Goal: Task Accomplishment & Management: Manage account settings

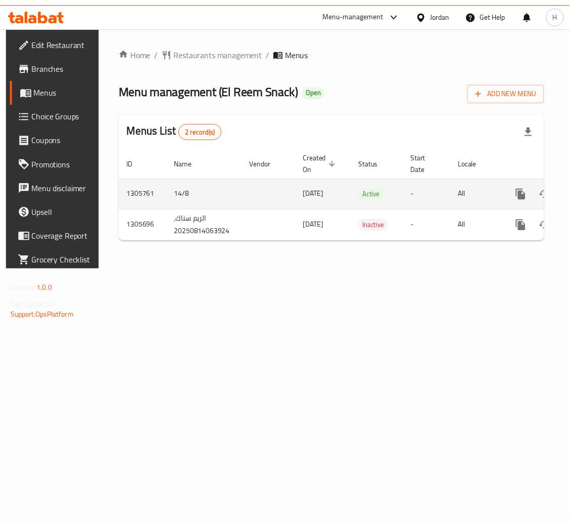
scroll to position [0, 57]
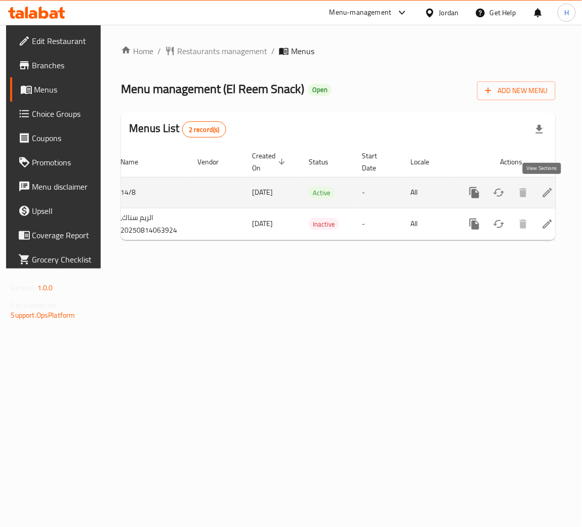
click at [542, 197] on icon "enhanced table" at bounding box center [547, 193] width 12 height 12
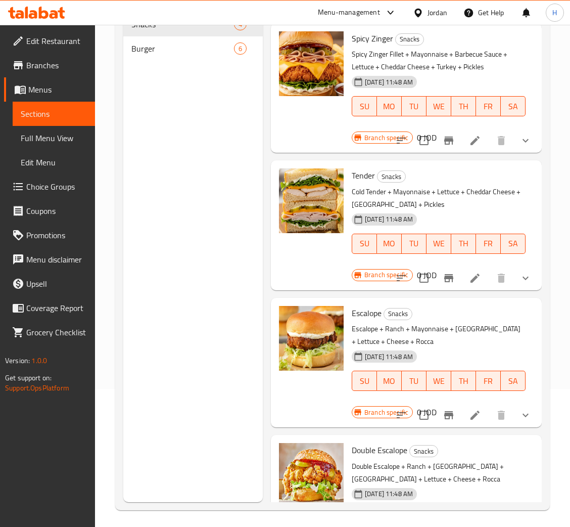
scroll to position [143, 0]
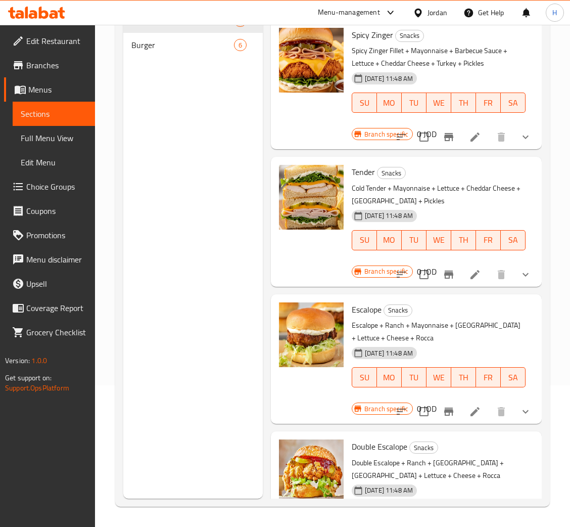
click at [172, 48] on span "Burger" at bounding box center [182, 45] width 103 height 12
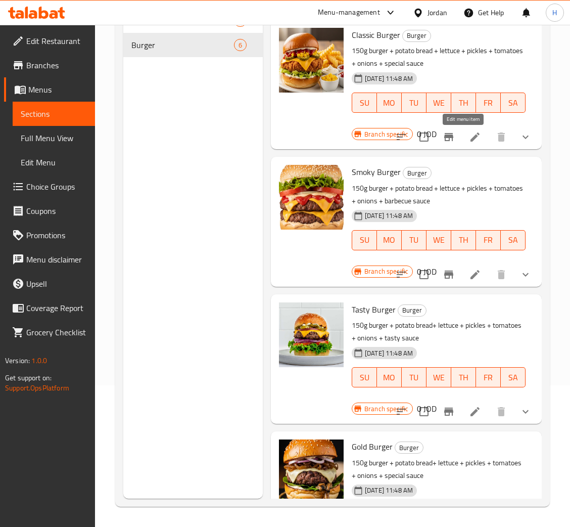
drag, startPoint x: 463, startPoint y: 136, endPoint x: 451, endPoint y: 136, distance: 12.6
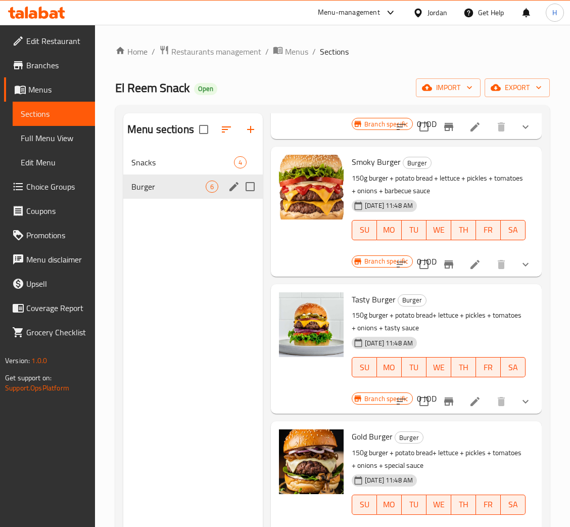
click at [167, 156] on div "Snacks 4" at bounding box center [193, 162] width 140 height 24
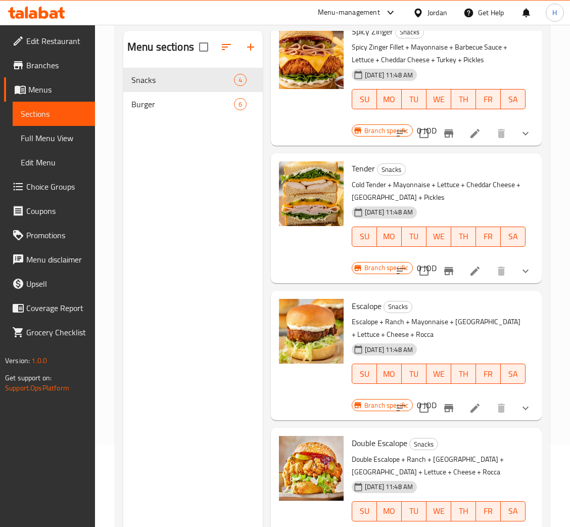
scroll to position [143, 0]
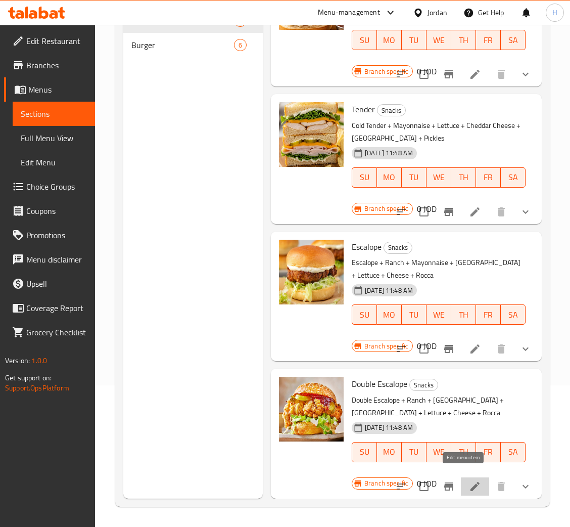
drag, startPoint x: 461, startPoint y: 476, endPoint x: 342, endPoint y: 115, distance: 379.5
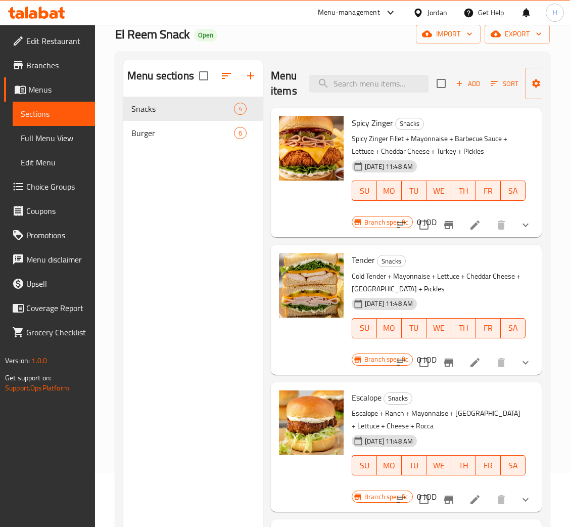
scroll to position [0, 0]
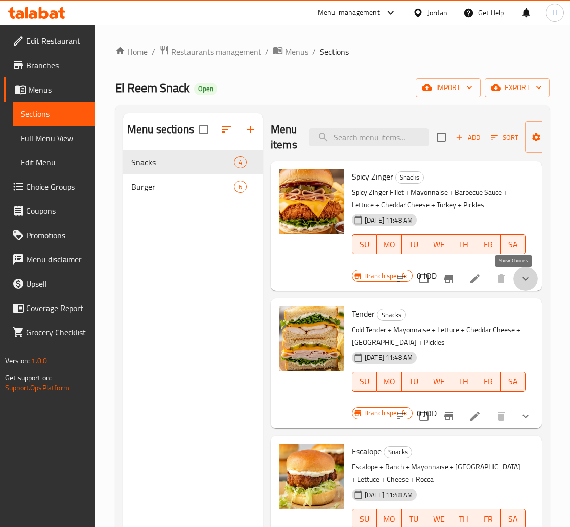
drag, startPoint x: 511, startPoint y: 282, endPoint x: 483, endPoint y: 307, distance: 37.6
click at [520, 281] on icon "show more" at bounding box center [526, 279] width 12 height 12
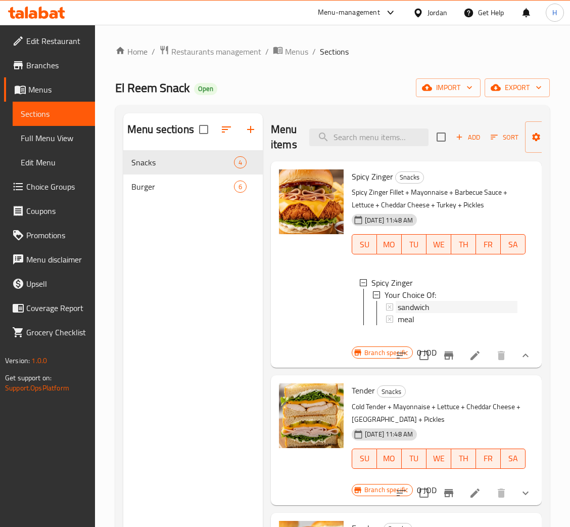
click at [411, 302] on span "sandwich" at bounding box center [414, 307] width 32 height 12
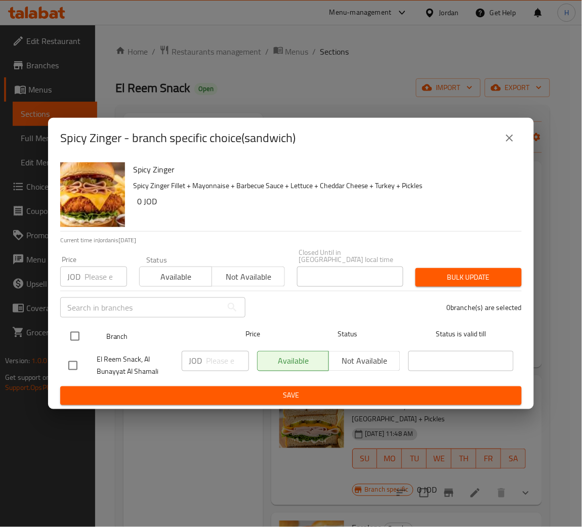
click at [62, 330] on div "Branch Price Status Status is valid till" at bounding box center [290, 336] width 461 height 25
click at [67, 329] on input "checkbox" at bounding box center [74, 336] width 21 height 21
checkbox input "true"
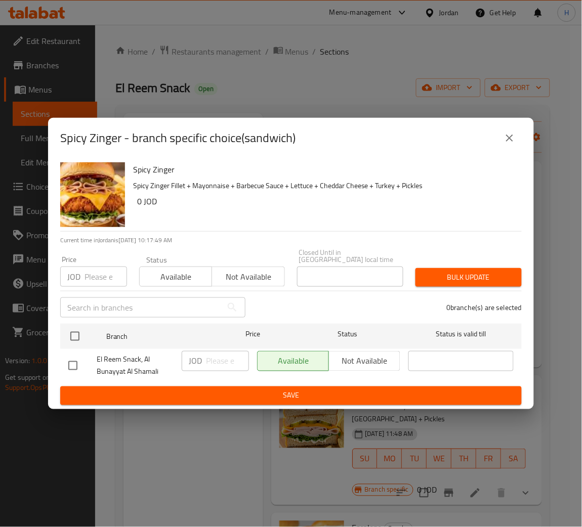
checkbox input "true"
click at [359, 360] on span "Not available" at bounding box center [364, 361] width 63 height 15
click at [315, 397] on span "Save" at bounding box center [290, 395] width 445 height 13
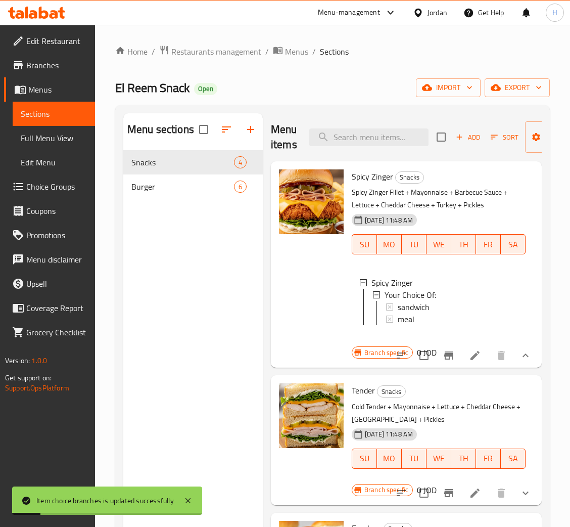
click at [430, 303] on div "sandwich" at bounding box center [458, 307] width 120 height 12
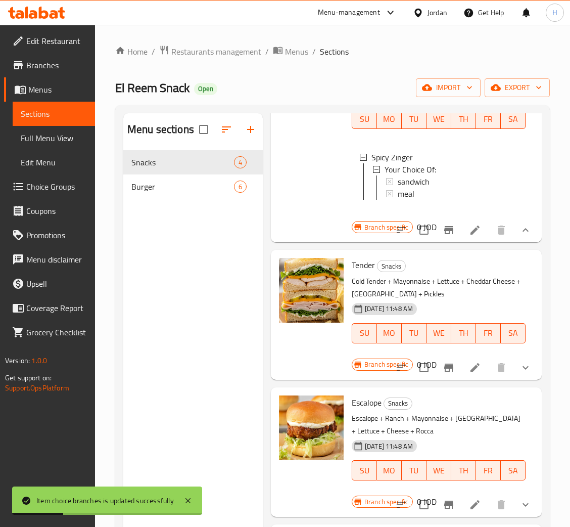
scroll to position [162, 0]
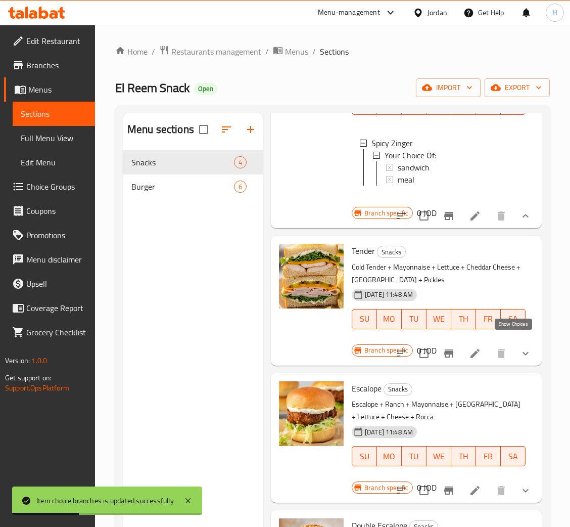
click at [520, 347] on icon "show more" at bounding box center [526, 353] width 12 height 12
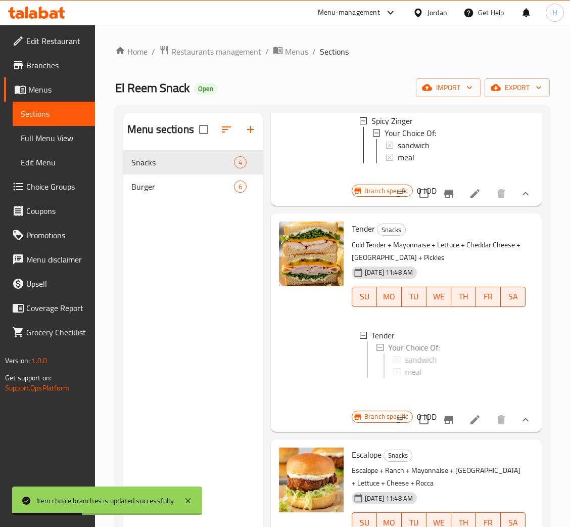
scroll to position [1, 0]
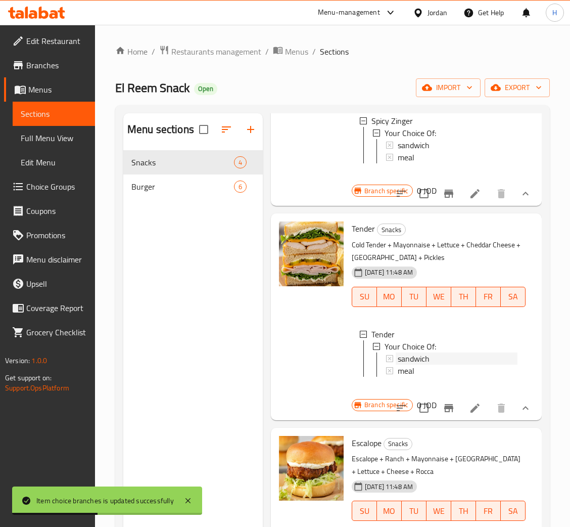
click at [422, 365] on span "sandwich" at bounding box center [414, 358] width 32 height 12
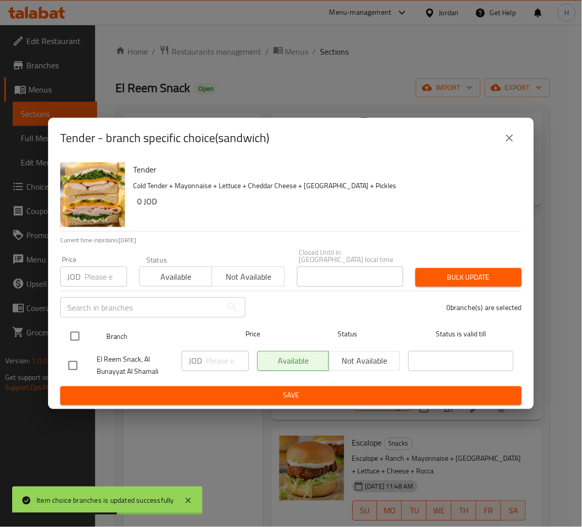
click at [72, 328] on input "checkbox" at bounding box center [74, 336] width 21 height 21
checkbox input "true"
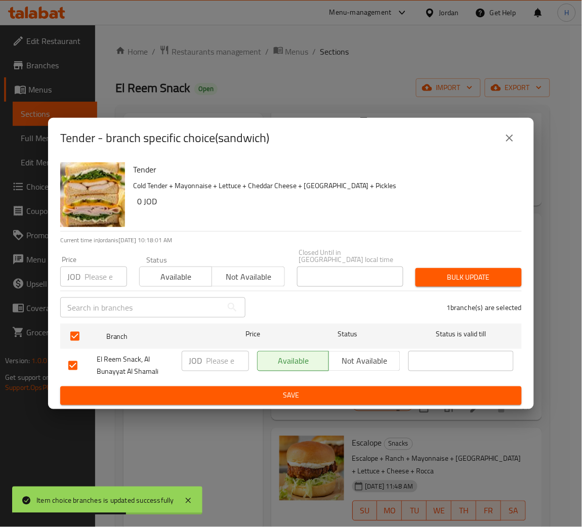
click at [361, 356] on span "Not available" at bounding box center [364, 361] width 63 height 15
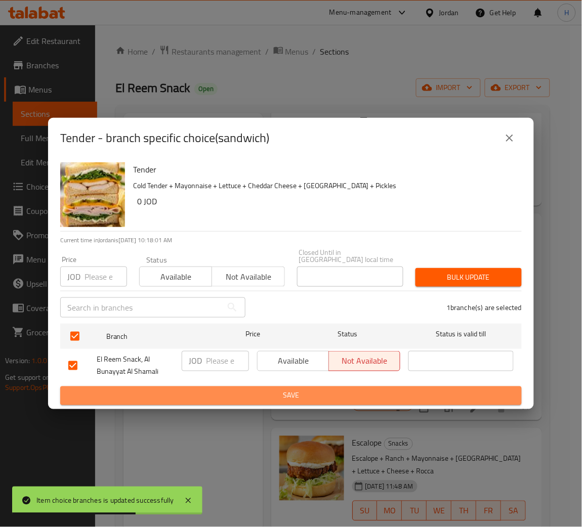
click at [333, 389] on span "Save" at bounding box center [290, 395] width 445 height 13
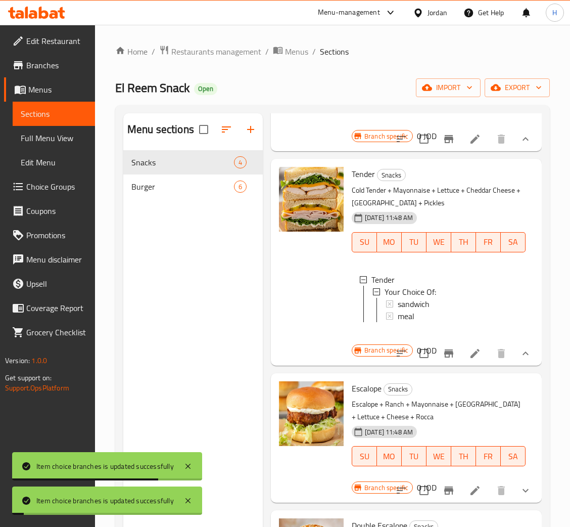
scroll to position [250, 0]
click at [520, 484] on icon "show more" at bounding box center [526, 490] width 12 height 12
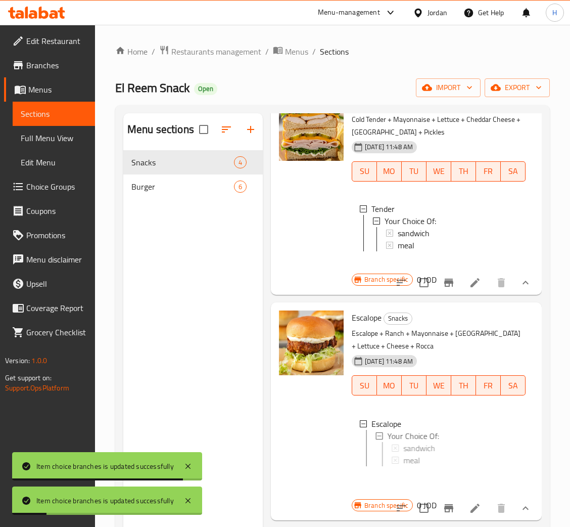
scroll to position [331, 0]
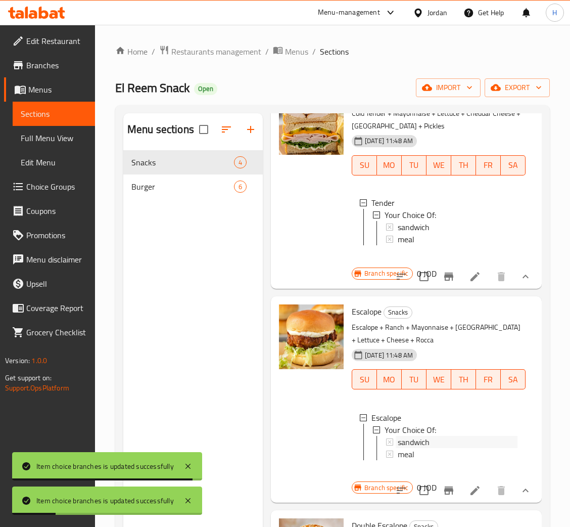
click at [402, 436] on span "sandwich" at bounding box center [414, 442] width 32 height 12
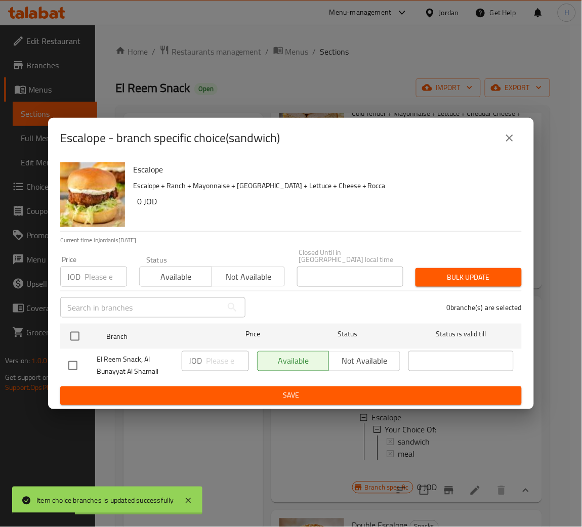
click at [72, 337] on input "checkbox" at bounding box center [74, 336] width 21 height 21
checkbox input "true"
click at [366, 354] on span "Not available" at bounding box center [364, 361] width 63 height 15
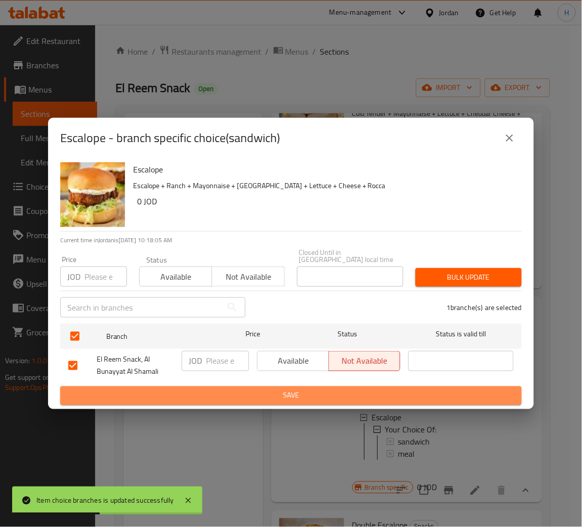
click at [273, 395] on span "Save" at bounding box center [290, 395] width 445 height 13
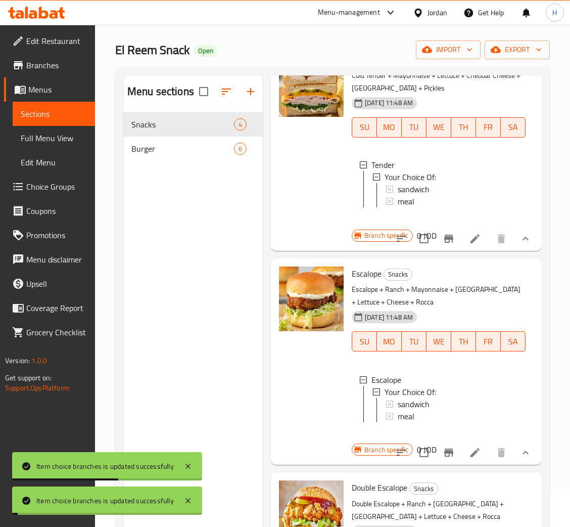
scroll to position [143, 0]
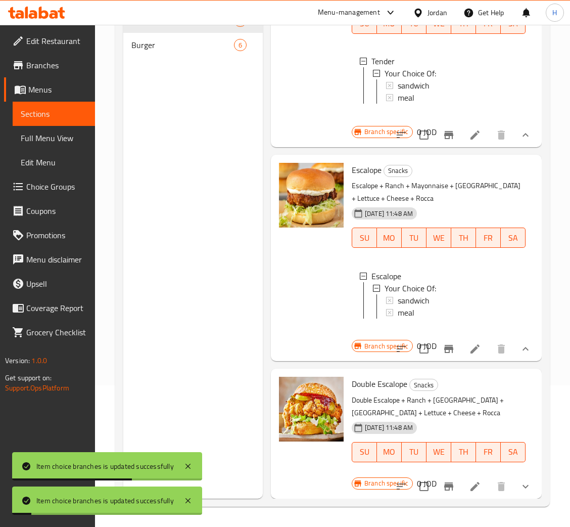
click at [520, 480] on icon "show more" at bounding box center [526, 486] width 12 height 12
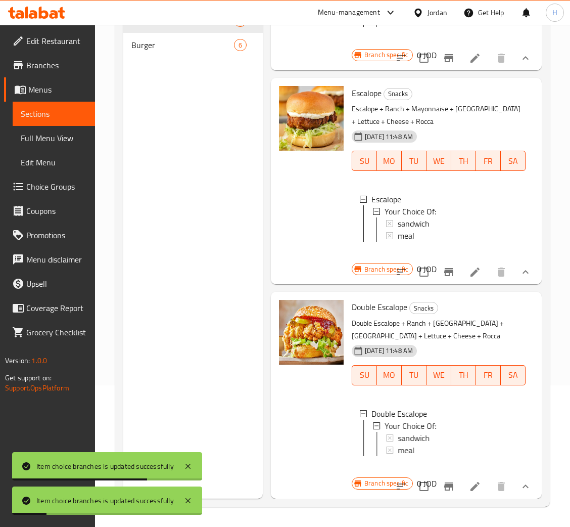
scroll to position [426, 0]
click at [408, 432] on span "sandwich" at bounding box center [414, 438] width 32 height 12
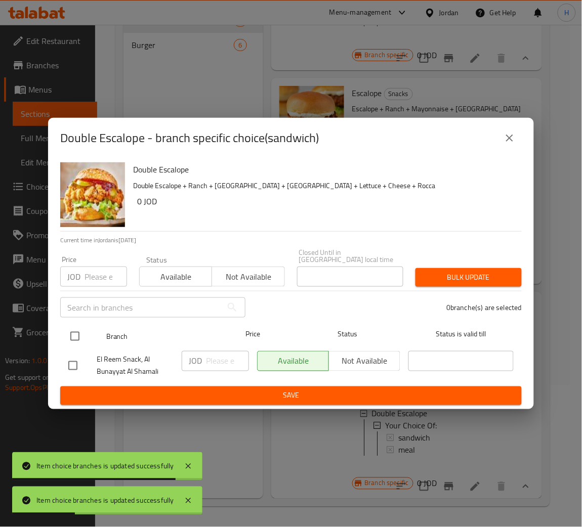
click at [71, 326] on input "checkbox" at bounding box center [74, 336] width 21 height 21
checkbox input "true"
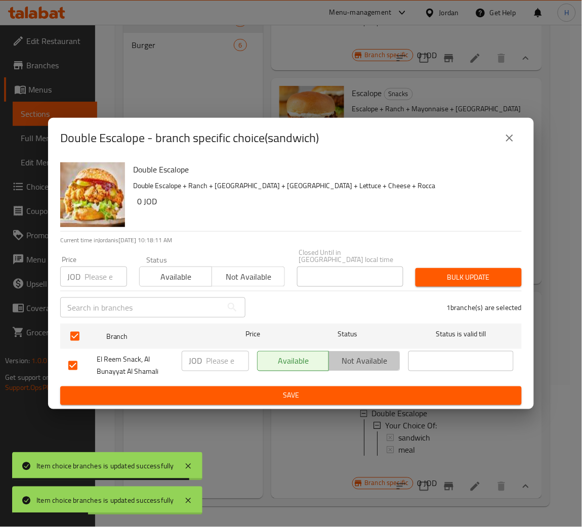
click at [368, 357] on span "Not available" at bounding box center [364, 361] width 63 height 15
click at [299, 392] on span "Save" at bounding box center [290, 395] width 445 height 13
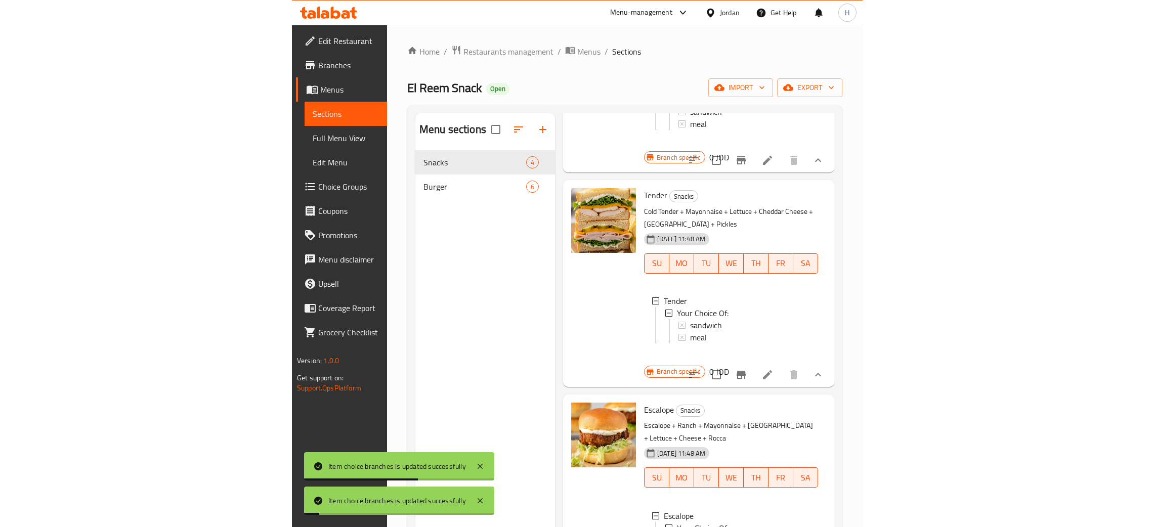
scroll to position [0, 0]
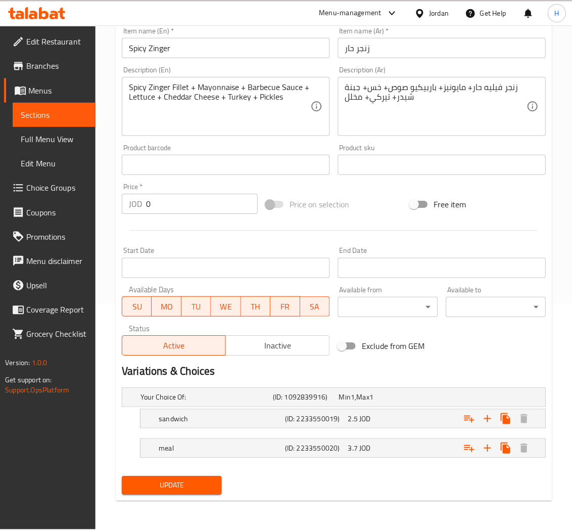
scroll to position [223, 0]
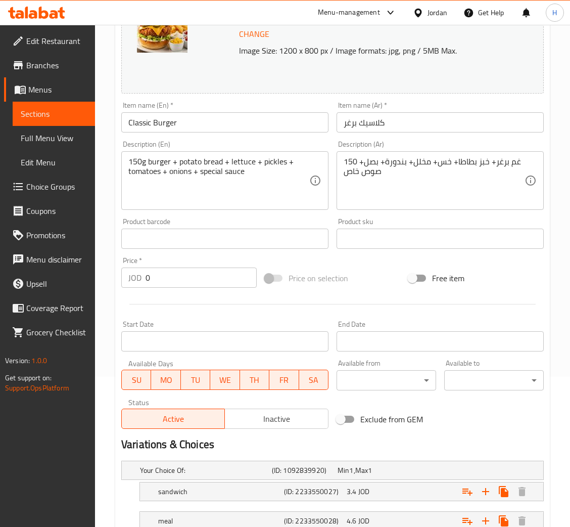
scroll to position [226, 0]
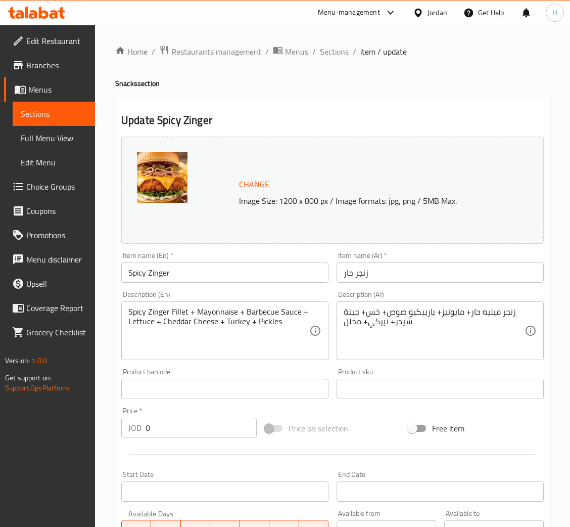
scroll to position [226, 0]
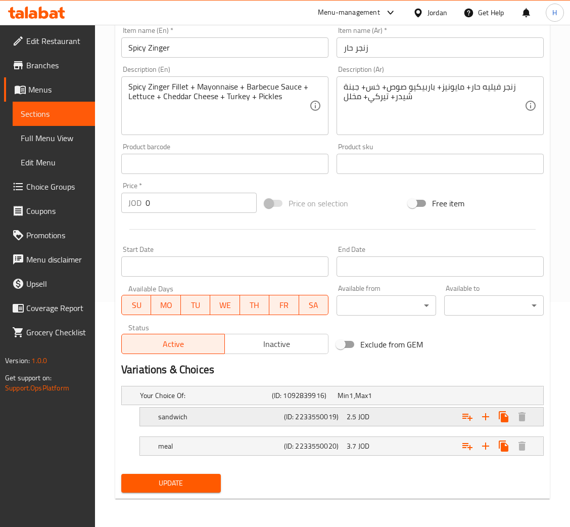
drag, startPoint x: 278, startPoint y: 340, endPoint x: 212, endPoint y: 423, distance: 106.5
click at [278, 340] on span "Inactive" at bounding box center [276, 344] width 95 height 15
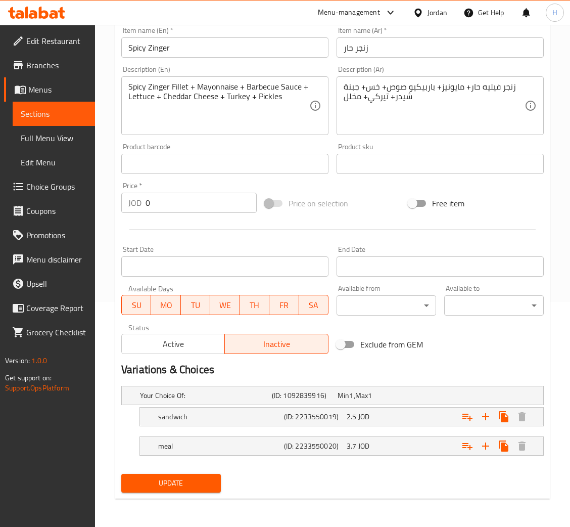
click at [166, 488] on span "Update" at bounding box center [170, 483] width 83 height 13
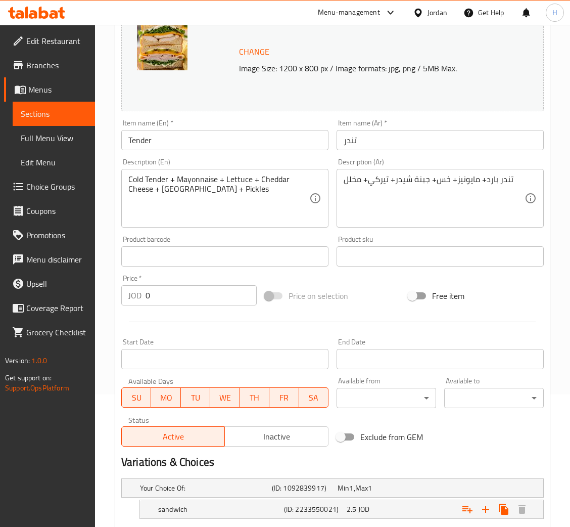
scroll to position [226, 0]
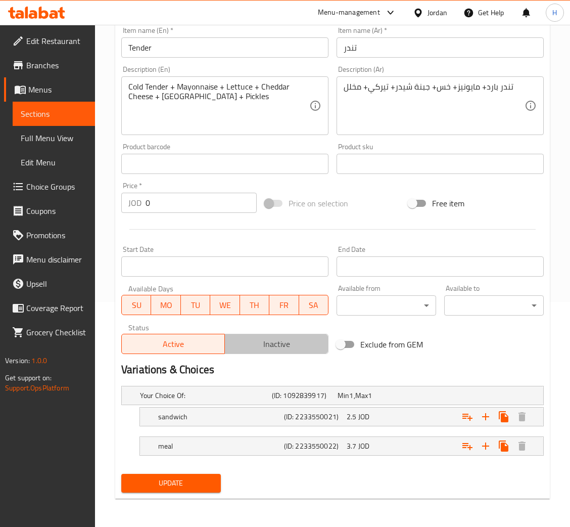
click at [257, 344] on span "Inactive" at bounding box center [276, 344] width 95 height 15
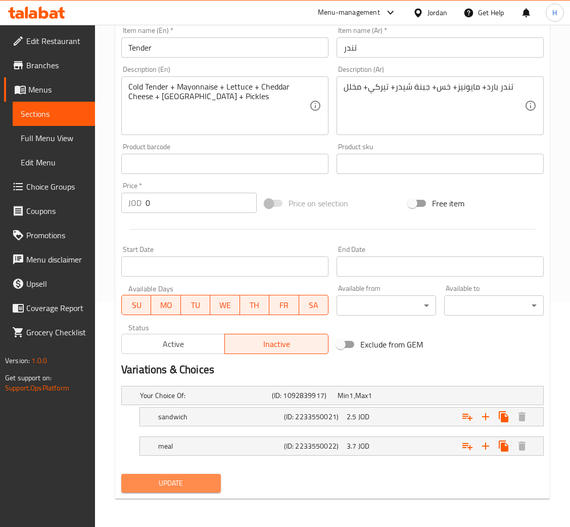
click at [153, 491] on button "Update" at bounding box center [171, 483] width 100 height 19
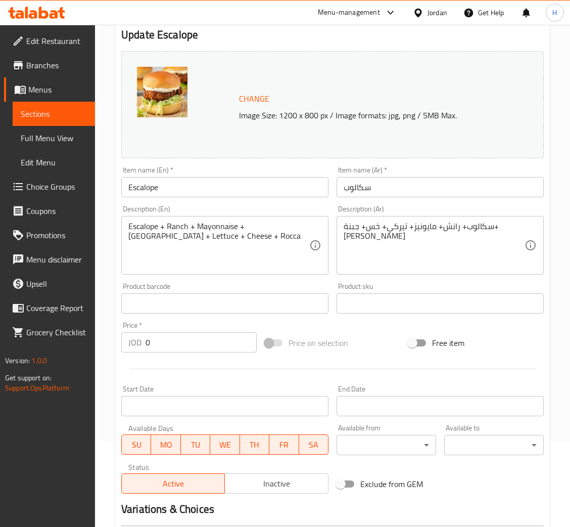
scroll to position [226, 0]
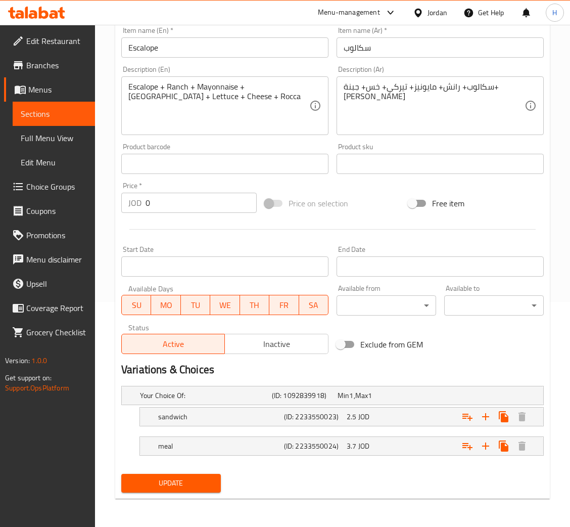
click at [284, 345] on span "Inactive" at bounding box center [276, 344] width 95 height 15
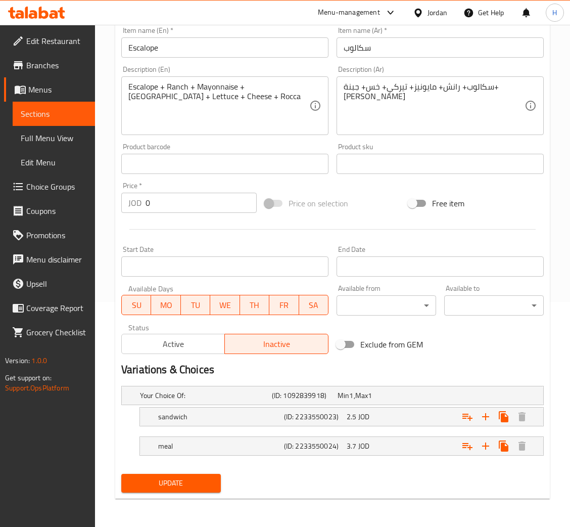
click at [157, 490] on span "Update" at bounding box center [170, 483] width 83 height 13
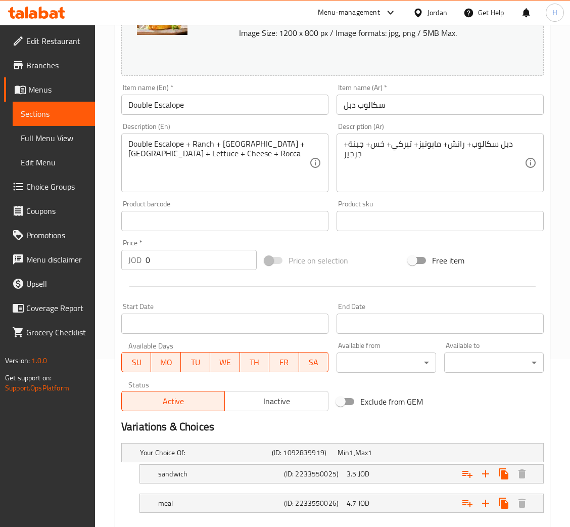
scroll to position [226, 0]
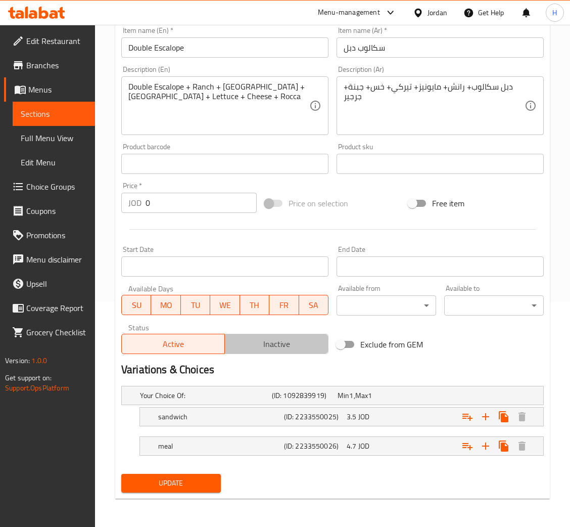
click at [280, 349] on span "Inactive" at bounding box center [276, 344] width 95 height 15
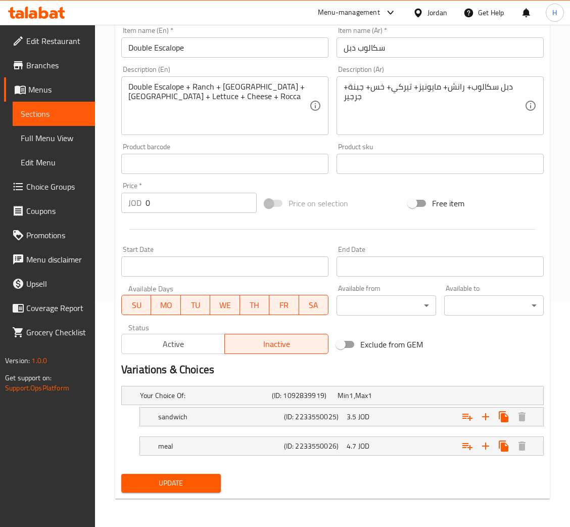
click at [162, 475] on button "Update" at bounding box center [171, 483] width 100 height 19
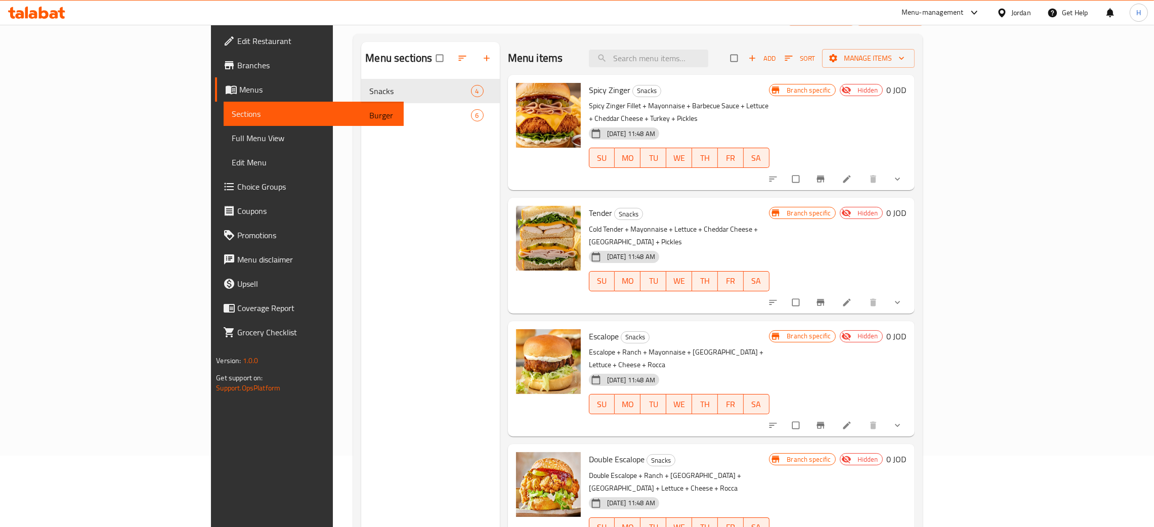
scroll to position [143, 0]
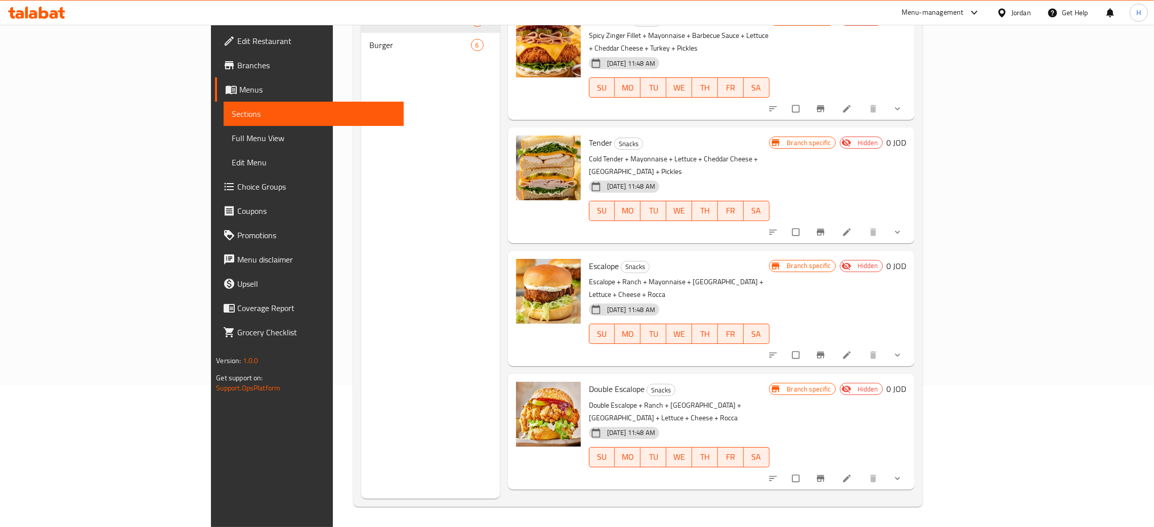
click at [902, 473] on icon "show more" at bounding box center [897, 478] width 10 height 10
click at [635, 513] on span "sandwich" at bounding box center [651, 519] width 32 height 12
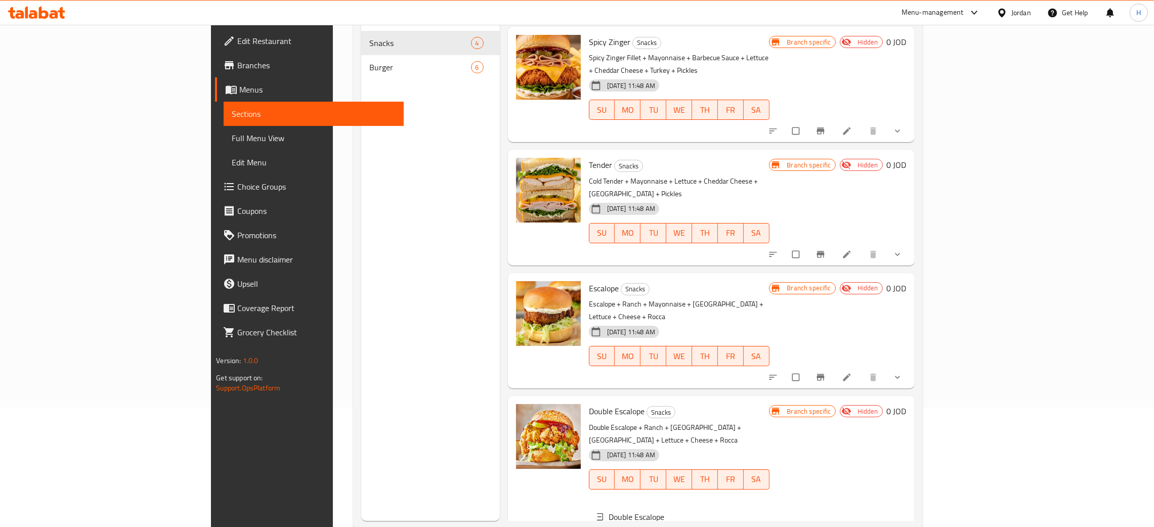
scroll to position [0, 0]
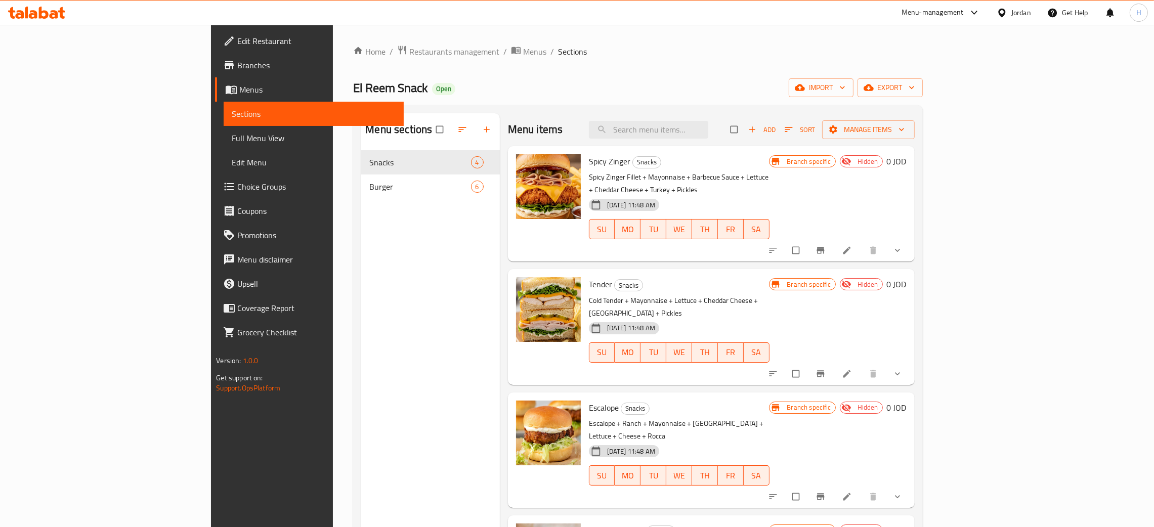
click at [910, 239] on button "show more" at bounding box center [898, 250] width 24 height 22
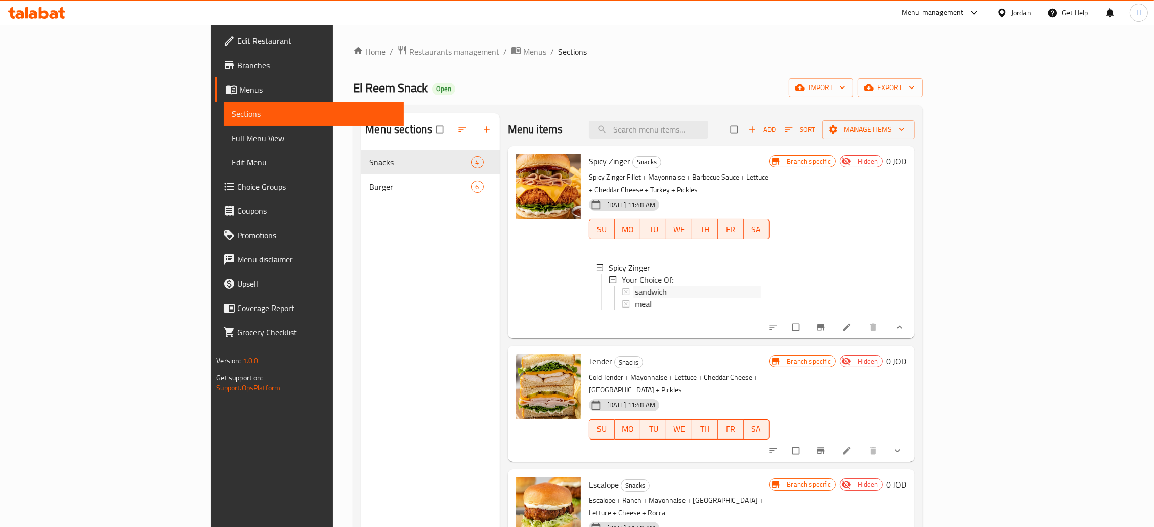
click at [635, 286] on span "sandwich" at bounding box center [651, 292] width 32 height 12
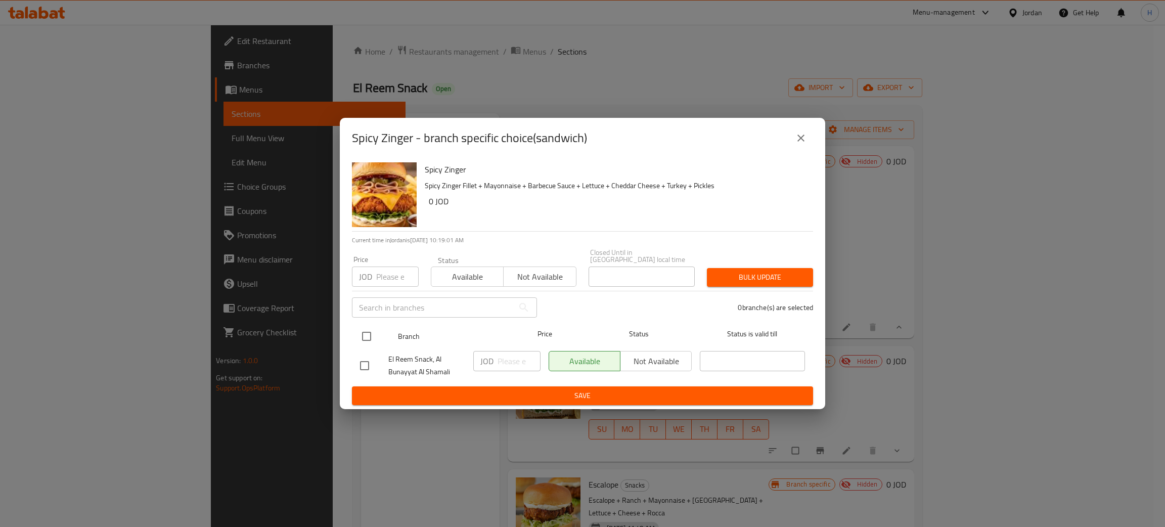
click at [366, 329] on input "checkbox" at bounding box center [366, 336] width 21 height 21
checkbox input "true"
click at [667, 356] on span "Not available" at bounding box center [656, 361] width 63 height 15
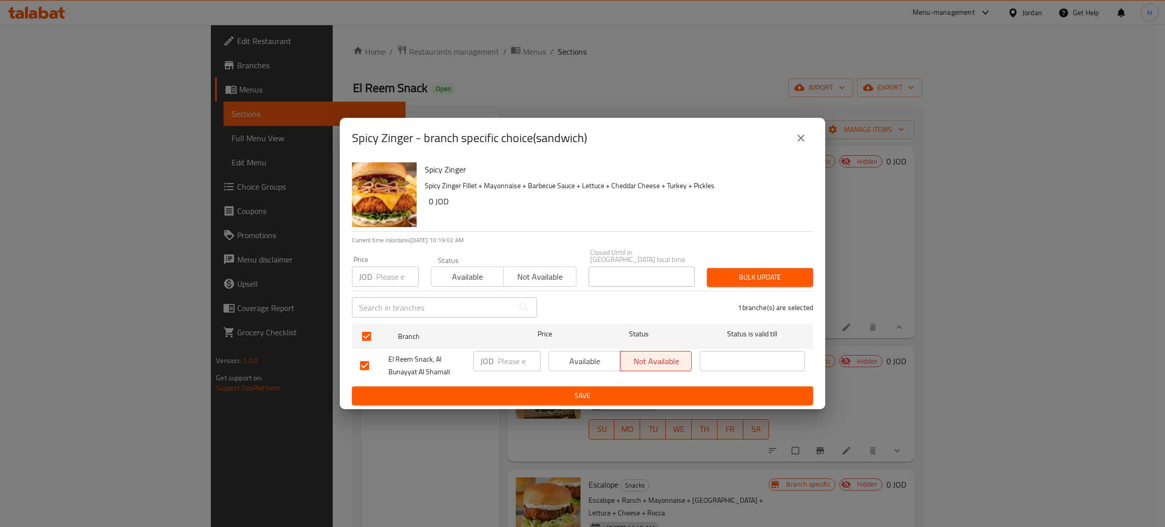
click at [635, 382] on ul "Branch Price Status Status is valid till El Reem Snack, Al Bunayyat [PERSON_NAM…" at bounding box center [582, 353] width 461 height 67
click at [671, 394] on span "Save" at bounding box center [582, 395] width 445 height 13
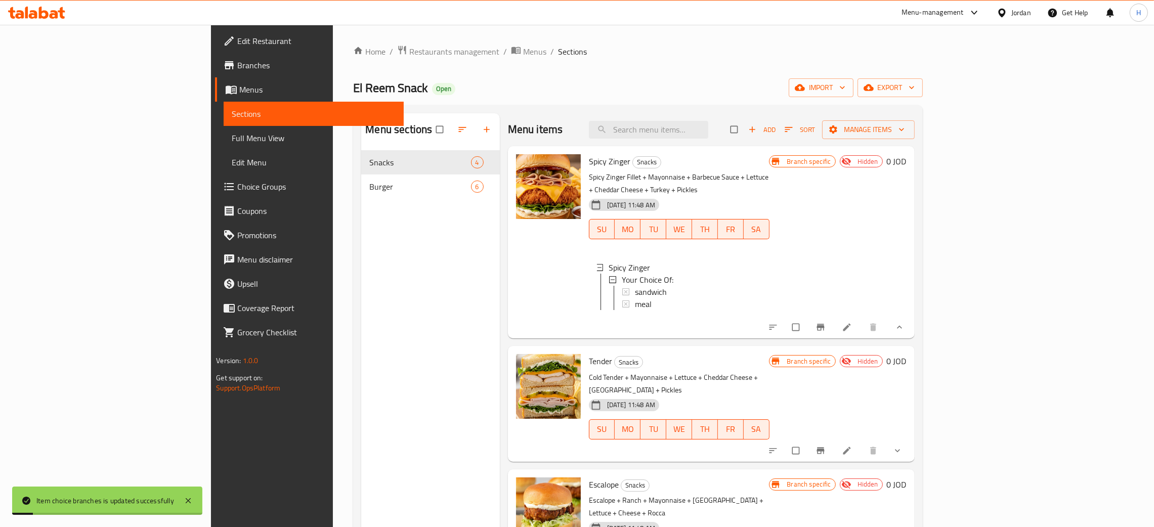
click at [660, 286] on div "sandwich" at bounding box center [698, 292] width 126 height 12
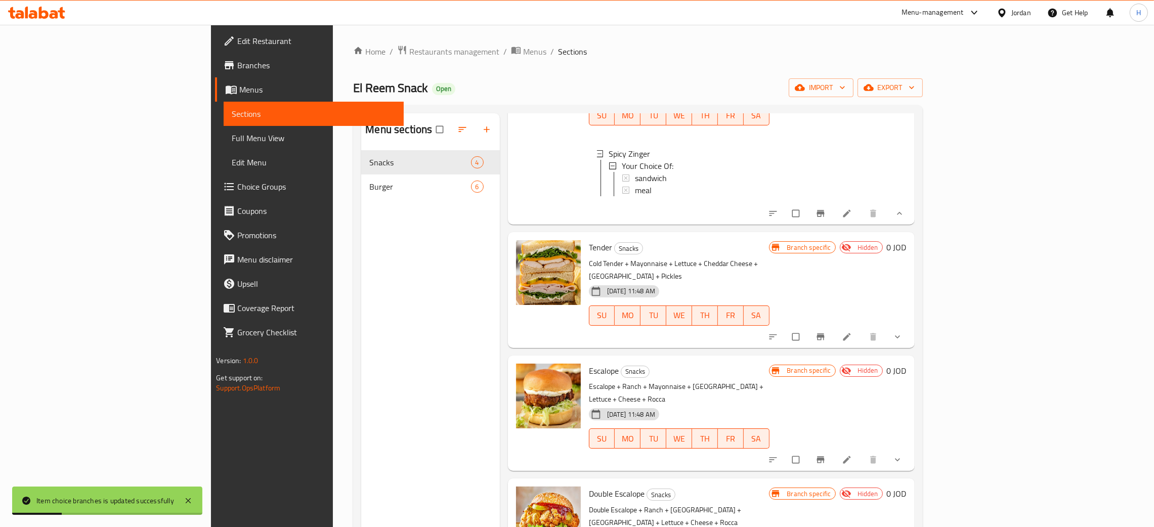
scroll to position [116, 0]
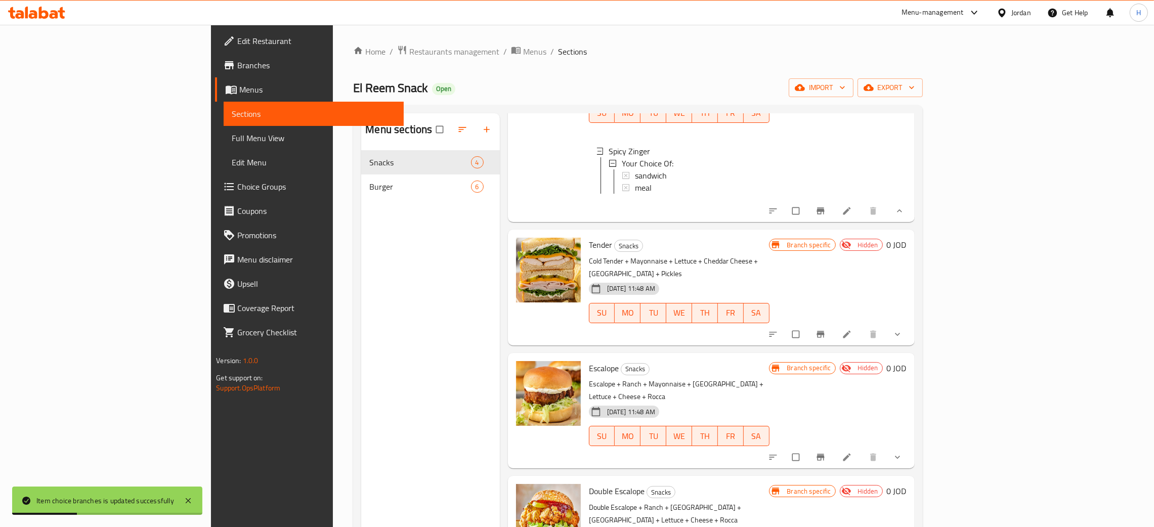
drag, startPoint x: 1102, startPoint y: 325, endPoint x: 850, endPoint y: 342, distance: 253.0
click at [904, 329] on span "show more" at bounding box center [898, 334] width 12 height 10
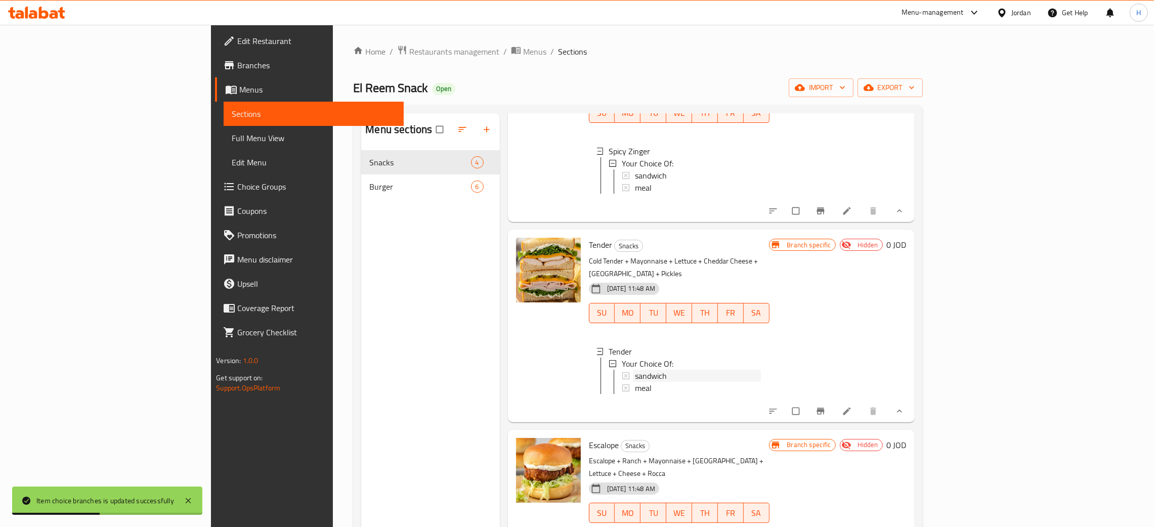
click at [635, 370] on span "sandwich" at bounding box center [651, 376] width 32 height 12
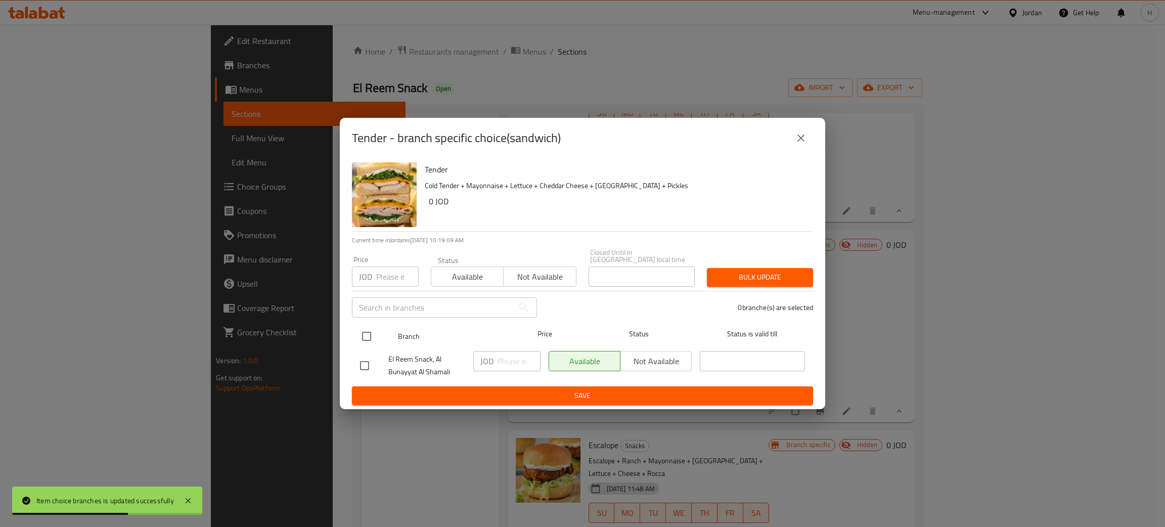
click at [365, 332] on input "checkbox" at bounding box center [366, 336] width 21 height 21
checkbox input "true"
click at [659, 361] on span "Not available" at bounding box center [656, 361] width 63 height 15
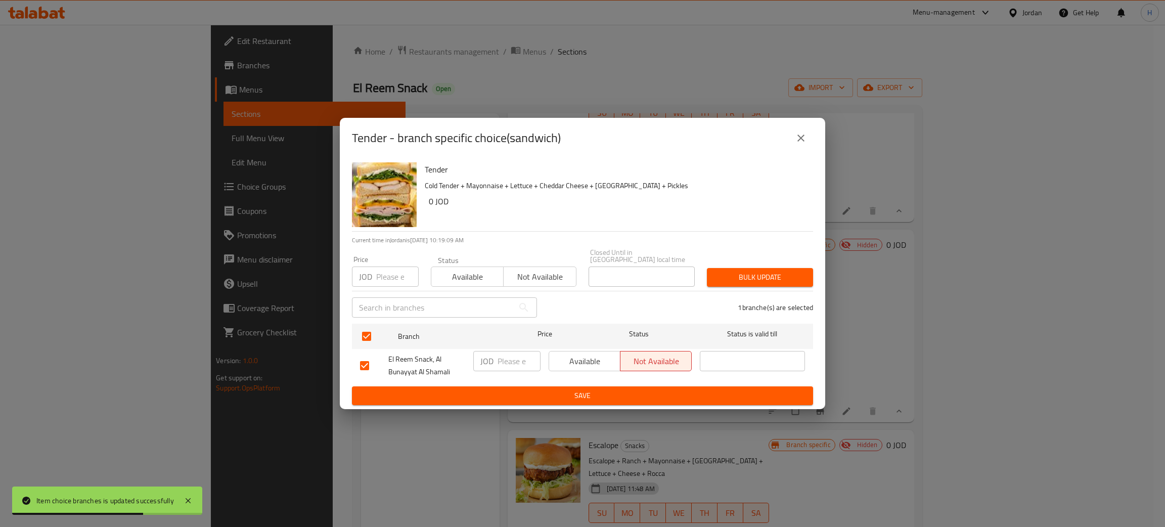
click at [624, 389] on span "Save" at bounding box center [582, 395] width 445 height 13
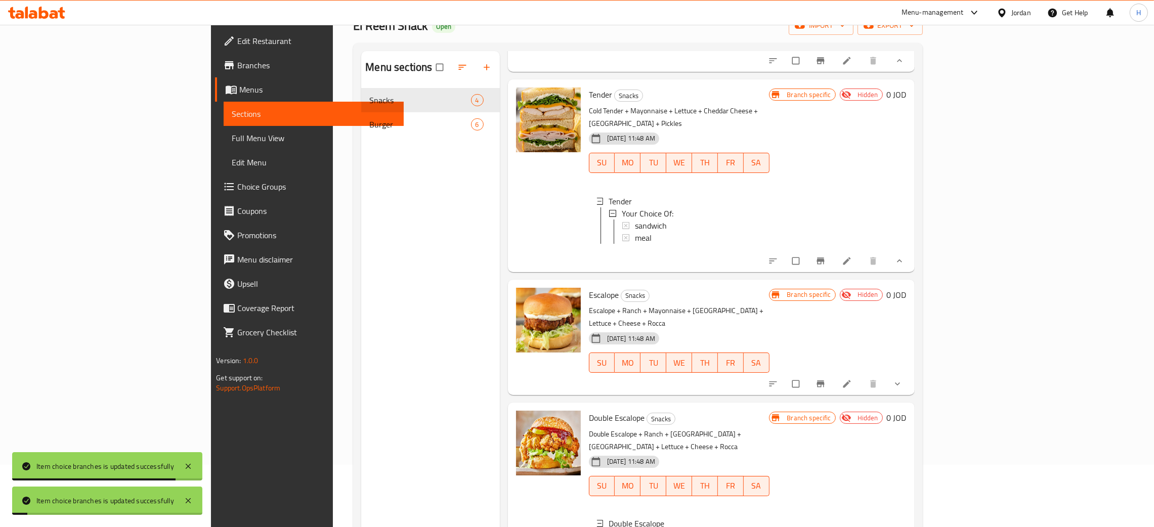
scroll to position [143, 0]
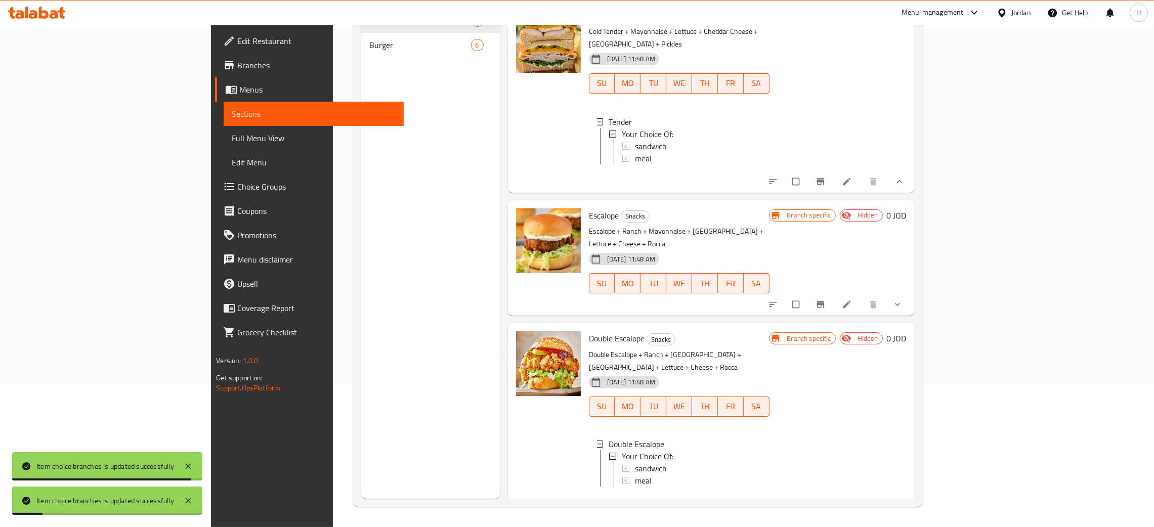
click at [902, 299] on icon "show more" at bounding box center [897, 304] width 10 height 10
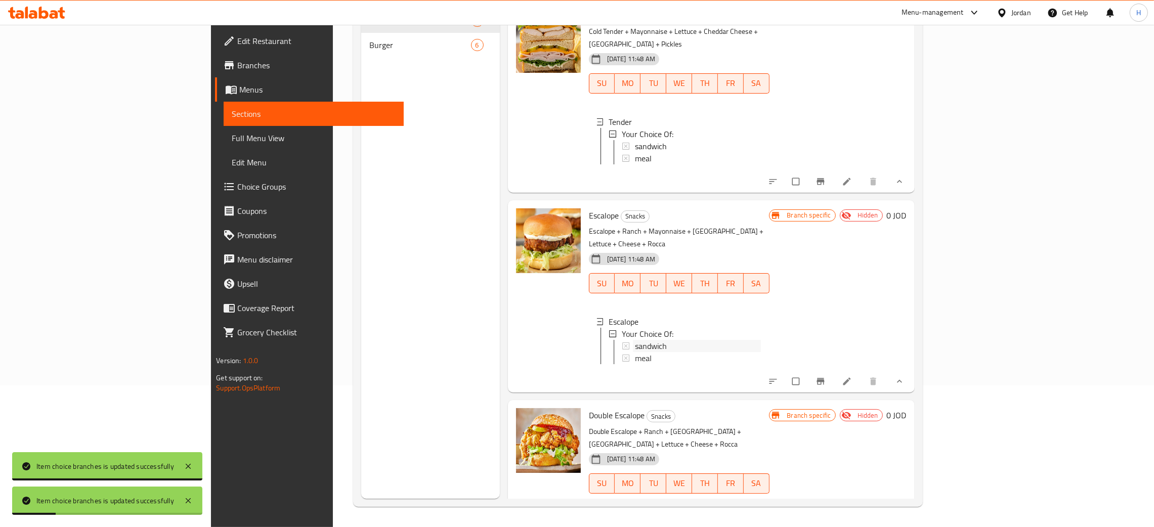
click at [635, 340] on div "sandwich" at bounding box center [698, 346] width 126 height 12
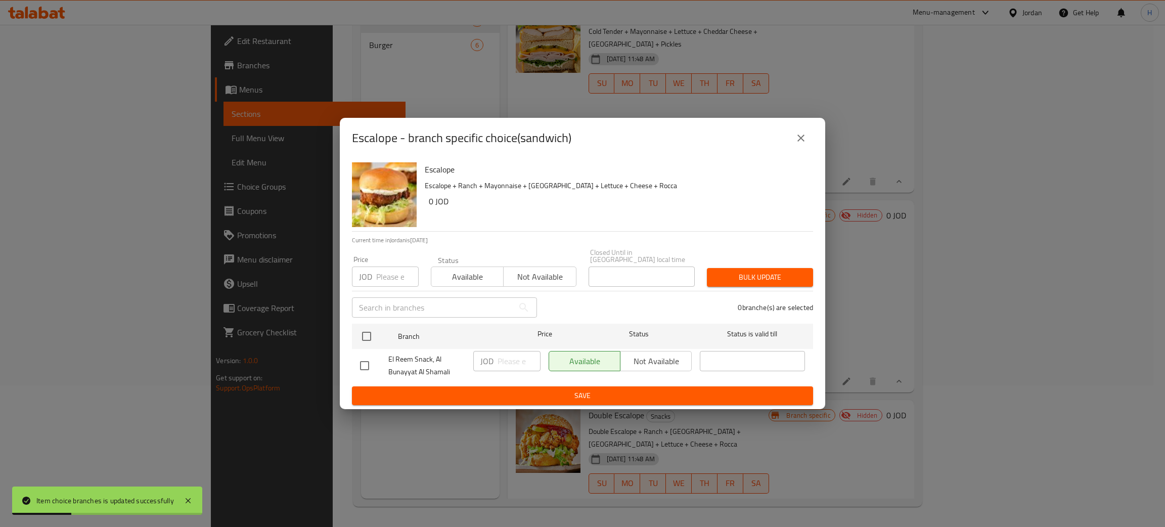
click at [372, 332] on input "checkbox" at bounding box center [366, 336] width 21 height 21
checkbox input "true"
click at [661, 354] on span "Not available" at bounding box center [656, 361] width 63 height 15
click at [644, 386] on button "Save" at bounding box center [582, 395] width 461 height 19
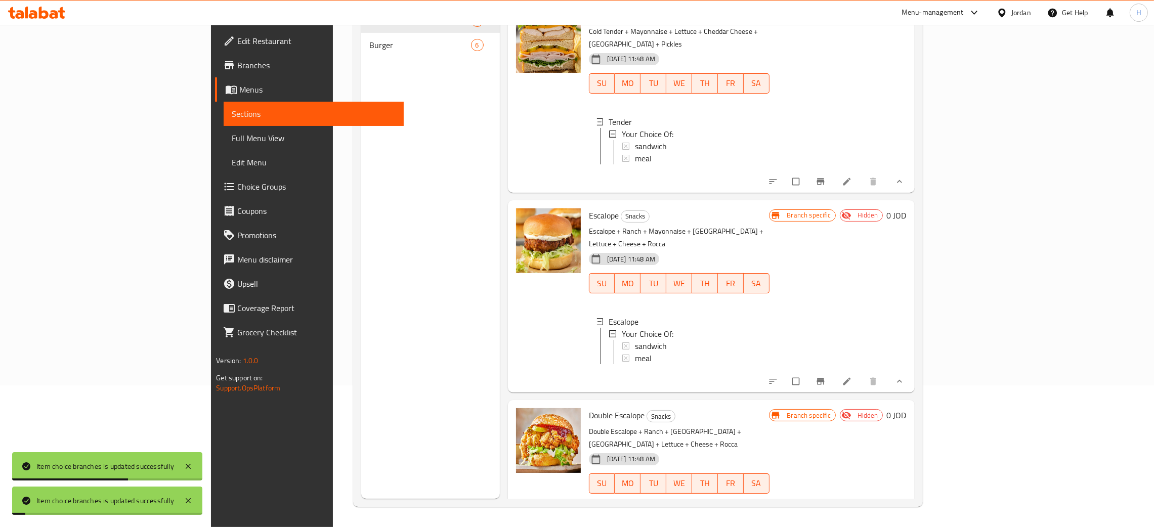
click at [691, 340] on div "sandwich" at bounding box center [698, 346] width 126 height 12
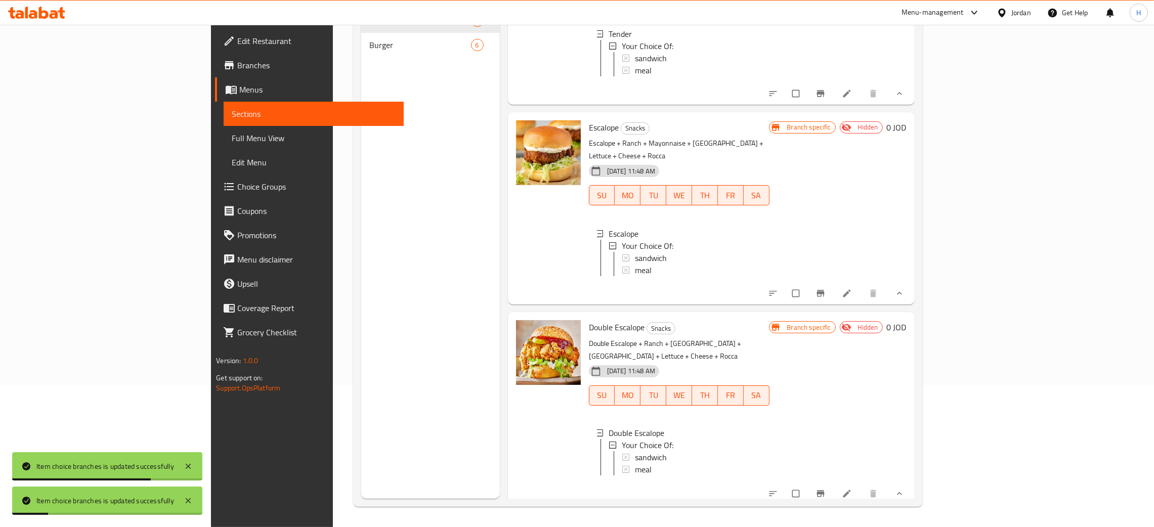
scroll to position [293, 0]
click at [635, 451] on div "sandwich" at bounding box center [698, 457] width 126 height 12
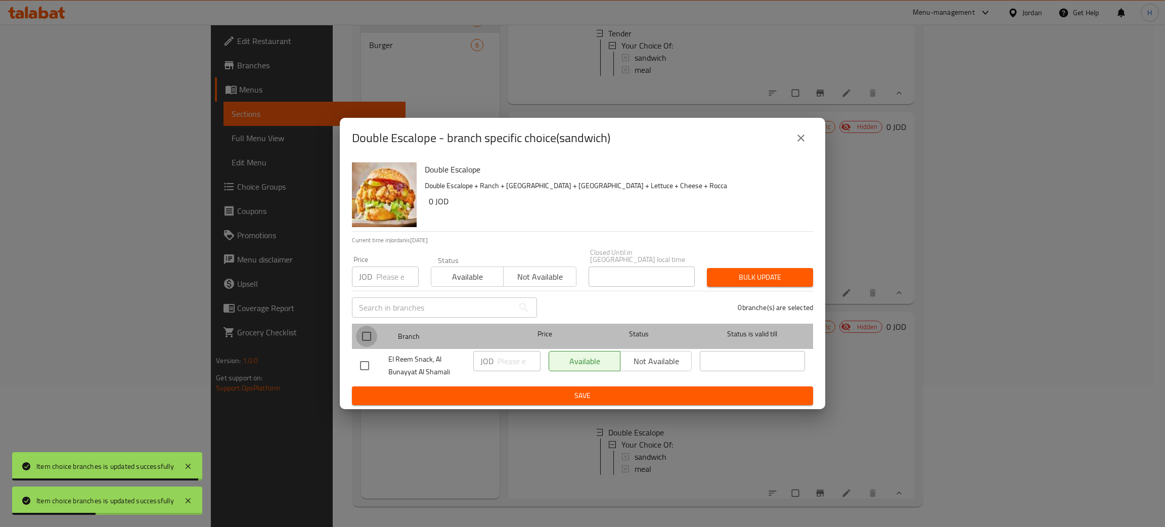
click at [365, 331] on input "checkbox" at bounding box center [366, 336] width 21 height 21
checkbox input "true"
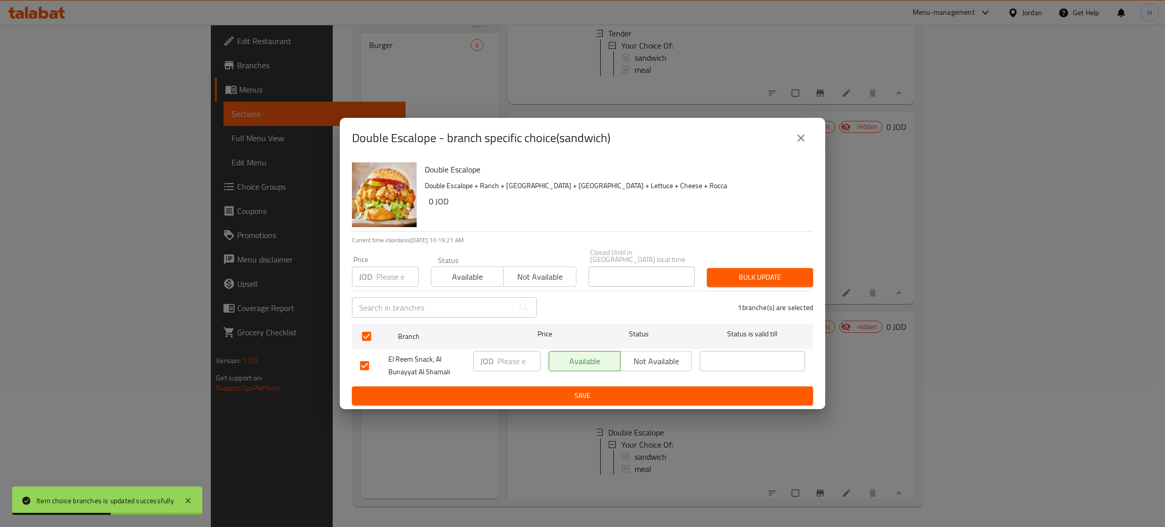
click at [637, 351] on button "Not available" at bounding box center [656, 361] width 72 height 20
click at [602, 396] on span "Save" at bounding box center [582, 395] width 445 height 13
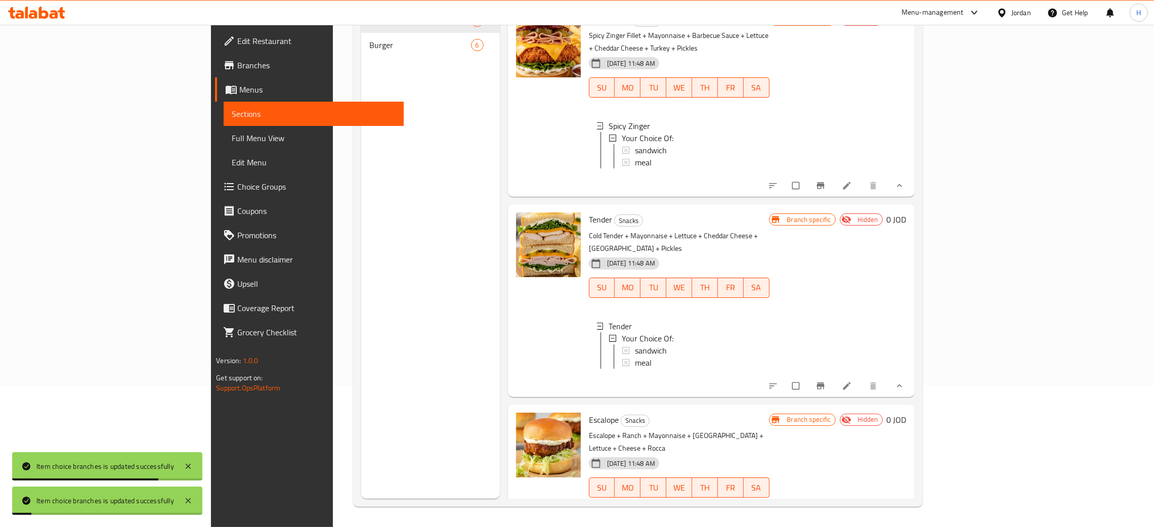
scroll to position [0, 0]
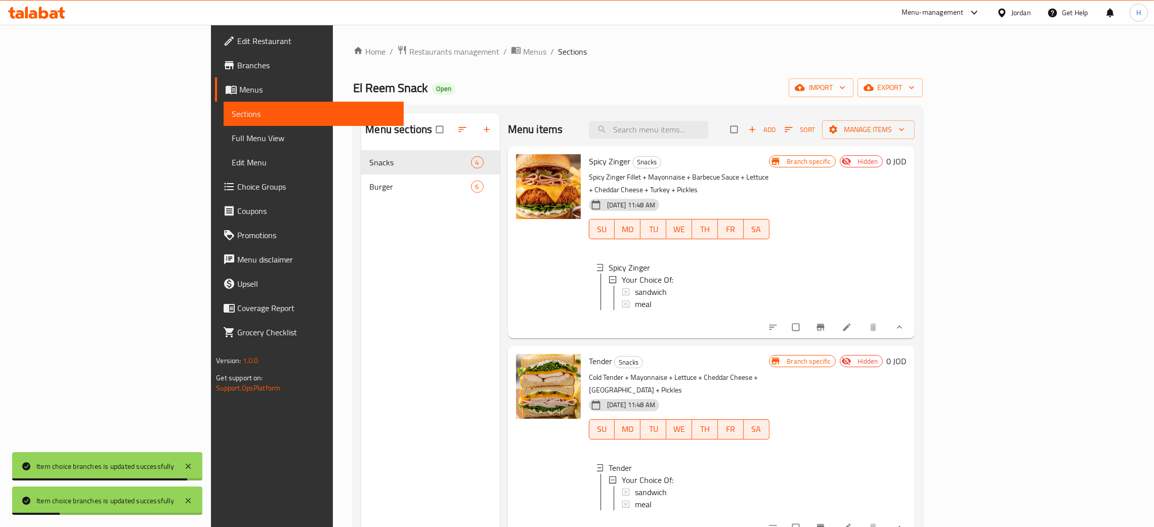
click at [635, 286] on span "sandwich" at bounding box center [651, 292] width 32 height 12
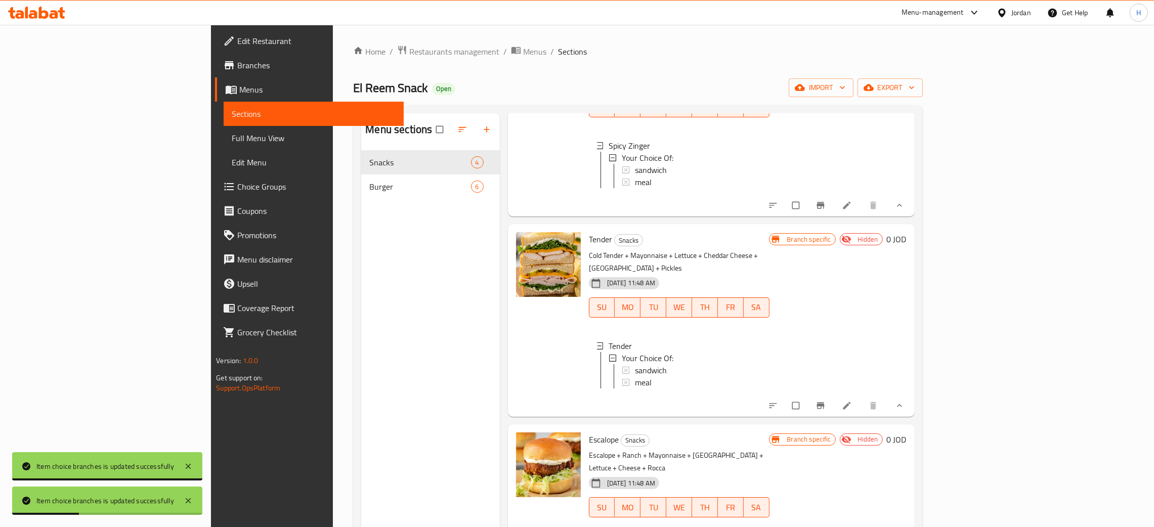
scroll to position [293, 0]
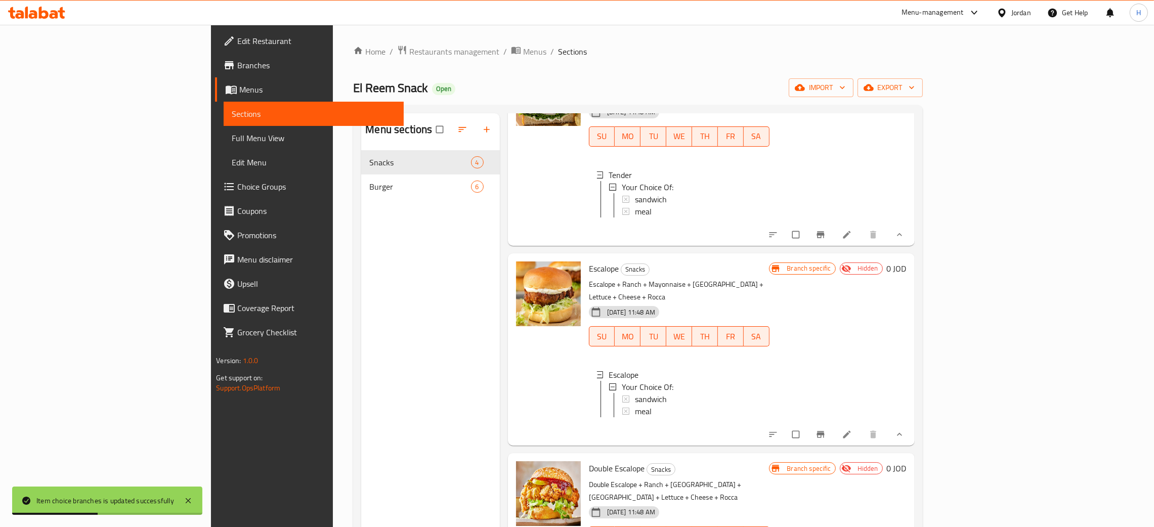
click at [635, 193] on span "sandwich" at bounding box center [651, 199] width 32 height 12
click at [635, 405] on div "meal" at bounding box center [698, 411] width 126 height 12
click at [622, 381] on span "Your Choice Of:" at bounding box center [648, 387] width 52 height 12
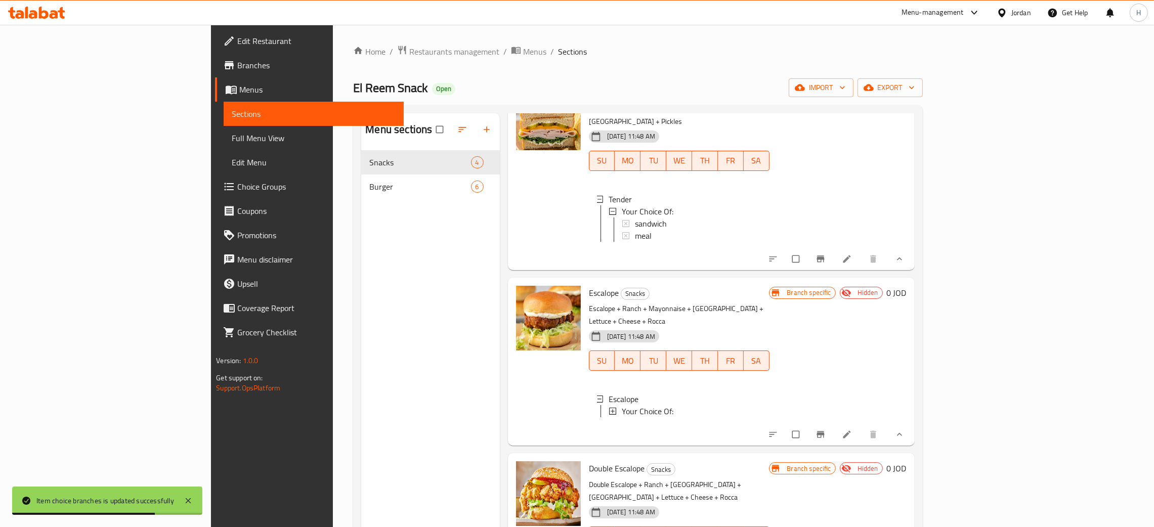
click at [622, 405] on span "Your Choice Of:" at bounding box center [648, 411] width 52 height 12
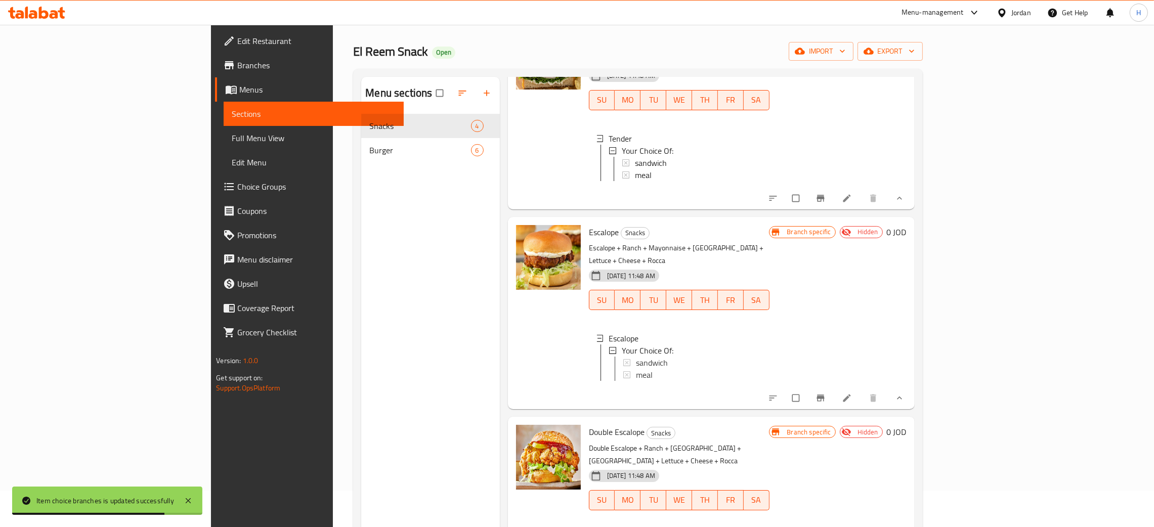
scroll to position [76, 0]
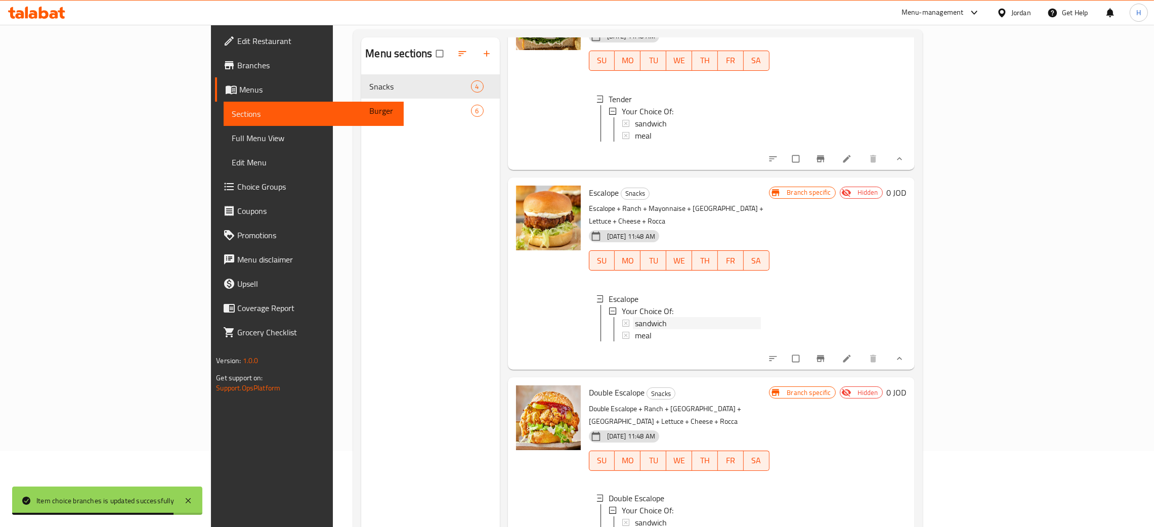
click at [635, 317] on div "sandwich" at bounding box center [698, 323] width 126 height 12
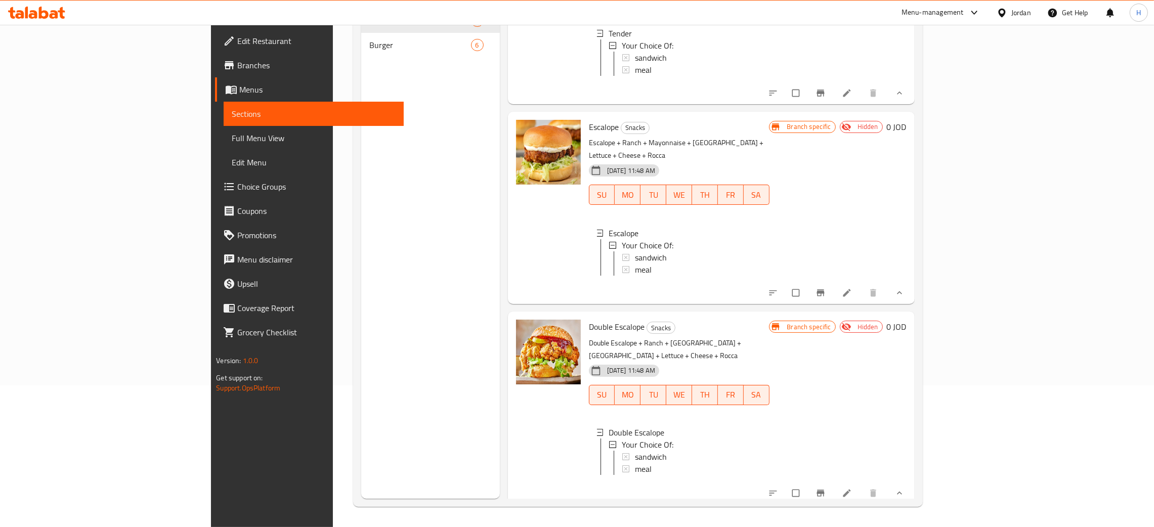
click at [637, 451] on div "sandwich" at bounding box center [698, 457] width 126 height 12
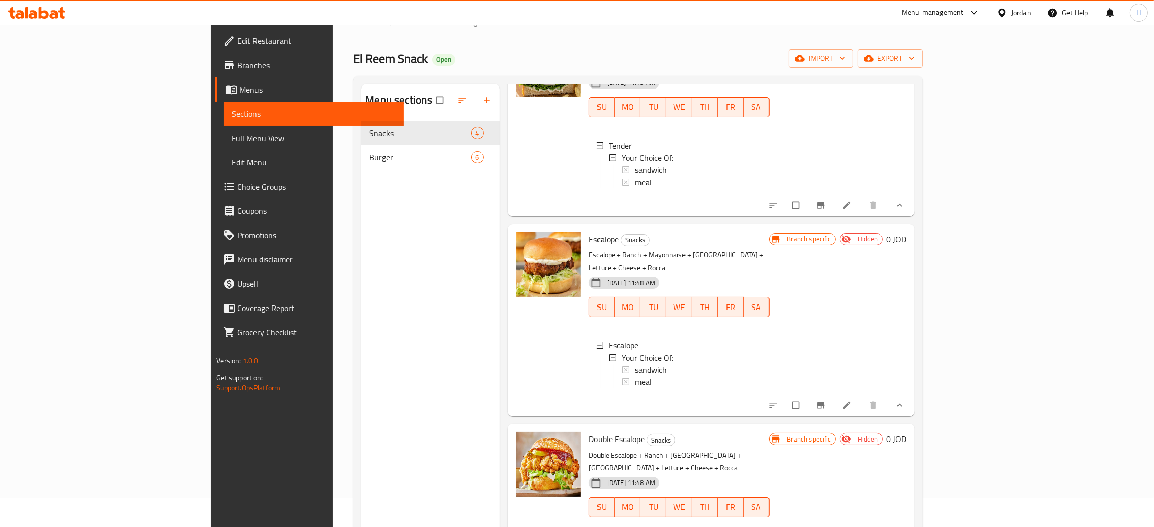
scroll to position [0, 0]
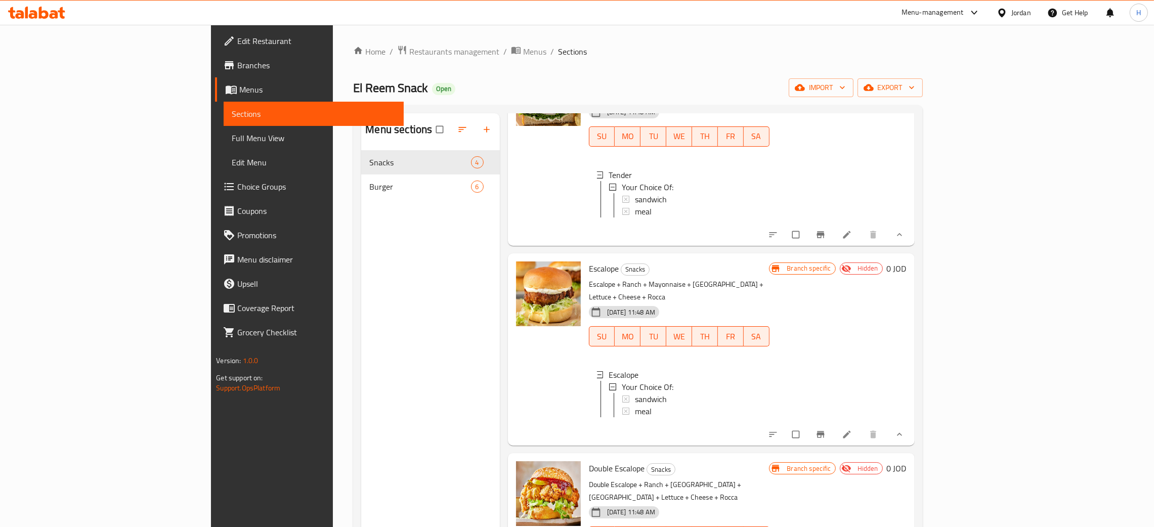
click at [361, 355] on div "Menu sections Snacks 4 Burger 6" at bounding box center [430, 376] width 138 height 527
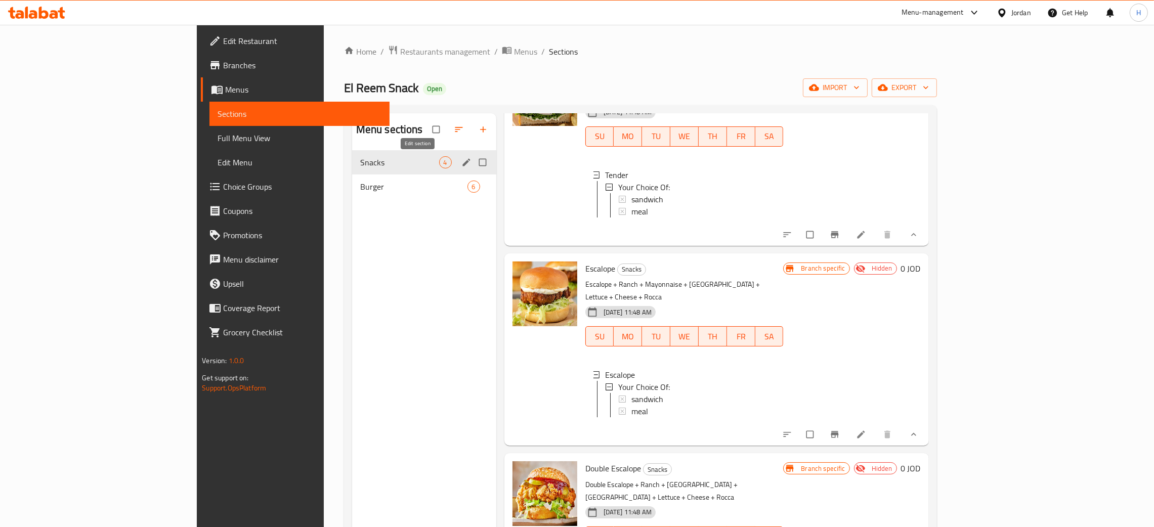
click at [461, 163] on icon "edit" at bounding box center [466, 162] width 10 height 10
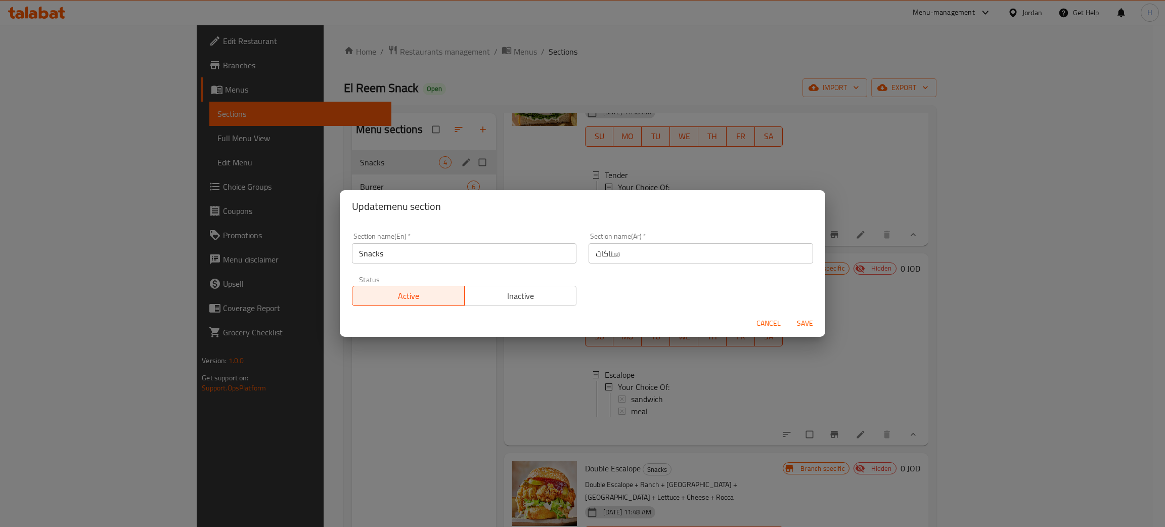
click at [434, 266] on div "Section name(En)   * Snacks Section name(En) *" at bounding box center [464, 248] width 237 height 43
click at [436, 261] on input "Snacks" at bounding box center [464, 253] width 225 height 20
type input "Snack Sandwiches"
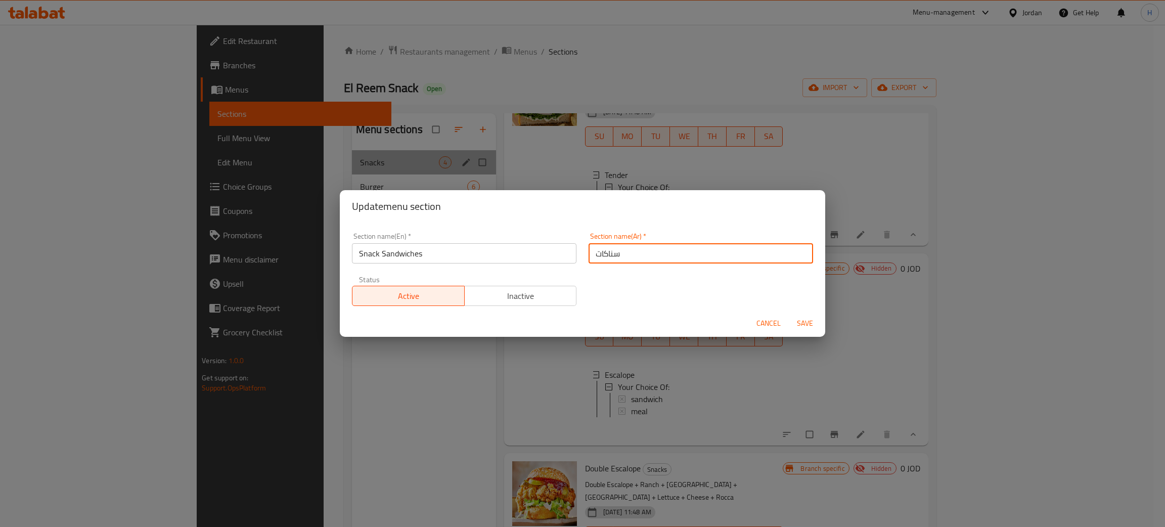
click at [632, 256] on input "سناكات" at bounding box center [701, 253] width 225 height 20
type input "سناكات ساندويش"
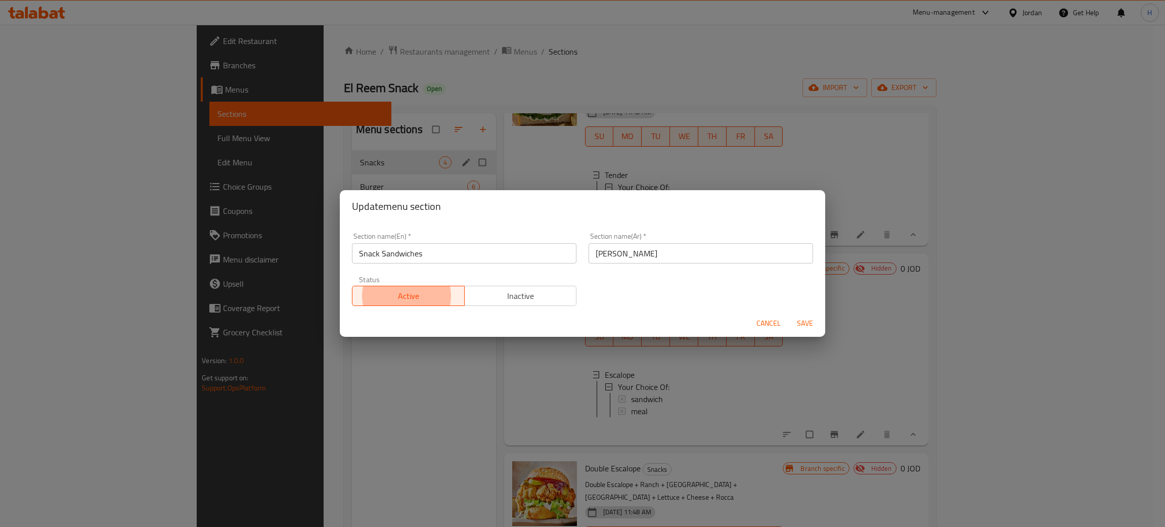
type button "0"
type button "1"
click at [789, 314] on button "Save" at bounding box center [805, 323] width 32 height 19
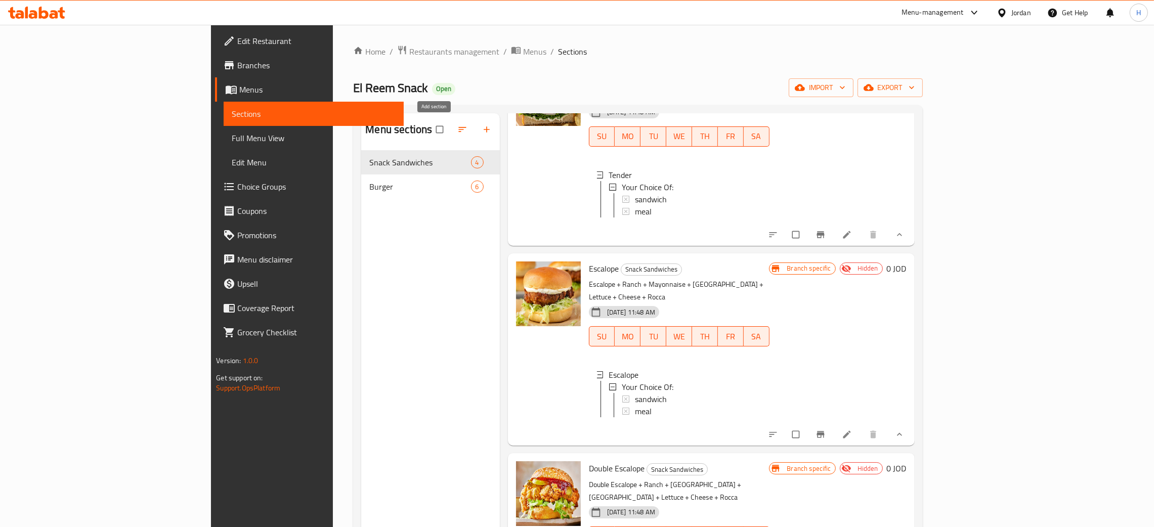
click at [475, 127] on button "button" at bounding box center [487, 129] width 24 height 22
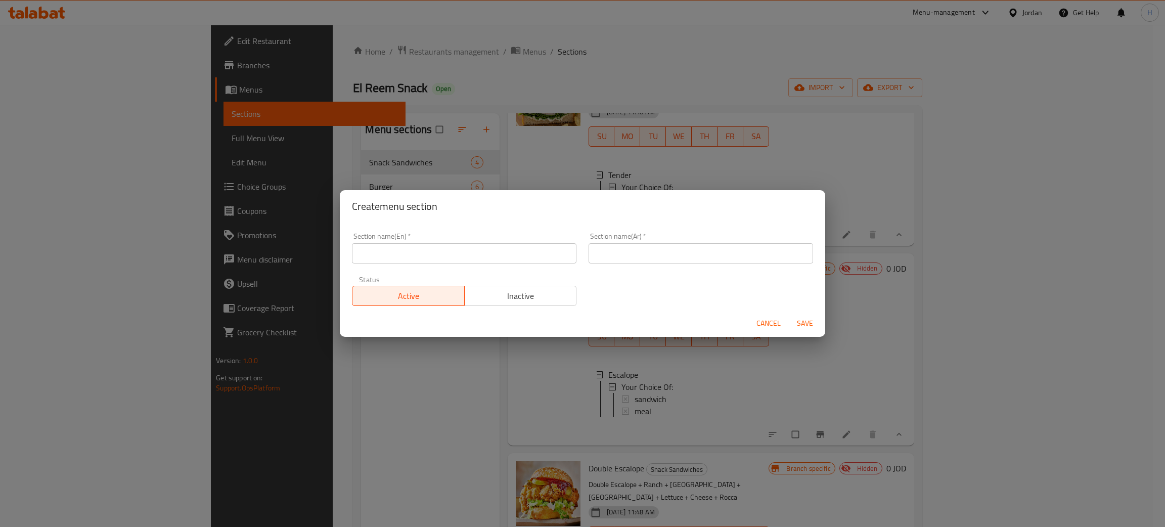
click at [396, 259] on input "text" at bounding box center [464, 253] width 225 height 20
type input "Snack Meals"
type input "وجبات السناك"
type button "0"
type button "1"
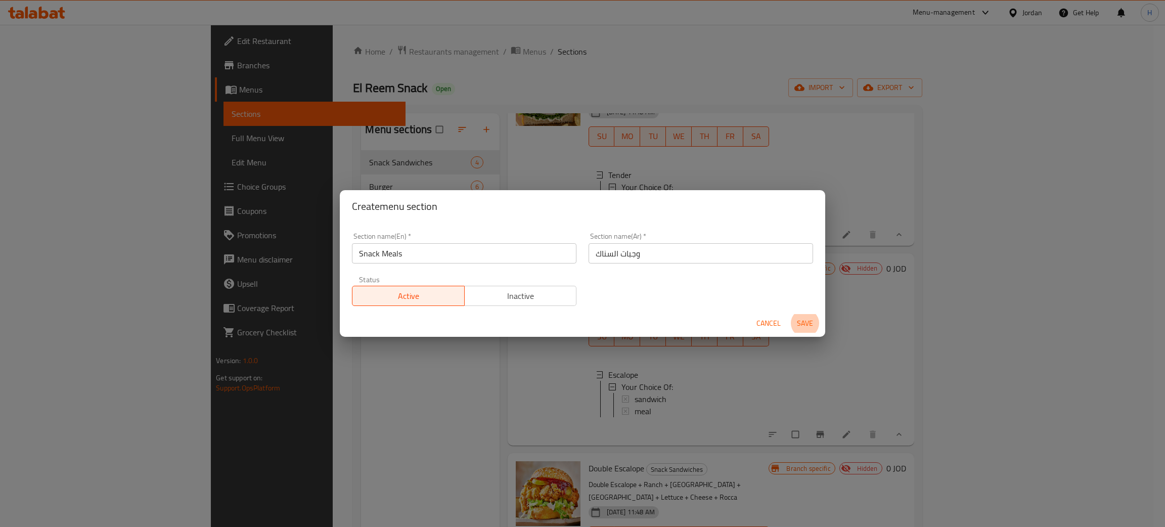
click at [789, 314] on button "Save" at bounding box center [805, 323] width 32 height 19
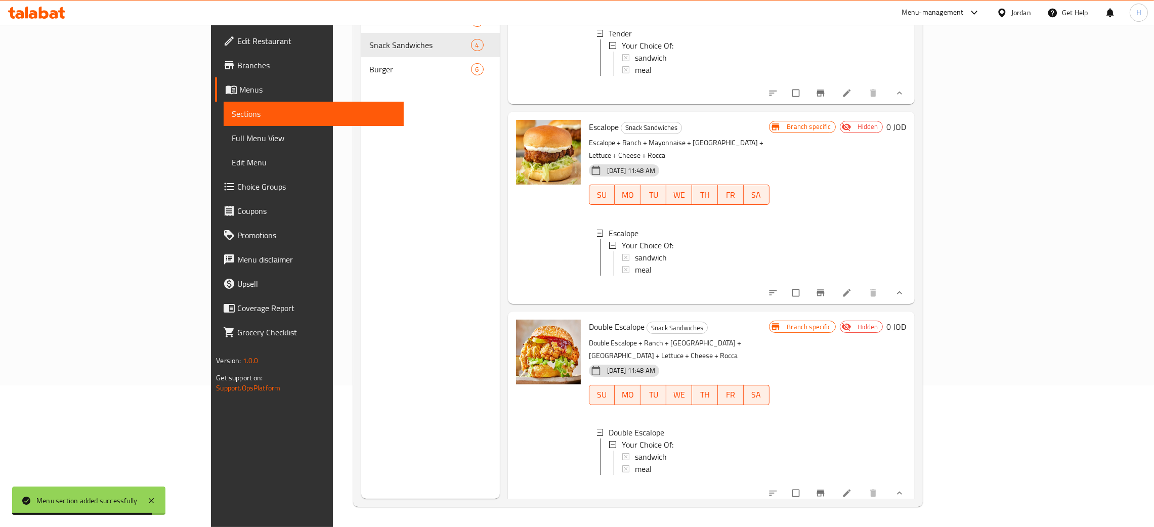
scroll to position [143, 0]
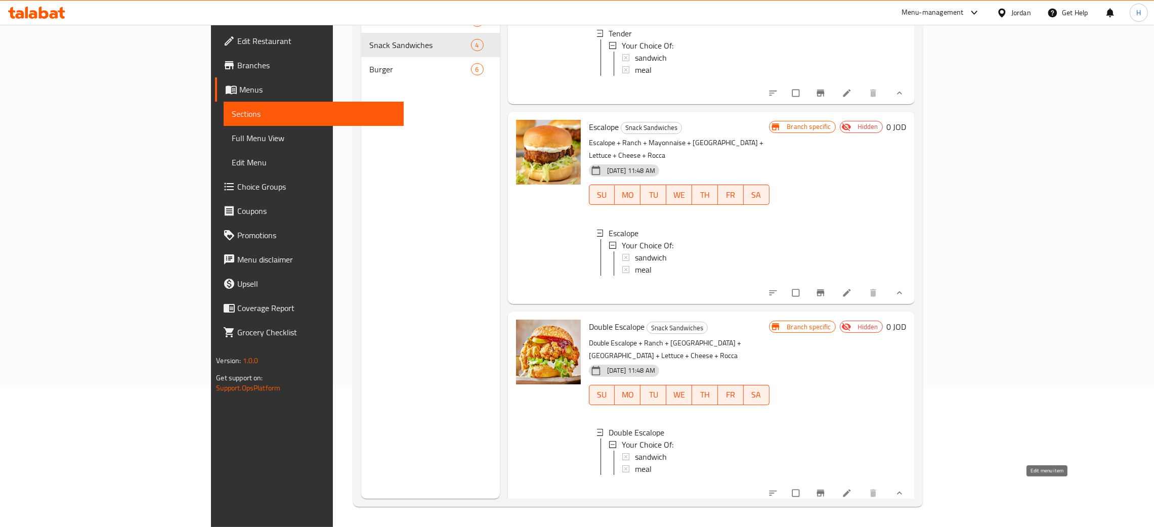
drag, startPoint x: 1043, startPoint y: 485, endPoint x: 1037, endPoint y: 479, distance: 7.9
drag, startPoint x: 1046, startPoint y: 488, endPoint x: 631, endPoint y: 445, distance: 417.4
click at [635, 451] on span "sandwich" at bounding box center [651, 457] width 32 height 12
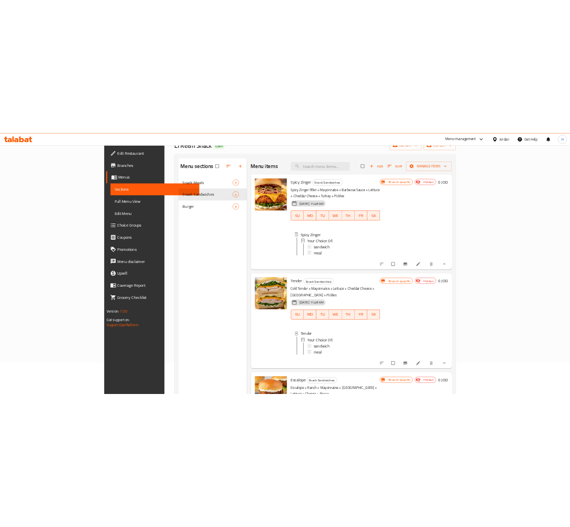
scroll to position [0, 0]
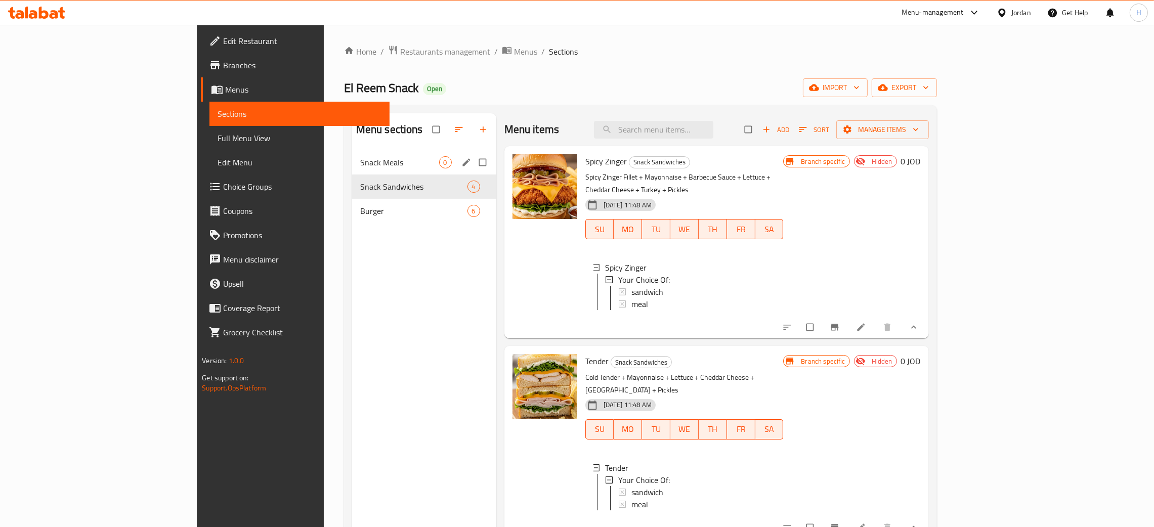
click at [360, 159] on span "Snack Meals" at bounding box center [399, 162] width 79 height 12
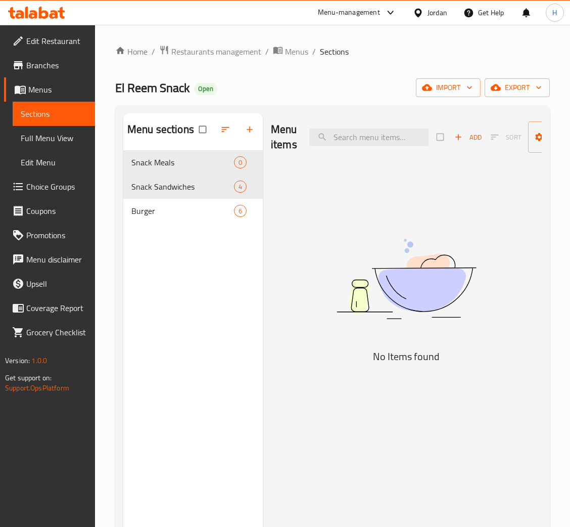
click at [470, 139] on span "Add" at bounding box center [468, 137] width 27 height 12
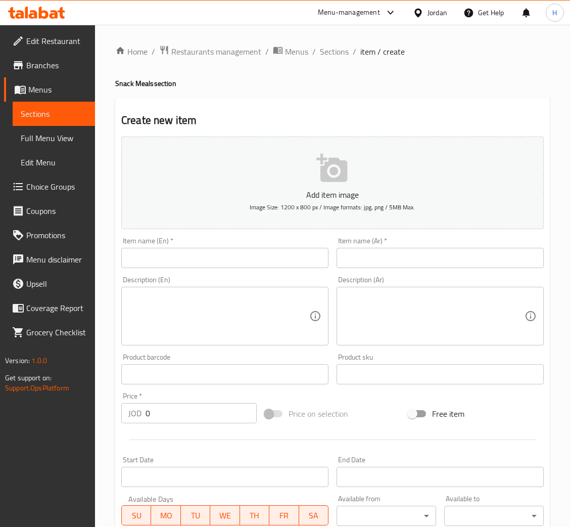
click at [211, 262] on input "text" at bounding box center [224, 258] width 207 height 20
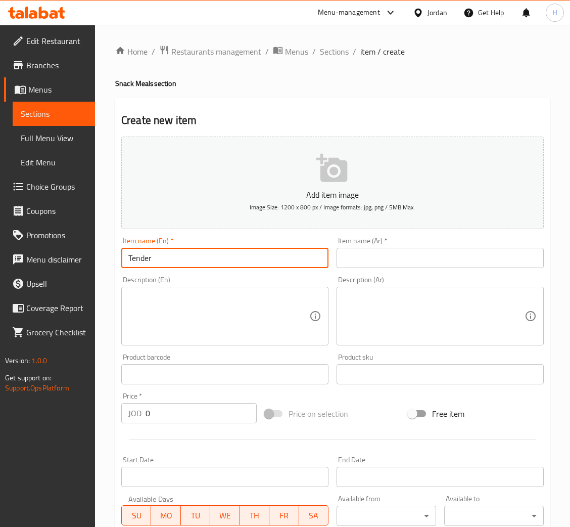
type input "Tender M"
click at [269, 96] on div "Home / Restaurants management / Menus / Sections / item / create Snack Meals se…" at bounding box center [332, 369] width 435 height 649
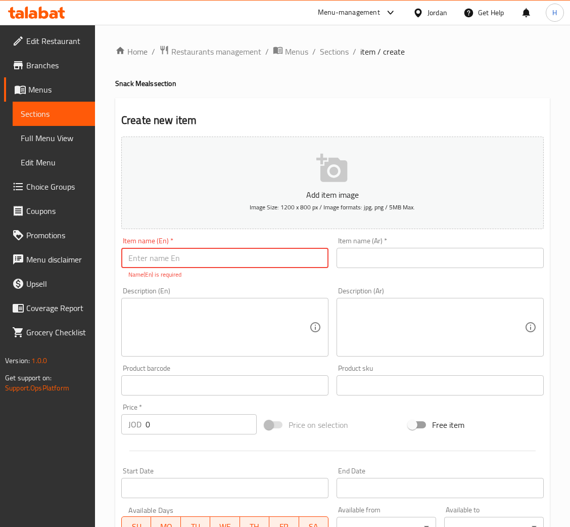
click at [150, 262] on input "text" at bounding box center [224, 258] width 207 height 20
type input "Tender Meals"
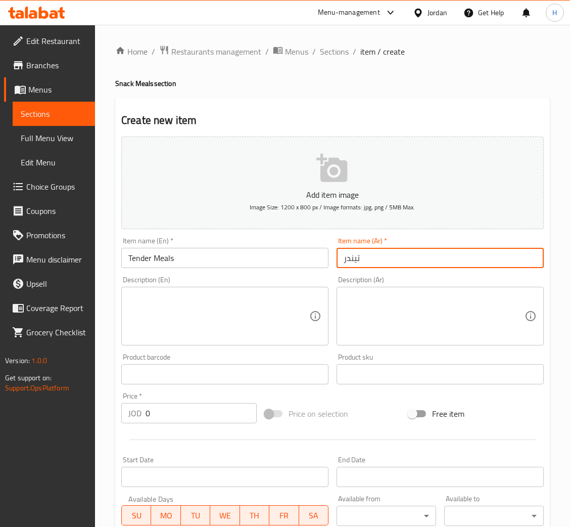
type input "تيندر"
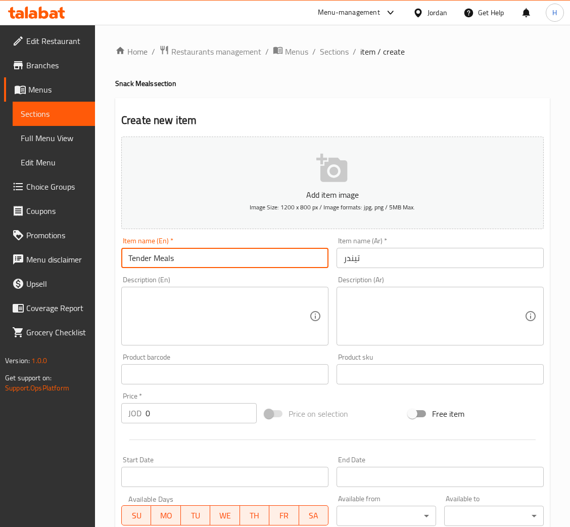
click at [204, 262] on input "Tender Meals" at bounding box center [224, 258] width 207 height 20
type input "Tender Meal"
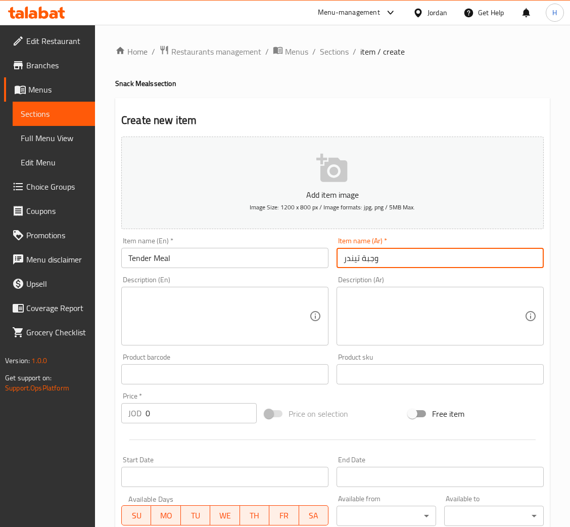
type input "وجبة تيندر"
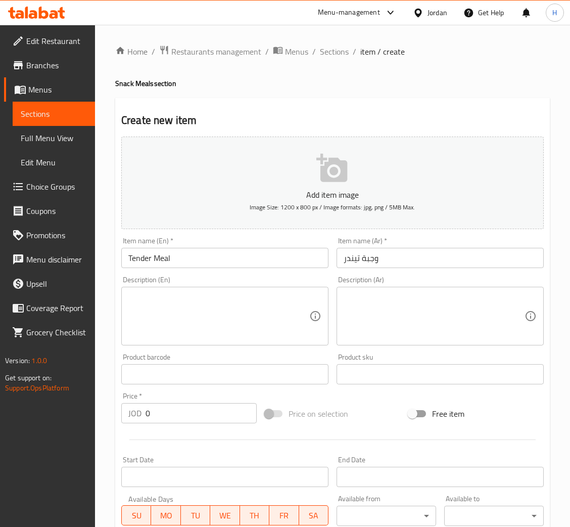
click at [181, 312] on textarea at bounding box center [218, 316] width 181 height 48
paste textarea "Cold Tender + Mayonnaise + Lettuce + Cheddar Cheese + Turkey + Pickles"
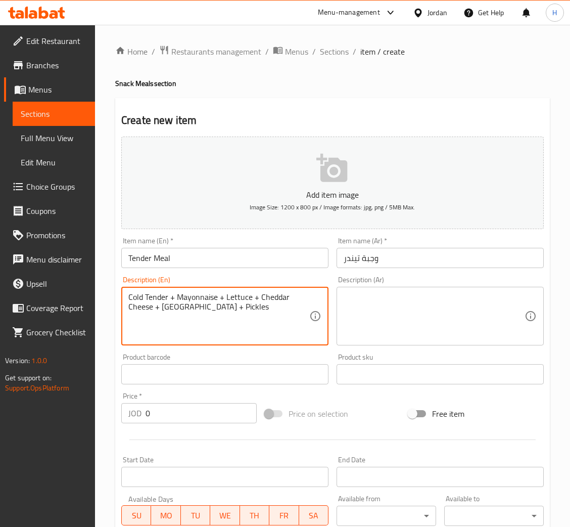
type textarea "Cold Tender + Mayonnaise + Lettuce + Cheddar Cheese + Turkey + Pickles"
click at [392, 314] on textarea at bounding box center [434, 316] width 181 height 48
paste textarea "تندر بارد+ مايونيز+ خس+ جبنة شيدر+ تيركي+ مخلل"
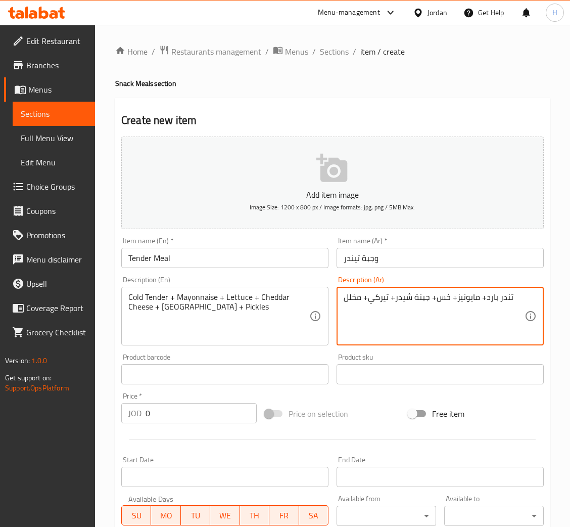
type textarea "تندر بارد+ مايونيز+ خس+ جبنة شيدر+ تيركي+ مخلل"
click at [192, 404] on input "0" at bounding box center [201, 413] width 111 height 20
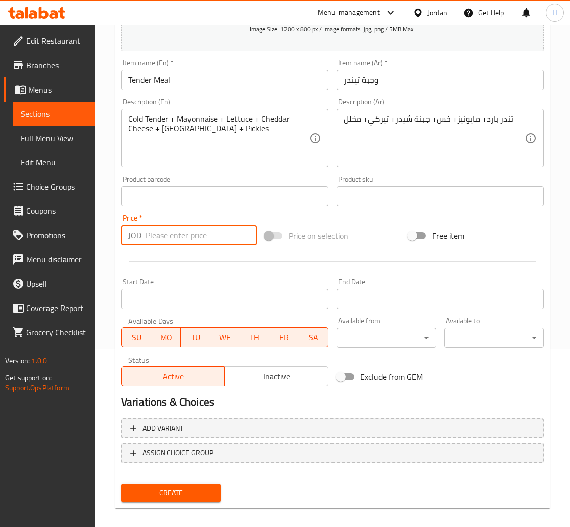
scroll to position [186, 0]
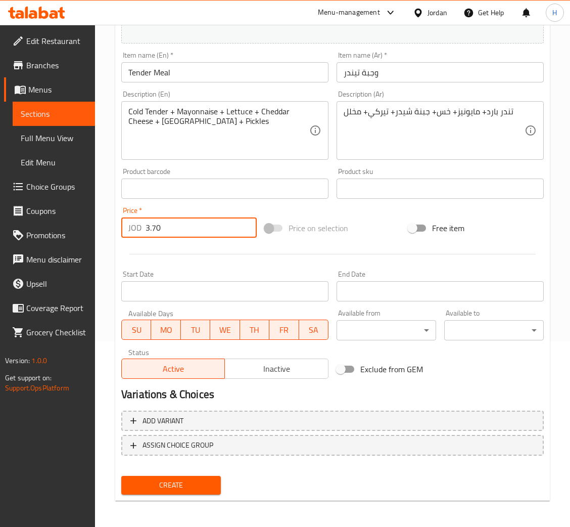
type input "3.70"
click at [121, 476] on button "Create" at bounding box center [171, 485] width 100 height 19
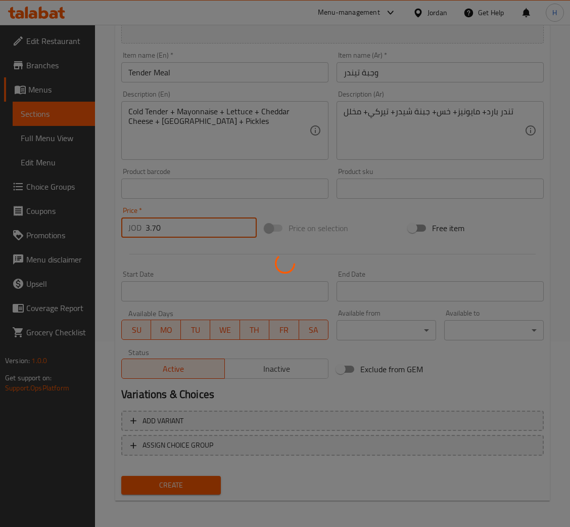
type input "0"
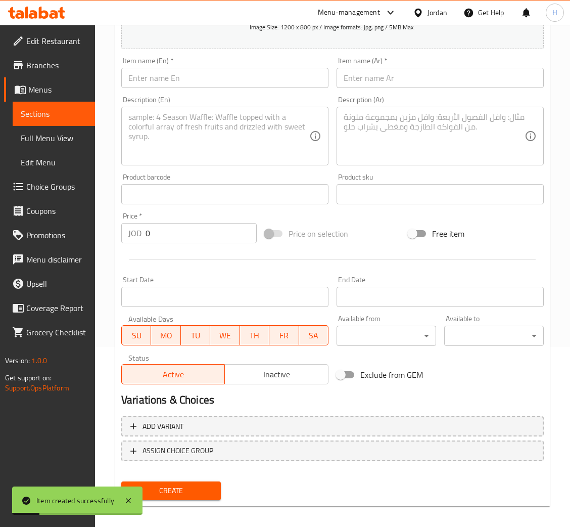
scroll to position [0, 0]
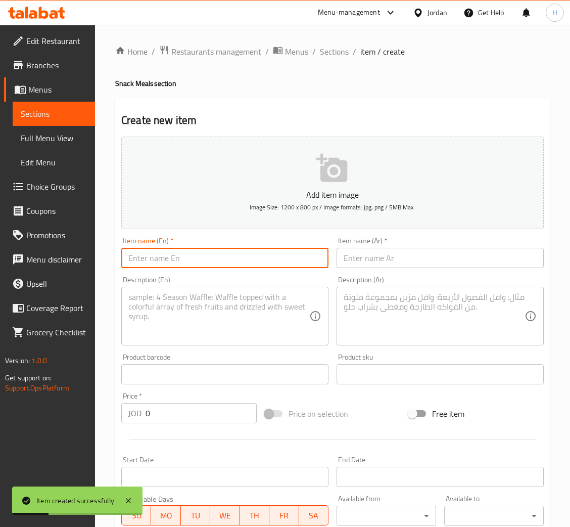
drag, startPoint x: 178, startPoint y: 251, endPoint x: 151, endPoint y: 261, distance: 28.9
click at [178, 251] on input "text" at bounding box center [224, 258] width 207 height 20
type input "Spicy Zinger Meal"
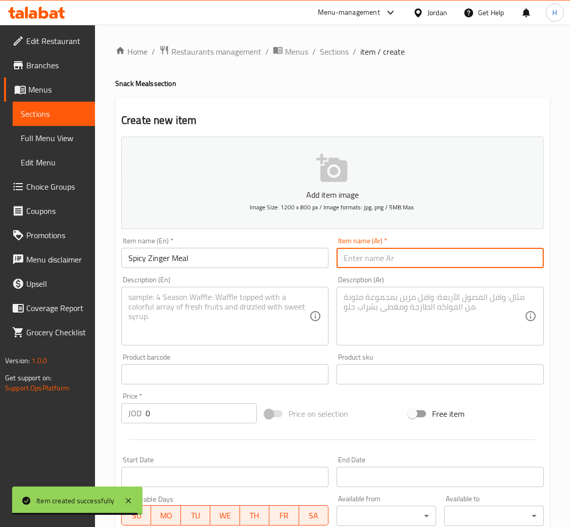
type input "ة"
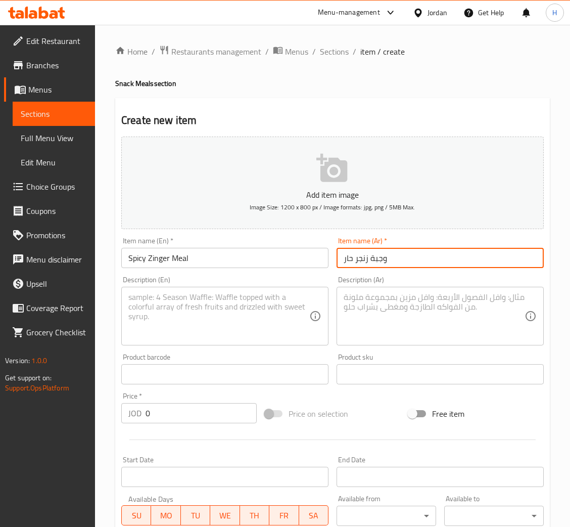
type input "وجبة زنجر حار"
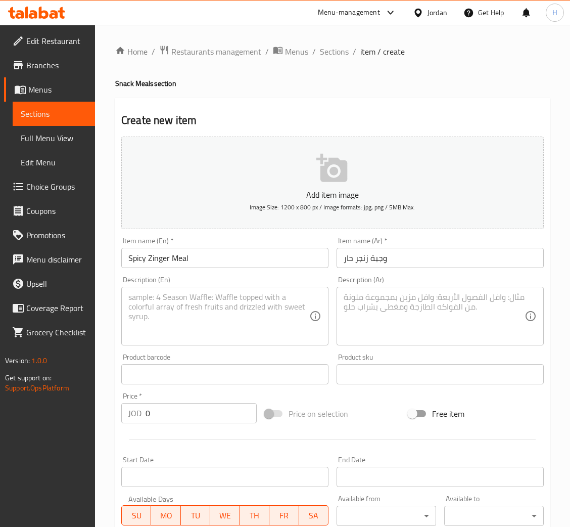
click at [148, 302] on textarea at bounding box center [218, 316] width 181 height 48
paste textarea "Spicy Zinger Fillet + Mayonnaise + Barbecue Sauce + Lettuce + Cheddar Cheese + …"
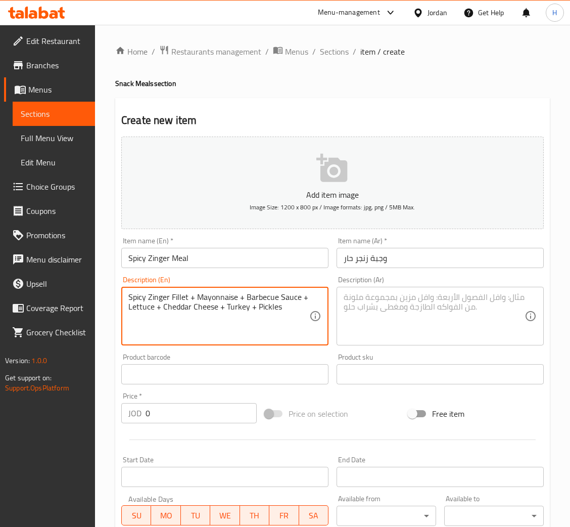
type textarea "Spicy Zinger Fillet + Mayonnaise + Barbecue Sauce + Lettuce + Cheddar Cheese + …"
drag, startPoint x: 404, startPoint y: 337, endPoint x: 302, endPoint y: 360, distance: 104.3
click at [404, 337] on textarea at bounding box center [434, 316] width 181 height 48
paste textarea "زنجر فيليه حار+ مايونيز+ باربيكيو صوص+ خس+ جبنة شيدر+ تيركي+ مخلل"
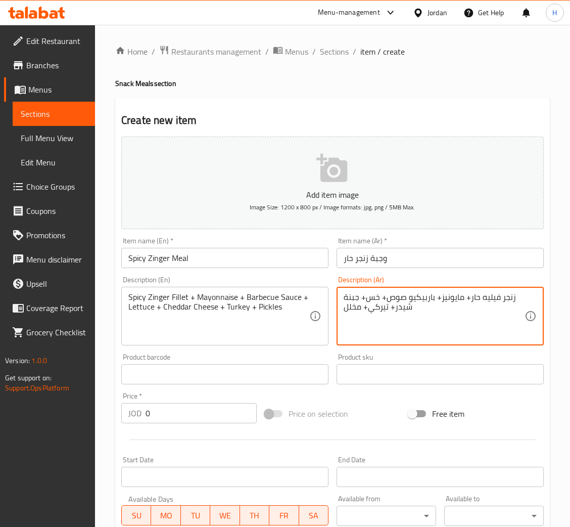
type textarea "زنجر فيليه حار+ مايونيز+ باربيكيو صوص+ خس+ جبنة شيدر+ تيركي+ مخلل"
click at [165, 409] on input "0" at bounding box center [201, 413] width 111 height 20
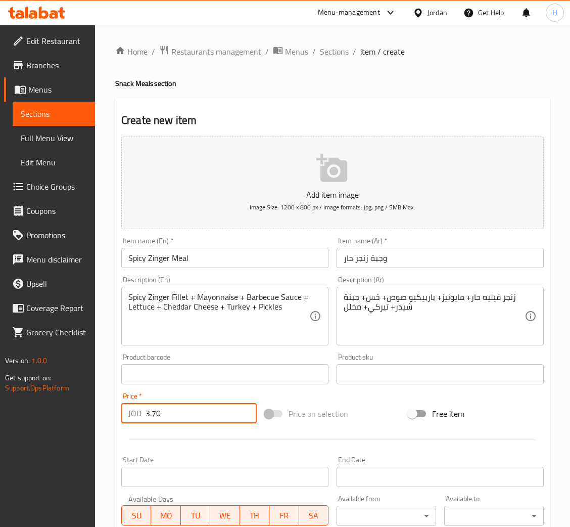
type input "3.70"
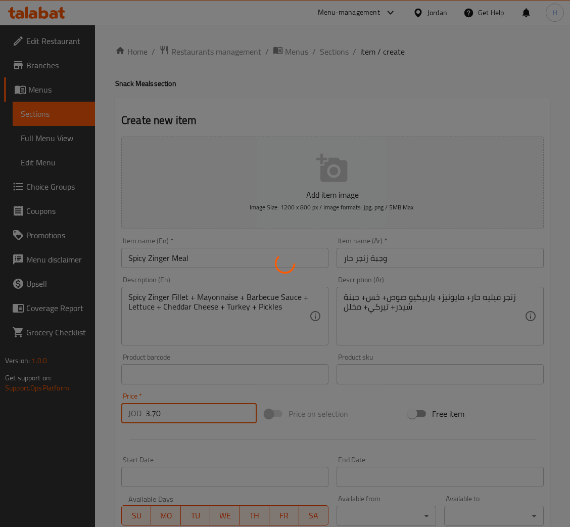
type input "0"
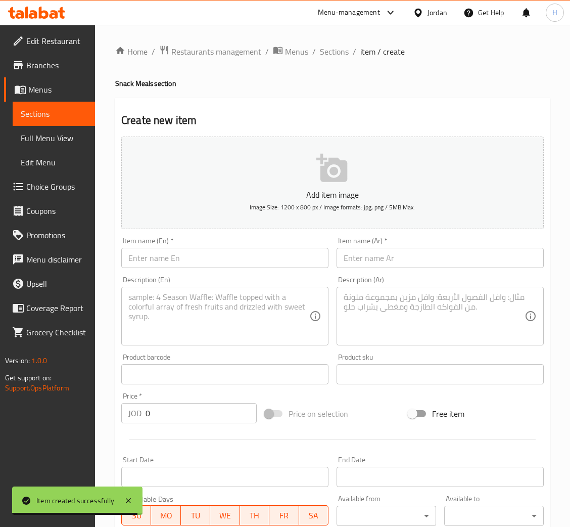
click at [290, 260] on input "text" at bounding box center [224, 258] width 207 height 20
paste input "Escalope"
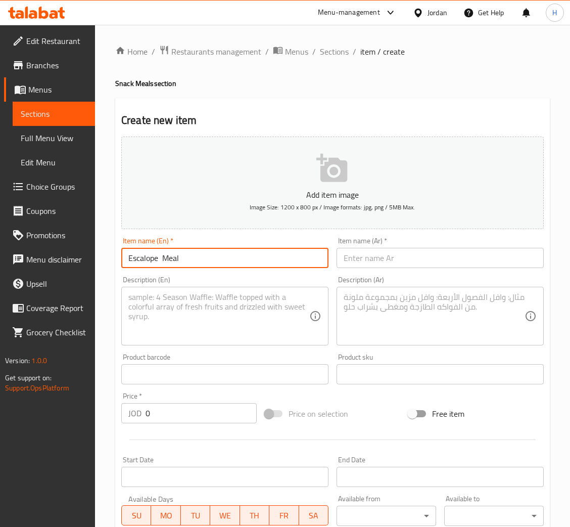
type input "Escalope Meal"
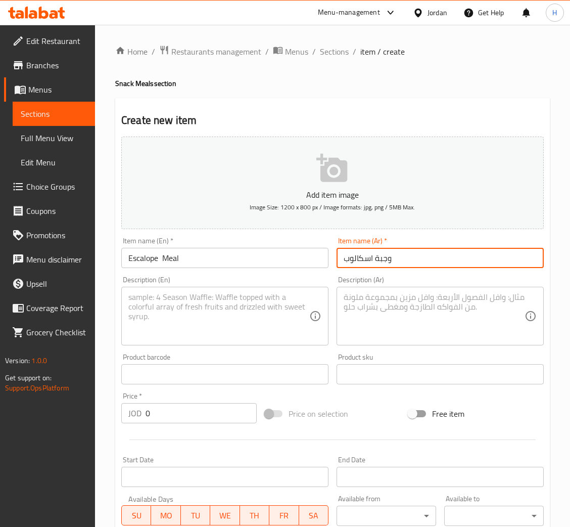
type input "وجبة اسكالوب"
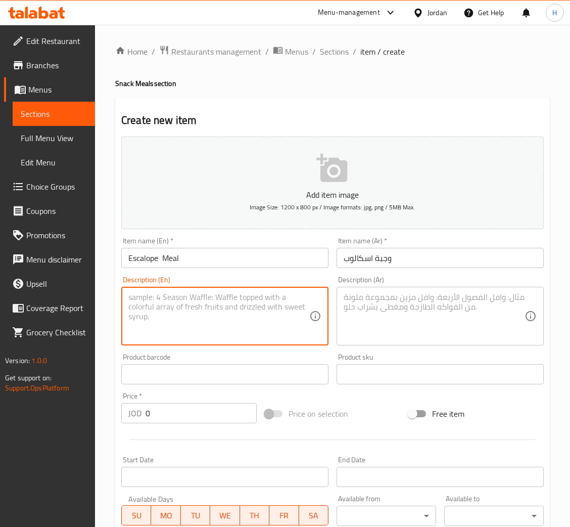
click at [241, 323] on textarea at bounding box center [218, 316] width 181 height 48
paste textarea "Escalope + Ranch + Mayonnaise + Turkey + Lettuce + Cheese + Rocca"
type textarea "Escalope + Ranch + Mayonnaise + Turkey + Lettuce + Cheese + Rocca"
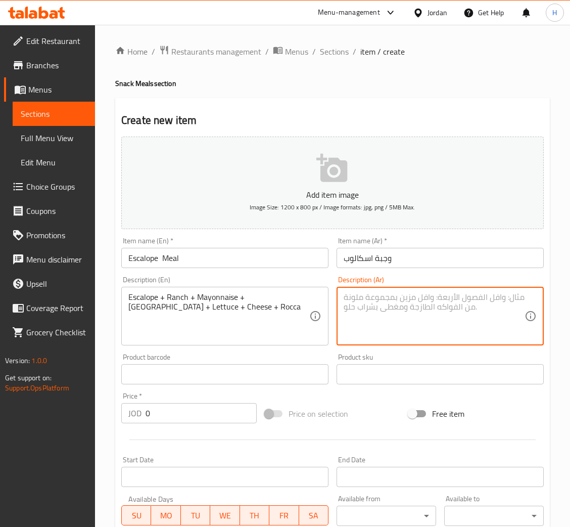
click at [360, 320] on textarea at bounding box center [434, 316] width 181 height 48
paste textarea "سكالوب+ رانش+ مايونيز+ تيركي+ خس+ جبنة+ جرجير"
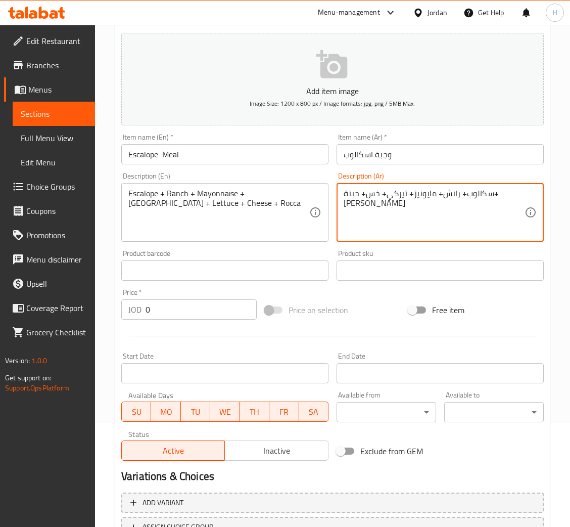
scroll to position [186, 0]
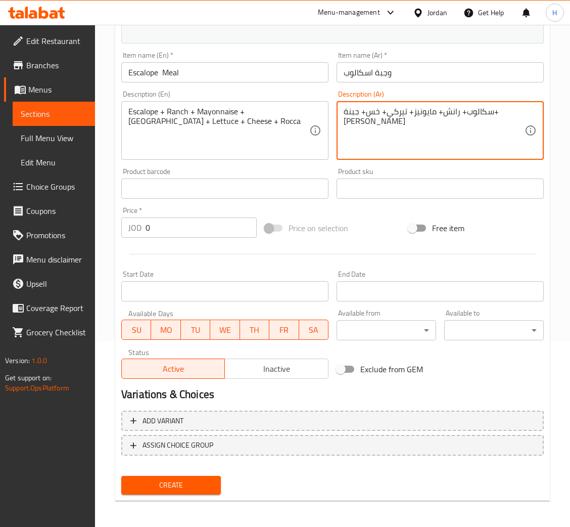
type textarea "سكالوب+ رانش+ مايونيز+ تيركي+ خس+ جبنة+ جرجير"
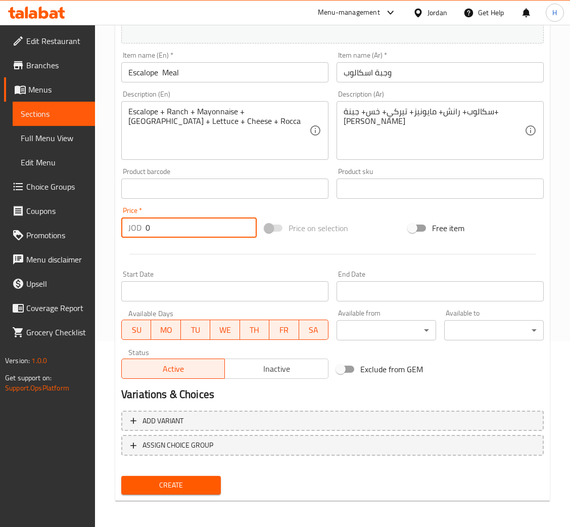
click at [196, 229] on input "0" at bounding box center [201, 227] width 111 height 20
type input "3.70"
click at [121, 476] on button "Create" at bounding box center [171, 485] width 100 height 19
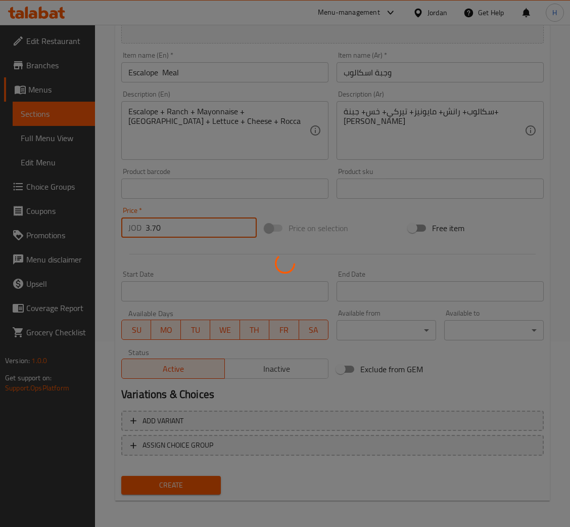
type input "0"
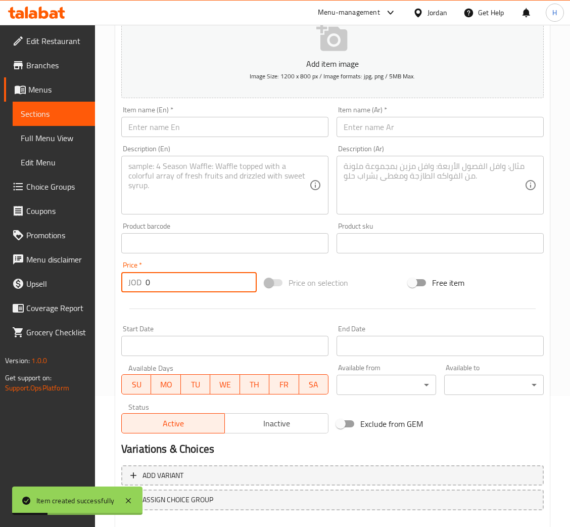
scroll to position [0, 0]
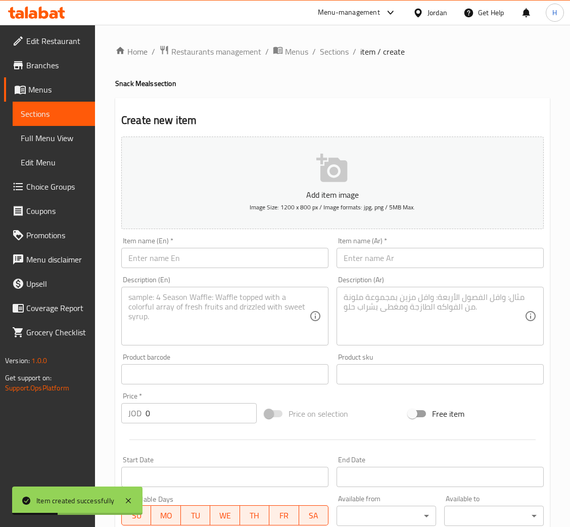
drag, startPoint x: 332, startPoint y: 47, endPoint x: 320, endPoint y: 70, distance: 26.0
click at [331, 47] on span "Sections" at bounding box center [334, 52] width 29 height 12
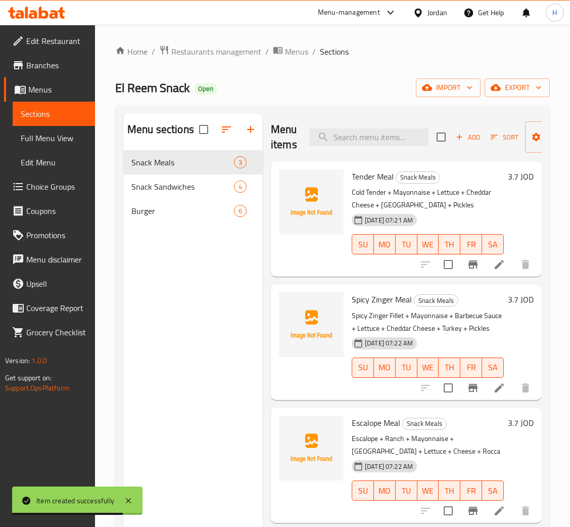
click at [481, 133] on button "Add" at bounding box center [468, 137] width 32 height 16
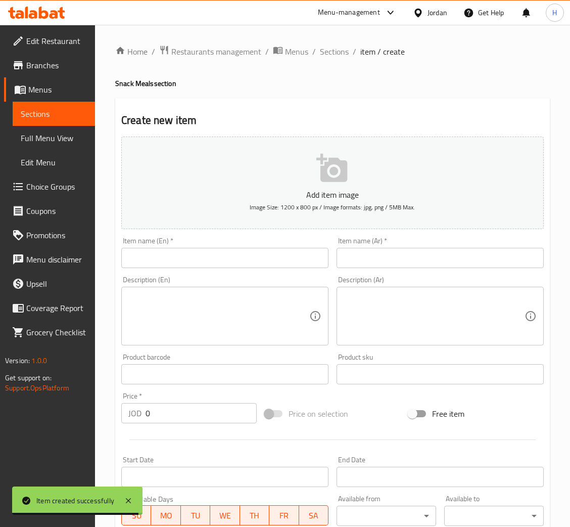
click at [212, 270] on div "Item name (En)   * Item name (En) *" at bounding box center [224, 252] width 215 height 39
click at [220, 261] on input "text" at bounding box center [224, 258] width 207 height 20
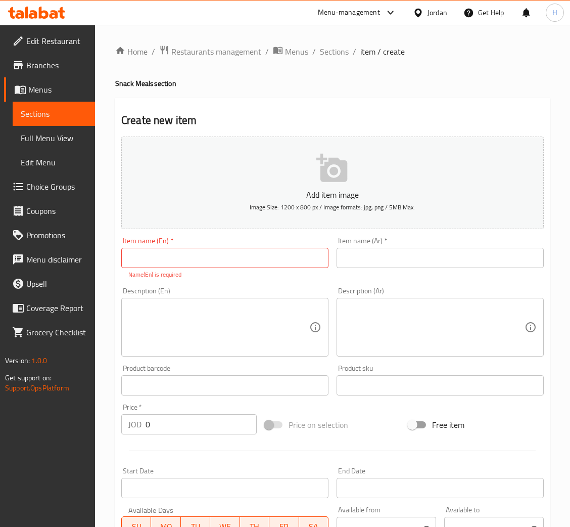
click at [166, 265] on input "text" at bounding box center [224, 258] width 207 height 20
paste input "Double Escalope"
type input "Double Escalope Meal"
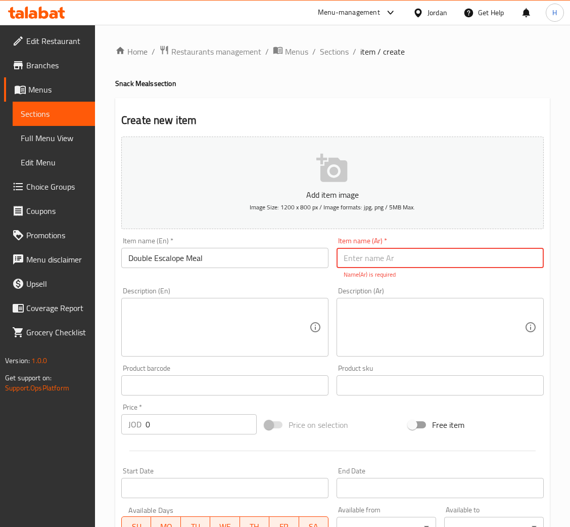
click at [374, 251] on input "text" at bounding box center [440, 258] width 207 height 20
paste input "سكالوب دبل"
type input "وجبة سكالوب دبل"
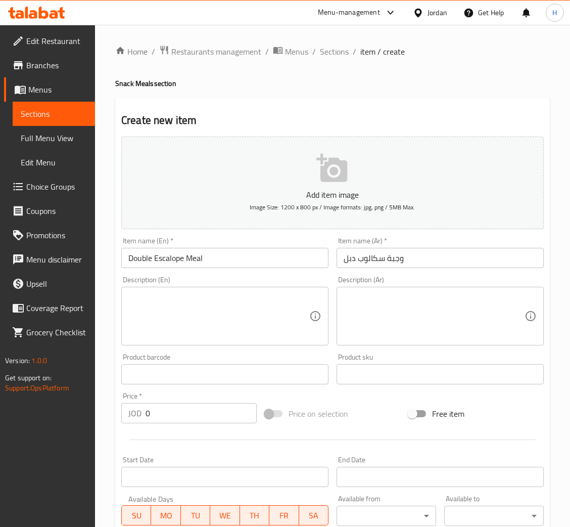
click at [169, 312] on textarea at bounding box center [218, 316] width 181 height 48
paste textarea "Double Escalope + Ranch + [GEOGRAPHIC_DATA] + [GEOGRAPHIC_DATA] + Lettuce + Che…"
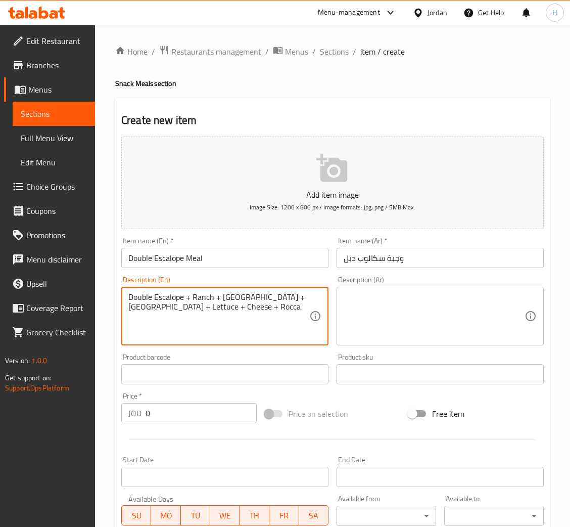
type textarea "Double Escalope + Ranch + [GEOGRAPHIC_DATA] + [GEOGRAPHIC_DATA] + Lettuce + Che…"
click at [435, 321] on textarea at bounding box center [434, 316] width 181 height 48
paste textarea "دبل سكالوب+ رانش+ مايونيز+ تيركي+ خس+ جبنة+ جرجير"
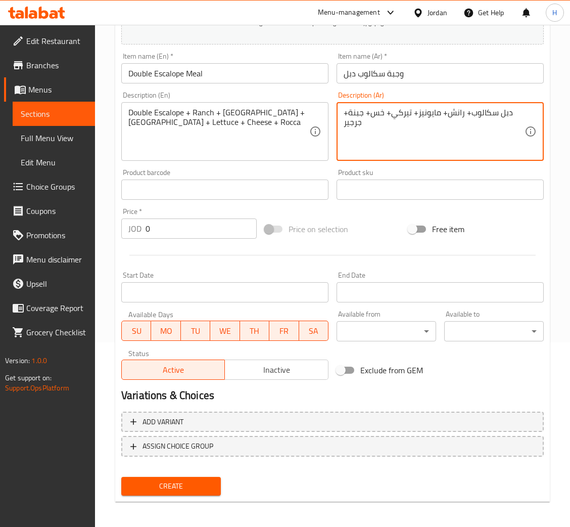
scroll to position [186, 0]
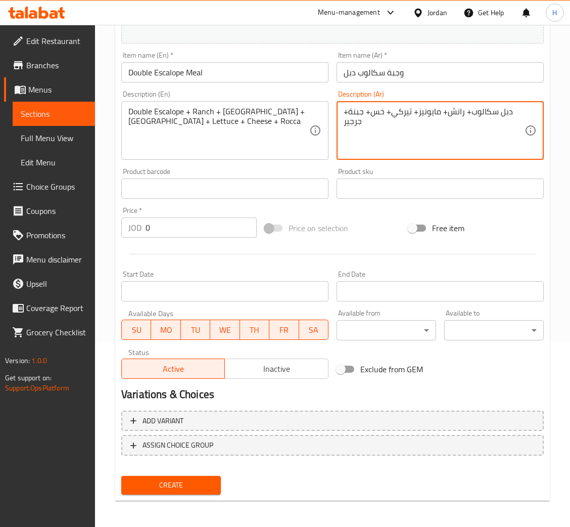
type textarea "دبل سكالوب+ رانش+ مايونيز+ تيركي+ خس+ جبنة+ جرجير"
click at [189, 236] on input "0" at bounding box center [201, 227] width 111 height 20
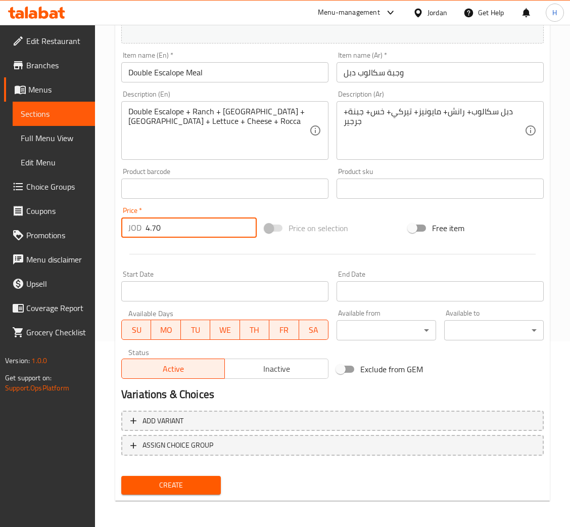
type input "4.70"
click at [121, 476] on button "Create" at bounding box center [171, 485] width 100 height 19
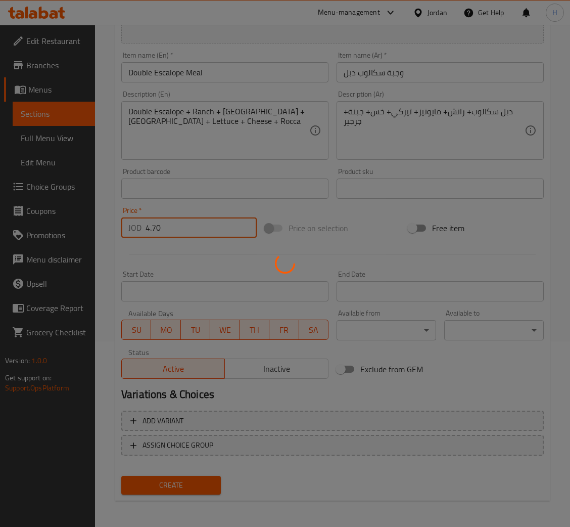
type input "0"
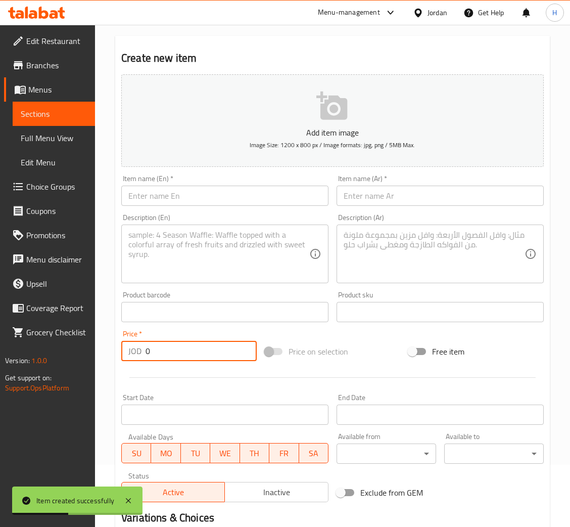
scroll to position [0, 0]
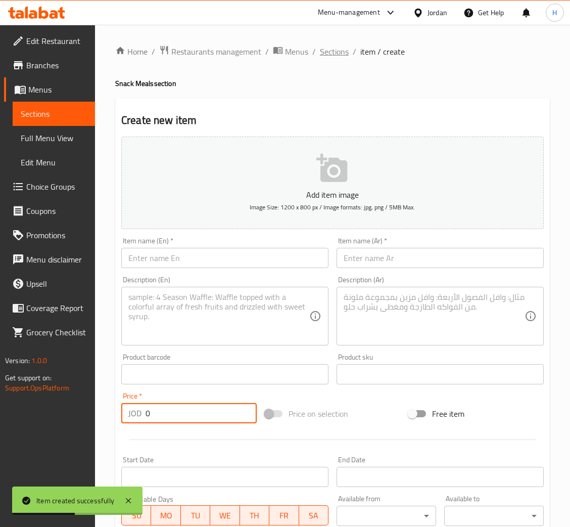
click at [327, 52] on span "Sections" at bounding box center [334, 52] width 29 height 12
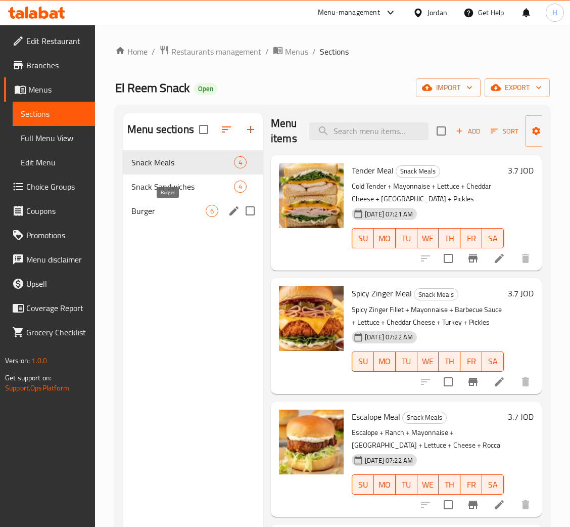
click at [175, 210] on span "Burger" at bounding box center [168, 211] width 74 height 12
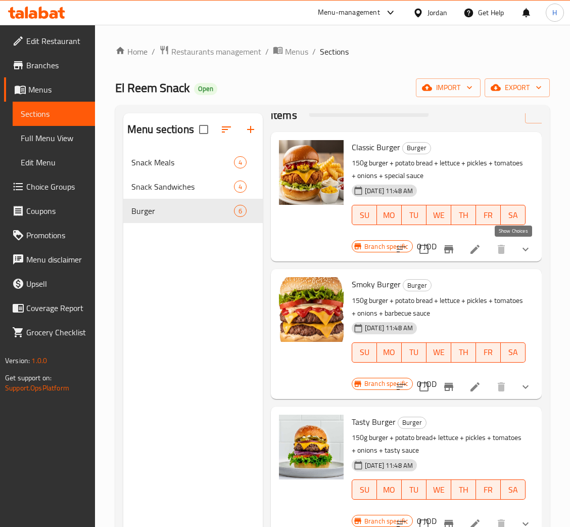
click at [520, 253] on icon "show more" at bounding box center [526, 249] width 12 height 12
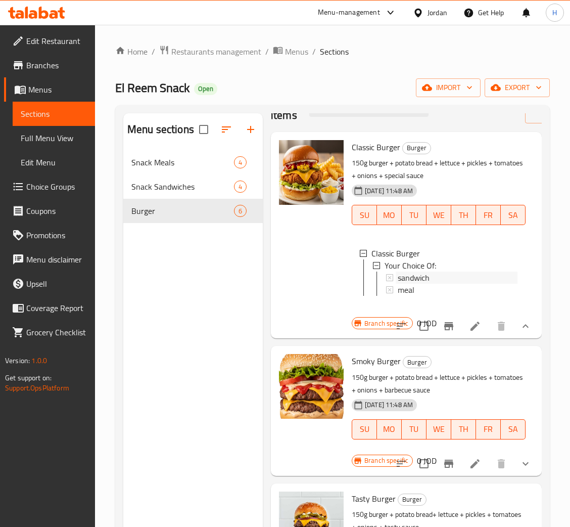
click at [405, 276] on span "sandwich" at bounding box center [414, 278] width 32 height 12
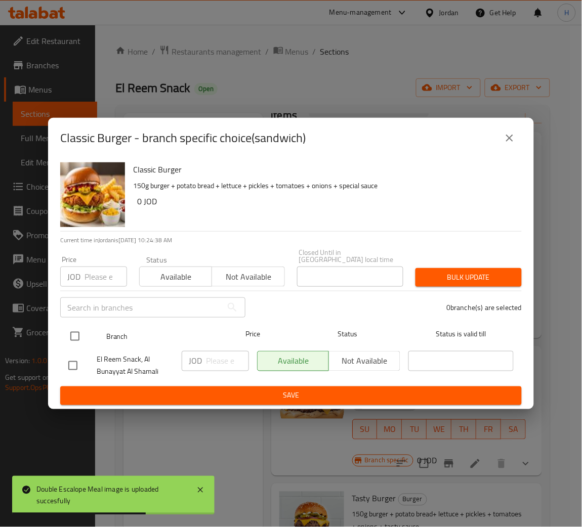
drag, startPoint x: 77, startPoint y: 331, endPoint x: 120, endPoint y: 331, distance: 43.5
click at [75, 330] on input "checkbox" at bounding box center [74, 336] width 21 height 21
checkbox input "true"
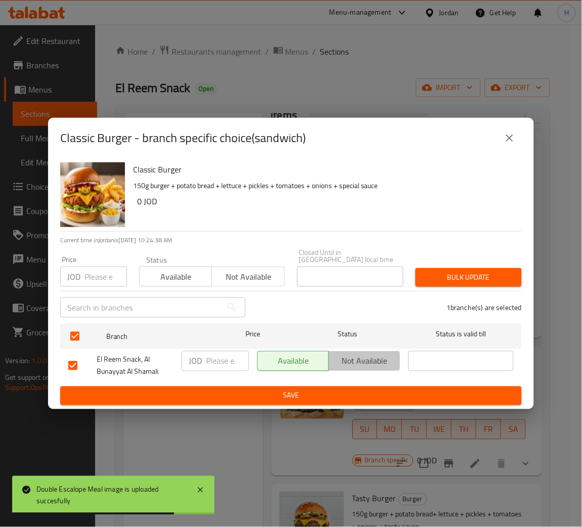
click at [356, 356] on span "Not available" at bounding box center [364, 361] width 63 height 15
click at [201, 395] on span "Save" at bounding box center [290, 395] width 445 height 13
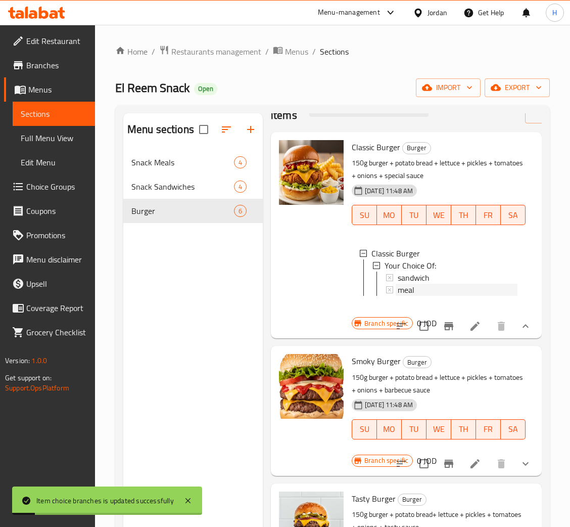
click at [438, 290] on div "meal" at bounding box center [458, 290] width 120 height 12
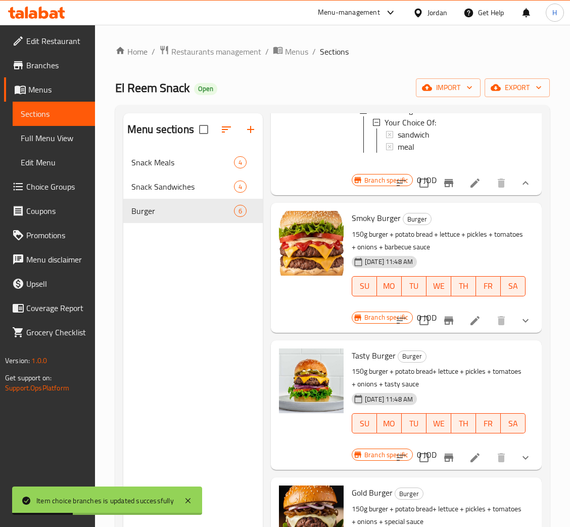
scroll to position [181, 0]
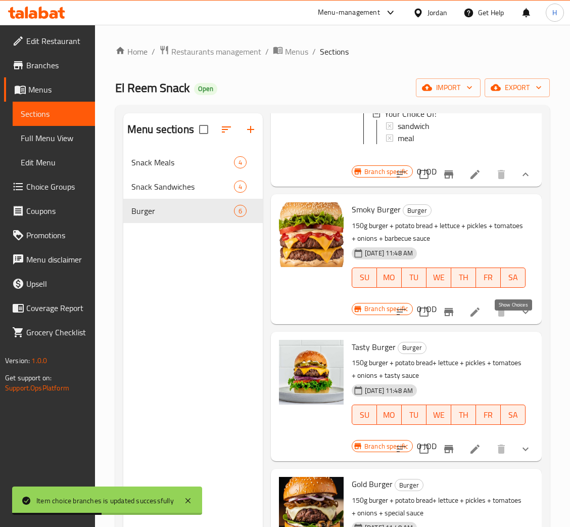
click at [520, 318] on icon "show more" at bounding box center [526, 312] width 12 height 12
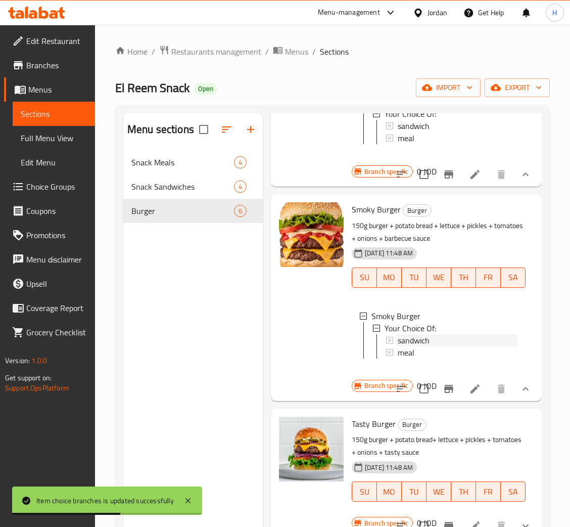
click at [433, 346] on div "sandwich" at bounding box center [458, 340] width 120 height 12
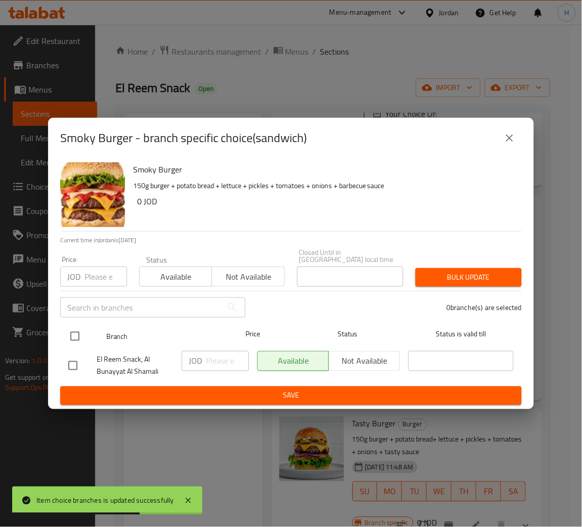
click at [72, 335] on input "checkbox" at bounding box center [74, 336] width 21 height 21
checkbox input "true"
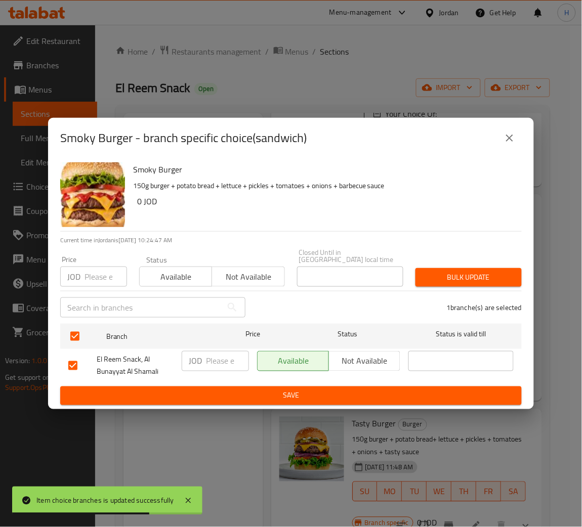
click at [371, 354] on span "Not available" at bounding box center [364, 361] width 63 height 15
click at [317, 389] on span "Save" at bounding box center [290, 395] width 445 height 13
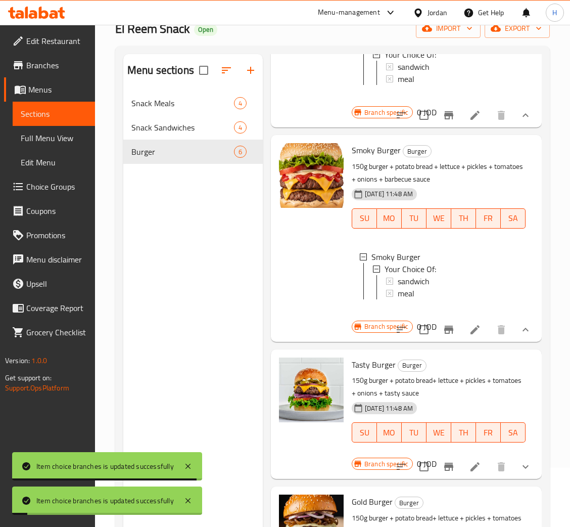
scroll to position [143, 0]
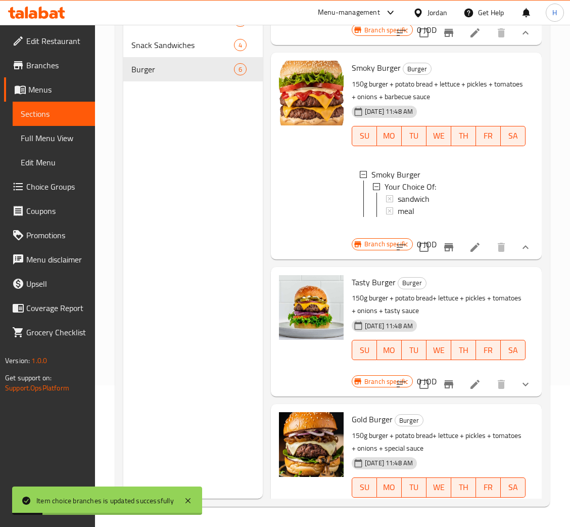
click at [520, 390] on icon "show more" at bounding box center [526, 384] width 12 height 12
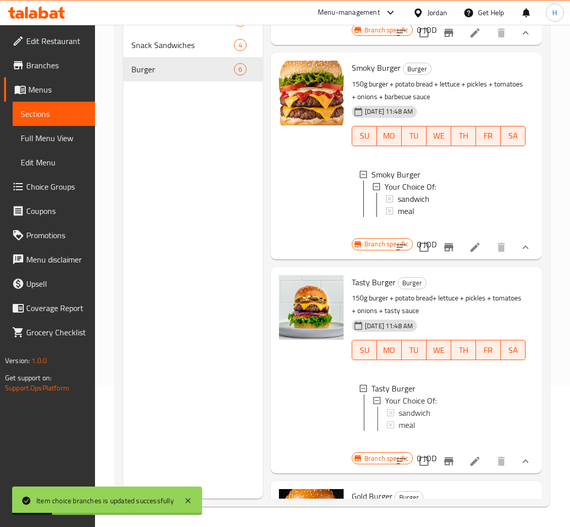
scroll to position [1, 0]
click at [405, 418] on span "sandwich" at bounding box center [414, 412] width 32 height 12
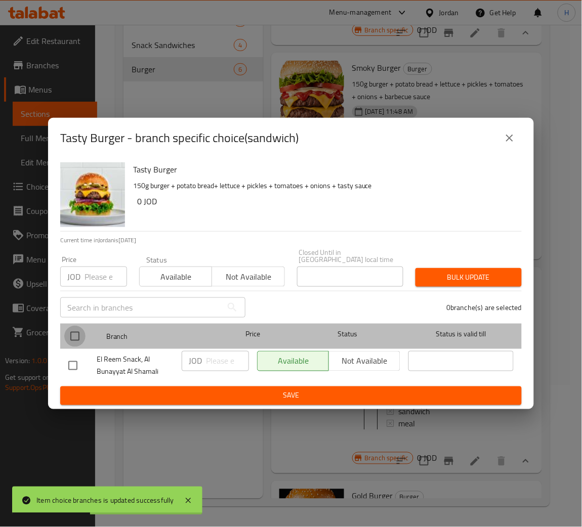
click at [78, 335] on input "checkbox" at bounding box center [74, 336] width 21 height 21
checkbox input "true"
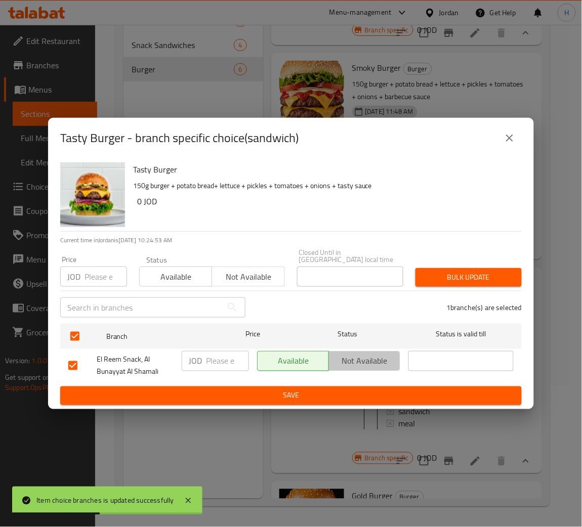
click at [355, 355] on span "Not available" at bounding box center [364, 361] width 63 height 15
click at [308, 389] on span "Save" at bounding box center [290, 395] width 445 height 13
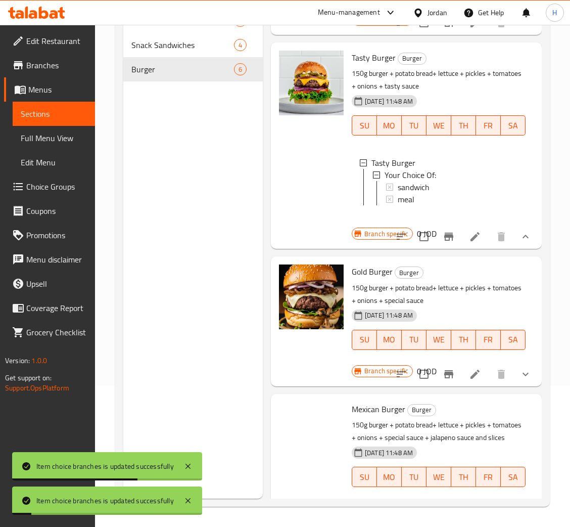
scroll to position [409, 0]
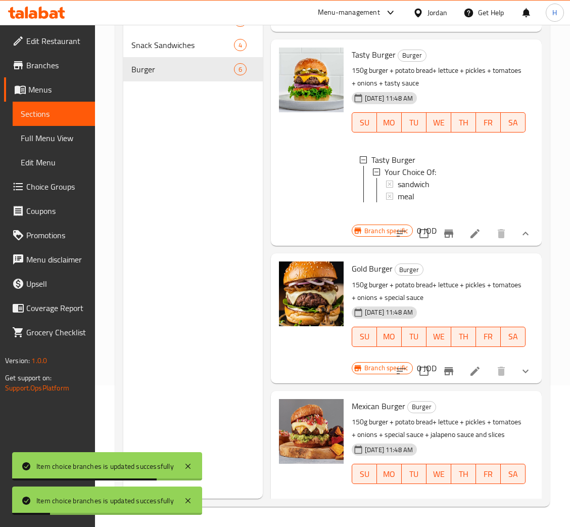
click at [520, 377] on icon "show more" at bounding box center [526, 371] width 12 height 12
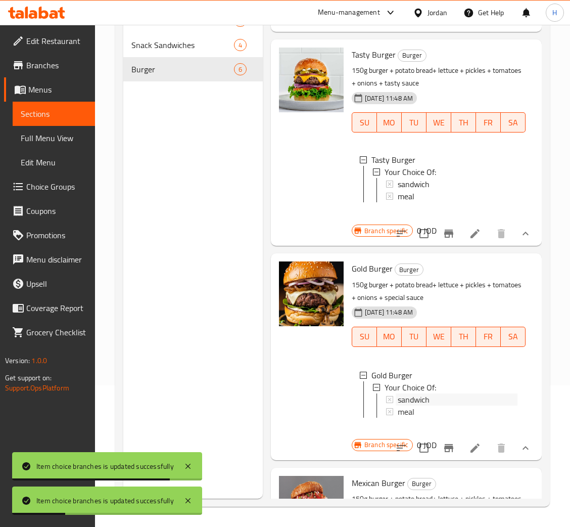
click at [409, 406] on span "sandwich" at bounding box center [414, 399] width 32 height 12
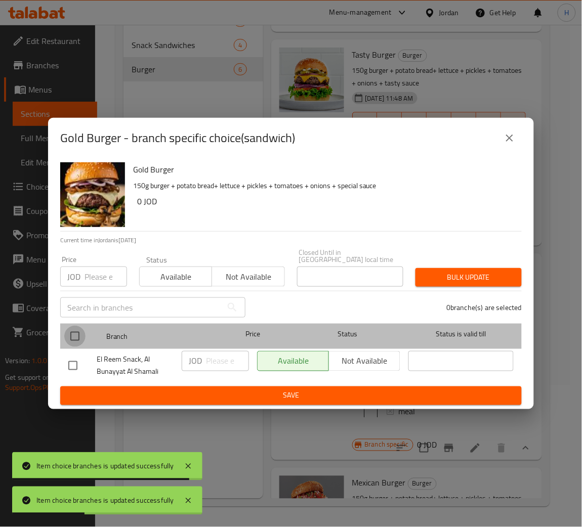
click at [74, 329] on input "checkbox" at bounding box center [74, 336] width 21 height 21
checkbox input "true"
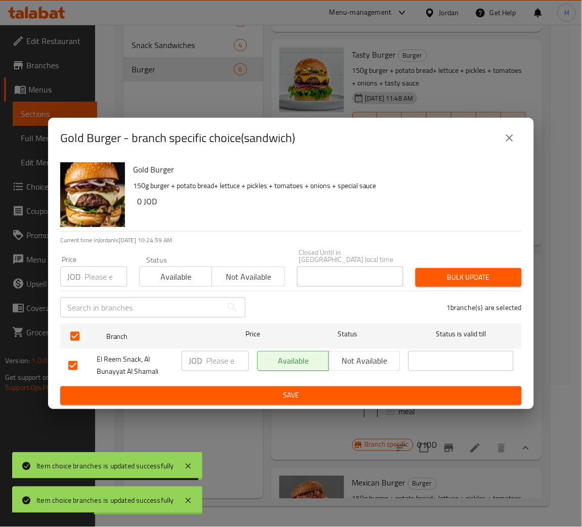
drag, startPoint x: 374, startPoint y: 357, endPoint x: 366, endPoint y: 363, distance: 10.0
click at [373, 357] on span "Not available" at bounding box center [364, 361] width 63 height 15
click at [281, 382] on ul "Branch Price Status Status is valid till El Reem Snack, Al Bunayyat Al Shamali …" at bounding box center [290, 353] width 461 height 67
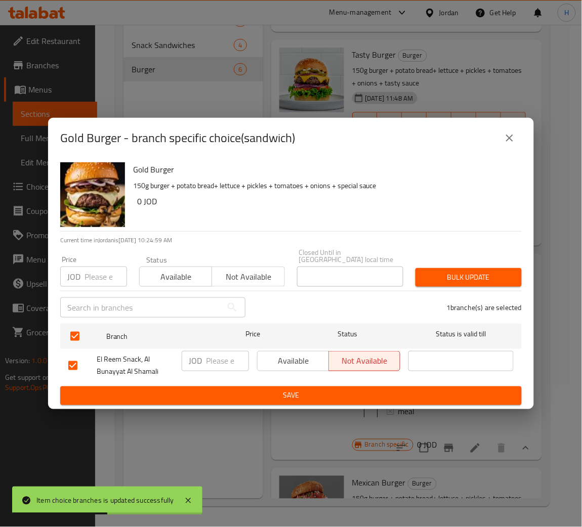
click at [292, 396] on span "Save" at bounding box center [290, 395] width 445 height 13
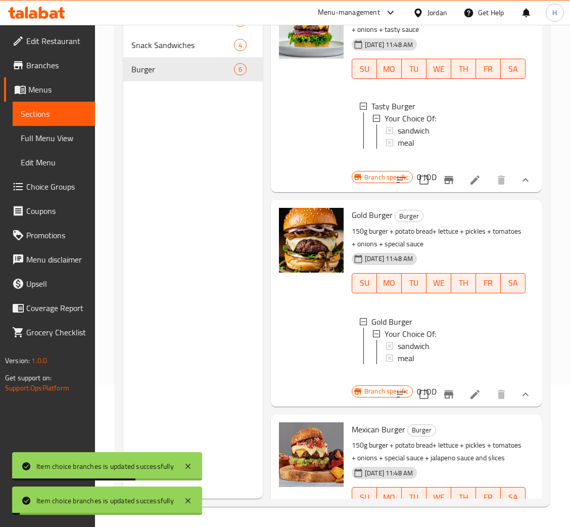
scroll to position [636, 0]
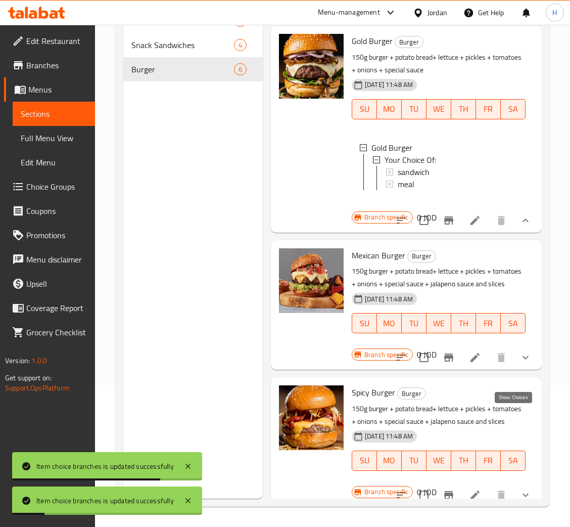
click at [520, 364] on icon "show more" at bounding box center [526, 357] width 12 height 12
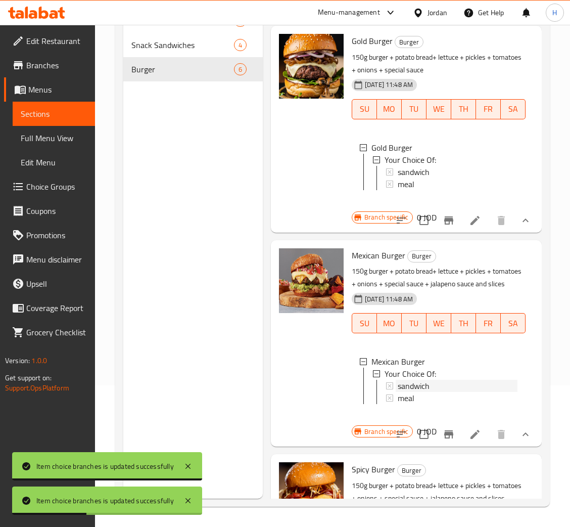
click at [420, 392] on span "sandwich" at bounding box center [414, 386] width 32 height 12
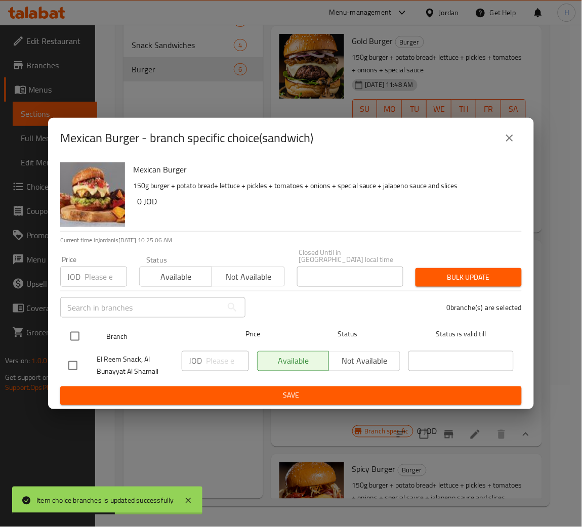
click at [74, 330] on input "checkbox" at bounding box center [74, 336] width 21 height 21
checkbox input "true"
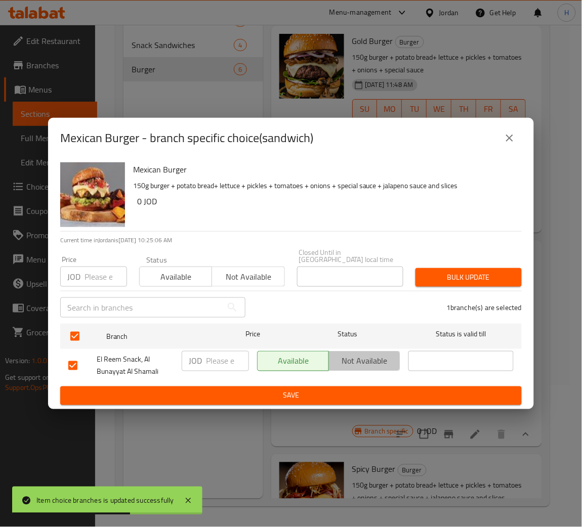
click at [382, 359] on span "Not available" at bounding box center [364, 361] width 63 height 15
click at [286, 393] on span "Save" at bounding box center [290, 395] width 445 height 13
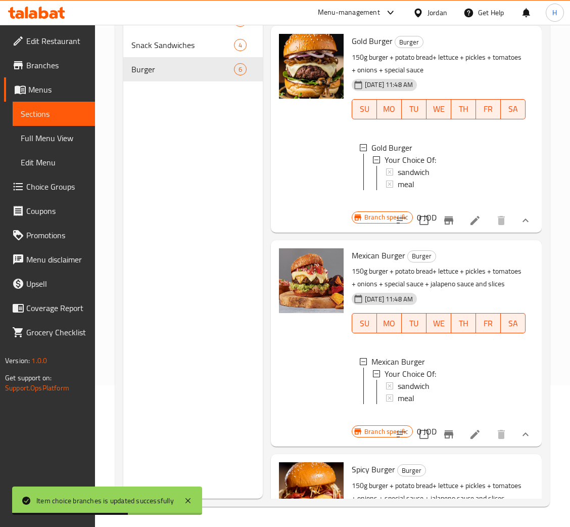
click at [463, 392] on div "sandwich" at bounding box center [458, 386] width 120 height 12
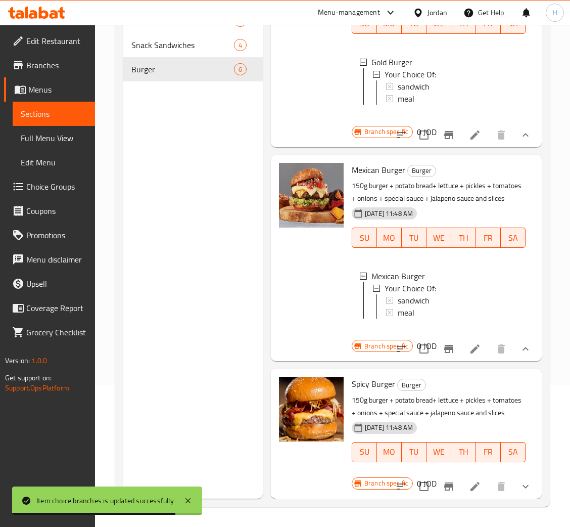
scroll to position [815, 0]
click at [520, 480] on icon "show more" at bounding box center [526, 486] width 12 height 12
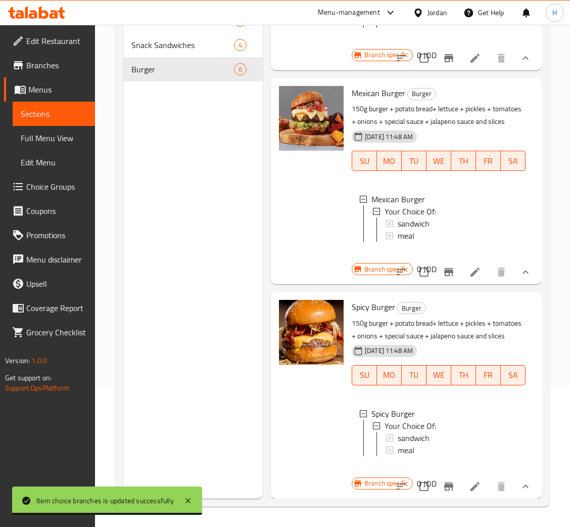
scroll to position [903, 0]
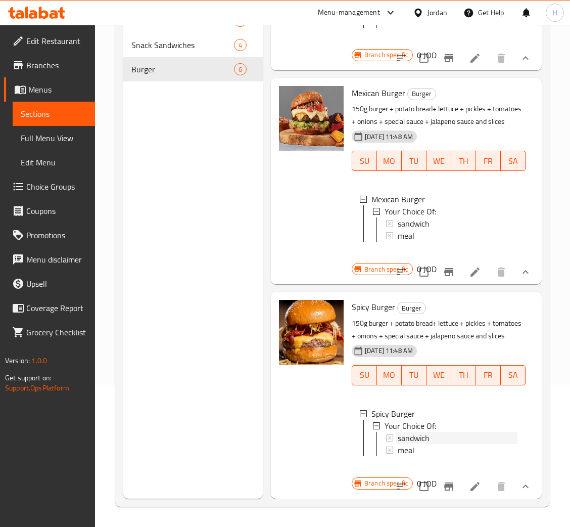
click at [394, 432] on div "sandwich" at bounding box center [451, 438] width 131 height 12
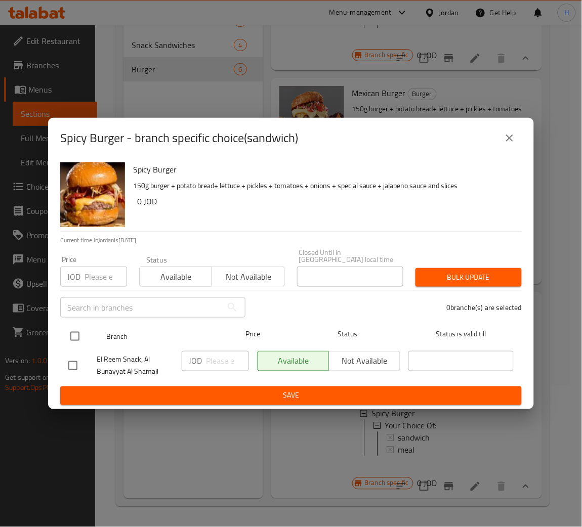
click at [81, 332] on input "checkbox" at bounding box center [74, 336] width 21 height 21
checkbox input "true"
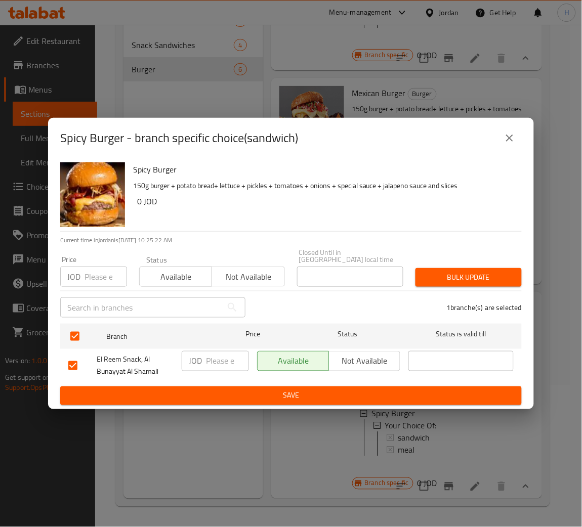
click at [352, 354] on span "Not available" at bounding box center [364, 361] width 63 height 15
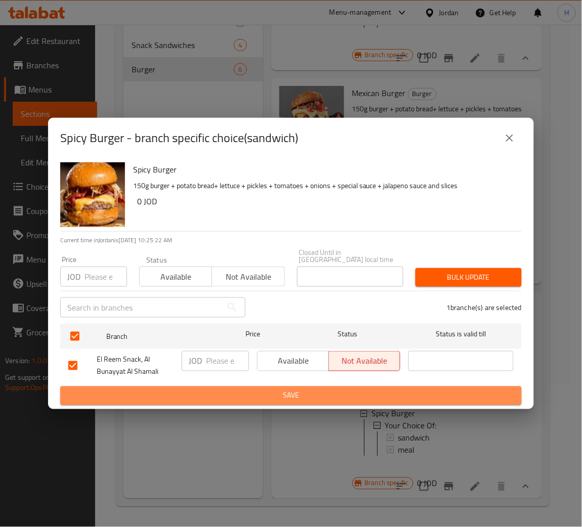
click at [318, 386] on button "Save" at bounding box center [290, 395] width 461 height 19
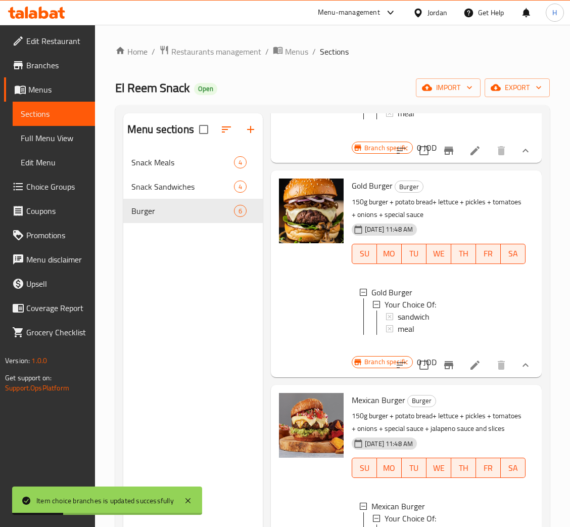
scroll to position [448, 0]
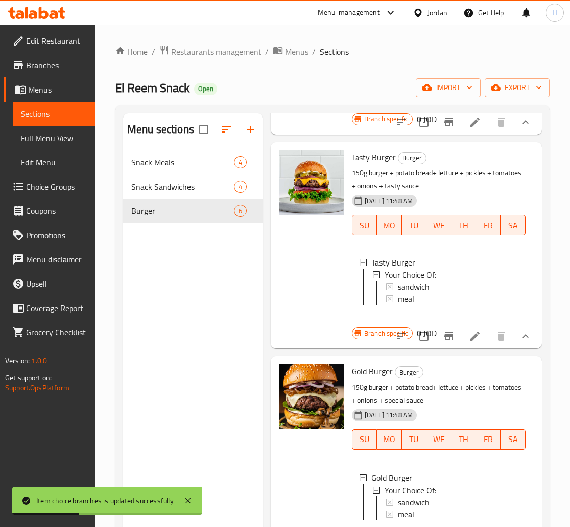
click at [417, 293] on span "sandwich" at bounding box center [414, 287] width 32 height 12
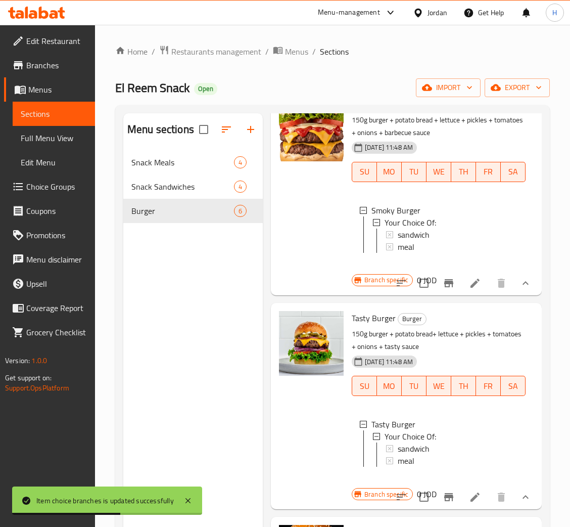
scroll to position [220, 0]
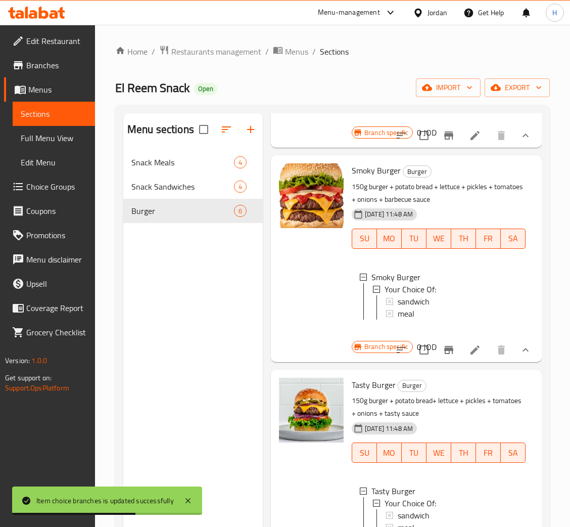
click at [411, 307] on span "sandwich" at bounding box center [414, 301] width 32 height 12
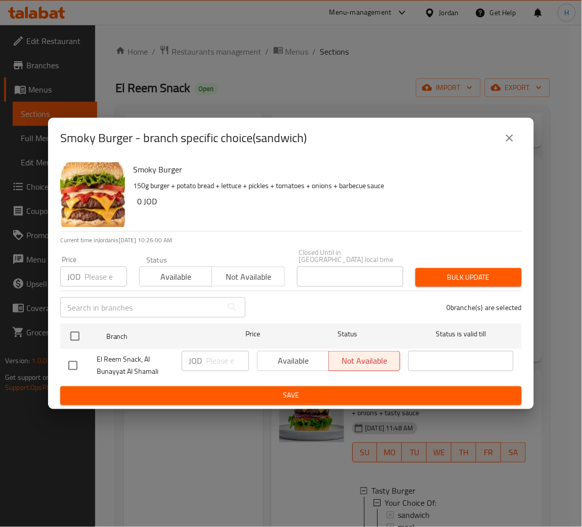
click at [358, 204] on h6 "0 JOD" at bounding box center [325, 201] width 376 height 14
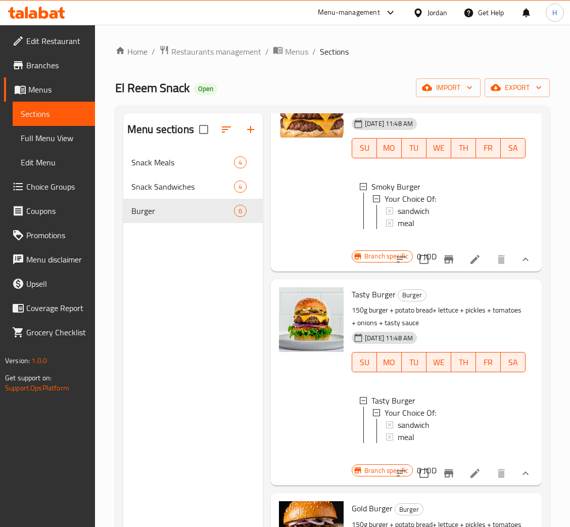
scroll to position [372, 0]
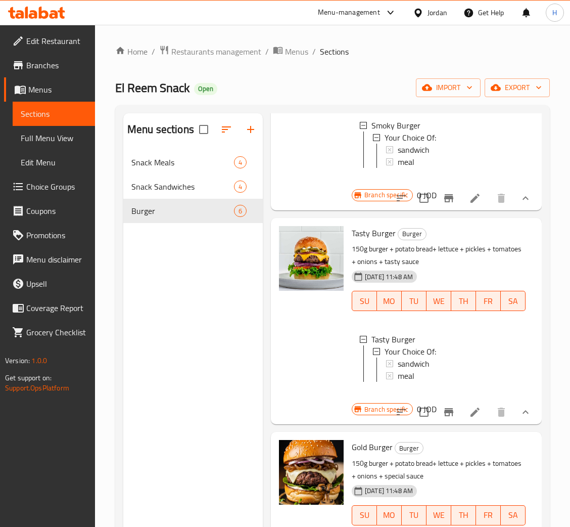
click at [419, 370] on span "sandwich" at bounding box center [414, 364] width 32 height 12
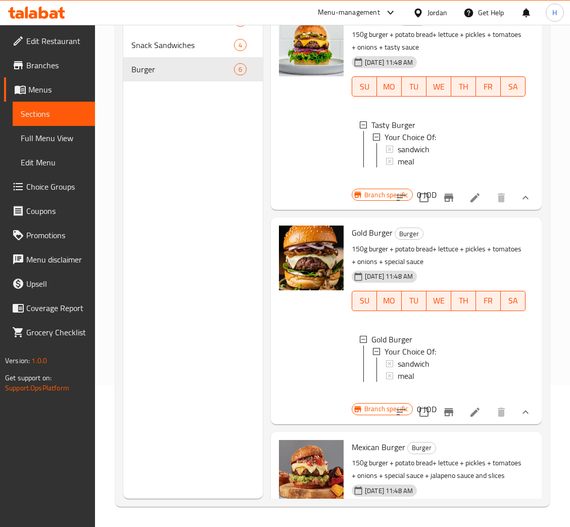
scroll to position [531, 0]
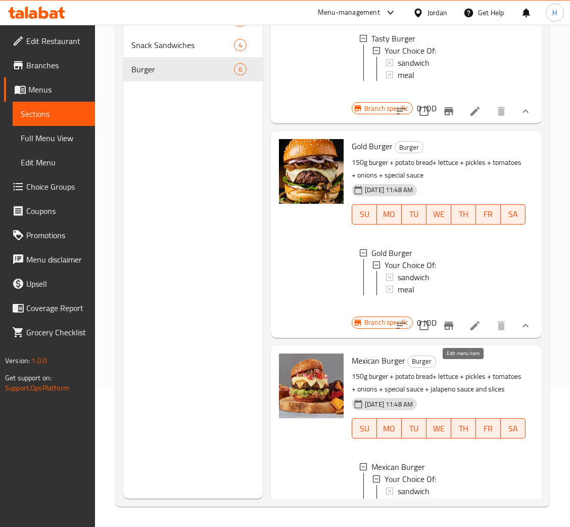
drag, startPoint x: 463, startPoint y: 369, endPoint x: 460, endPoint y: 380, distance: 12.2
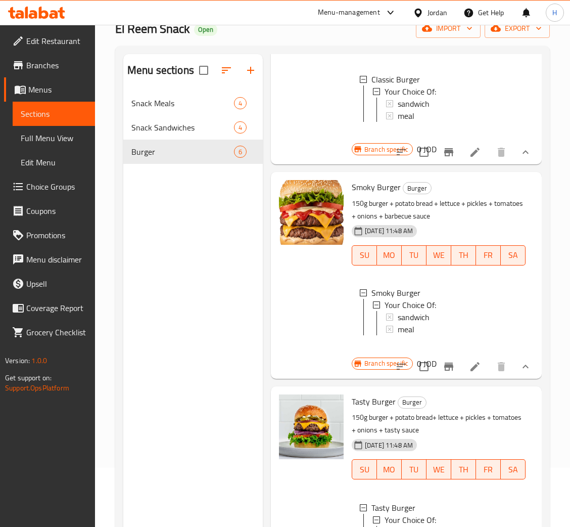
scroll to position [0, 0]
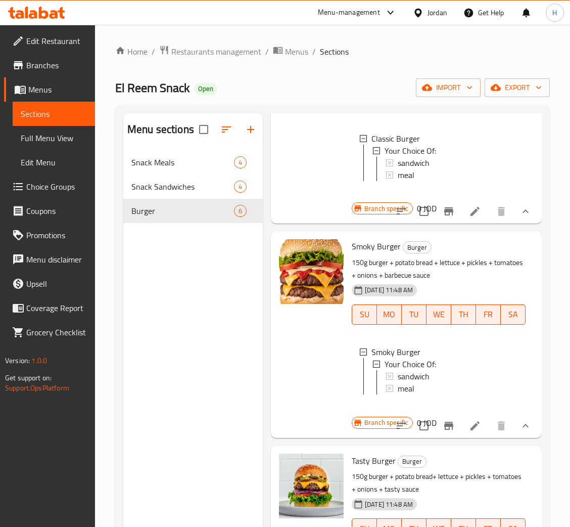
click at [399, 170] on span "meal" at bounding box center [406, 175] width 17 height 12
click at [393, 392] on icon at bounding box center [389, 388] width 7 height 7
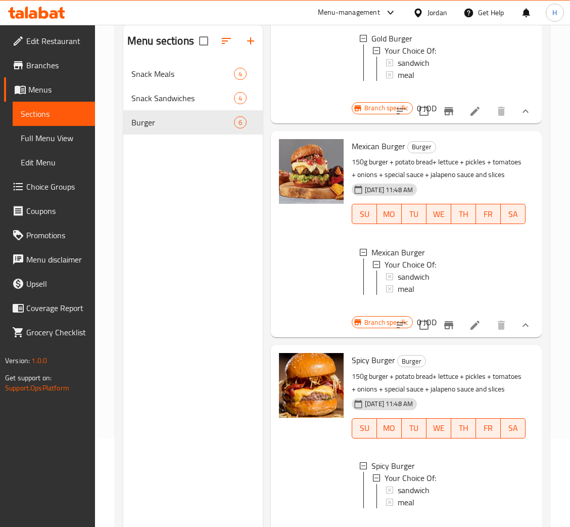
scroll to position [143, 0]
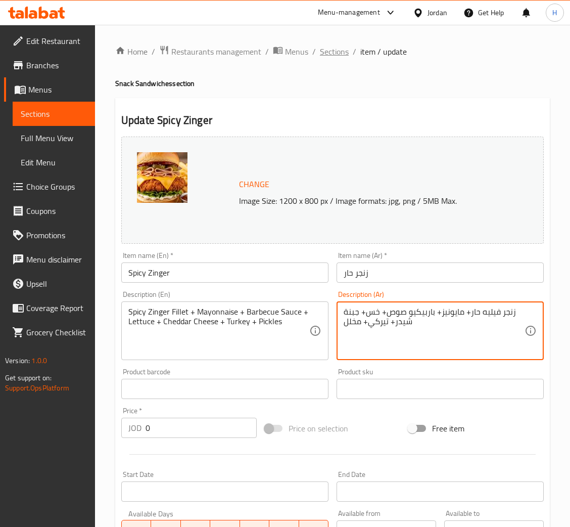
click at [328, 47] on span "Sections" at bounding box center [334, 52] width 29 height 12
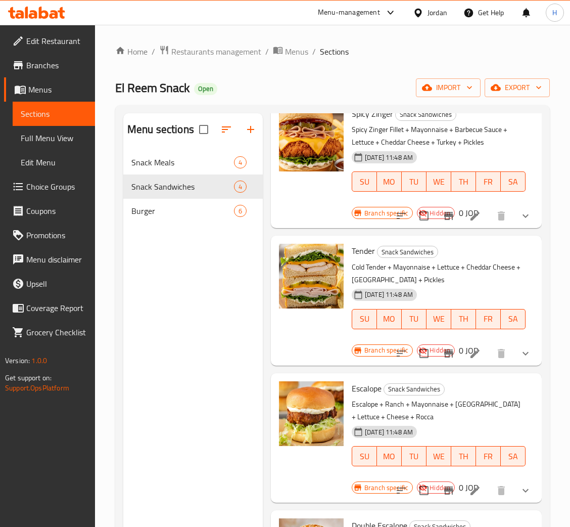
click at [179, 262] on div "Menu sections Snack Meals 4 Snack Sandwiches 4 Burger 6" at bounding box center [193, 376] width 140 height 527
click at [154, 218] on div "Burger 6" at bounding box center [193, 211] width 140 height 24
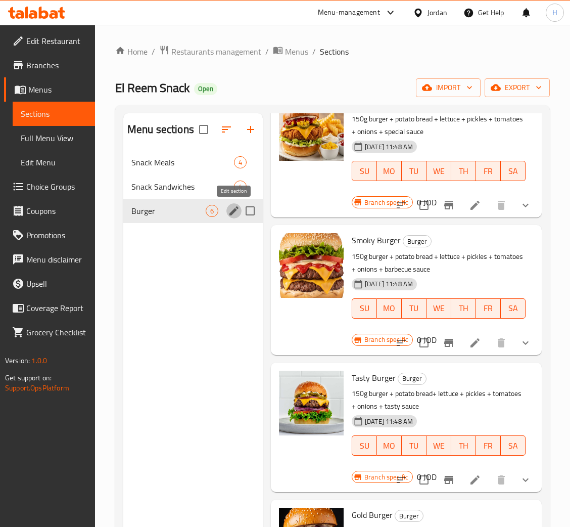
click at [238, 215] on icon "edit" at bounding box center [234, 211] width 12 height 12
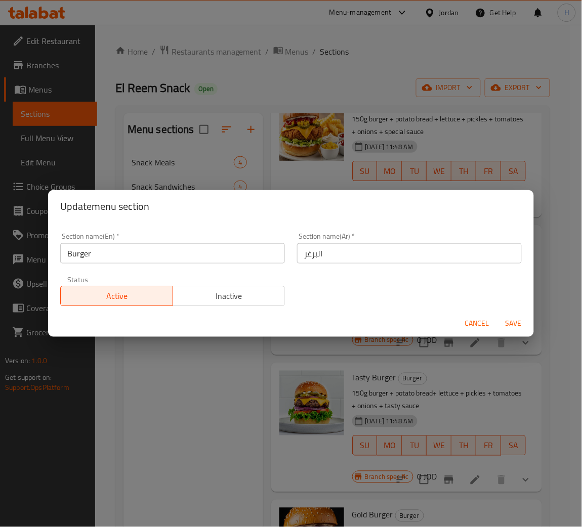
click at [186, 260] on input "Burger" at bounding box center [172, 253] width 225 height 20
type input "Burger Sandwiches"
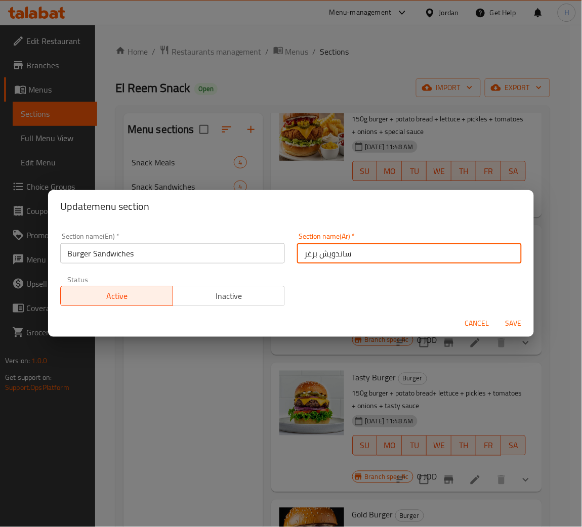
type input "ساندويش برغر"
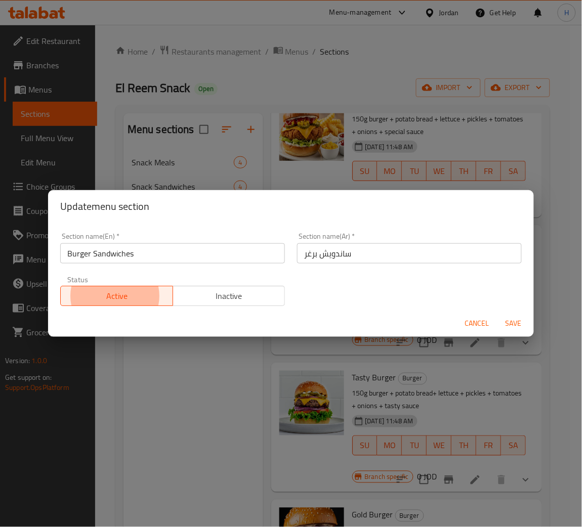
type button "0"
type button "1"
click at [497, 314] on button "Save" at bounding box center [513, 323] width 32 height 19
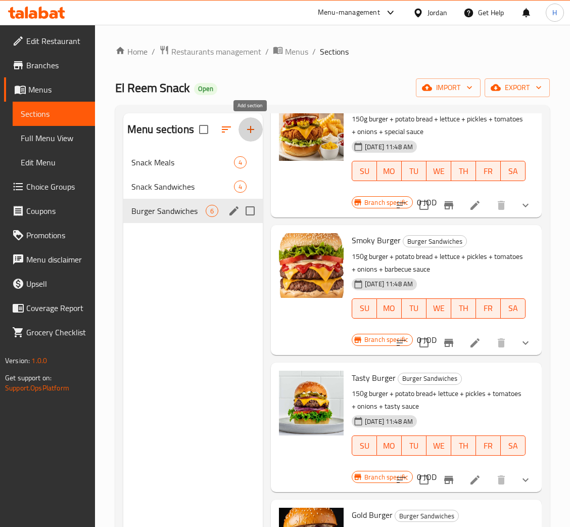
click at [251, 133] on icon "button" at bounding box center [251, 129] width 12 height 12
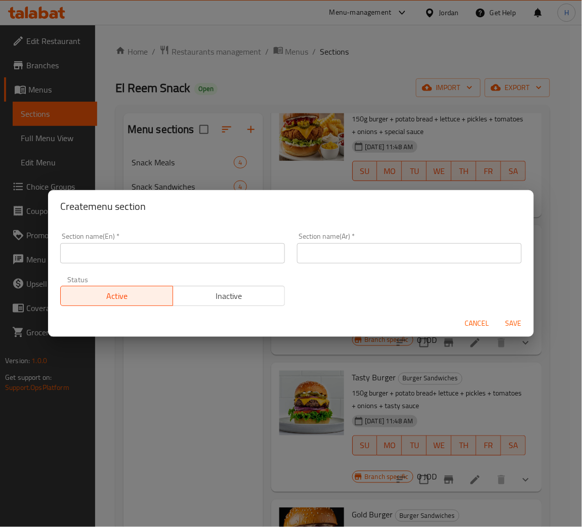
click at [210, 260] on input "text" at bounding box center [172, 253] width 225 height 20
type input "Burger Meal"
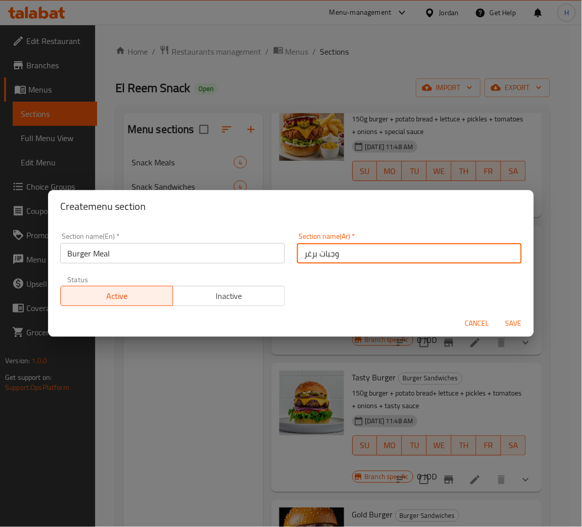
type input "وجبات برغر"
type button "0"
type button "1"
click at [497, 314] on button "Save" at bounding box center [513, 323] width 32 height 19
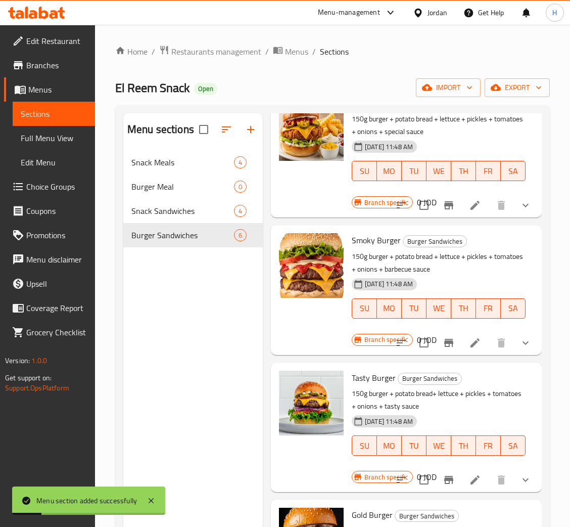
click at [206, 320] on div "Menu sections Snack Meals 4 Burger Meal 0 Snack Sandwiches 4 Burger Sandwiches 6" at bounding box center [193, 376] width 140 height 527
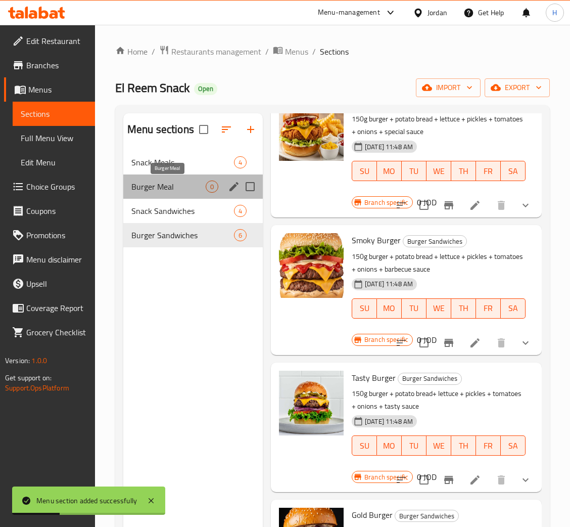
click at [174, 190] on span "Burger Meal" at bounding box center [168, 187] width 74 height 12
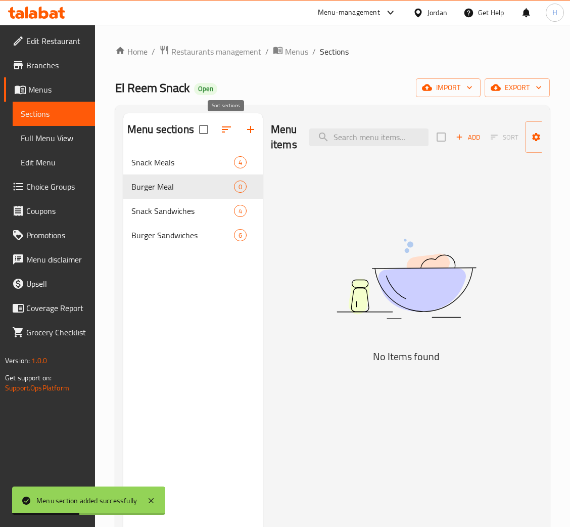
click at [219, 134] on button "button" at bounding box center [226, 129] width 24 height 24
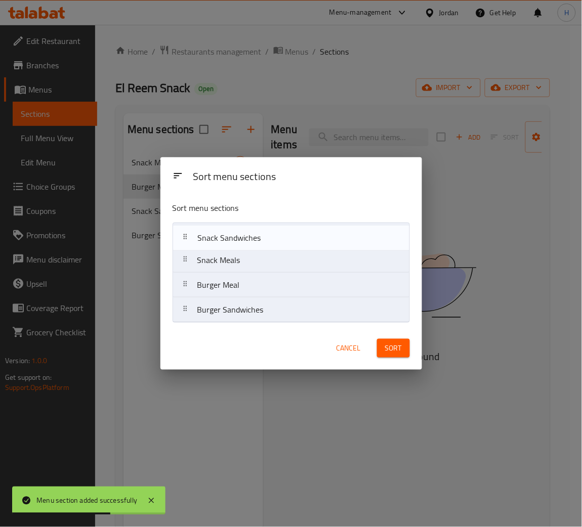
drag, startPoint x: 275, startPoint y: 291, endPoint x: 275, endPoint y: 236, distance: 55.1
click at [275, 236] on nav "Snack Meals Burger Meal Snack Sandwiches Burger Sandwiches" at bounding box center [290, 273] width 237 height 100
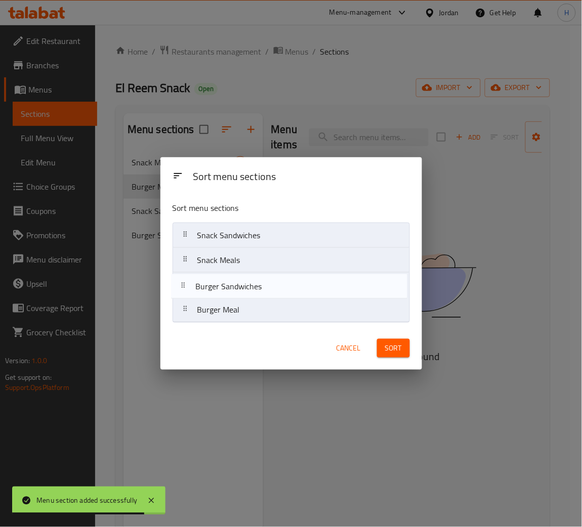
drag, startPoint x: 269, startPoint y: 297, endPoint x: 267, endPoint y: 281, distance: 16.8
click at [267, 281] on nav "Snack Sandwiches Snack Meals Burger Meal Burger Sandwiches" at bounding box center [290, 273] width 237 height 100
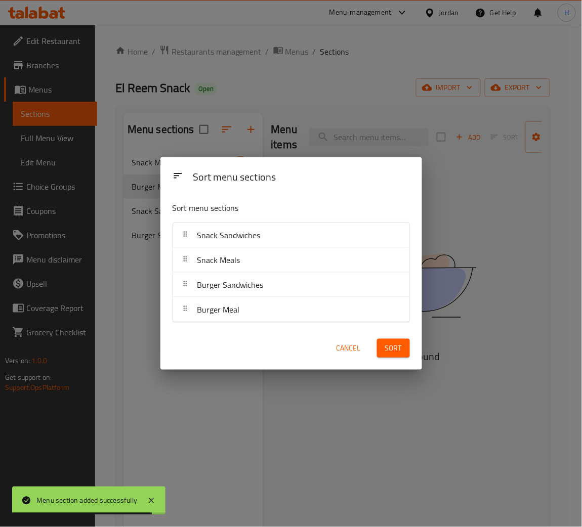
click at [399, 350] on span "Sort" at bounding box center [393, 348] width 17 height 13
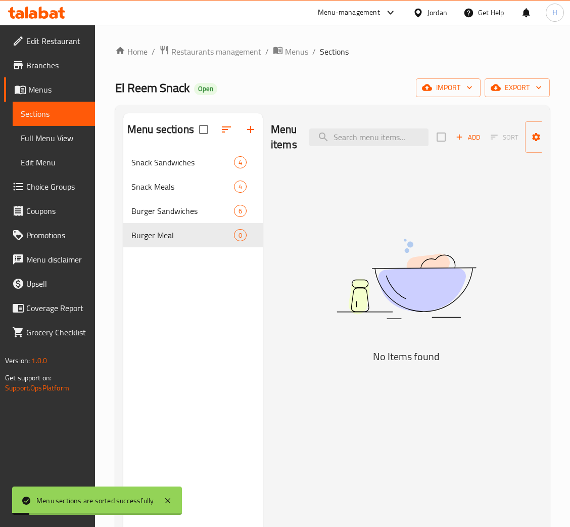
click at [216, 300] on div "Menu sections Snack Sandwiches 4 Snack Meals 4 Burger Sandwiches 6 Burger Meal 0" at bounding box center [193, 376] width 140 height 527
click at [469, 136] on span "Add" at bounding box center [468, 137] width 27 height 12
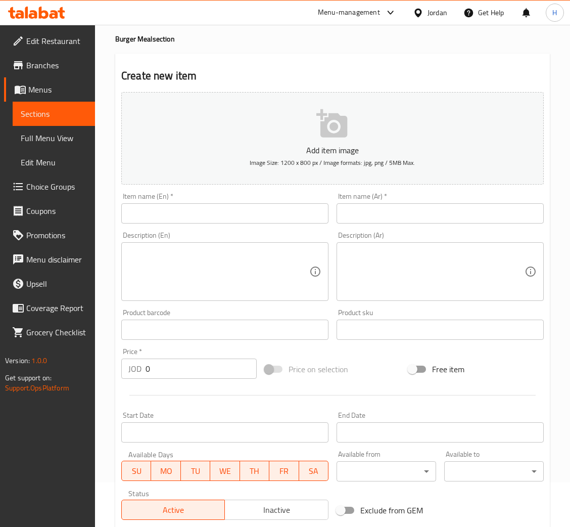
scroll to position [186, 0]
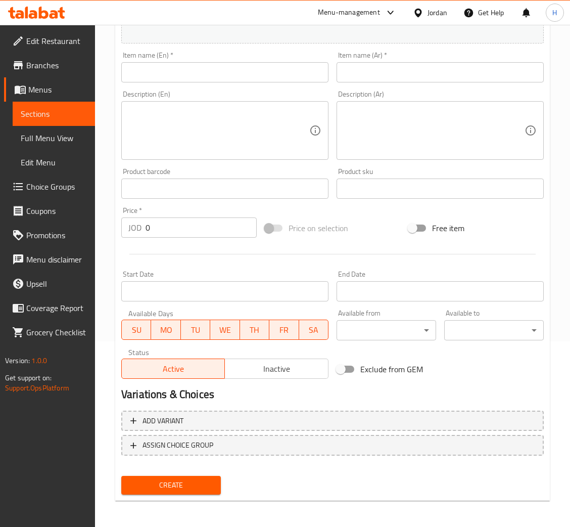
click at [270, 80] on input "text" at bounding box center [224, 72] width 207 height 20
paste input "Classic Burger"
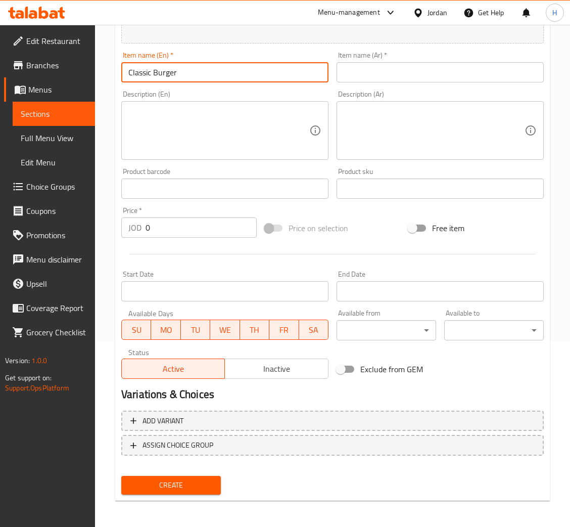
type input "Classic Burger"
click at [480, 72] on input "text" at bounding box center [440, 72] width 207 height 20
paste input "كلاسيك برغر"
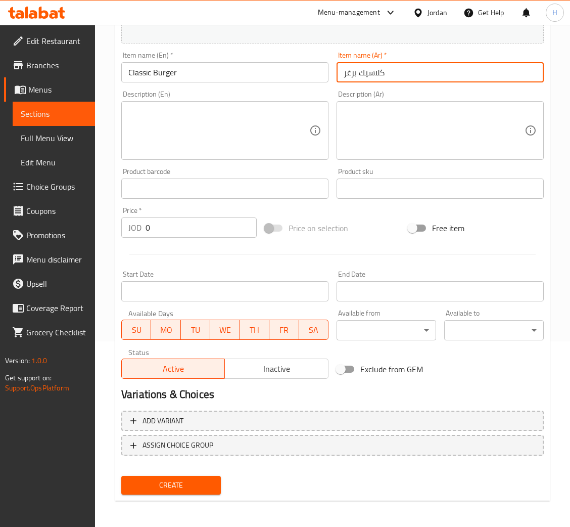
type input "كلاسيك برغر"
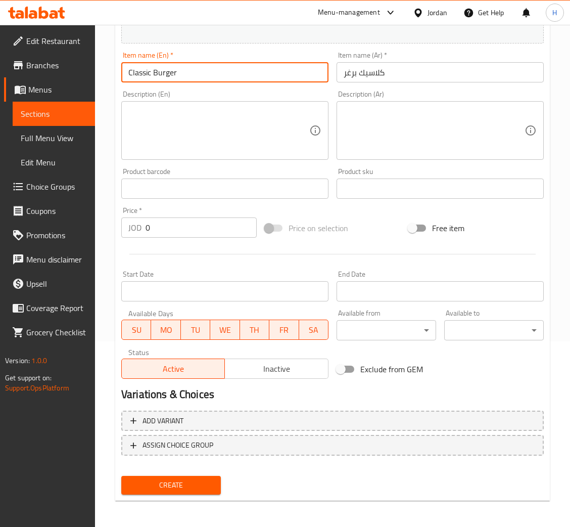
click at [250, 74] on input "Classic Burger" at bounding box center [224, 72] width 207 height 20
type input "Classic Burger Meal"
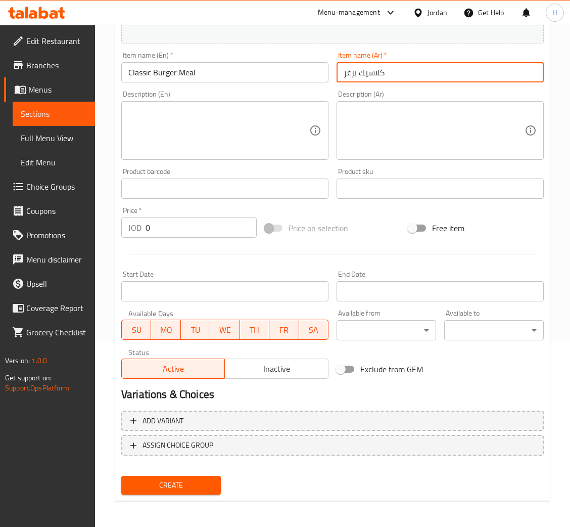
click at [481, 68] on input "كلاسيك برغر" at bounding box center [440, 72] width 207 height 20
type input "كلاسيك برغر وجبة"
click at [295, 148] on textarea at bounding box center [218, 131] width 181 height 48
paste textarea "150g burger + potato bread + lettuce + pickles + tomatoes + onions + special sa…"
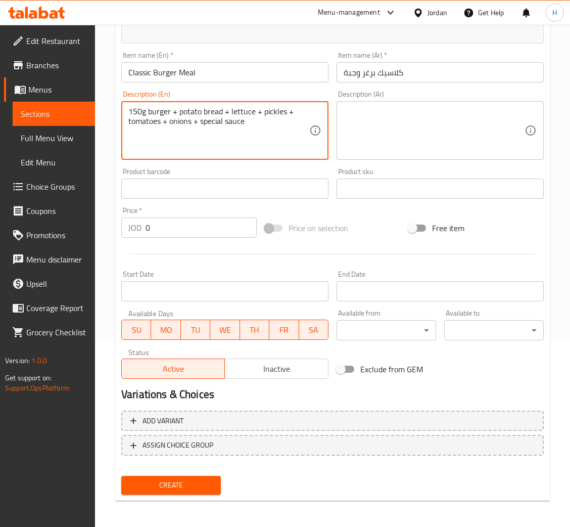
type textarea "150g burger + potato bread + lettuce + pickles + tomatoes + onions + special sa…"
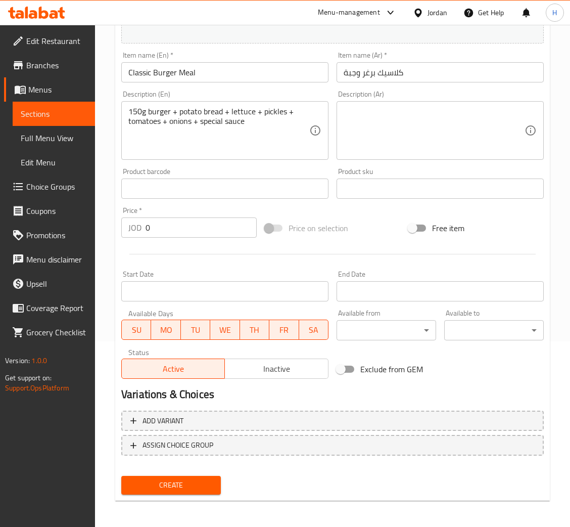
click at [442, 135] on textarea at bounding box center [434, 131] width 181 height 48
paste textarea "150 غم برغر+ خبز بطاطا+ خس+ مخلل+ بندورة+ بصل+ صوص خاص"
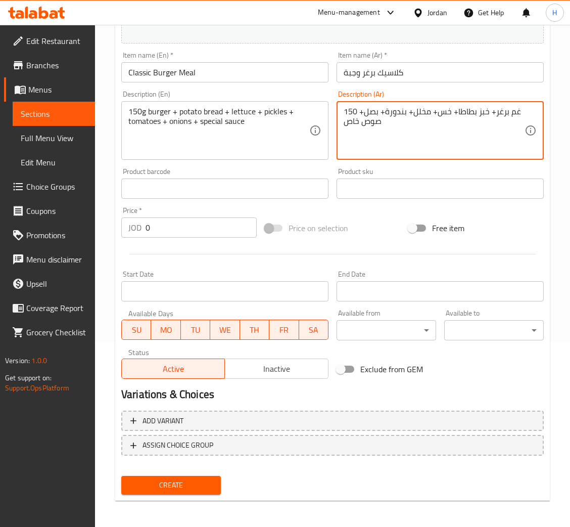
type textarea "150 غم برغر+ خبز بطاطا+ خس+ مخلل+ بندورة+ بصل+ صوص خاص"
click at [170, 236] on input "0" at bounding box center [201, 227] width 111 height 20
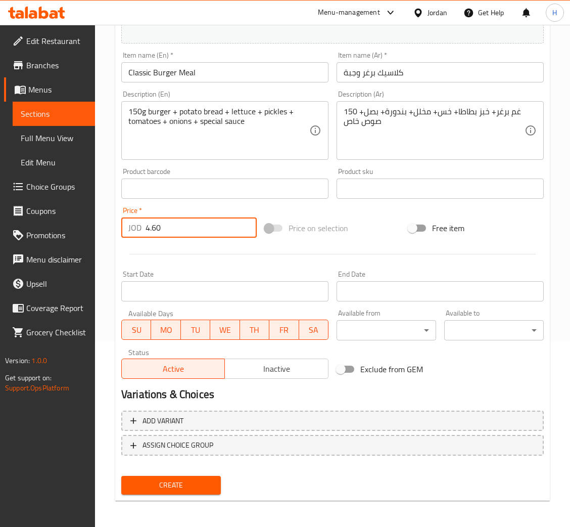
type input "4.60"
click at [121, 476] on button "Create" at bounding box center [171, 485] width 100 height 19
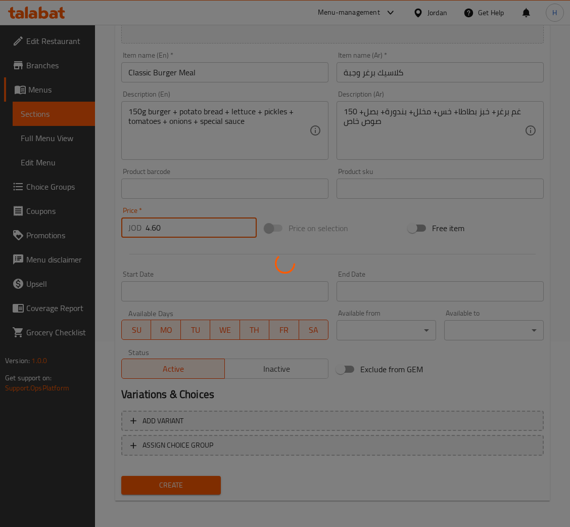
type input "0"
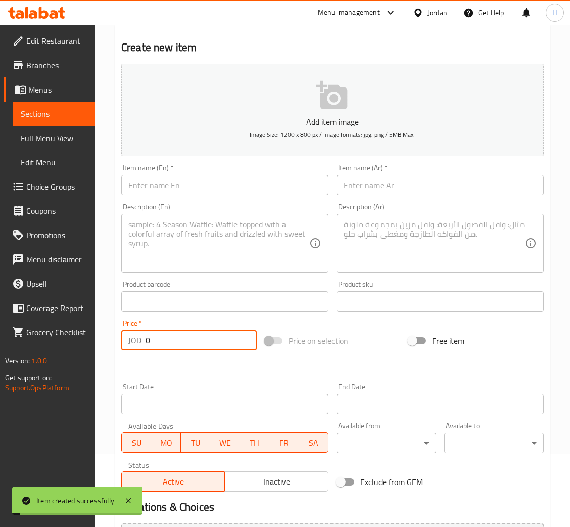
scroll to position [0, 0]
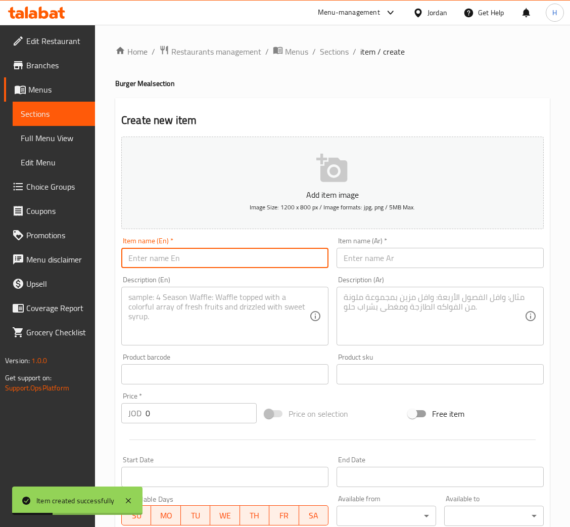
click at [223, 250] on input "text" at bounding box center [224, 258] width 207 height 20
paste input "Smoky Burger"
type input "Smoky Burger Meal"
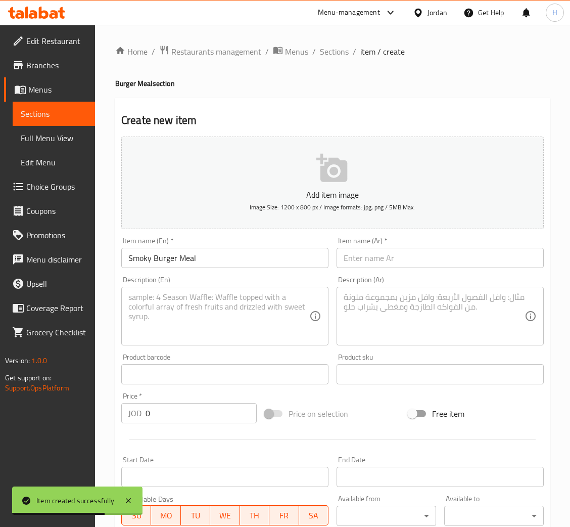
click at [433, 261] on input "text" at bounding box center [440, 258] width 207 height 20
paste input "سموكي برغر"
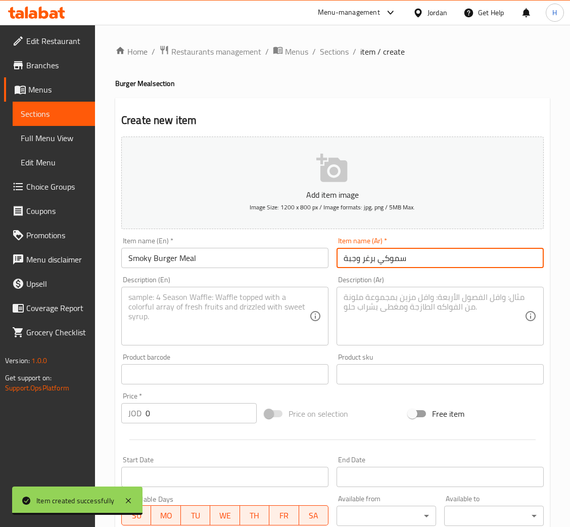
type input "سموكي برغر وجبة"
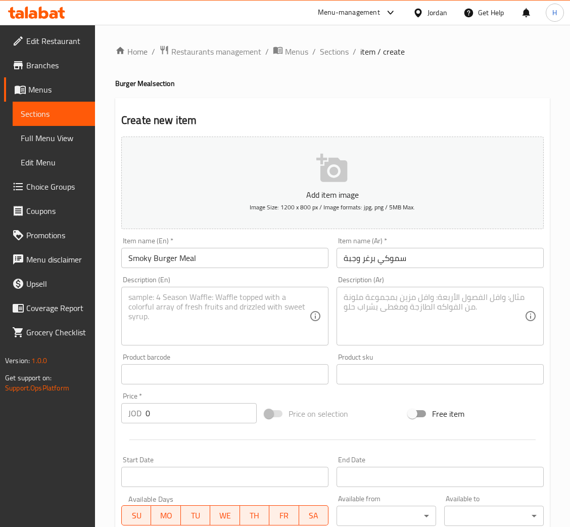
click at [253, 323] on textarea at bounding box center [218, 316] width 181 height 48
paste textarea "150g burger + potato bread + lettuce + pickles + tomatoes + onions + barbecue s…"
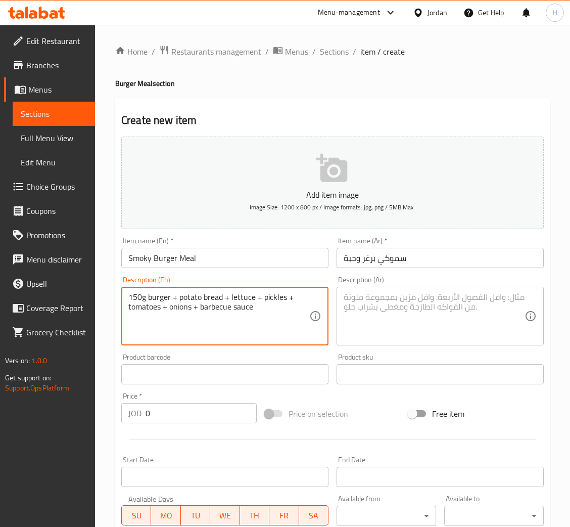
type textarea "150g burger + potato bread + lettuce + pickles + tomatoes + onions + barbecue s…"
drag, startPoint x: 411, startPoint y: 335, endPoint x: 426, endPoint y: 334, distance: 15.2
click at [411, 335] on textarea at bounding box center [434, 316] width 181 height 48
paste textarea "150 غم برغر+ خبز بطاطا+ خس+ مخلل+ بندورة+ بصل+ باربكيو صوص"
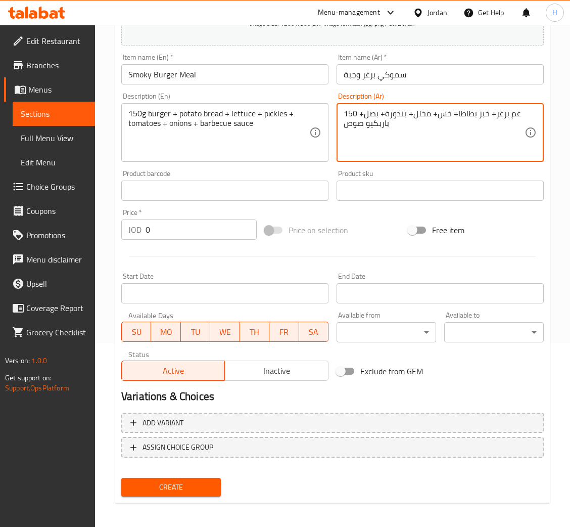
scroll to position [186, 0]
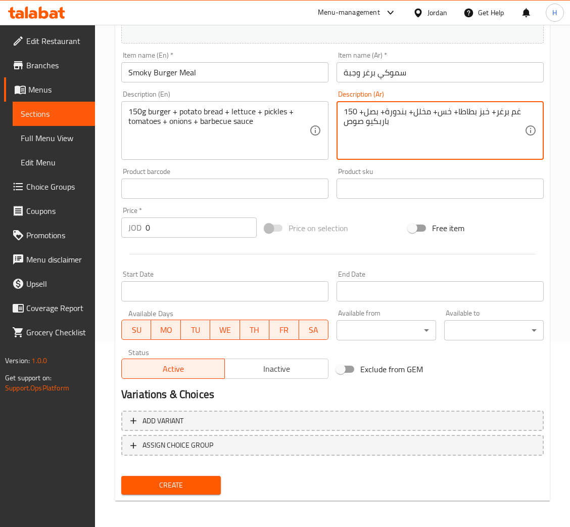
type textarea "150 غم برغر+ خبز بطاطا+ خس+ مخلل+ بندورة+ بصل+ باربكيو صوص"
click at [200, 214] on div "Price   * JOD 0 Price *" at bounding box center [189, 222] width 136 height 31
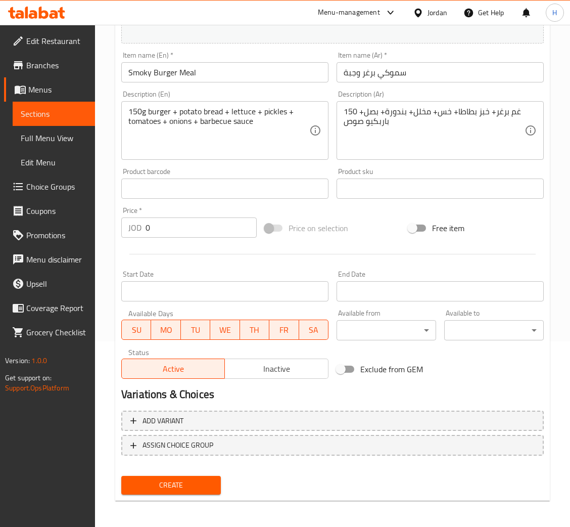
click at [210, 243] on div at bounding box center [332, 254] width 431 height 25
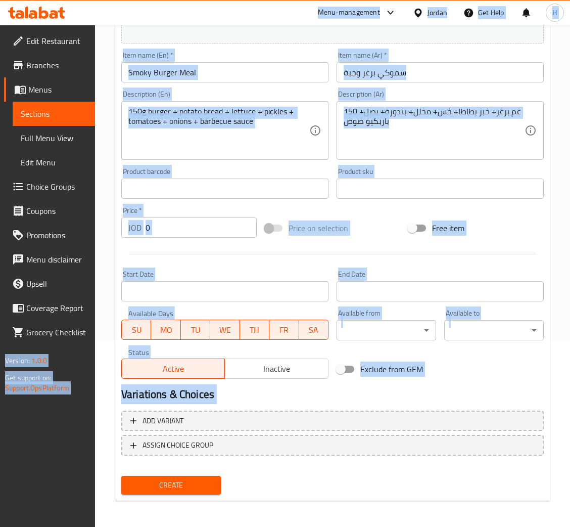
click at [159, 238] on div "Price   * JOD 0 Price *" at bounding box center [189, 222] width 144 height 39
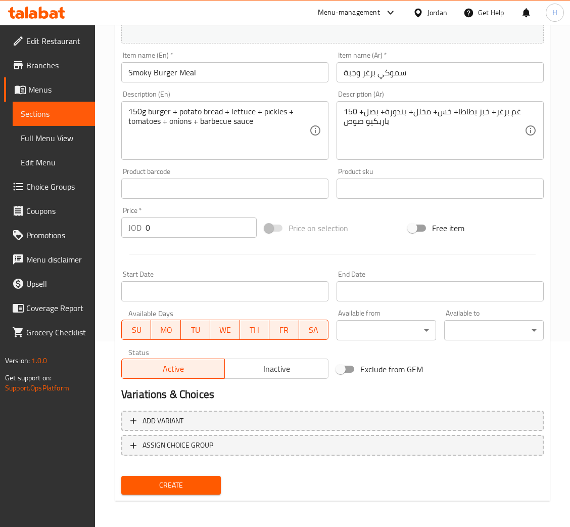
click at [169, 223] on input "0" at bounding box center [201, 227] width 111 height 20
type input "4.60"
click at [121, 476] on button "Create" at bounding box center [171, 485] width 100 height 19
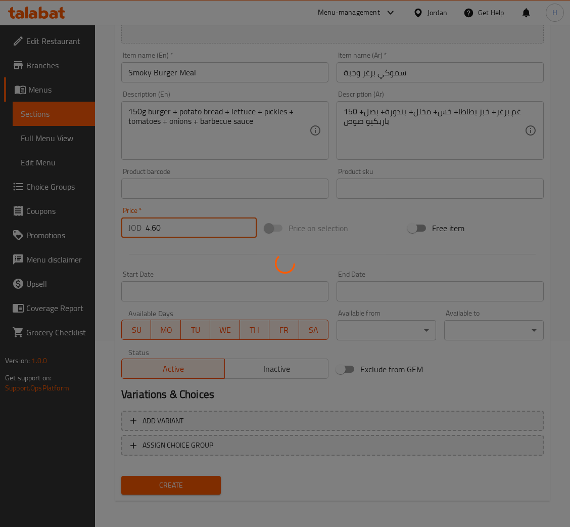
type input "0"
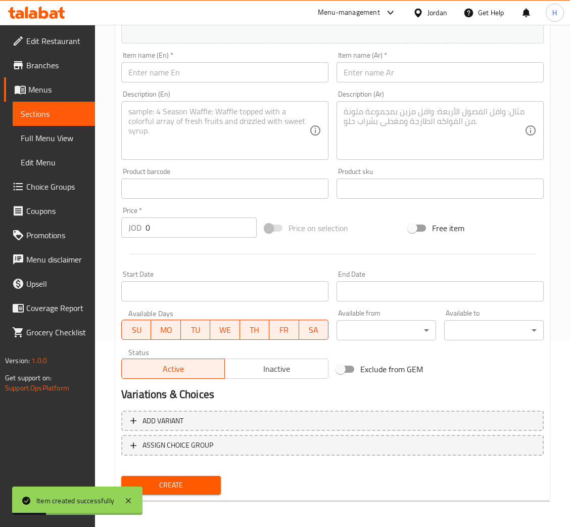
click at [292, 78] on input "text" at bounding box center [224, 72] width 207 height 20
paste input "Tasty Burger"
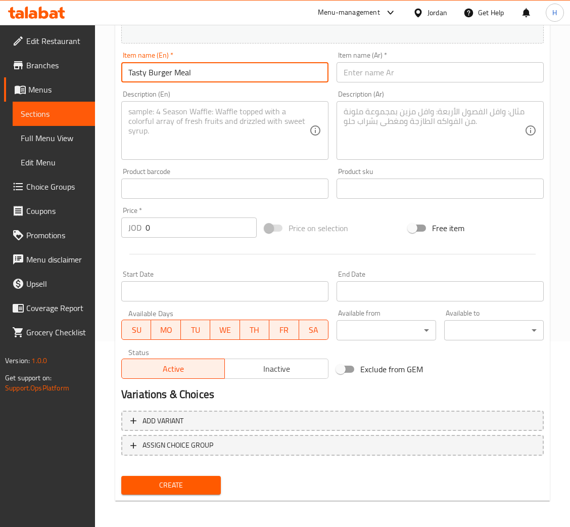
type input "Tasty Burger Meal"
click at [508, 84] on div "Item name (Ar)   * Item name (Ar) *" at bounding box center [440, 67] width 215 height 39
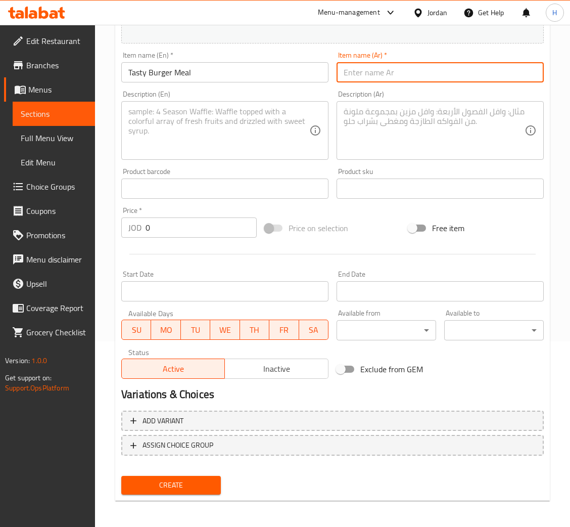
click at [508, 80] on input "text" at bounding box center [440, 72] width 207 height 20
paste input "تاستي برغر"
type input "تاستي برغر وجبة"
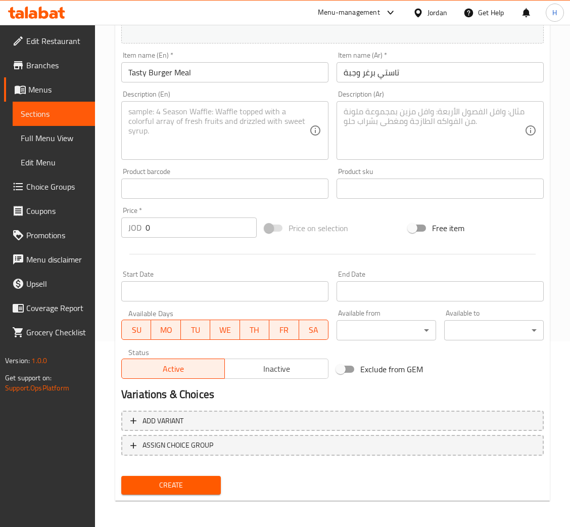
click at [237, 136] on textarea at bounding box center [218, 131] width 181 height 48
paste textarea "150g burger + potato bread+ lettuce + pickles + tomatoes + onions + tasty sauce"
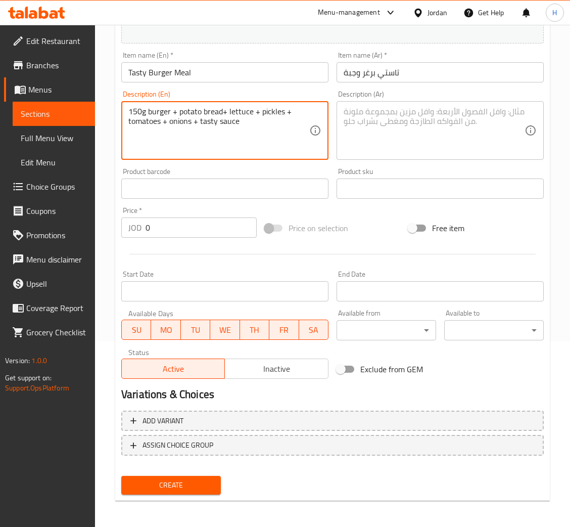
type textarea "150g burger + potato bread+ lettuce + pickles + tomatoes + onions + tasty sauce"
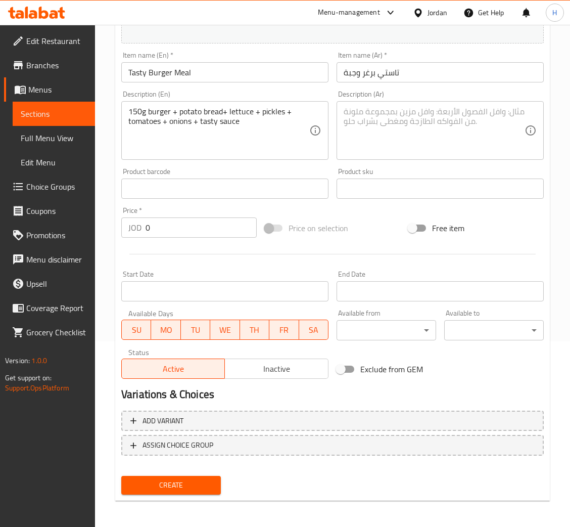
drag, startPoint x: 360, startPoint y: 126, endPoint x: 335, endPoint y: 163, distance: 44.2
click at [360, 126] on textarea at bounding box center [434, 131] width 181 height 48
paste textarea "150 غم برغر+ خبز بطاطا+ خس+ مخلل+ بندورة+ بصل+ تاستي صوص"
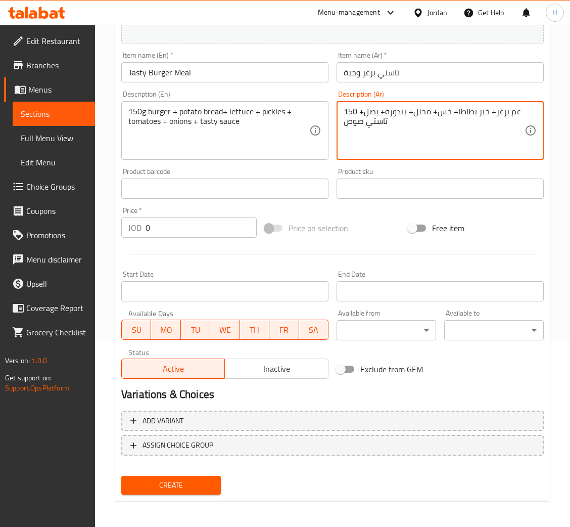
type textarea "150 غم برغر+ خبز بطاطا+ خس+ مخلل+ بندورة+ بصل+ تاستي صوص"
click at [205, 217] on input "0" at bounding box center [201, 227] width 111 height 20
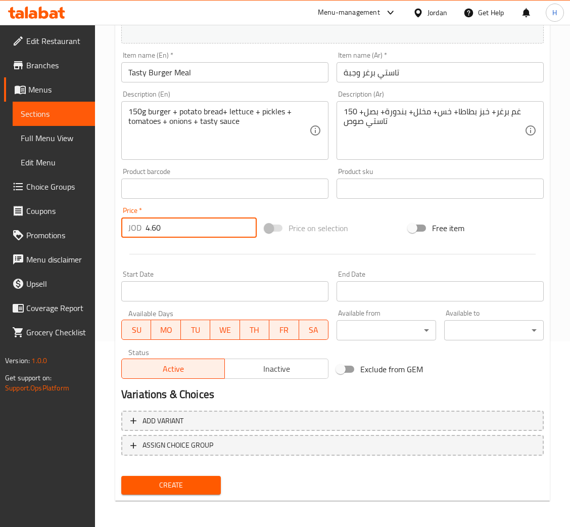
type input "4.60"
click at [121, 476] on button "Create" at bounding box center [171, 485] width 100 height 19
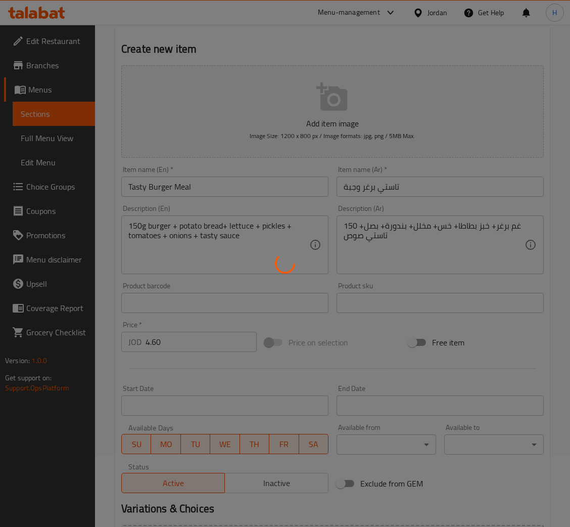
scroll to position [0, 0]
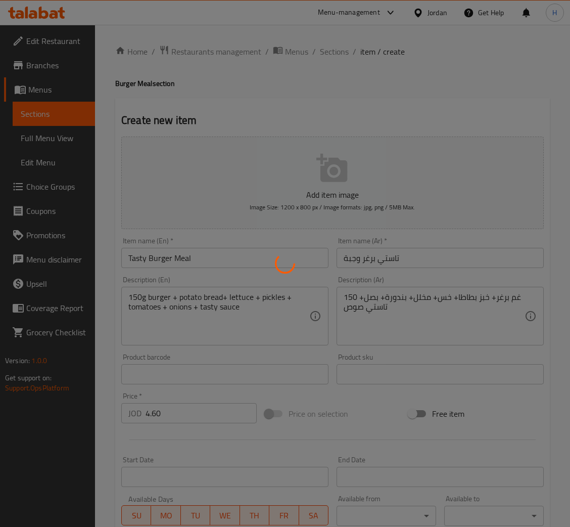
type input "0"
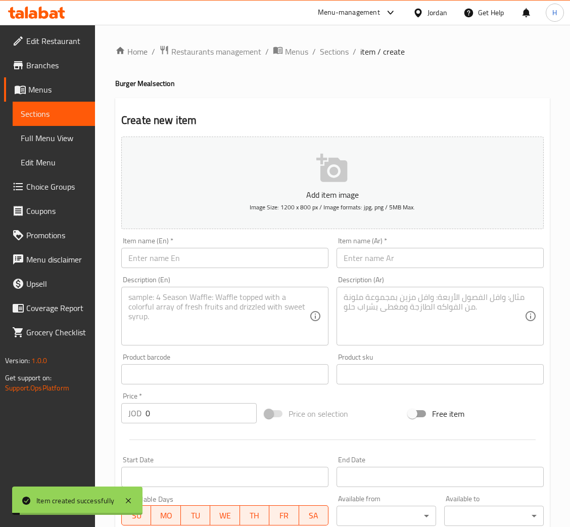
click at [230, 236] on div "Item name (En)   * Item name (En) *" at bounding box center [224, 252] width 215 height 39
click at [223, 243] on div "Item name (En)   * Item name (En) *" at bounding box center [224, 252] width 207 height 31
click at [220, 263] on input "text" at bounding box center [224, 258] width 207 height 20
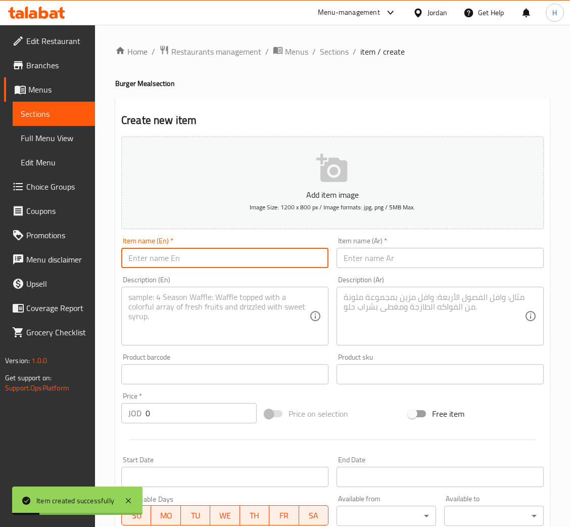
paste input "Gold Burger"
type input "Gold Burger Meal"
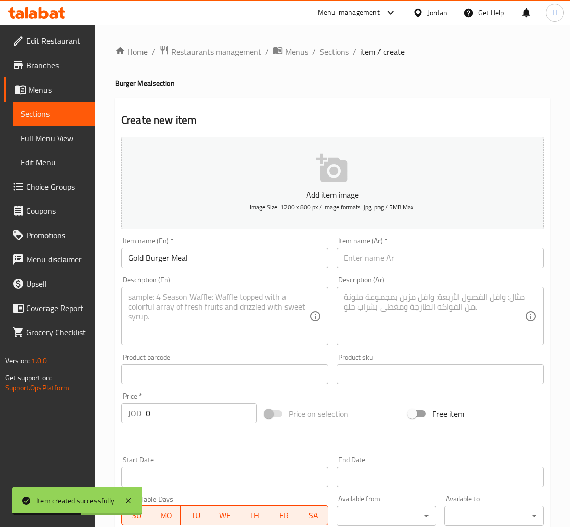
click at [472, 253] on input "text" at bounding box center [440, 258] width 207 height 20
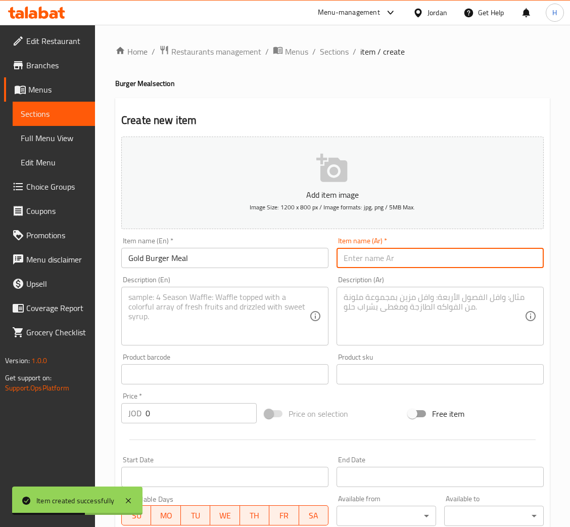
paste input "جولد برغر"
type input "جولد برغر وجبة"
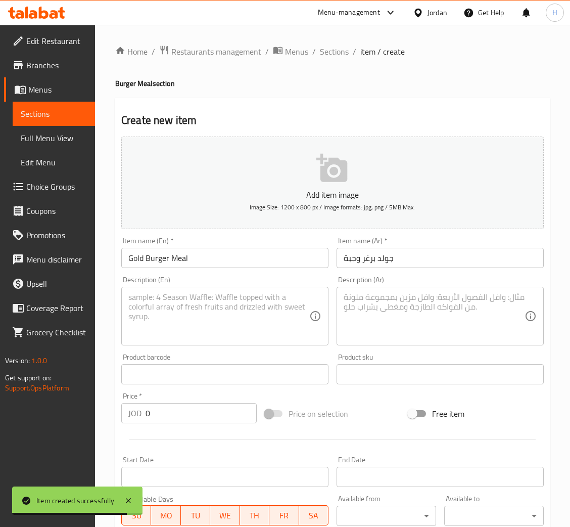
click at [268, 329] on textarea at bounding box center [218, 316] width 181 height 48
paste textarea "150g burger + potato bread+ lettuce + pickles + tomatoes + onions + special sau…"
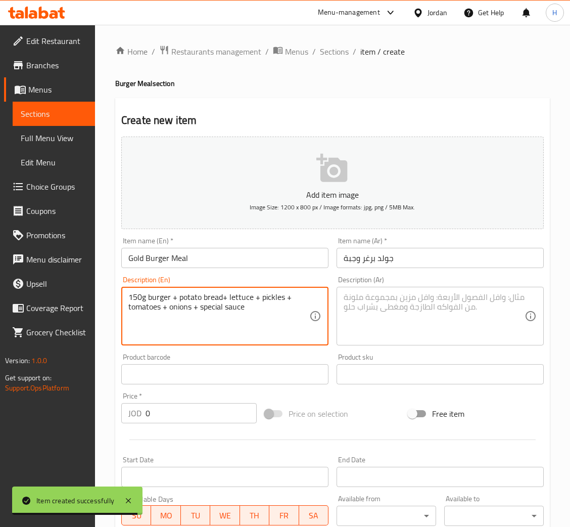
type textarea "150g burger + potato bread+ lettuce + pickles + tomatoes + onions + special sau…"
click at [432, 318] on textarea at bounding box center [434, 316] width 181 height 48
paste textarea "150 غم برغر+ خبز بطاطا+ خس+ مخلل+ بندورة+ بصل+ صوص خاص"
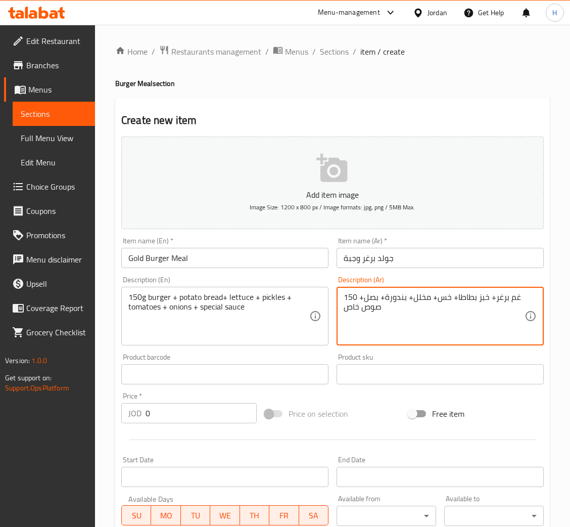
type textarea "150 غم برغر+ خبز بطاطا+ خس+ مخلل+ بندورة+ بصل+ صوص خاص"
click at [207, 423] on div "Price   * JOD 0 Price *" at bounding box center [189, 407] width 144 height 39
click at [211, 414] on input "0" at bounding box center [201, 413] width 111 height 20
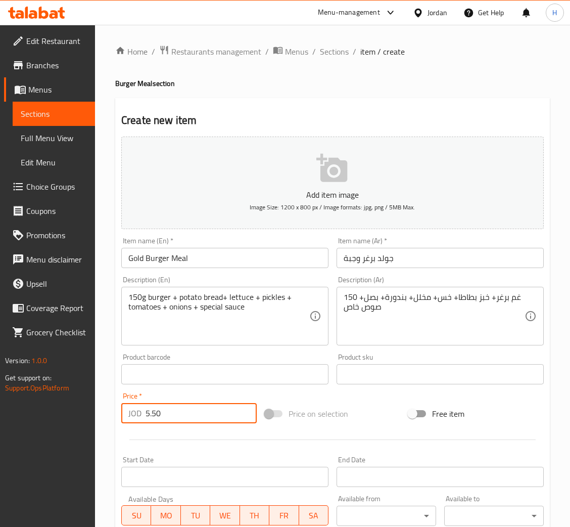
type input "5.50"
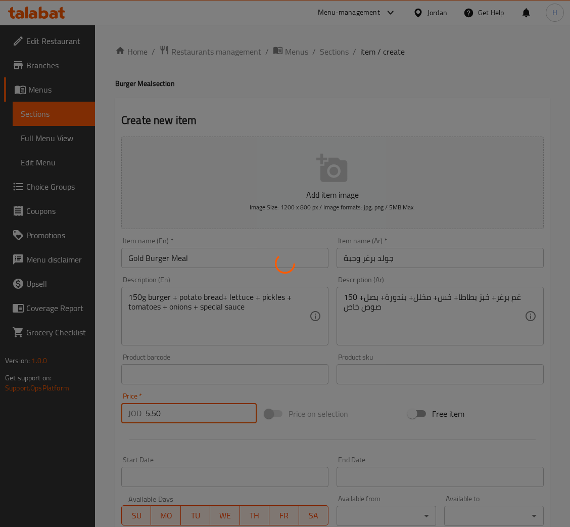
type input "0"
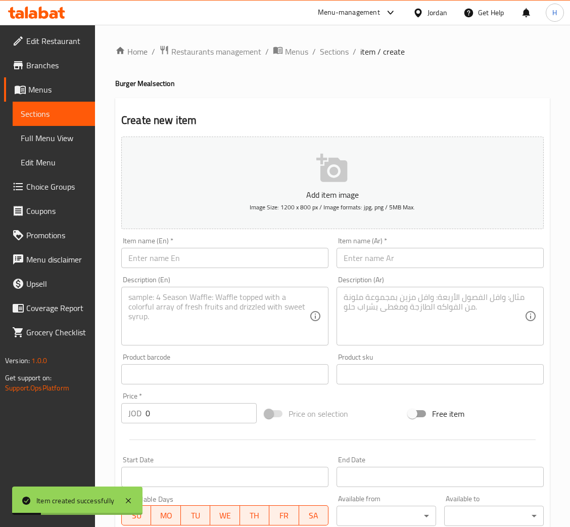
click at [255, 248] on input "text" at bounding box center [224, 258] width 207 height 20
paste input "Mexican Burger"
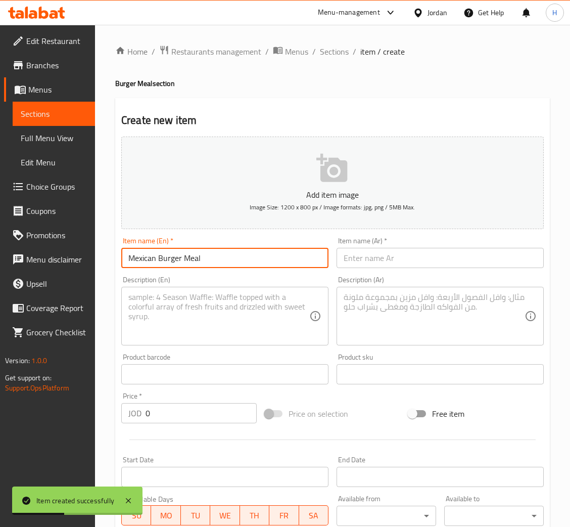
type input "Mexican Burger Meal"
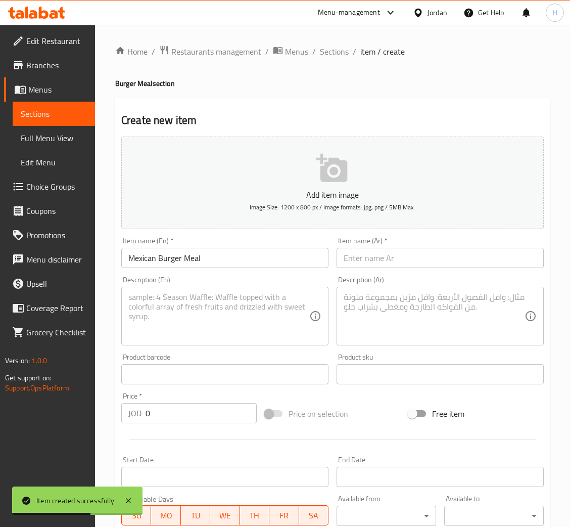
click at [441, 262] on input "text" at bounding box center [440, 258] width 207 height 20
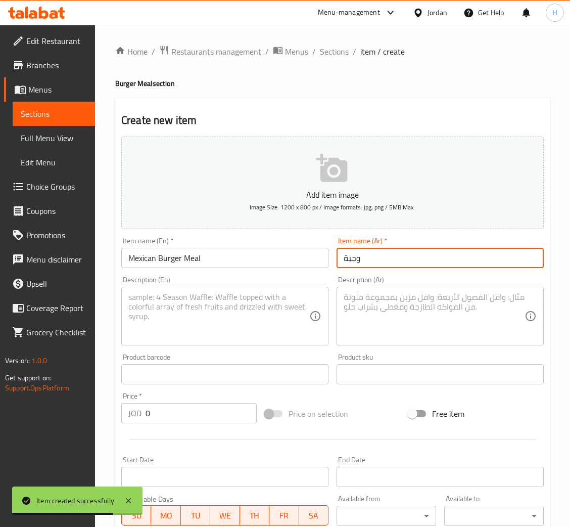
paste input "مكسيكان برغر"
type input "وجبة مكسيكان برغر"
click at [275, 315] on textarea at bounding box center [218, 316] width 181 height 48
paste textarea "150g burger + potato bread+ lettuce + pickles + tomatoes + onions + special sau…"
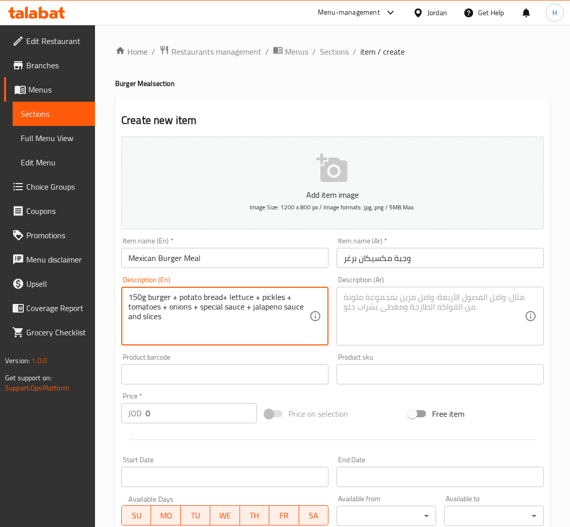
type textarea "150g burger + potato bread+ lettuce + pickles + tomatoes + onions + special sau…"
paste textarea "150 غم برغر+ خبز بطاطا+ خس+ مخلل+ بندورة+ بصل+ صوص خاص+ صوص و شرائح هالبينو"
drag, startPoint x: 398, startPoint y: 309, endPoint x: 532, endPoint y: 354, distance: 140.9
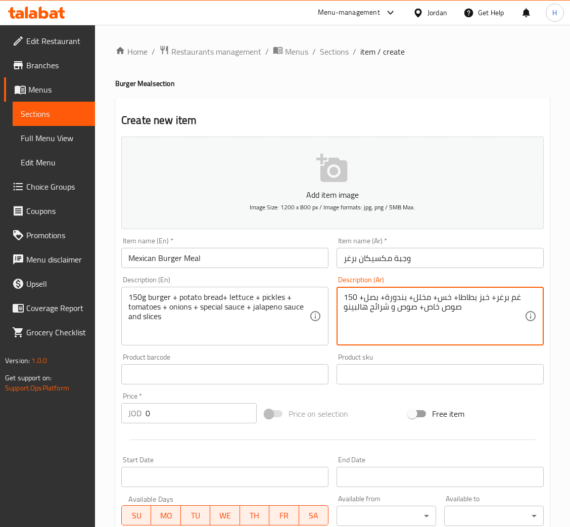
type textarea "150 غم برغر+ خبز بطاطا+ خس+ مخلل+ بندورة+ بصل+ صوص خاص+ صوص و شرائح هالبينو"
click at [178, 415] on input "0" at bounding box center [201, 413] width 111 height 20
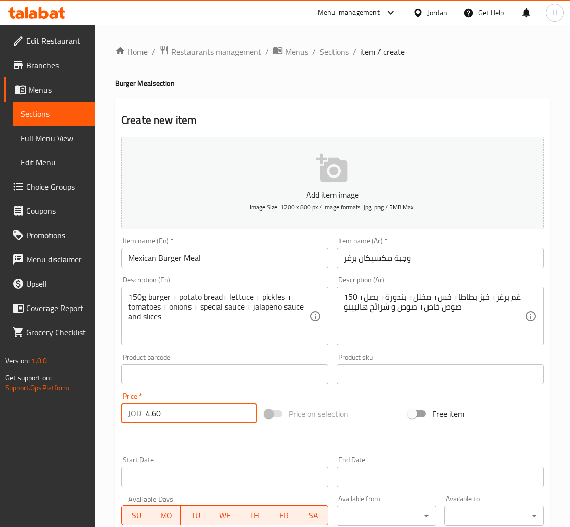
type input "4.60"
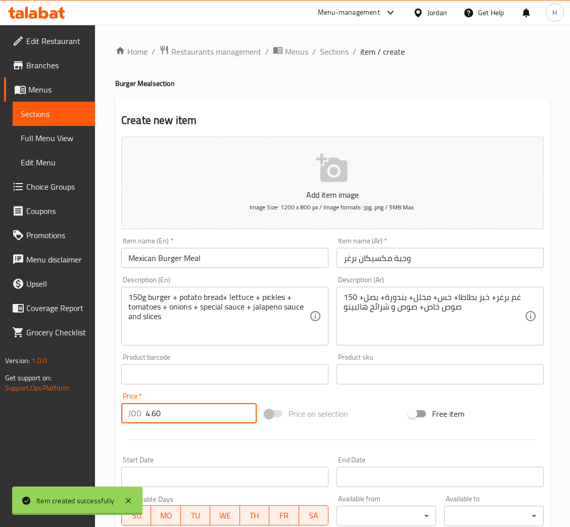
type input "0"
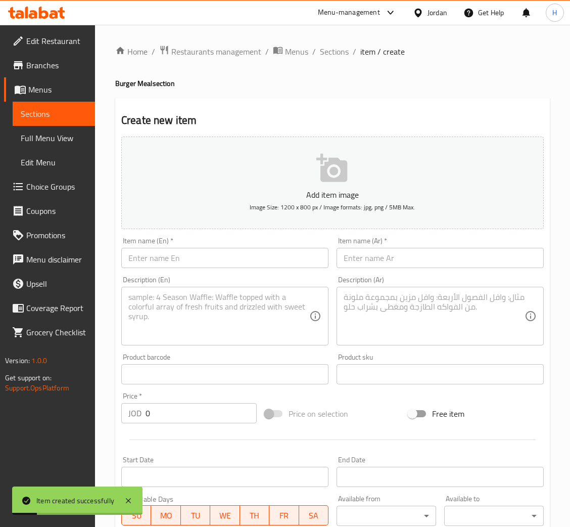
click at [277, 260] on input "text" at bounding box center [224, 258] width 207 height 20
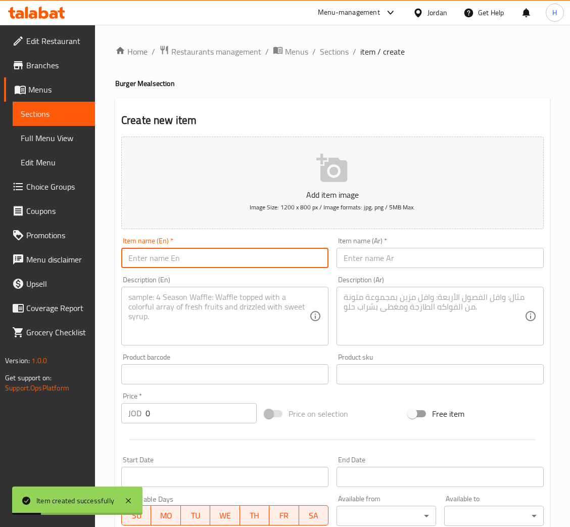
paste input "Spicy Burger"
type input "Spicy Burger Meal"
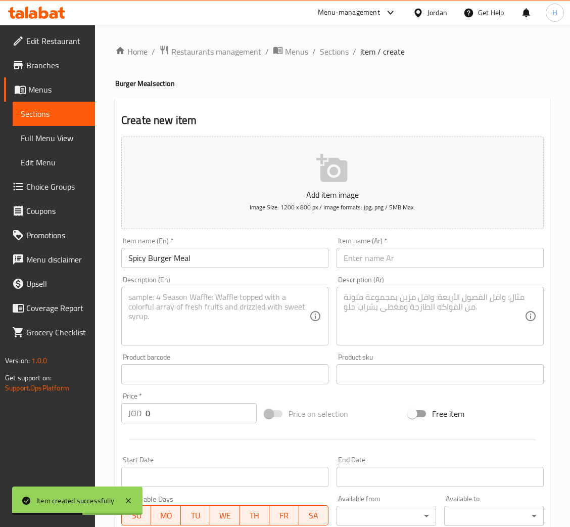
click at [369, 255] on input "text" at bounding box center [440, 258] width 207 height 20
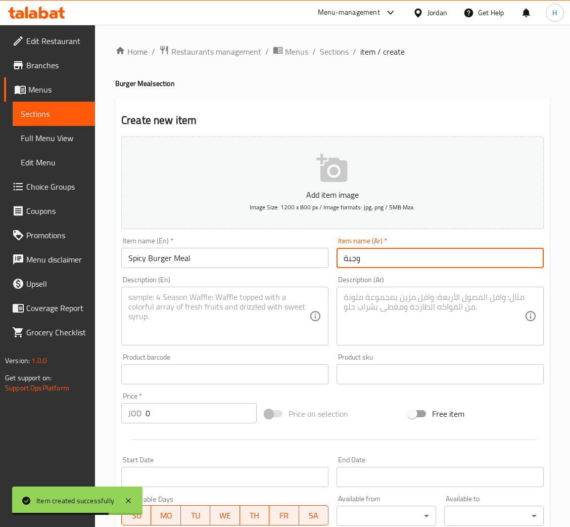
paste input "سبايسي برغر"
type input "وجبة سبايسي برغر"
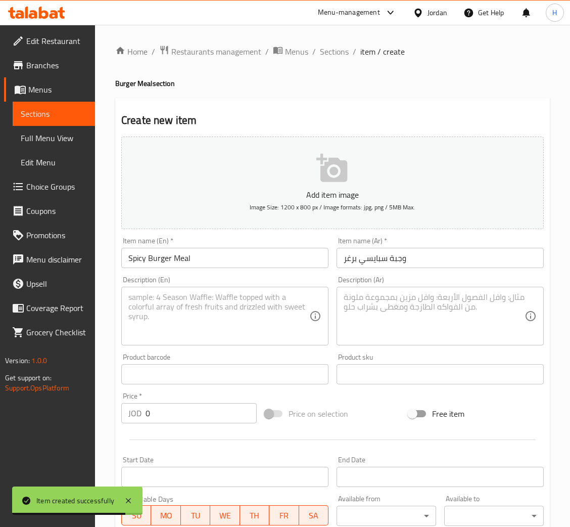
click at [283, 320] on textarea at bounding box center [218, 316] width 181 height 48
paste textarea "150g burger + potato bread+ lettuce + pickles + tomatoes + onions + special sau…"
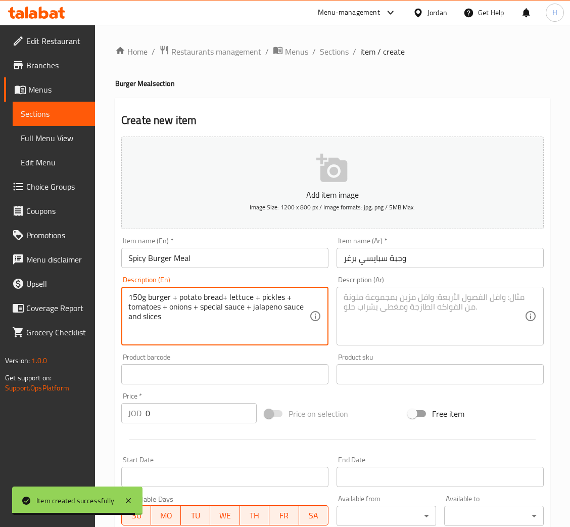
type textarea "150g burger + potato bread+ lettuce + pickles + tomatoes + onions + special sau…"
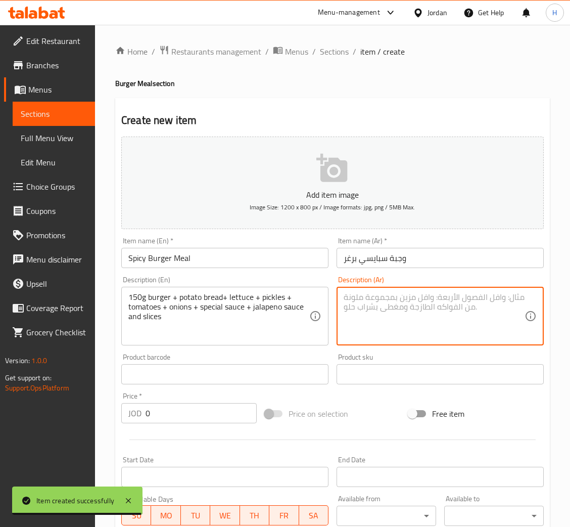
click at [423, 335] on textarea at bounding box center [434, 316] width 181 height 48
paste textarea "150 غم برغر+ خبز بطاطا+ خس+ مخلل+ بندورة+ بصل+ صوص خاص+ صوص و شرائح هالبينو"
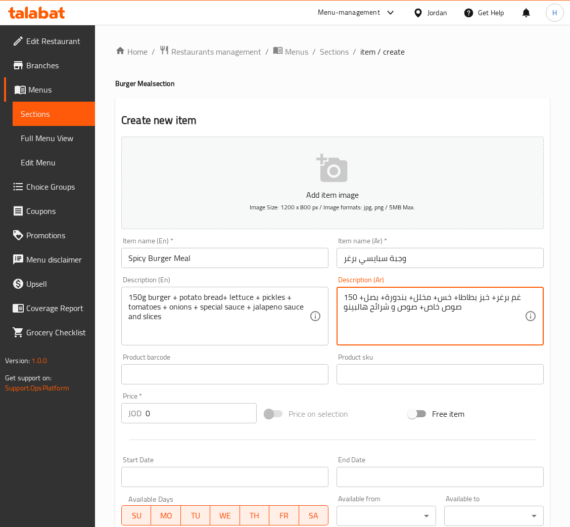
type textarea "150 غم برغر+ خبز بطاطا+ خس+ مخلل+ بندورة+ بصل+ صوص خاص+ صوص و شرائح هالبينو"
click at [189, 429] on div at bounding box center [332, 439] width 431 height 25
click at [192, 423] on input "0" at bounding box center [201, 413] width 111 height 20
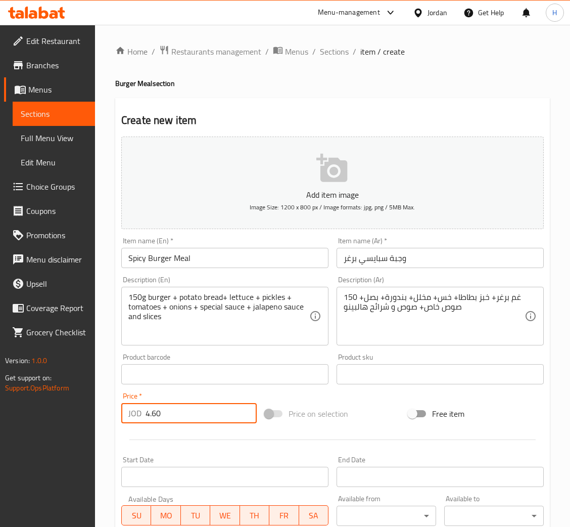
type input "4.60"
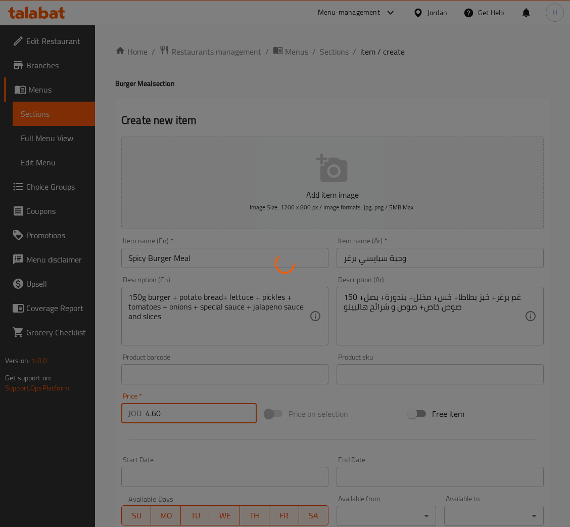
type input "0"
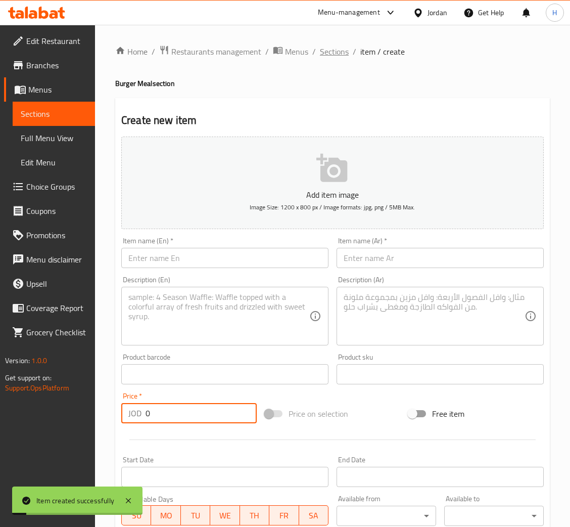
click at [330, 55] on span "Sections" at bounding box center [334, 52] width 29 height 12
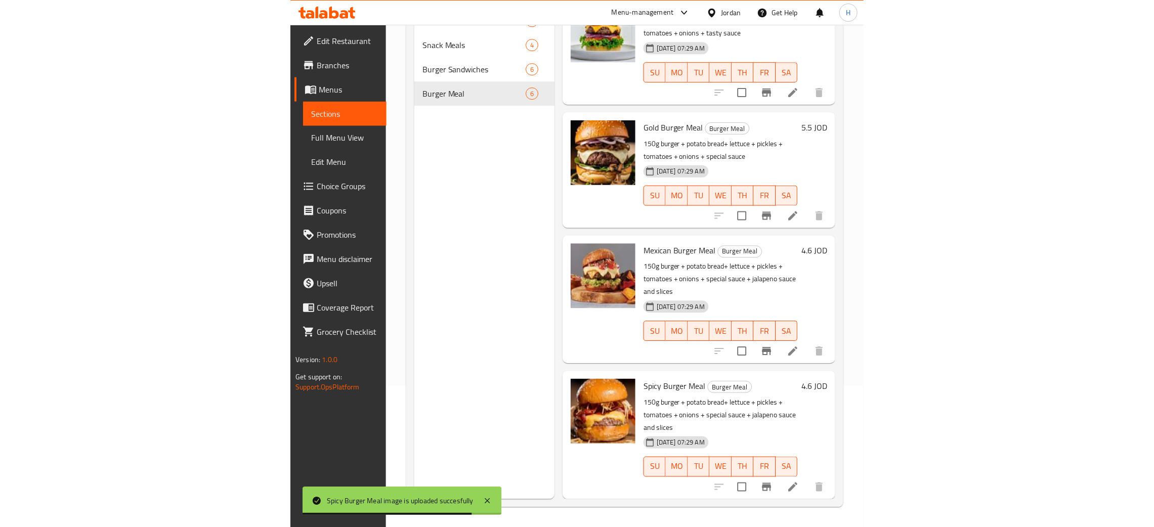
scroll to position [160, 0]
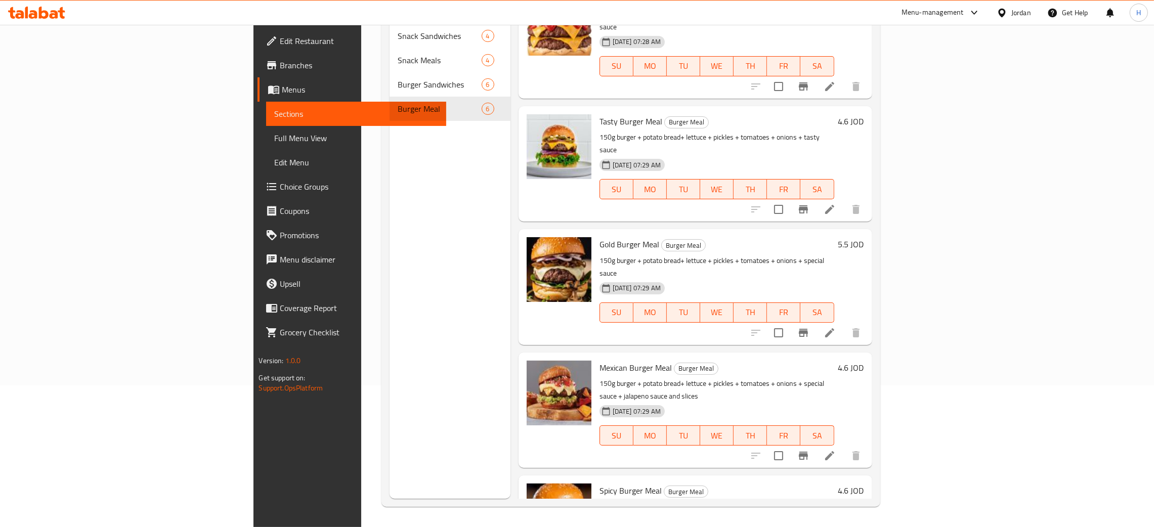
click at [55, 14] on icon at bounding box center [54, 14] width 9 height 9
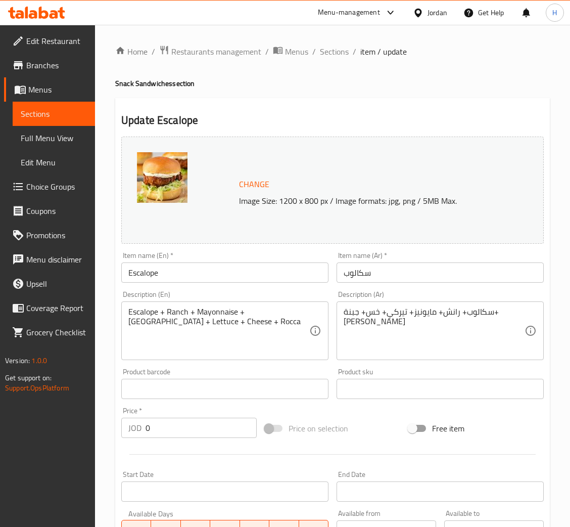
click at [244, 260] on div "Item name (En)   * Escalope Item name (En) *" at bounding box center [224, 267] width 207 height 31
click at [230, 267] on input "Escalope" at bounding box center [224, 272] width 207 height 20
drag, startPoint x: 239, startPoint y: 324, endPoint x: 287, endPoint y: 330, distance: 48.4
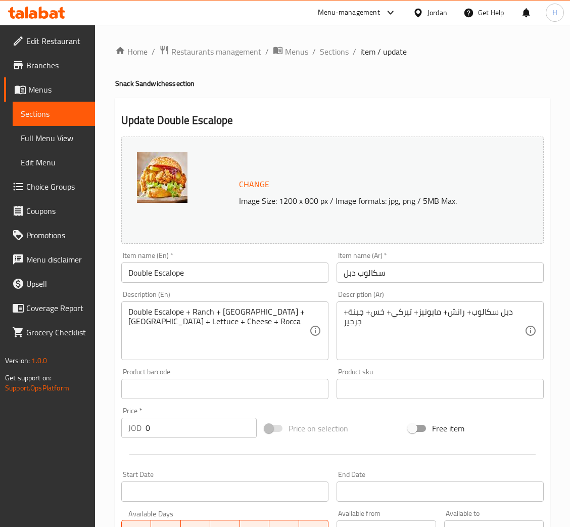
click at [290, 263] on input "Double Escalope" at bounding box center [224, 272] width 207 height 20
click at [504, 271] on input "سكالوب دبل" at bounding box center [440, 272] width 207 height 20
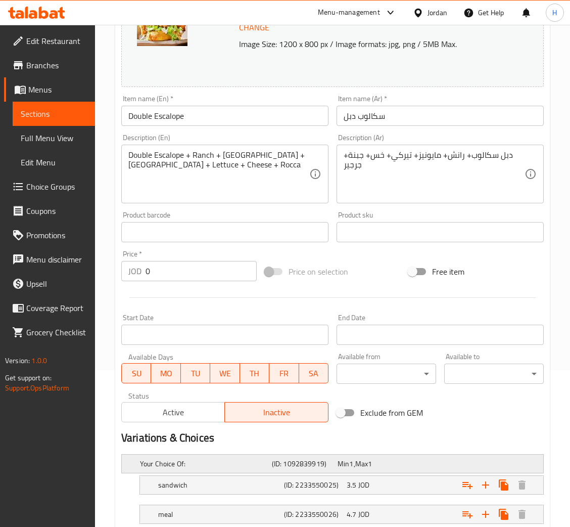
scroll to position [226, 0]
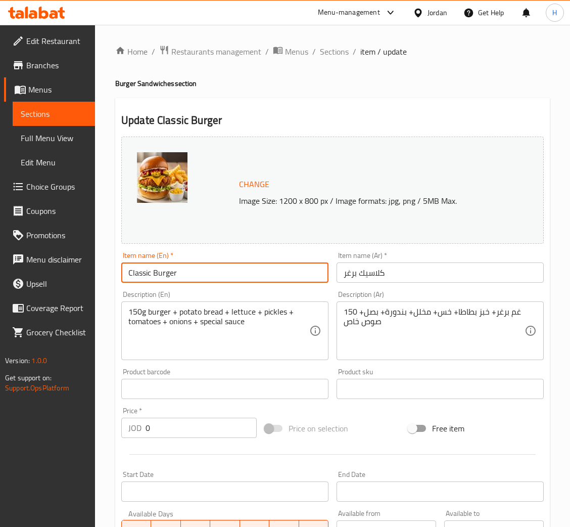
click at [208, 272] on input "Classic Burger" at bounding box center [224, 272] width 207 height 20
click at [369, 273] on input "كلاسيك برغر" at bounding box center [440, 272] width 207 height 20
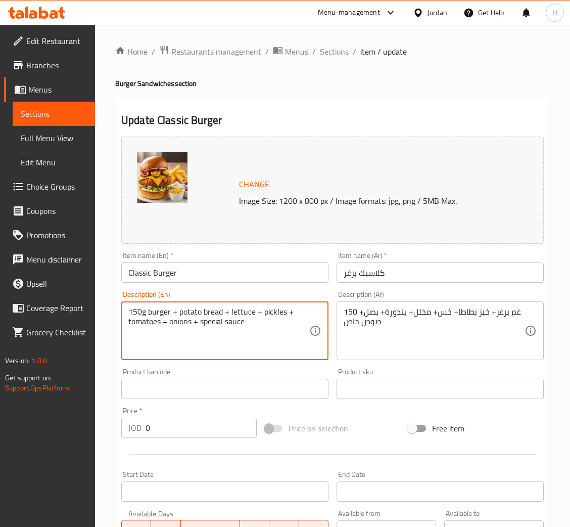
drag, startPoint x: 222, startPoint y: 320, endPoint x: 95, endPoint y: 305, distance: 127.7
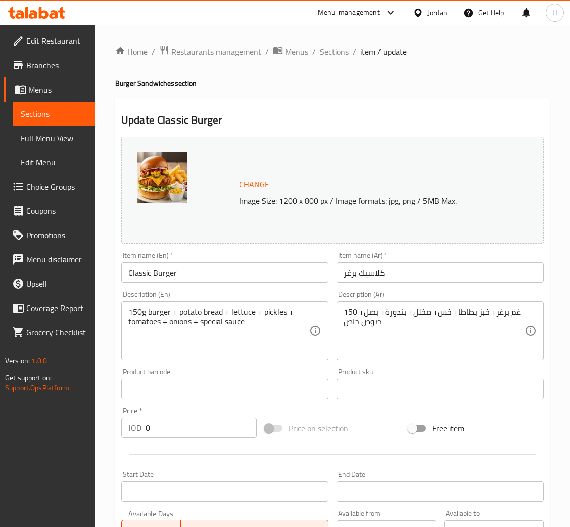
drag, startPoint x: 357, startPoint y: 334, endPoint x: 255, endPoint y: 318, distance: 102.9
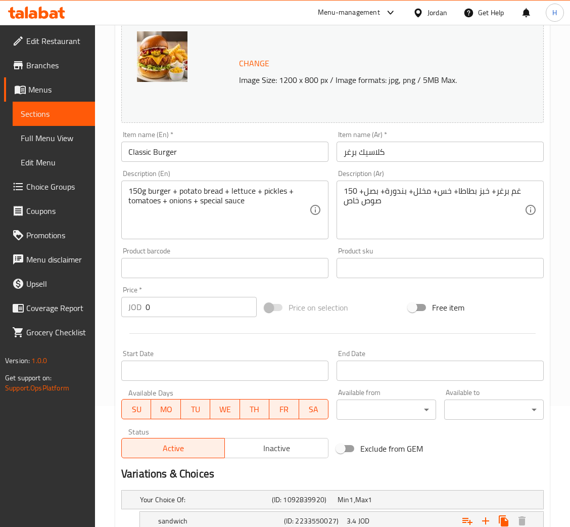
scroll to position [226, 0]
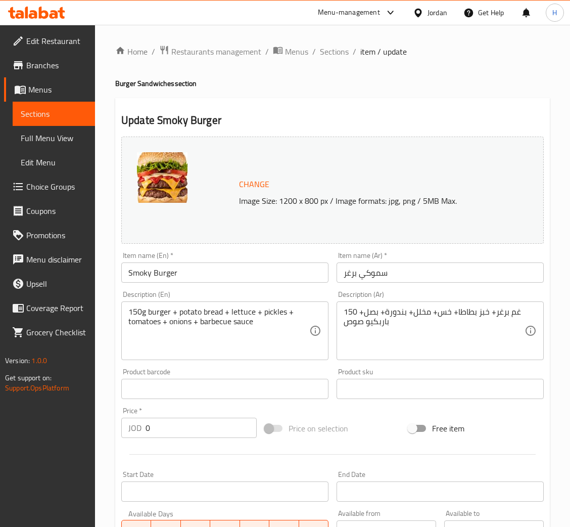
click at [190, 269] on input "Smoky Burger" at bounding box center [224, 272] width 207 height 20
drag, startPoint x: 363, startPoint y: 270, endPoint x: 287, endPoint y: 284, distance: 77.3
click at [363, 270] on input "سموكي برغر" at bounding box center [440, 272] width 207 height 20
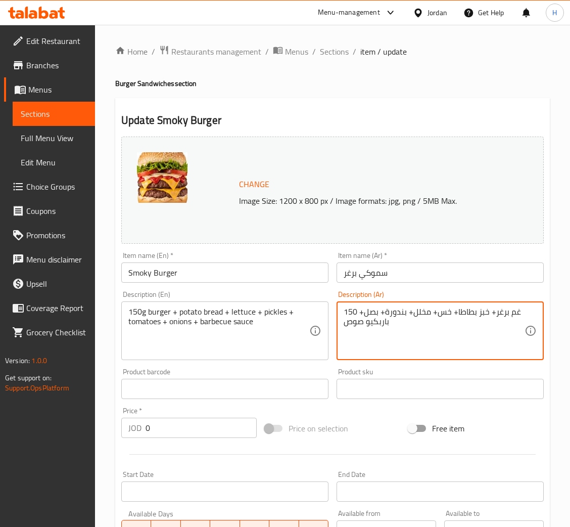
drag, startPoint x: 380, startPoint y: 339, endPoint x: 256, endPoint y: 351, distance: 125.0
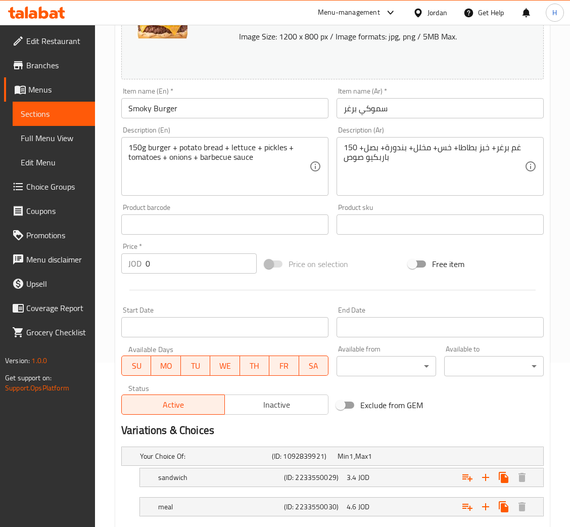
scroll to position [226, 0]
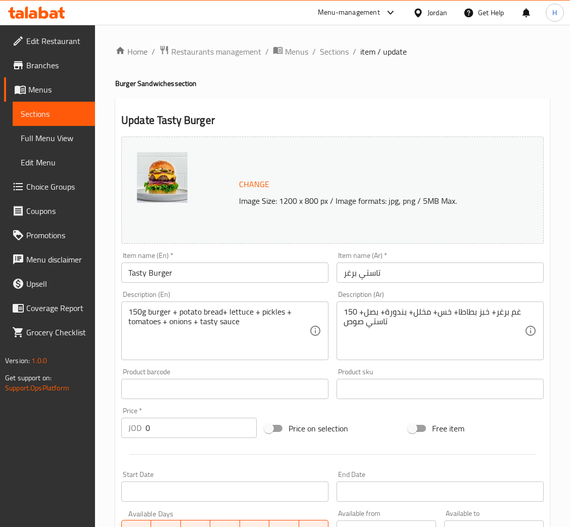
click at [191, 270] on input "Tasty Burger" at bounding box center [224, 272] width 207 height 20
click at [412, 282] on input "تاستي برغر" at bounding box center [440, 272] width 207 height 20
drag, startPoint x: 191, startPoint y: 323, endPoint x: 26, endPoint y: 328, distance: 164.9
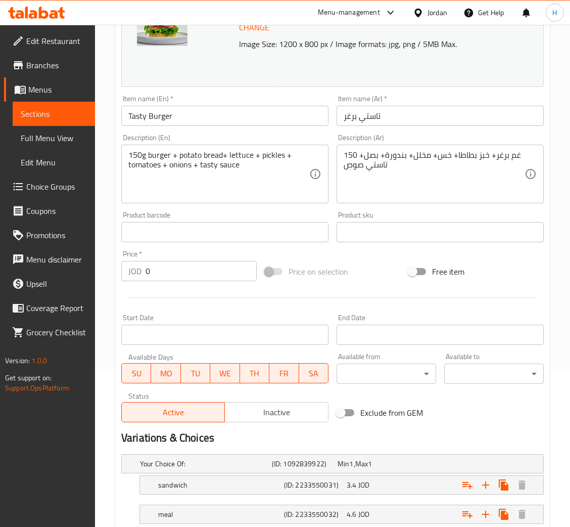
scroll to position [226, 0]
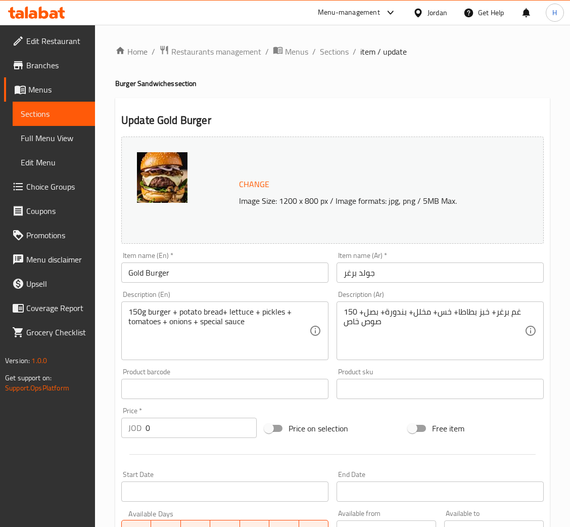
click at [211, 279] on input "Gold Burger" at bounding box center [224, 272] width 207 height 20
drag, startPoint x: 376, startPoint y: 279, endPoint x: 323, endPoint y: 288, distance: 53.5
click at [376, 278] on input "جولد برغر" at bounding box center [440, 272] width 207 height 20
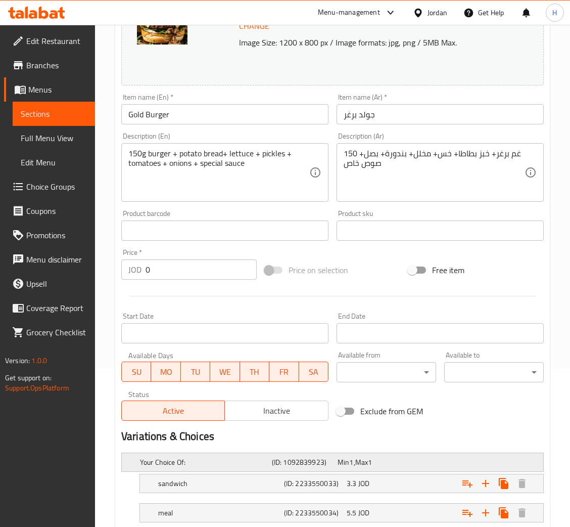
scroll to position [226, 0]
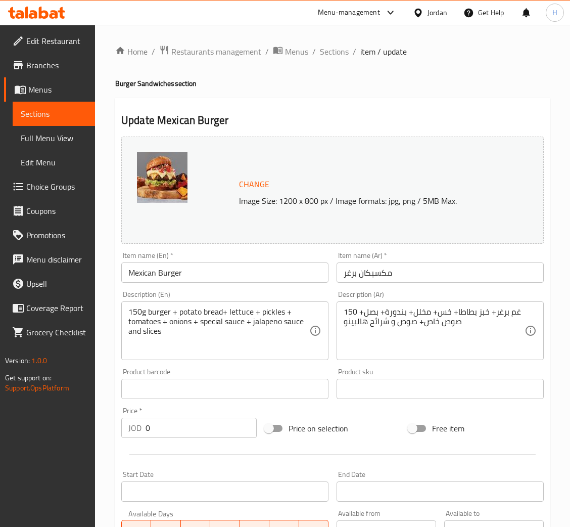
click at [214, 276] on input "Mexican Burger" at bounding box center [224, 272] width 207 height 20
click at [460, 261] on div "Item name (Ar)   * مكسيكان برغر Item name (Ar) *" at bounding box center [440, 267] width 207 height 31
click at [434, 267] on input "مكسيكان برغر" at bounding box center [440, 272] width 207 height 20
drag, startPoint x: 170, startPoint y: 311, endPoint x: 167, endPoint y: 315, distance: 5.5
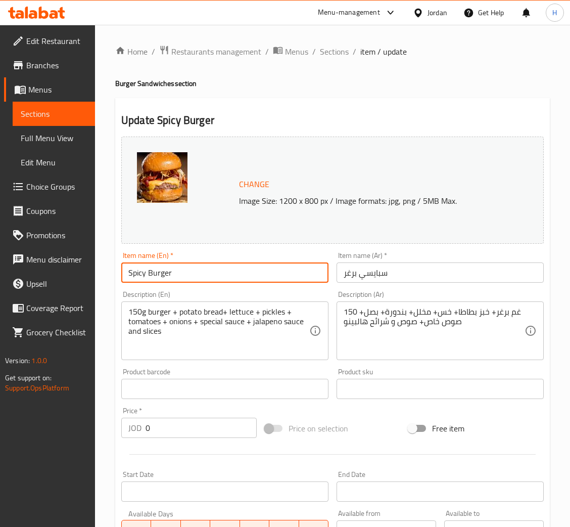
click at [235, 272] on input "Spicy Burger" at bounding box center [224, 272] width 207 height 20
click at [459, 279] on input "سبايسي برغر" at bounding box center [440, 272] width 207 height 20
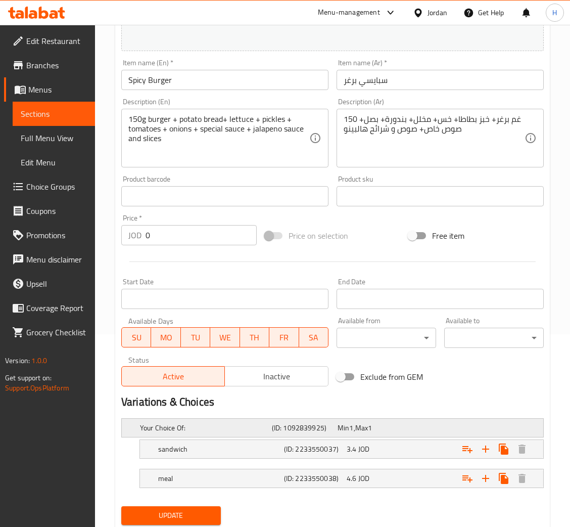
scroll to position [226, 0]
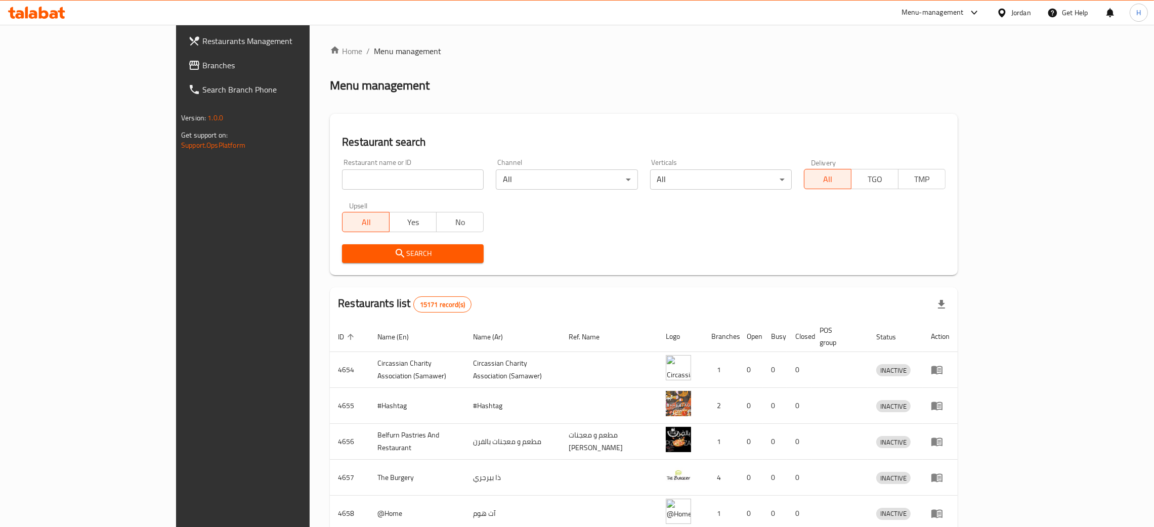
click at [202, 67] on span "Branches" at bounding box center [281, 65] width 158 height 12
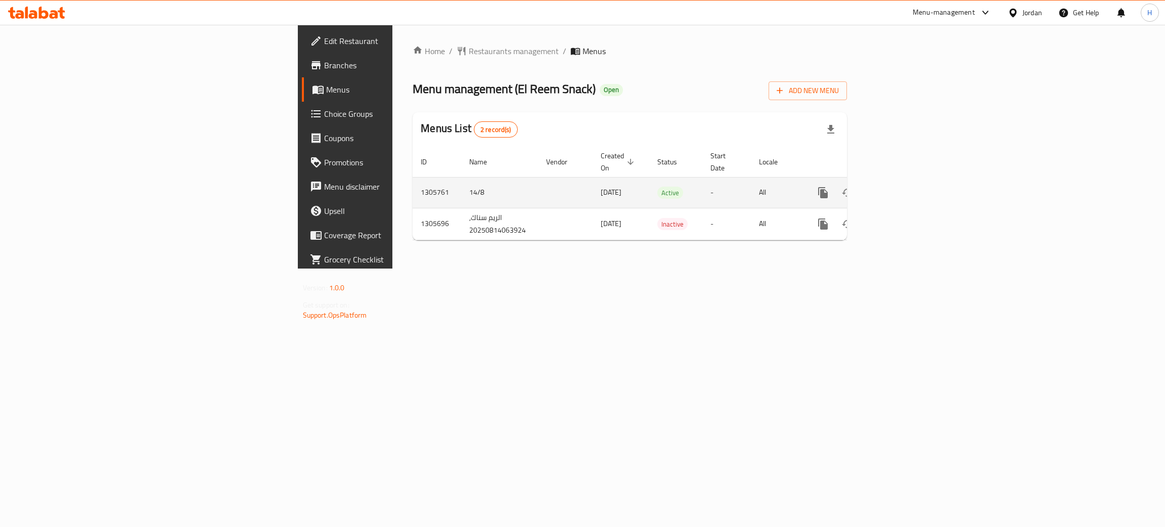
click at [902, 187] on icon "enhanced table" at bounding box center [896, 193] width 12 height 12
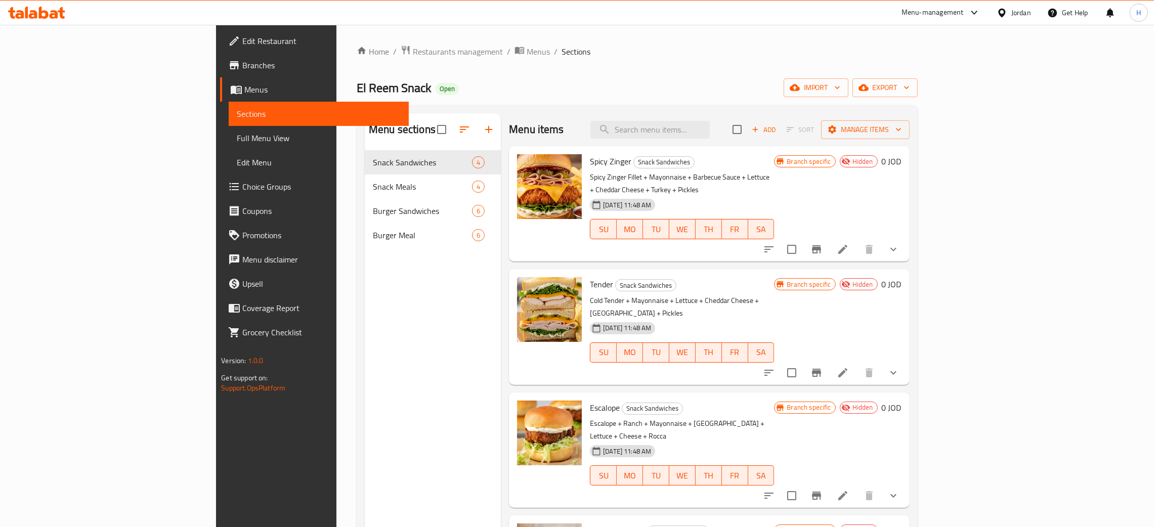
drag, startPoint x: 41, startPoint y: 83, endPoint x: 236, endPoint y: 106, distance: 196.5
click at [244, 83] on span "Menus" at bounding box center [322, 89] width 156 height 12
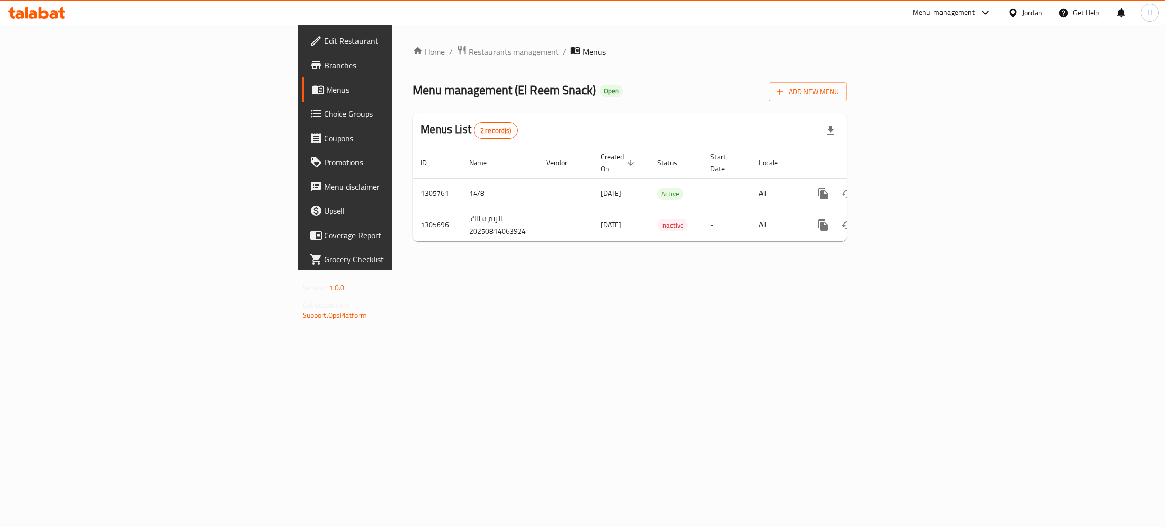
click at [324, 65] on span "Branches" at bounding box center [404, 65] width 160 height 12
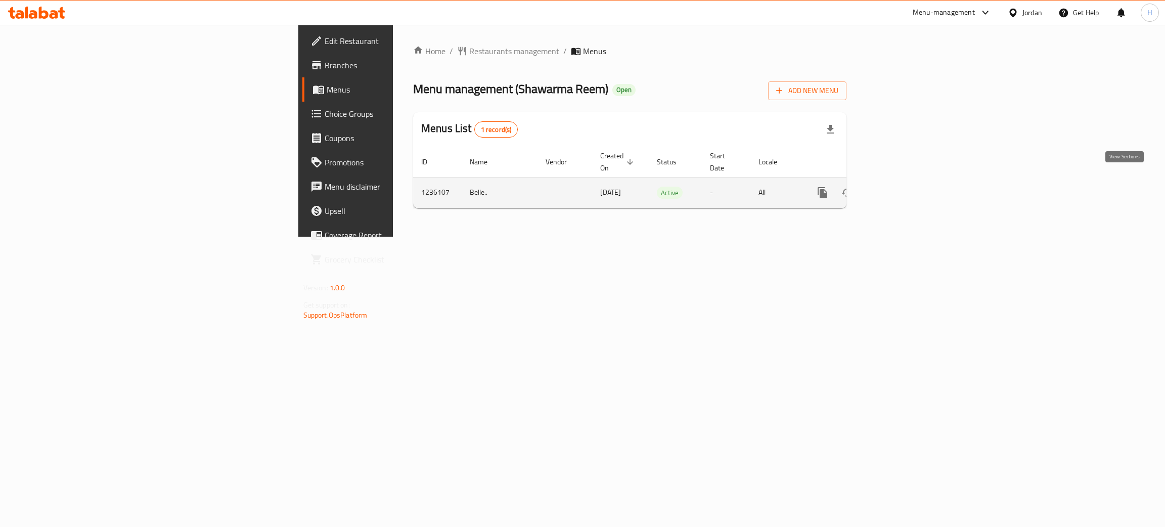
click at [902, 187] on icon "enhanced table" at bounding box center [896, 193] width 12 height 12
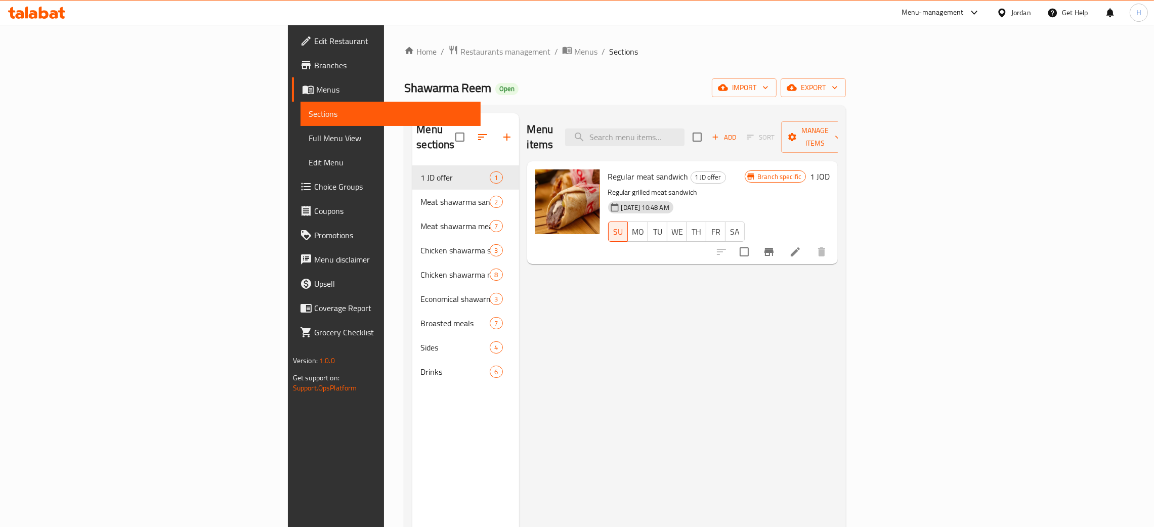
drag, startPoint x: 68, startPoint y: 64, endPoint x: 69, endPoint y: 87, distance: 23.8
click at [314, 64] on span "Branches" at bounding box center [393, 65] width 158 height 12
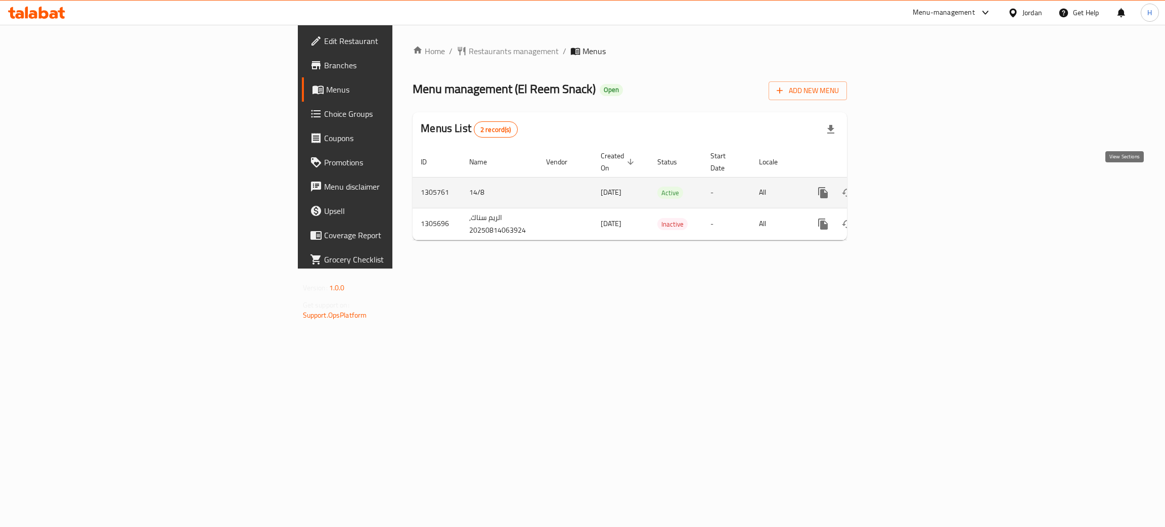
click at [901, 188] on icon "enhanced table" at bounding box center [896, 192] width 9 height 9
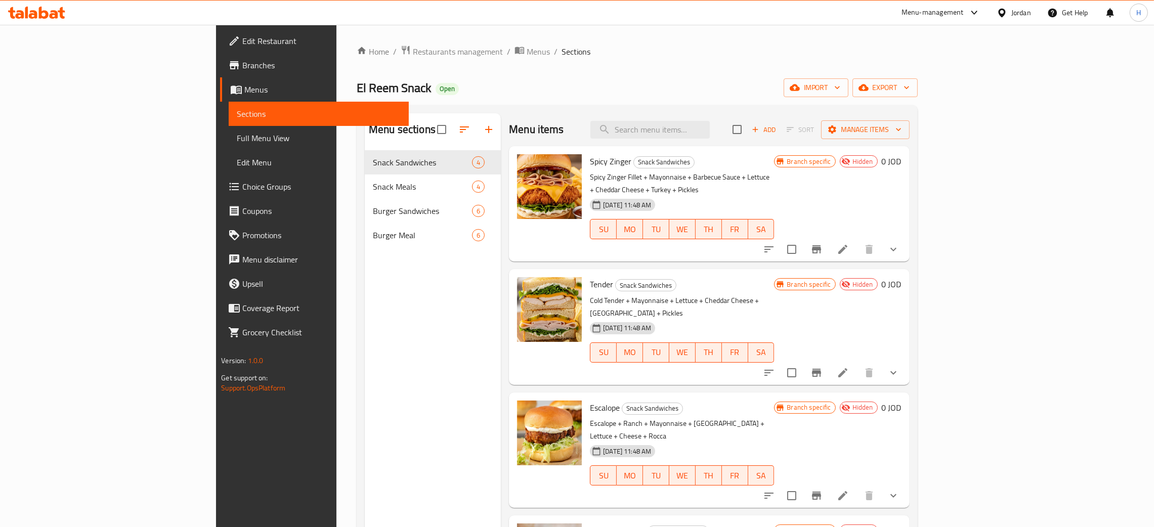
drag, startPoint x: 85, startPoint y: 65, endPoint x: 115, endPoint y: 112, distance: 55.4
click at [242, 65] on span "Branches" at bounding box center [321, 65] width 158 height 12
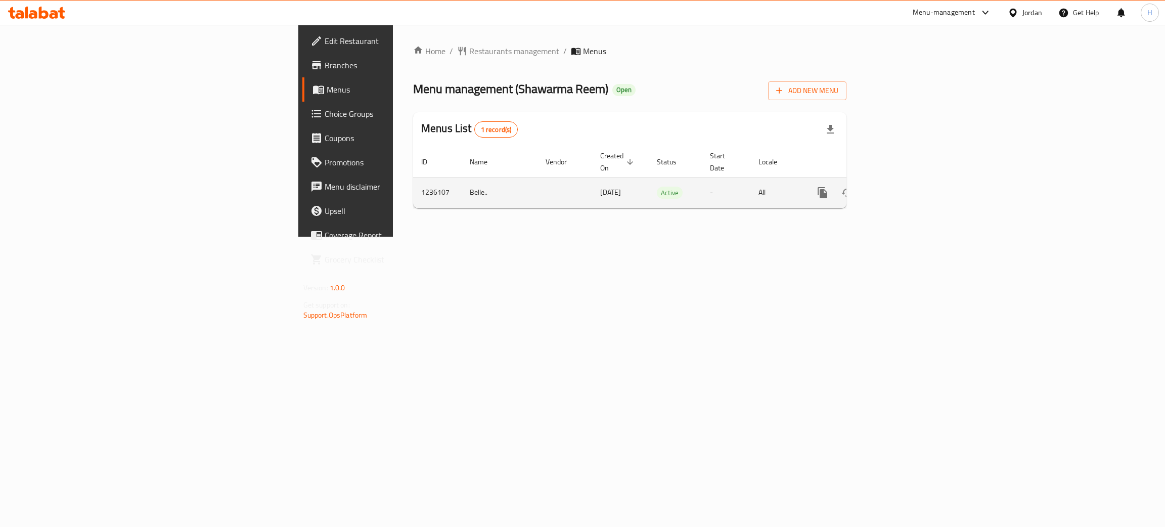
click at [902, 187] on icon "enhanced table" at bounding box center [896, 193] width 12 height 12
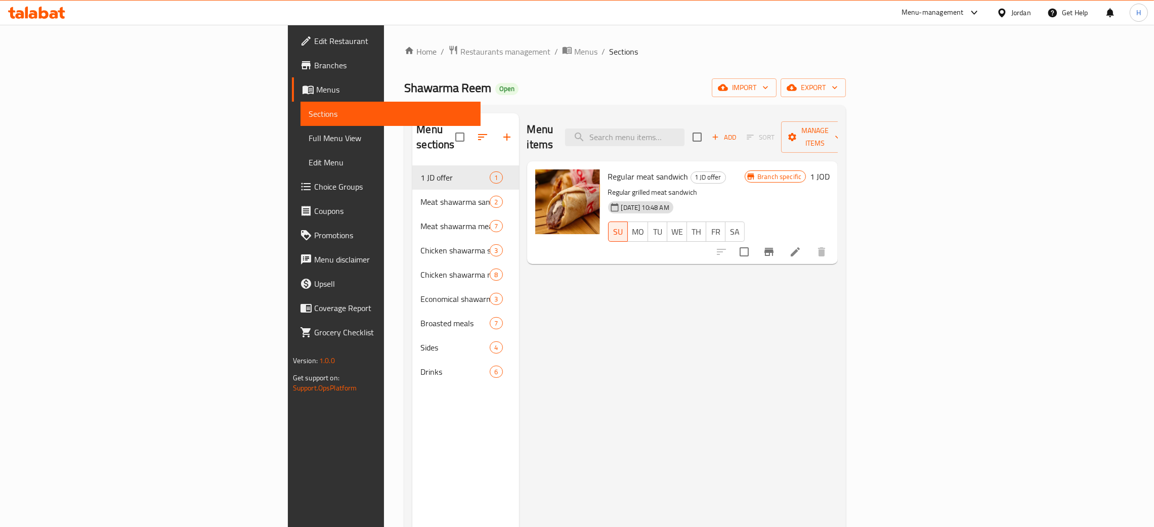
click at [594, 328] on div "Menu items Add Sort Manage items Regular meat sandwich 1 JD offer Regular grill…" at bounding box center [678, 376] width 319 height 527
click at [549, 432] on div "Menu items Add Sort Manage items Regular meat sandwich 1 JD offer Regular grill…" at bounding box center [678, 376] width 319 height 527
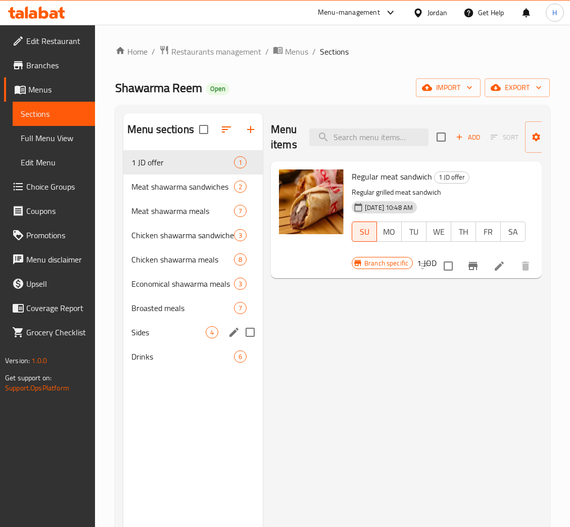
click at [160, 326] on span "Sides" at bounding box center [168, 332] width 74 height 12
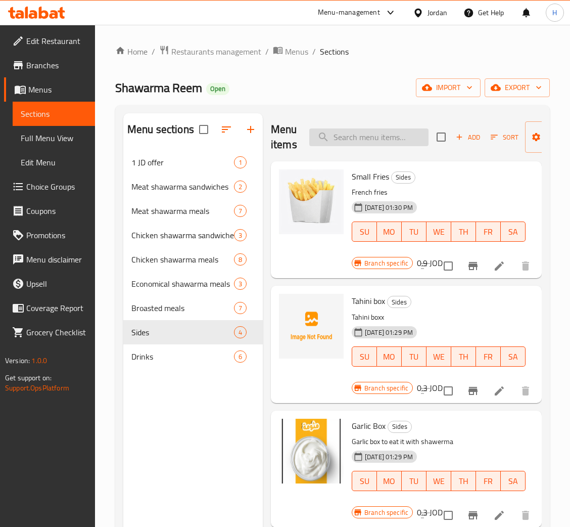
click at [392, 136] on input "search" at bounding box center [368, 137] width 119 height 18
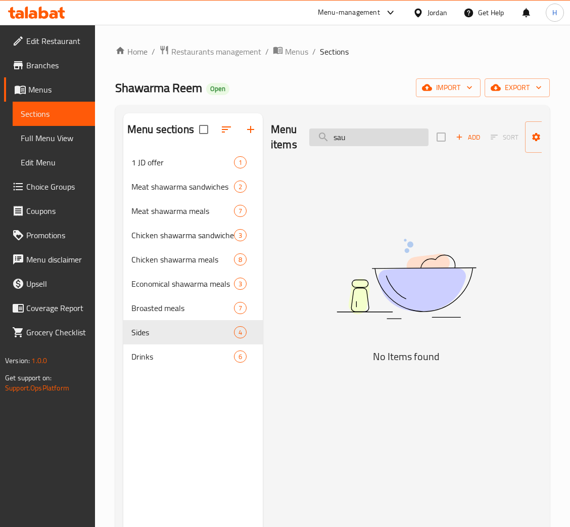
type input "sauc"
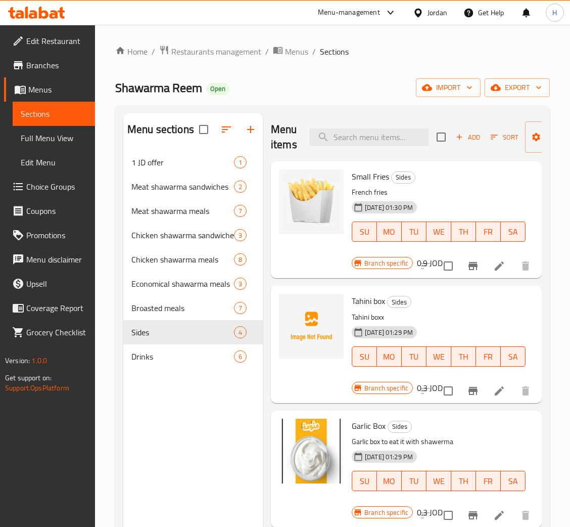
click at [169, 421] on div "Menu sections 1 JD offer 1 Meat shawarma sandwiches 2 Meat shawarma meals 7 Chi…" at bounding box center [193, 376] width 140 height 527
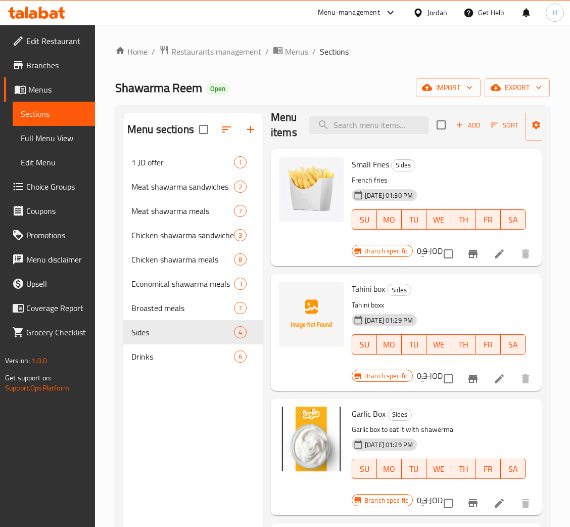
scroll to position [143, 0]
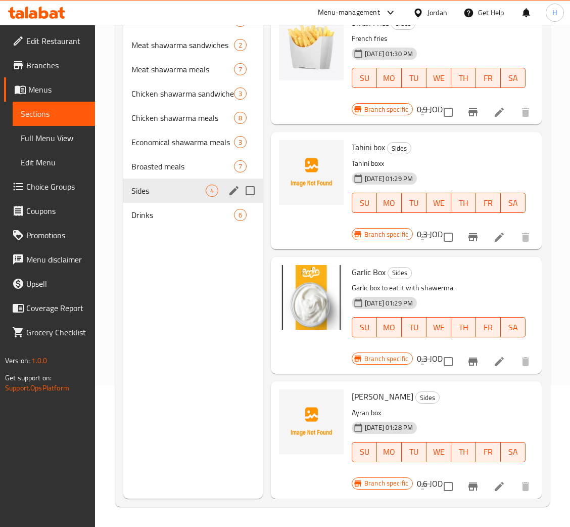
click at [229, 188] on icon "edit" at bounding box center [234, 191] width 12 height 12
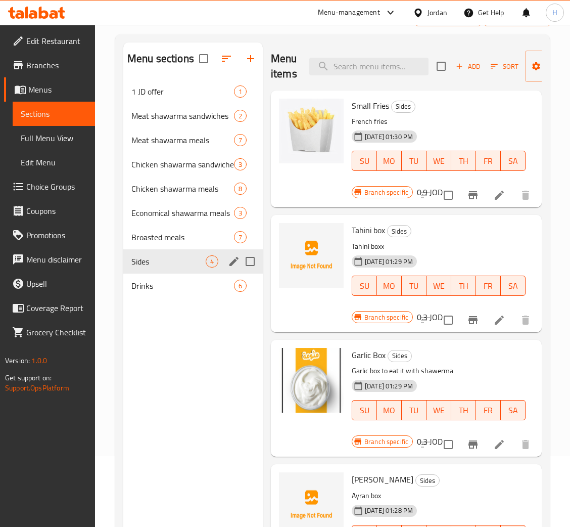
scroll to position [0, 0]
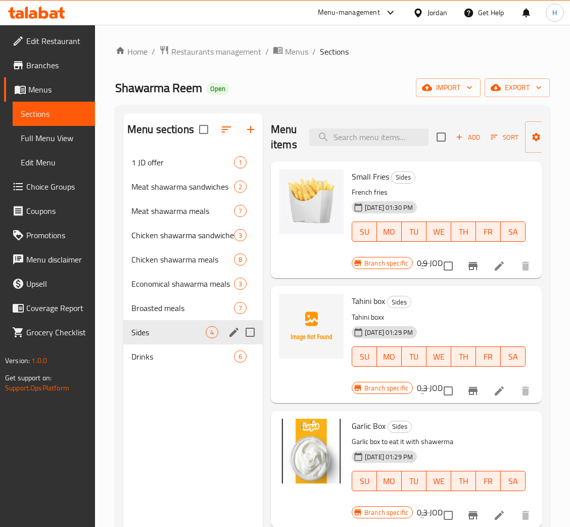
click at [467, 268] on icon "Branch-specific-item" at bounding box center [473, 266] width 12 height 12
drag, startPoint x: 491, startPoint y: 390, endPoint x: 491, endPoint y: 422, distance: 31.4
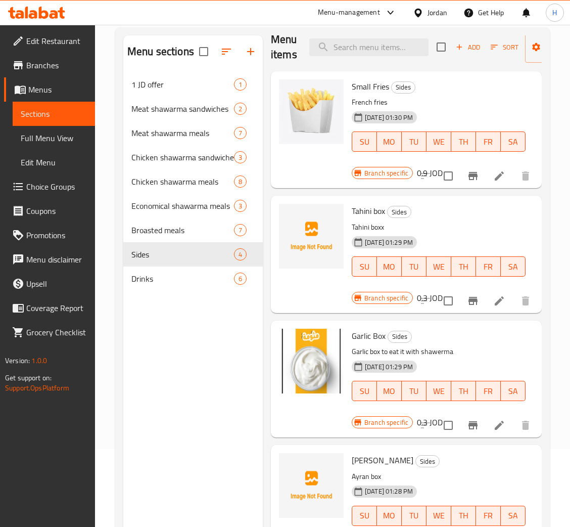
scroll to position [143, 0]
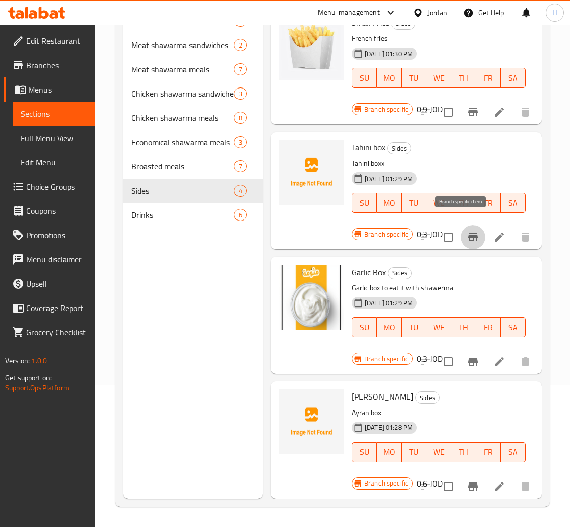
click at [469, 233] on icon "Branch-specific-item" at bounding box center [473, 237] width 9 height 8
click at [467, 356] on icon "Branch-specific-item" at bounding box center [473, 362] width 12 height 12
click at [469, 482] on icon "Branch-specific-item" at bounding box center [473, 486] width 9 height 8
drag, startPoint x: 177, startPoint y: 214, endPoint x: 169, endPoint y: 229, distance: 16.5
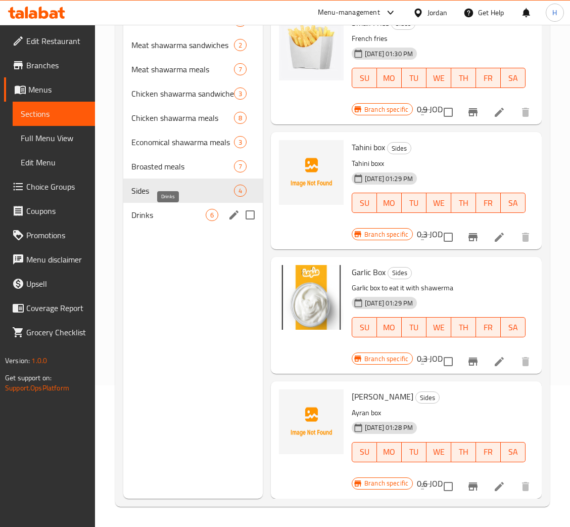
click at [177, 214] on span "Drinks" at bounding box center [168, 215] width 74 height 12
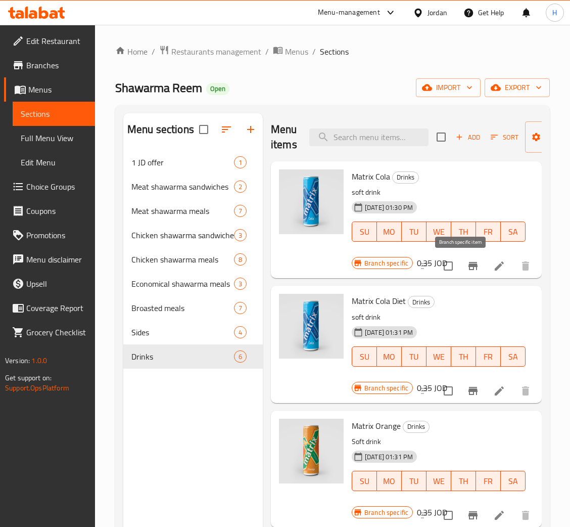
click at [468, 267] on button "Branch-specific-item" at bounding box center [473, 266] width 24 height 24
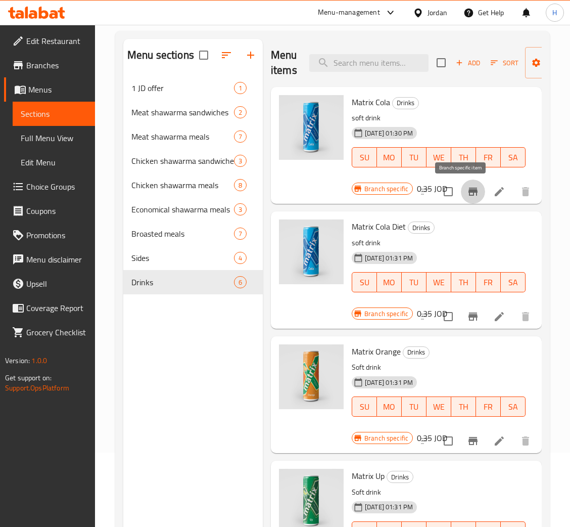
scroll to position [76, 0]
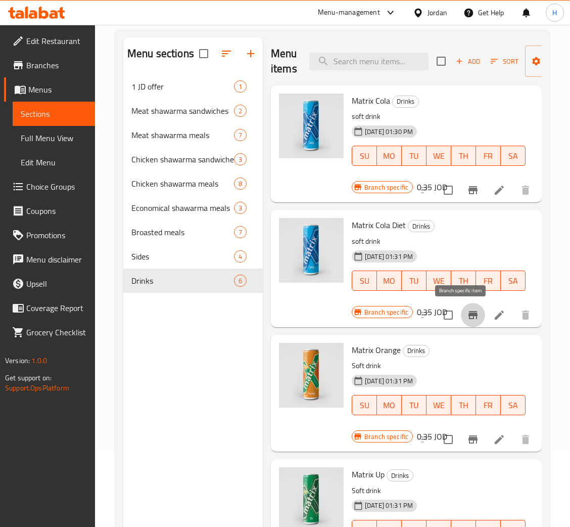
click at [469, 313] on button "Branch-specific-item" at bounding box center [473, 315] width 24 height 24
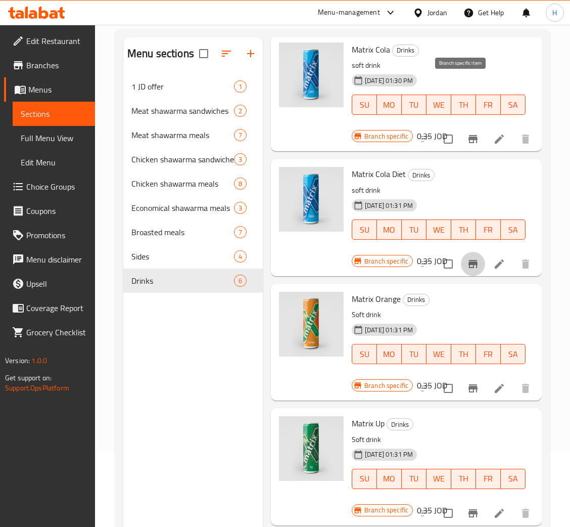
scroll to position [227, 0]
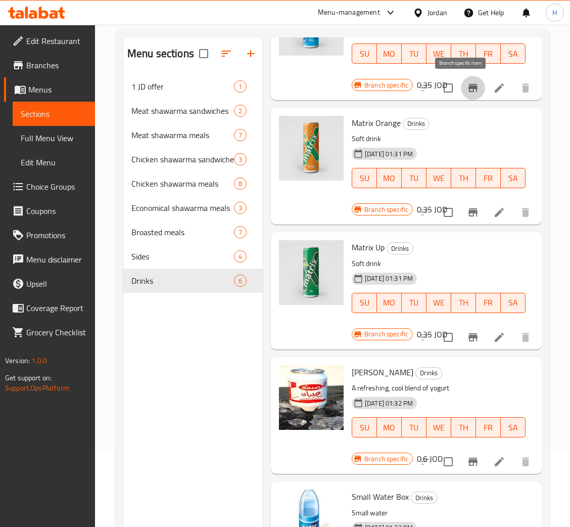
click at [469, 212] on icon "Branch-specific-item" at bounding box center [473, 212] width 9 height 8
click at [467, 339] on icon "Branch-specific-item" at bounding box center [473, 337] width 12 height 12
click at [469, 464] on button "Branch-specific-item" at bounding box center [473, 462] width 24 height 24
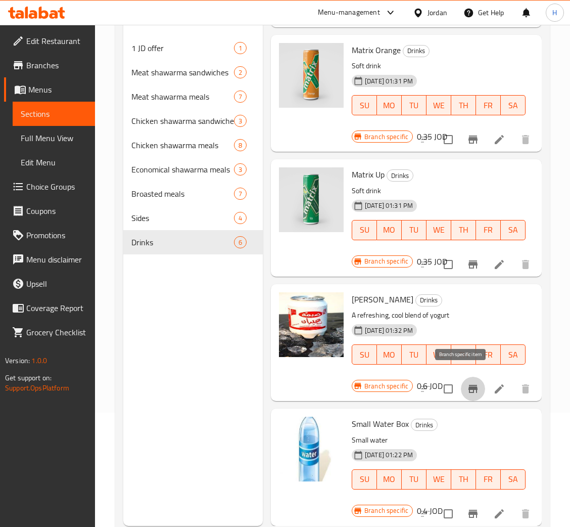
scroll to position [143, 0]
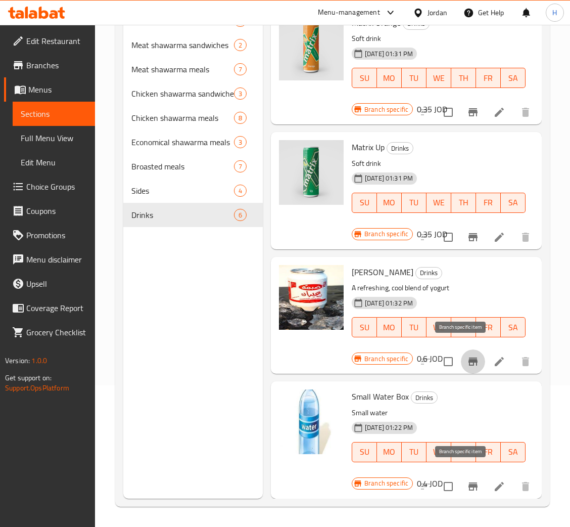
click at [461, 478] on button "Branch-specific-item" at bounding box center [473, 486] width 24 height 24
drag, startPoint x: 490, startPoint y: 348, endPoint x: 485, endPoint y: 214, distance: 134.1
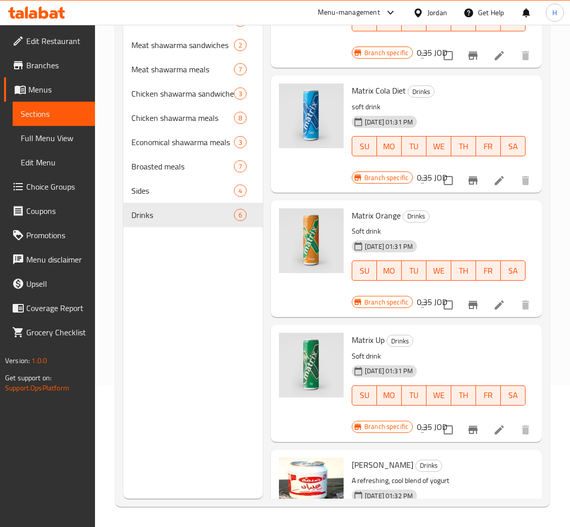
scroll to position [0, 0]
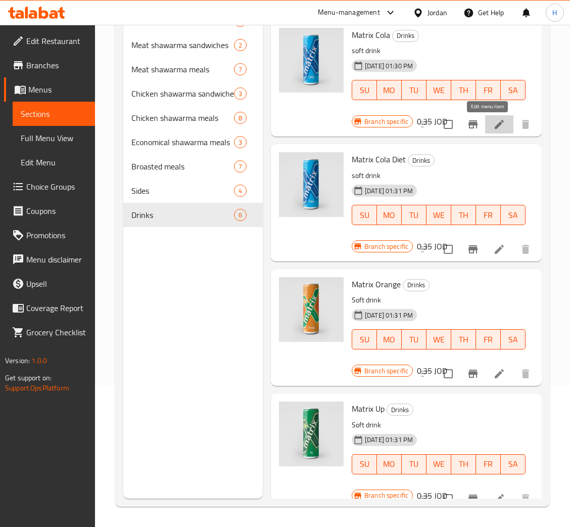
drag, startPoint x: 491, startPoint y: 124, endPoint x: 491, endPoint y: 146, distance: 21.2
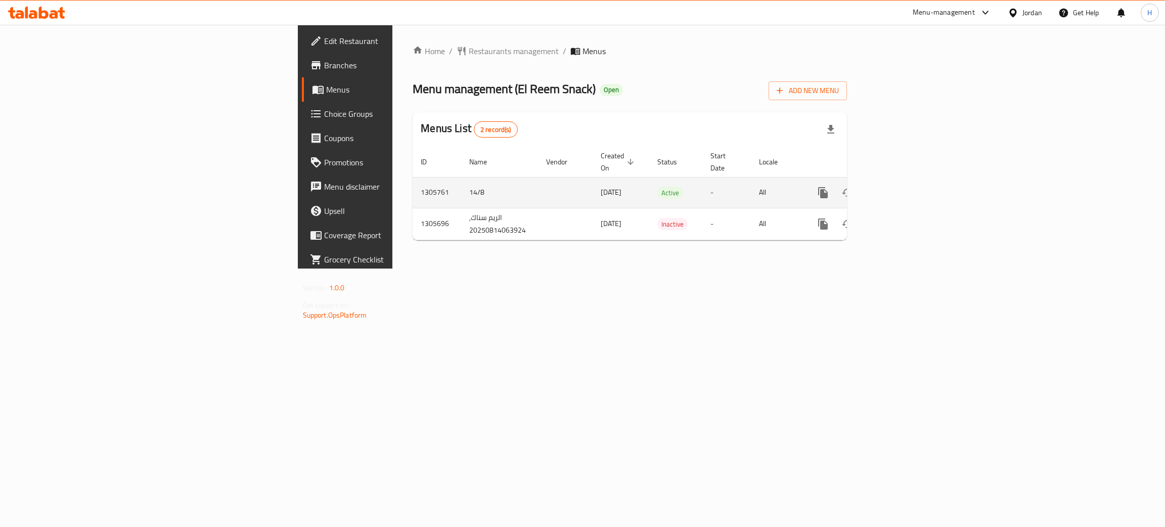
click at [908, 188] on link "enhanced table" at bounding box center [896, 193] width 24 height 24
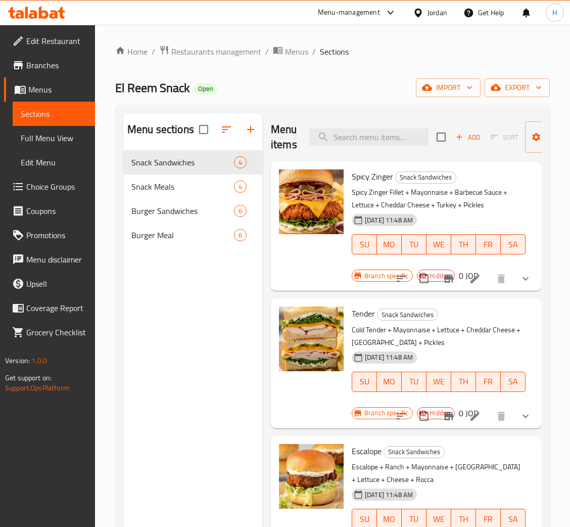
click at [251, 126] on icon "button" at bounding box center [251, 129] width 12 height 12
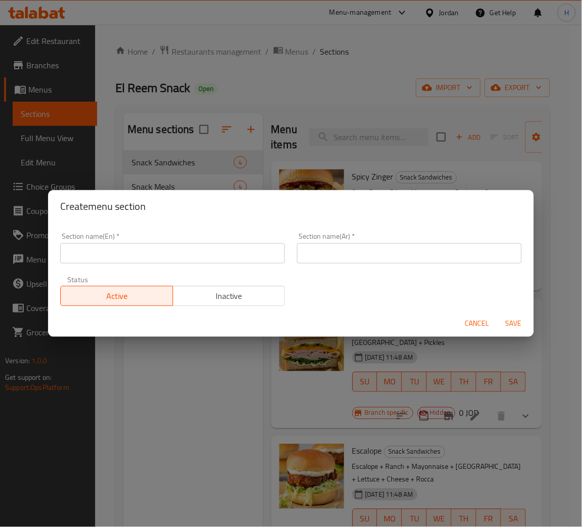
drag, startPoint x: 135, startPoint y: 253, endPoint x: 116, endPoint y: 253, distance: 19.2
click at [123, 253] on input "text" at bounding box center [172, 253] width 225 height 20
type input "Sides"
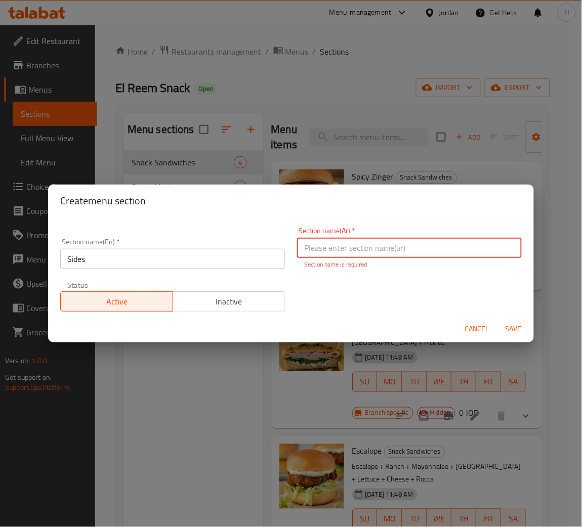
click at [321, 242] on input "text" at bounding box center [409, 248] width 225 height 20
type input "اضافات"
type button "0"
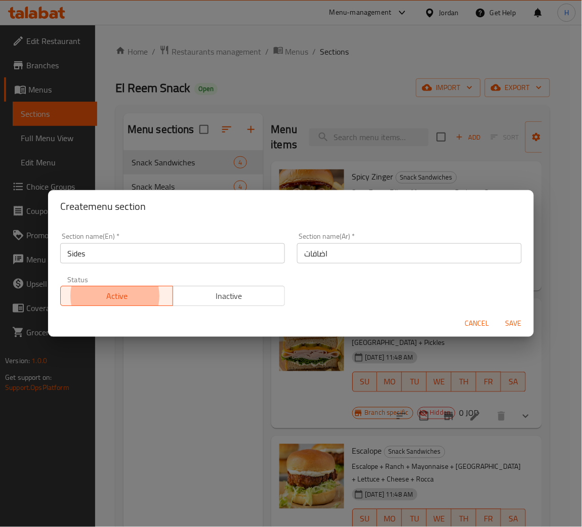
type button "1"
click at [497, 314] on button "Save" at bounding box center [513, 323] width 32 height 19
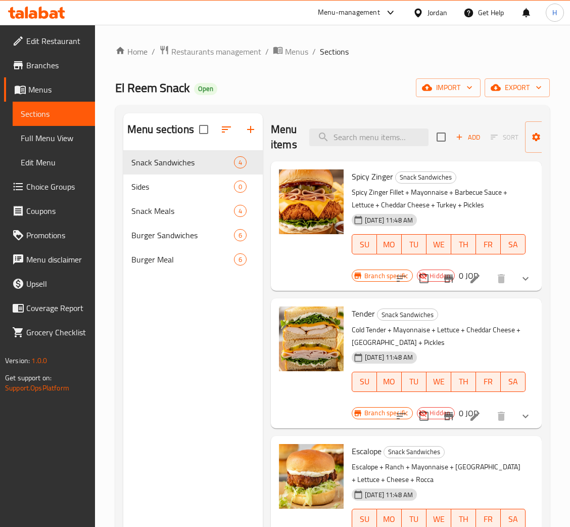
click at [215, 321] on div "Menu sections Snack Sandwiches 4 Sides 0 Snack Meals 4 Burger Sandwiches 6 Burg…" at bounding box center [193, 376] width 140 height 527
click at [224, 124] on icon "button" at bounding box center [226, 129] width 12 height 12
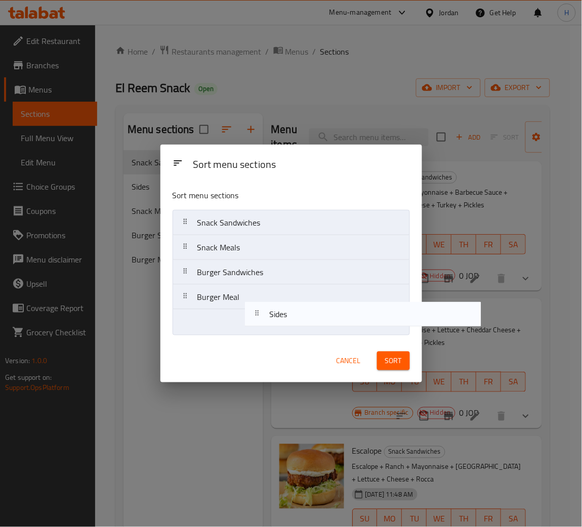
drag, startPoint x: 216, startPoint y: 255, endPoint x: 341, endPoint y: 360, distance: 163.3
click at [280, 331] on nav "Snack Sandwiches Sides Snack Meals Burger Sandwiches Burger Meal" at bounding box center [290, 272] width 237 height 125
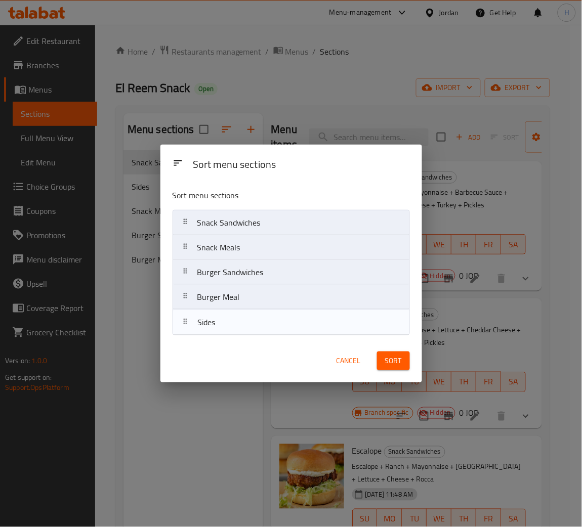
click at [400, 363] on span "Sort" at bounding box center [393, 361] width 17 height 13
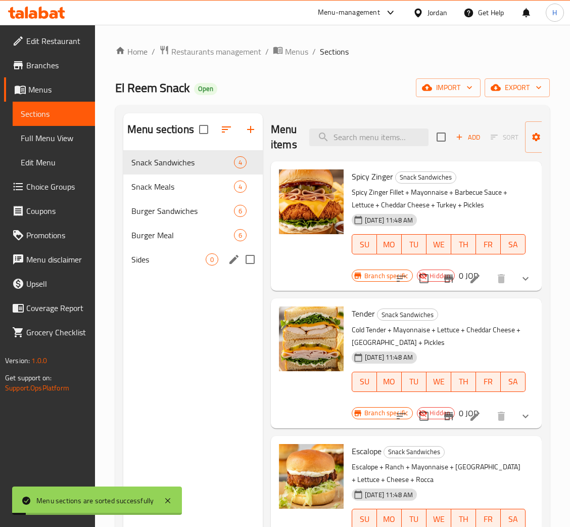
click at [174, 263] on span "Sides" at bounding box center [168, 259] width 74 height 12
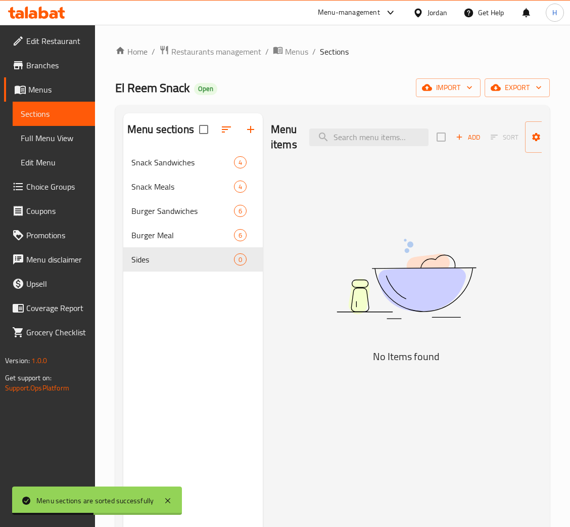
click at [455, 133] on icon "button" at bounding box center [459, 136] width 9 height 9
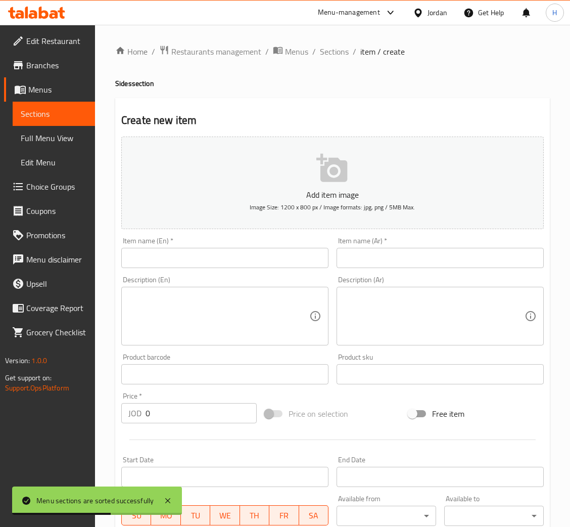
click at [235, 249] on input "text" at bounding box center [224, 258] width 207 height 20
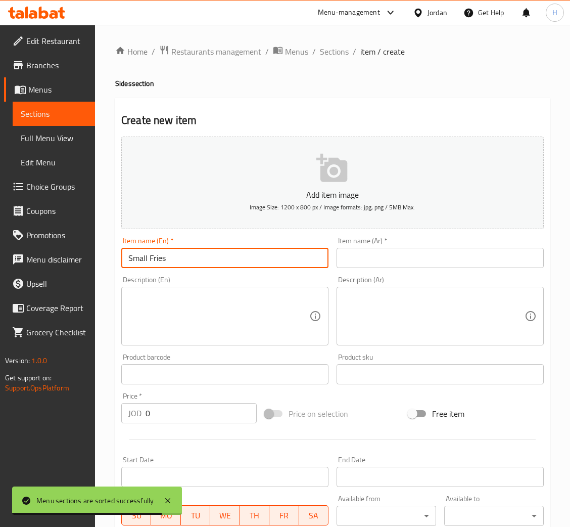
type input "Small Fries"
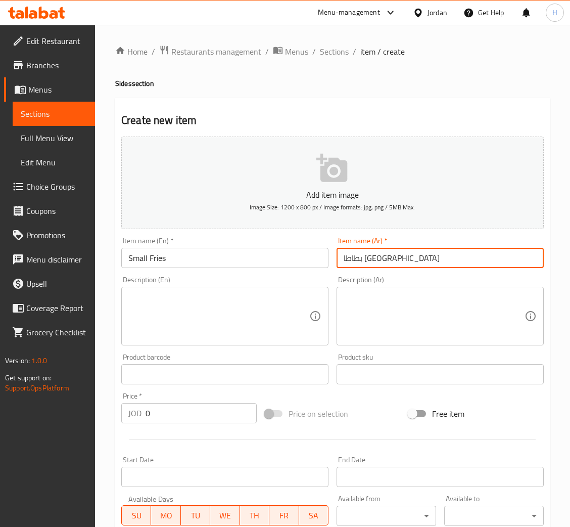
type input "بطاطا مقلية"
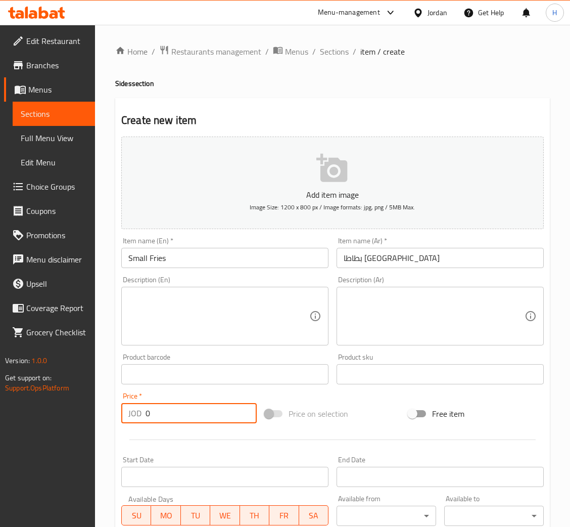
click at [186, 407] on input "0" at bounding box center [201, 413] width 111 height 20
type input "0.9"
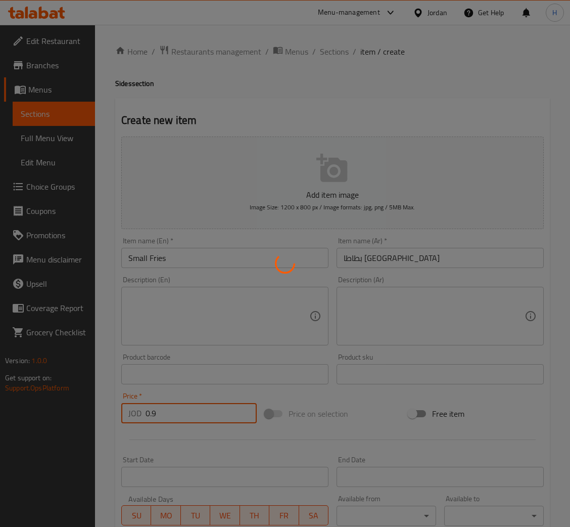
type input "0"
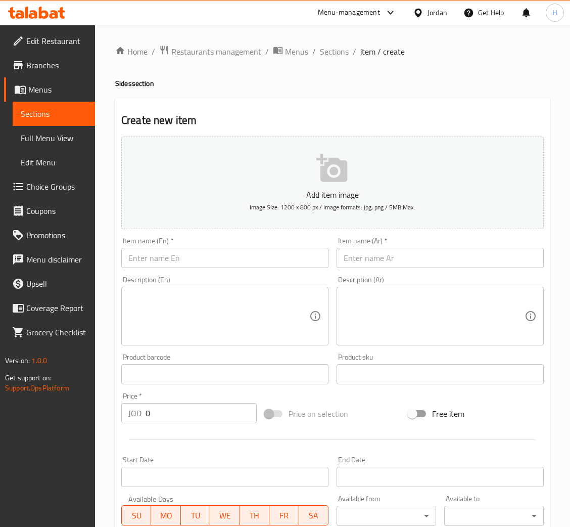
drag, startPoint x: 295, startPoint y: 262, endPoint x: 460, endPoint y: 262, distance: 164.4
click at [295, 262] on input "text" at bounding box center [224, 258] width 207 height 20
paste input "Tahini box"
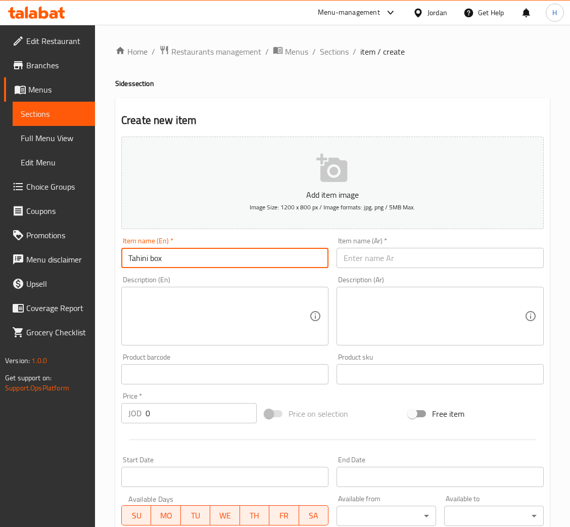
type input "Tahini box"
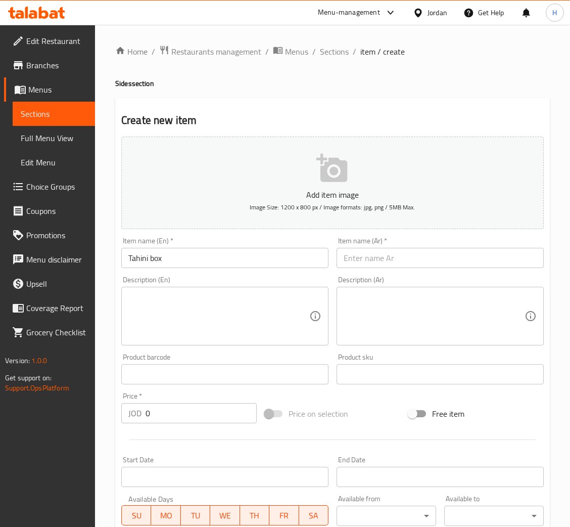
drag, startPoint x: 409, startPoint y: 246, endPoint x: 403, endPoint y: 256, distance: 12.1
click at [409, 246] on div "Item name (Ar)   * Item name (Ar) *" at bounding box center [440, 252] width 207 height 31
click at [402, 253] on input "text" at bounding box center [440, 258] width 207 height 20
paste input "علبة طحينية"
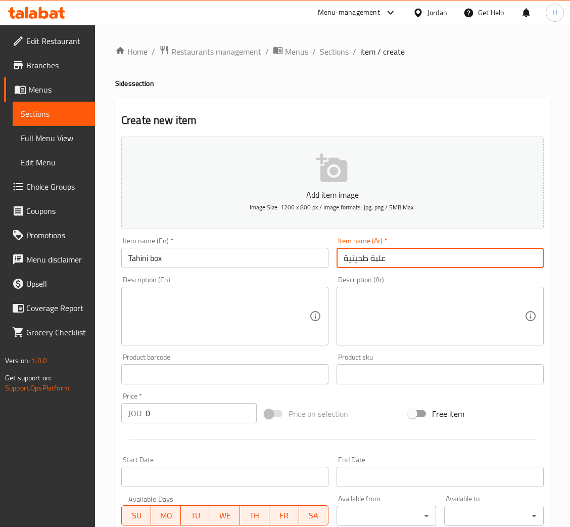
type input "علبة طحينية"
drag, startPoint x: 214, startPoint y: 411, endPoint x: 193, endPoint y: 404, distance: 21.9
click at [207, 411] on input "0" at bounding box center [201, 413] width 111 height 20
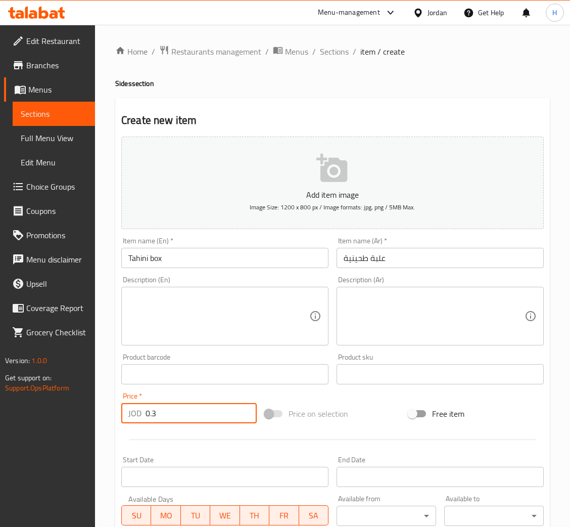
type input "0.3"
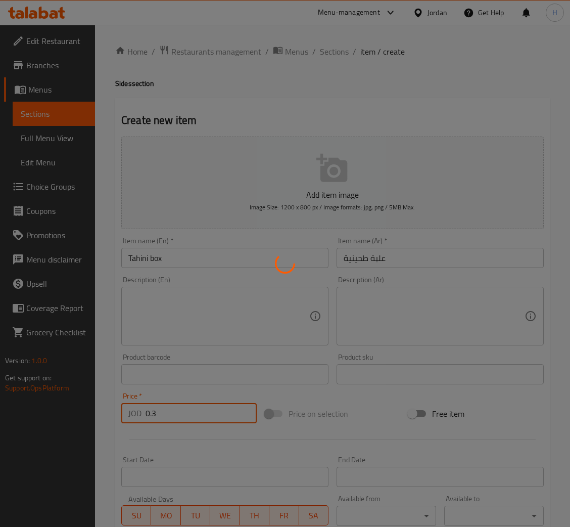
type input "0"
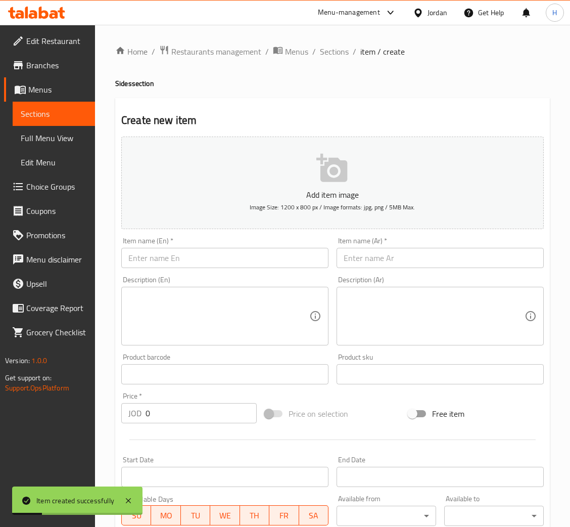
drag, startPoint x: 253, startPoint y: 260, endPoint x: 512, endPoint y: 261, distance: 258.9
click at [253, 260] on input "text" at bounding box center [224, 258] width 207 height 20
paste input "Garlic Box"
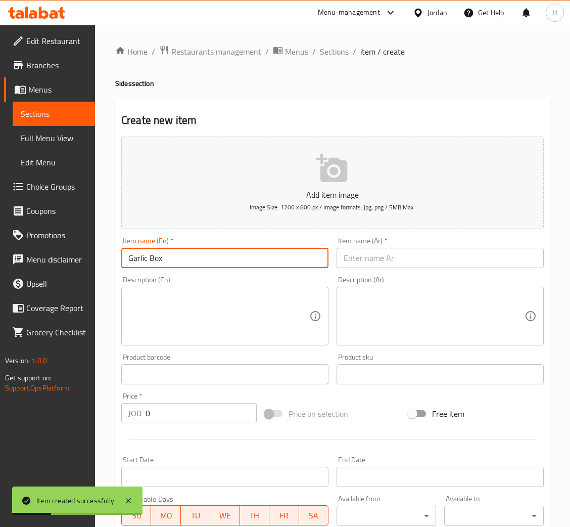
type input "Garlic Box"
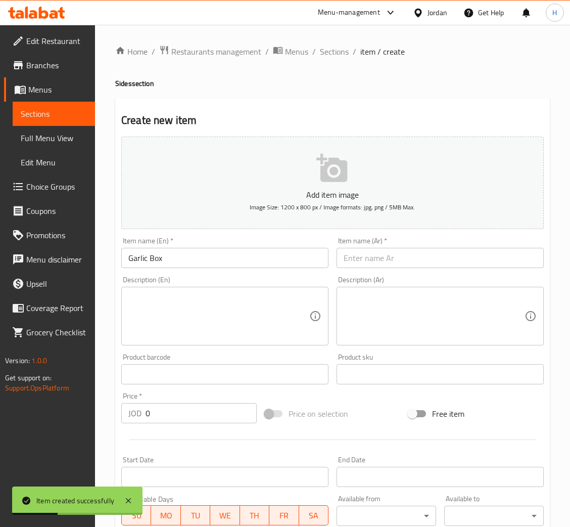
click at [421, 270] on div "Item name (Ar)   * Item name (Ar) *" at bounding box center [440, 252] width 215 height 39
click at [414, 265] on input "text" at bounding box center [440, 258] width 207 height 20
paste input "علبة مثومة"
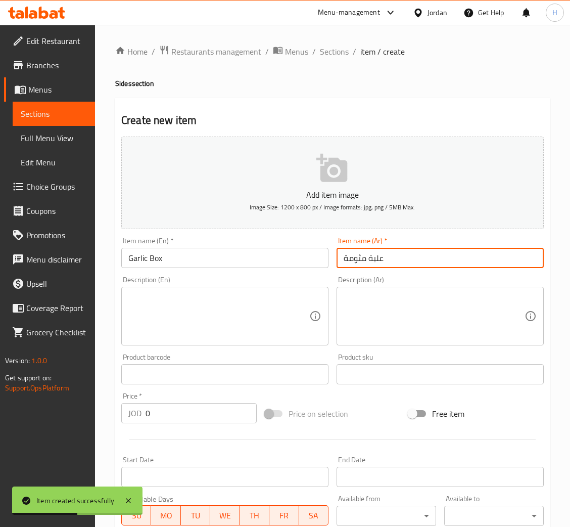
type input "علبة مثومة"
click at [175, 406] on input "0" at bounding box center [201, 413] width 111 height 20
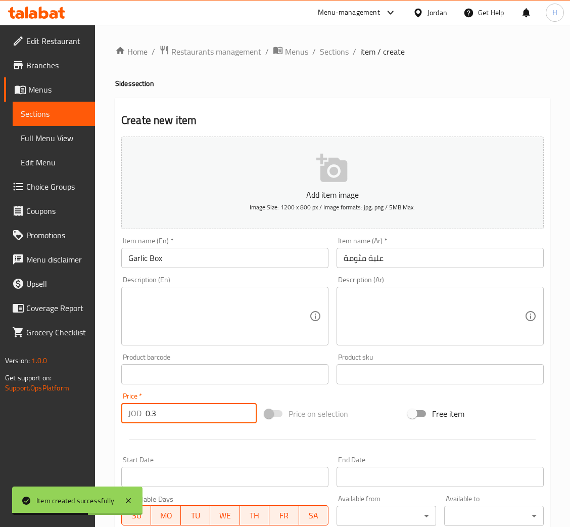
type input "0.3"
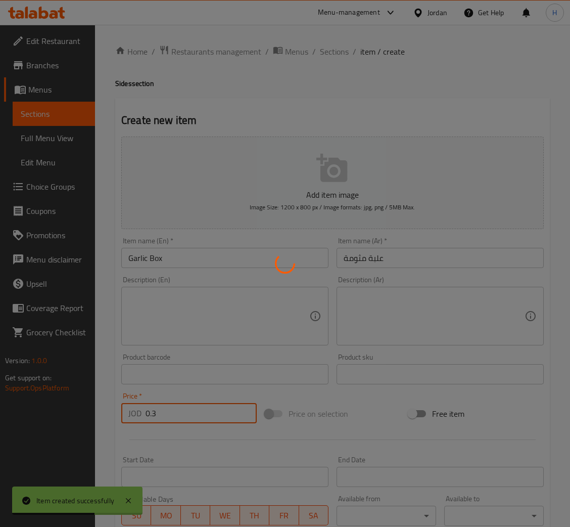
type input "0"
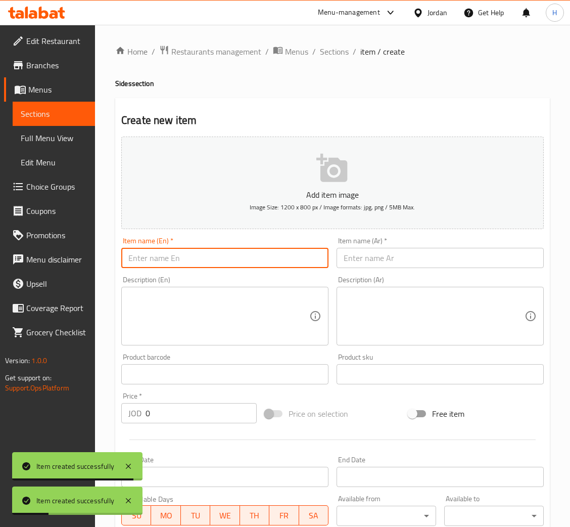
drag, startPoint x: 148, startPoint y: 256, endPoint x: 180, endPoint y: 272, distance: 34.8
click at [148, 256] on input "text" at bounding box center [224, 258] width 207 height 20
paste input "[PERSON_NAME]"
type input "[PERSON_NAME]"
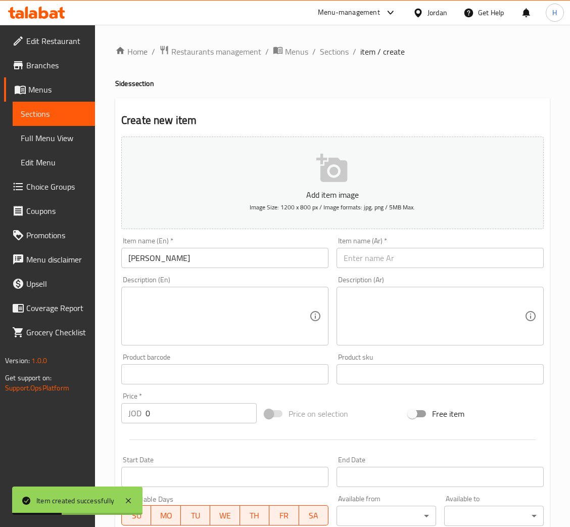
click at [422, 259] on input "text" at bounding box center [440, 258] width 207 height 20
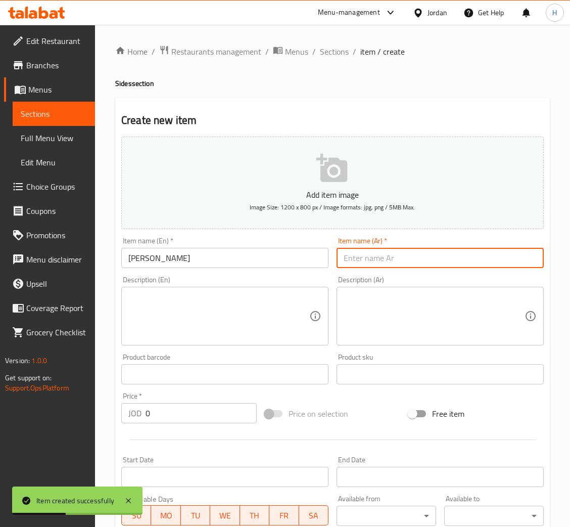
paste input "لبن عيران"
type input "لبن عيران"
click at [213, 426] on div "Add item image Image Size: 1200 x 800 px / Image formats: jpg, png / 5MB Max. I…" at bounding box center [332, 350] width 431 height 436
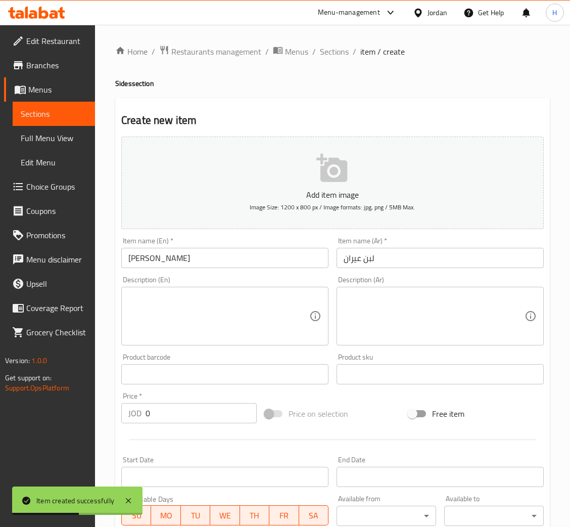
click at [213, 421] on input "0" at bounding box center [201, 413] width 111 height 20
type input "0.6"
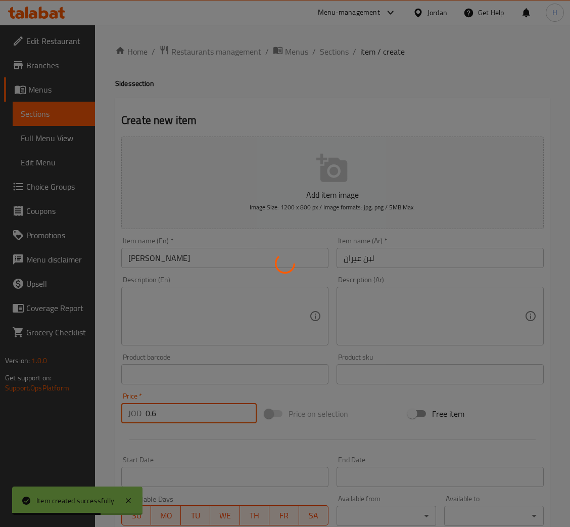
type input "0"
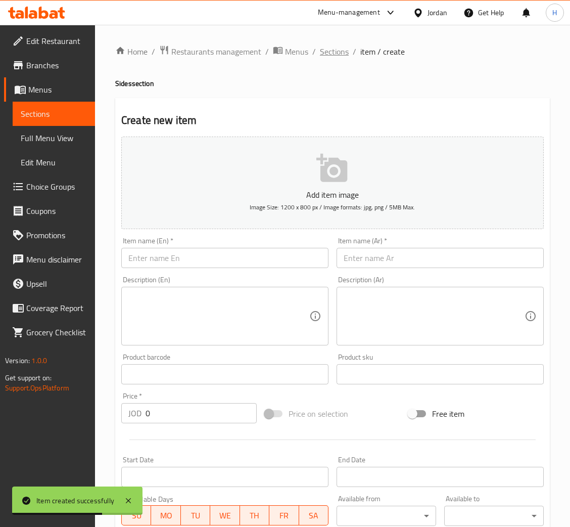
click at [325, 52] on span "Sections" at bounding box center [334, 52] width 29 height 12
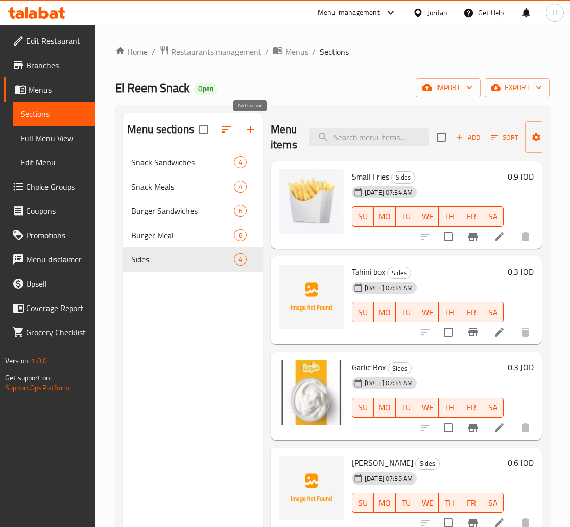
click at [245, 134] on icon "button" at bounding box center [251, 129] width 12 height 12
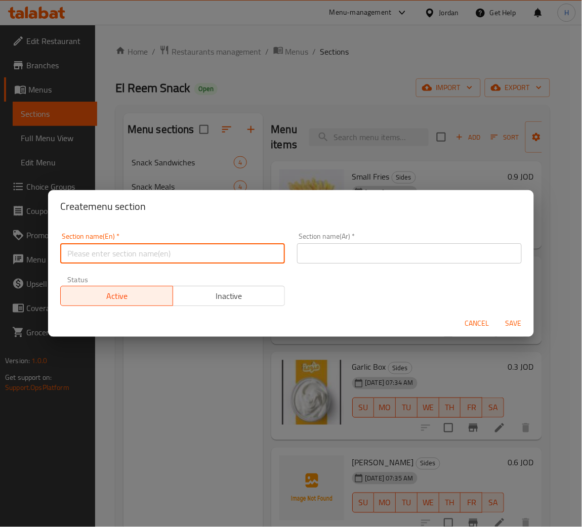
click at [215, 253] on input "text" at bounding box center [172, 253] width 225 height 20
type input "Drinks"
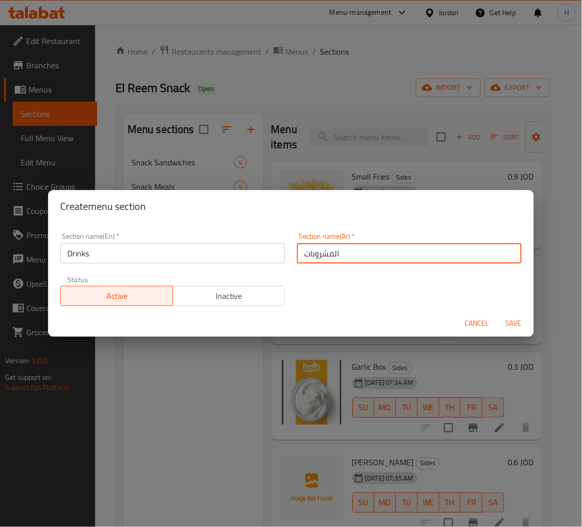
type input "المشروبات"
type button "0"
type button "1"
click at [497, 314] on button "Save" at bounding box center [513, 323] width 32 height 19
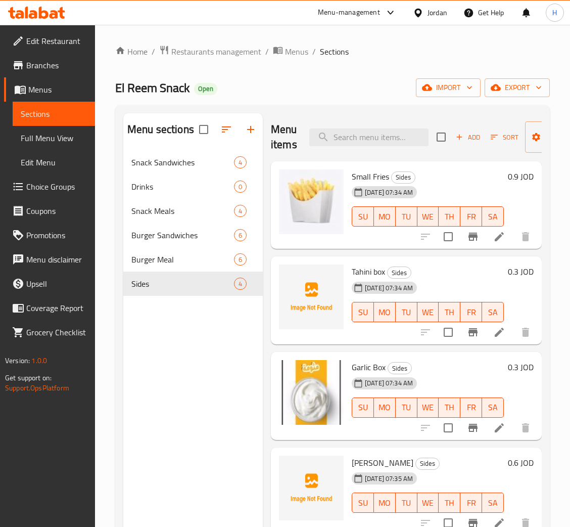
drag, startPoint x: 187, startPoint y: 345, endPoint x: 188, endPoint y: 338, distance: 6.6
click at [187, 344] on div "Menu sections Snack Sandwiches 4 Drinks 0 Snack Meals 4 Burger Sandwiches 6 Bur…" at bounding box center [193, 376] width 140 height 527
click at [192, 350] on div "Menu sections Snack Sandwiches 4 Drinks 0 Snack Meals 4 Burger Sandwiches 6 Bur…" at bounding box center [193, 376] width 140 height 527
click at [219, 122] on button "button" at bounding box center [226, 129] width 24 height 24
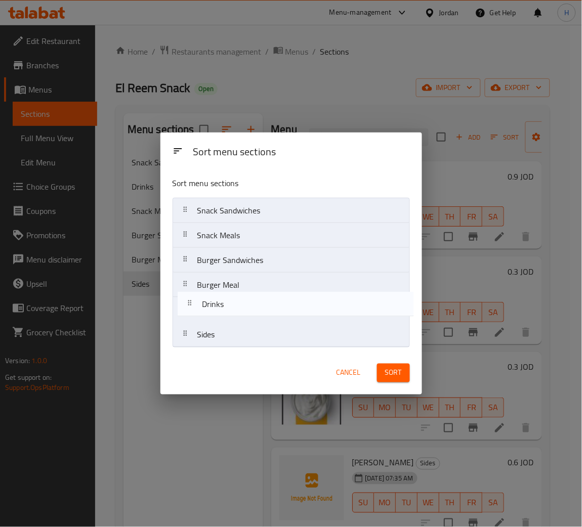
drag, startPoint x: 219, startPoint y: 241, endPoint x: 225, endPoint y: 347, distance: 106.3
click at [225, 347] on nav "Snack Sandwiches Drinks Snack Meals Burger Sandwiches Burger Meal Sides" at bounding box center [290, 273] width 237 height 150
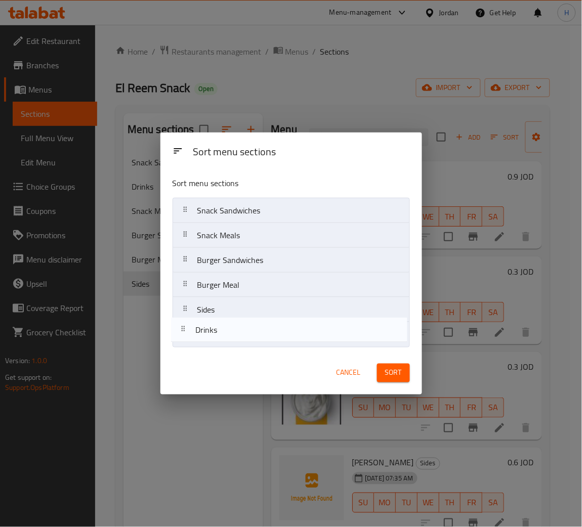
drag, startPoint x: 259, startPoint y: 317, endPoint x: 257, endPoint y: 340, distance: 23.3
click at [257, 340] on nav "Snack Sandwiches Snack Meals Burger Sandwiches Burger Meal Drinks Sides" at bounding box center [290, 273] width 237 height 150
click at [404, 373] on button "Sort" at bounding box center [393, 373] width 33 height 19
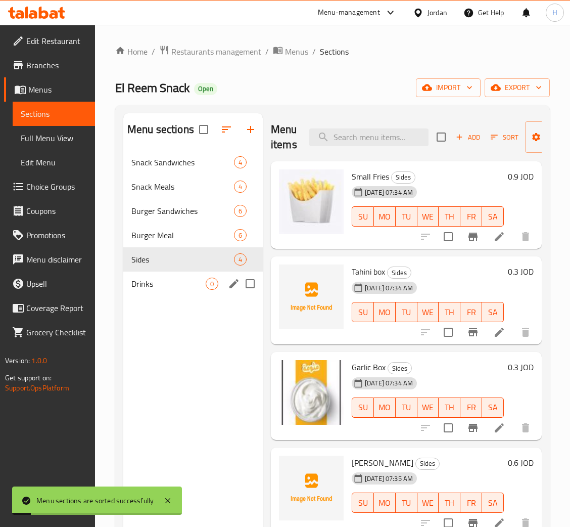
click at [183, 289] on span "Drinks" at bounding box center [168, 284] width 74 height 12
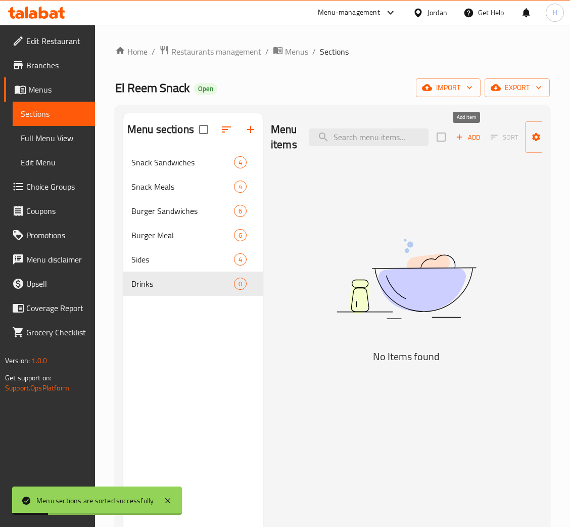
drag, startPoint x: 466, startPoint y: 142, endPoint x: 543, endPoint y: 77, distance: 100.1
click at [466, 142] on span "Add" at bounding box center [468, 137] width 27 height 12
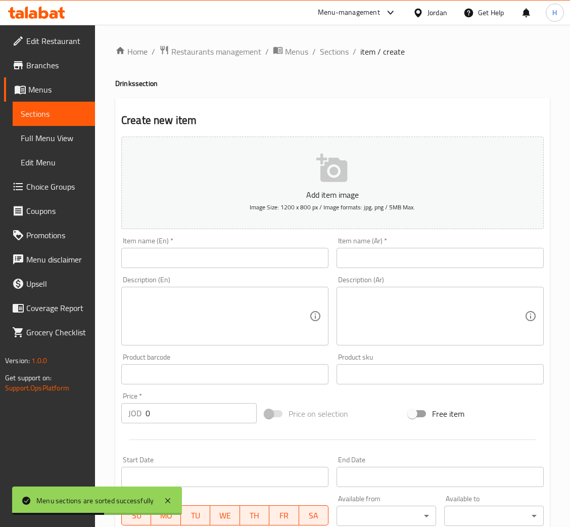
click at [235, 268] on input "text" at bounding box center [224, 258] width 207 height 20
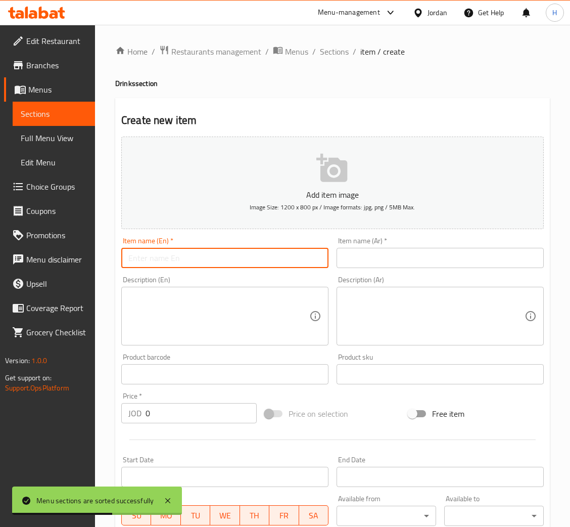
paste input "Small Water Box"
type input "Small Water Box"
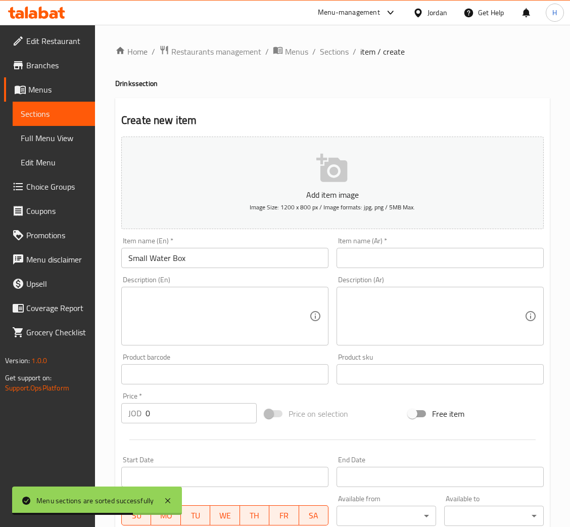
click at [427, 264] on input "text" at bounding box center [440, 258] width 207 height 20
paste input "علبة ماء صغير"
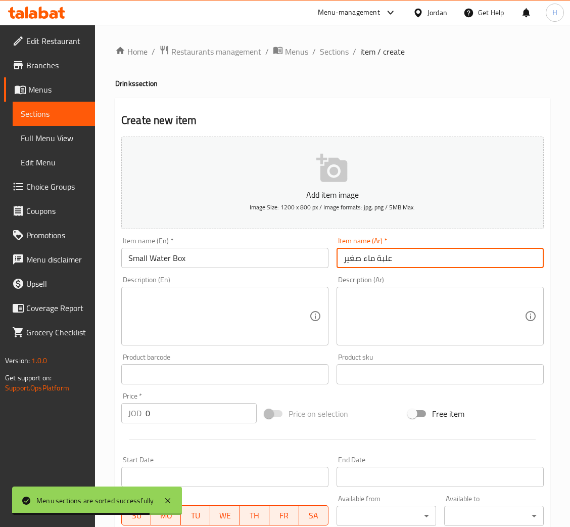
type input "علبة ماء صغير"
click at [202, 414] on input "0" at bounding box center [201, 413] width 111 height 20
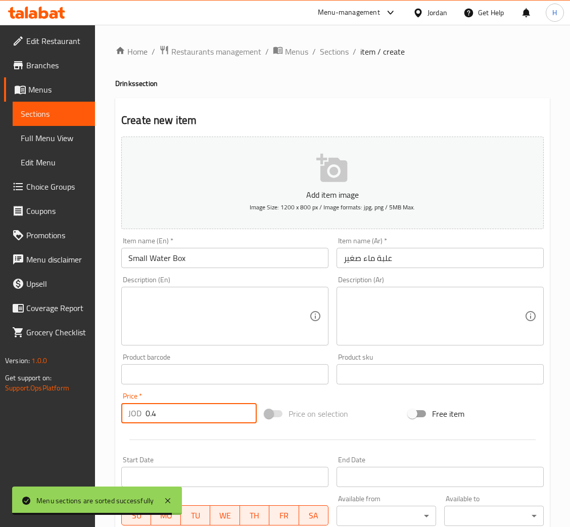
type input "0.4"
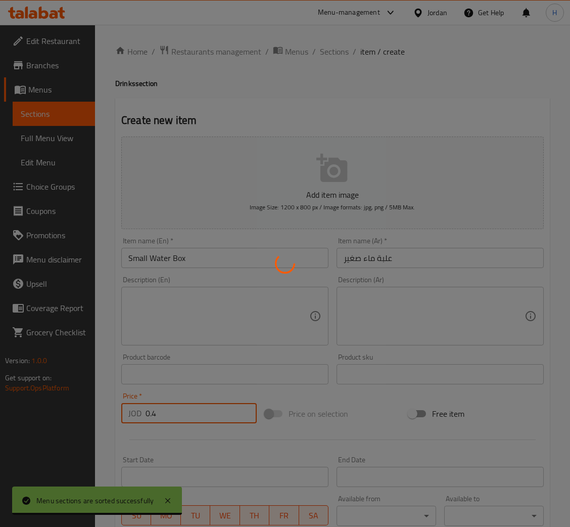
type input "0"
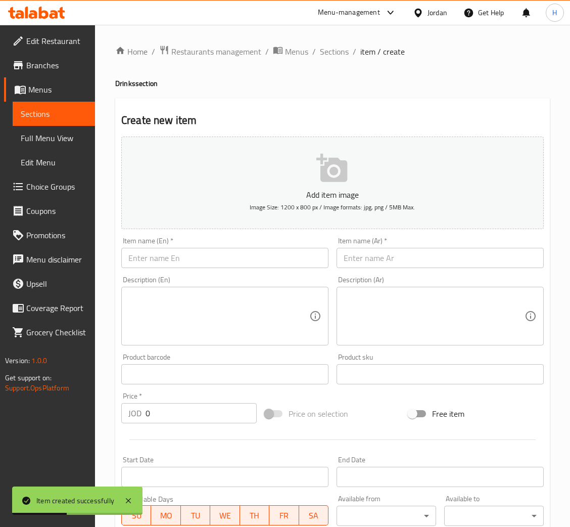
click at [233, 267] on div "Add item image Image Size: 1200 x 800 px / Image formats: jpg, png / 5MB Max. I…" at bounding box center [332, 350] width 431 height 436
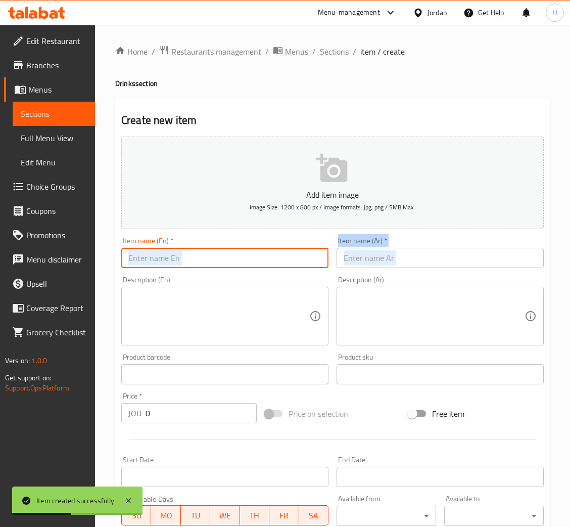
click at [232, 265] on input "text" at bounding box center [224, 258] width 207 height 20
paste input "Ayran Laban"
type input "Ayran Laban"
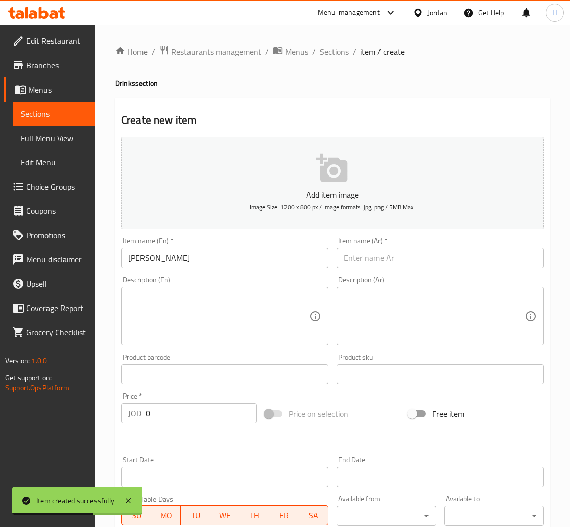
drag, startPoint x: 445, startPoint y: 254, endPoint x: 290, endPoint y: 364, distance: 189.0
click at [444, 254] on input "text" at bounding box center [440, 258] width 207 height 20
paste input "لبن عيران"
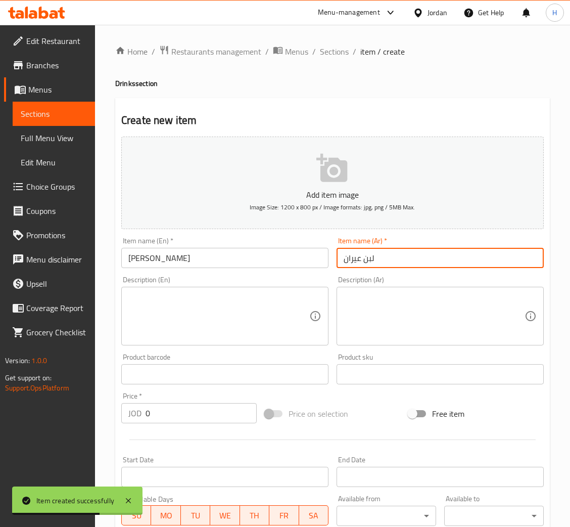
type input "لبن عيران"
click at [201, 415] on input "0" at bounding box center [201, 413] width 111 height 20
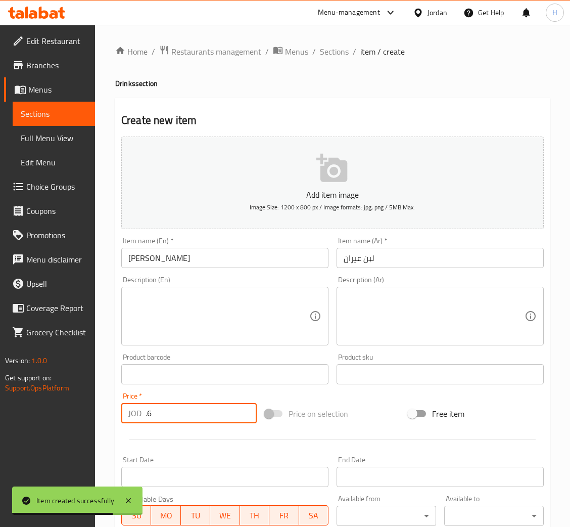
type input ".6"
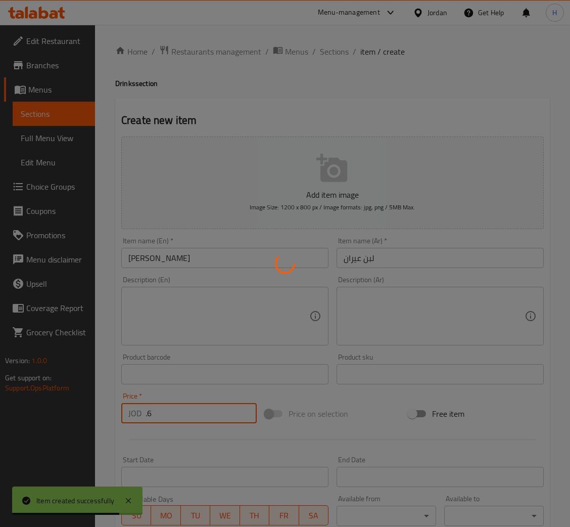
type input "0"
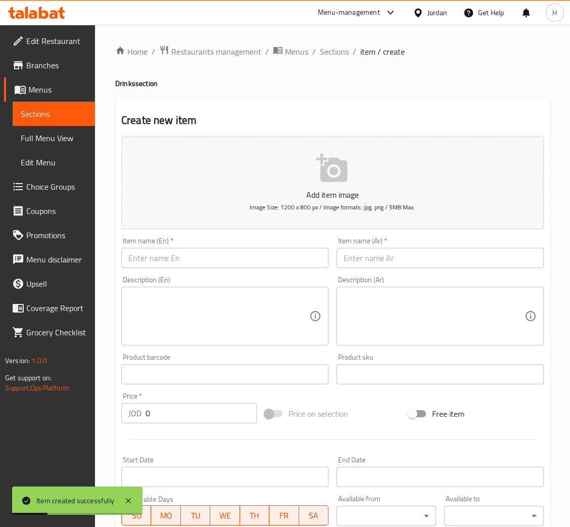
click at [243, 260] on input "text" at bounding box center [224, 258] width 207 height 20
paste input "Matrix Up"
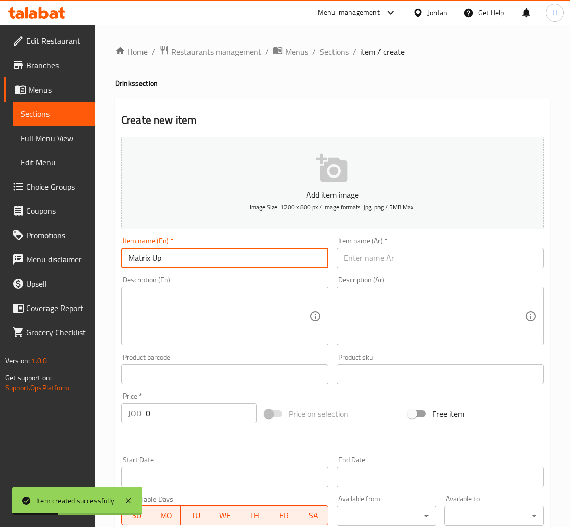
type input "Matrix Up"
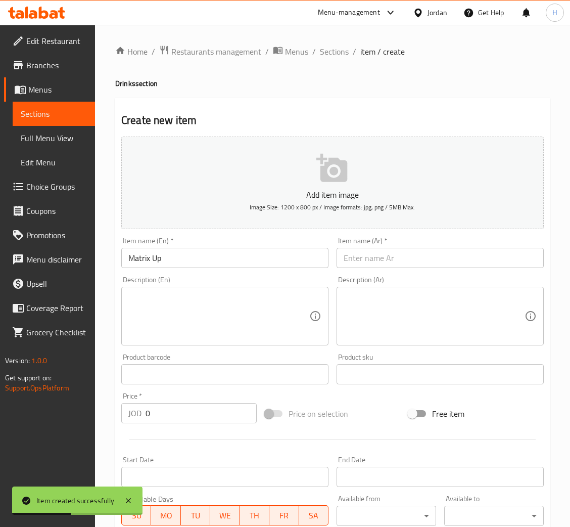
drag, startPoint x: 429, startPoint y: 261, endPoint x: 317, endPoint y: 330, distance: 131.9
click at [428, 261] on input "text" at bounding box center [440, 258] width 207 height 20
paste input "ماتريكس سفن اب"
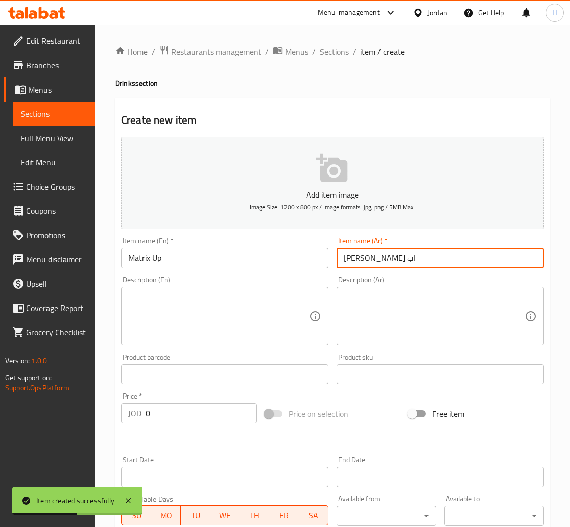
type input "ماتريكس سفن اب"
click at [198, 405] on input "0" at bounding box center [201, 413] width 111 height 20
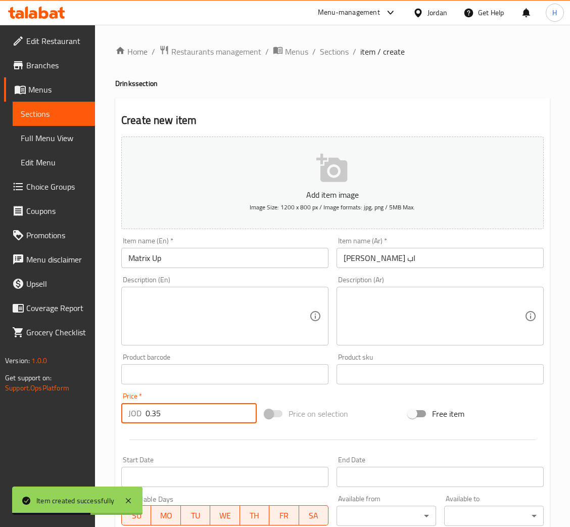
type input "0.35"
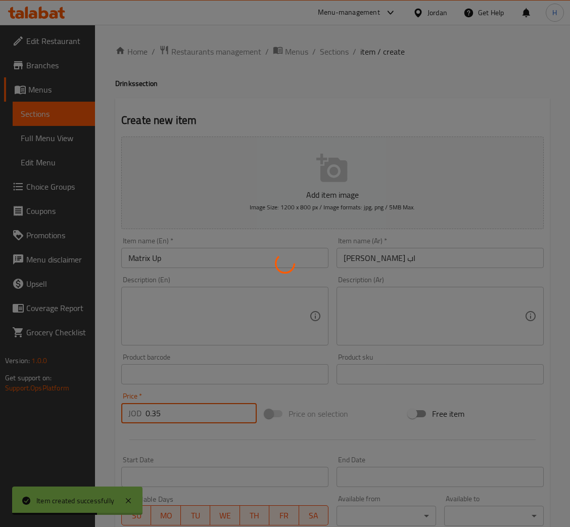
type input "0"
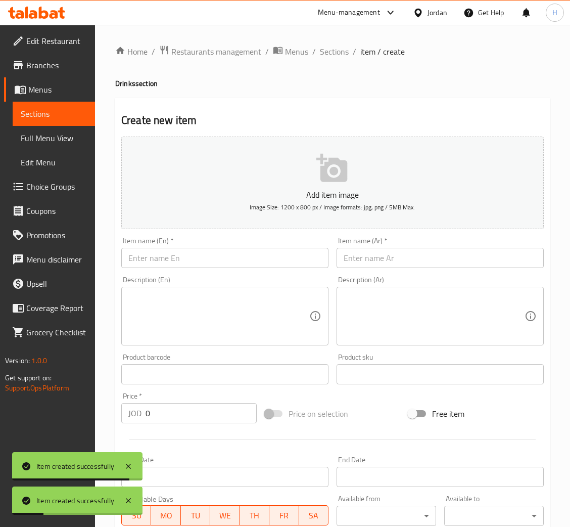
drag, startPoint x: 248, startPoint y: 264, endPoint x: 254, endPoint y: 267, distance: 7.0
click at [248, 264] on input "text" at bounding box center [224, 258] width 207 height 20
paste input "Matrix Orange"
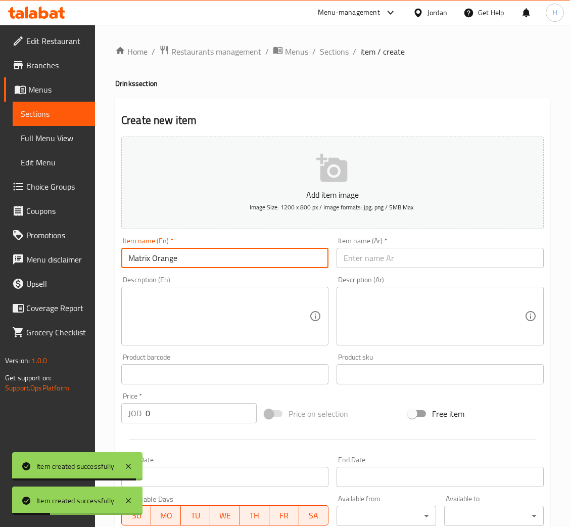
type input "Matrix Orange"
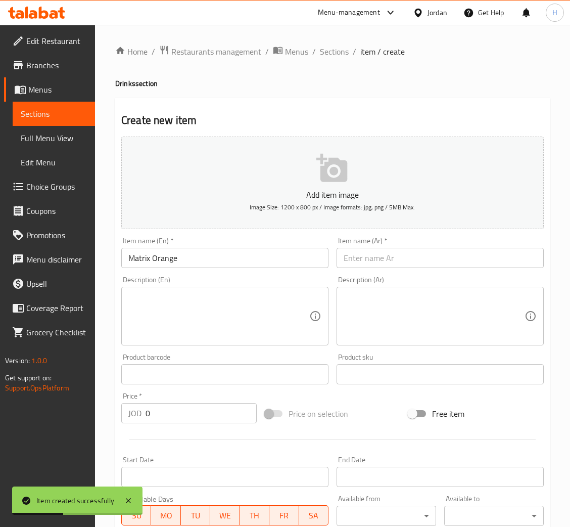
drag, startPoint x: 384, startPoint y: 262, endPoint x: 375, endPoint y: 284, distance: 23.6
click at [384, 262] on input "text" at bounding box center [440, 258] width 207 height 20
paste input "ماتريكس ميراندا"
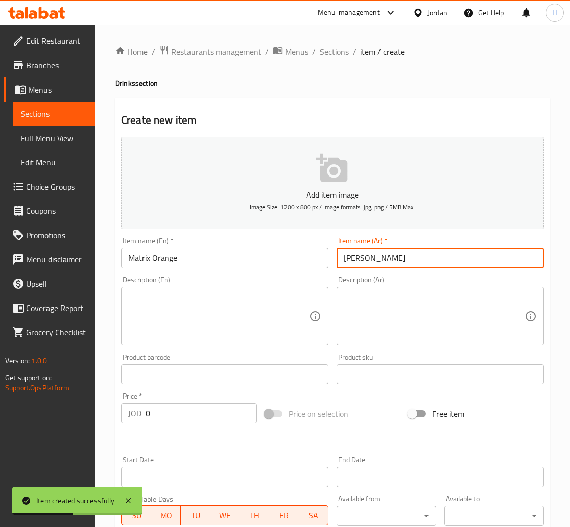
type input "ماتريكس ميراندا"
click at [187, 412] on input "0" at bounding box center [201, 413] width 111 height 20
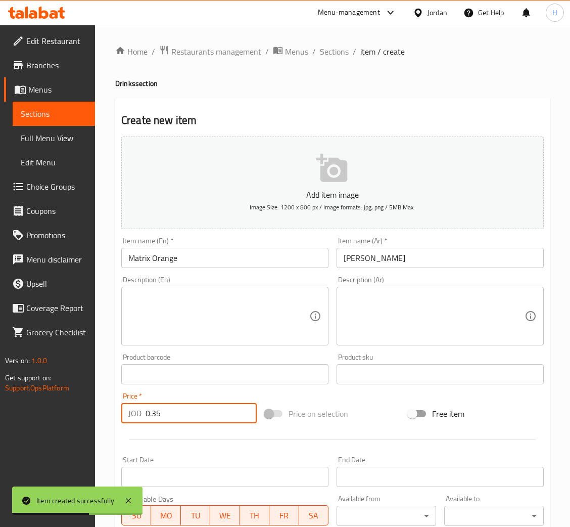
type input "0.35"
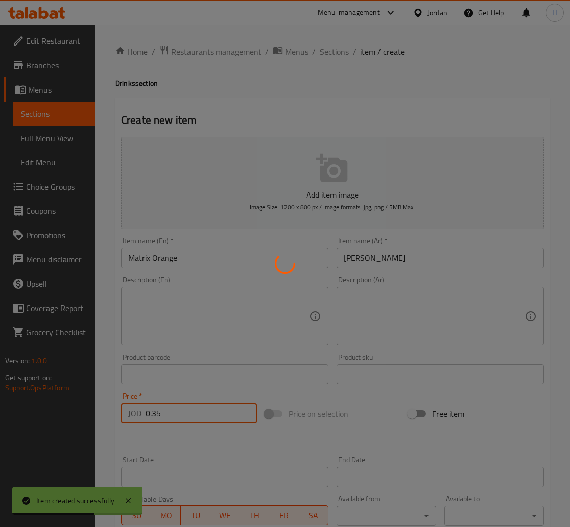
type input "0"
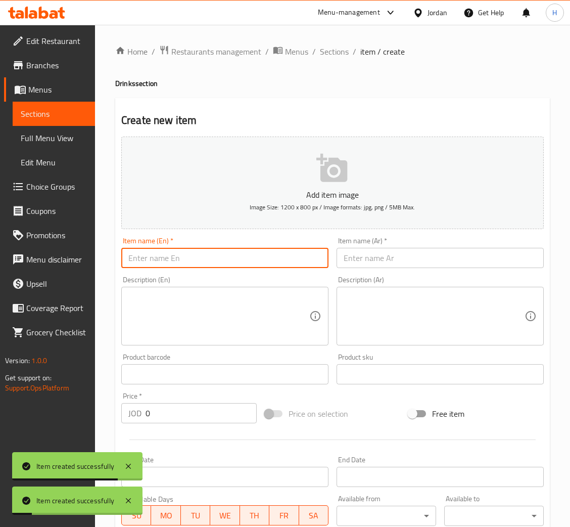
drag, startPoint x: 299, startPoint y: 251, endPoint x: 516, endPoint y: 263, distance: 217.8
click at [299, 251] on input "text" at bounding box center [224, 258] width 207 height 20
paste input "Matrix Cola Diet"
type input "Matrix Cola Diet"
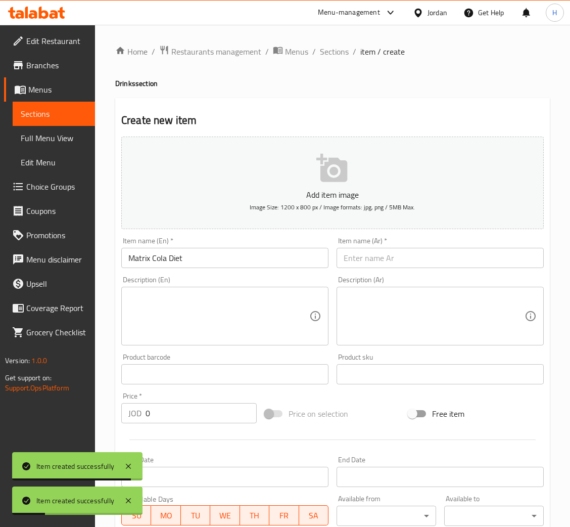
drag, startPoint x: 469, startPoint y: 265, endPoint x: 456, endPoint y: 267, distance: 13.2
click at [468, 265] on input "text" at bounding box center [440, 258] width 207 height 20
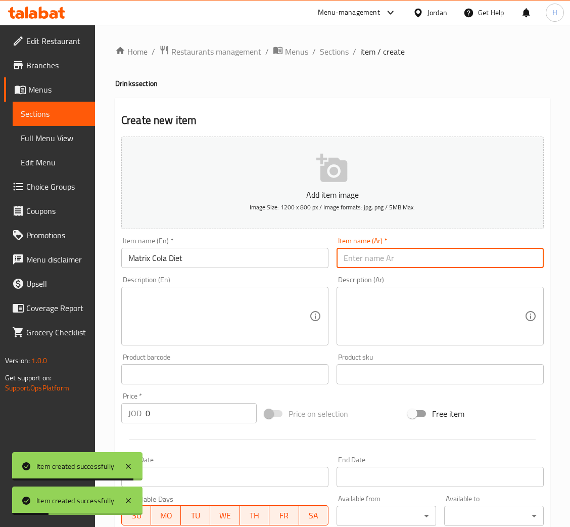
paste input "ماتريكس كولا دايت"
type input "ماتريكس كولا دايت"
click at [207, 408] on input "0" at bounding box center [201, 413] width 111 height 20
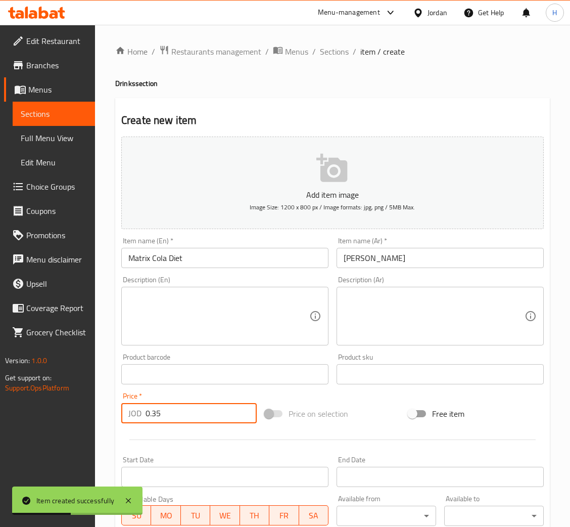
type input "0.35"
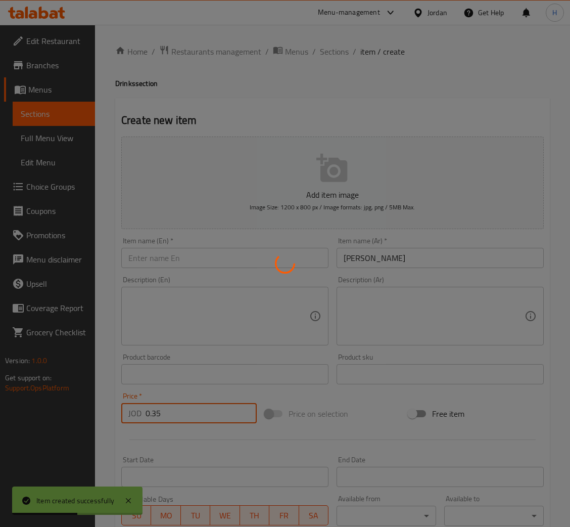
type input "0"
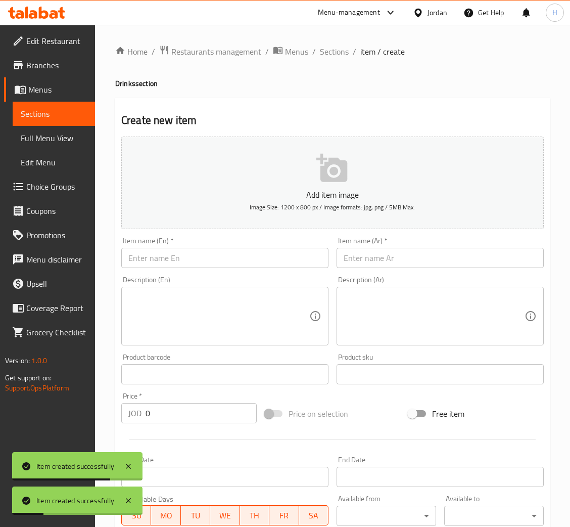
drag, startPoint x: 250, startPoint y: 244, endPoint x: 245, endPoint y: 262, distance: 18.8
click at [250, 244] on div "Item name (En)   * Item name (En) *" at bounding box center [224, 252] width 207 height 31
drag, startPoint x: 245, startPoint y: 262, endPoint x: 483, endPoint y: 267, distance: 237.7
click at [246, 262] on input "text" at bounding box center [224, 258] width 207 height 20
paste input "Matrix Cola"
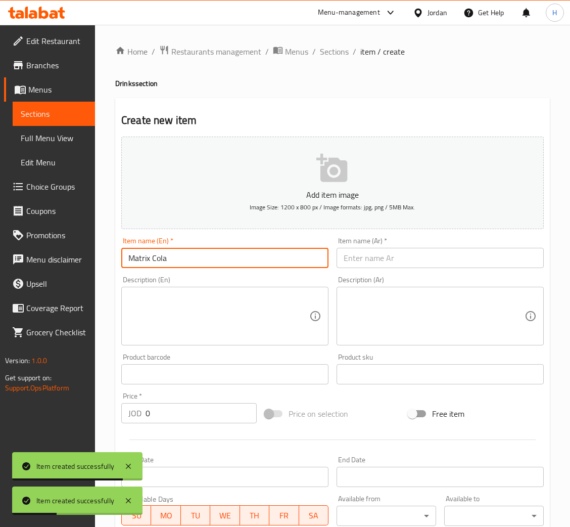
type input "Matrix Cola"
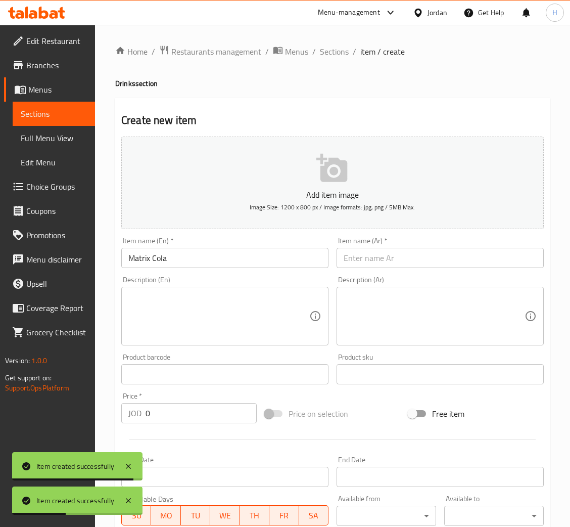
drag, startPoint x: 386, startPoint y: 267, endPoint x: 348, endPoint y: 295, distance: 47.3
click at [386, 267] on input "text" at bounding box center [440, 258] width 207 height 20
paste input "ماتريكس كولا"
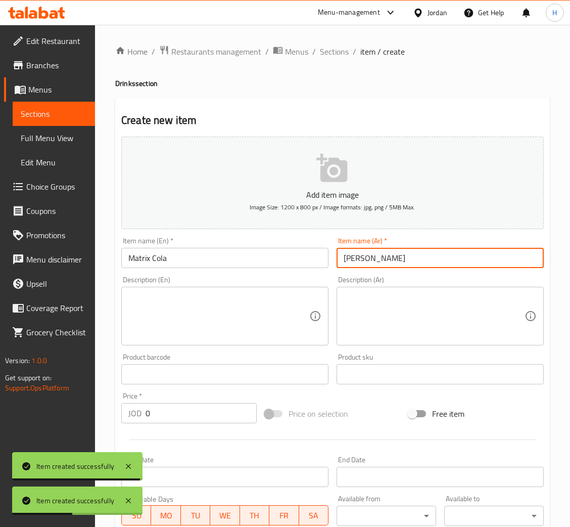
type input "ماتريكس كولا"
click at [196, 400] on div "Price   * JOD 0 Price *" at bounding box center [189, 407] width 136 height 31
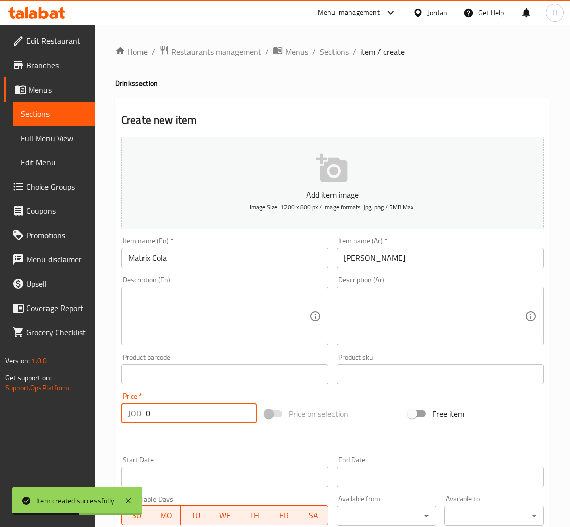
click at [190, 415] on input "0" at bounding box center [201, 413] width 111 height 20
type input "0.35"
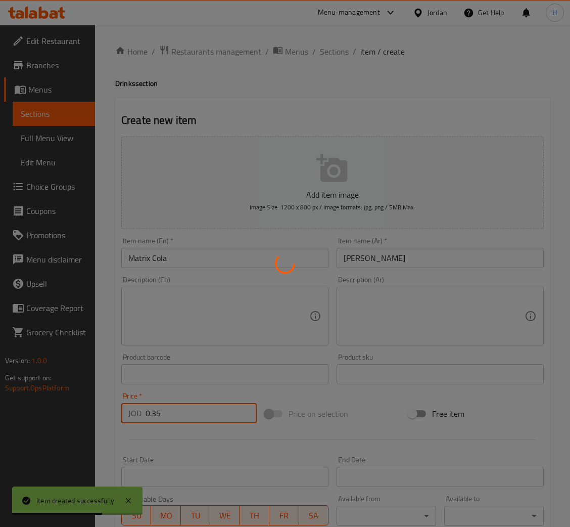
type input "0"
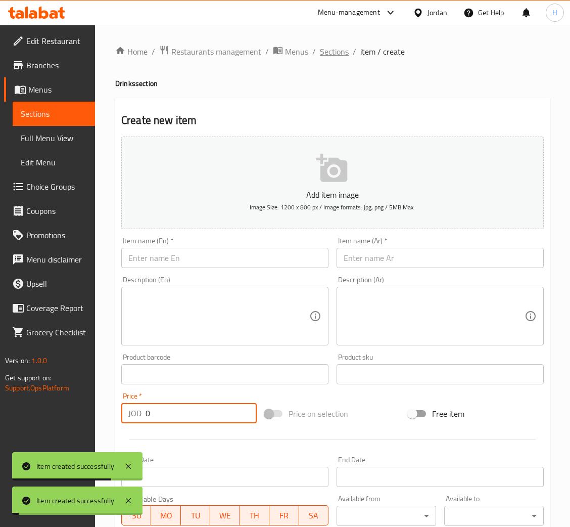
click at [334, 57] on span "Sections" at bounding box center [334, 52] width 29 height 12
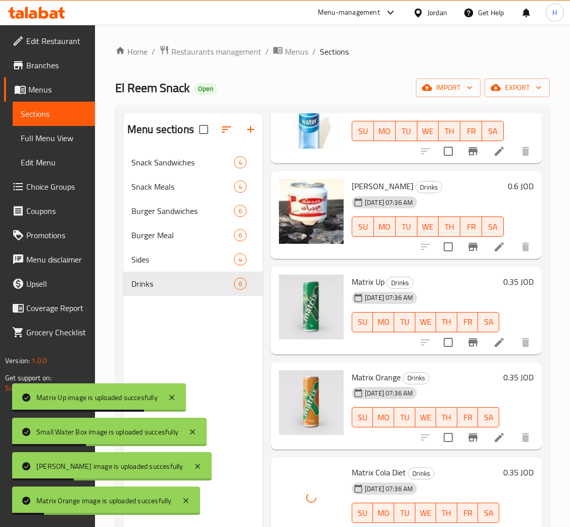
scroll to position [143, 0]
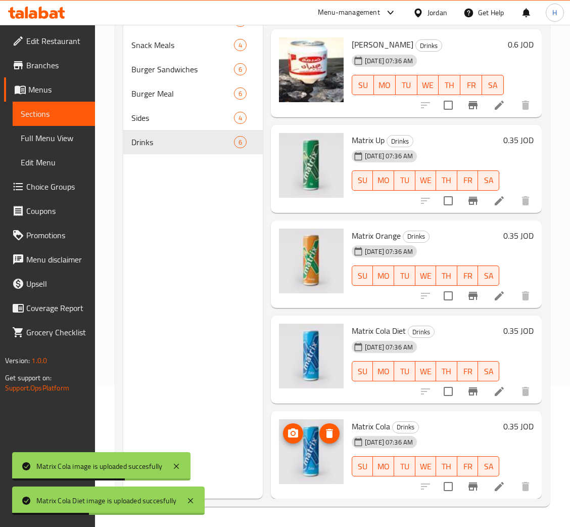
click at [329, 441] on img at bounding box center [311, 451] width 65 height 65
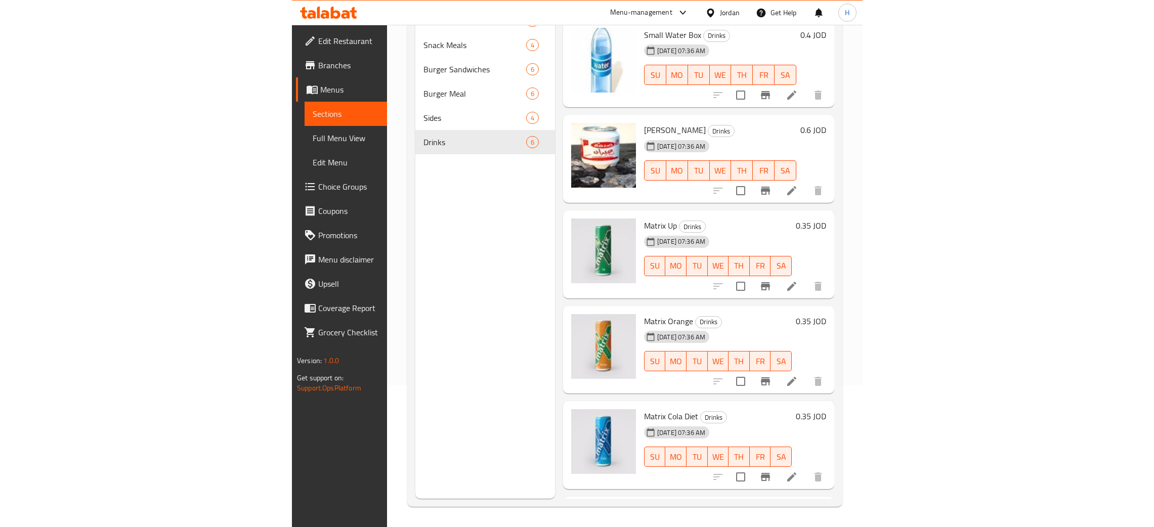
scroll to position [67, 0]
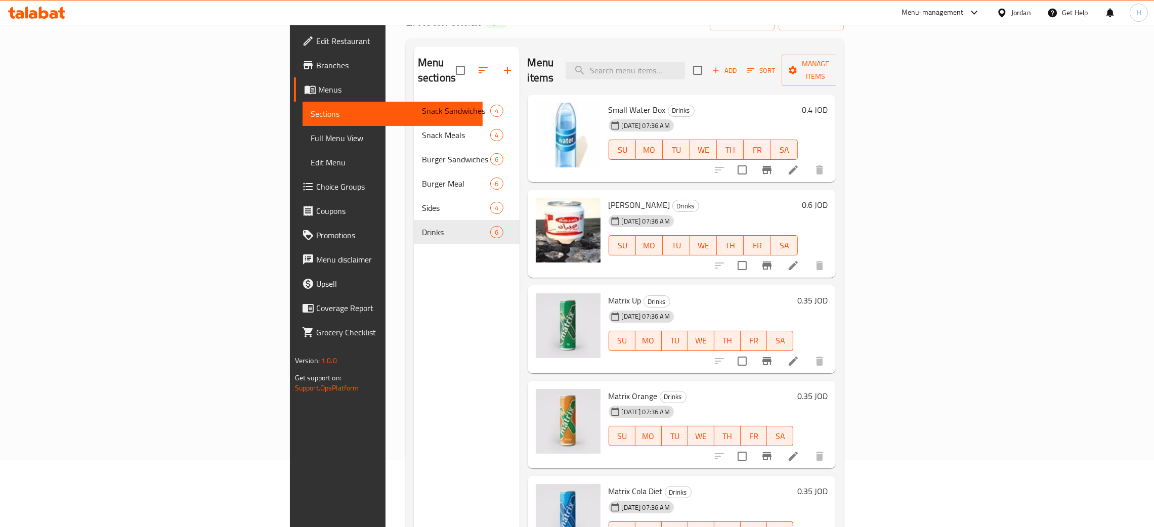
click at [33, 4] on div at bounding box center [36, 13] width 73 height 20
click at [34, 10] on icon at bounding box center [36, 13] width 57 height 12
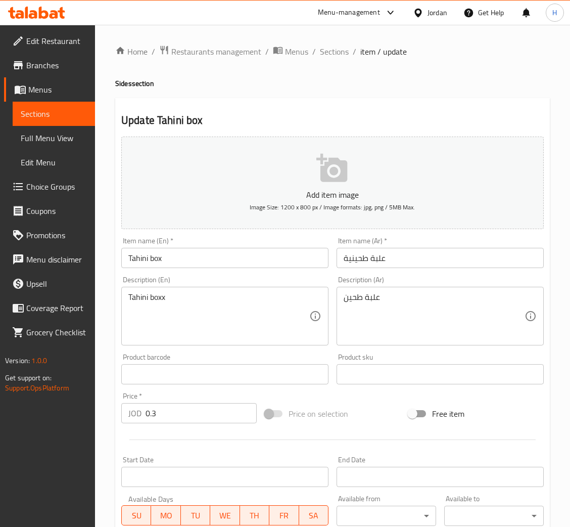
drag, startPoint x: 176, startPoint y: 251, endPoint x: 17, endPoint y: 271, distance: 161.0
click at [175, 251] on input "Tahini box" at bounding box center [224, 258] width 207 height 20
drag, startPoint x: 379, startPoint y: 267, endPoint x: 308, endPoint y: 281, distance: 71.6
click at [379, 267] on input "علبة طحينية" at bounding box center [440, 258] width 207 height 20
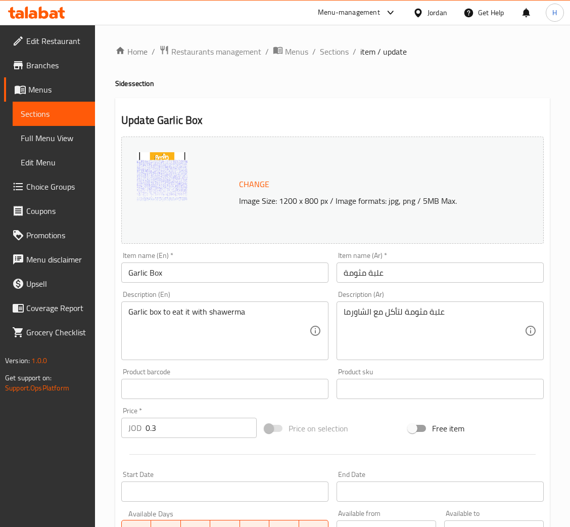
drag, startPoint x: 168, startPoint y: 266, endPoint x: 126, endPoint y: 289, distance: 47.5
click at [168, 266] on input "Garlic Box" at bounding box center [224, 272] width 207 height 20
drag, startPoint x: 413, startPoint y: 276, endPoint x: 313, endPoint y: 308, distance: 105.4
click at [412, 276] on input "علبة مثومة" at bounding box center [440, 272] width 207 height 20
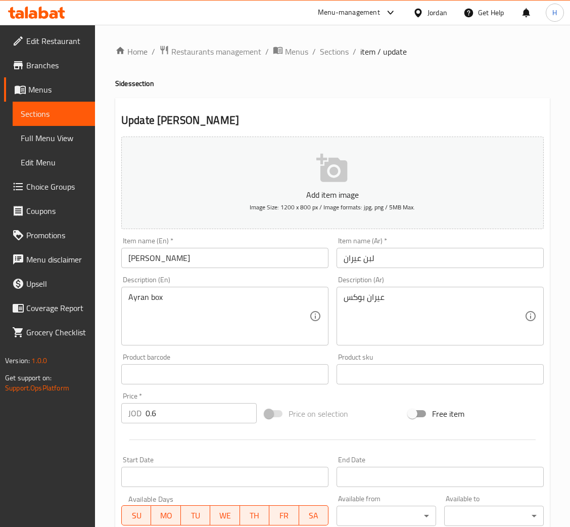
click at [210, 258] on input "[PERSON_NAME]" at bounding box center [224, 258] width 207 height 20
click at [408, 257] on input "لبن عيران" at bounding box center [440, 258] width 207 height 20
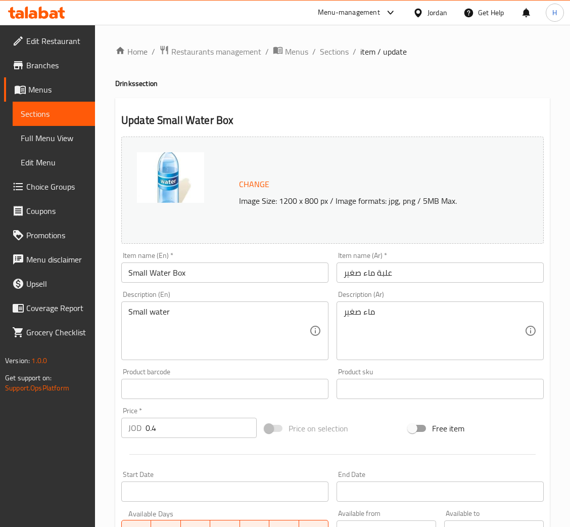
click at [252, 281] on input "Small Water Box" at bounding box center [224, 272] width 207 height 20
click at [344, 281] on input "علبة ماء صغير" at bounding box center [440, 272] width 207 height 20
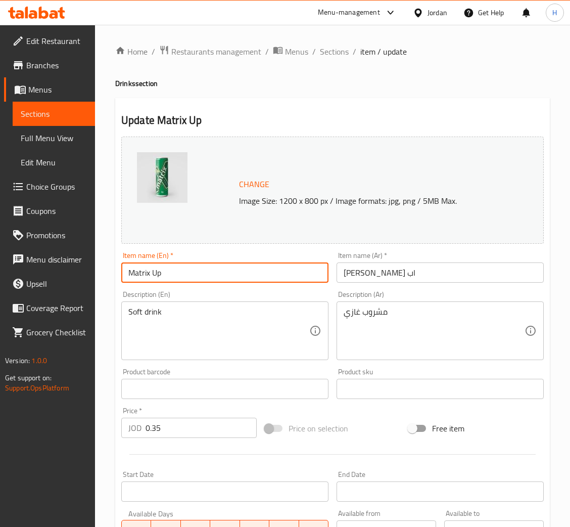
drag, startPoint x: 237, startPoint y: 280, endPoint x: 32, endPoint y: 288, distance: 205.5
click at [236, 280] on input "Matrix Up" at bounding box center [224, 272] width 207 height 20
click at [400, 268] on input "ماتريكس سفن اب" at bounding box center [440, 272] width 207 height 20
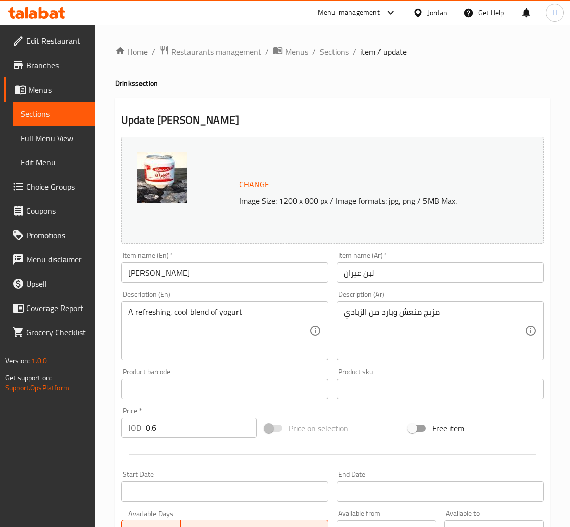
click at [182, 262] on div "Item name (En)   * [PERSON_NAME] Item name (En) *" at bounding box center [224, 267] width 207 height 31
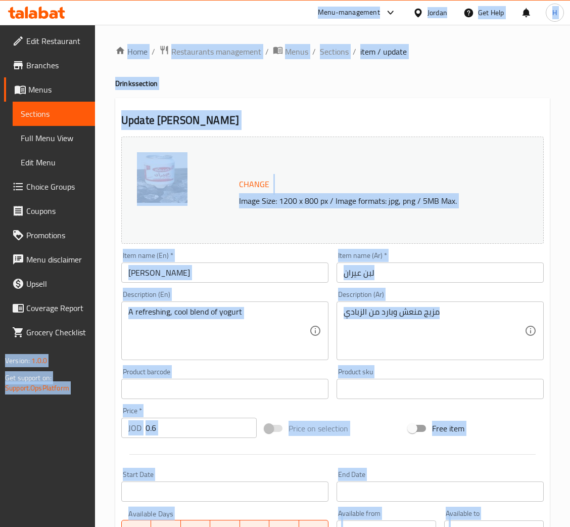
click at [178, 267] on input "[PERSON_NAME]" at bounding box center [224, 272] width 207 height 20
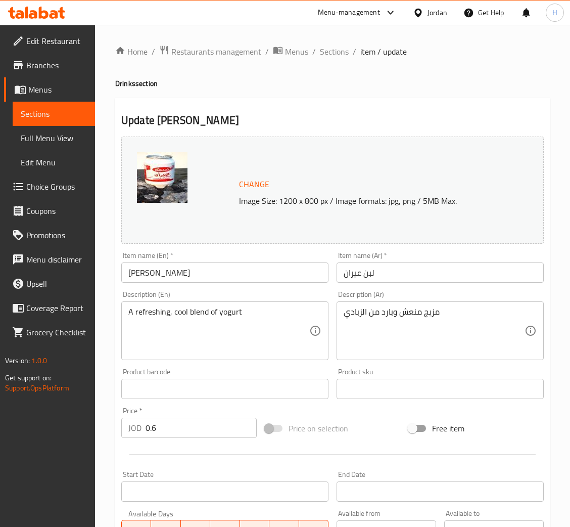
drag, startPoint x: 439, startPoint y: 267, endPoint x: 283, endPoint y: 279, distance: 156.7
click at [439, 267] on input "لبن عيران" at bounding box center [440, 272] width 207 height 20
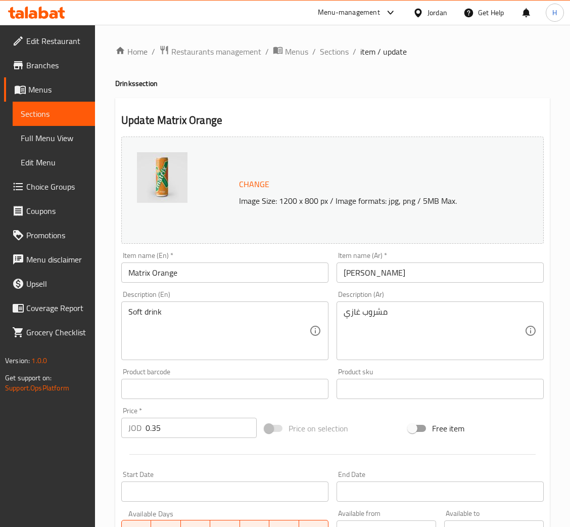
drag, startPoint x: 210, startPoint y: 264, endPoint x: 192, endPoint y: 285, distance: 27.9
click at [210, 264] on input "Matrix Orange" at bounding box center [224, 272] width 207 height 20
click at [383, 281] on input "[PERSON_NAME]" at bounding box center [440, 272] width 207 height 20
click at [192, 267] on input "Matrix Cola Diet" at bounding box center [224, 272] width 207 height 20
click at [360, 268] on input "ماتريكس كولا دايت" at bounding box center [440, 272] width 207 height 20
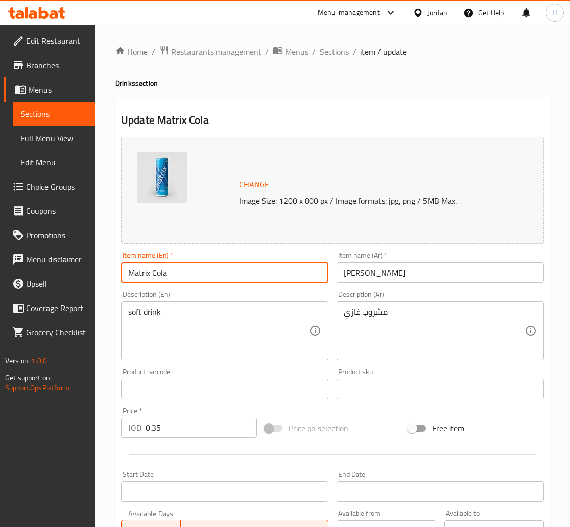
click at [179, 275] on input "Matrix Cola" at bounding box center [224, 272] width 207 height 20
drag, startPoint x: 410, startPoint y: 272, endPoint x: 249, endPoint y: 319, distance: 167.4
click at [410, 272] on input "ماتريكس كولا" at bounding box center [440, 272] width 207 height 20
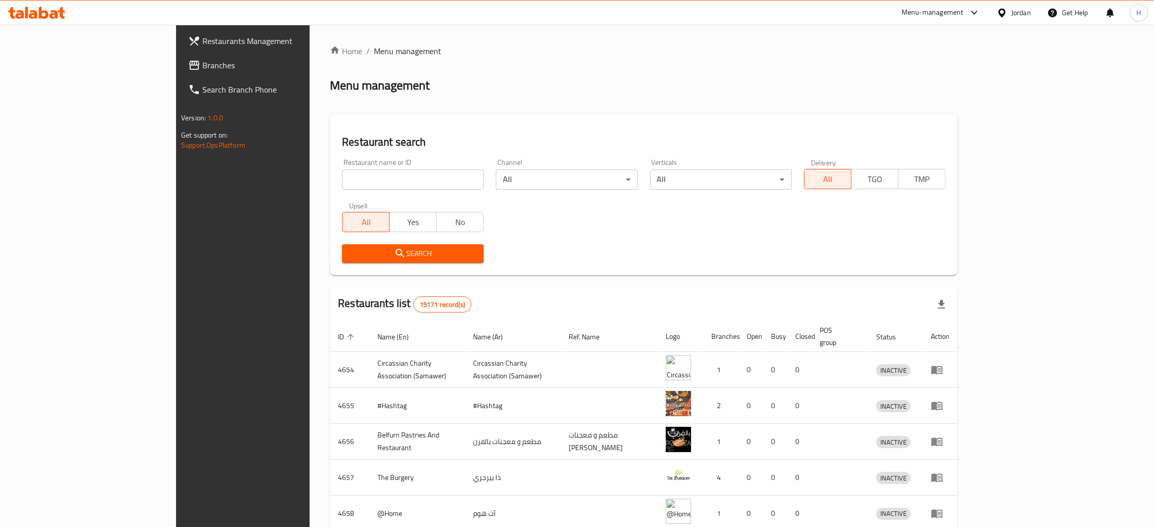
click at [342, 181] on input "search" at bounding box center [413, 179] width 142 height 20
paste input "773823"
type input "773823"
click button "Search" at bounding box center [413, 253] width 142 height 19
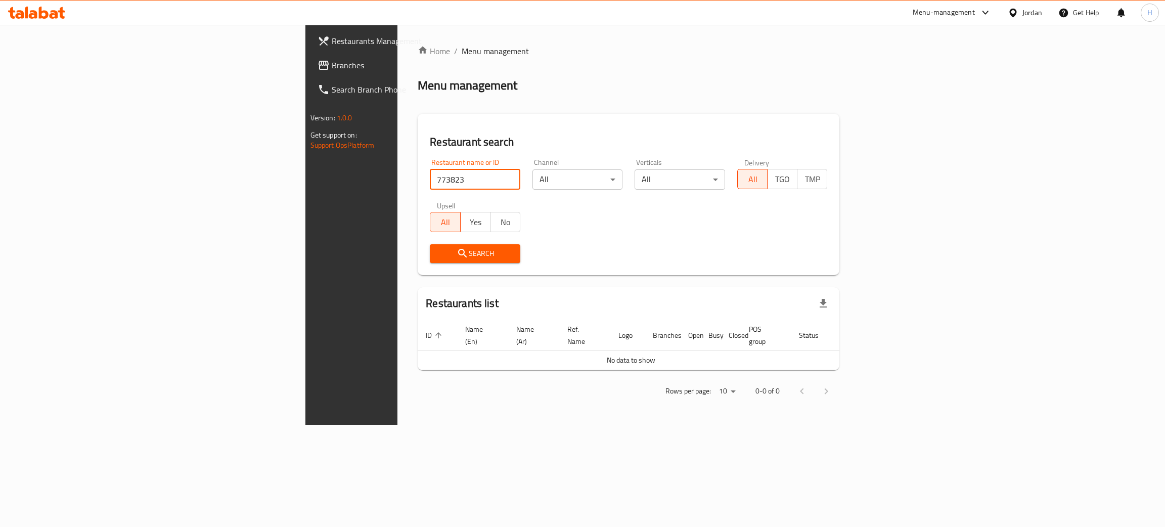
click at [309, 56] on link "Branches" at bounding box center [404, 65] width 191 height 24
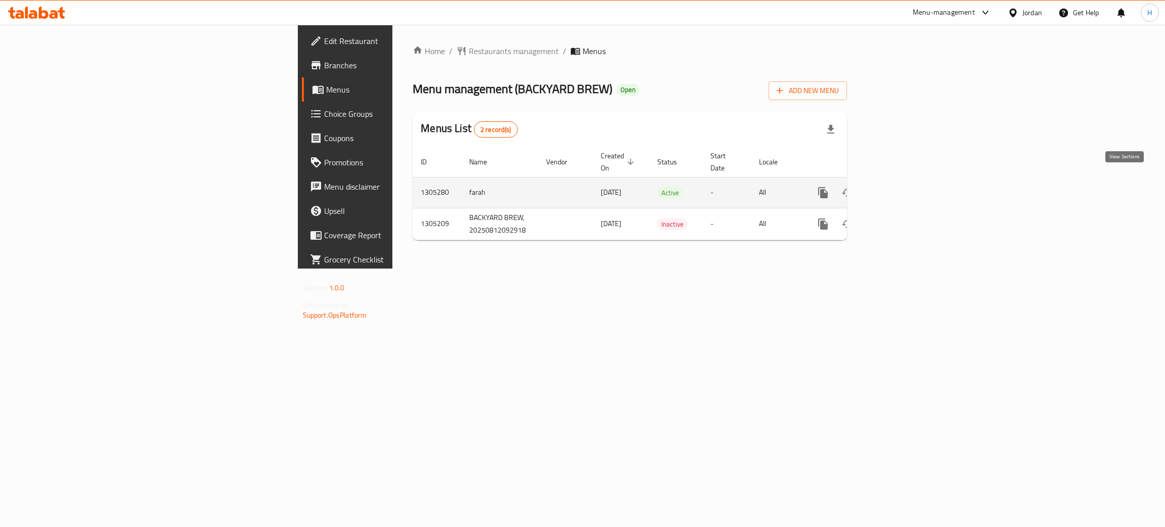
click at [902, 187] on icon "enhanced table" at bounding box center [896, 193] width 12 height 12
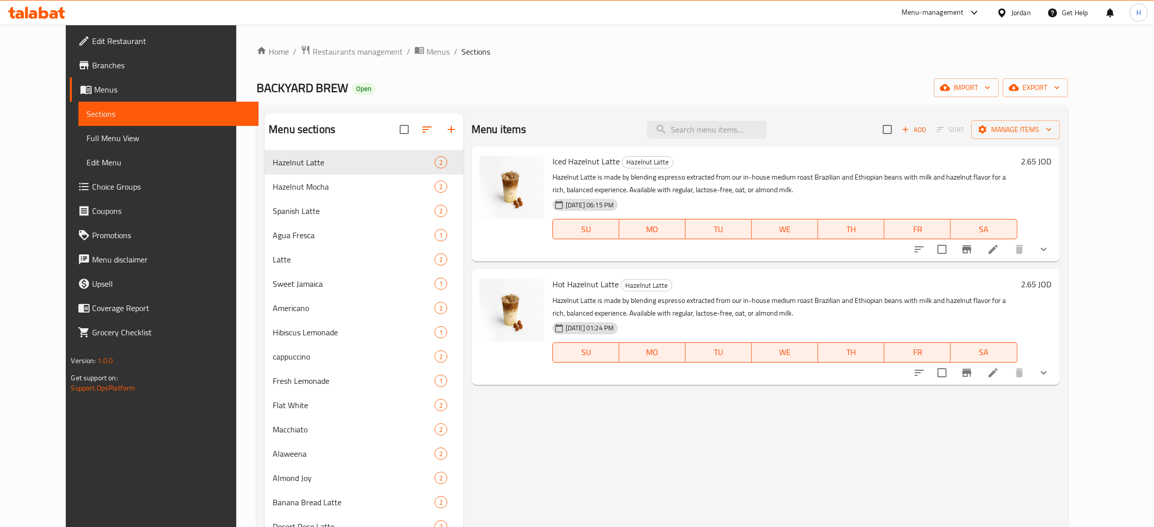
click at [43, 10] on icon at bounding box center [36, 13] width 57 height 12
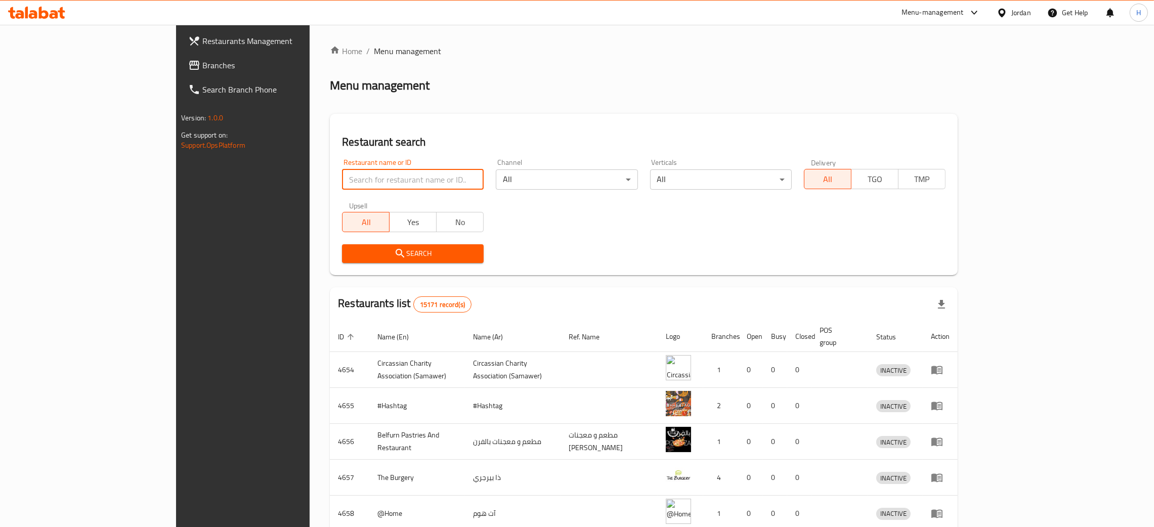
click at [342, 184] on input "search" at bounding box center [413, 179] width 142 height 20
paste input "773823"
type input "773823"
click button "Search" at bounding box center [413, 253] width 142 height 19
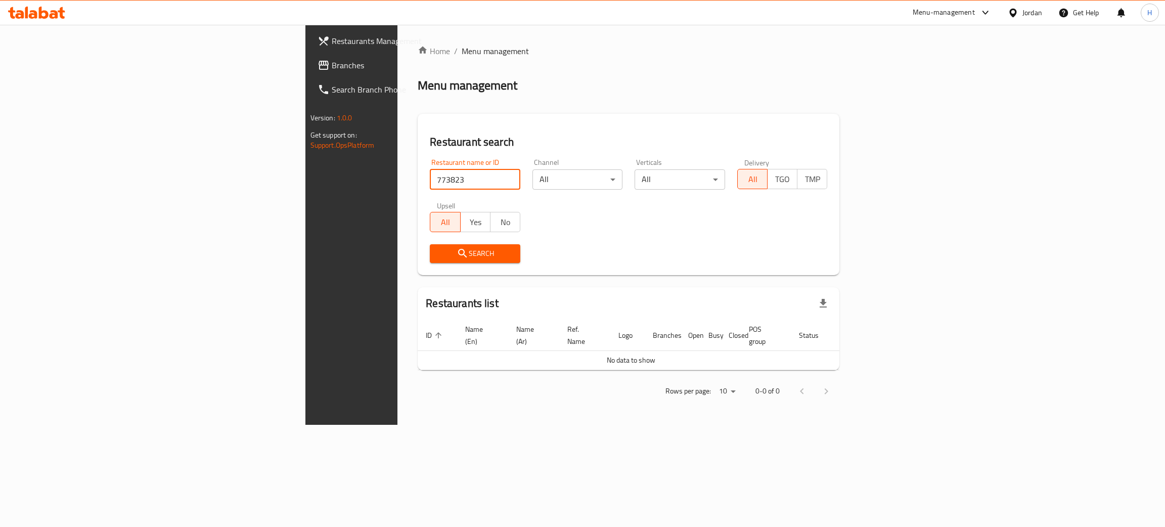
click at [309, 77] on link "Search Branch Phone" at bounding box center [404, 89] width 191 height 24
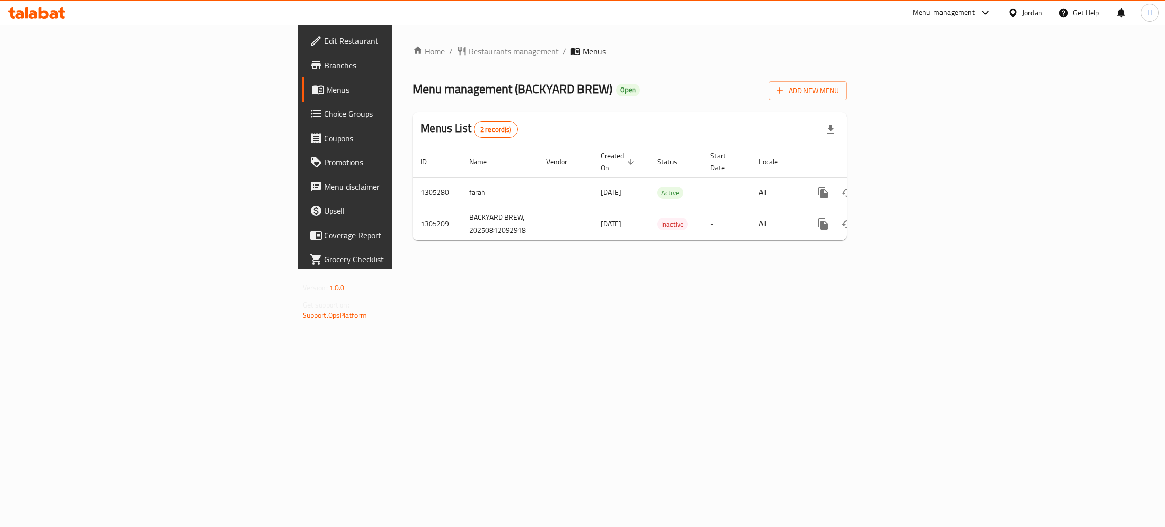
drag, startPoint x: 558, startPoint y: 360, endPoint x: 542, endPoint y: 381, distance: 27.1
click at [557, 269] on div "Home / Restaurants management / Menus Menu management ( BACKYARD BREW ) Open Ad…" at bounding box center [629, 147] width 475 height 244
click at [902, 187] on icon "enhanced table" at bounding box center [896, 193] width 12 height 12
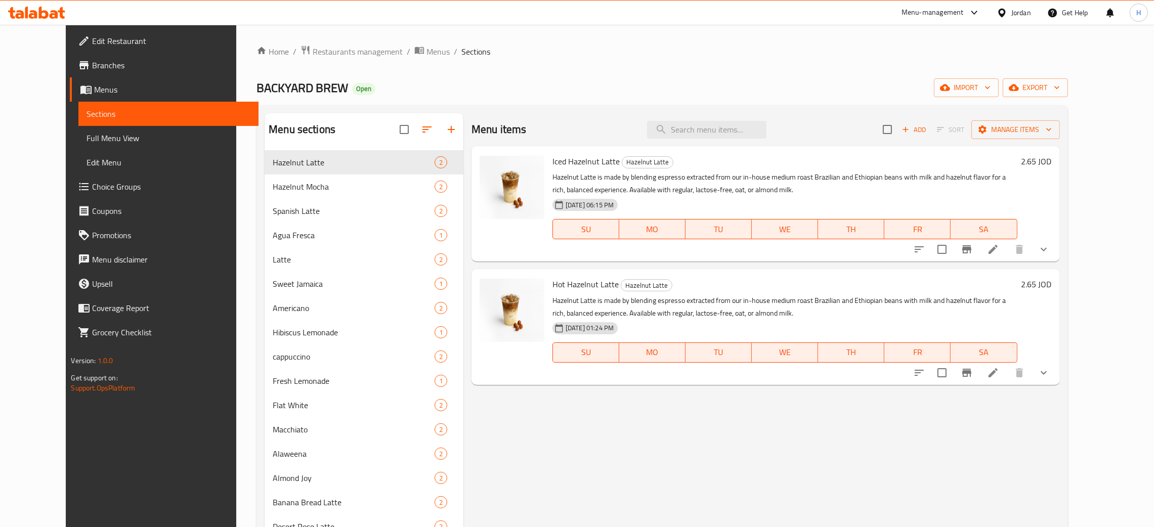
click at [512, 457] on div "Menu items Add Sort Manage items Iced Hazelnut Latte Hazelnut Latte Hazelnut La…" at bounding box center [761, 376] width 596 height 527
click at [500, 429] on div "Menu items Add Sort Manage items Iced Hazelnut Latte Hazelnut Latte Hazelnut La…" at bounding box center [761, 376] width 596 height 527
click at [502, 429] on div "Menu items Add Sort Manage items Iced Hazelnut Latte Hazelnut Latte Hazelnut La…" at bounding box center [761, 376] width 596 height 527
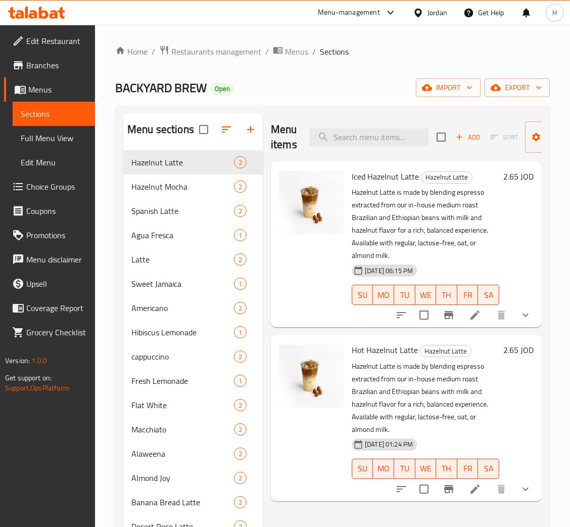
click at [53, 88] on span "Menus" at bounding box center [57, 89] width 59 height 12
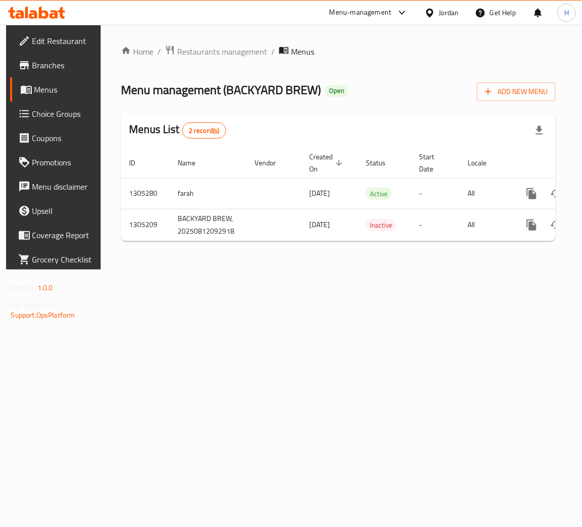
scroll to position [0, 57]
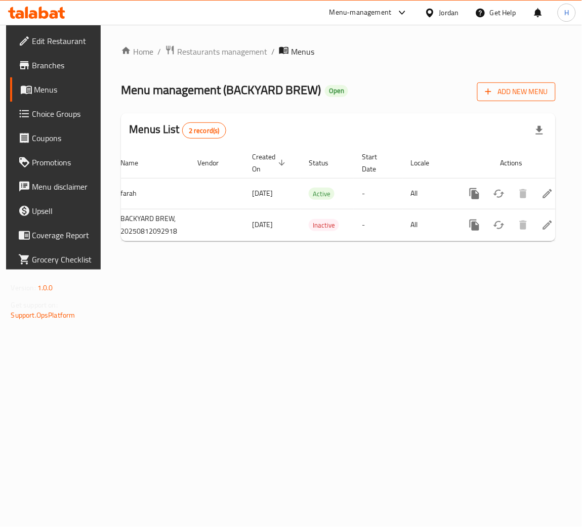
click at [509, 98] on span "Add New Menu" at bounding box center [516, 91] width 62 height 13
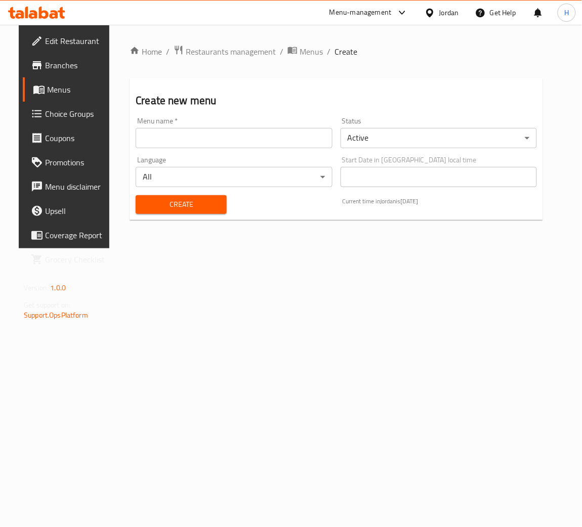
click at [366, 126] on div "Status Active ​" at bounding box center [438, 132] width 196 height 31
click at [365, 133] on body "​ Menu-management Jordan Get Help H Edit Restaurant Branches Menus Choice Group…" at bounding box center [291, 276] width 582 height 502
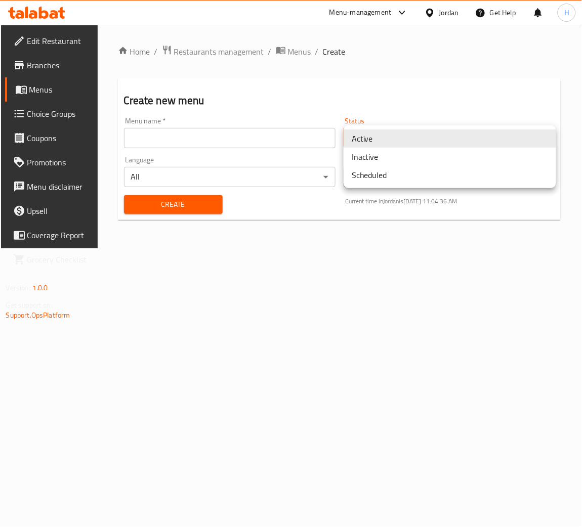
click at [375, 156] on li "Inactive" at bounding box center [449, 157] width 212 height 18
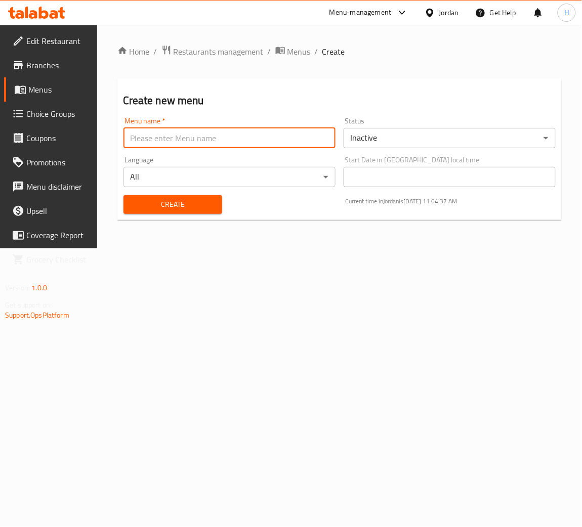
click at [268, 141] on input "text" at bounding box center [229, 138] width 212 height 20
type input "Updated Menu"
drag, startPoint x: 38, startPoint y: 303, endPoint x: 98, endPoint y: 236, distance: 89.9
click at [41, 300] on span "Get support on:" at bounding box center [28, 304] width 47 height 13
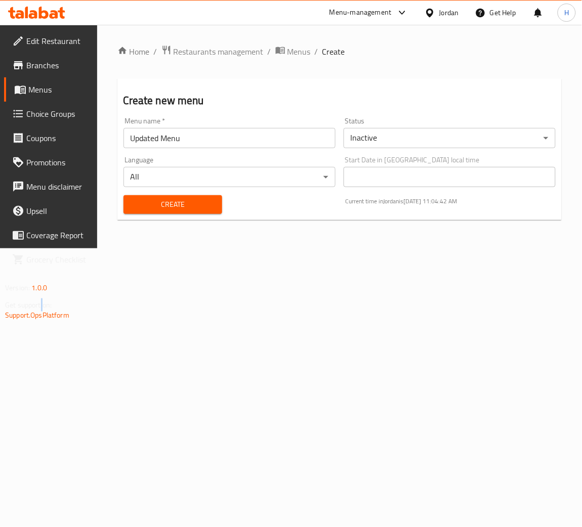
click at [139, 206] on span "Create" at bounding box center [172, 204] width 83 height 13
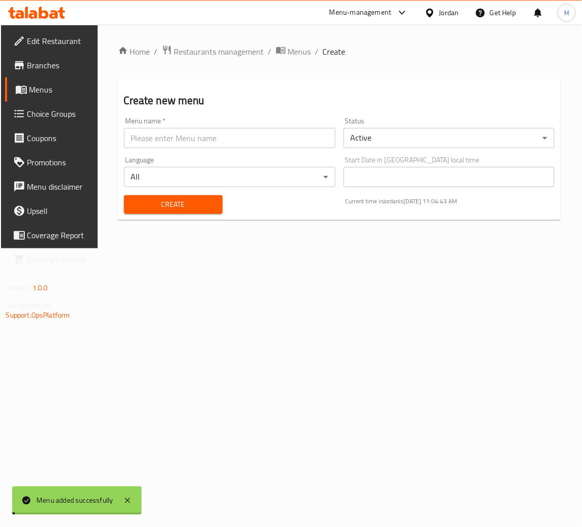
click at [202, 248] on div "Home / Restaurants management / Menus / Create Create new menu Menu name   * Me…" at bounding box center [339, 137] width 483 height 224
click at [51, 86] on span "Menus" at bounding box center [59, 89] width 61 height 12
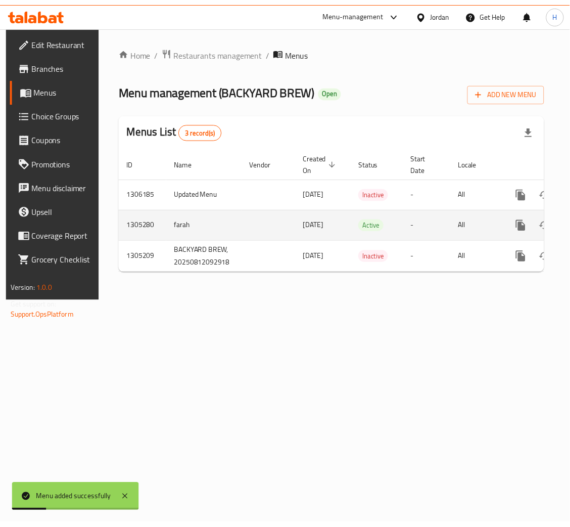
scroll to position [0, 57]
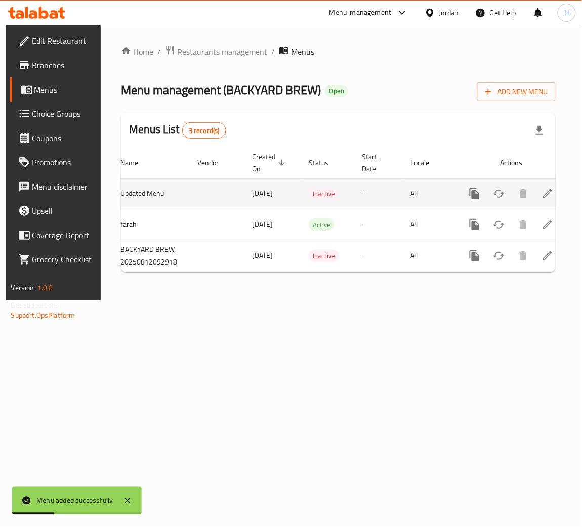
click at [542, 189] on icon "enhanced table" at bounding box center [547, 194] width 12 height 12
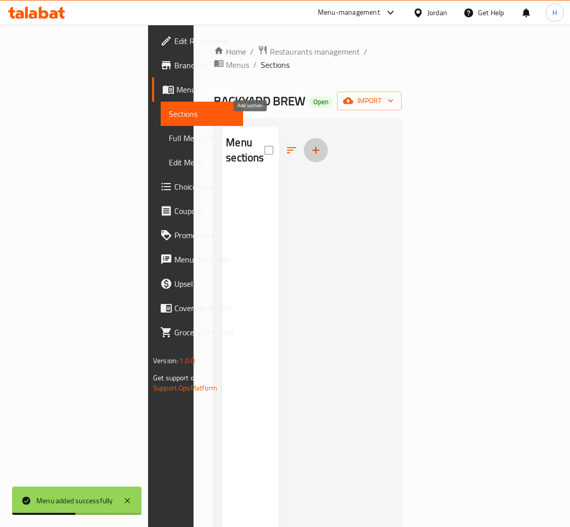
click at [304, 138] on button "button" at bounding box center [316, 150] width 24 height 24
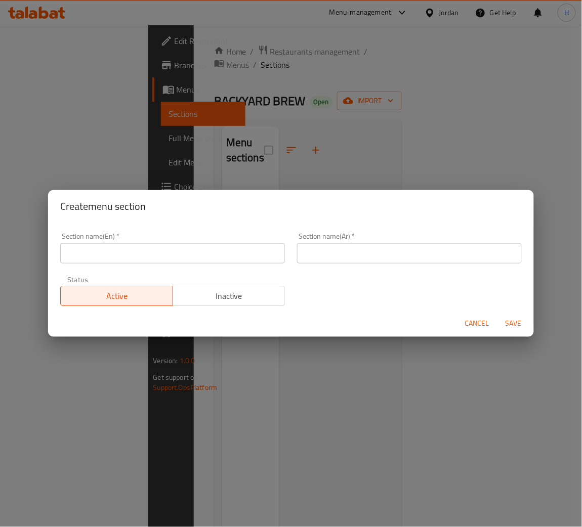
click at [243, 257] on input "text" at bounding box center [172, 253] width 225 height 20
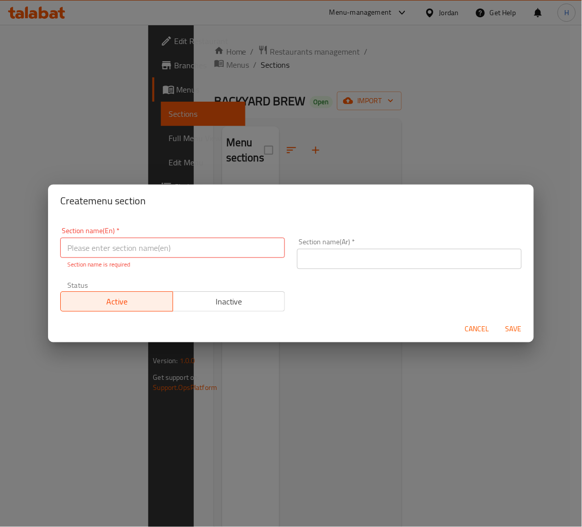
click at [246, 254] on input "text" at bounding box center [172, 248] width 225 height 20
type input "Wonnovakind"
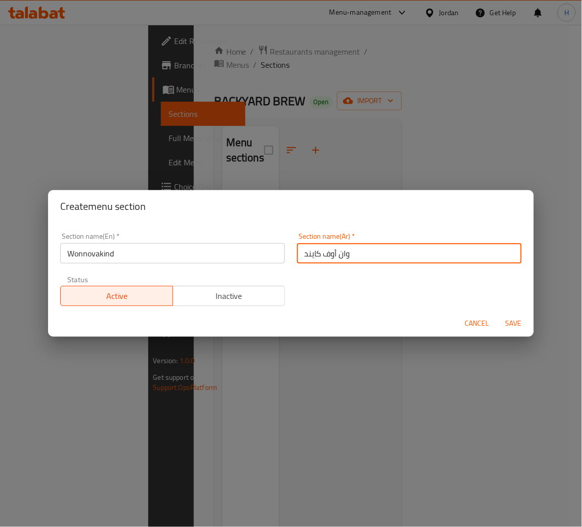
type input "وان أوف كايند"
type button "0"
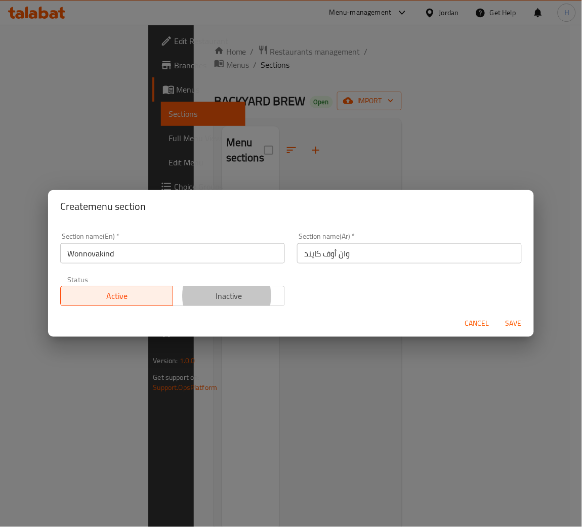
type button "1"
click at [497, 314] on button "Save" at bounding box center [513, 323] width 32 height 19
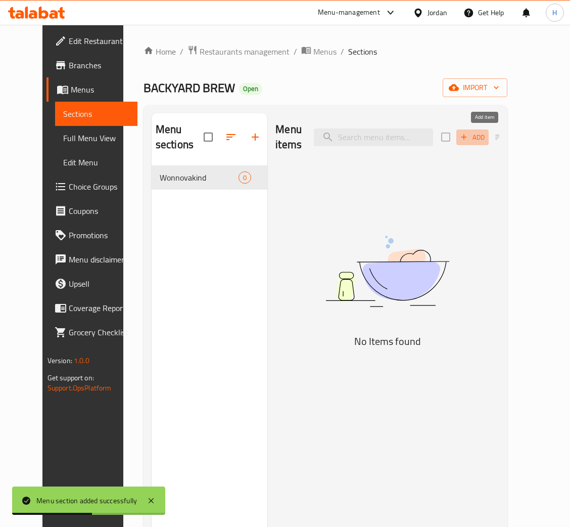
click at [483, 141] on span "Add" at bounding box center [472, 137] width 27 height 12
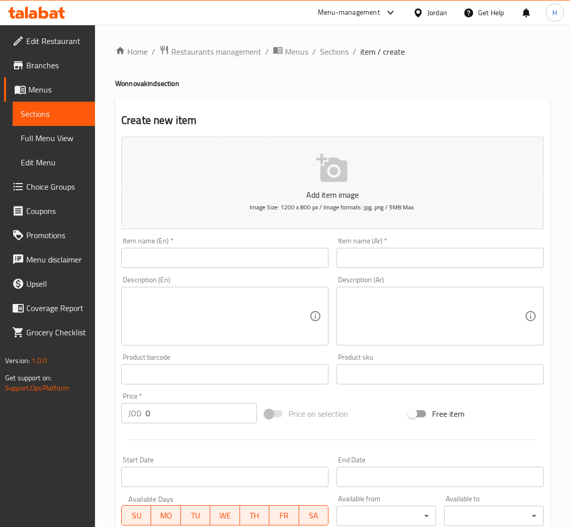
click at [209, 265] on input "text" at bounding box center [224, 258] width 207 height 20
paste input "1-Alaweena ( 2.50JD)"
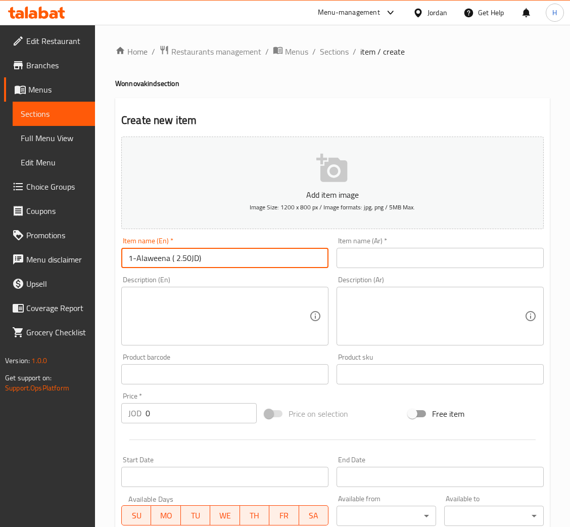
drag, startPoint x: 199, startPoint y: 262, endPoint x: 171, endPoint y: 269, distance: 28.6
click at [171, 269] on div "Item name (En)   * 1-Alaweena ( 2.50JD) Item name (En) *" at bounding box center [224, 252] width 215 height 39
drag, startPoint x: 136, startPoint y: 257, endPoint x: 114, endPoint y: 260, distance: 22.0
click at [115, 260] on div "Create new item Add item image Image Size: 1200 x 800 px / Image formats: jpg, …" at bounding box center [332, 392] width 435 height 589
type input "Alaweena"
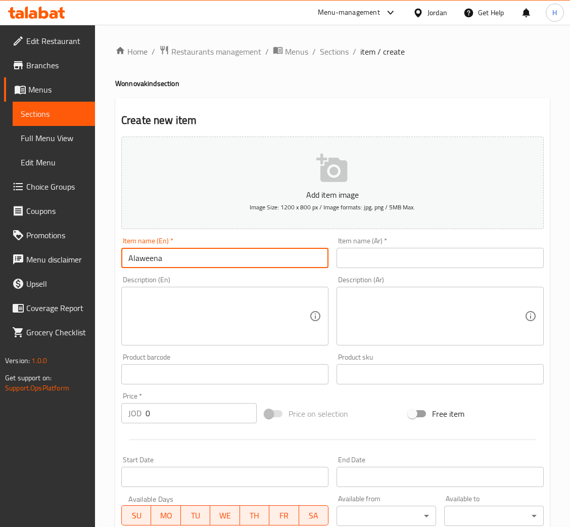
click at [449, 256] on input "text" at bounding box center [440, 258] width 207 height 20
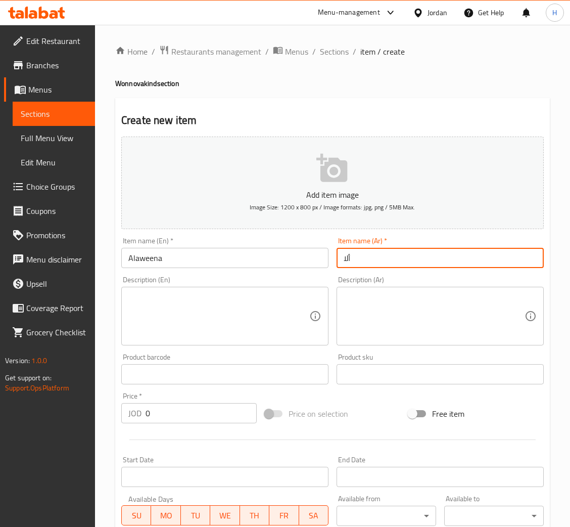
type input "ألاوينا"
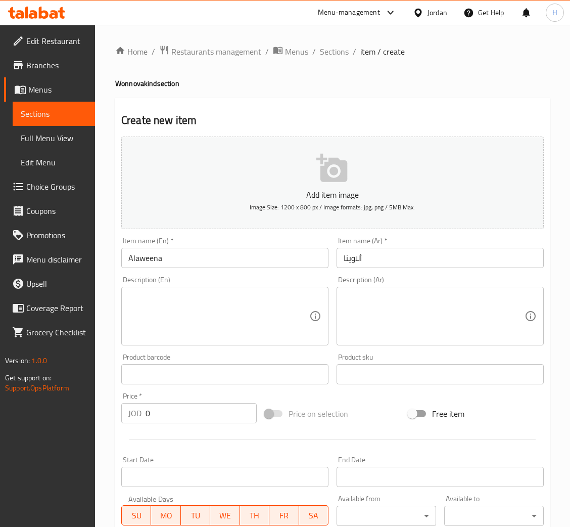
drag, startPoint x: 225, startPoint y: 333, endPoint x: 342, endPoint y: 289, distance: 124.7
click at [226, 333] on textarea at bounding box center [218, 316] width 181 height 48
paste textarea "Alaweena is a bold summer drink crafted with a double shot of espresso and an e…"
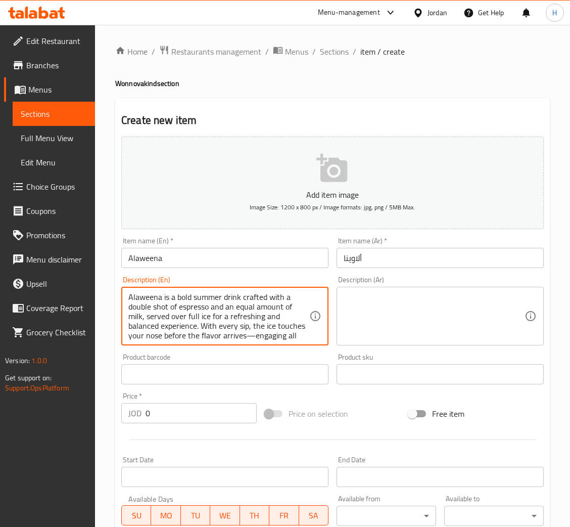
scroll to position [48, 0]
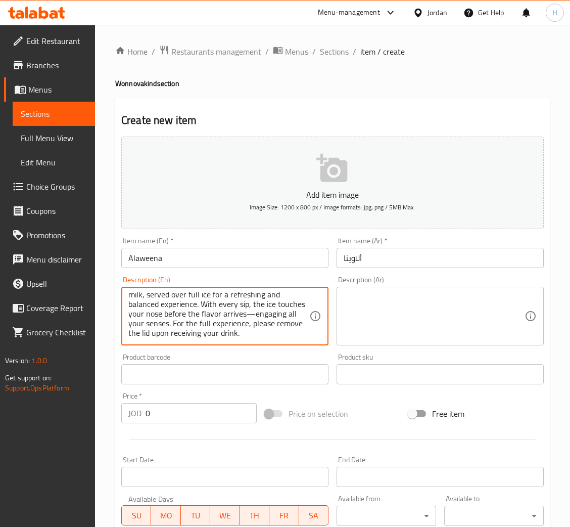
type textarea "Alaweena is a bold summer drink crafted with a double shot of espresso and an e…"
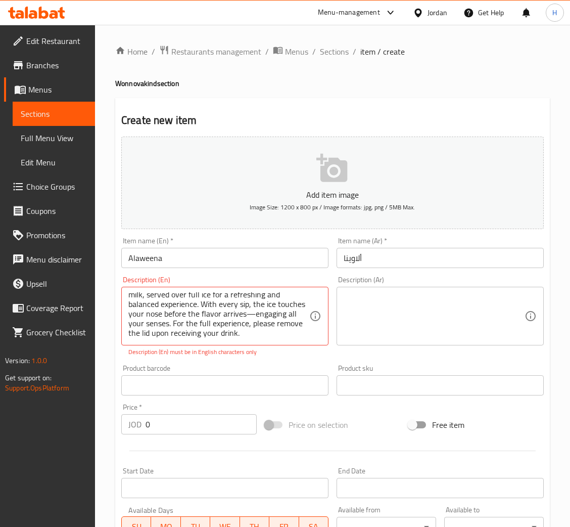
drag, startPoint x: 417, startPoint y: 336, endPoint x: 339, endPoint y: 348, distance: 78.7
click at [417, 336] on textarea at bounding box center [434, 316] width 181 height 48
paste textarea "مشروب صيفي بتركيز عالٍ، يُحضّر من دبل شوت إسبريسو وحليب بنفس الكمية، ويُقدَّم ع…"
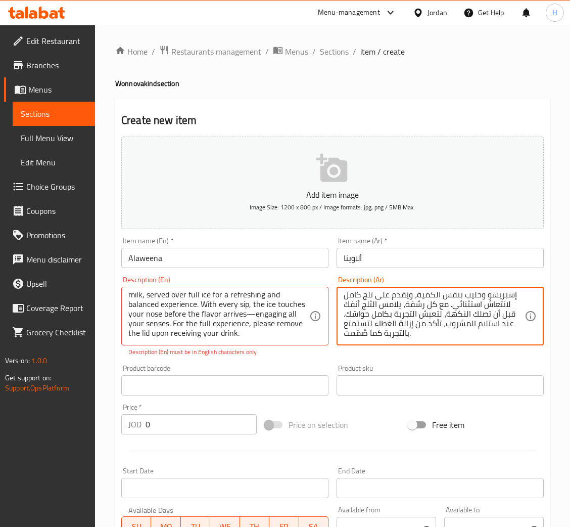
scroll to position [0, 0]
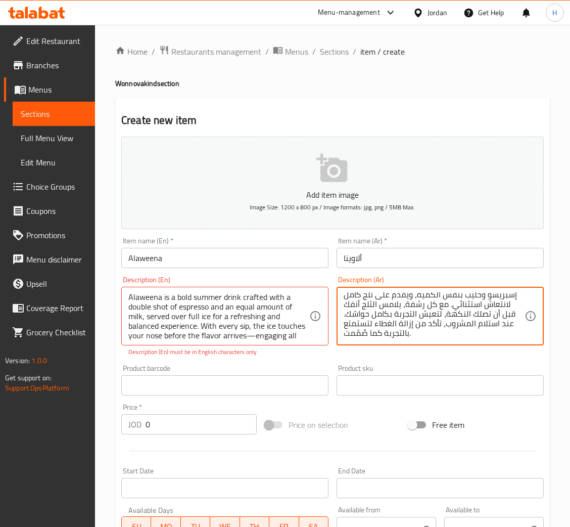
type textarea "مشروب صيفي بتركيز عالٍ، يُحضّر من دبل شوت إسبريسو وحليب بنفس الكمية، ويُقدَّم ع…"
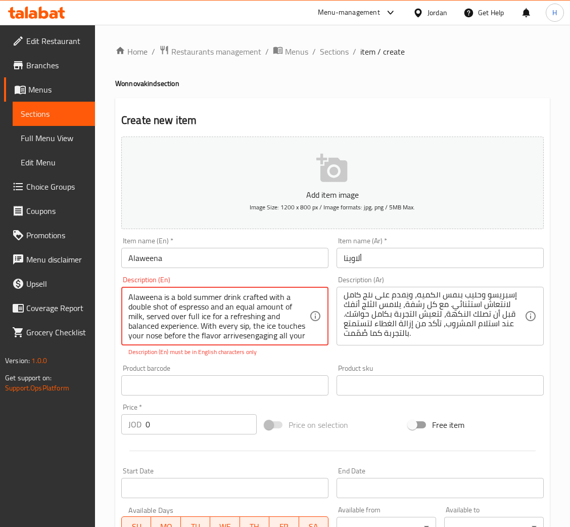
scroll to position [12, 0]
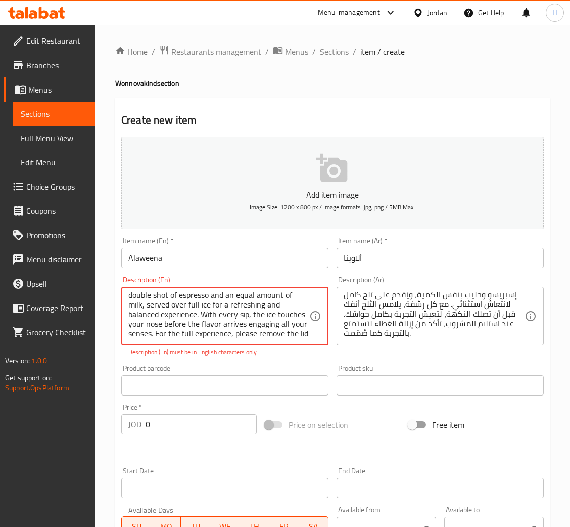
type textarea "Alaweena is a bold summer drink crafted with a double shot of espresso and an e…"
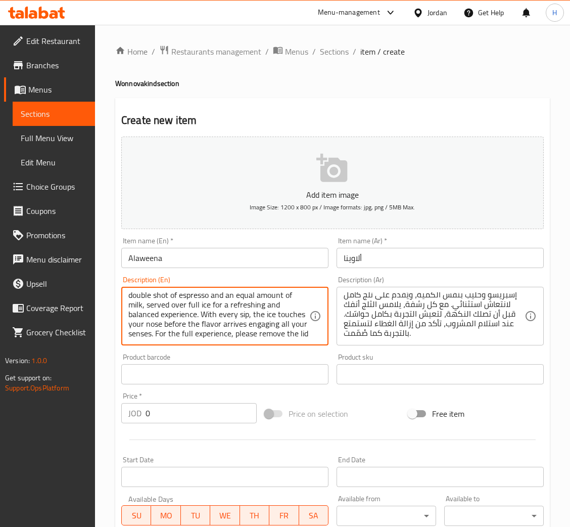
click at [198, 422] on input "0" at bounding box center [201, 413] width 111 height 20
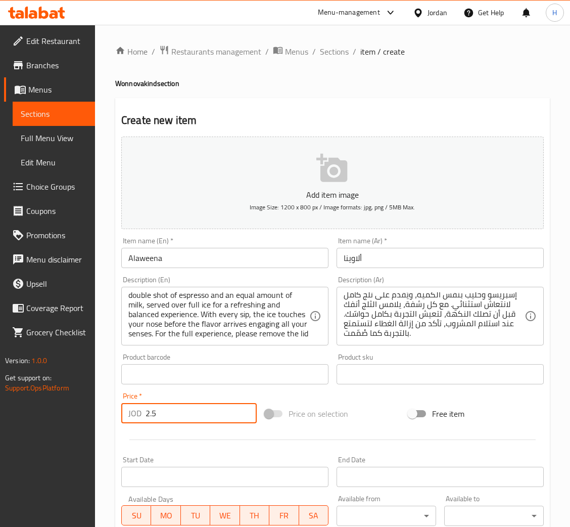
type input "2.50"
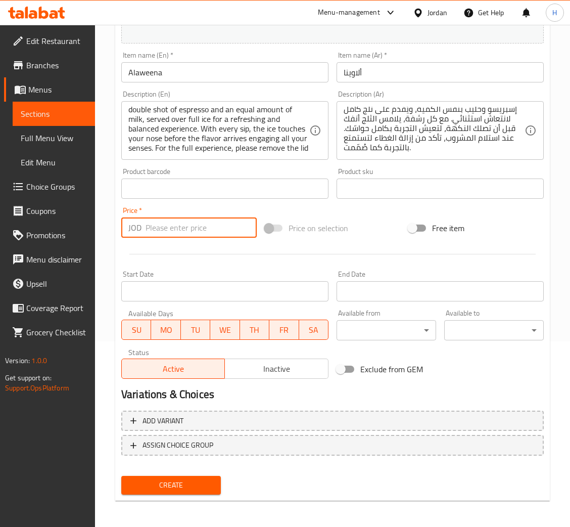
click at [220, 417] on div "Add variant ASSIGN CHOICE GROUP" at bounding box center [332, 440] width 431 height 66
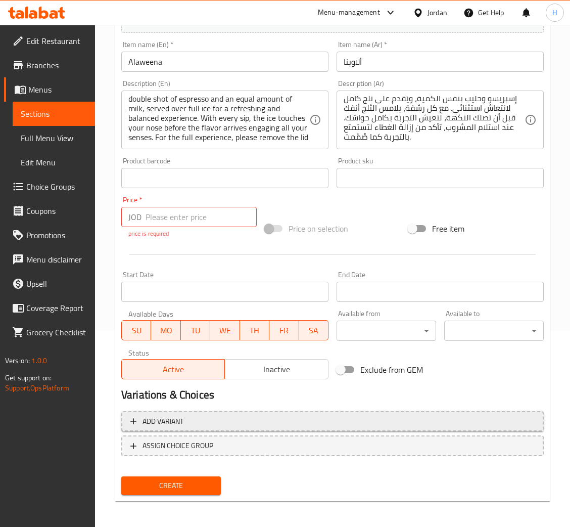
click at [226, 415] on span "Add variant" at bounding box center [332, 421] width 405 height 13
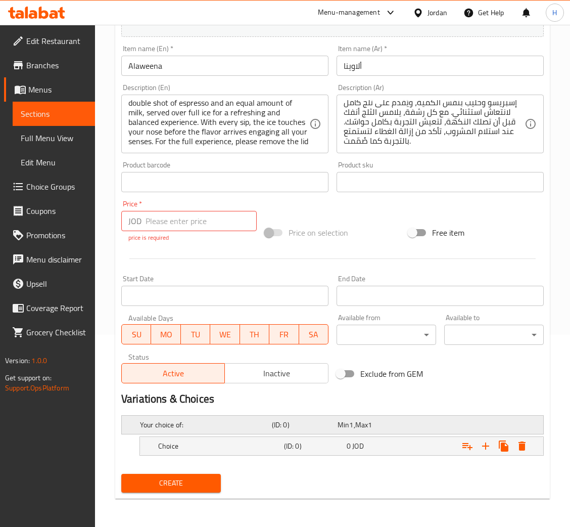
scroll to position [192, 0]
click at [215, 432] on div "Choice" at bounding box center [204, 425] width 132 height 14
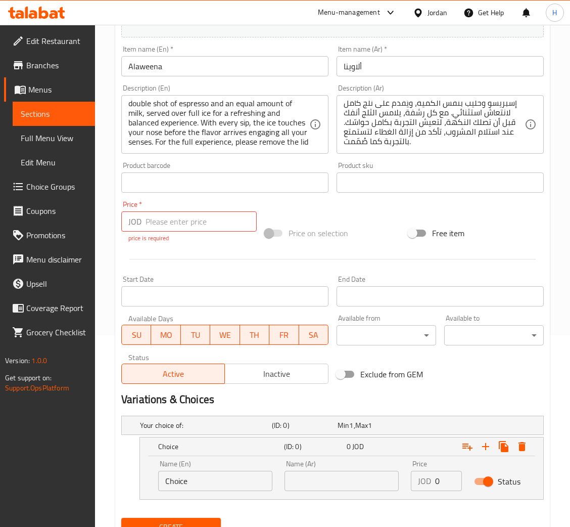
scroll to position [235, 0]
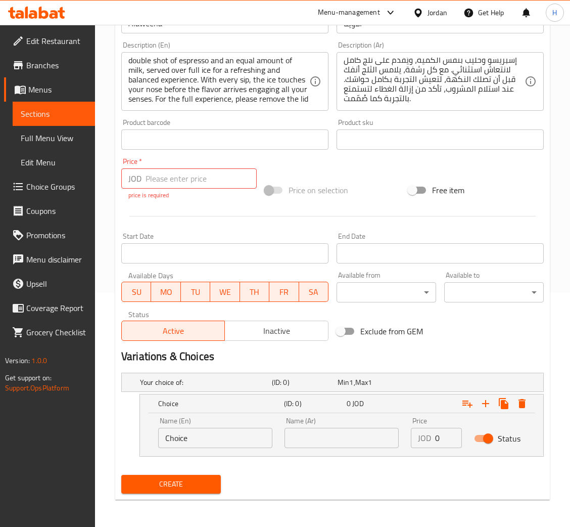
click at [251, 433] on input "Choice" at bounding box center [215, 438] width 114 height 20
type input "Hot"
type input "ساخن"
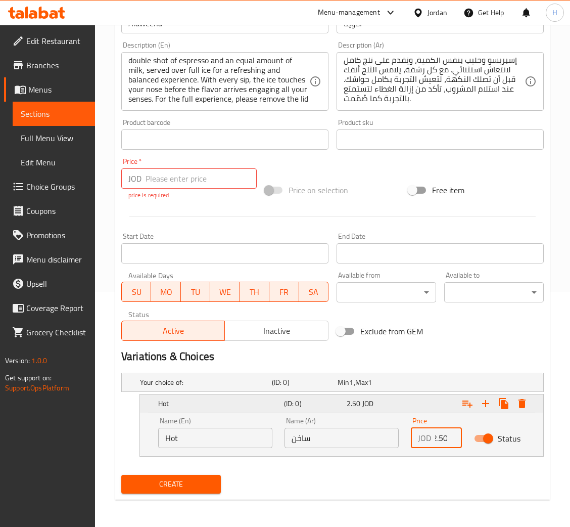
type input "2.50"
click at [488, 405] on icon "Expand" at bounding box center [486, 403] width 12 height 12
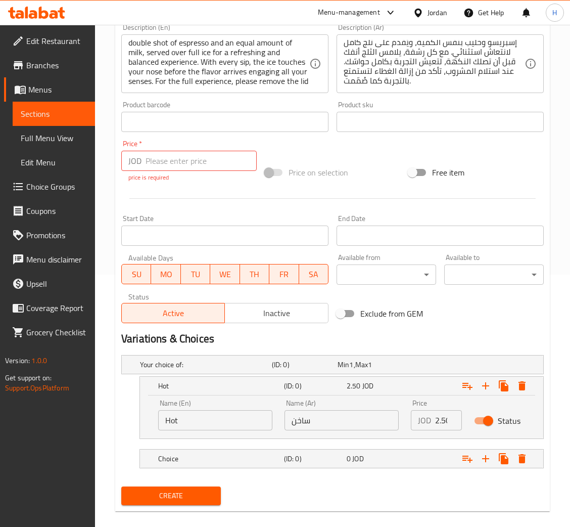
scroll to position [264, 0]
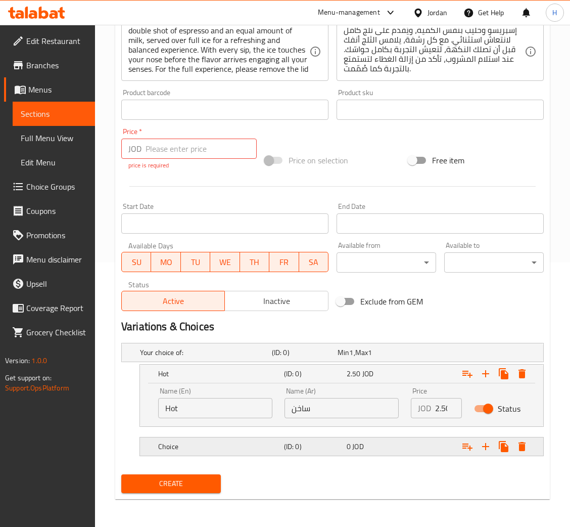
click at [249, 358] on h5 "Choice" at bounding box center [204, 352] width 128 height 10
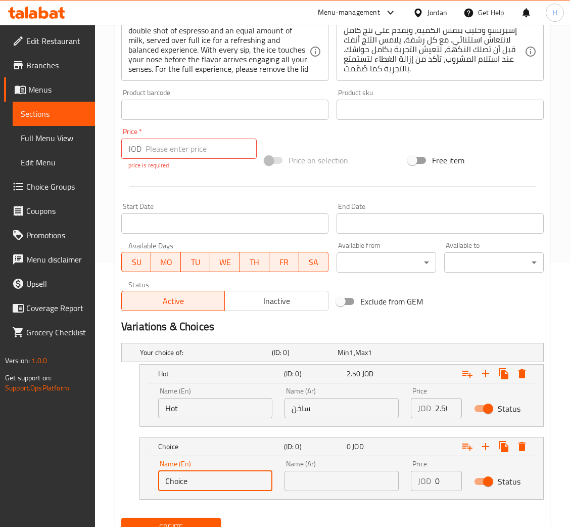
click at [235, 475] on input "Choice" at bounding box center [215, 481] width 114 height 20
type input "Iced"
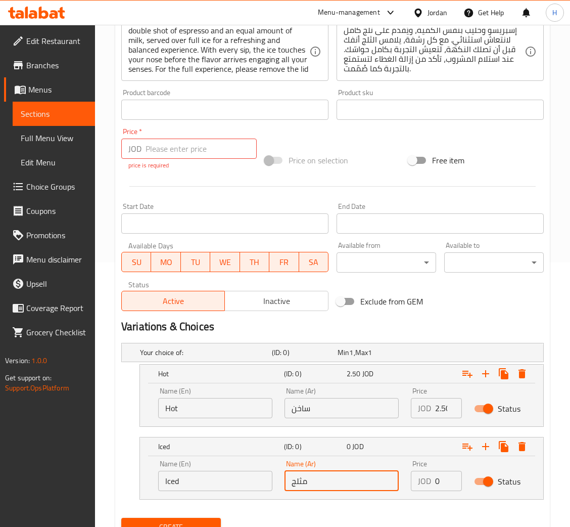
type input "مثلج"
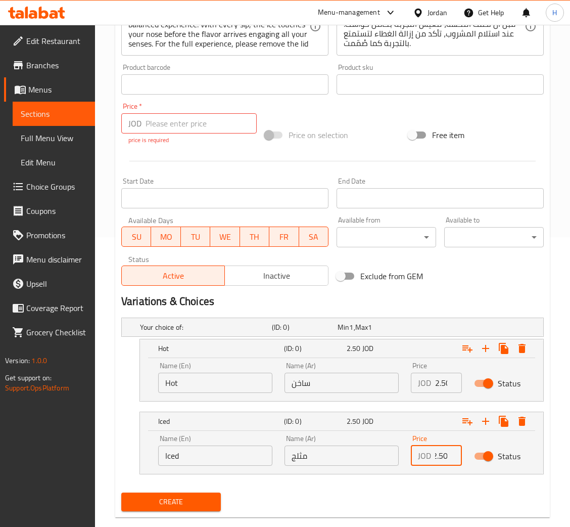
scroll to position [308, 0]
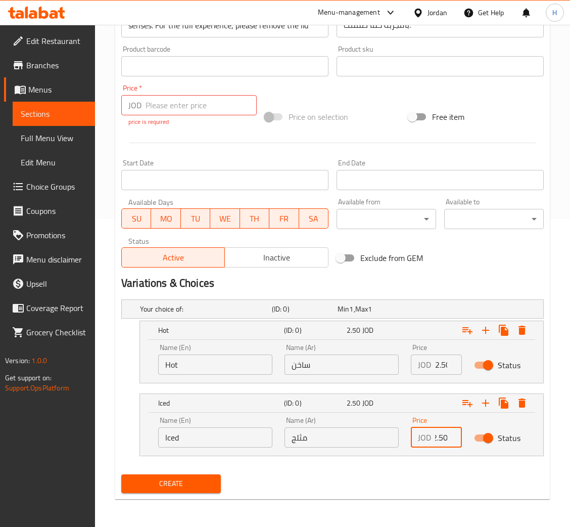
type input "2.50"
click at [183, 484] on span "Create" at bounding box center [170, 483] width 83 height 13
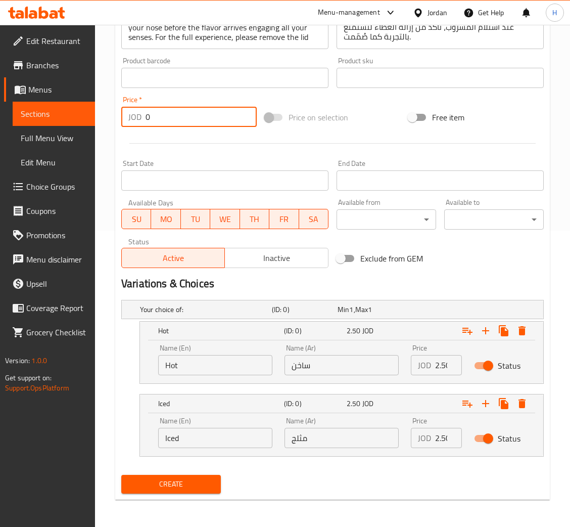
type input "0"
click at [176, 484] on span "Create" at bounding box center [170, 484] width 83 height 13
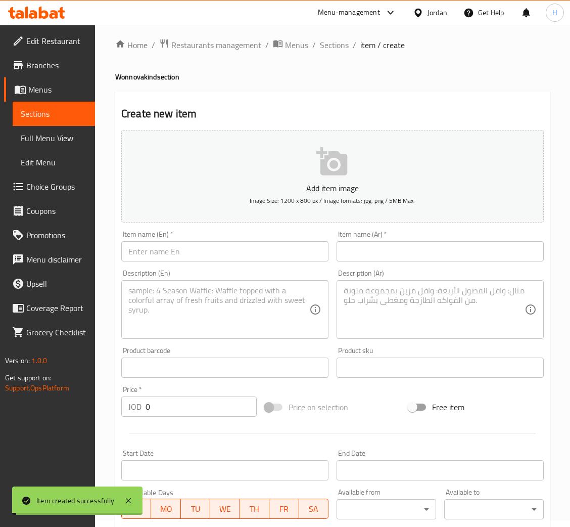
scroll to position [0, 0]
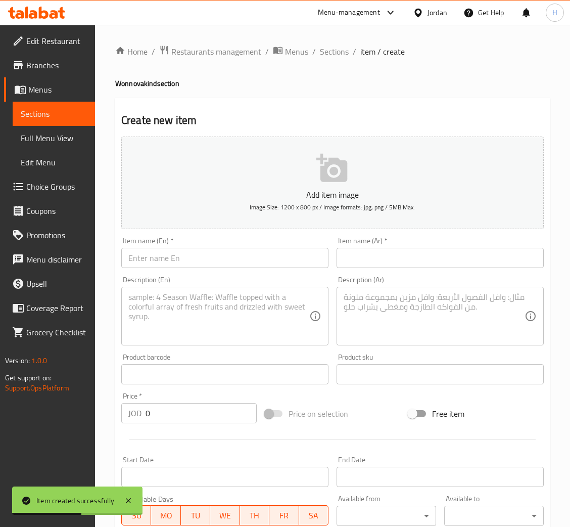
click at [220, 257] on input "text" at bounding box center [224, 258] width 207 height 20
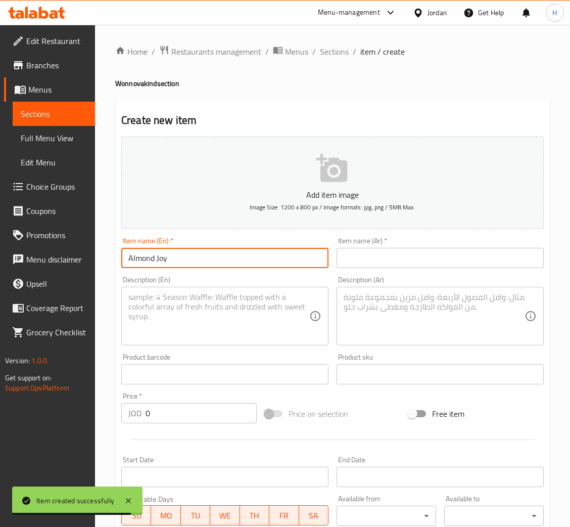
type input "Almond Joy"
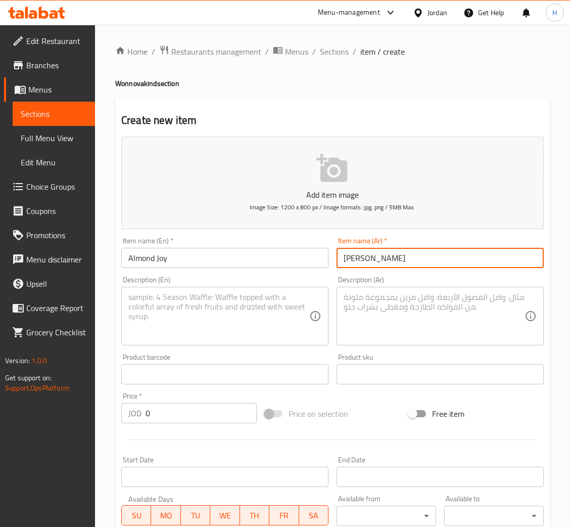
type input "ألموند جوي"
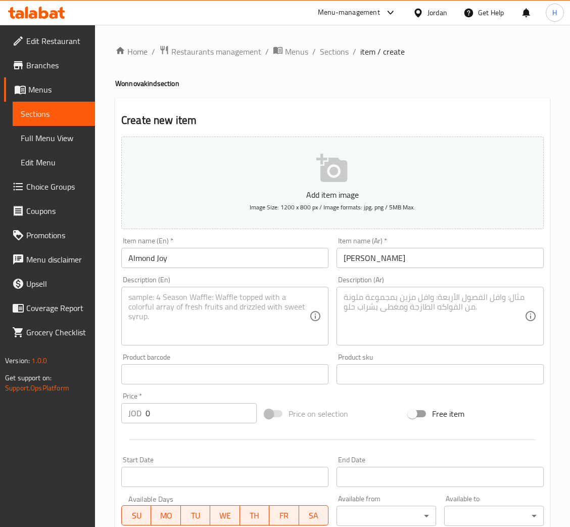
click at [228, 323] on textarea at bounding box center [218, 316] width 181 height 48
paste textarea "Almond Joy is a rich coffee blend inspired by coconut and almond flavors. It fe…"
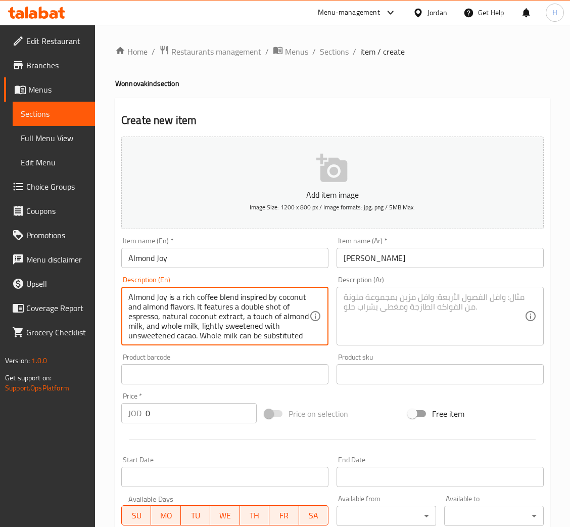
scroll to position [48, 0]
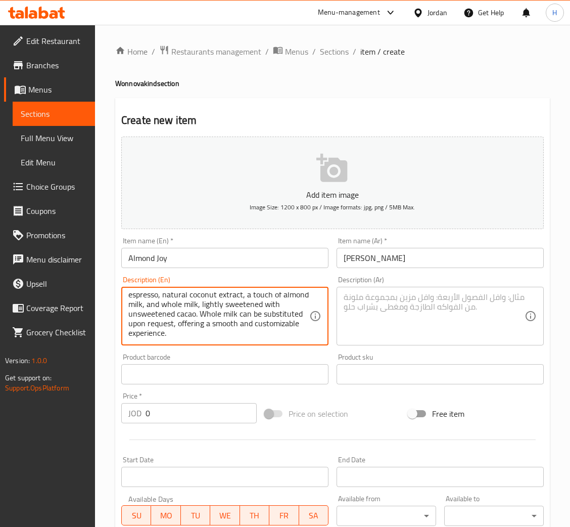
type textarea "Almond Joy is a rich coffee blend inspired by coconut and almond flavors. It fe…"
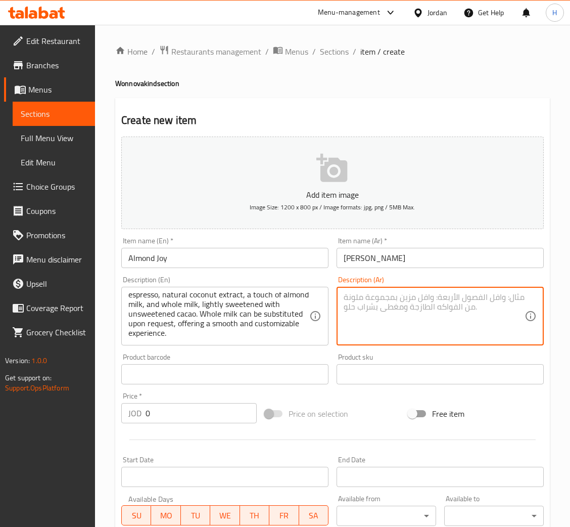
click at [447, 313] on textarea at bounding box center [434, 316] width 181 height 48
paste textarea "مشروب مستوحى من حلاوة جوز الهند واللوز، يُحضَّر من دبل شوت إسبريسو، مع مستخلص ج…"
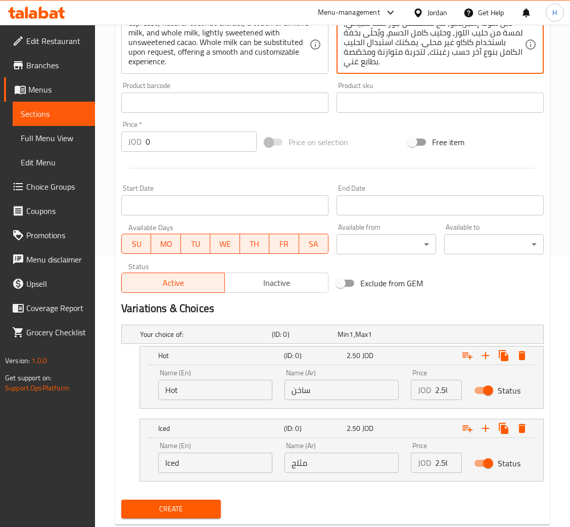
scroll to position [296, 0]
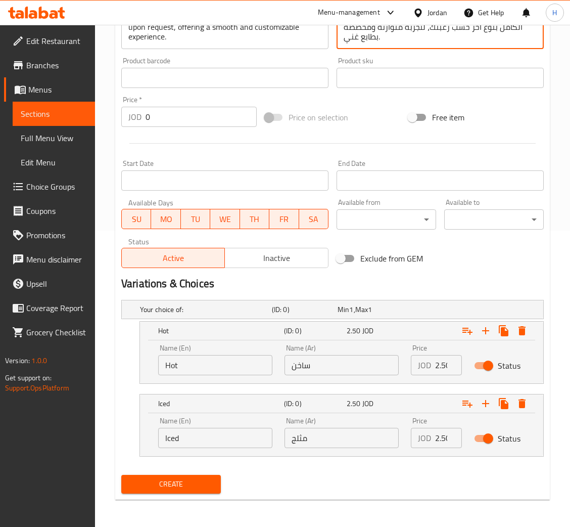
type textarea "مشروب مستوحى من حلاوة جوز الهند واللوز، يُحضَّر من دبل شوت إسبريسو، مع مستخلص ج…"
click at [196, 361] on input "Hot" at bounding box center [215, 365] width 114 height 20
type input "Hot"
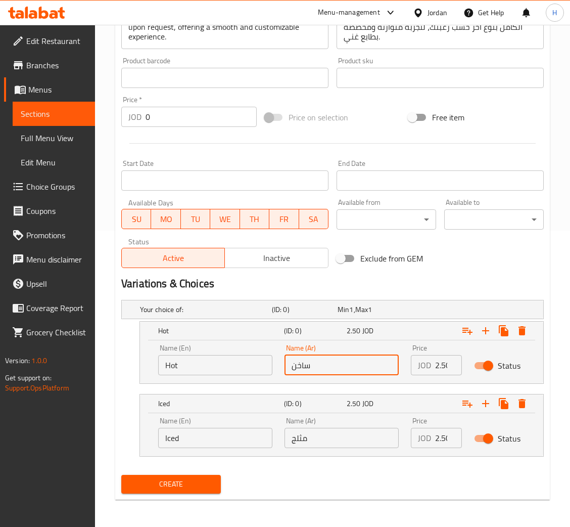
type input "ساخن"
type input "4.50"
click at [204, 426] on div "Name (En) Iced Name (En)" at bounding box center [215, 432] width 114 height 31
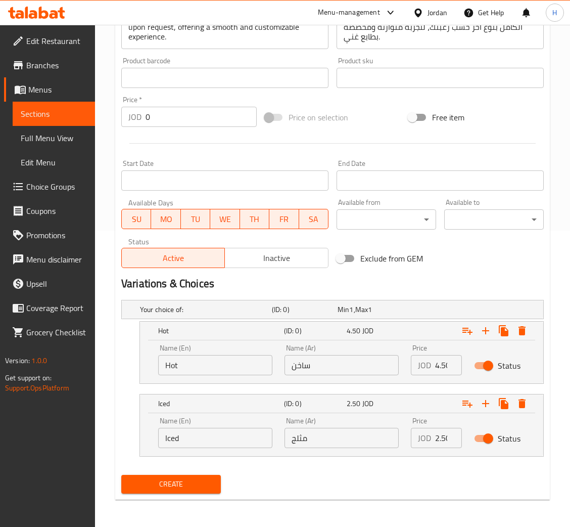
click at [205, 435] on input "Iced" at bounding box center [215, 438] width 114 height 20
type input "Iced"
type input "مثلج"
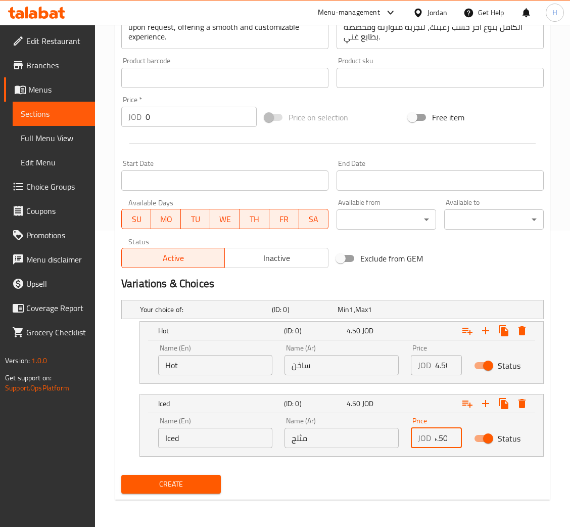
type input "4.50"
click at [179, 481] on span "Create" at bounding box center [170, 484] width 83 height 13
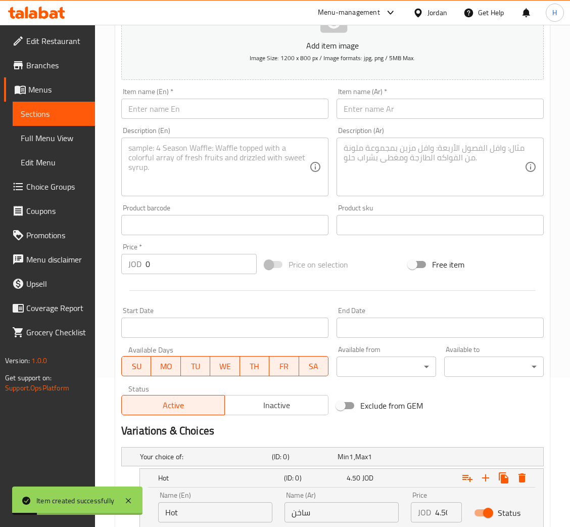
scroll to position [0, 0]
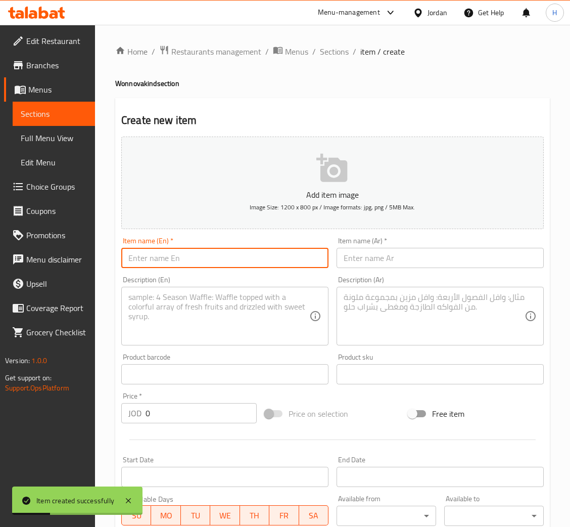
click at [235, 263] on input "text" at bounding box center [224, 258] width 207 height 20
type input "Banana Bread Latte"
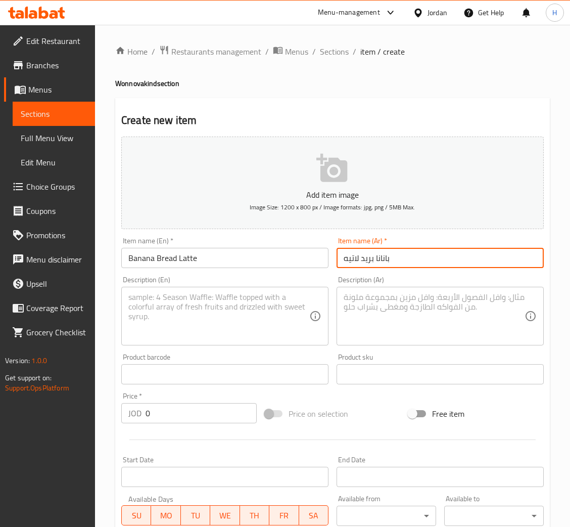
type input "بانانا بريد لاتيه"
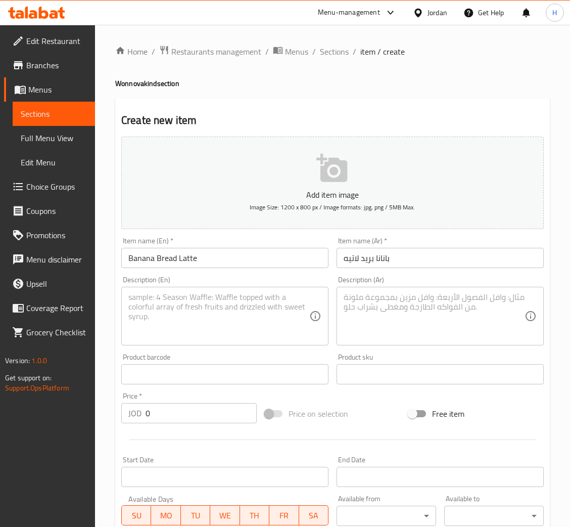
click at [240, 311] on textarea at bounding box center [218, 316] width 181 height 48
paste textarea "The Banana Bread Latte combines banana extract, warm cinnamon, and maple syrup …"
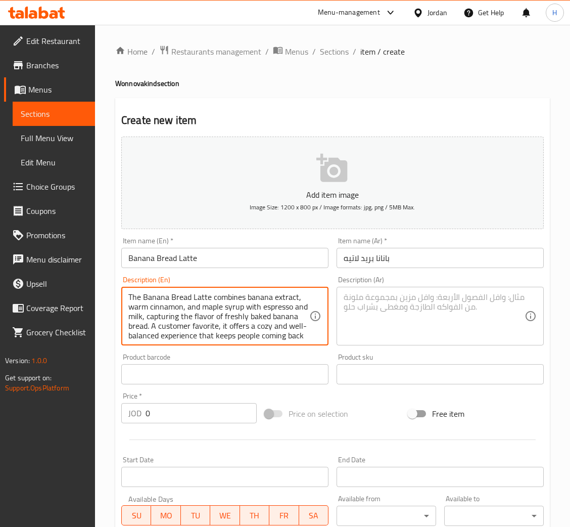
scroll to position [38, 0]
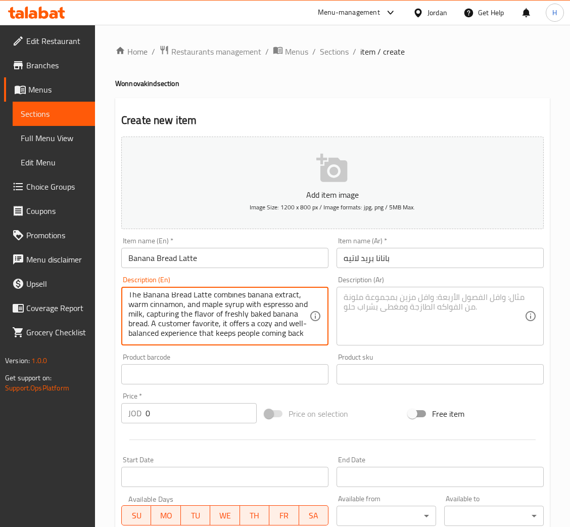
type textarea "The Banana Bread Latte combines banana extract, warm cinnamon, and maple syrup …"
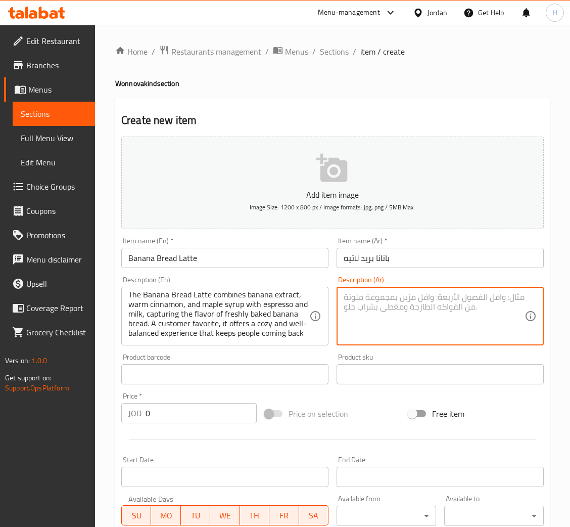
click at [466, 314] on textarea at bounding box center [434, 316] width 181 height 48
paste textarea "يجمع بين مستخلص الموز، دفء القرفة، وحلاوة شراب القيقب، ممزوجًا مع إسبريسو وحليب…"
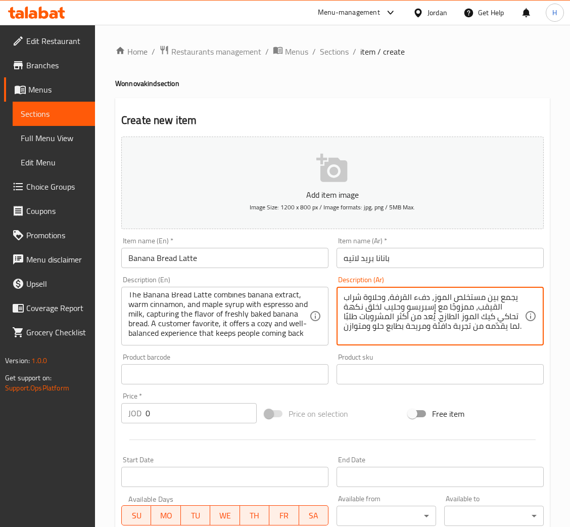
scroll to position [296, 0]
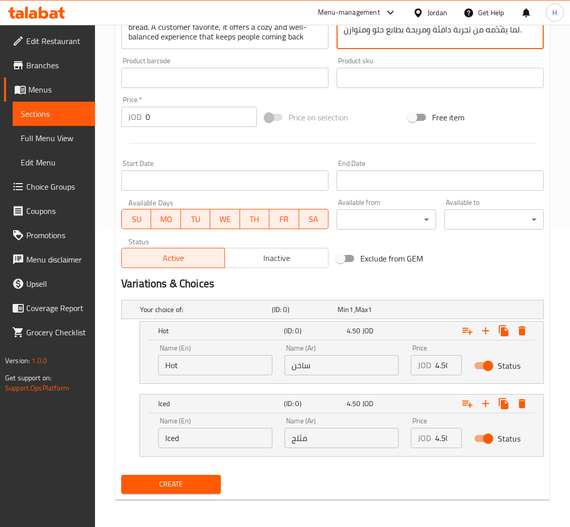
type textarea "يجمع بين مستخلص الموز، دفء القرفة، وحلاوة شراب القيقب، ممزوجًا مع إسبريسو وحليب…"
click at [239, 364] on input "Hot" at bounding box center [215, 365] width 114 height 20
type input "Hot"
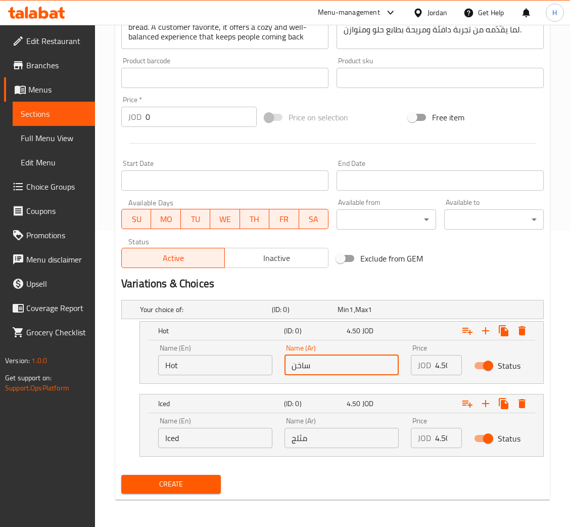
type input "ساخن"
type input "4.50"
click at [213, 436] on input "Iced" at bounding box center [215, 438] width 114 height 20
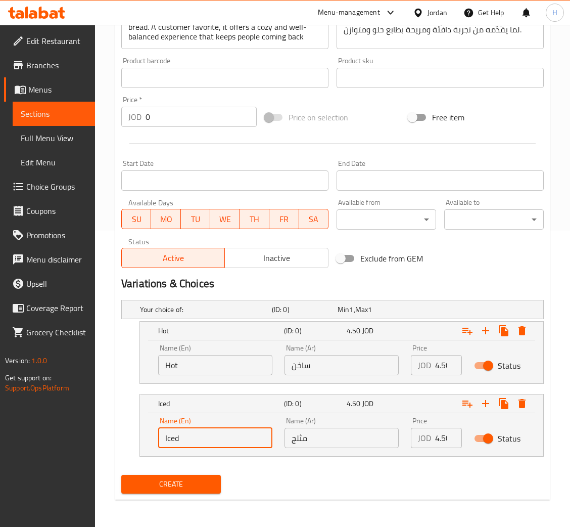
click at [213, 436] on input "Iced" at bounding box center [215, 438] width 114 height 20
type input "Iced"
type input "مثلج"
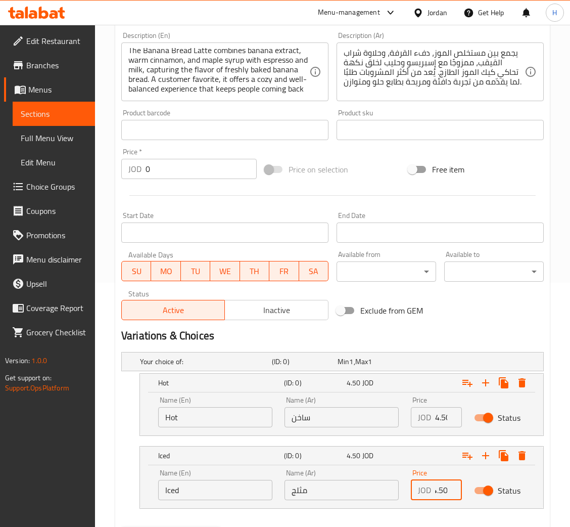
scroll to position [296, 0]
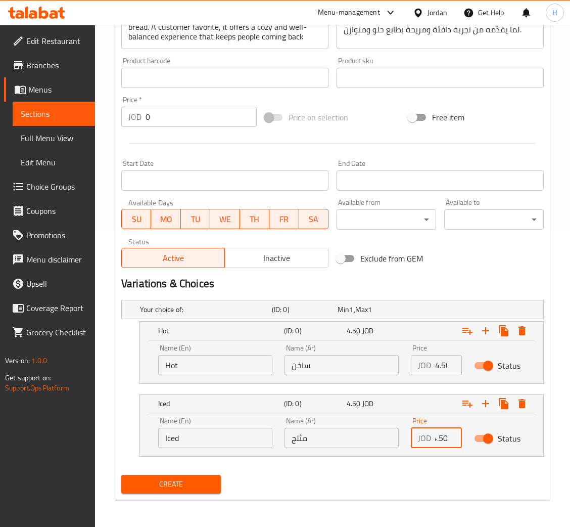
type input "4.50"
click at [181, 488] on span "Create" at bounding box center [170, 484] width 83 height 13
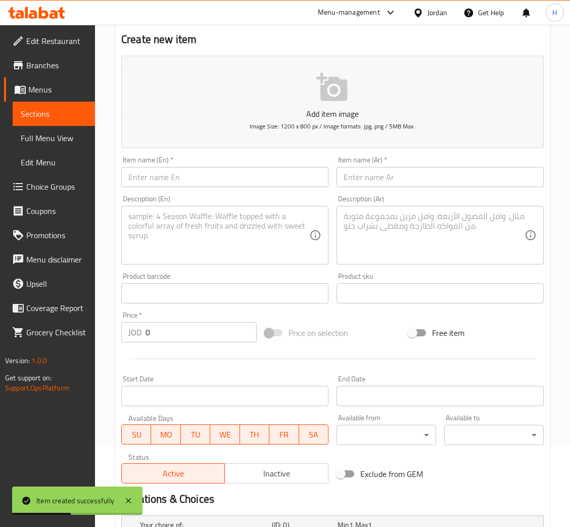
scroll to position [0, 0]
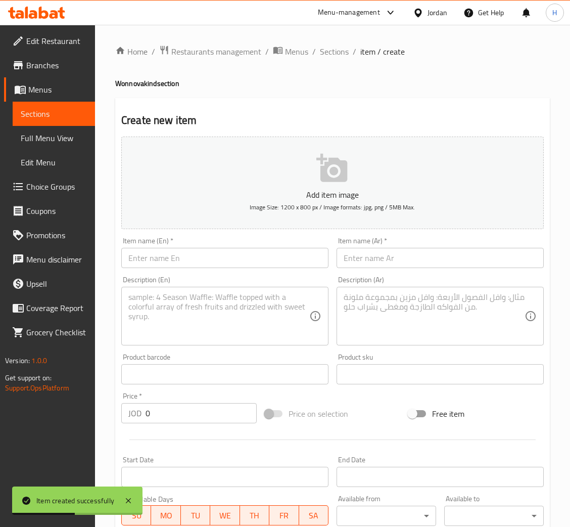
click at [247, 252] on input "text" at bounding box center [224, 258] width 207 height 20
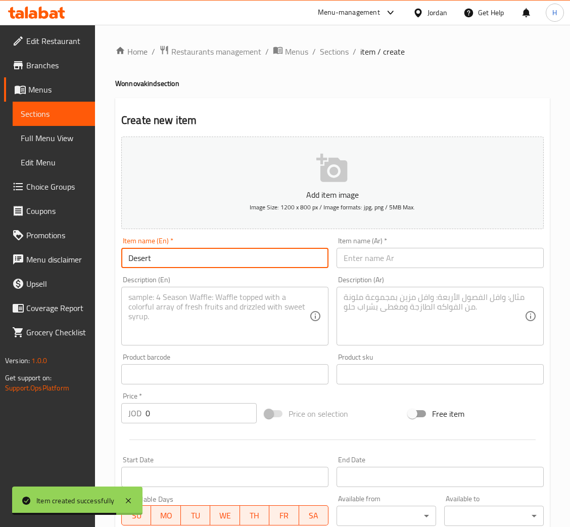
type input "Desert Rose Latte"
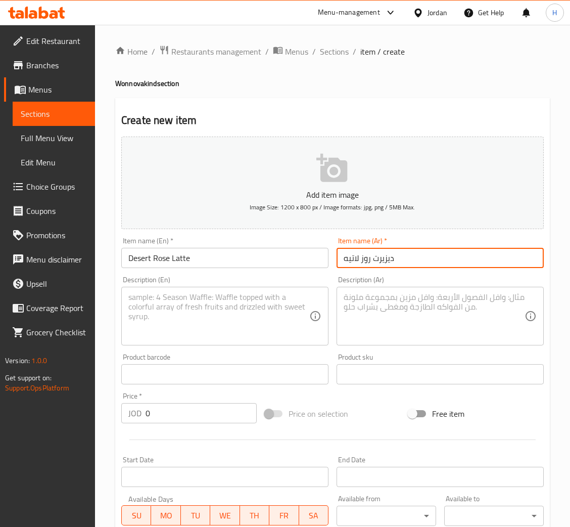
type input "ديزيرت روز لاتيه"
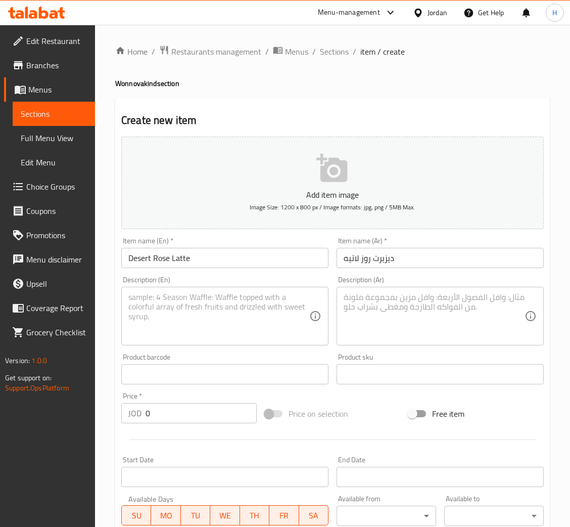
click at [249, 306] on textarea at bounding box center [218, 316] width 181 height 48
paste textarea "Desert Rose Latte is a specialty blend of double-shot espresso delicately infus…"
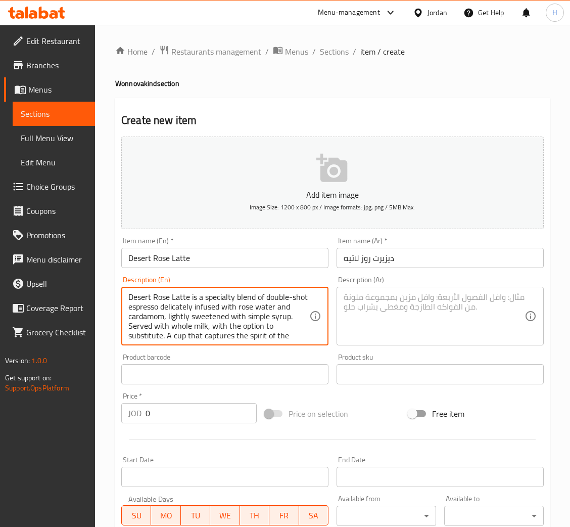
scroll to position [38, 0]
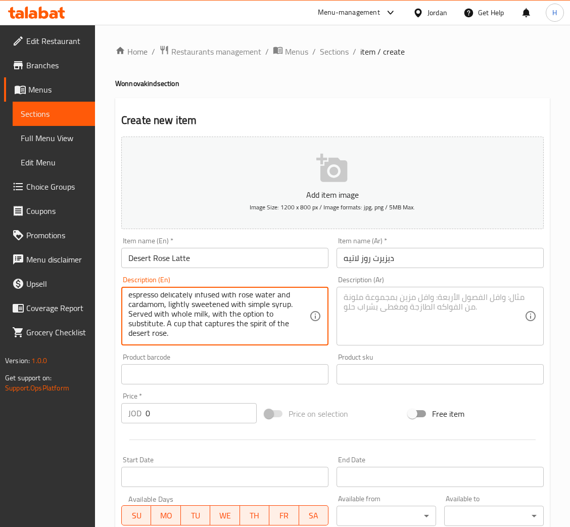
type textarea "Desert Rose Latte is a specialty blend of double-shot espresso delicately infus…"
click at [462, 327] on textarea at bounding box center [434, 316] width 181 height 48
paste textarea "لاتيه الورد الصحراوي توليفة مميزة تجمع بين دبل شوت إسبريسو ولمسة ناعمة من ماء ا…"
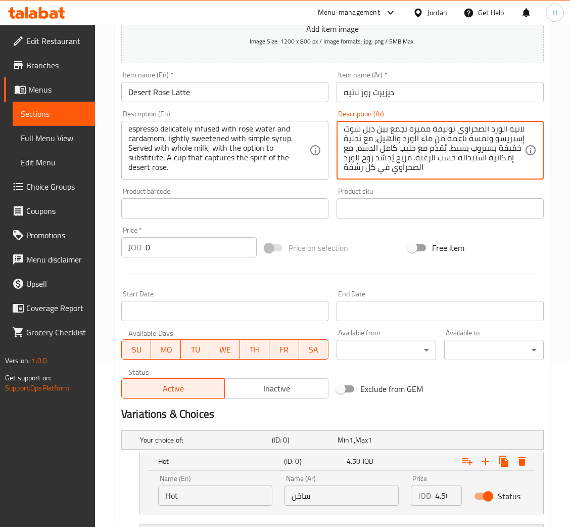
scroll to position [296, 0]
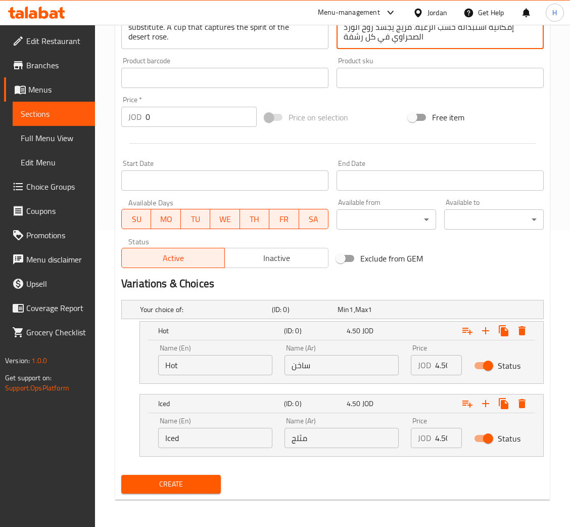
type textarea "لاتيه الورد الصحراوي توليفة مميزة تجمع بين دبل شوت إسبريسو ولمسة ناعمة من ماء ا…"
click at [227, 369] on input "Hot" at bounding box center [215, 365] width 114 height 20
click at [227, 369] on input "Choice" at bounding box center [215, 365] width 114 height 20
type input "Hot"
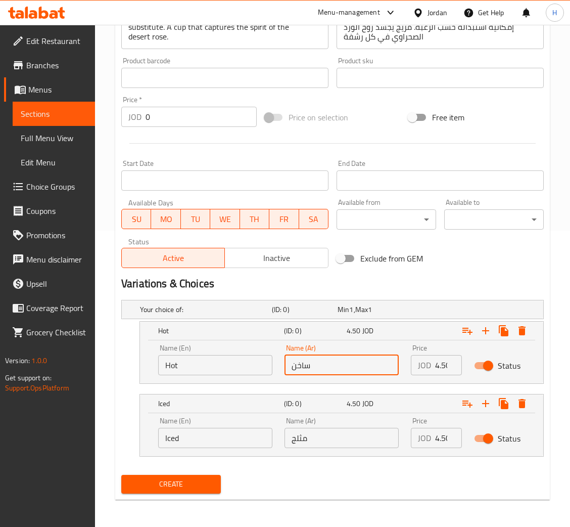
type input "ساخن"
type input "4.50"
click at [186, 442] on input "Iced" at bounding box center [215, 438] width 114 height 20
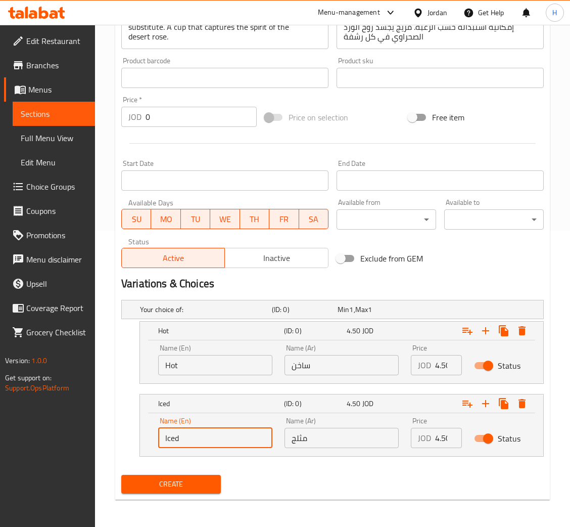
click at [186, 442] on input "Iced" at bounding box center [215, 438] width 114 height 20
click at [186, 442] on input "Choice" at bounding box center [215, 438] width 114 height 20
type input "Iced"
type input "مثلج"
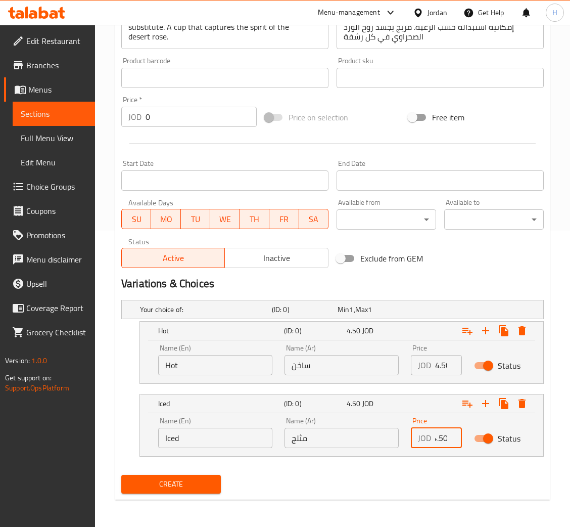
type input "4.50"
click at [209, 488] on span "Create" at bounding box center [170, 484] width 83 height 13
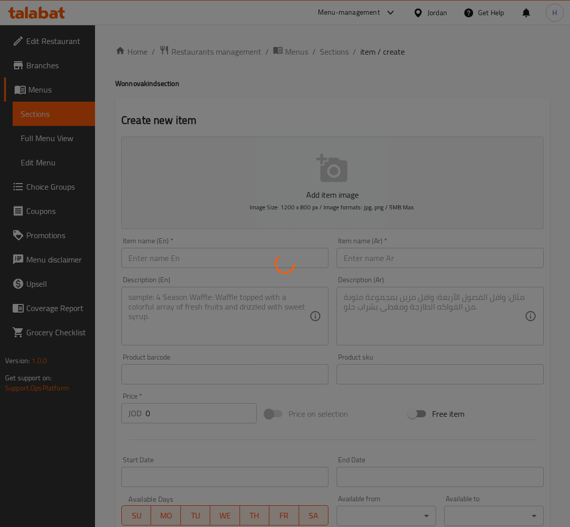
scroll to position [0, 0]
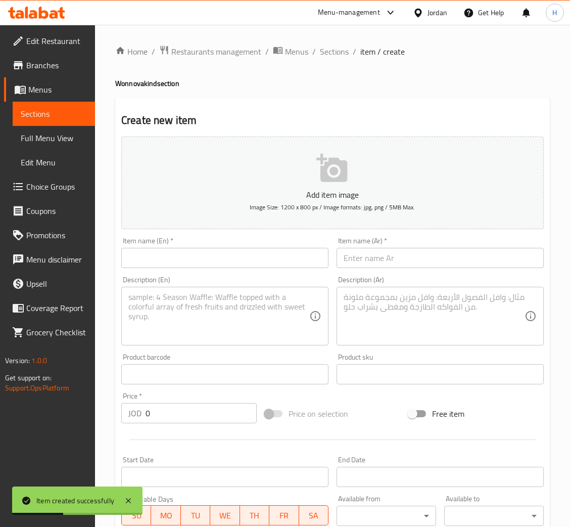
click at [224, 251] on input "text" at bounding box center [224, 258] width 207 height 20
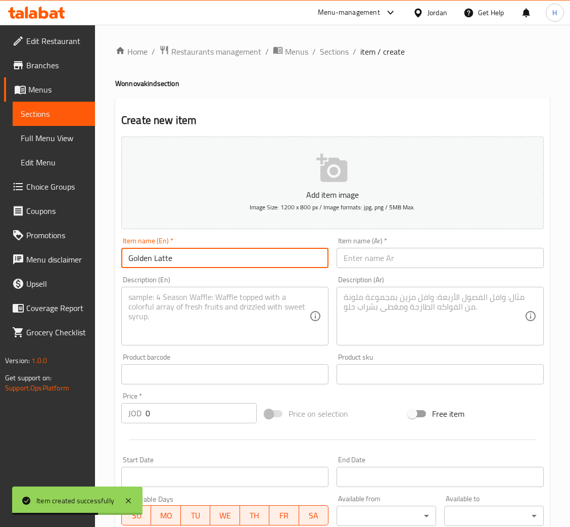
type input "Golden Latte"
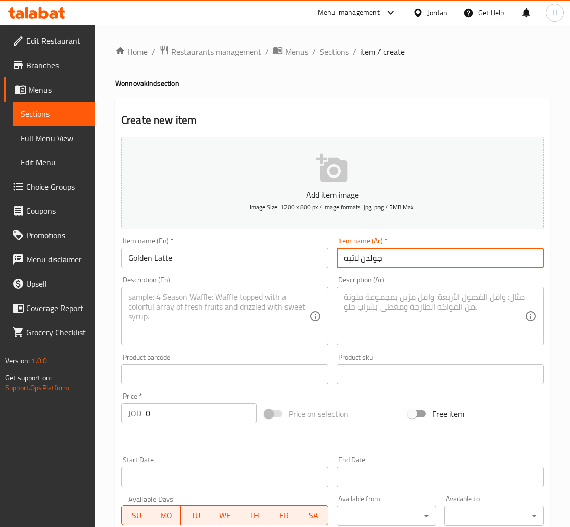
type input "جولدن لاتيه"
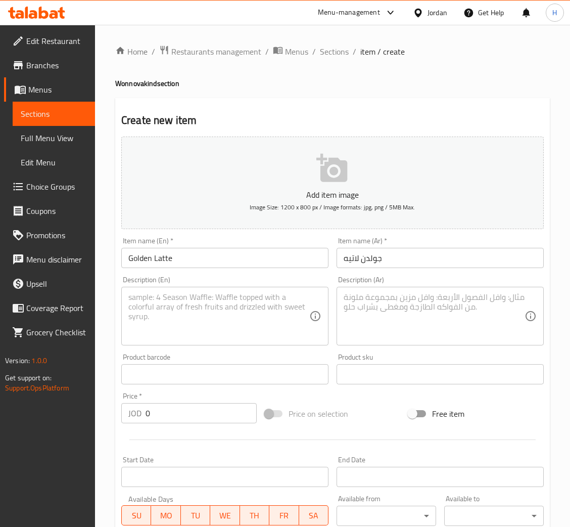
drag, startPoint x: 144, startPoint y: 333, endPoint x: 479, endPoint y: 258, distance: 343.2
click at [144, 333] on textarea at bounding box center [218, 316] width 181 height 48
paste textarea "Golden Latte blends a double shot of espresso with locally sourced turmeric and…"
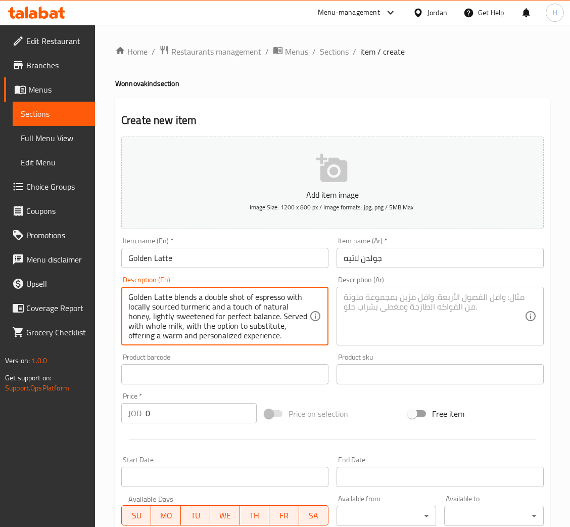
scroll to position [38, 0]
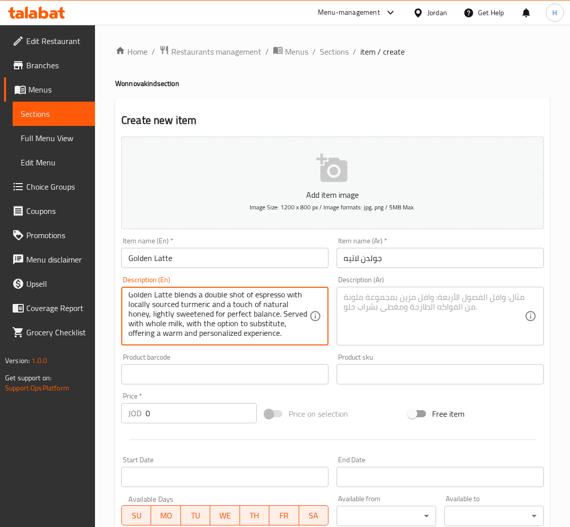
type textarea "Golden Latte blends a double shot of espresso with locally sourced turmeric and…"
click at [434, 308] on textarea at bounding box center [434, 316] width 181 height 48
paste textarea "لاتيه الذهبي مشروب غني بمزيج من دبل شوت إسبريسو وكركم محلي مع لمسة من العسل الط…"
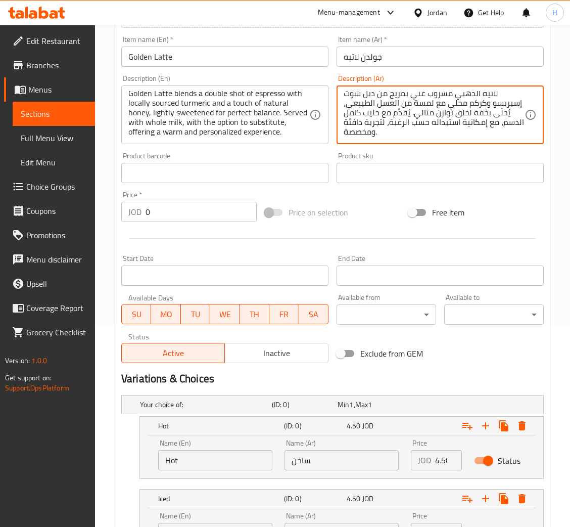
scroll to position [296, 0]
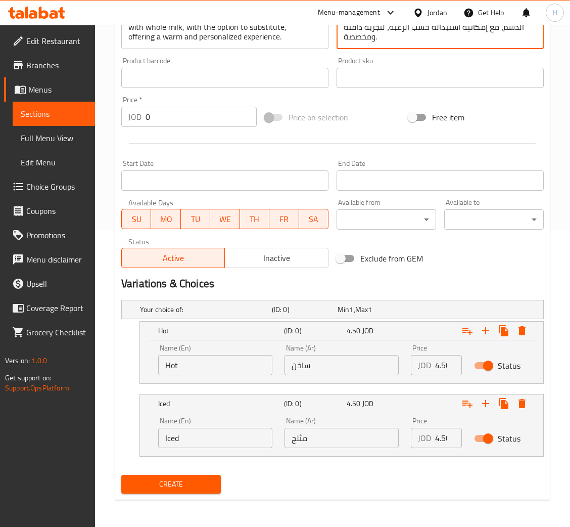
type textarea "لاتيه الذهبي مشروب غني بمزيج من دبل شوت إسبريسو وكركم محلي مع لمسة من العسل الط…"
click at [237, 366] on input "Hot" at bounding box center [215, 365] width 114 height 20
type input "Hot"
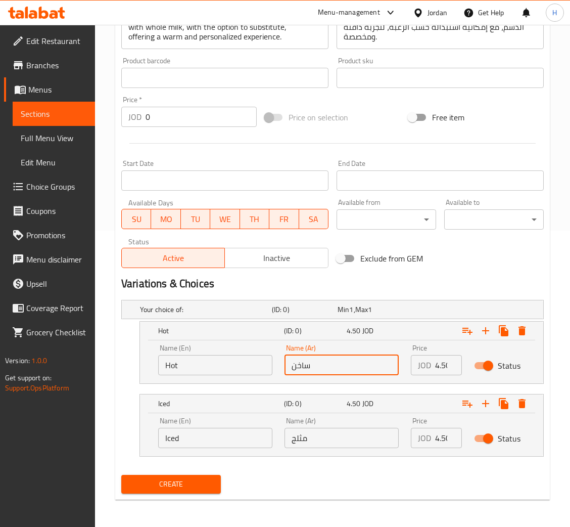
type input "ساخن"
type input "4.50"
click at [248, 443] on input "Iced" at bounding box center [215, 438] width 114 height 20
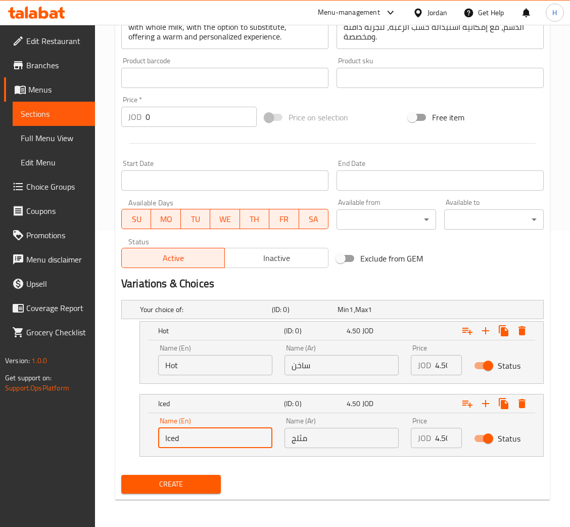
click at [248, 443] on input "Iced" at bounding box center [215, 438] width 114 height 20
type input "Iced"
type input "مثلج"
type input "4.50"
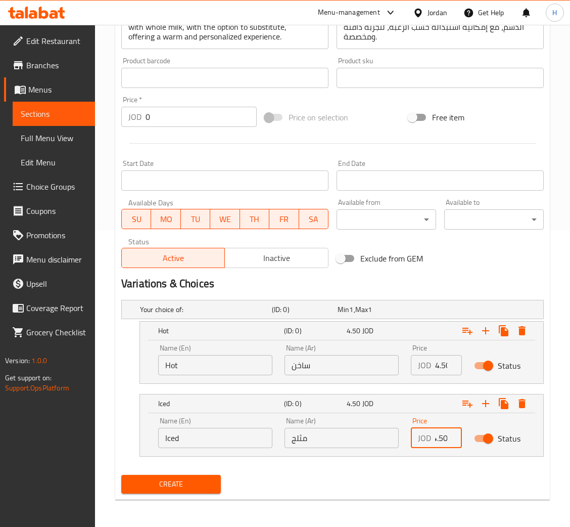
click at [193, 476] on button "Create" at bounding box center [171, 484] width 100 height 19
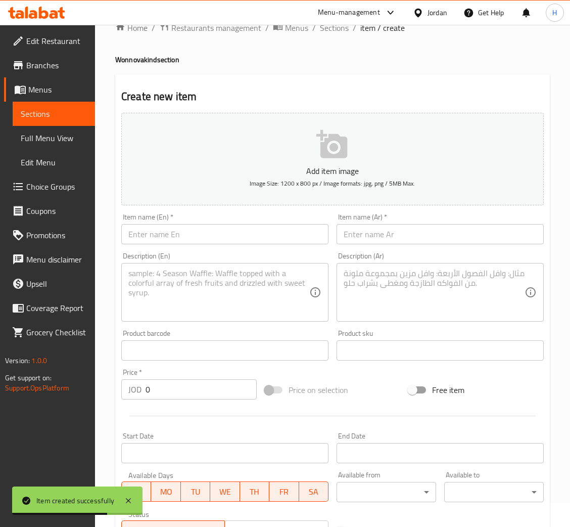
scroll to position [0, 0]
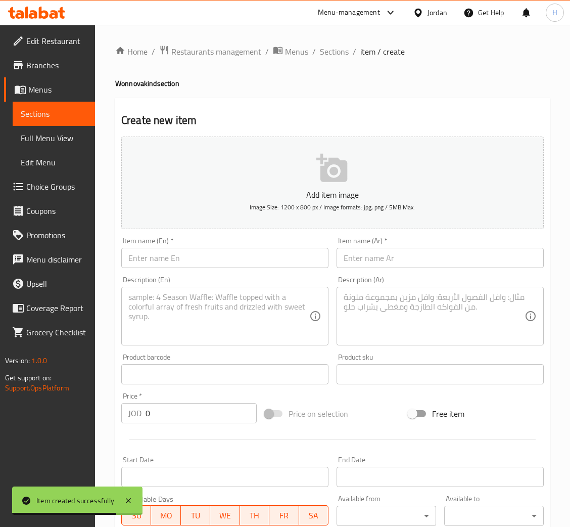
click at [263, 254] on input "text" at bounding box center [224, 258] width 207 height 20
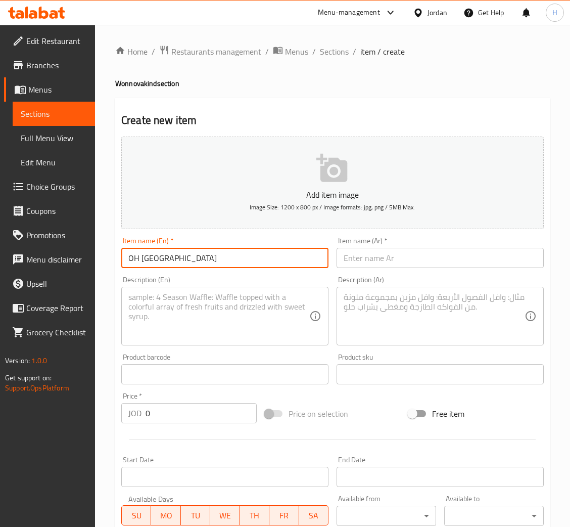
type input "OH Canada"
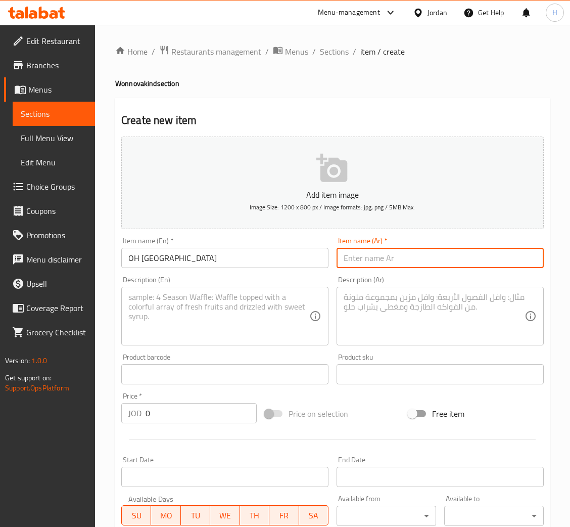
type input "ا"
type input "أوه كندا"
click at [270, 297] on textarea at bounding box center [218, 316] width 181 height 48
paste textarea "Oh Canada is a distinctive blend of double-shot espresso, organic maple syrup, …"
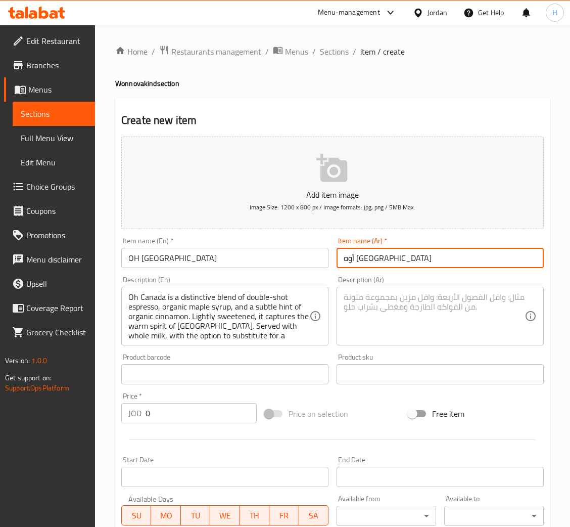
scroll to position [38, 0]
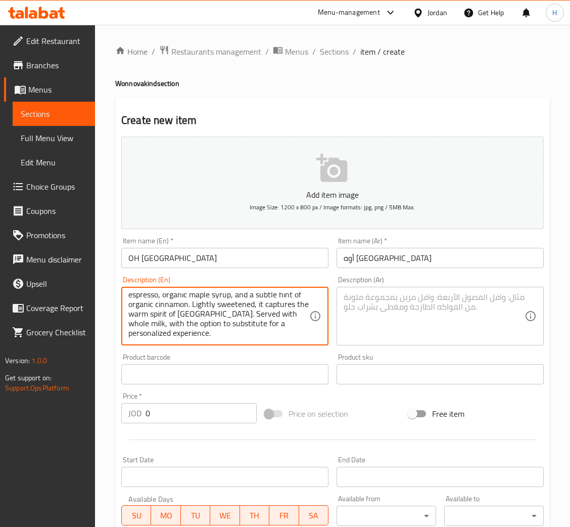
type textarea "Oh Canada is a distinctive blend of double-shot espresso, organic maple syrup, …"
click at [442, 333] on textarea at bounding box center [434, 316] width 181 height 48
paste textarea "مشروب فريد يجمع بين دبل شوت إسبريسو، شراب القيقب العضوي، ولمسة ناعمة من القرفة …"
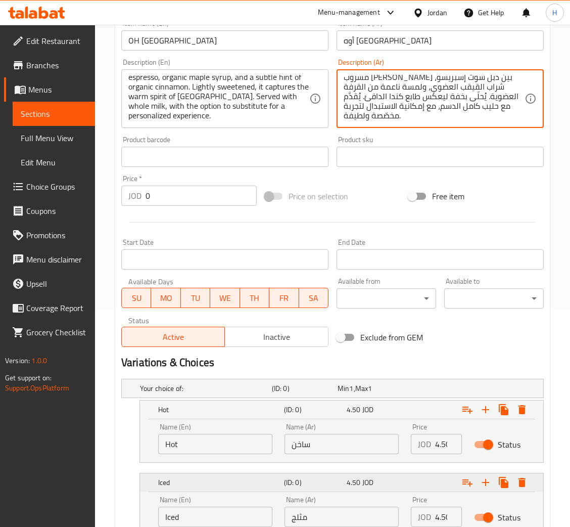
scroll to position [296, 0]
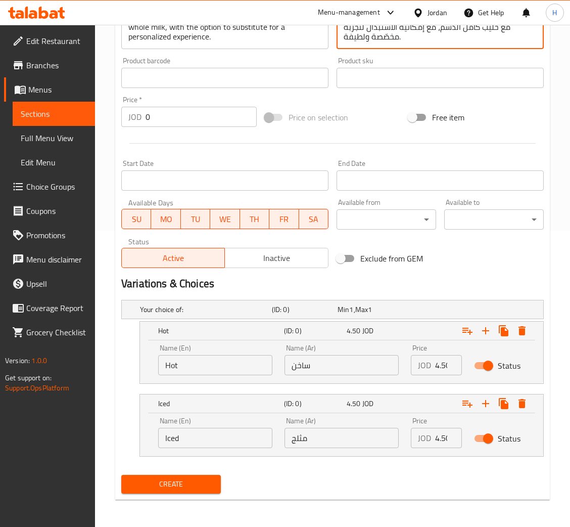
type textarea "مشروب فريد يجمع بين دبل شوت إسبريسو، شراب القيقب العضوي، ولمسة ناعمة من القرفة …"
click at [255, 366] on input "Hot" at bounding box center [215, 365] width 114 height 20
type input "Hot"
type input "ساخن"
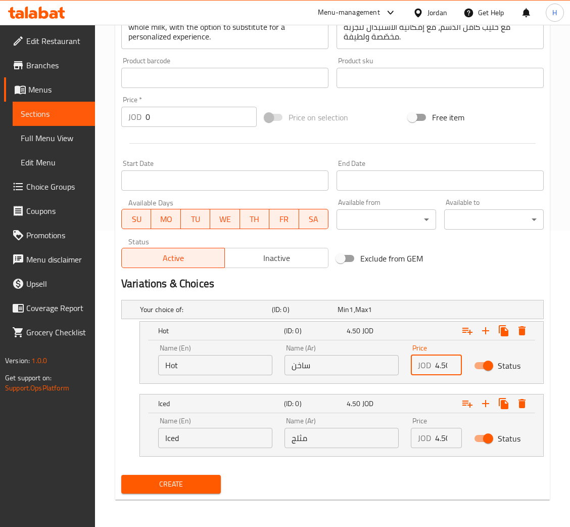
scroll to position [0, 3]
type input "4.50"
click at [227, 428] on input "Iced" at bounding box center [215, 438] width 114 height 20
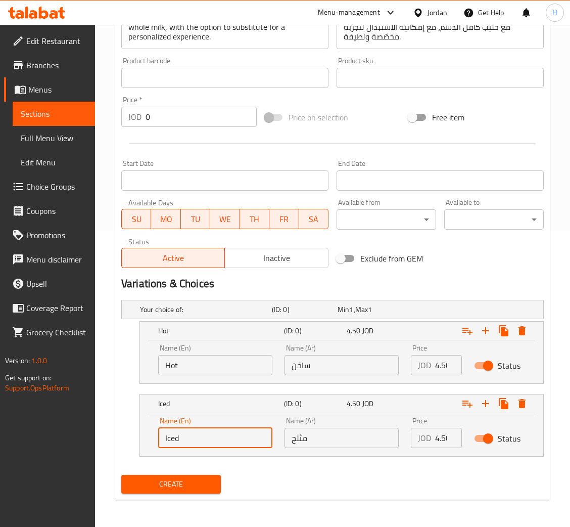
type input "Iced"
type input "مثلج"
type input "4.50"
click at [194, 480] on span "Create" at bounding box center [170, 484] width 83 height 13
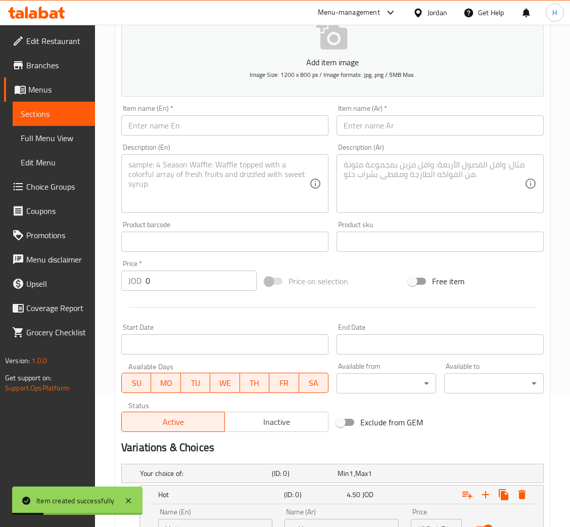
scroll to position [0, 0]
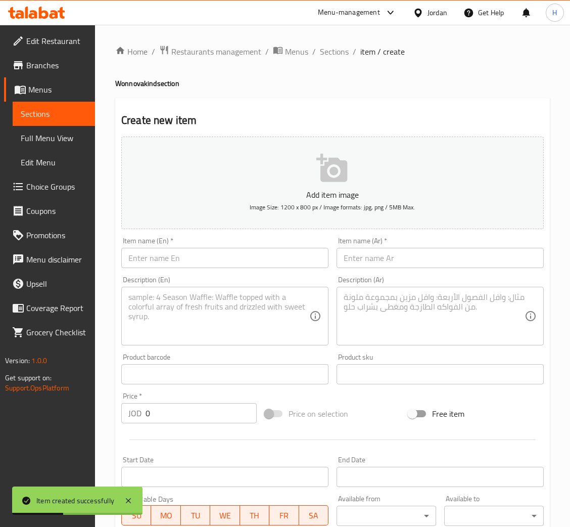
click at [229, 250] on input "text" at bounding box center [224, 258] width 207 height 20
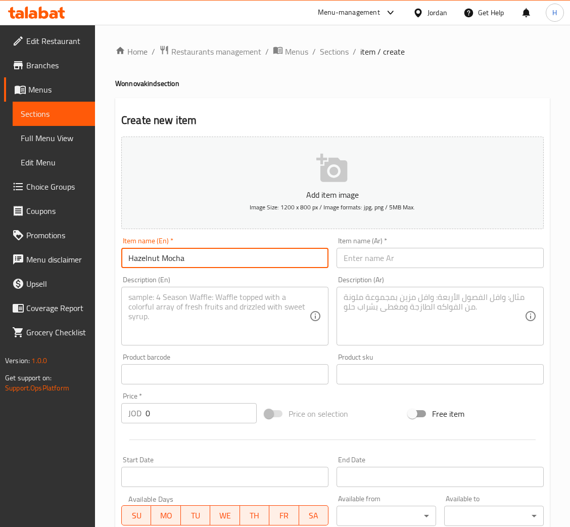
type input "Hazelnut Mocha"
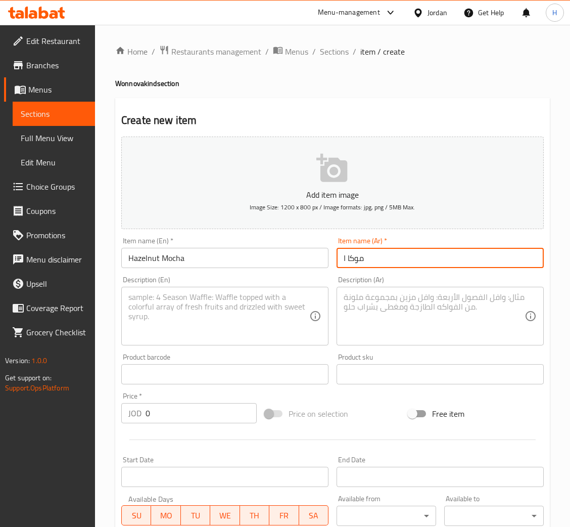
type input "موكا ال"
type input "موكا البندق"
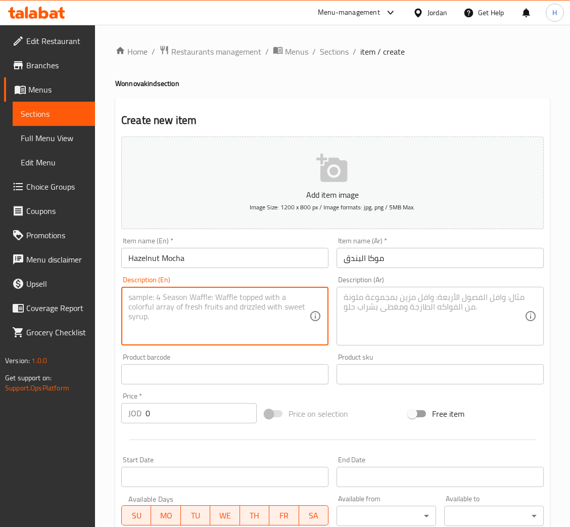
click at [230, 311] on textarea at bounding box center [218, 316] width 181 height 48
paste textarea "Hazelnut Mocha blends a double shot of espresso with dark chocolate and a hint …"
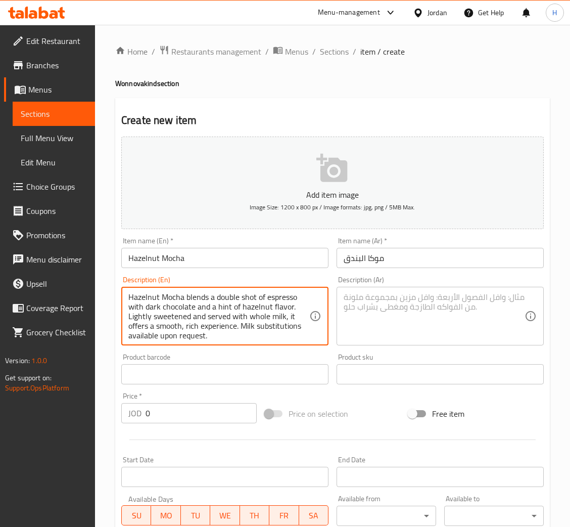
scroll to position [29, 0]
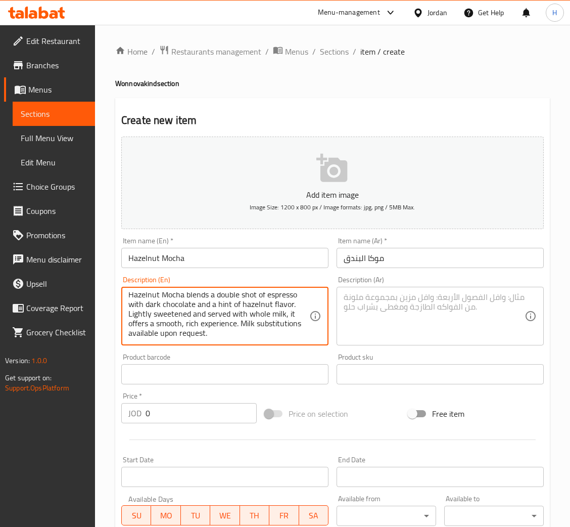
type textarea "Hazelnut Mocha blends a double shot of espresso with dark chocolate and a hint …"
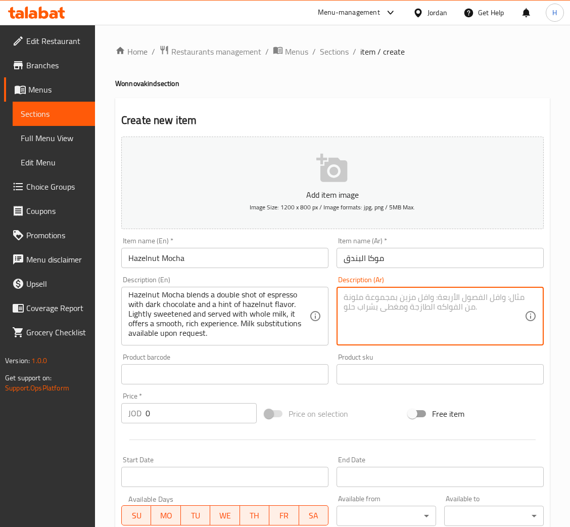
drag, startPoint x: 403, startPoint y: 326, endPoint x: 402, endPoint y: 320, distance: 6.2
click at [402, 320] on textarea at bounding box center [434, 316] width 181 height 48
paste textarea "مزيج غني يجمع بين دبل شوت إسبريسو، شوكولاتة داكنة، ولمسة من نكهة البندق. يُحضَّ…"
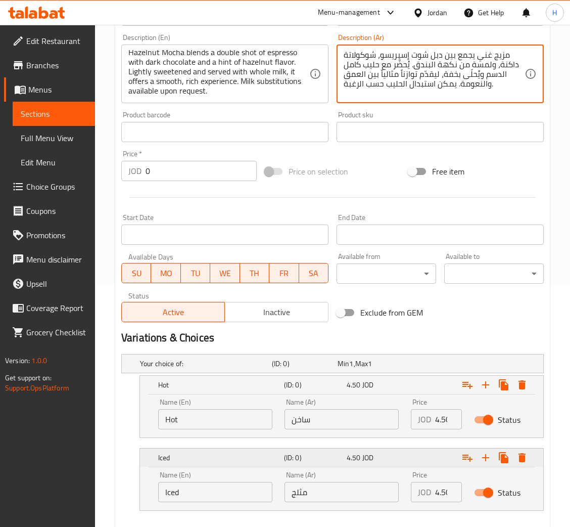
scroll to position [296, 0]
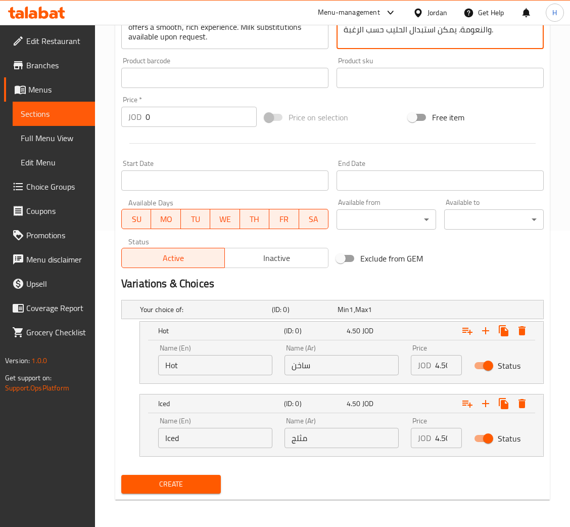
type textarea "مزيج غني يجمع بين دبل شوت إسبريسو، شوكولاتة داكنة، ولمسة من نكهة البندق. يُحضَّ…"
click at [236, 369] on input "Hot" at bounding box center [215, 365] width 114 height 20
click at [236, 369] on input "Choice" at bounding box center [215, 365] width 114 height 20
type input "Hot"
type input "ساخن"
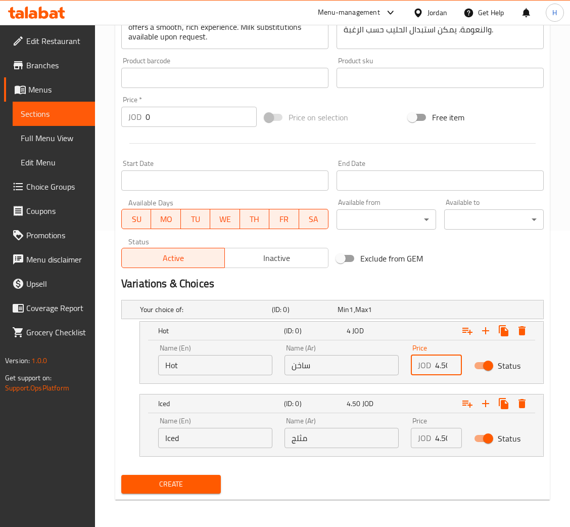
scroll to position [0, 3]
type input "4.50"
click at [214, 429] on input "Iced" at bounding box center [215, 438] width 114 height 20
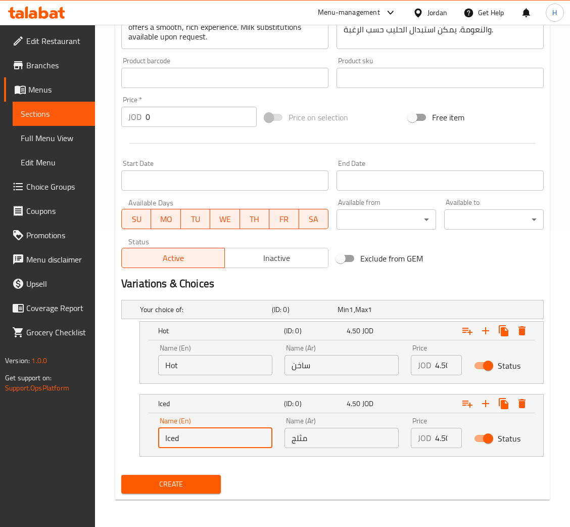
type input "Iced"
type input "مثلج"
type input "4.50"
click at [195, 480] on span "Create" at bounding box center [170, 484] width 83 height 13
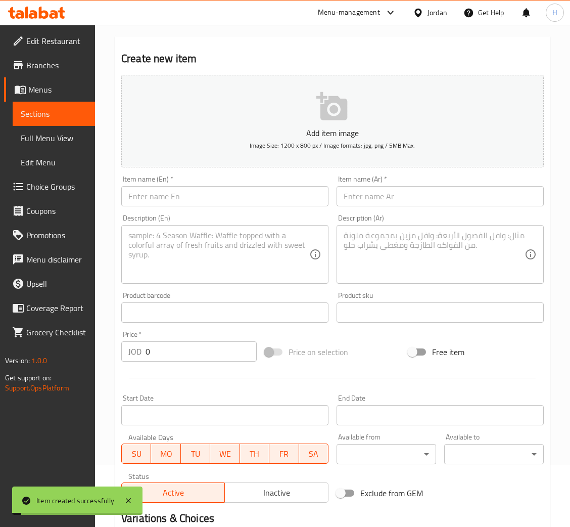
scroll to position [0, 0]
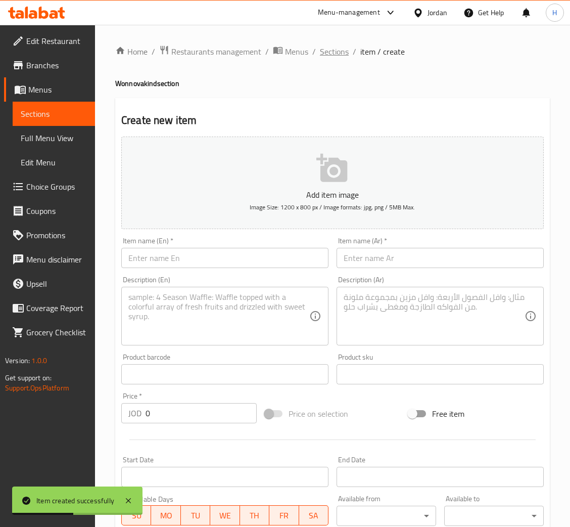
click at [334, 47] on span "Sections" at bounding box center [334, 52] width 29 height 12
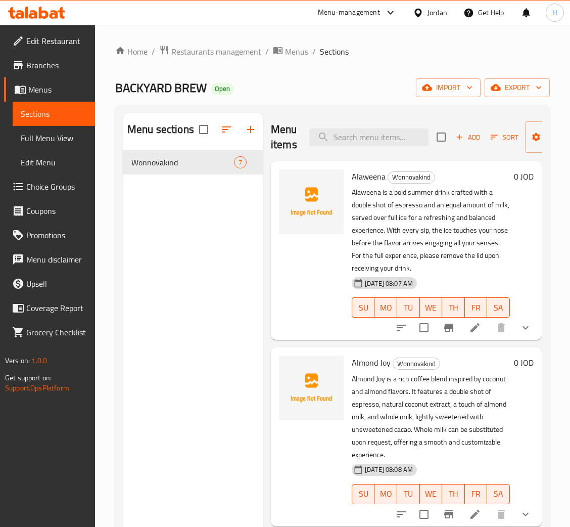
click at [209, 221] on div "Menu sections Wonnovakind 7" at bounding box center [193, 376] width 140 height 527
click at [244, 125] on button "button" at bounding box center [251, 129] width 24 height 24
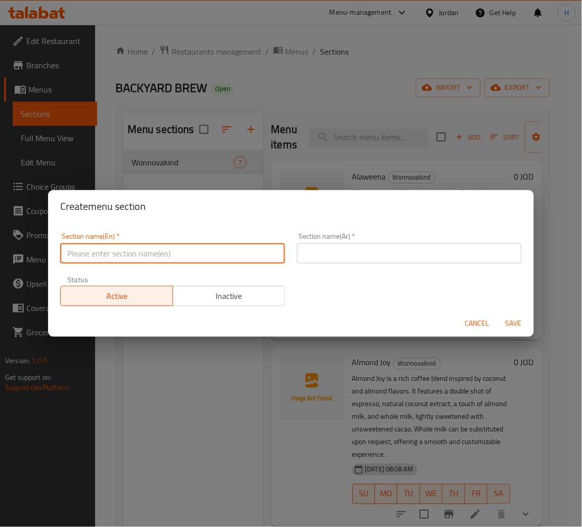
click at [247, 263] on div "Section name(En)   * Section name(En) *" at bounding box center [172, 248] width 237 height 43
click at [248, 261] on input "text" at bounding box center [172, 253] width 225 height 20
type input "Lemonade"
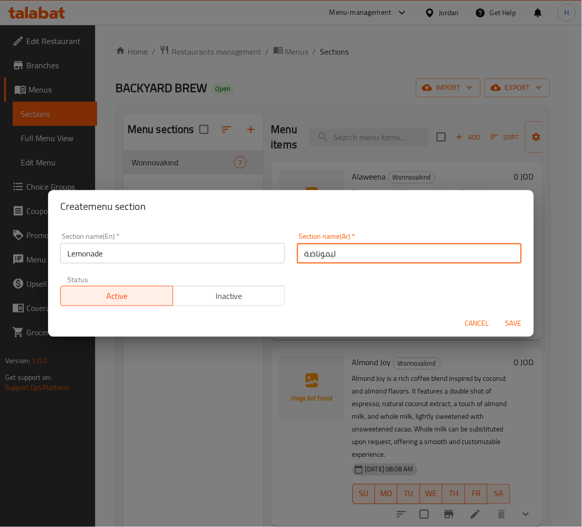
type input "ليموناضة"
type button "0"
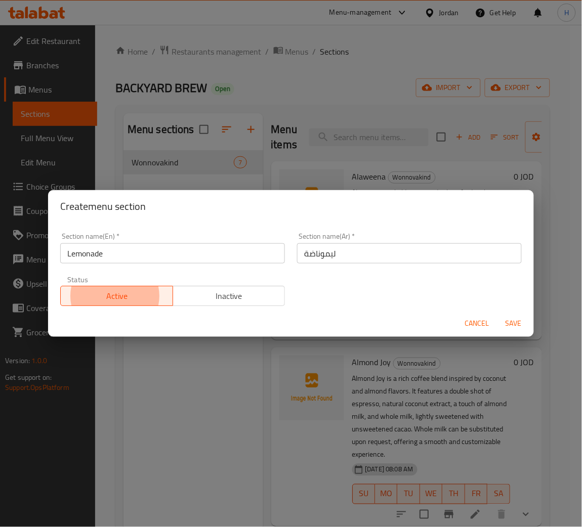
type button "1"
click at [497, 314] on button "Save" at bounding box center [513, 323] width 32 height 19
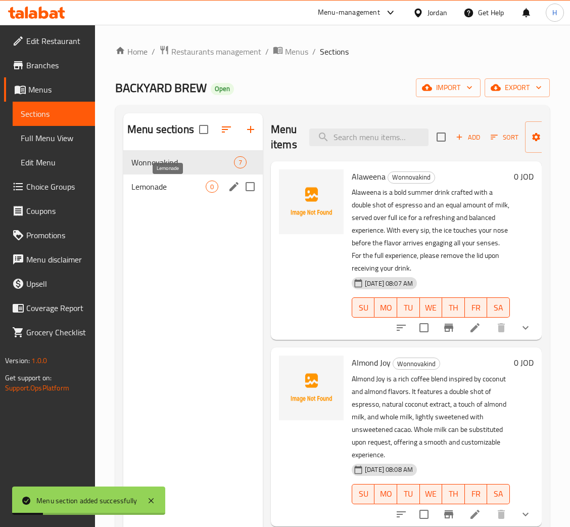
click at [190, 188] on span "Lemonade" at bounding box center [168, 187] width 74 height 12
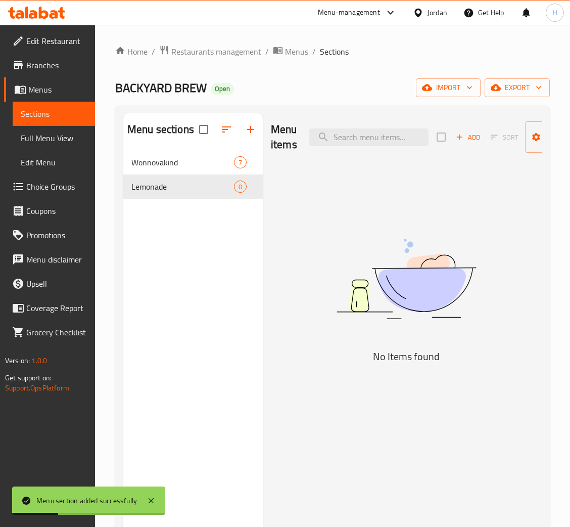
click at [464, 138] on span "Add" at bounding box center [468, 137] width 27 height 12
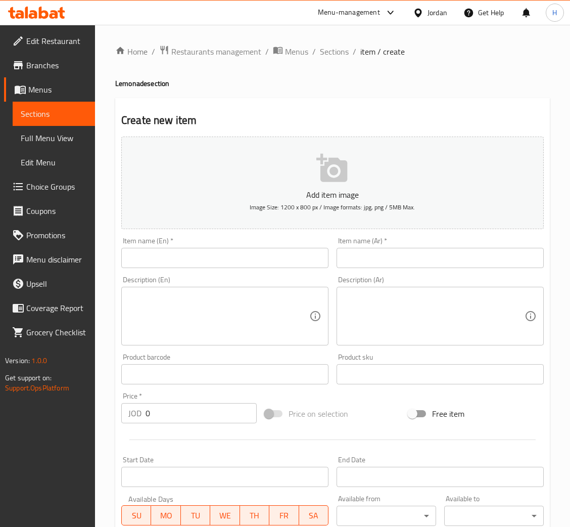
click at [278, 259] on input "text" at bounding box center [224, 258] width 207 height 20
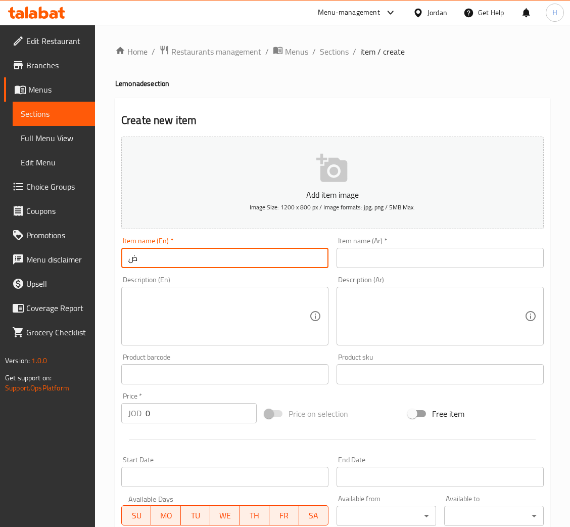
type input "ِ"
type input "Agua Fresca"
click at [360, 260] on input "text" at bounding box center [440, 258] width 207 height 20
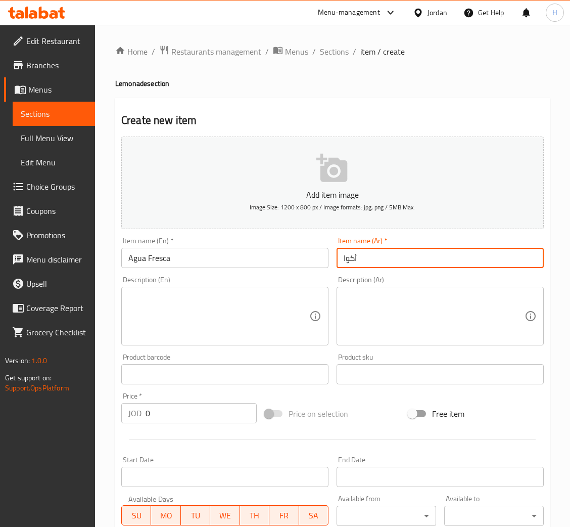
type input "أكوا فريسكا"
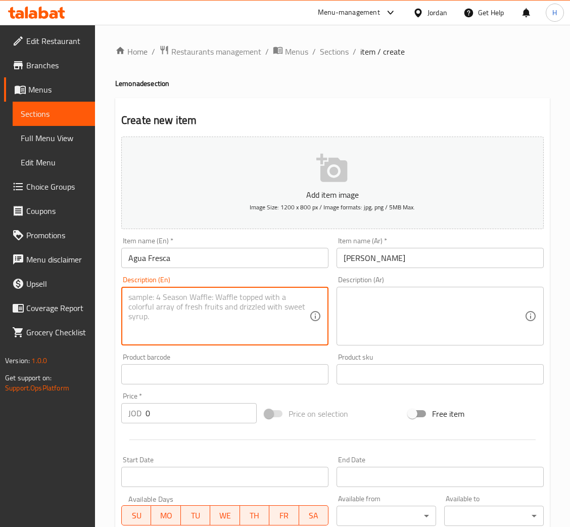
drag, startPoint x: 258, startPoint y: 307, endPoint x: 318, endPoint y: 279, distance: 65.6
click at [258, 307] on textarea at bounding box center [218, 316] width 181 height 48
paste textarea "Agua Fresca is a light and refreshing summer drink made with fresh lemonade inf…"
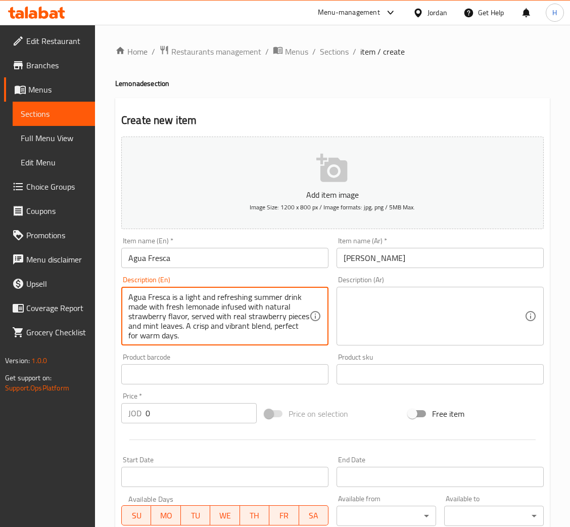
scroll to position [19, 0]
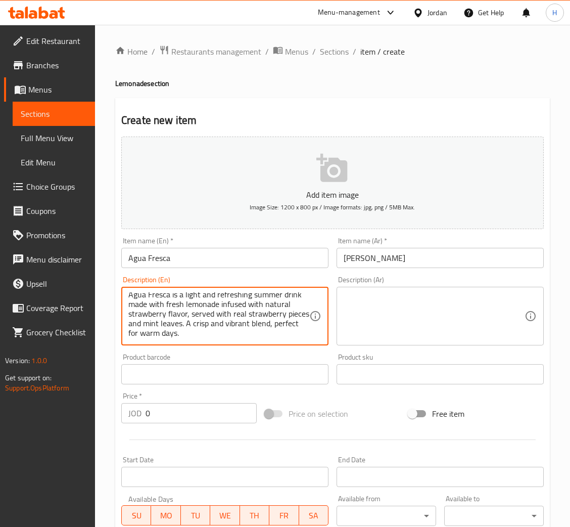
type textarea "Agua Fresca is a light and refreshing summer drink made with fresh lemonade inf…"
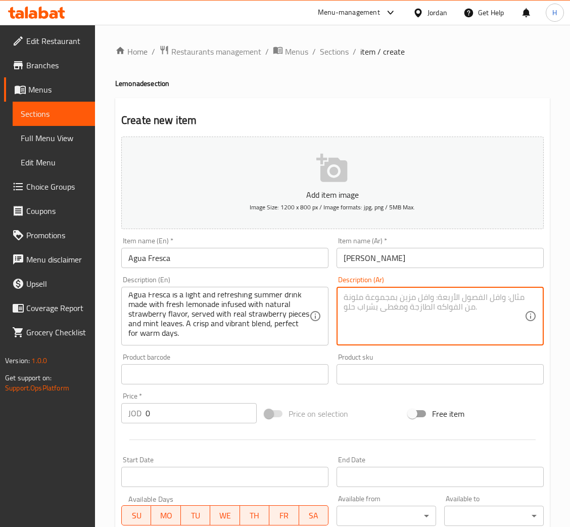
click at [436, 327] on textarea at bounding box center [434, 316] width 181 height 48
paste textarea "مشروب صيفي خفيف ومنعش، يُحضّر من ليموناد طازج ممزوج بنكهة الفراولة الطبيعية، وي…"
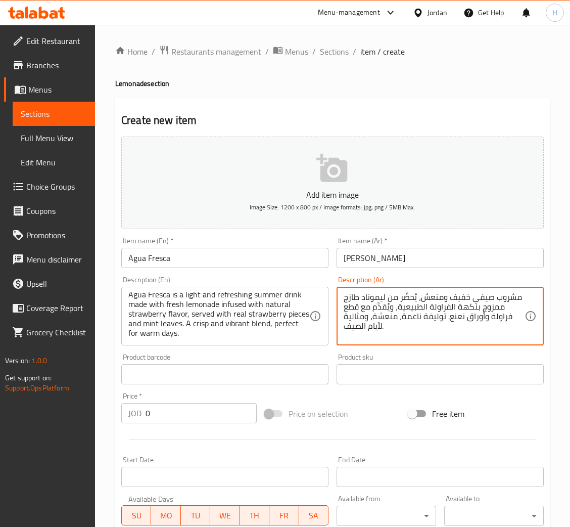
scroll to position [10, 0]
type textarea "مشروب صيفي خفيف ومنعش، يُحضّر من ليموناد طازج ممزوج بنكهة الفراولة الطبيعية، وي…"
click at [186, 414] on input "0" at bounding box center [201, 413] width 111 height 20
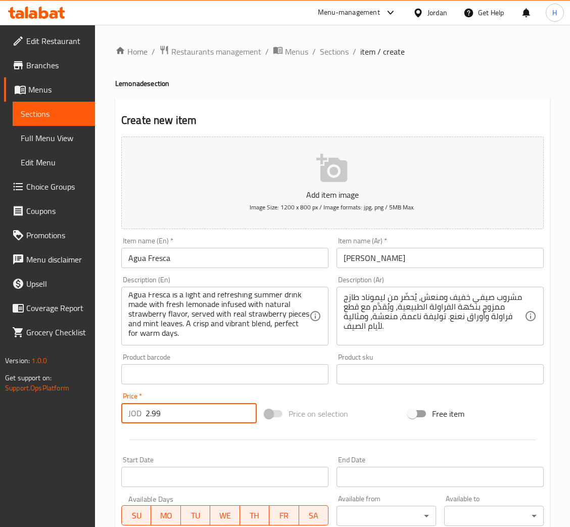
type input "2.99"
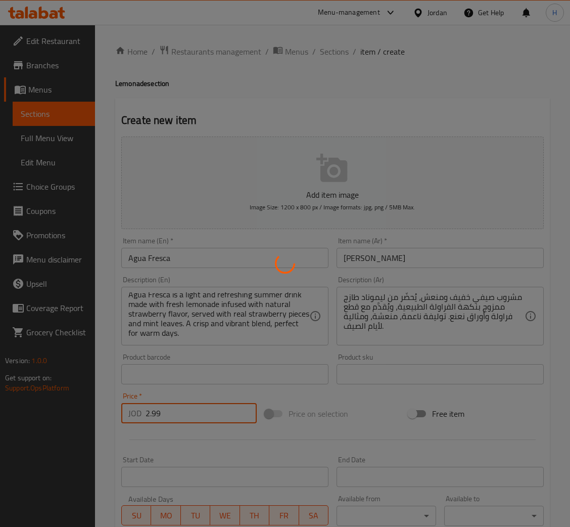
type input "0"
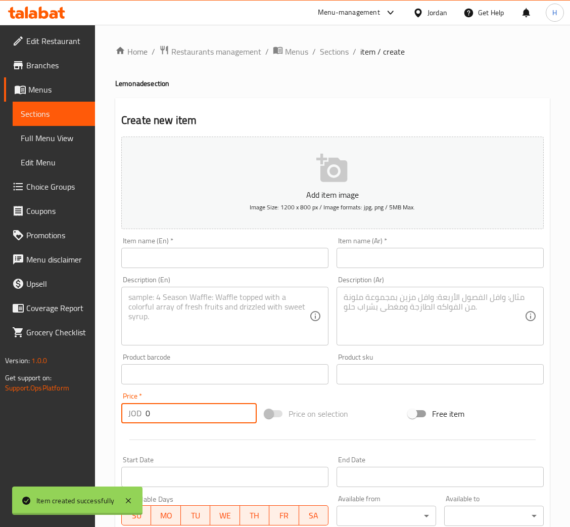
scroll to position [0, 0]
drag, startPoint x: 249, startPoint y: 273, endPoint x: 248, endPoint y: 263, distance: 9.7
click at [248, 269] on div "Add item image Image Size: 1200 x 800 px / Image formats: jpg, png / 5MB Max. I…" at bounding box center [332, 350] width 431 height 436
click at [248, 262] on input "text" at bounding box center [224, 258] width 207 height 20
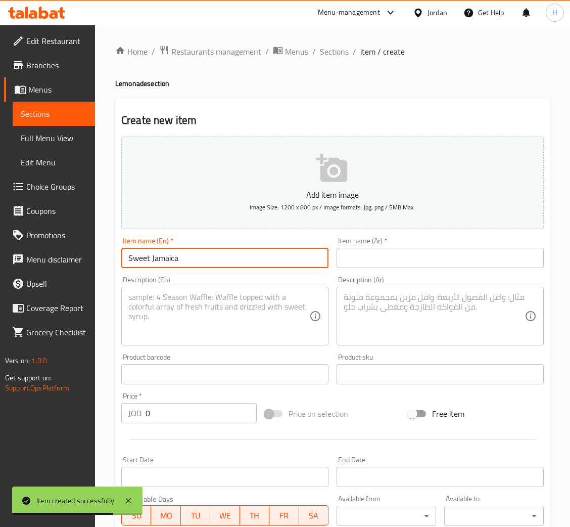
type input "Sweet Jamaica"
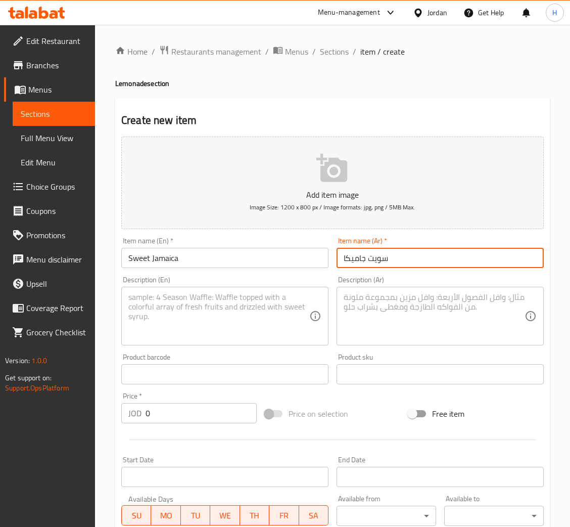
type input "سويت جاميكا"
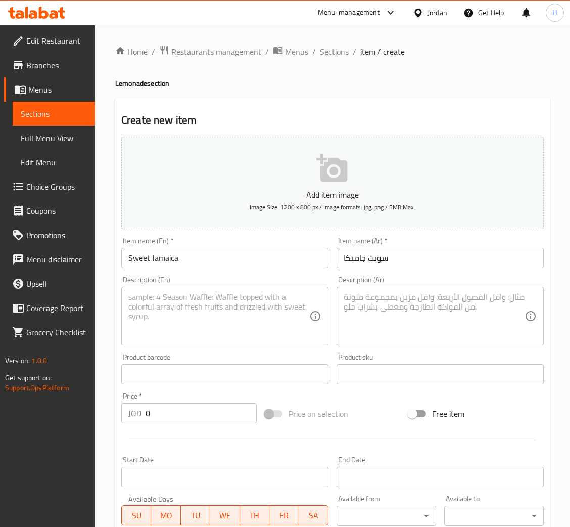
click at [260, 324] on textarea at bounding box center [218, 316] width 181 height 48
paste textarea "Sweet Jamaica is made from natural hibiscus flowers and served chilled, with a …"
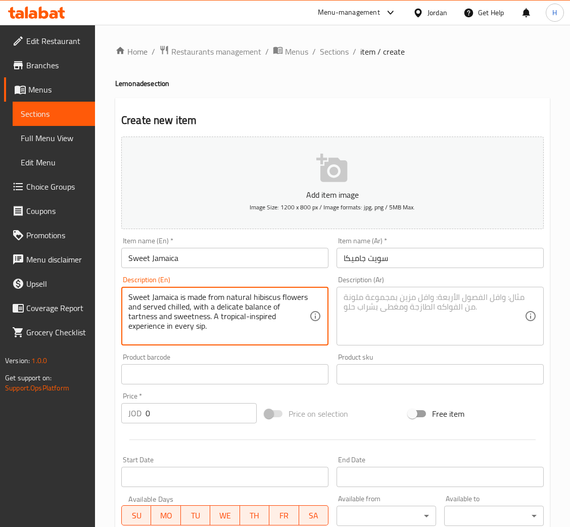
scroll to position [10, 0]
type textarea "Sweet Jamaica is made from natural hibiscus flowers and served chilled, with a …"
click at [451, 334] on textarea at bounding box center [434, 316] width 181 height 48
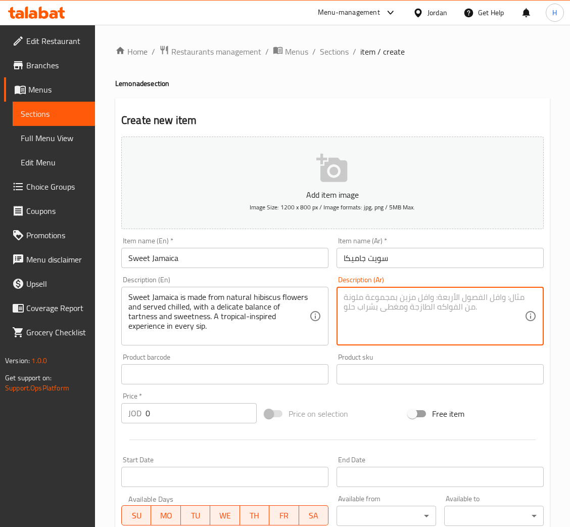
paste textarea "يُحضَّر من زهور الكركديه الطبيعية، ويُقدَّم باردًا بتوازن خفيف بين الحموضة والح…"
type textarea "يُحضَّر من زهور الكركديه الطبيعية، ويُقدَّم باردًا بتوازن خفيف بين الحموضة والح…"
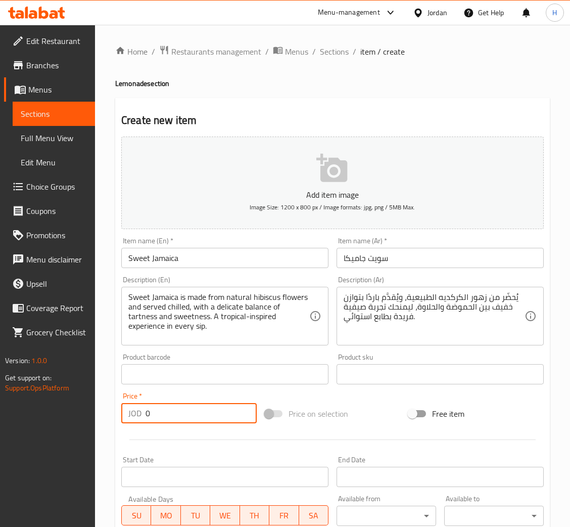
click at [200, 419] on input "0" at bounding box center [201, 413] width 111 height 20
type input "2"
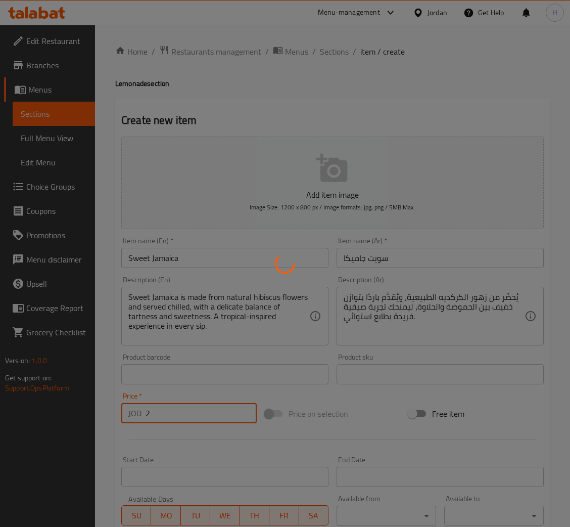
type input "0"
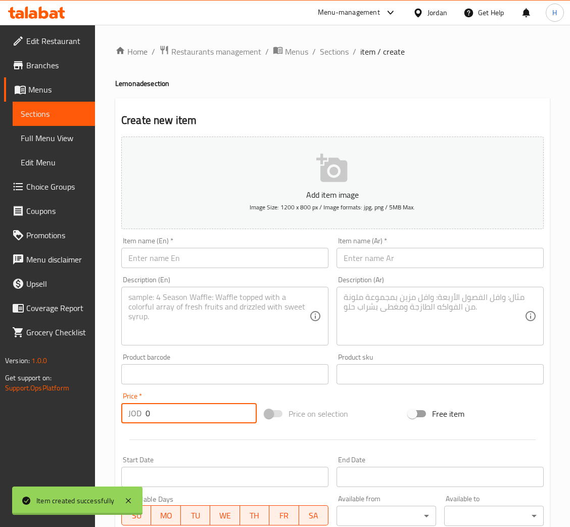
scroll to position [0, 0]
click at [245, 262] on input "text" at bounding box center [224, 258] width 207 height 20
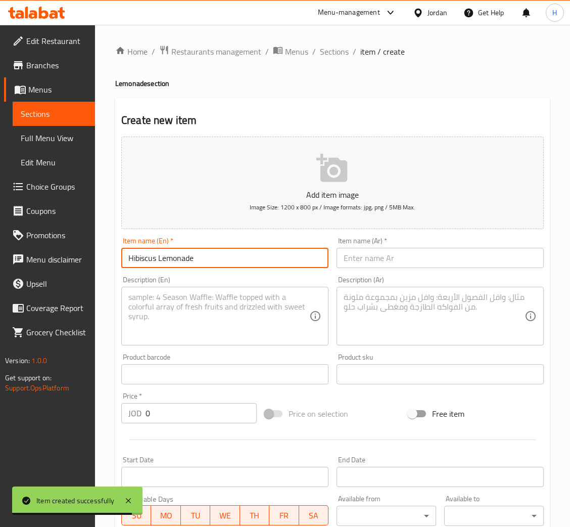
type input "Hibiscus Lemonade"
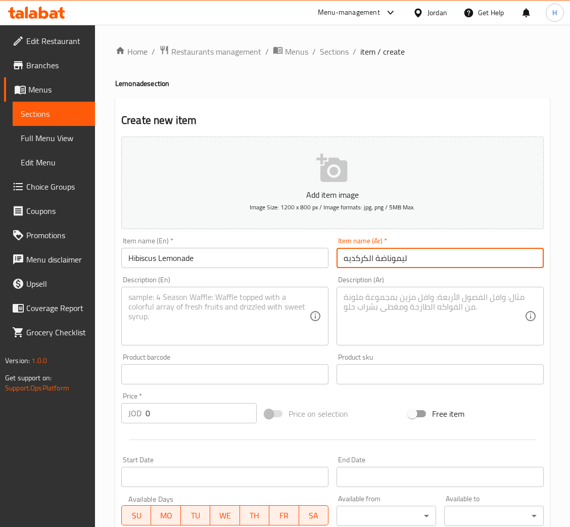
type input "ليموناضة الكركديه"
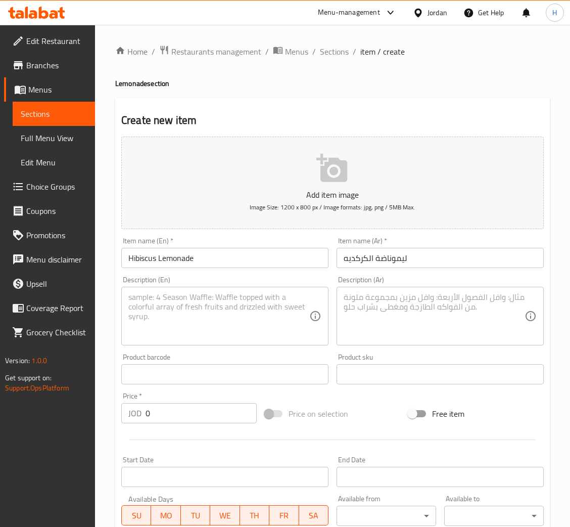
drag, startPoint x: 183, startPoint y: 308, endPoint x: 319, endPoint y: 305, distance: 136.6
click at [183, 308] on textarea at bounding box center [218, 316] width 181 height 48
paste textarea "Sweet Hibiscus Lemonade is a refreshing blend of fresh lemonade and natural hib…"
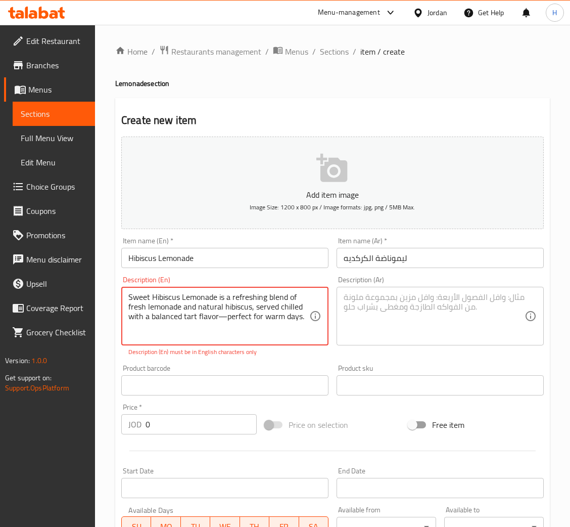
type textarea "Sweet Hibiscus Lemonade is a refreshing blend of fresh lemonade and natural hib…"
drag, startPoint x: 401, startPoint y: 308, endPoint x: 365, endPoint y: 347, distance: 53.0
click at [401, 308] on textarea at bounding box center [434, 316] width 181 height 48
paste textarea "مزيج منعش من عصير الليمون الطازج وزهور الكركديه الطبيعية، يُقدَّم باردًا بطابع …"
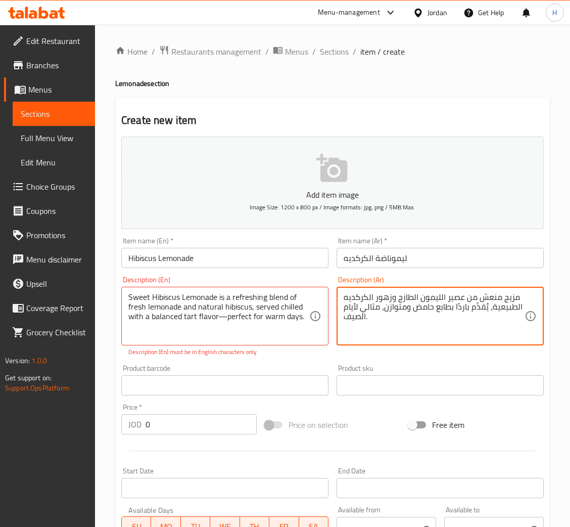
type textarea "مزيج منعش من عصير الليمون الطازج وزهور الكركديه الطبيعية، يُقدَّم باردًا بطابع …"
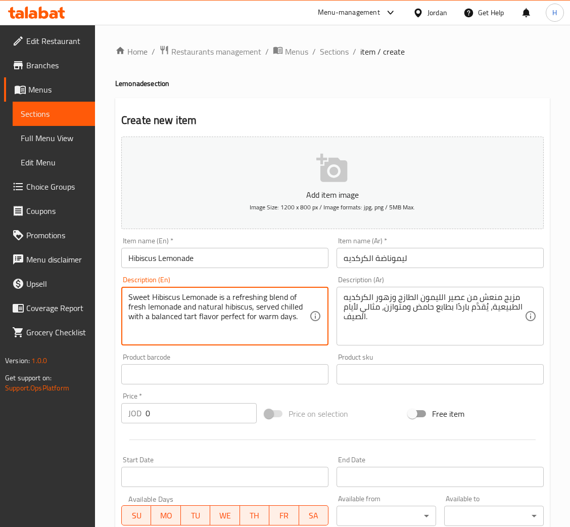
type textarea "Sweet Hibiscus Lemonade is a refreshing blend of fresh lemonade and natural hib…"
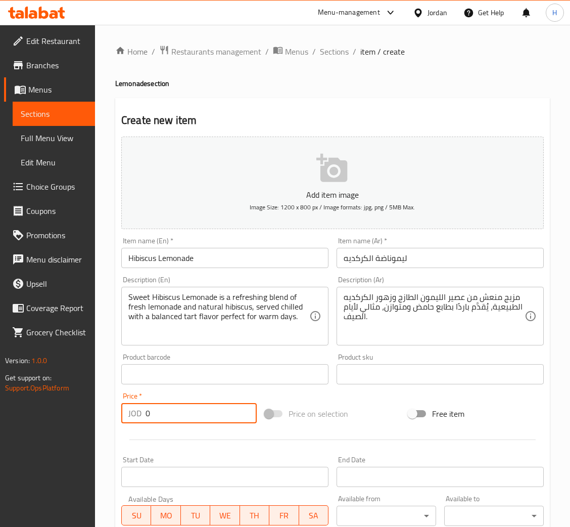
click at [171, 411] on input "0" at bounding box center [201, 413] width 111 height 20
type input "2.50"
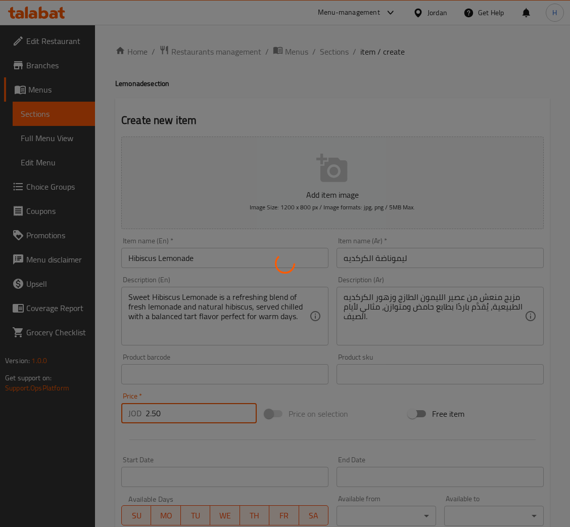
type input "0"
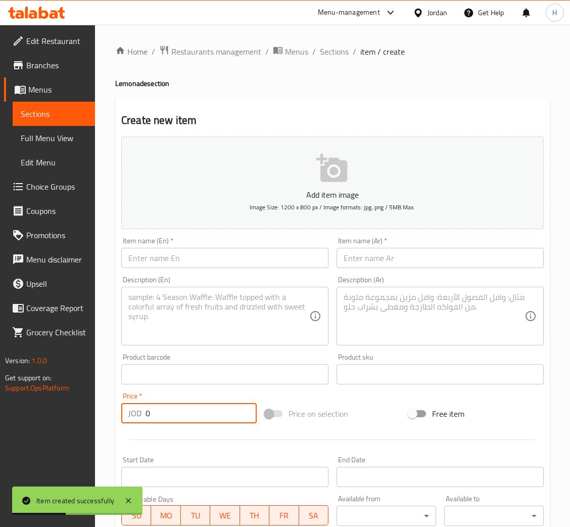
click at [283, 263] on input "text" at bounding box center [224, 258] width 207 height 20
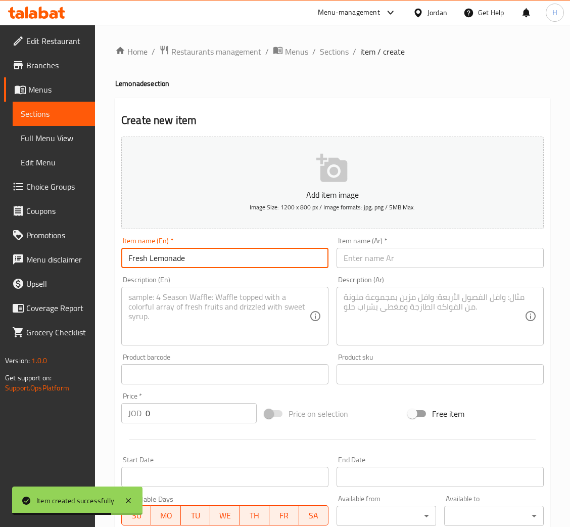
type input "Fresh Lemonade"
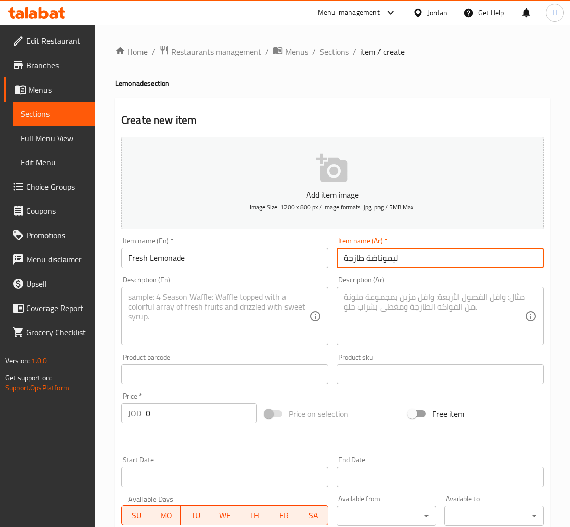
type input "ليموناضة طازجة"
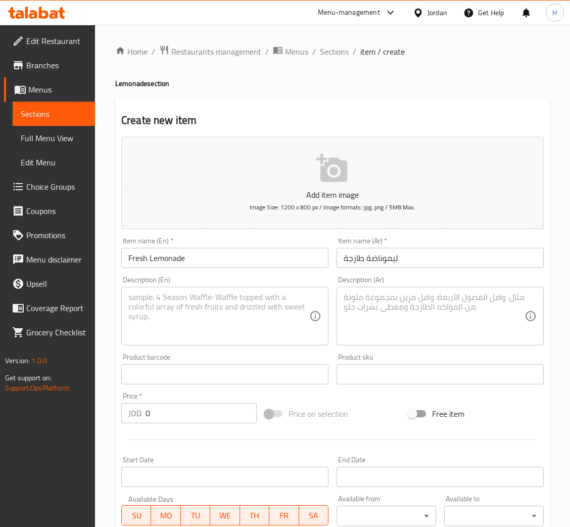
drag, startPoint x: 207, startPoint y: 291, endPoint x: 248, endPoint y: 298, distance: 41.7
click at [207, 290] on div "Description (En)" at bounding box center [224, 316] width 207 height 59
paste textarea "Fresh Lemonade is made with fresh lemon juice and lightly sweetened for perfect…"
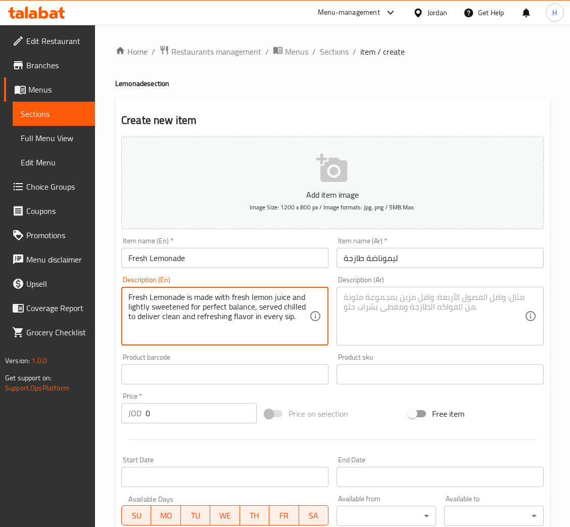
type textarea "Fresh Lemonade is made with fresh lemon juice and lightly sweetened for perfect…"
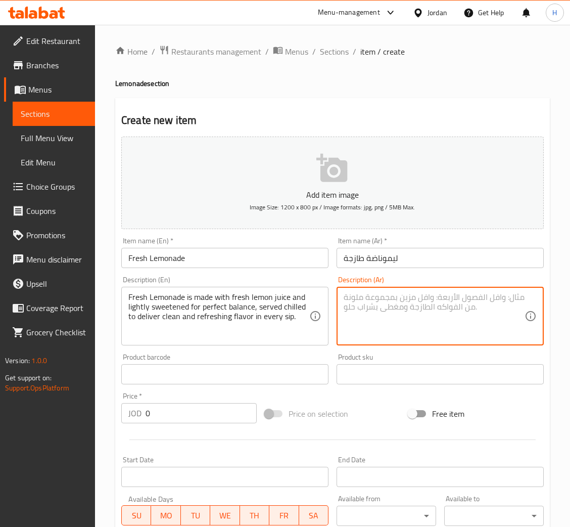
click at [414, 330] on textarea at bounding box center [434, 316] width 181 height 48
paste textarea "يُحضّر من عصير ليمون طازج ومحلى بتوازن خفيف، ويُقدَّم باردًا ليمنحك انتعاشًا نق…"
type textarea "يُحضّر من عصير ليمون طازج ومحلى بتوازن خفيف، ويُقدَّم باردًا ليمنحك انتعاشًا نق…"
click at [213, 409] on input "0" at bounding box center [201, 413] width 111 height 20
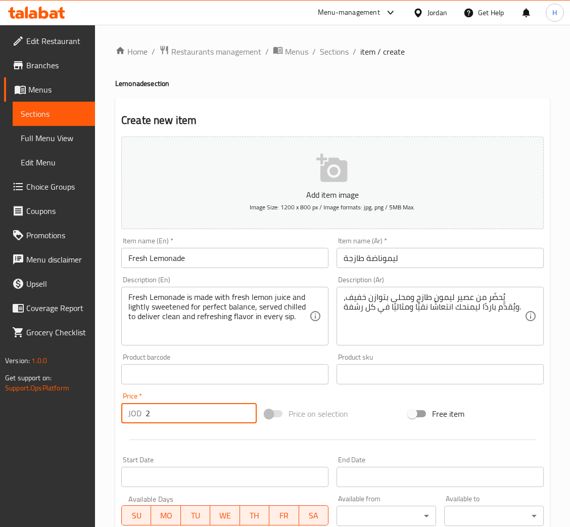
type input "2"
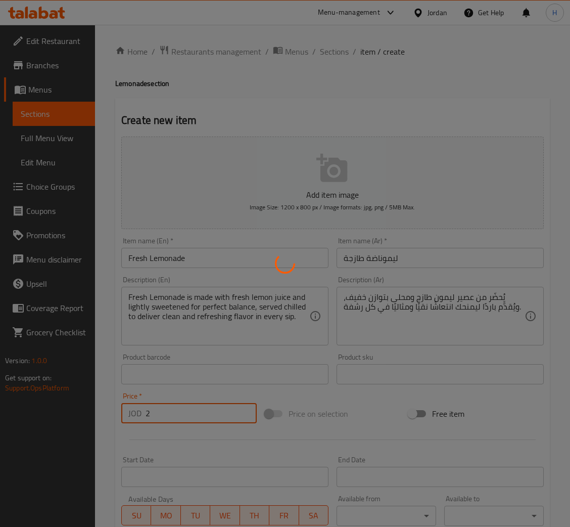
type input "0"
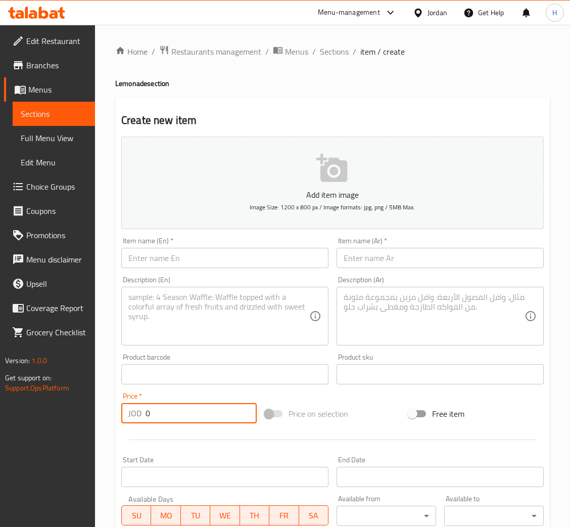
drag, startPoint x: 326, startPoint y: 53, endPoint x: 329, endPoint y: 59, distance: 6.8
click at [326, 53] on span "Sections" at bounding box center [334, 52] width 29 height 12
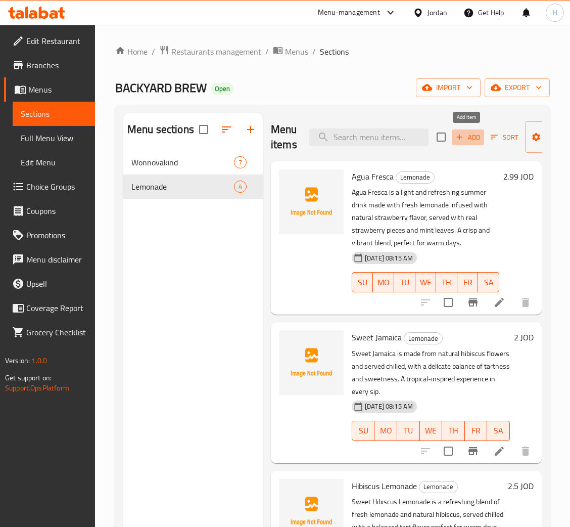
click at [468, 139] on span "Add" at bounding box center [468, 137] width 27 height 12
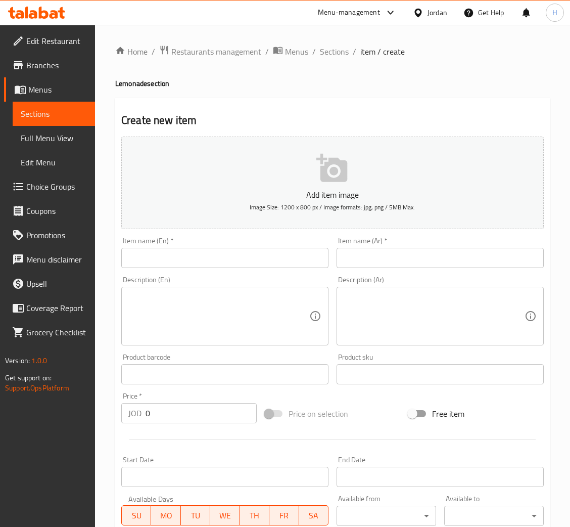
drag, startPoint x: 327, startPoint y: 51, endPoint x: 327, endPoint y: 63, distance: 11.6
click at [327, 51] on span "Sections" at bounding box center [334, 52] width 29 height 12
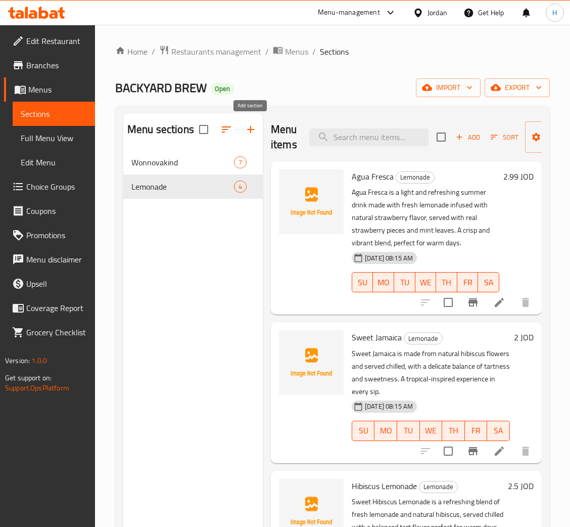
click at [251, 132] on icon "button" at bounding box center [250, 129] width 7 height 7
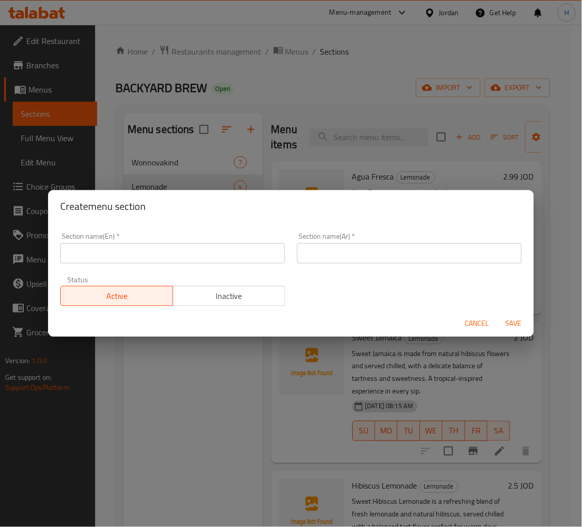
click at [243, 256] on input "text" at bounding box center [172, 253] width 225 height 20
type input "Espresso Based Drinks"
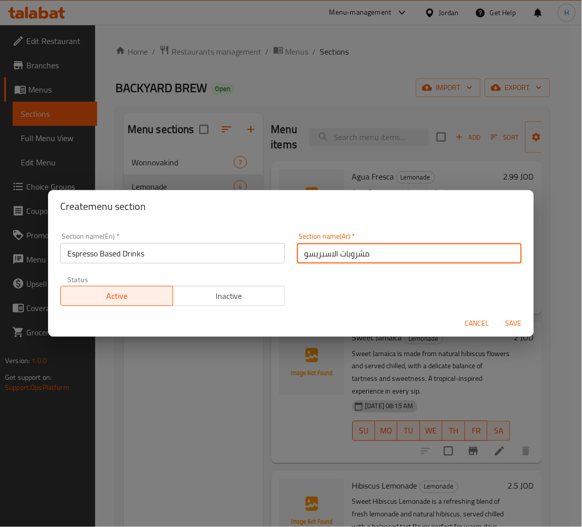
type input "مشروبات الاسبريسو"
type button "0"
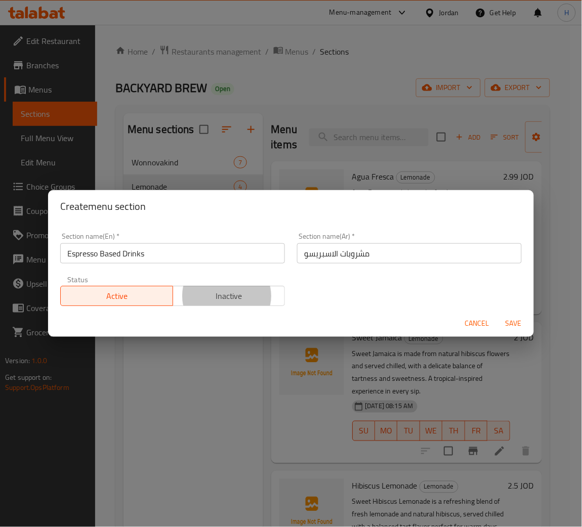
type button "1"
click at [497, 314] on button "Save" at bounding box center [513, 323] width 32 height 19
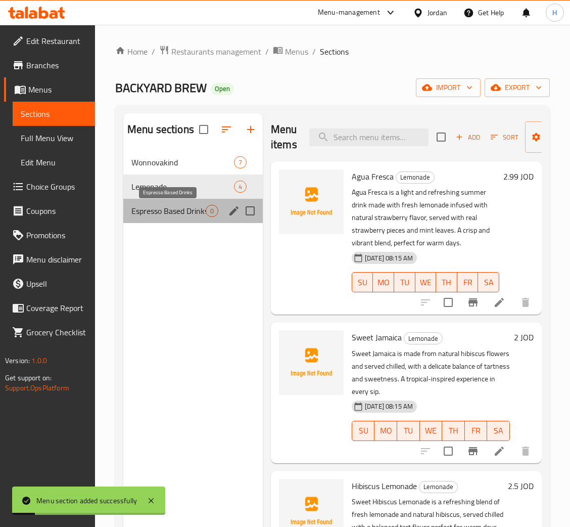
click at [169, 206] on span "Espresso Based Drinks" at bounding box center [168, 211] width 74 height 12
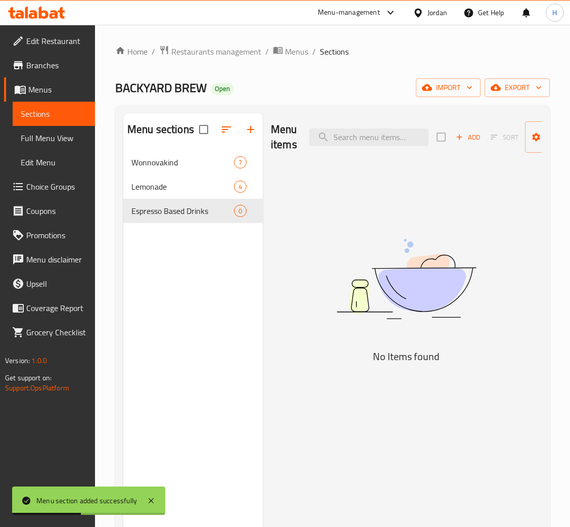
click at [480, 142] on span "Add" at bounding box center [468, 137] width 27 height 12
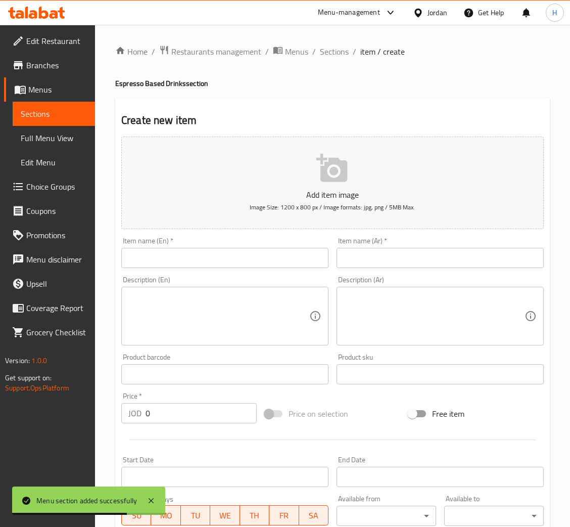
click at [237, 259] on input "text" at bounding box center [224, 258] width 207 height 20
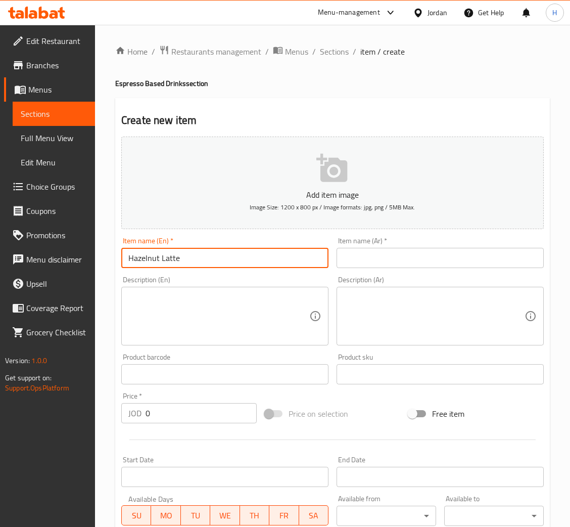
type input "Hazelnut Latte"
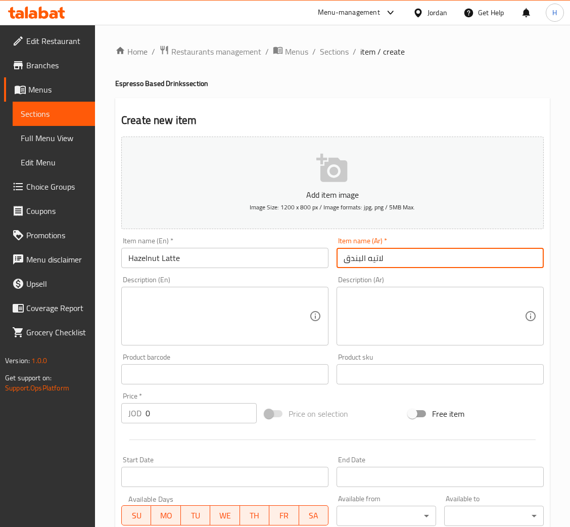
type input "لاتيه البندق"
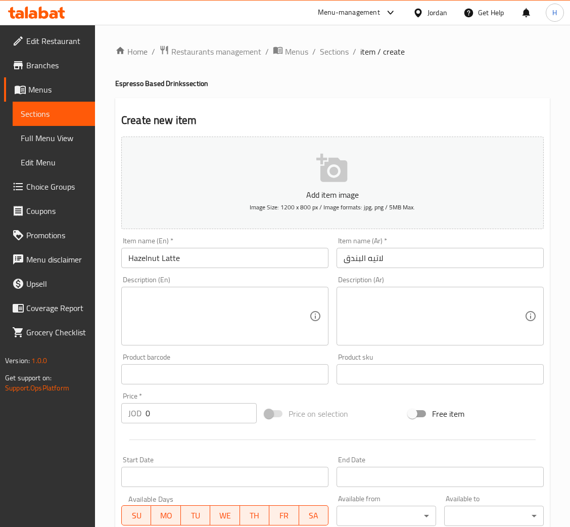
click at [196, 327] on textarea at bounding box center [218, 316] width 181 height 48
paste textarea "Hazelnut Latte is made by blending espresso—extracted from our in-house medium …"
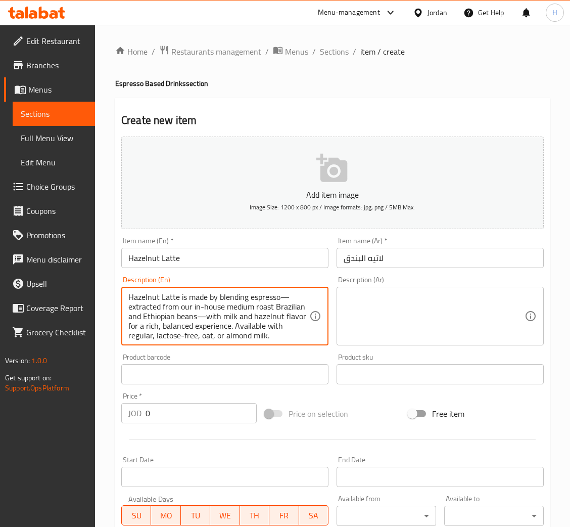
scroll to position [29, 0]
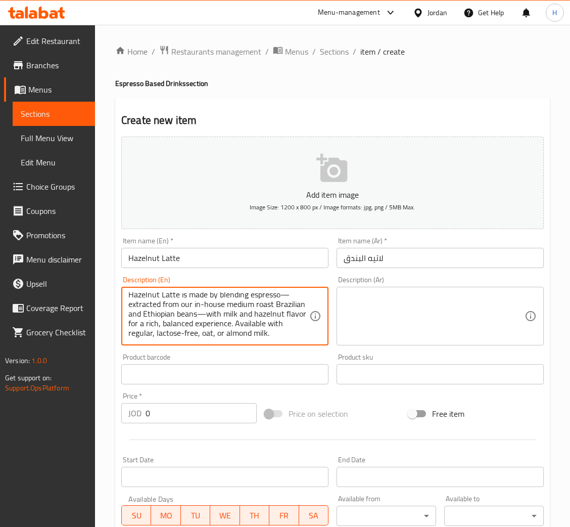
type textarea "Hazelnut Latte is made by blending espresso—extracted from our in-house medium …"
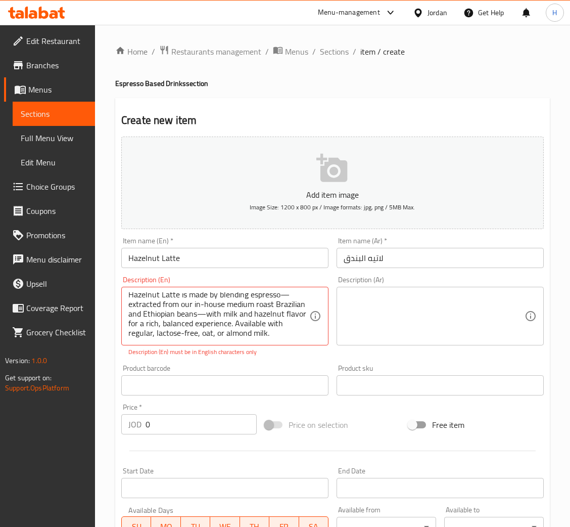
click at [379, 336] on textarea at bounding box center [434, 316] width 181 height 48
paste textarea "يُحضّر الهيزل نت لاتيه بمزج الإسبريسو المستخلص من مزيج حبوب برازيلية وإثيوبية، …"
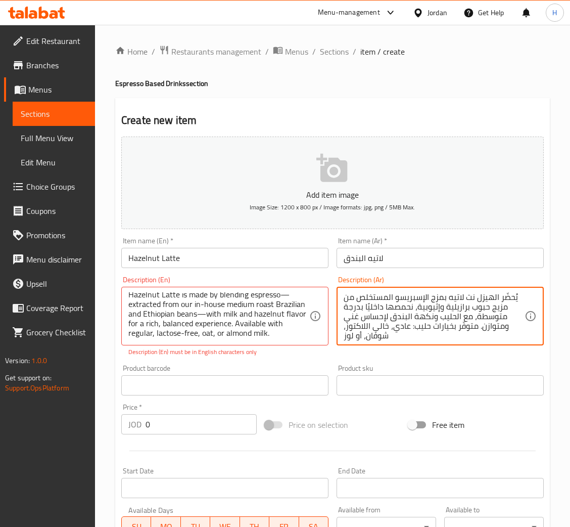
scroll to position [19, 0]
type textarea "يُحضّر الهيزل نت لاتيه بمزج الإسبريسو المستخلص من مزيج حبوب برازيلية وإثيوبية، …"
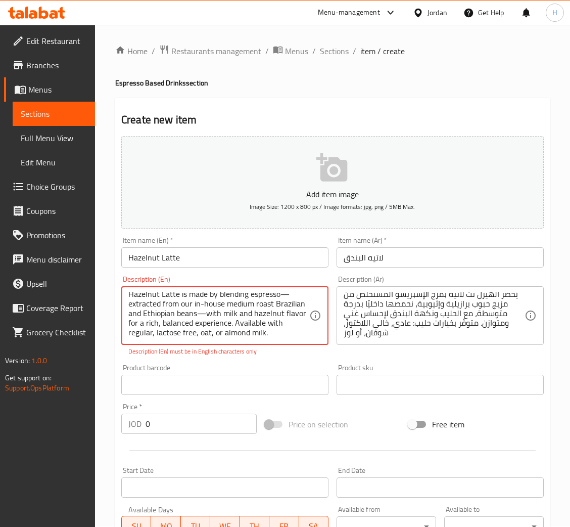
scroll to position [0, 0]
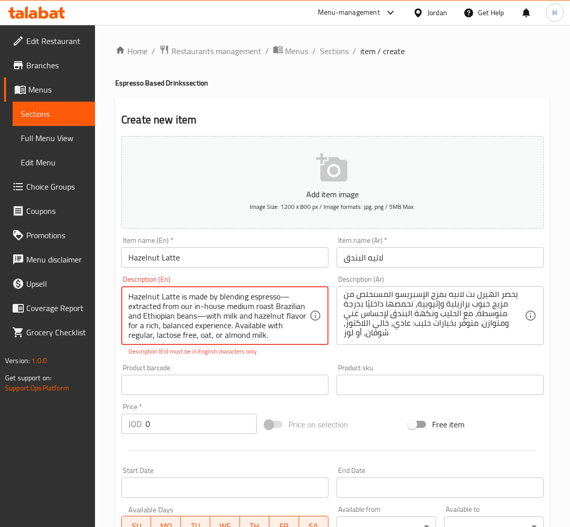
click at [236, 314] on textarea "Hazelnut Latte is made by blending espresso—extracted from our in-house medium …" at bounding box center [218, 316] width 181 height 48
click at [289, 297] on textarea "Hazelnut Latte is made by blending espresso—extracted from our in-house medium …" at bounding box center [218, 316] width 181 height 48
type textarea "Hazelnut Latte is made by blending espresso extracted from our in-house medium …"
click at [198, 427] on div "Add item image Image Size: 1200 x 800 px / Image formats: jpg, png / 5MB Max. I…" at bounding box center [332, 355] width 431 height 447
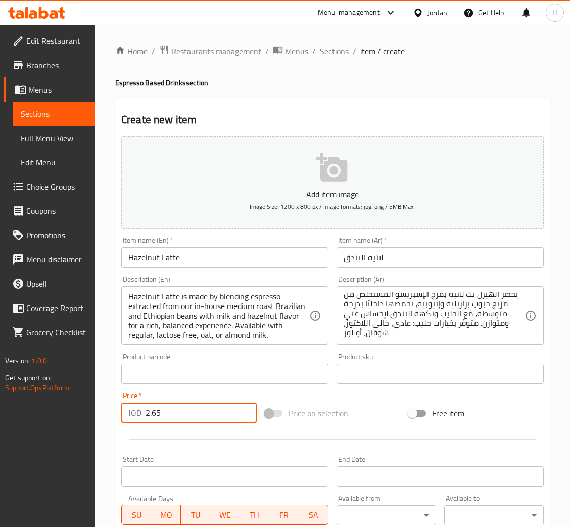
type input "2.65"
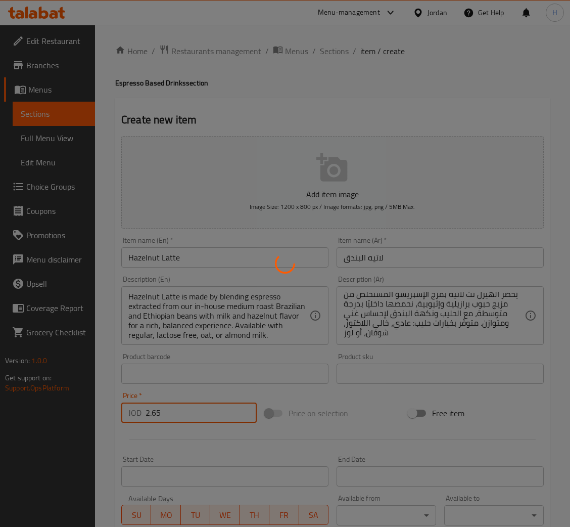
type input "0"
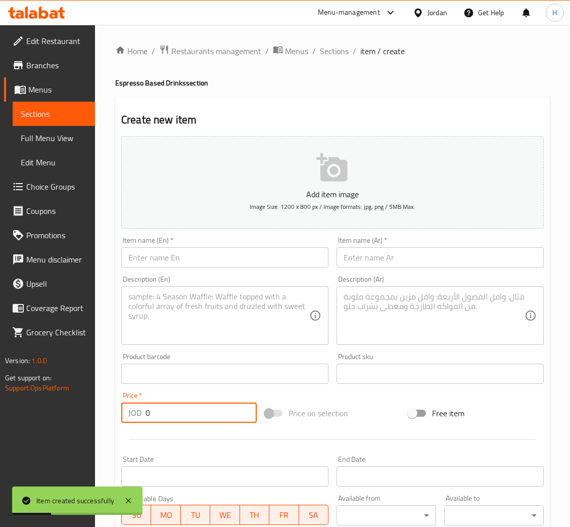
drag, startPoint x: 324, startPoint y: 57, endPoint x: 324, endPoint y: 69, distance: 12.1
click at [324, 57] on span "Sections" at bounding box center [334, 51] width 29 height 12
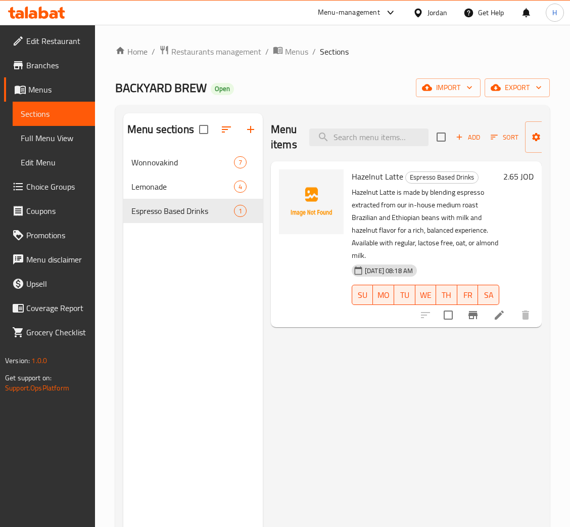
click at [494, 317] on icon at bounding box center [500, 315] width 12 height 12
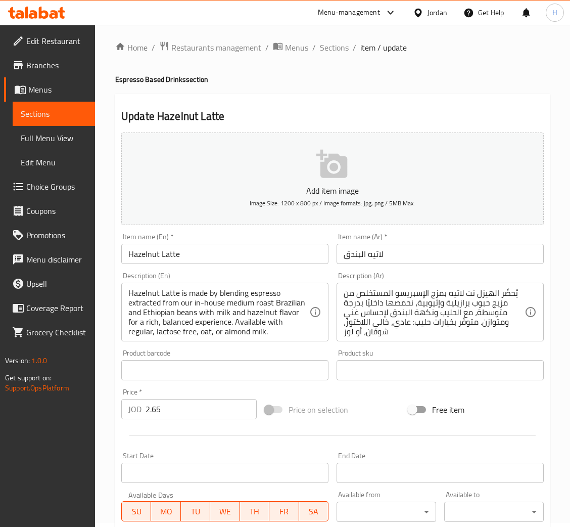
scroll to position [186, 0]
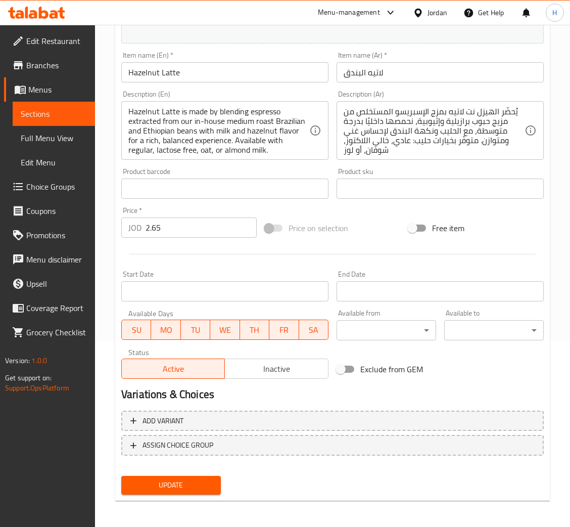
click at [208, 224] on input "2.65" at bounding box center [201, 227] width 111 height 20
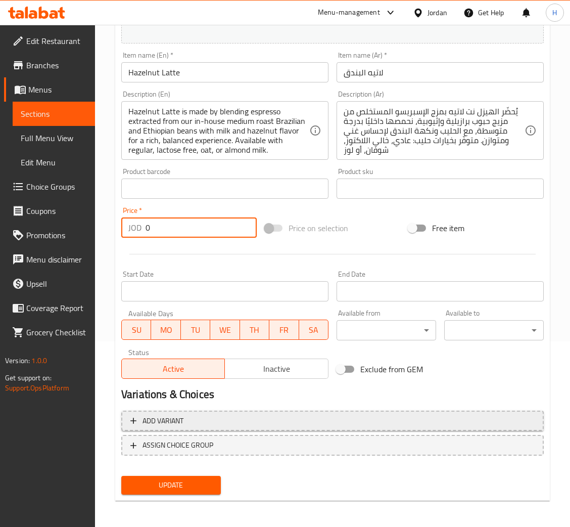
type input "0"
click at [244, 420] on span "Add variant" at bounding box center [332, 421] width 405 height 13
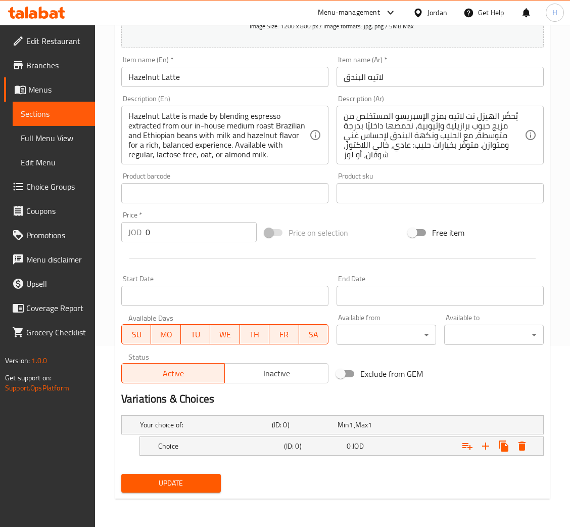
scroll to position [180, 0]
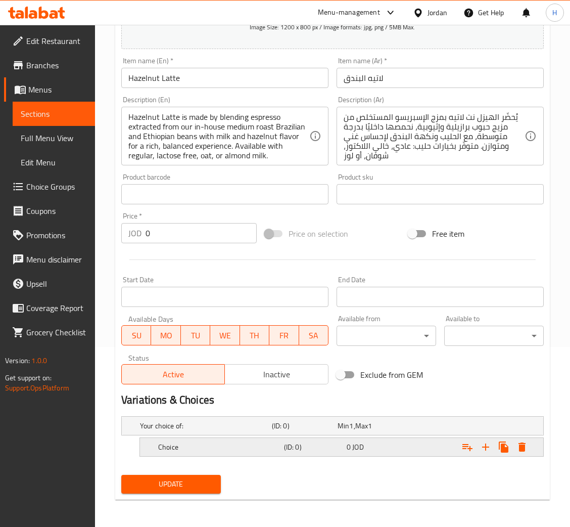
click at [205, 437] on div "Choice (ID: 0) 0 JOD" at bounding box center [335, 426] width 395 height 22
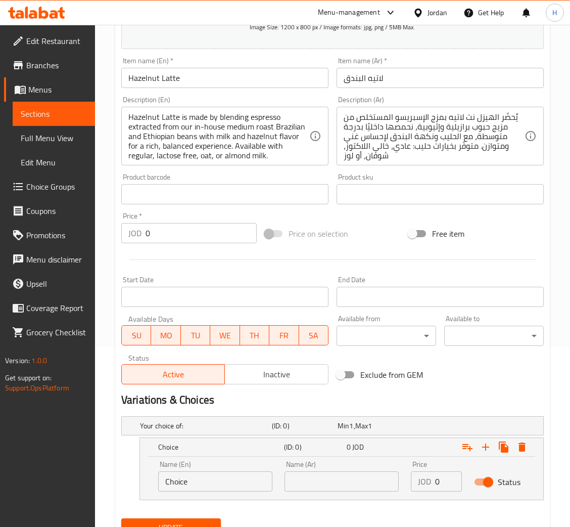
click at [201, 481] on input "Choice" at bounding box center [215, 481] width 114 height 20
type input "Hot"
type input "ساخن"
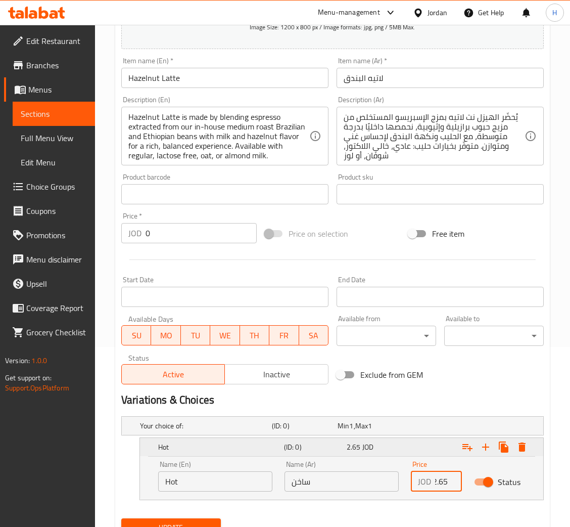
type input "2.65"
click at [484, 447] on icon "Expand" at bounding box center [486, 447] width 12 height 12
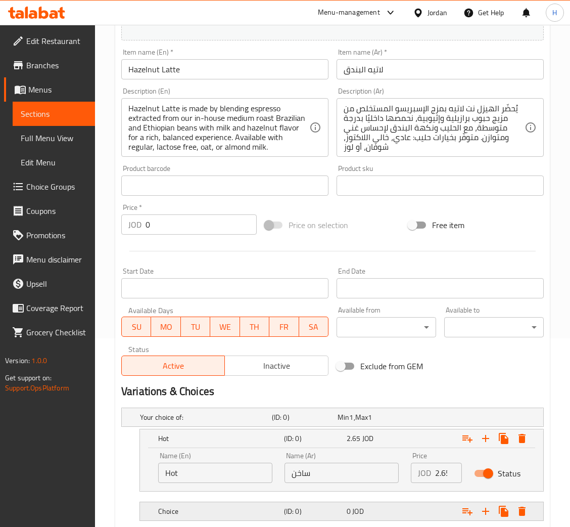
scroll to position [253, 0]
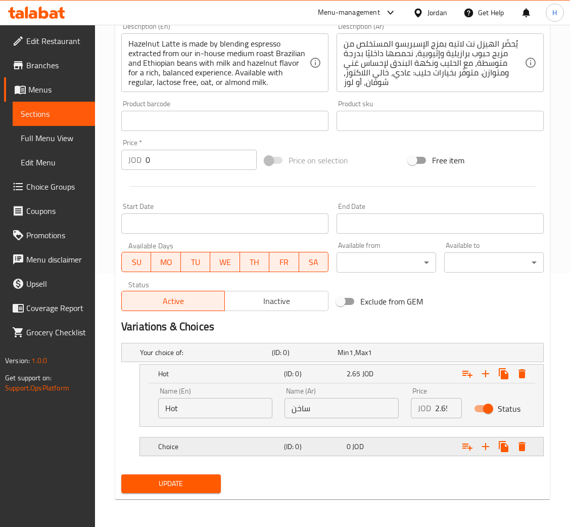
click at [250, 358] on h5 "Choice" at bounding box center [204, 352] width 128 height 10
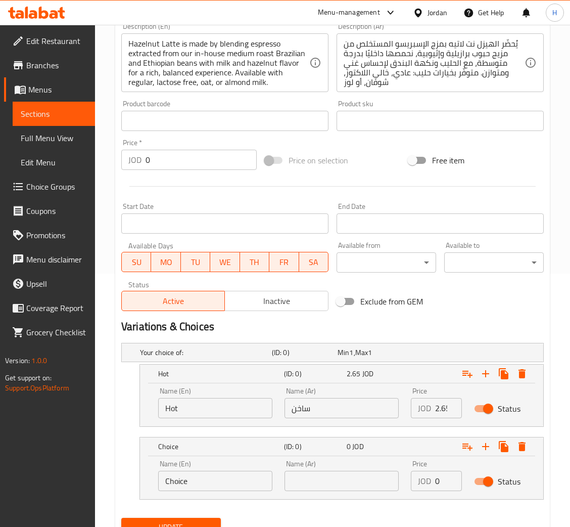
drag, startPoint x: 235, startPoint y: 490, endPoint x: 235, endPoint y: 482, distance: 8.1
click at [235, 488] on input "Choice" at bounding box center [215, 481] width 114 height 20
click at [235, 480] on input "Choice" at bounding box center [215, 481] width 114 height 20
click at [235, 480] on input "Cold" at bounding box center [215, 481] width 114 height 20
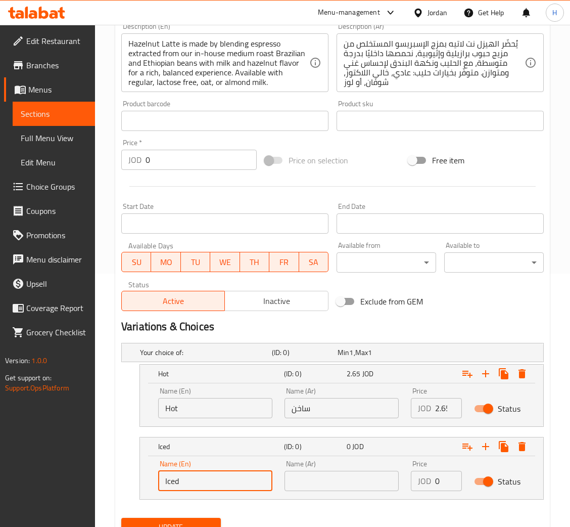
type input "Iced"
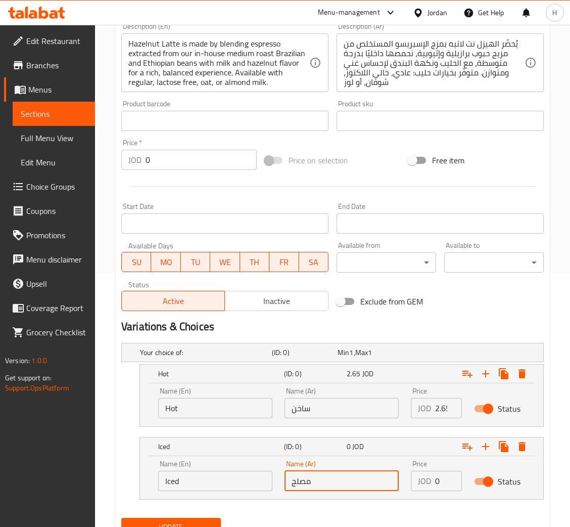
type input "مصلج"
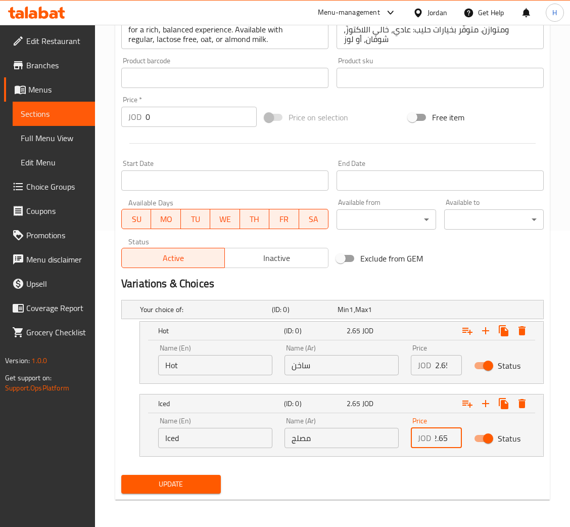
type input "2.65"
click at [174, 478] on span "Update" at bounding box center [170, 484] width 83 height 13
click at [191, 480] on span "Update" at bounding box center [170, 484] width 83 height 13
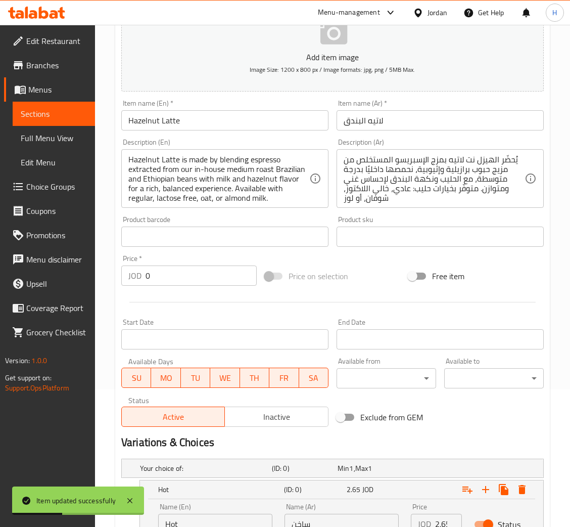
scroll to position [0, 0]
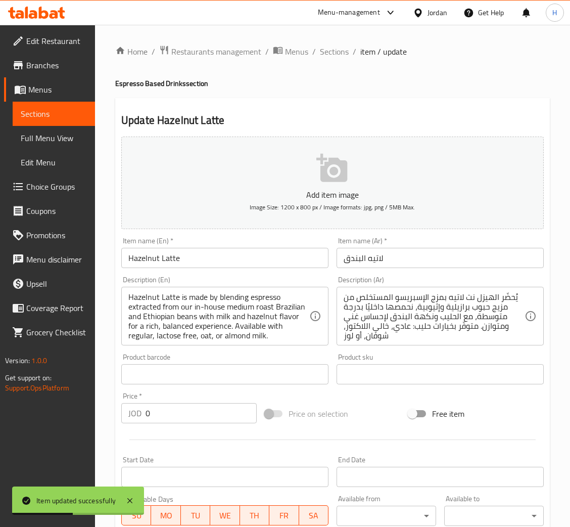
drag, startPoint x: 334, startPoint y: 53, endPoint x: 334, endPoint y: 70, distance: 17.2
click at [333, 53] on span "Sections" at bounding box center [334, 52] width 29 height 12
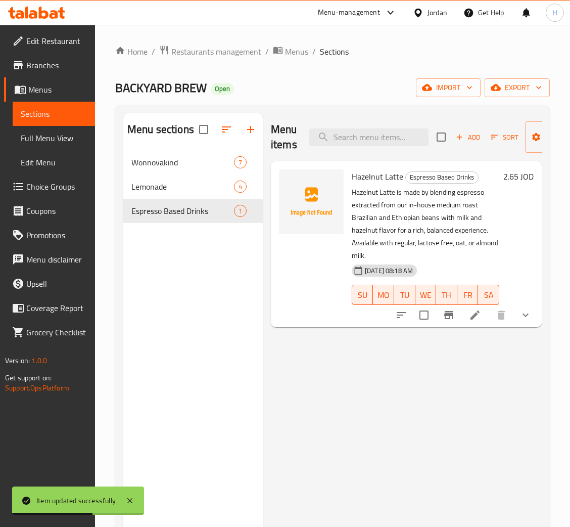
click at [468, 141] on span "Add" at bounding box center [468, 137] width 27 height 12
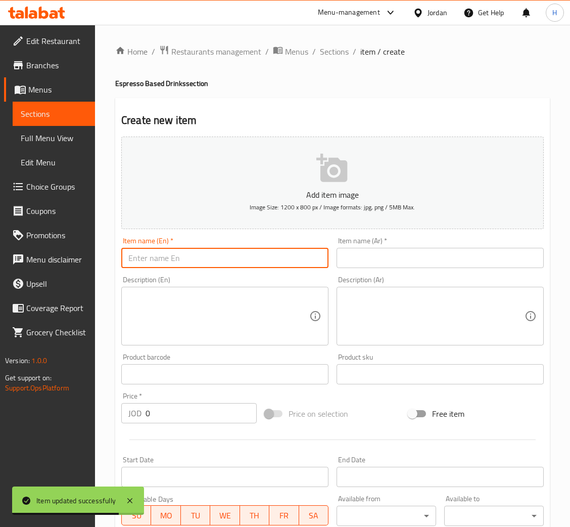
click at [179, 263] on input "text" at bounding box center [224, 258] width 207 height 20
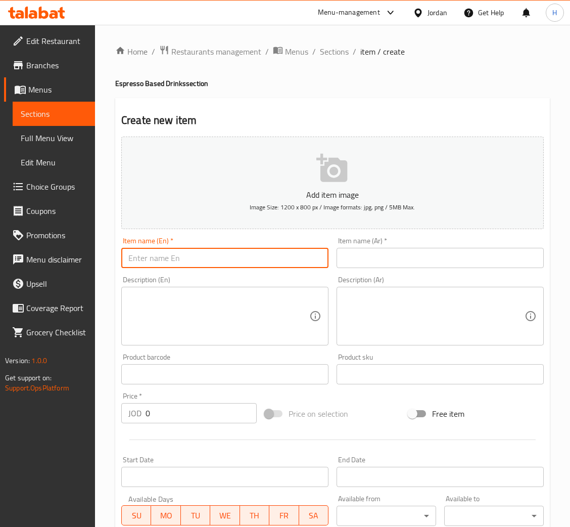
click at [187, 260] on input "text" at bounding box center [224, 258] width 207 height 20
click at [188, 259] on input "text" at bounding box center [224, 258] width 207 height 20
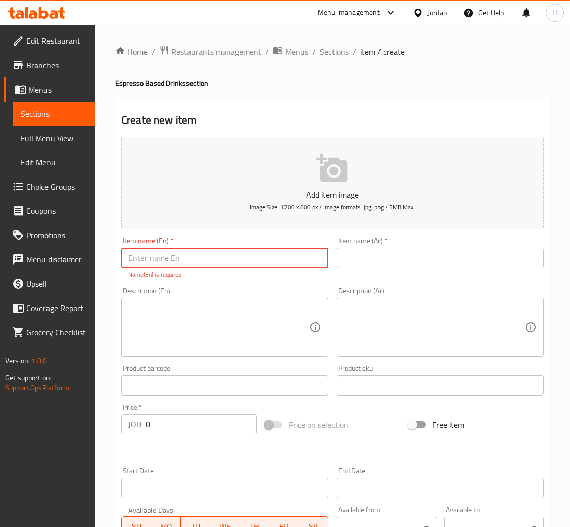
click at [245, 261] on input "text" at bounding box center [224, 258] width 207 height 20
click at [172, 253] on input "text" at bounding box center [224, 258] width 207 height 20
click at [338, 51] on span "Sections" at bounding box center [334, 52] width 29 height 12
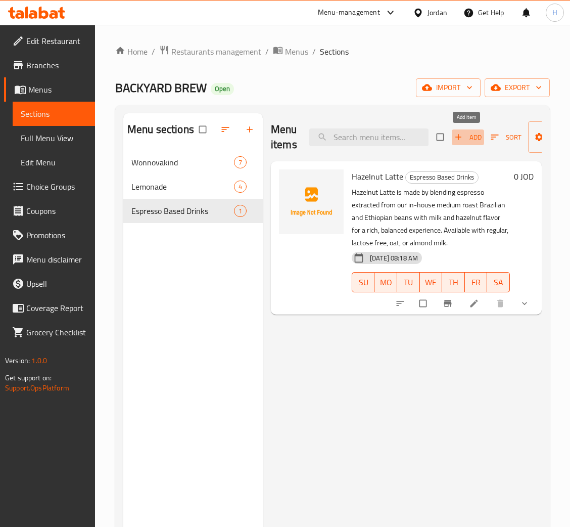
click at [463, 142] on span "button" at bounding box center [460, 137] width 12 height 10
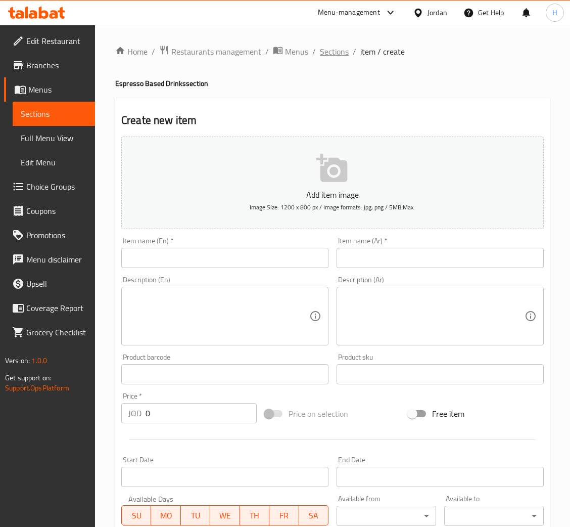
click at [337, 53] on span "Sections" at bounding box center [334, 52] width 29 height 12
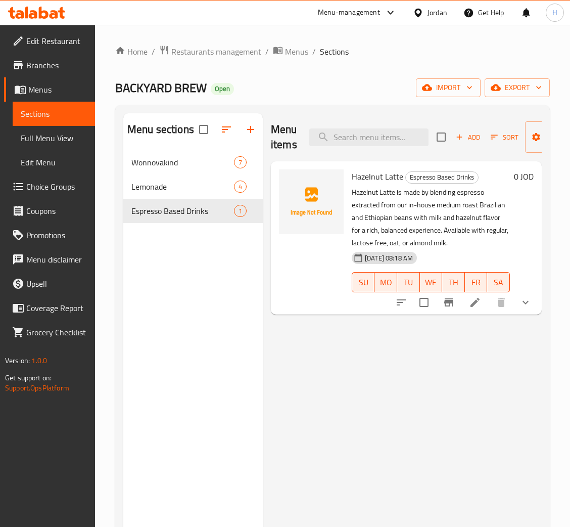
click at [463, 132] on span "Add" at bounding box center [468, 137] width 27 height 12
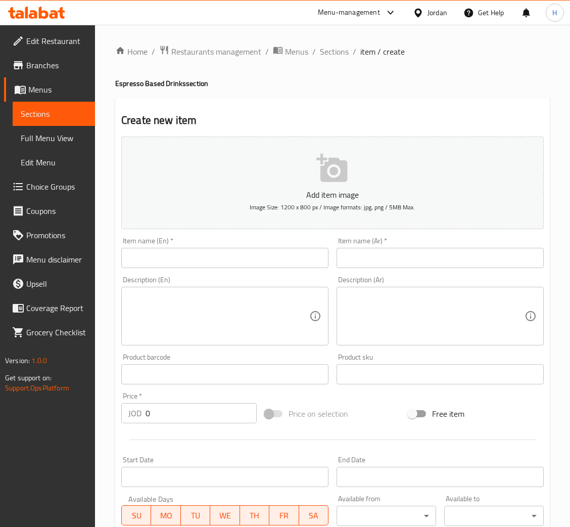
click at [251, 257] on input "text" at bounding box center [224, 258] width 207 height 20
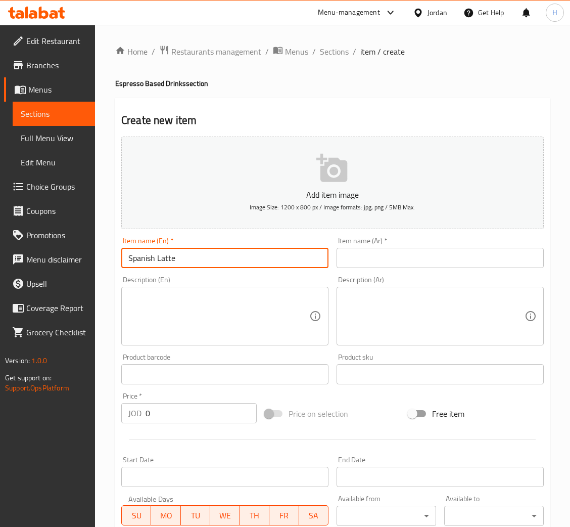
type input "Spanish Latte"
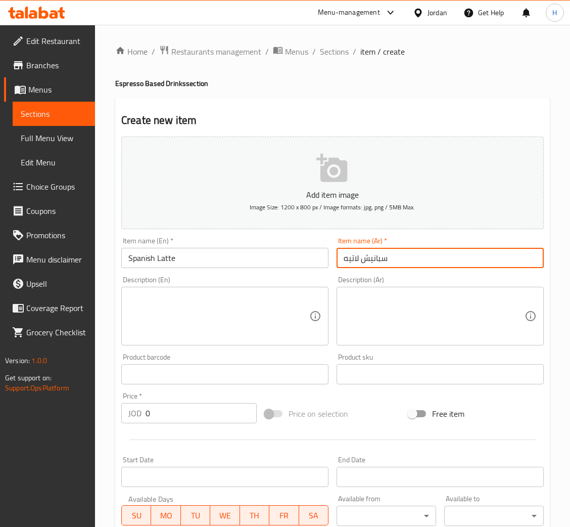
type input "سبانيش لاتيه"
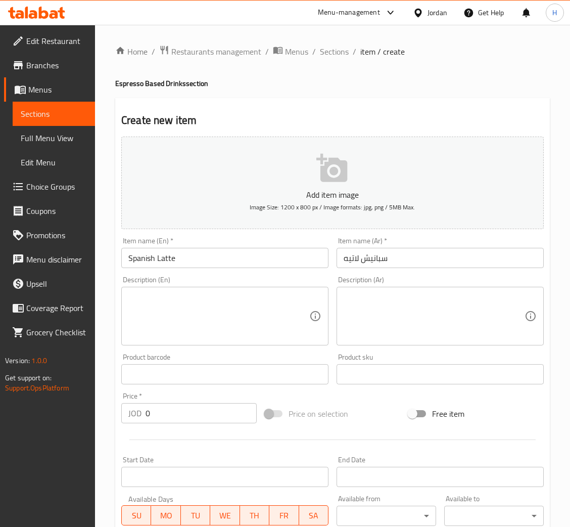
drag, startPoint x: 246, startPoint y: 309, endPoint x: 361, endPoint y: 294, distance: 115.2
click at [246, 309] on textarea at bounding box center [218, 316] width 181 height 48
paste textarea "Spanish Latte is made by blending espresso—extracted from our in-house medium r…"
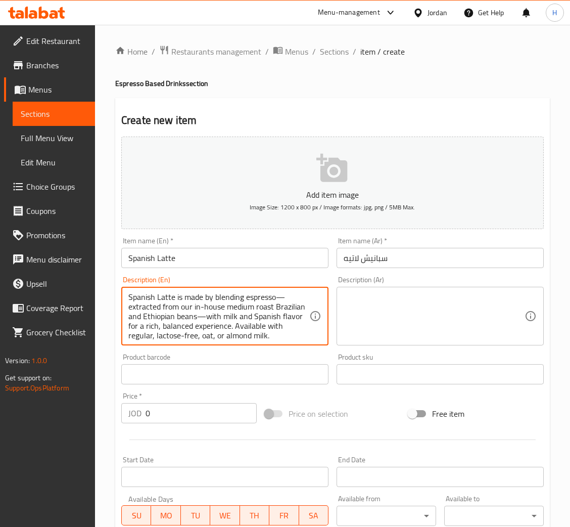
scroll to position [29, 0]
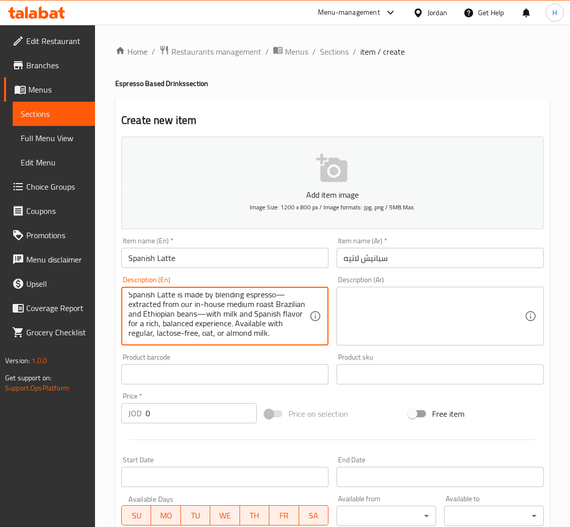
click at [232, 309] on textarea "Spanish Latte is made by blending espresso—extracted from our in-house medium r…" at bounding box center [218, 316] width 181 height 48
type textarea "Spanish Latte is made by blending espresso—extracted from our in-house medium r…"
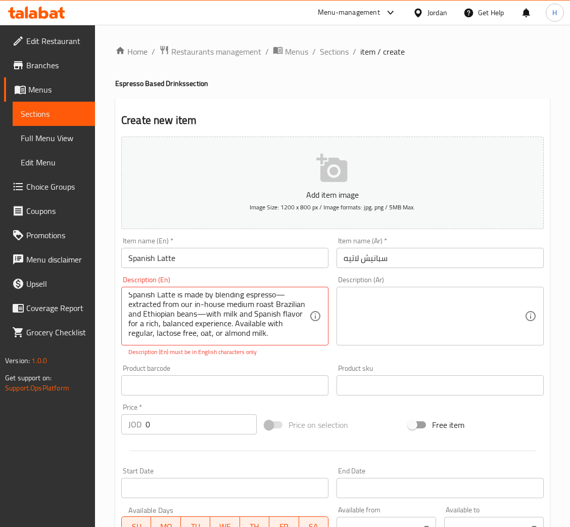
drag, startPoint x: 456, startPoint y: 280, endPoint x: 433, endPoint y: 321, distance: 46.4
click at [455, 280] on div "Description (Ar) Description (Ar)" at bounding box center [440, 310] width 207 height 69
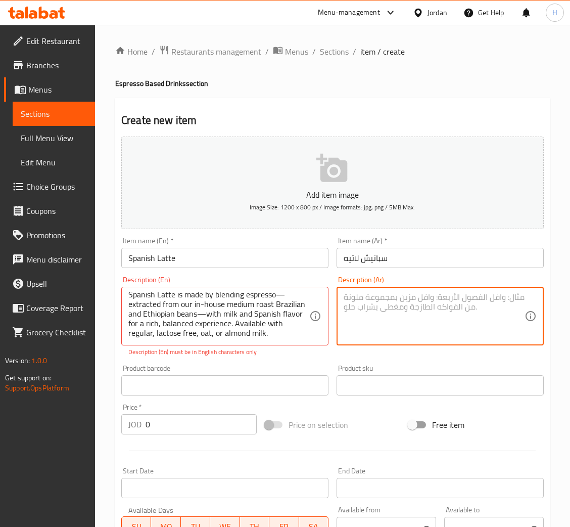
click at [433, 321] on textarea at bounding box center [434, 316] width 181 height 48
paste textarea "يُحضّر السبانيش لاتيه بمزج الإسبريسو المستخلص من مزيج حبوب برازيلية وإثيوبية، ن…"
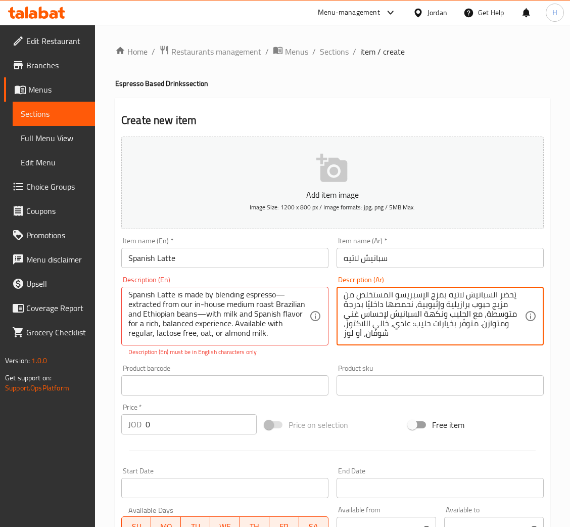
scroll to position [0, 0]
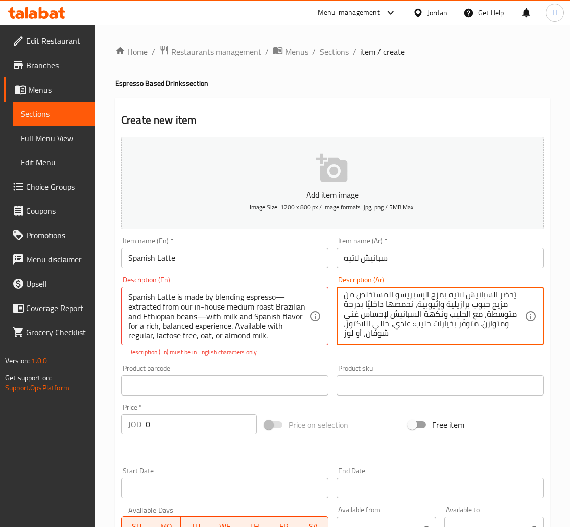
type textarea "يُحضّر السبانيش لاتيه بمزج الإسبريسو المستخلص من مزيج حبوب برازيلية وإثيوبية، ن…"
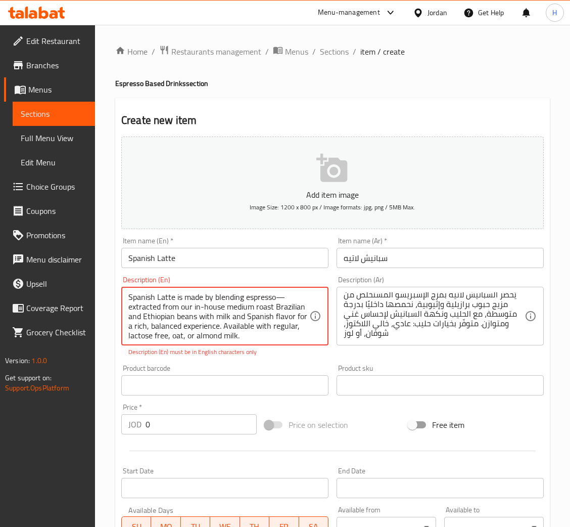
click at [283, 292] on textarea "Spanish Latte is made by blending espresso—extracted from our in-house medium r…" at bounding box center [218, 316] width 181 height 48
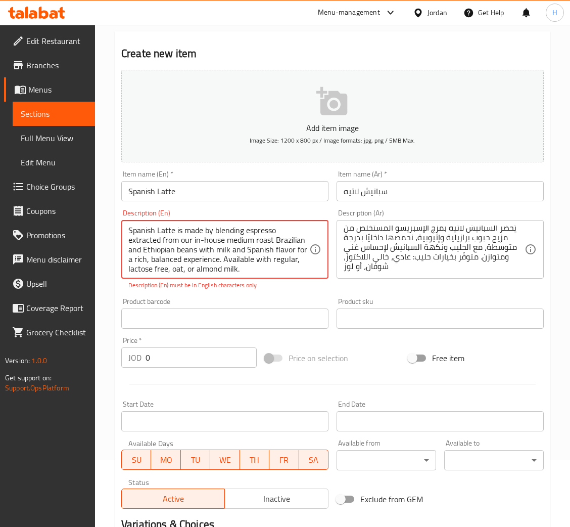
scroll to position [152, 0]
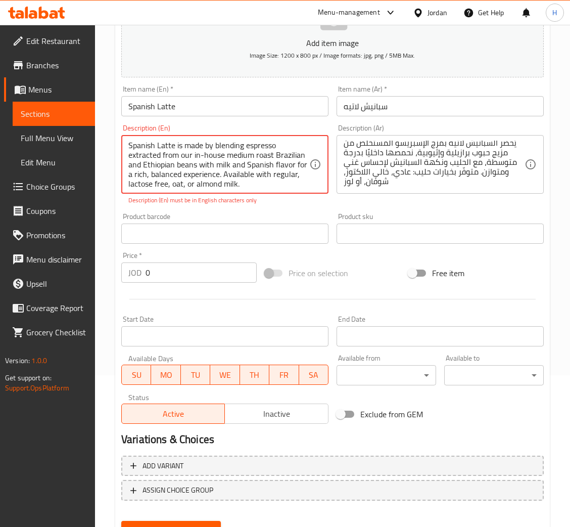
type textarea "Spanish Latte is made by blending espresso extracted from our in-house medium r…"
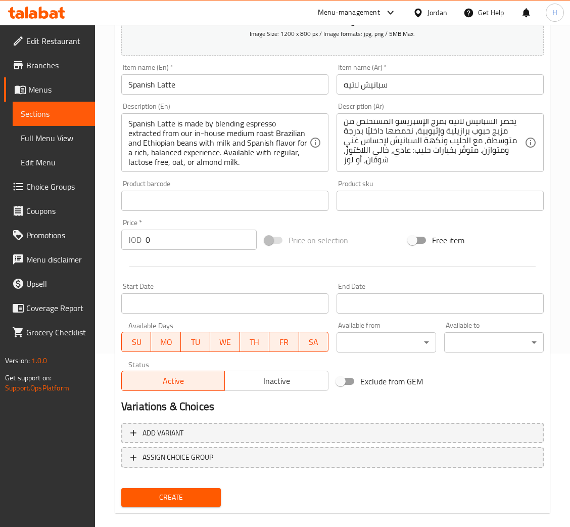
scroll to position [186, 0]
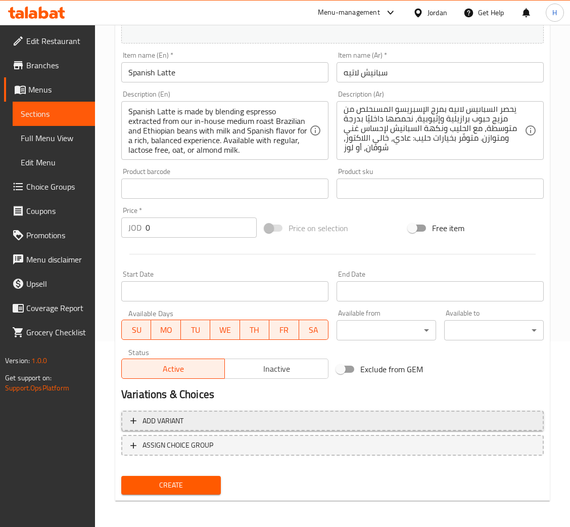
click at [186, 415] on span "Add variant" at bounding box center [332, 421] width 405 height 13
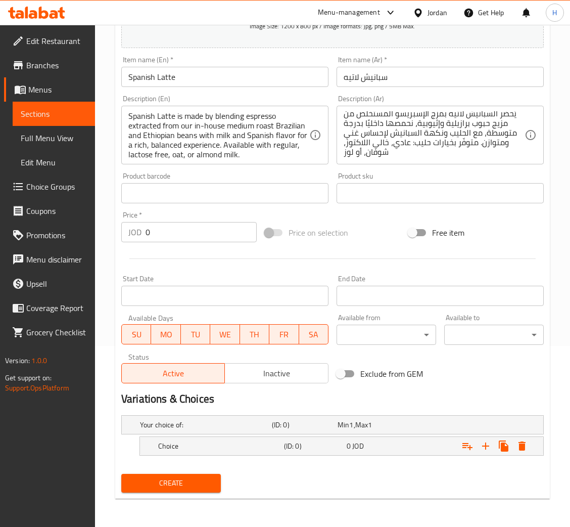
scroll to position [180, 0]
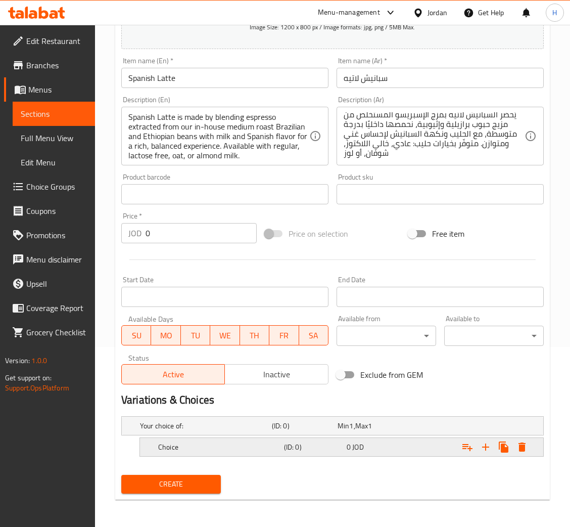
click at [228, 431] on h5 "Choice" at bounding box center [204, 426] width 128 height 10
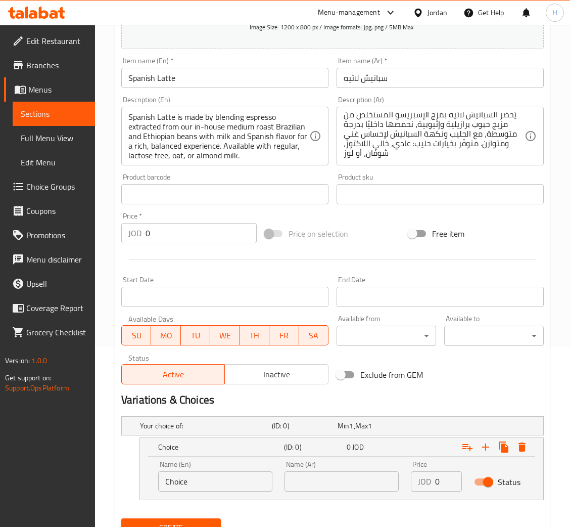
click at [258, 483] on input "Choice" at bounding box center [215, 481] width 114 height 20
type input "Hot"
type input "ساخن"
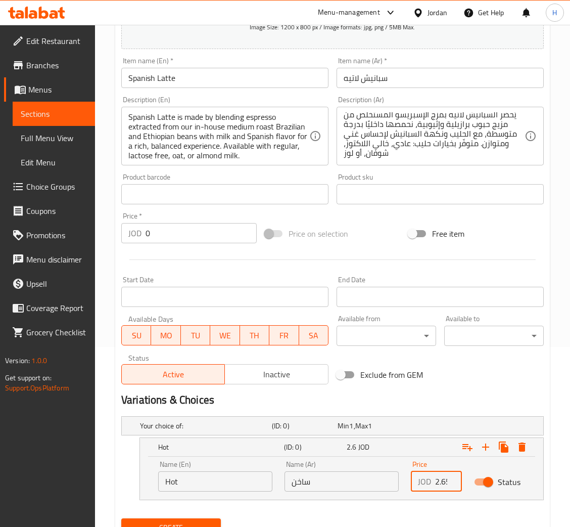
scroll to position [0, 3]
type input "2.65"
click at [485, 445] on icon "Expand" at bounding box center [486, 447] width 12 height 12
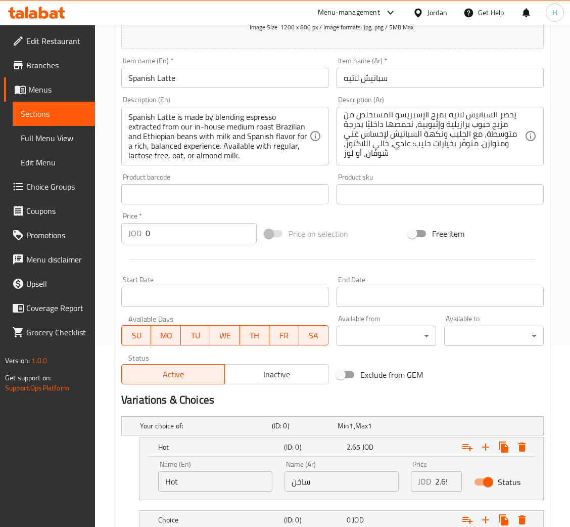
scroll to position [253, 0]
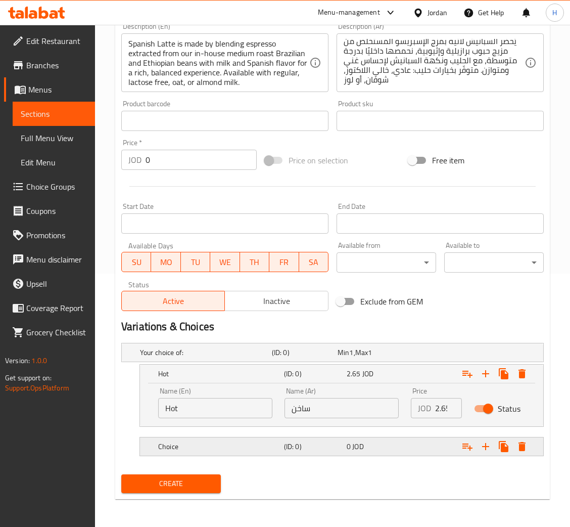
click at [268, 364] on div "Choice (ID: 0) 0 JOD" at bounding box center [335, 352] width 395 height 22
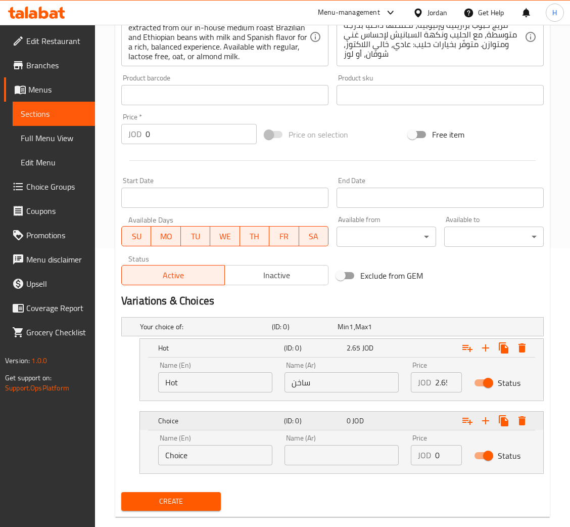
scroll to position [296, 0]
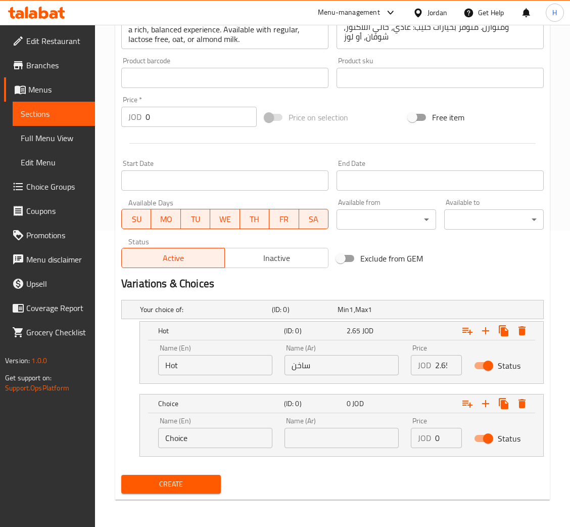
click at [209, 440] on input "Choice" at bounding box center [215, 438] width 114 height 20
type input "Iced"
type input "مثلج"
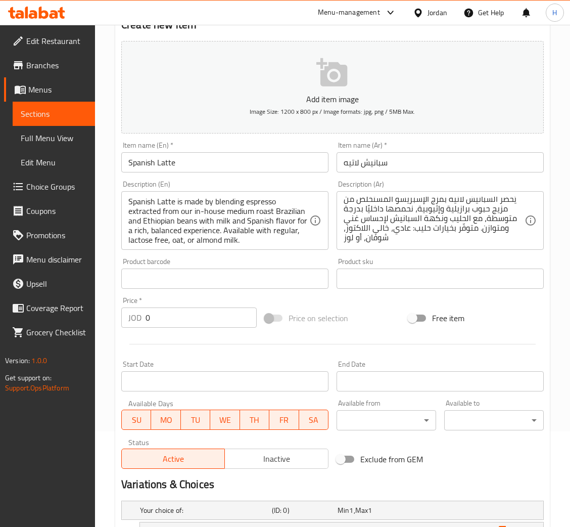
scroll to position [0, 0]
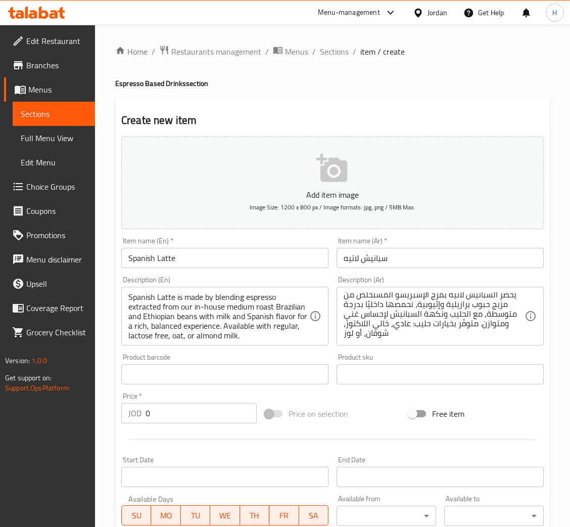
type input "2.65"
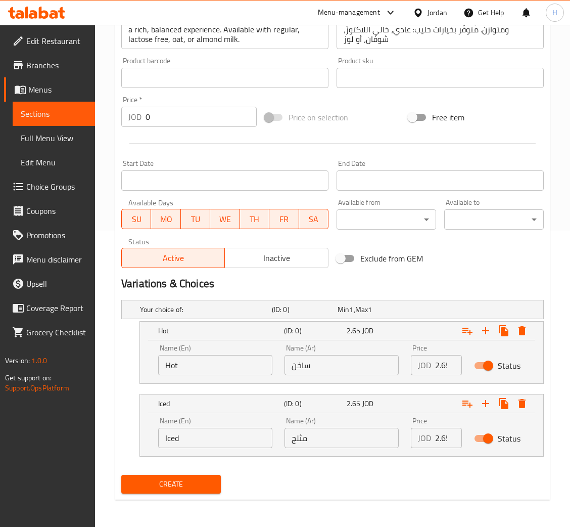
click at [172, 480] on span "Create" at bounding box center [170, 484] width 83 height 13
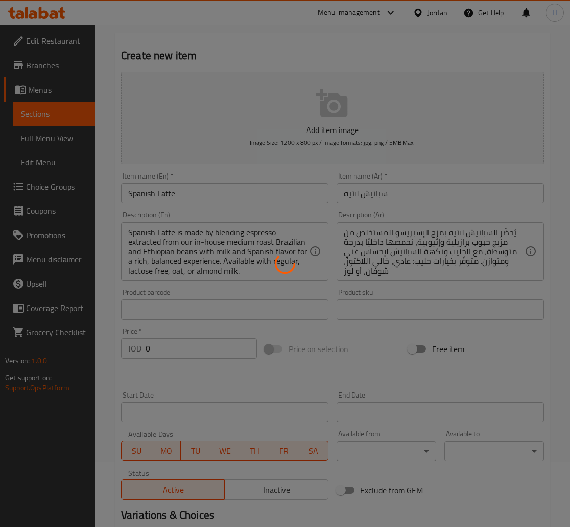
scroll to position [0, 0]
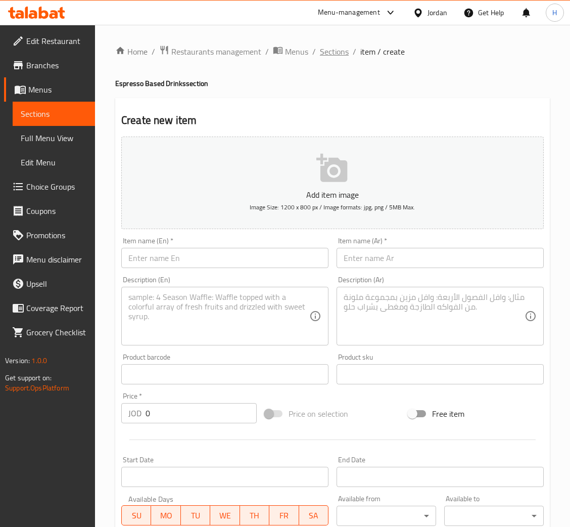
click at [326, 46] on span "Sections" at bounding box center [334, 52] width 29 height 12
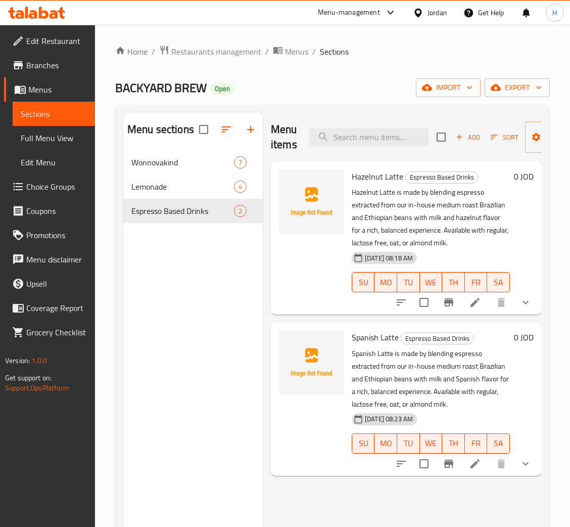
click at [465, 126] on div "Add Sort Manage items" at bounding box center [515, 136] width 156 height 31
click at [467, 134] on span "Add" at bounding box center [468, 137] width 27 height 12
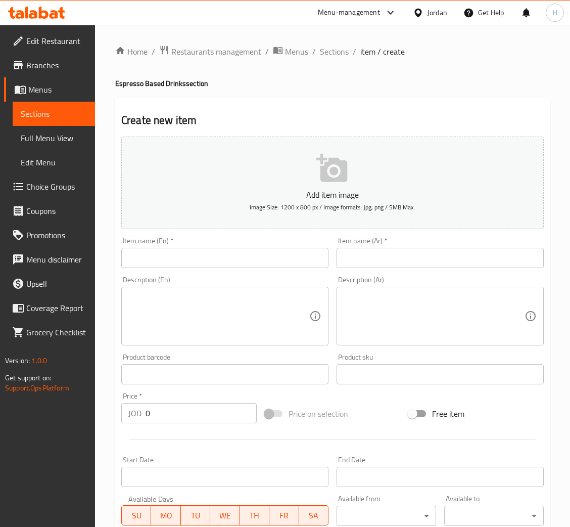
click at [293, 249] on input "text" at bounding box center [224, 258] width 207 height 20
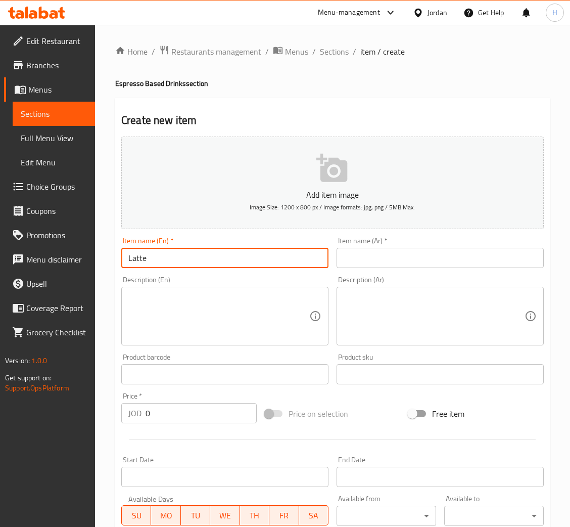
type input "Latte"
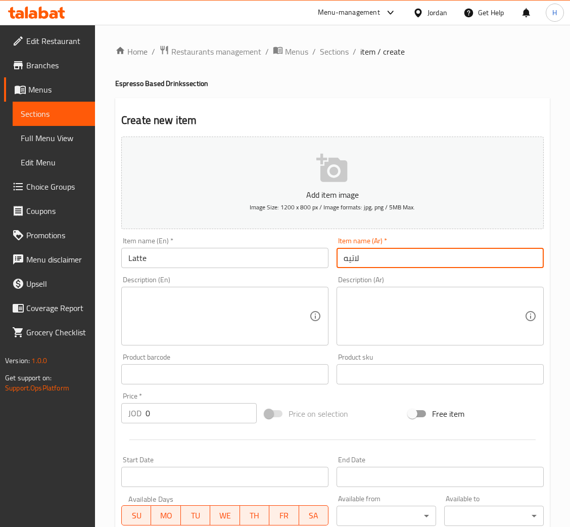
type input "لاتيه"
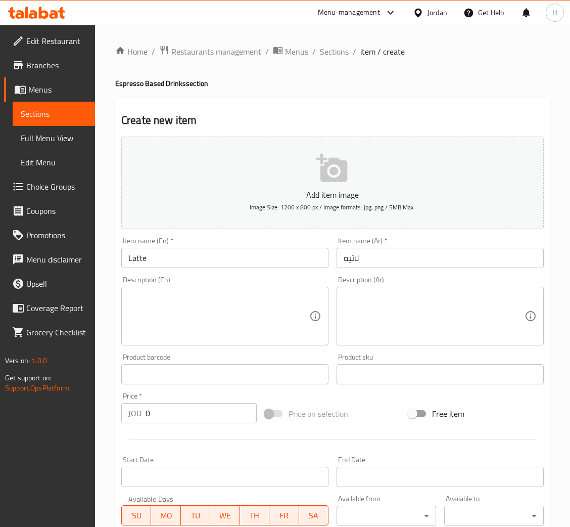
click at [273, 321] on textarea at bounding box center [218, 316] width 181 height 48
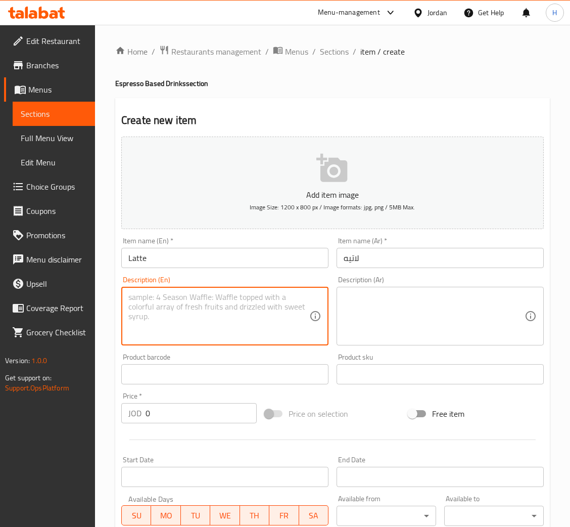
paste textarea "Latte is made by blending espresso—extracted from our in-house medium roast Bra…"
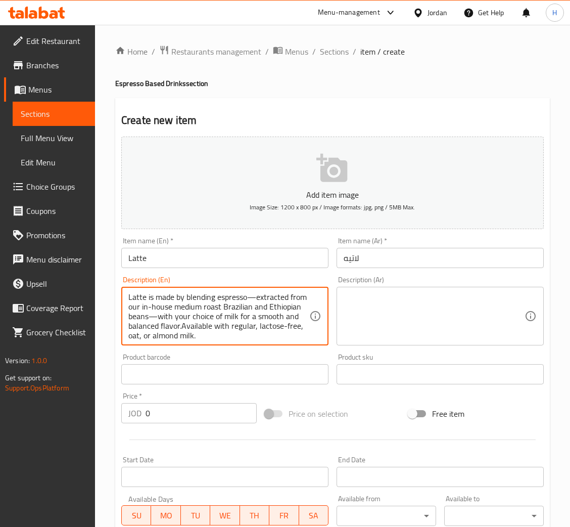
scroll to position [19, 0]
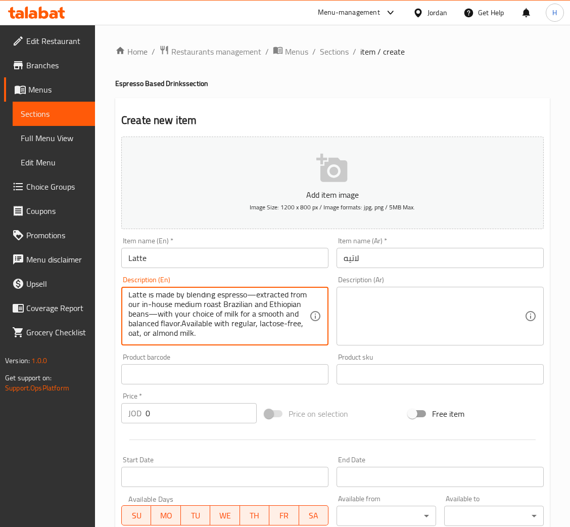
click at [190, 296] on textarea "Latte is made by blending espresso—extracted from our in-house medium roast Bra…" at bounding box center [218, 316] width 181 height 48
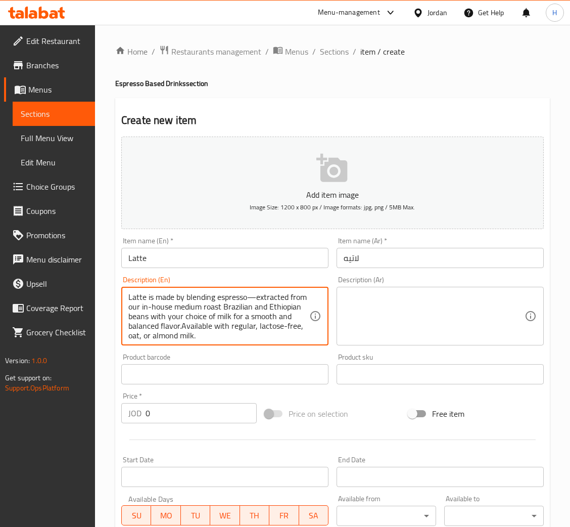
click at [253, 297] on textarea "Latte is made by blending espresso—extracted from our in-house medium roast Bra…" at bounding box center [218, 316] width 181 height 48
type textarea "Latte is made by blending espresso extracted from our in-house medium roast Bra…"
drag, startPoint x: 399, startPoint y: 299, endPoint x: 536, endPoint y: 330, distance: 140.5
click at [399, 299] on textarea at bounding box center [434, 316] width 181 height 48
paste textarea "يُحضّر اللاتيه بمزج الإسبريسو المستخلص من مزيج حبوب برازيلية وإثيوبية، نحمصها د…"
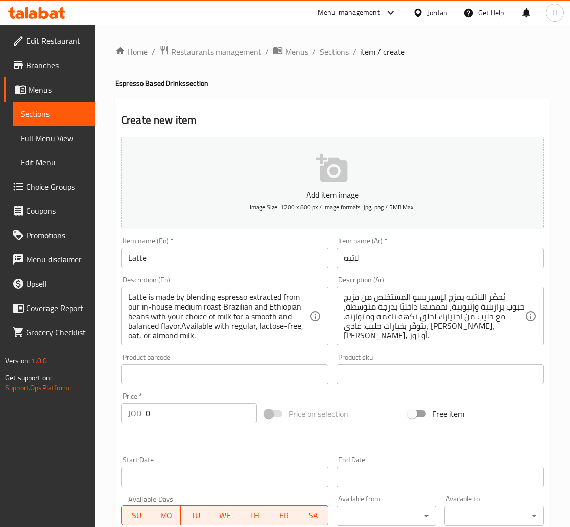
scroll to position [19, 0]
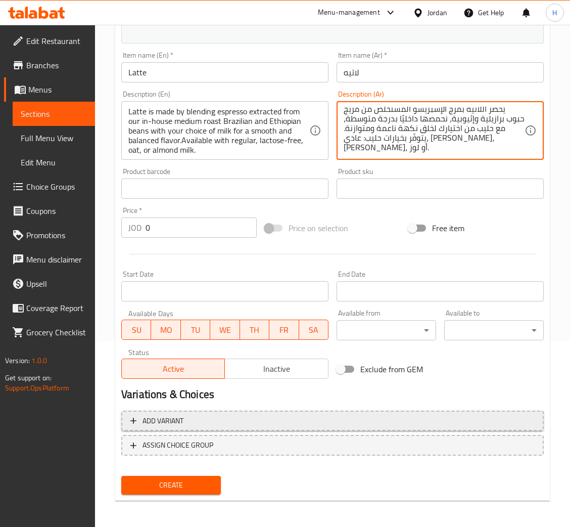
type textarea "يُحضّر اللاتيه بمزج الإسبريسو المستخلص من مزيج حبوب برازيلية وإثيوبية، نحمصها د…"
click at [198, 423] on span "Add variant" at bounding box center [332, 421] width 405 height 13
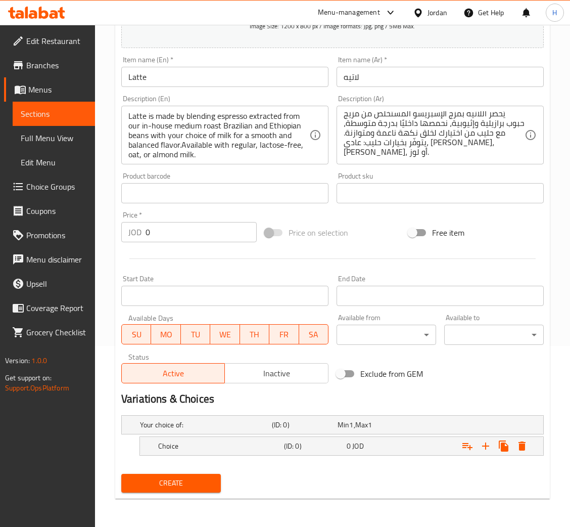
scroll to position [180, 0]
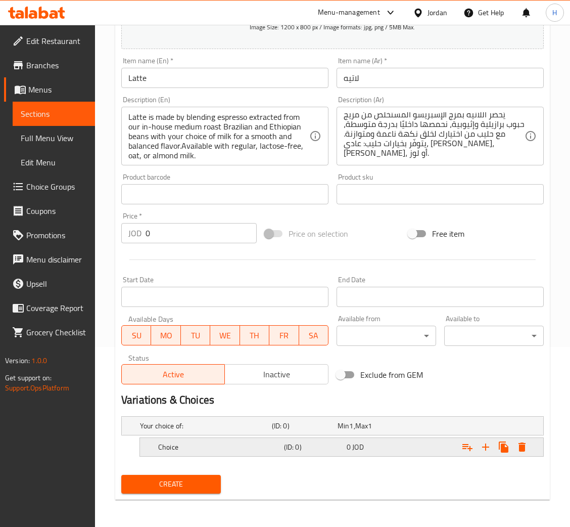
click at [210, 431] on h5 "Choice" at bounding box center [204, 426] width 128 height 10
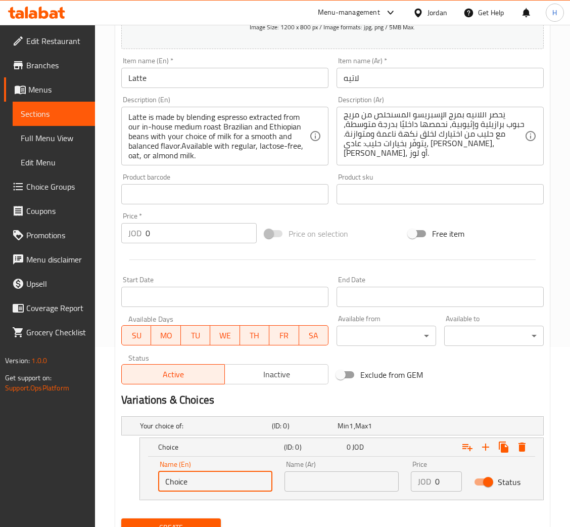
click at [206, 475] on input "Choice" at bounding box center [215, 481] width 114 height 20
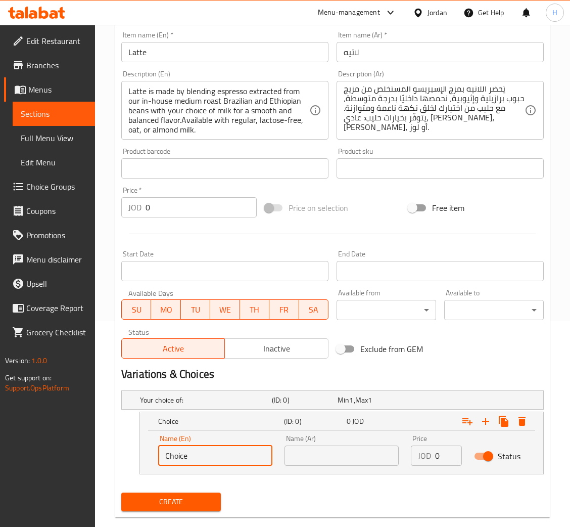
scroll to position [224, 0]
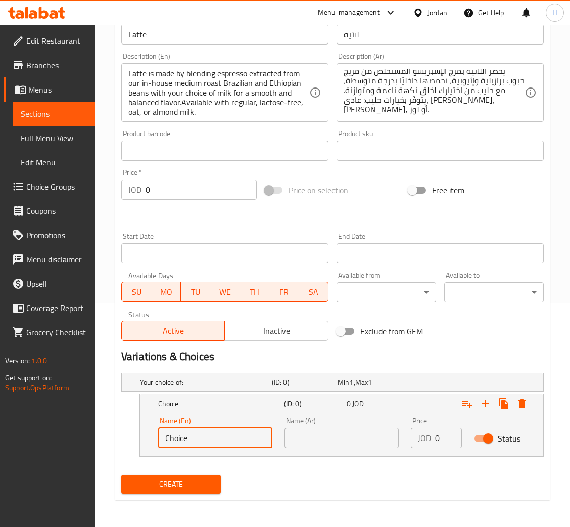
click at [453, 345] on div "Variations & Choices" at bounding box center [332, 356] width 431 height 23
click at [232, 435] on input "Choice" at bounding box center [215, 438] width 114 height 20
type input "Hot"
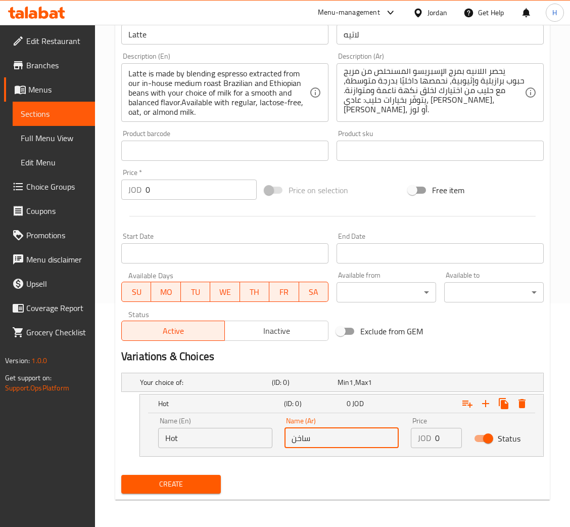
type input "ساخن"
type input "2.25"
click at [486, 405] on icon "Expand" at bounding box center [485, 403] width 7 height 7
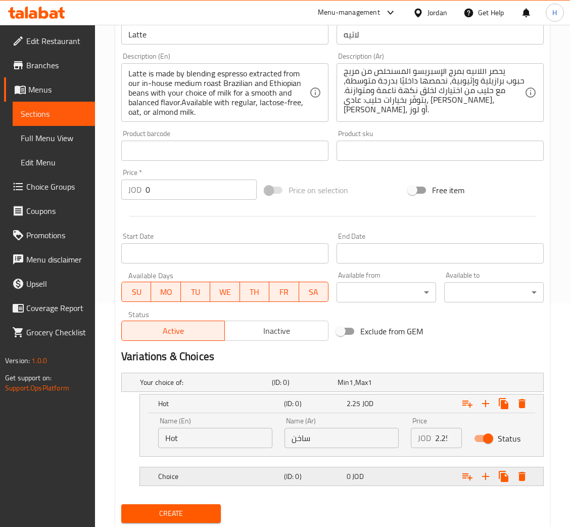
click at [260, 387] on h5 "Choice" at bounding box center [204, 382] width 128 height 10
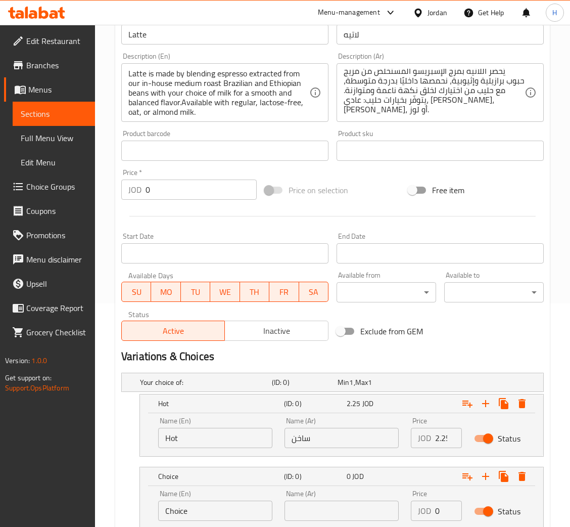
click at [243, 506] on input "Choice" at bounding box center [215, 511] width 114 height 20
type input "Iced"
type input "مثلج"
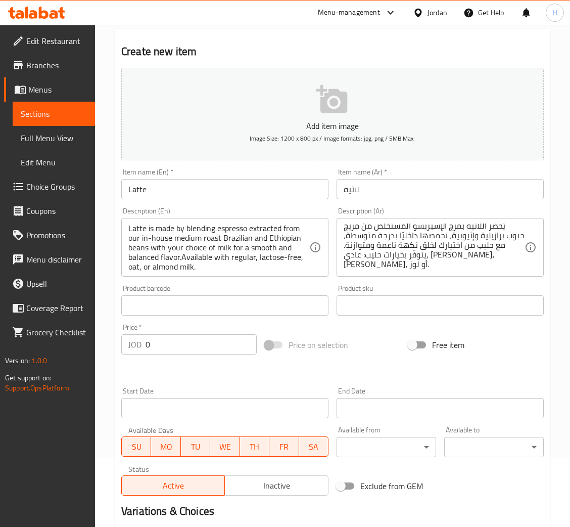
scroll to position [296, 0]
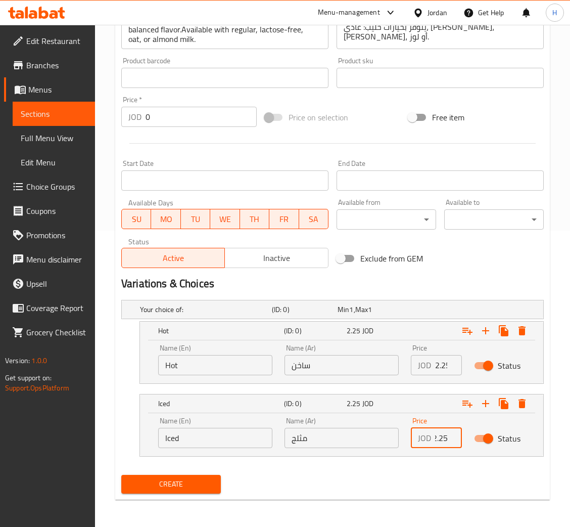
type input "2.25"
click at [192, 483] on span "Create" at bounding box center [170, 484] width 83 height 13
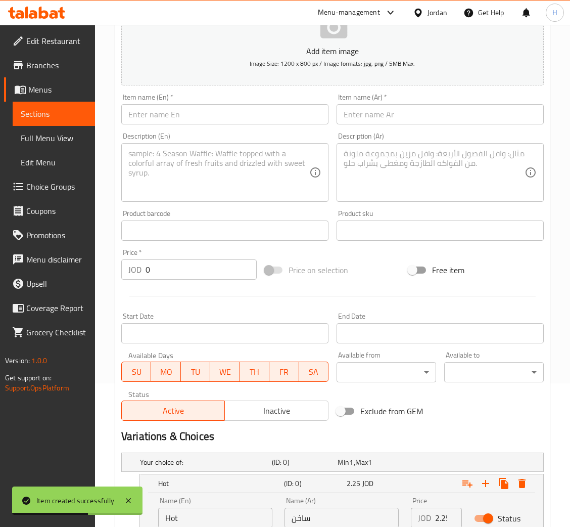
scroll to position [0, 0]
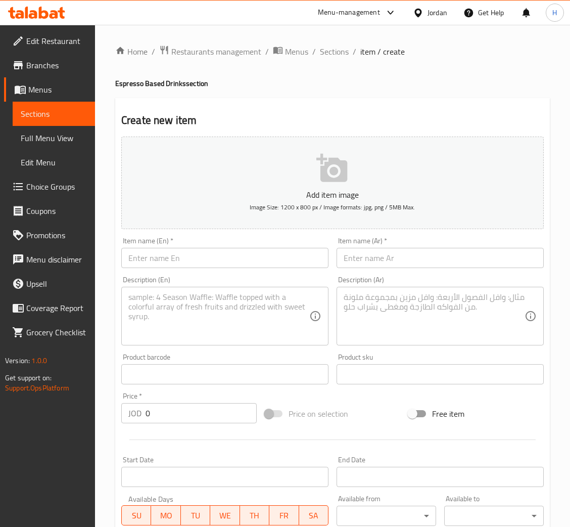
click at [229, 259] on input "text" at bounding box center [224, 258] width 207 height 20
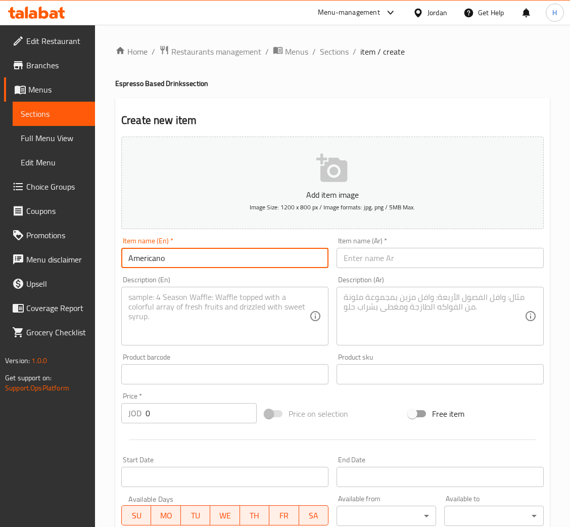
type input "Americano"
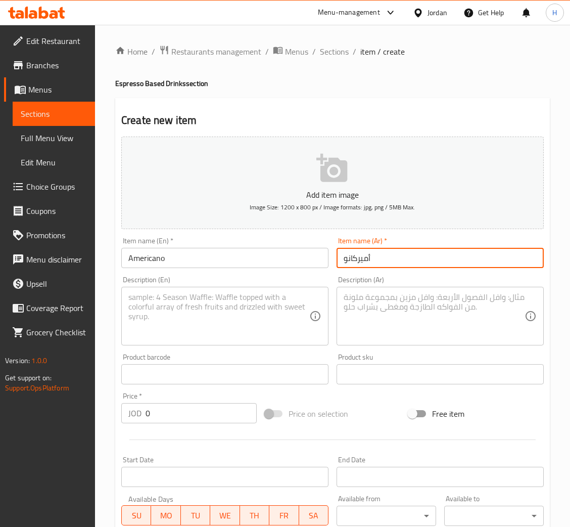
type input "أميركانو"
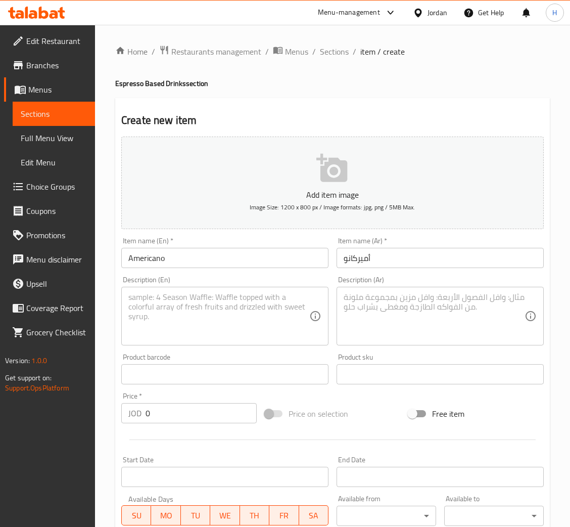
click at [298, 302] on textarea at bounding box center [218, 316] width 181 height 48
paste textarea "Our Americano is prepared from a carefully selected blend of Brazilian and Ethi…"
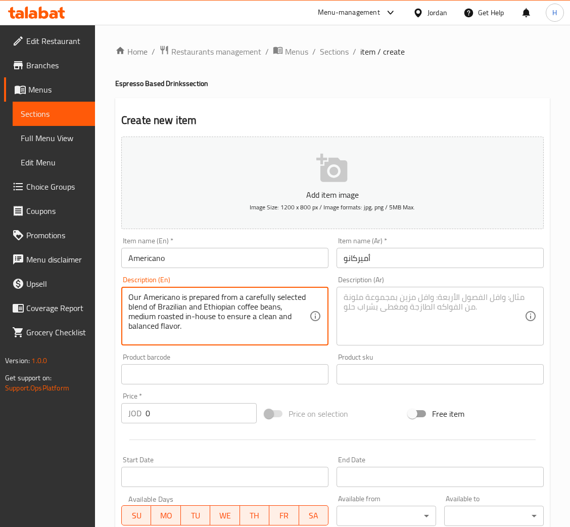
scroll to position [10, 0]
type textarea "Our Americano is prepared from a carefully selected blend of Brazilian and Ethi…"
click at [442, 302] on textarea at bounding box center [434, 316] width 181 height 48
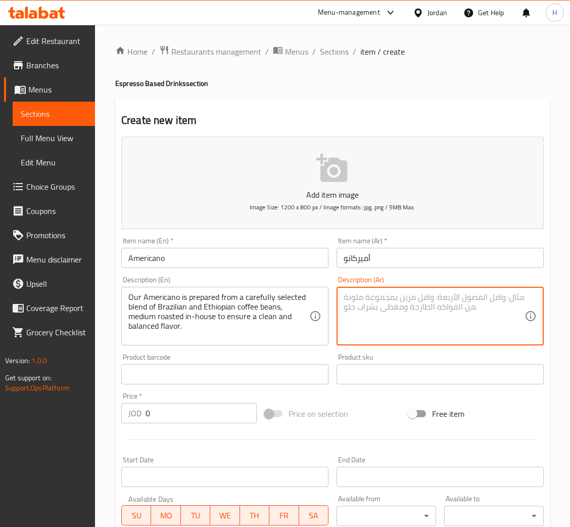
paste textarea "يُحضّر الأميريكانو من مزيج منتقى بعناية من حبوب القهوة البرازيلية والإثيوبية، ت…"
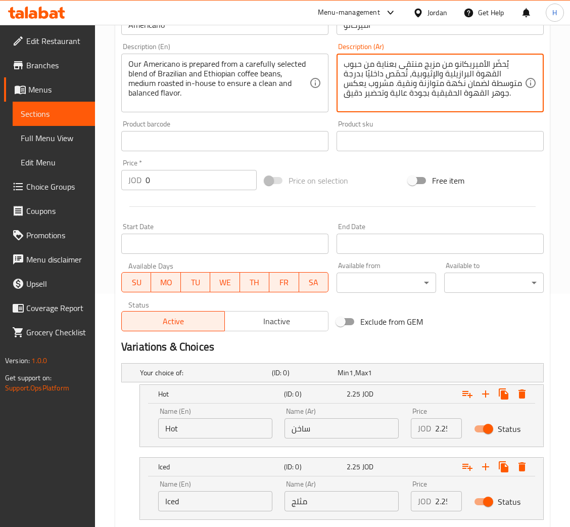
scroll to position [296, 0]
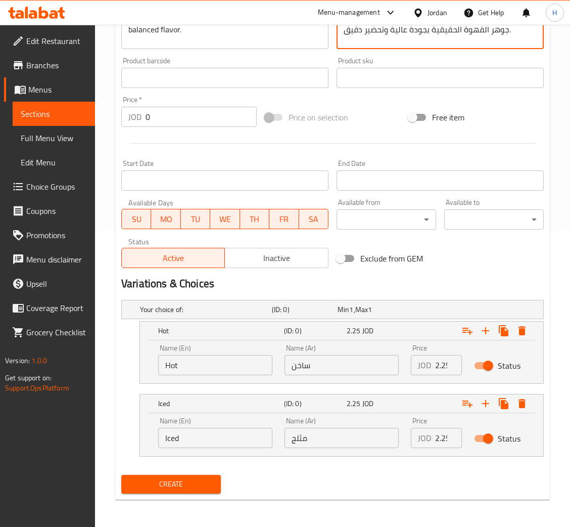
type textarea "يُحضّر الأميريكانو من مزيج منتقى بعناية من حبوب القهوة البرازيلية والإثيوبية، ت…"
click at [227, 372] on input "Hot" at bounding box center [215, 365] width 114 height 20
click at [227, 368] on input "Hot" at bounding box center [215, 365] width 114 height 20
type input "Hot"
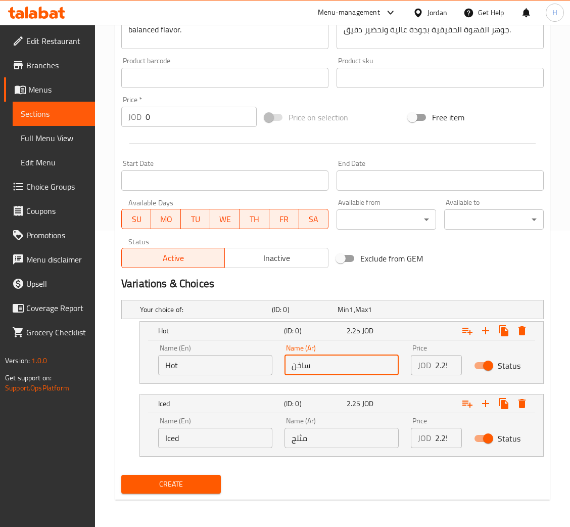
type input "ساخن"
type input "1.75"
click at [247, 439] on input "Iced" at bounding box center [215, 438] width 114 height 20
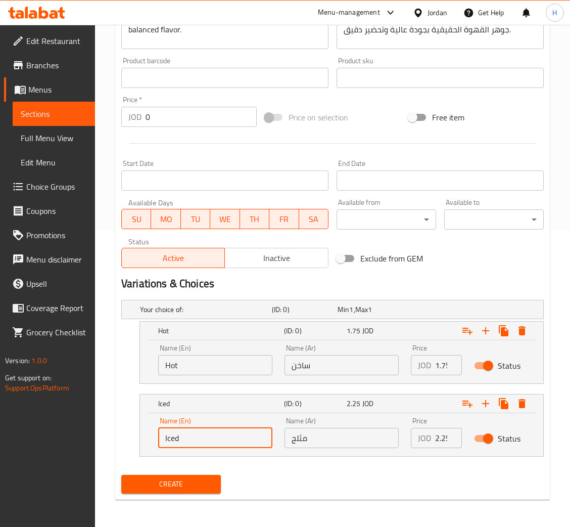
click at [247, 439] on input "Iced" at bounding box center [215, 438] width 114 height 20
type input "Iced"
type input "مثلج"
type input "1.75"
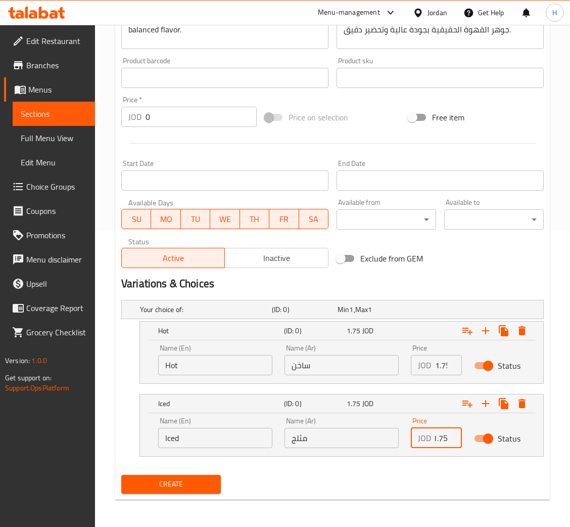
click at [121, 475] on button "Create" at bounding box center [171, 484] width 100 height 19
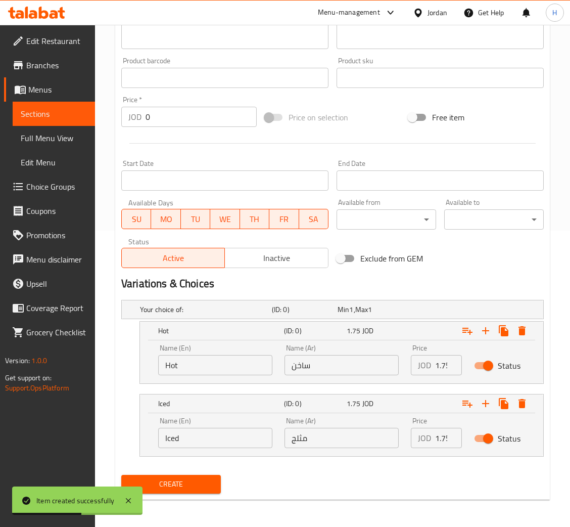
scroll to position [0, 0]
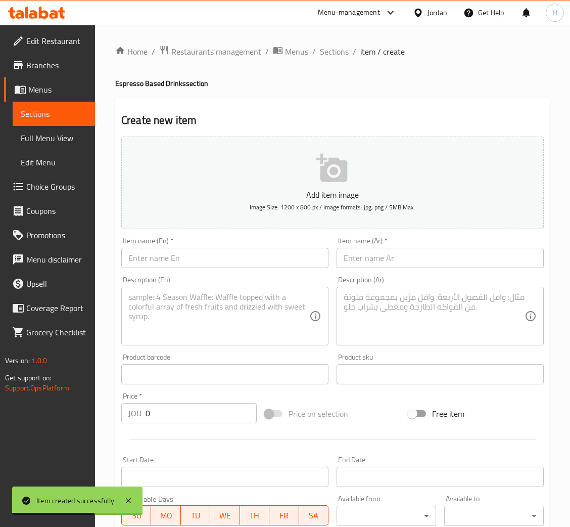
click at [220, 256] on input "text" at bounding box center [224, 258] width 207 height 20
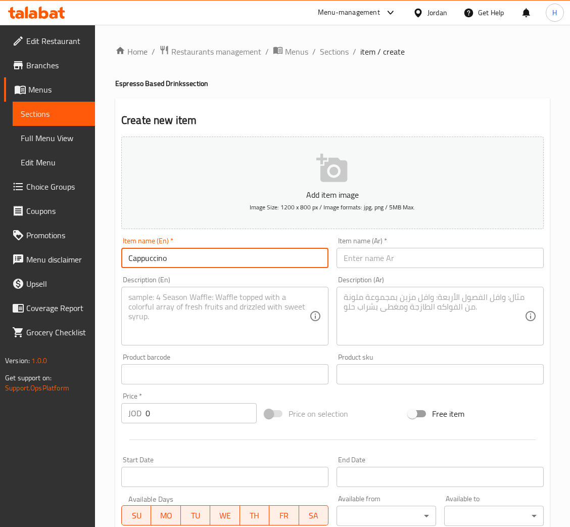
type input "Cappuccino"
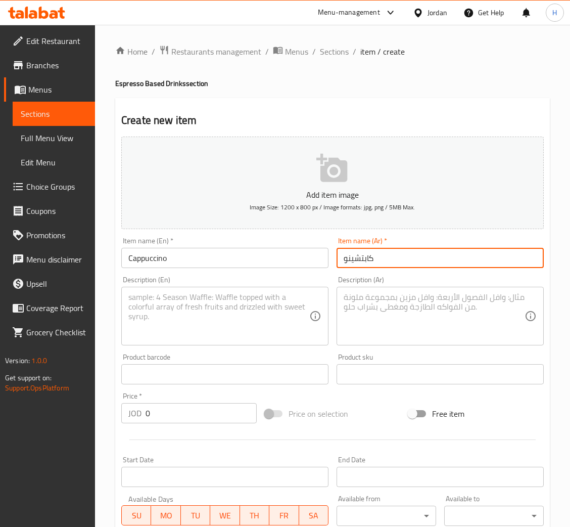
type input "كابتشينو"
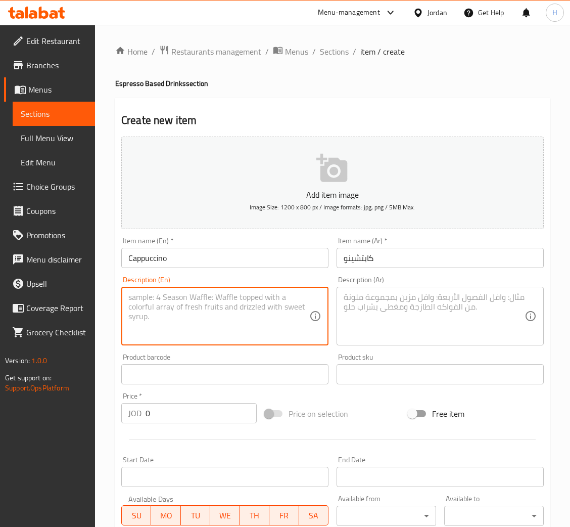
drag, startPoint x: 205, startPoint y: 321, endPoint x: 450, endPoint y: 305, distance: 245.3
click at [205, 321] on textarea at bounding box center [218, 316] width 181 height 48
paste textarea "Cappuccino is crafted with espresso extracted from our in-house medium roast Br…"
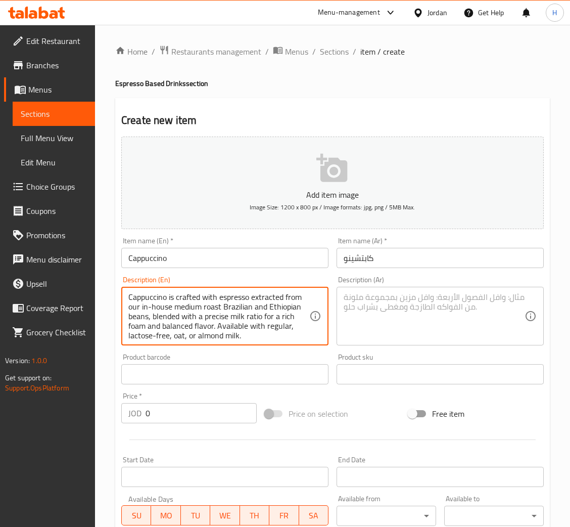
scroll to position [19, 0]
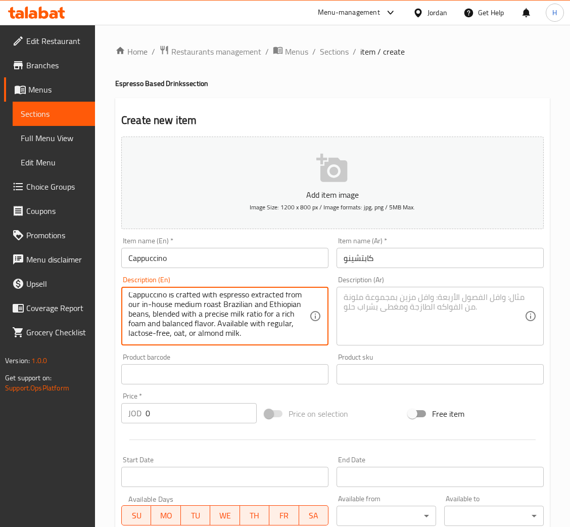
type textarea "Cappuccino is crafted with espresso extracted from our in-house medium roast Br…"
paste textarea "يُحضّر الكابتشينو باستخدام إسبريسو مستخلص من مزيج حبوب برازيلية وإثيوبية، نحمصه…"
click at [435, 339] on div "Description (Ar)" at bounding box center [440, 316] width 207 height 59
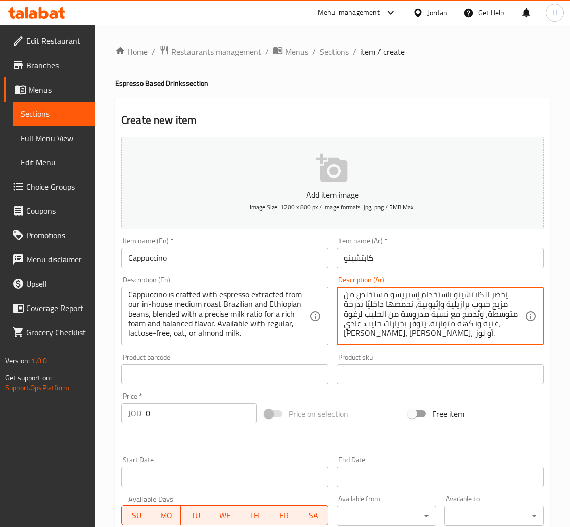
scroll to position [296, 0]
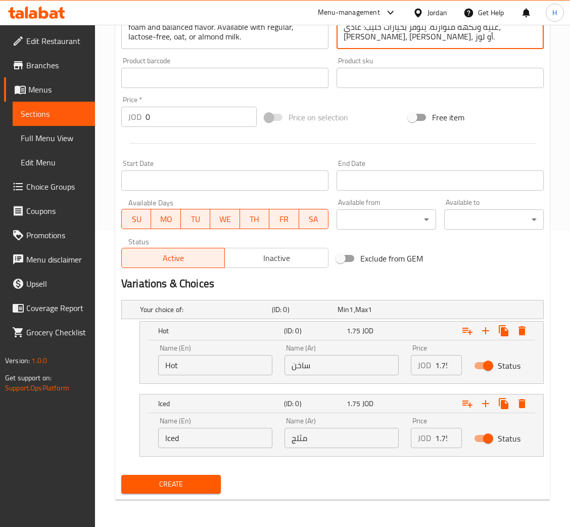
type textarea "يُحضّر الكابتشينو باستخدام إسبريسو مستخلص من مزيج حبوب برازيلية وإثيوبية، نحمصه…"
click at [223, 355] on input "Hot" at bounding box center [215, 365] width 114 height 20
type input "Hot"
type input "ساخن"
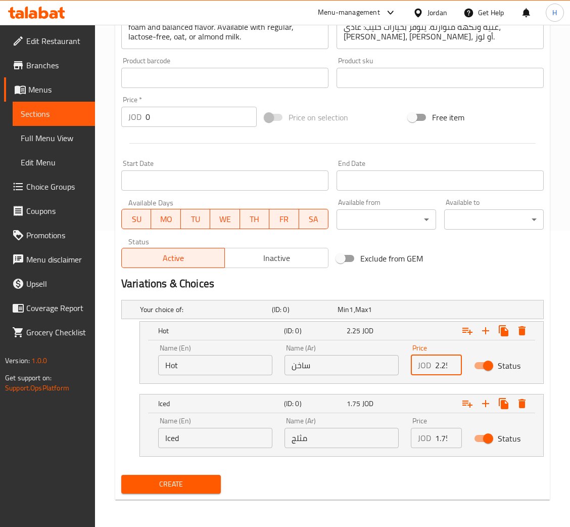
scroll to position [0, 3]
type input "2.25"
click at [250, 432] on input "Iced" at bounding box center [215, 438] width 114 height 20
click at [246, 432] on input "Iced" at bounding box center [215, 438] width 114 height 20
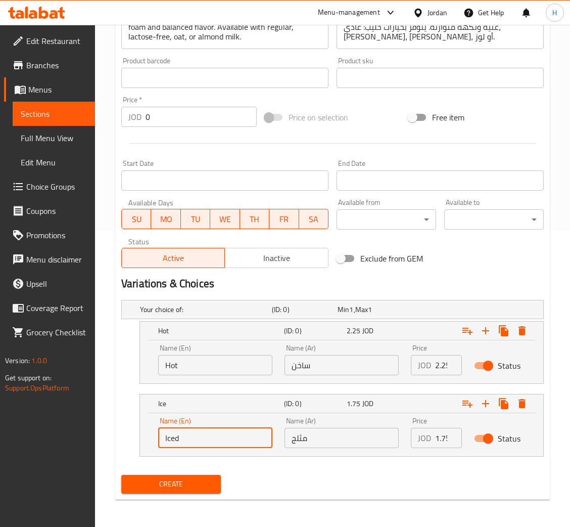
type input "Iced"
type input "مثلج"
type input "2.25"
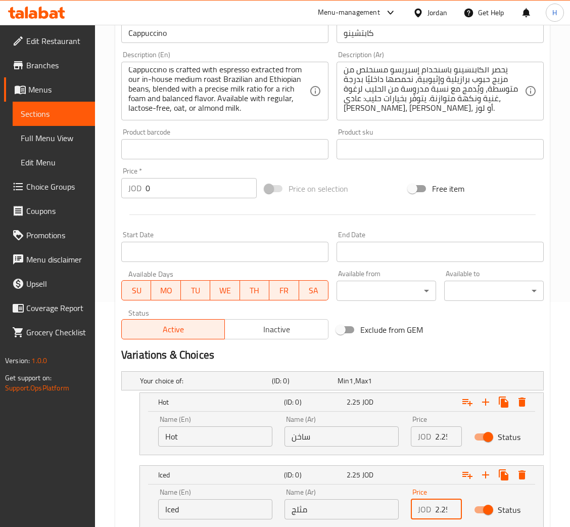
scroll to position [296, 0]
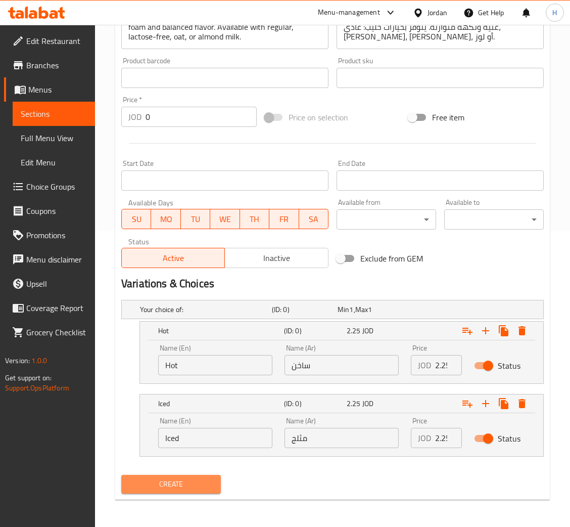
click at [162, 485] on span "Create" at bounding box center [170, 484] width 83 height 13
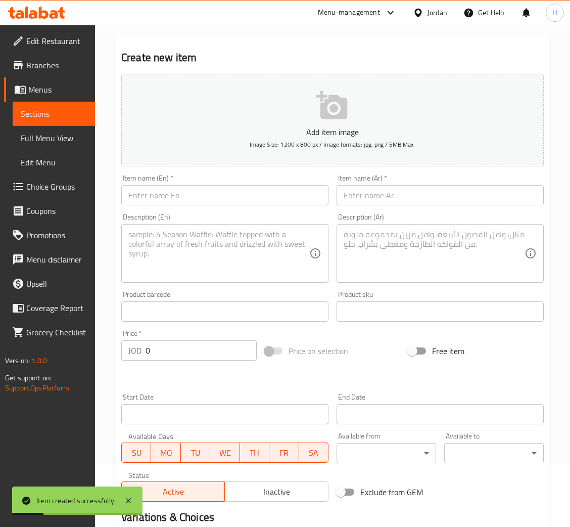
scroll to position [0, 0]
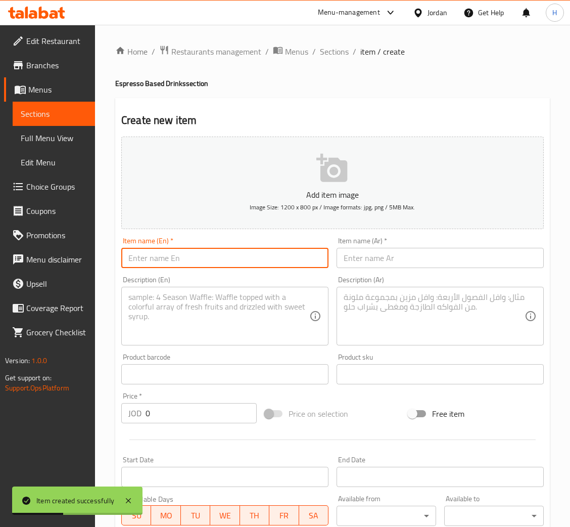
click at [195, 263] on input "text" at bounding box center [224, 258] width 207 height 20
type input "Flat White"
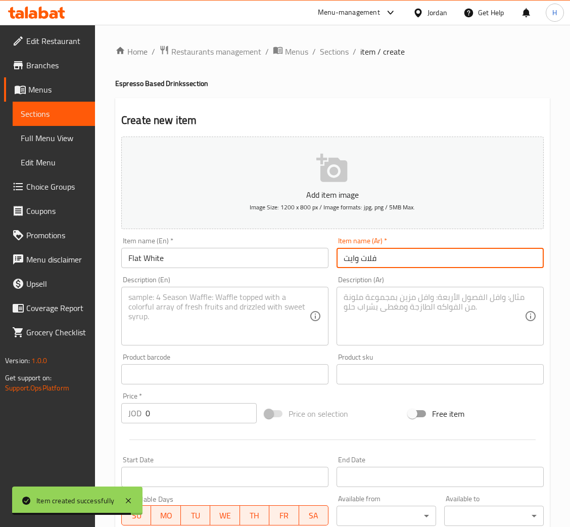
type input "فلات وايت"
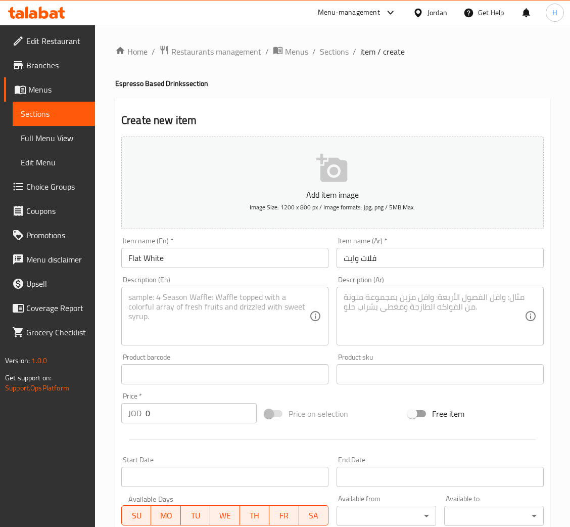
click at [215, 294] on textarea at bounding box center [218, 316] width 181 height 48
paste textarea "Flat White is prepared with a double shot of espresso from our in-house medium …"
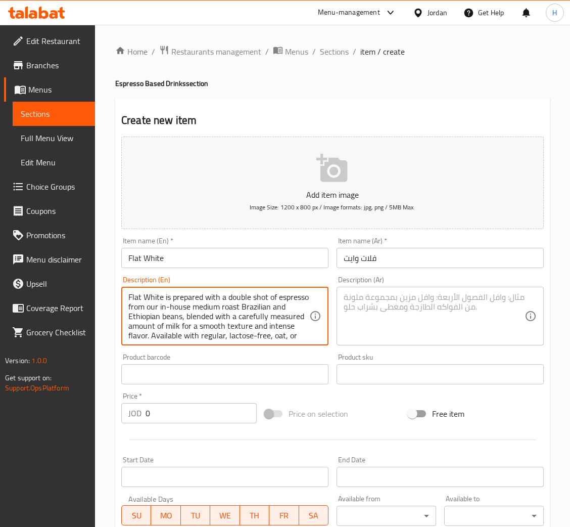
scroll to position [29, 0]
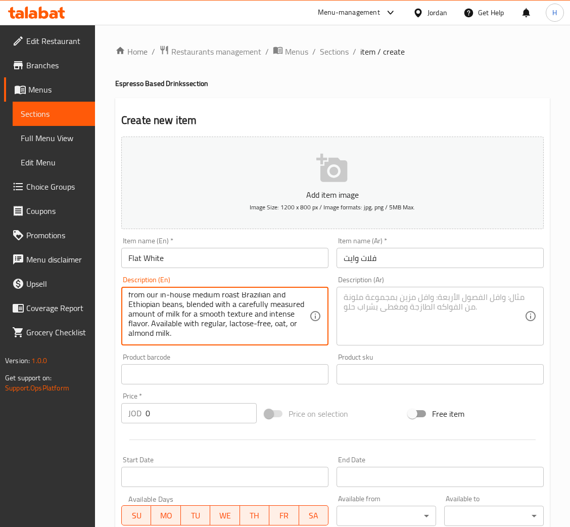
type textarea "Flat White is prepared with a double shot of espresso from our in-house medium …"
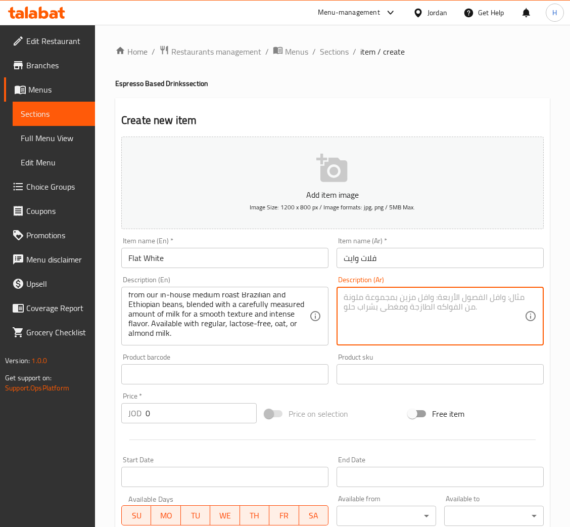
click at [415, 312] on textarea at bounding box center [434, 316] width 181 height 48
paste textarea "يُحضّر الفلات وايت باستخدام إسبريسو مزدوج من مزيج حبوب برازيلية وإثيوبية، نحمصه…"
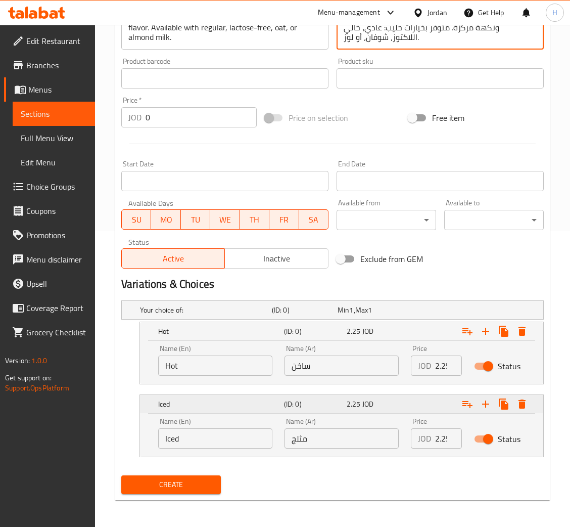
scroll to position [296, 0]
type textarea "يُحضّر الفلات وايت باستخدام إسبريسو مزدوج من مزيج حبوب برازيلية وإثيوبية، نحمصه…"
click at [238, 375] on div "Name (En) Hot Name (En)" at bounding box center [215, 359] width 126 height 43
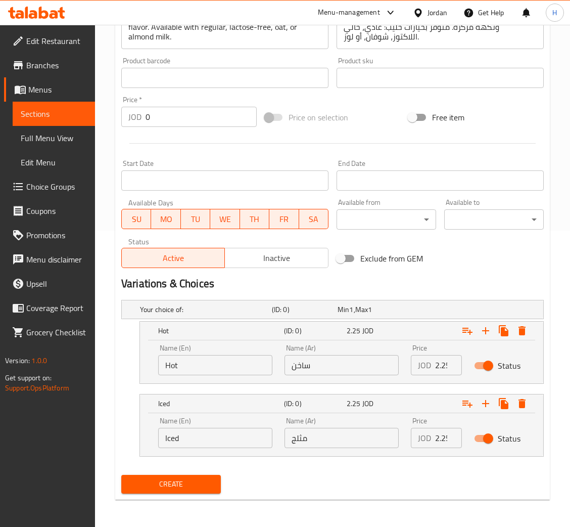
click at [238, 375] on div "Name (En) Hot Name (En)" at bounding box center [215, 359] width 126 height 43
click at [234, 369] on input "Hot" at bounding box center [215, 365] width 114 height 20
type input "Hot"
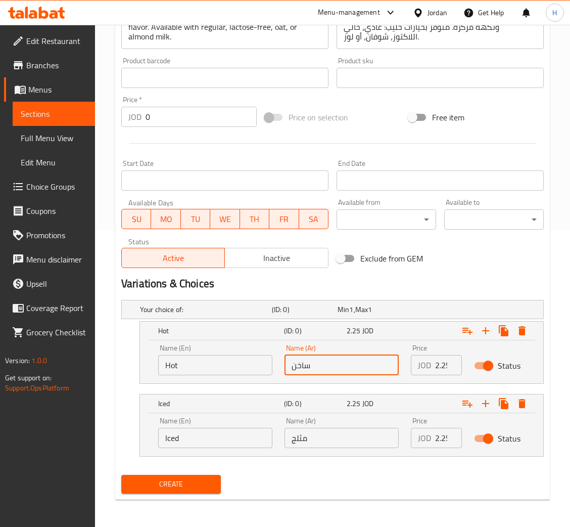
type input "ساخن"
type input "2.45"
click at [121, 475] on button "Create" at bounding box center [171, 484] width 100 height 19
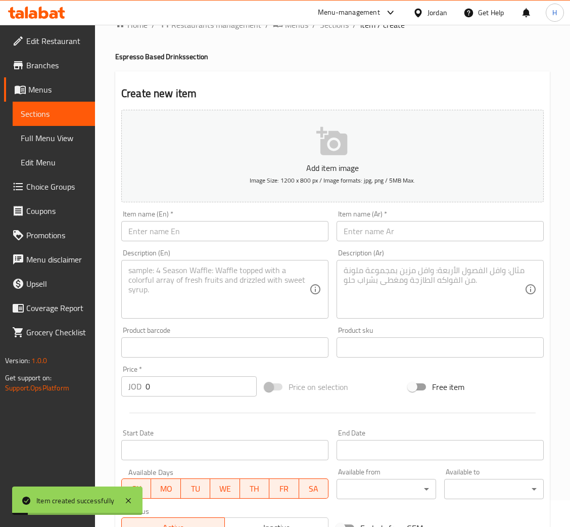
scroll to position [0, 0]
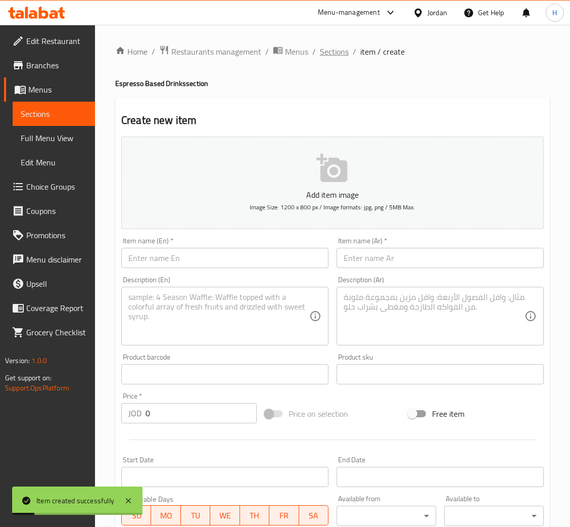
click at [339, 57] on span "Sections" at bounding box center [334, 52] width 29 height 12
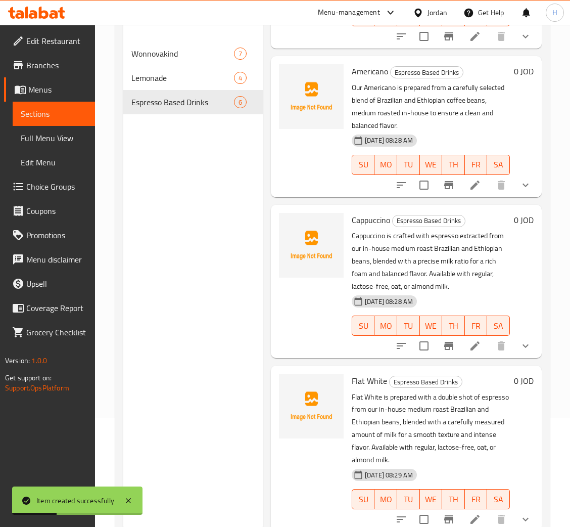
scroll to position [143, 0]
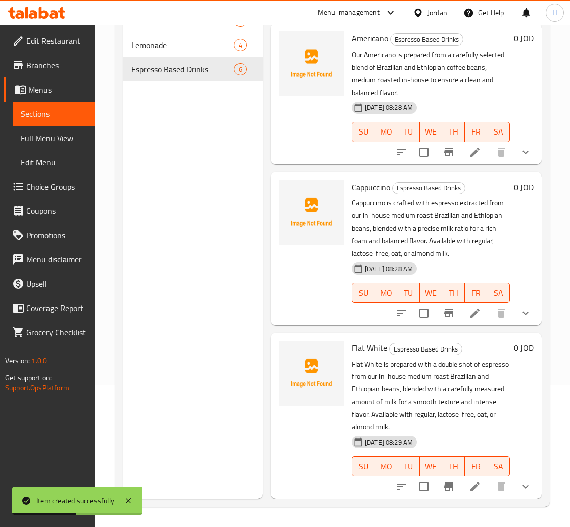
click at [469, 480] on icon at bounding box center [475, 486] width 12 height 12
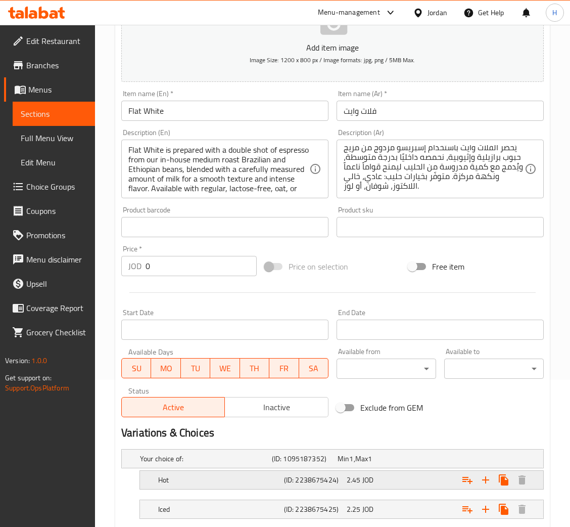
scroll to position [210, 0]
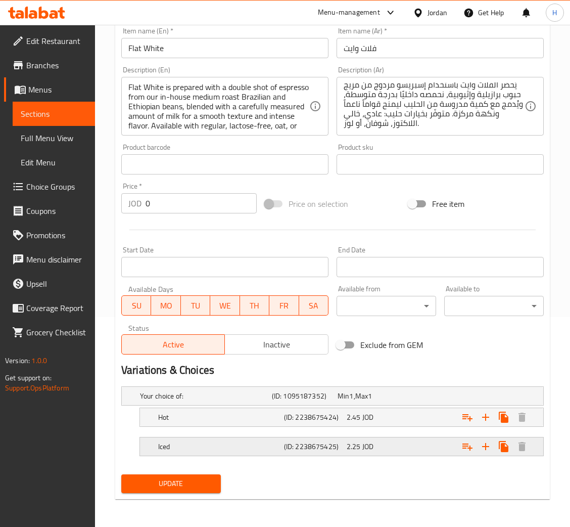
click at [384, 403] on div "2.25 JOD" at bounding box center [369, 396] width 66 height 14
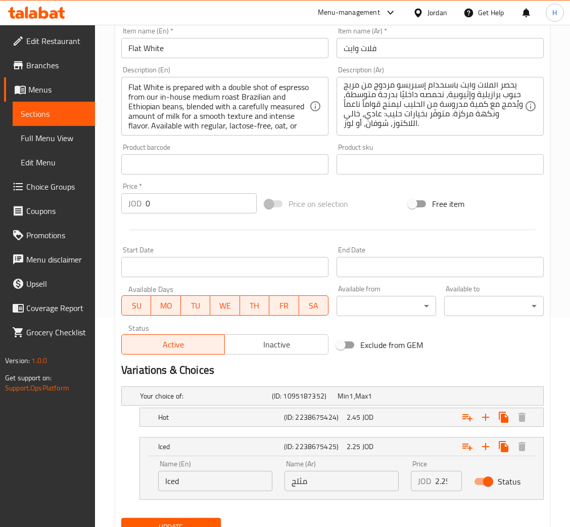
click at [370, 476] on input "مثلج" at bounding box center [342, 481] width 114 height 20
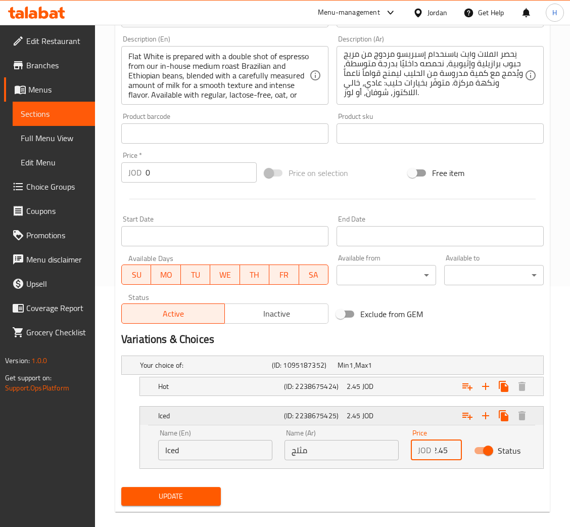
scroll to position [253, 0]
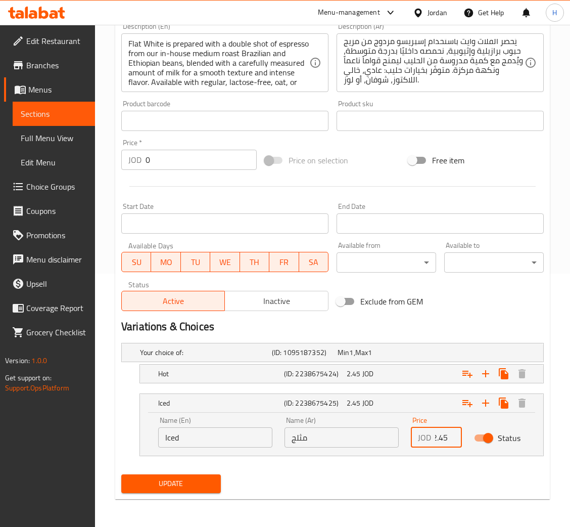
type input "2.45"
click at [182, 479] on span "Update" at bounding box center [170, 483] width 83 height 13
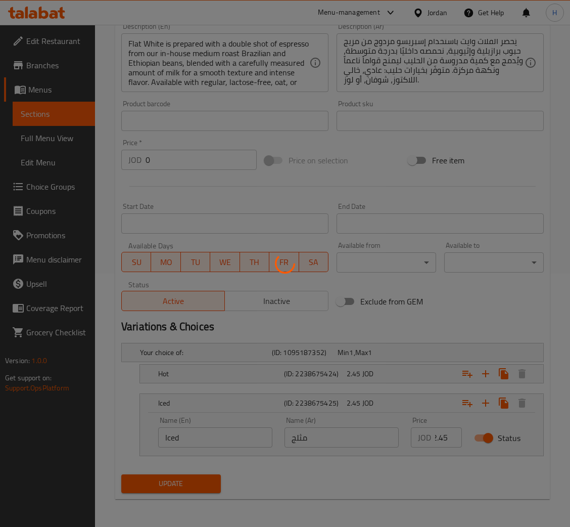
scroll to position [0, 0]
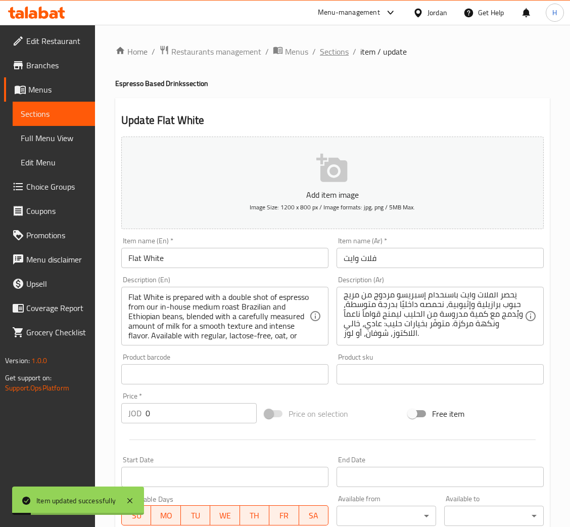
click at [338, 48] on span "Sections" at bounding box center [334, 52] width 29 height 12
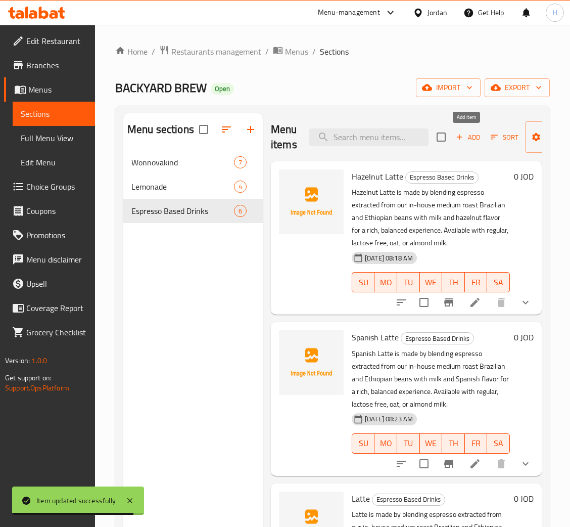
click at [466, 136] on span "Add" at bounding box center [468, 137] width 27 height 12
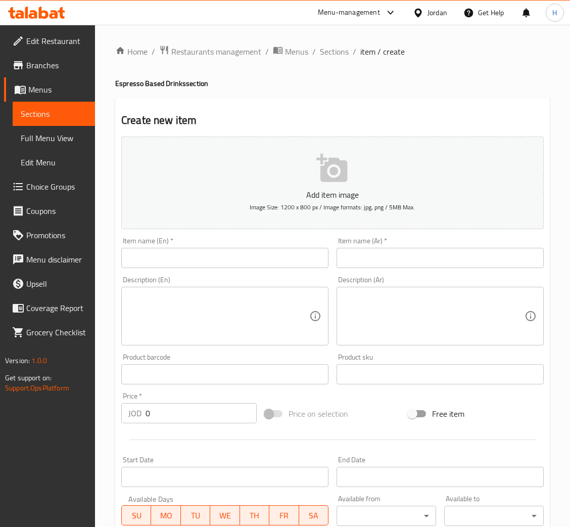
click at [259, 241] on div "Item name (En)   * Item name (En) *" at bounding box center [224, 252] width 207 height 31
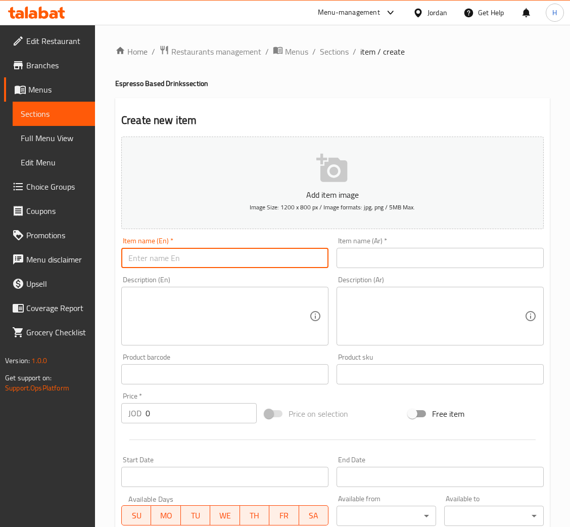
click at [258, 252] on input "text" at bounding box center [224, 258] width 207 height 20
type input "Macchiato"
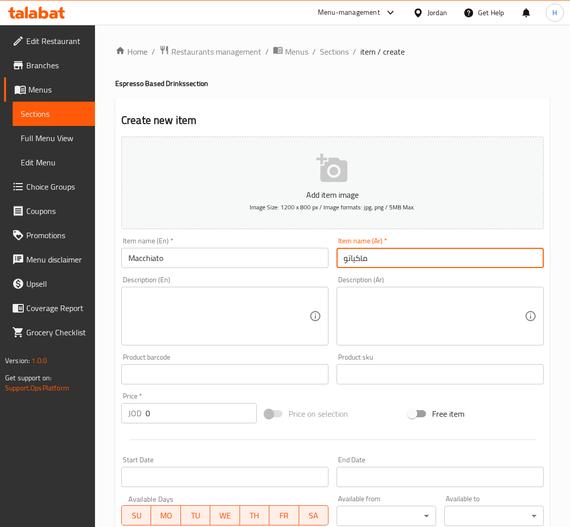
type input "ماكياتو"
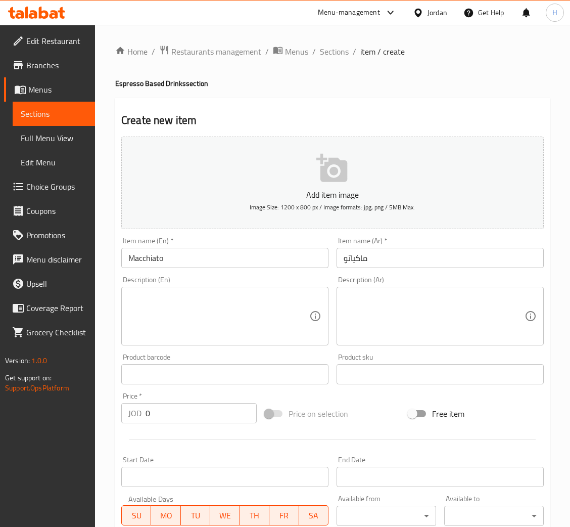
click at [278, 330] on textarea at bounding box center [218, 316] width 181 height 48
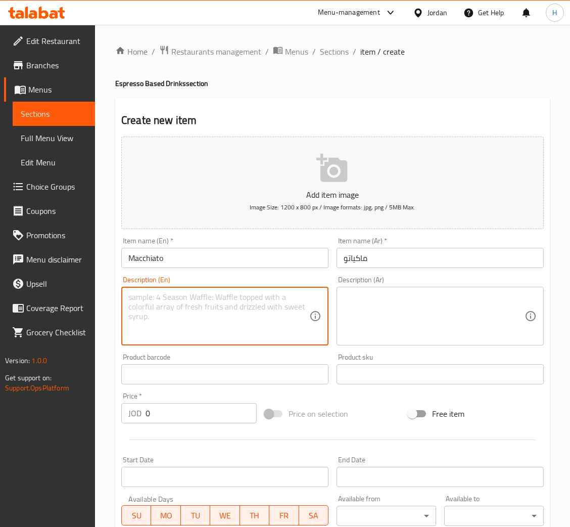
paste textarea "Macchiato is crafted with espresso extracted from our in-house medium roast Bra…"
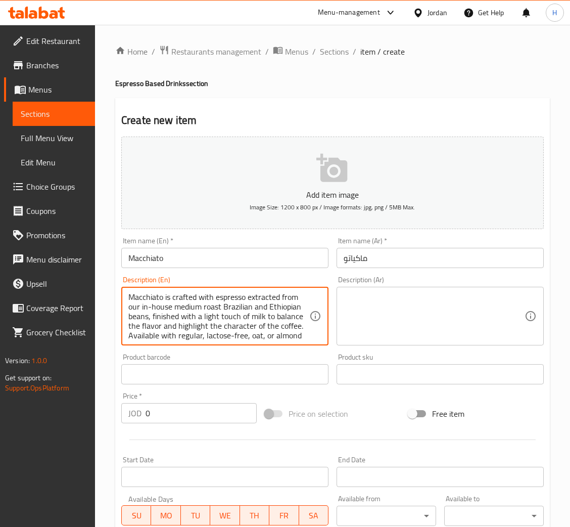
scroll to position [29, 0]
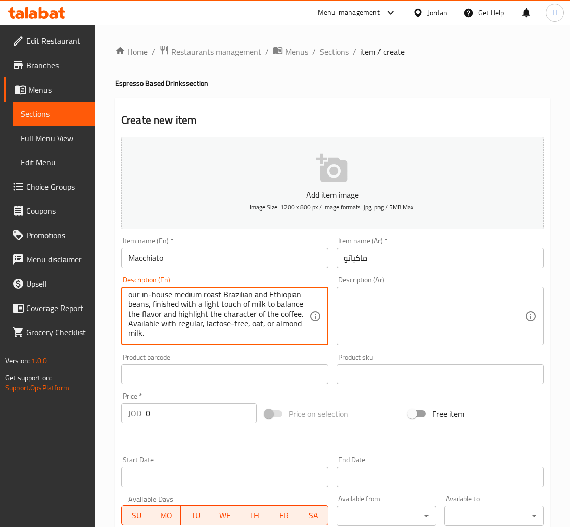
type textarea "Macchiato is crafted with espresso extracted from our in-house medium roast Bra…"
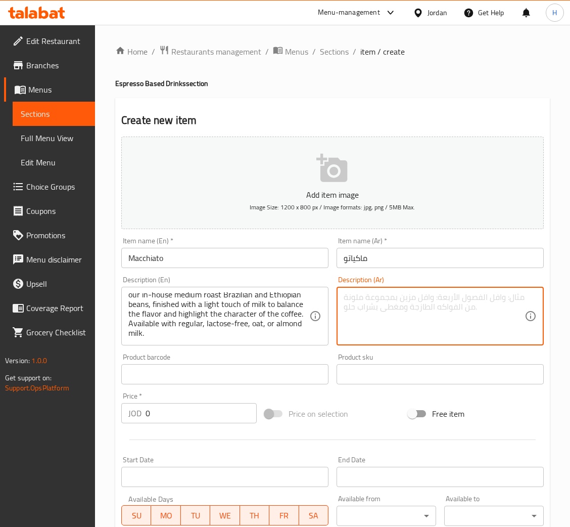
click at [420, 321] on textarea at bounding box center [434, 316] width 181 height 48
paste textarea "يُحضّر الماكياتو باستخدام إسبريسو مستخلص من مزيج حبوب برازيلية وإثيوبية، نحمصه …"
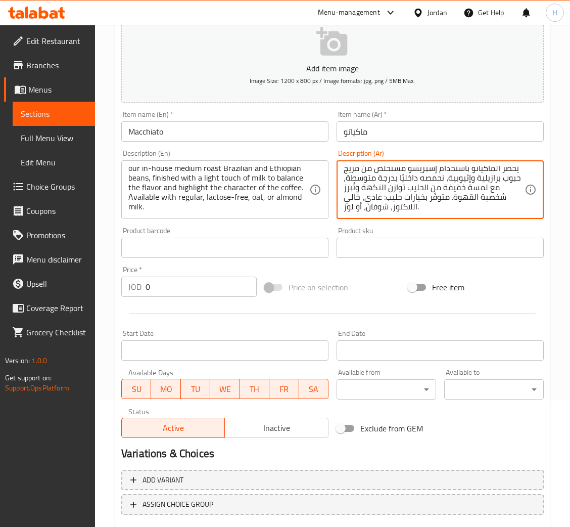
scroll to position [186, 0]
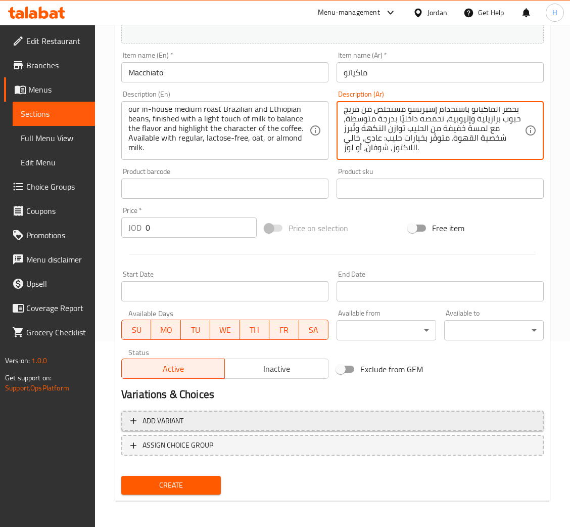
type textarea "يُحضّر الماكياتو باستخدام إسبريسو مستخلص من مزيج حبوب برازيلية وإثيوبية، نحمصه …"
click at [220, 421] on span "Add variant" at bounding box center [332, 421] width 405 height 13
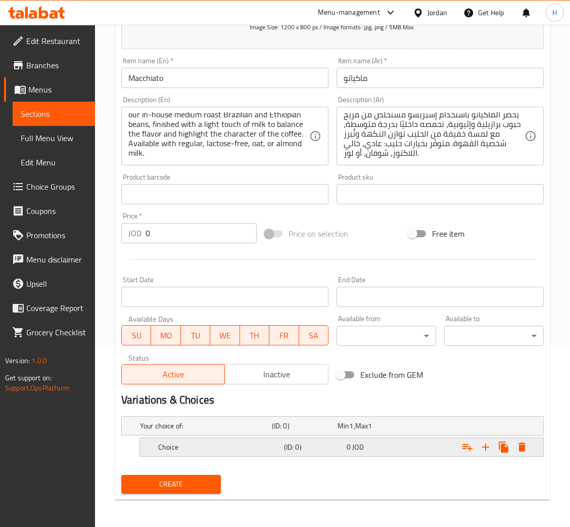
click at [237, 431] on h5 "Choice" at bounding box center [204, 426] width 128 height 10
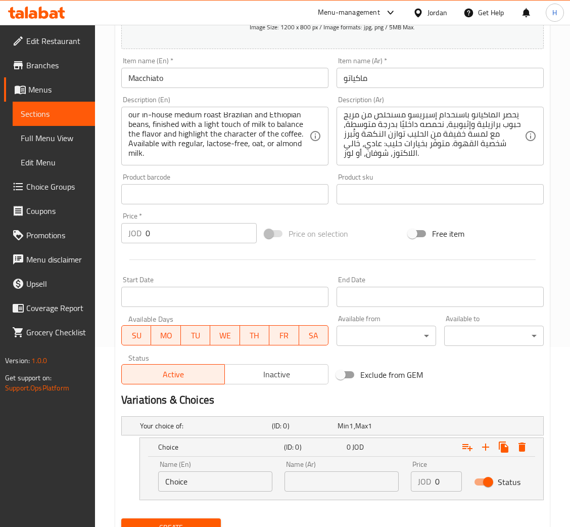
click at [207, 481] on input "Choice" at bounding box center [215, 481] width 114 height 20
click at [207, 480] on input "Choice" at bounding box center [215, 481] width 114 height 20
type input "Hot"
type input "ساخن"
type input "1.95"
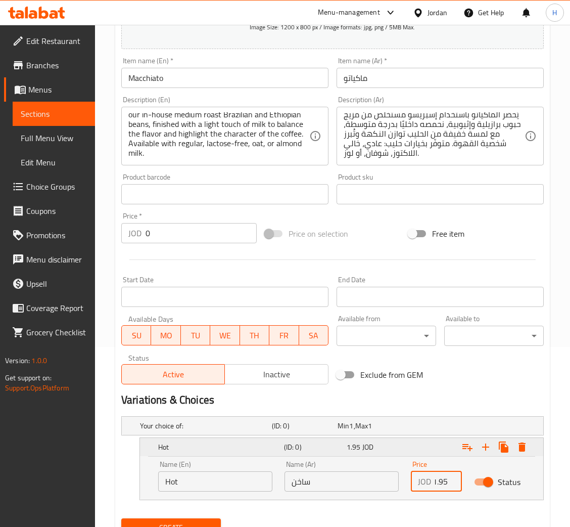
click at [490, 446] on icon "Expand" at bounding box center [486, 447] width 12 height 12
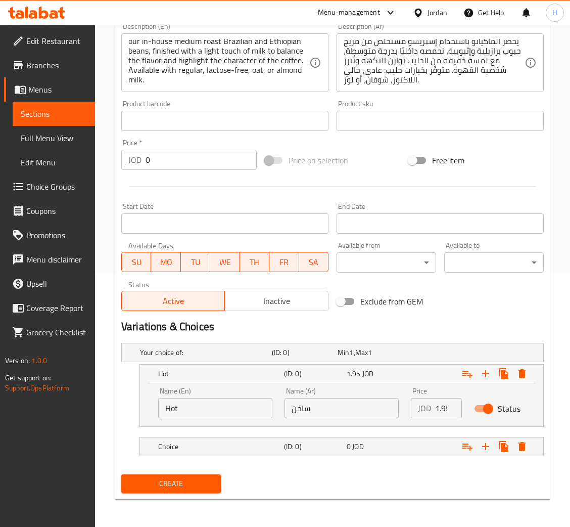
click at [230, 358] on h5 "Choice" at bounding box center [204, 352] width 128 height 10
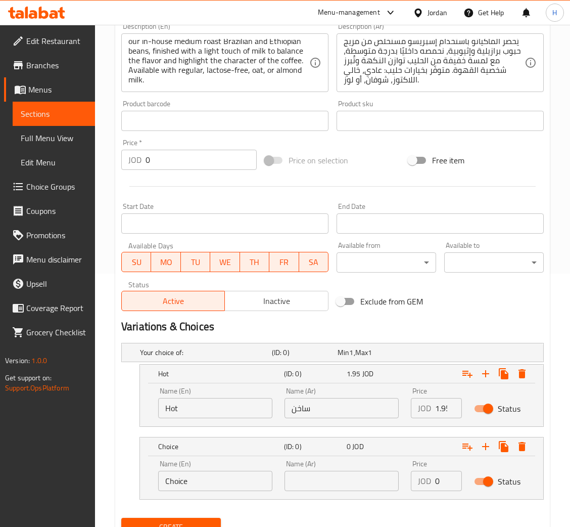
click at [216, 479] on input "Choice" at bounding box center [215, 481] width 114 height 20
type input "Iced"
type input "م"
type input "مثلج"
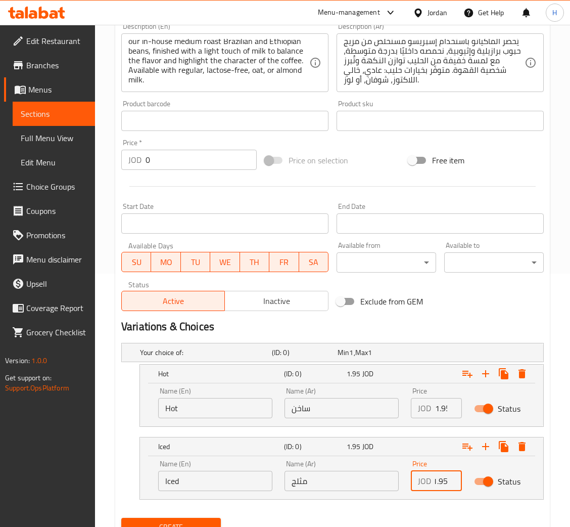
type input "1.95"
click at [121, 518] on button "Create" at bounding box center [171, 527] width 100 height 19
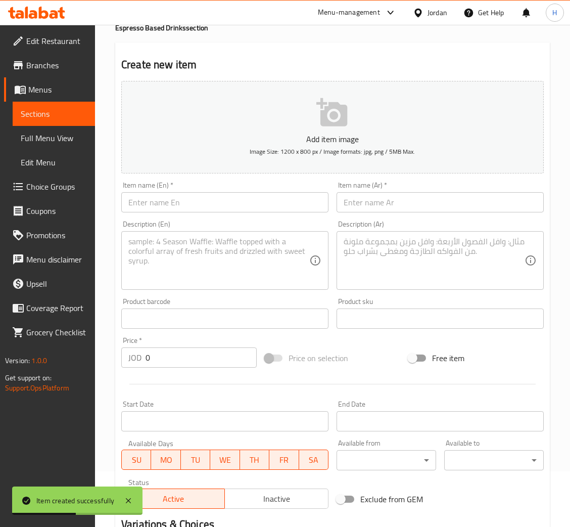
scroll to position [0, 0]
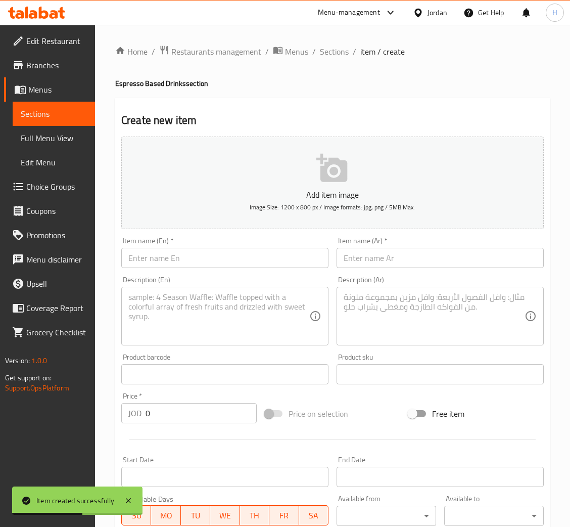
click at [232, 250] on input "text" at bounding box center [224, 258] width 207 height 20
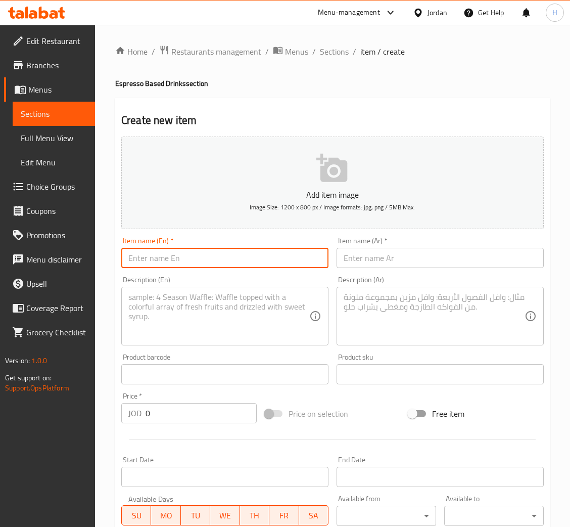
click at [200, 259] on input "text" at bounding box center [224, 258] width 207 height 20
type input "Espresso"
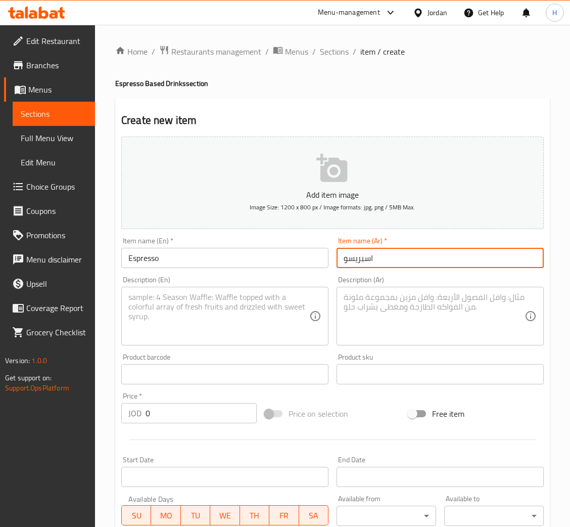
type input "اسبريسو"
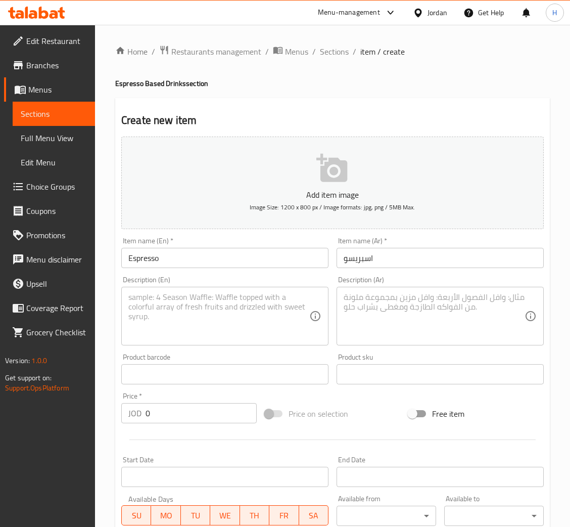
drag, startPoint x: 222, startPoint y: 315, endPoint x: 245, endPoint y: 307, distance: 24.0
click at [221, 315] on textarea at bounding box center [218, 316] width 181 height 48
paste textarea "Espresso is brewed from a blend of Brazilian and Ethiopian beans, medium roaste…"
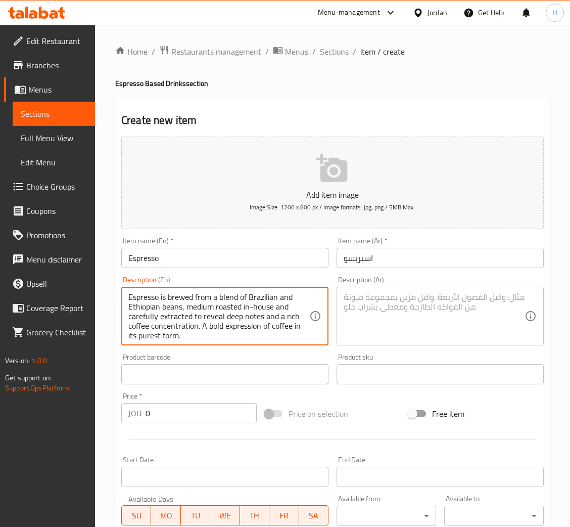
scroll to position [19, 0]
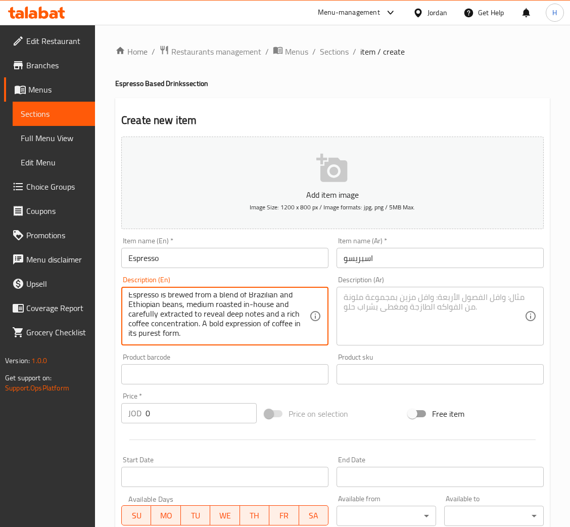
type textarea "Espresso is brewed from a blend of Brazilian and Ethiopian beans, medium roaste…"
click at [439, 320] on textarea at bounding box center [434, 316] width 181 height 48
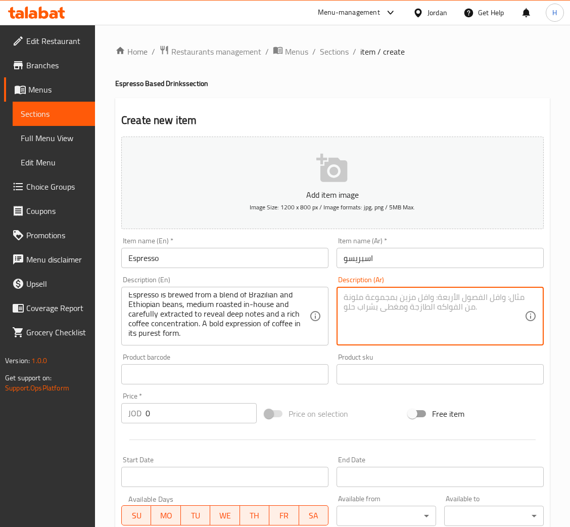
paste textarea "ييُحضّر الإسبريسو من مزيج حبوب برازيلية وإثيوبية، نحمصه داخليًا بدرجة متوسطة، و…"
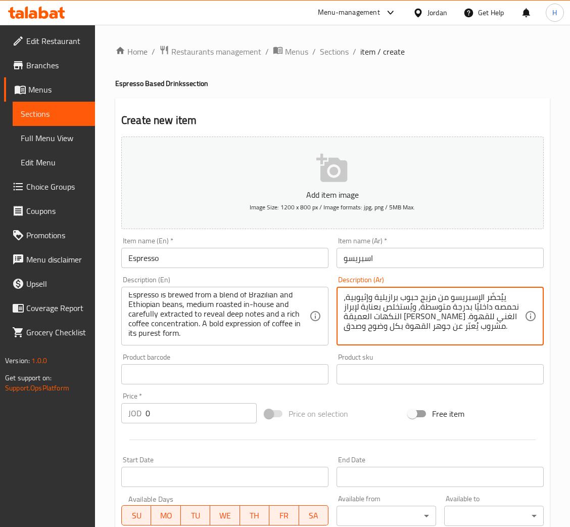
scroll to position [296, 0]
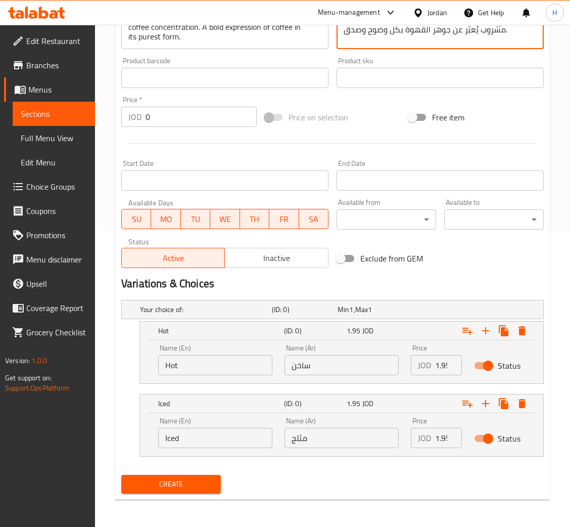
type textarea "ييُحضّر الإسبريسو من مزيج حبوب برازيلية وإثيوبية، نحمصه داخليًا بدرجة متوسطة، و…"
click at [242, 362] on input "Hot" at bounding box center [215, 365] width 114 height 20
type input "Hot"
type input "ساخن"
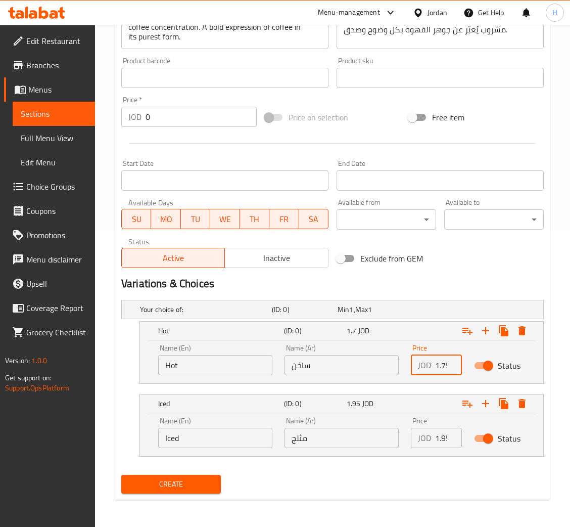
scroll to position [0, 3]
type input "1.75"
click at [228, 452] on div "Name (En) Iced Name (En)" at bounding box center [215, 432] width 126 height 43
click at [226, 437] on input "Iced" at bounding box center [215, 438] width 114 height 20
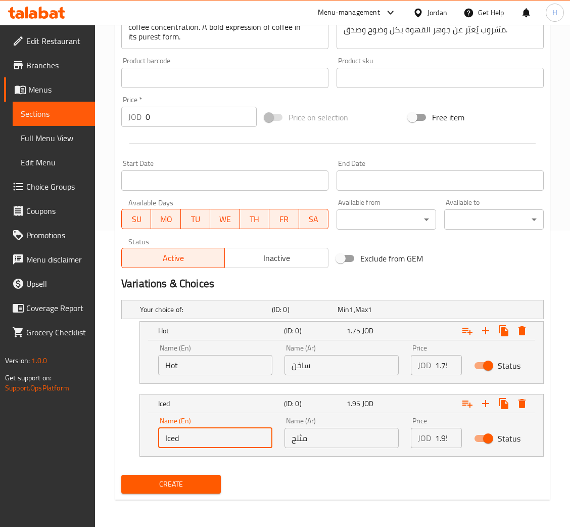
click at [226, 437] on input "Iced" at bounding box center [215, 438] width 114 height 20
type input "Iced"
type input "م"
type input "مثلج"
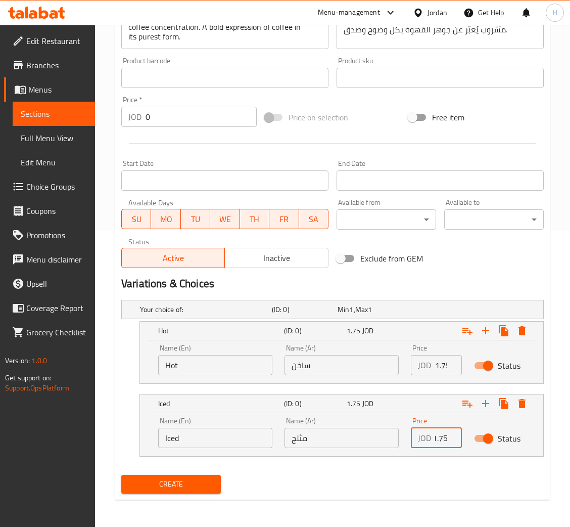
type input "1.75"
click at [121, 475] on button "Create" at bounding box center [171, 484] width 100 height 19
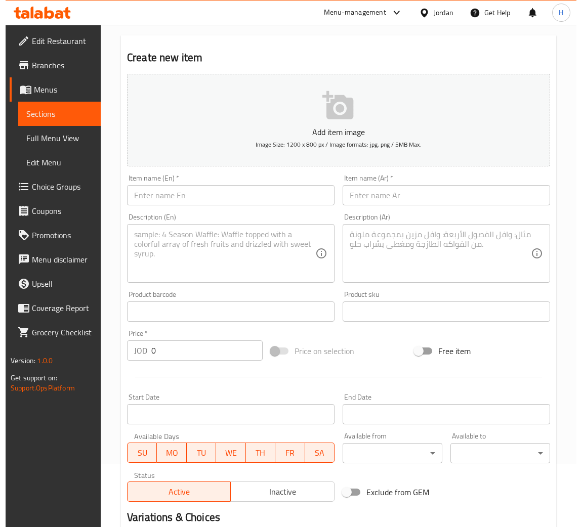
scroll to position [0, 0]
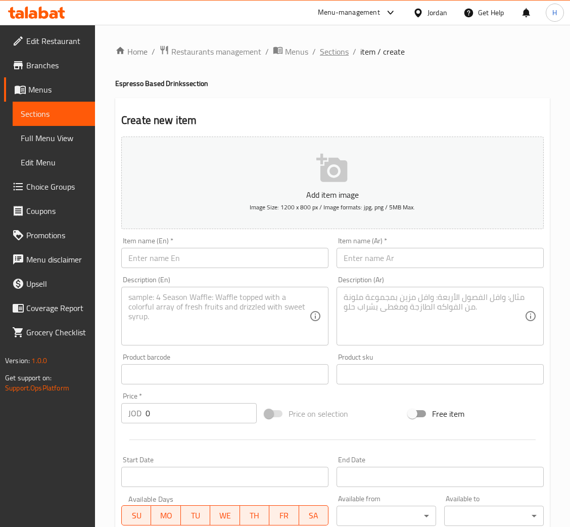
click at [336, 50] on span "Sections" at bounding box center [334, 52] width 29 height 12
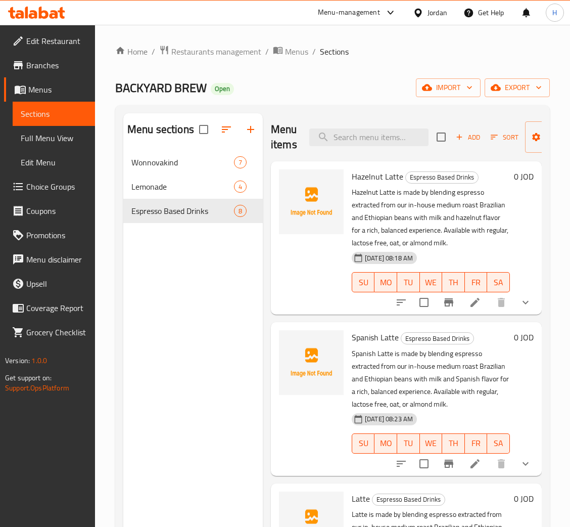
click at [230, 268] on div "Menu sections Wonnovakind 7 Lemonade 4 Espresso Based Drinks 8" at bounding box center [193, 376] width 140 height 527
click at [184, 157] on span "Wonnovakind" at bounding box center [168, 162] width 74 height 12
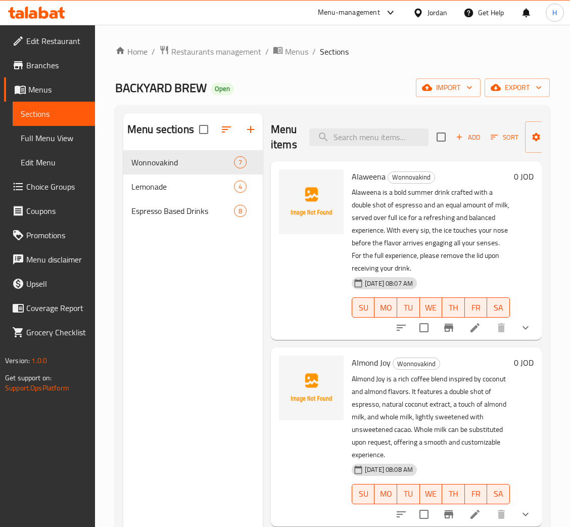
click at [70, 187] on span "Choice Groups" at bounding box center [56, 187] width 61 height 12
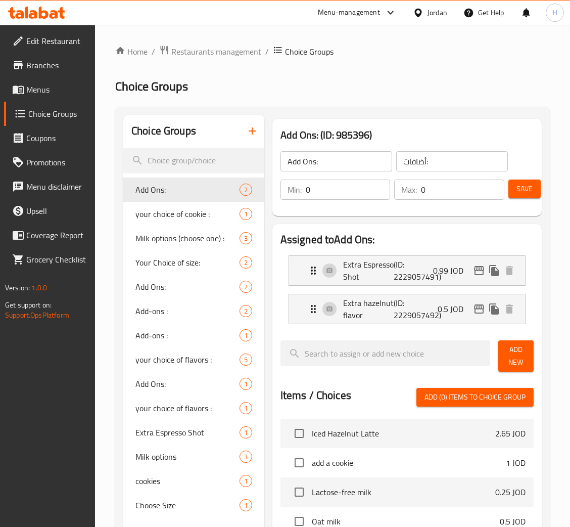
click at [250, 132] on icon "button" at bounding box center [252, 131] width 12 height 12
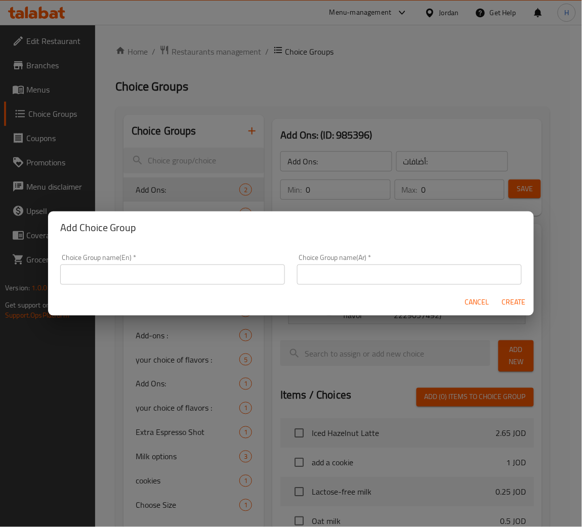
click at [185, 280] on input "text" at bounding box center [172, 274] width 225 height 20
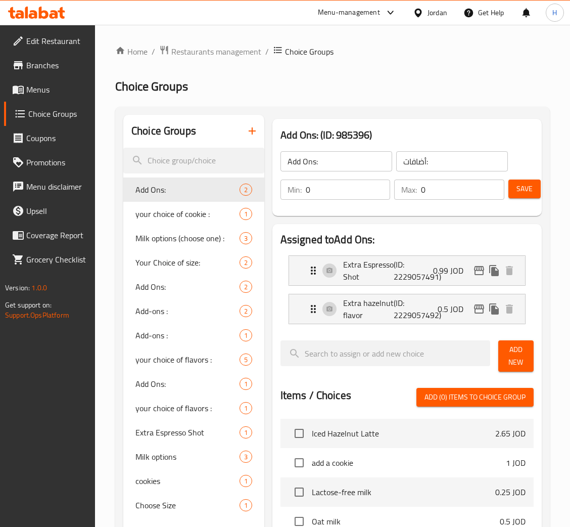
click at [257, 133] on icon "button" at bounding box center [252, 131] width 12 height 12
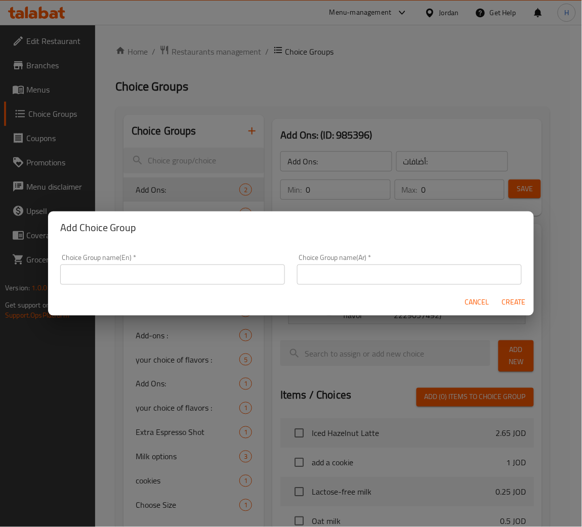
click at [257, 282] on input "text" at bounding box center [172, 274] width 225 height 20
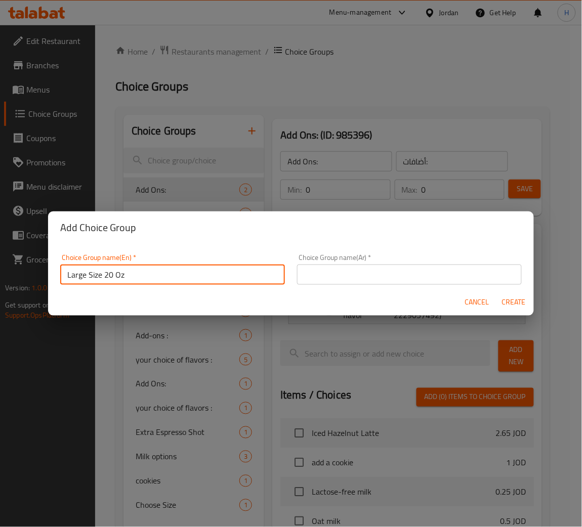
type input "Large Size 20 Oz"
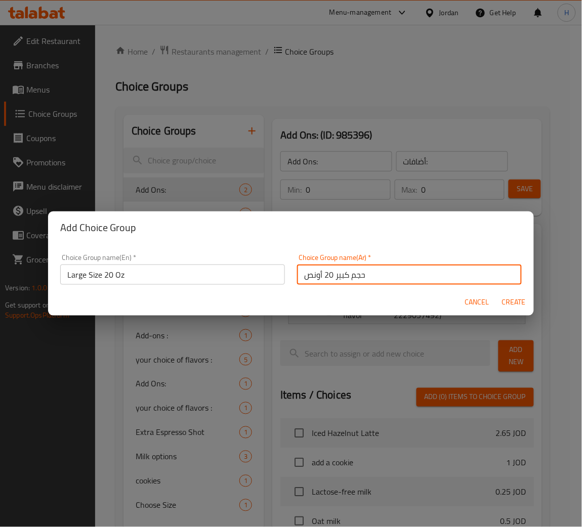
type input "حجم كبير 20 أونص"
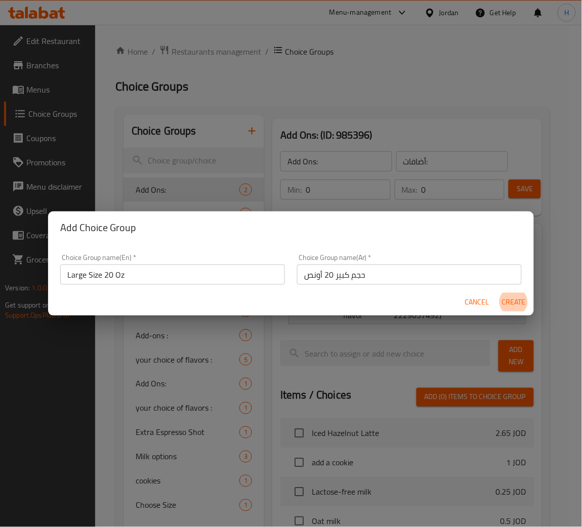
click at [497, 293] on button "Create" at bounding box center [513, 302] width 32 height 19
type input "Large Size 20 Oz"
type input "حجم كبير 20 أونص"
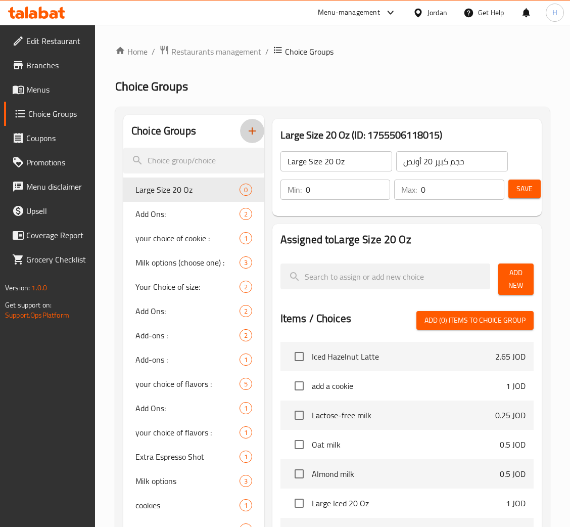
click at [459, 194] on input "0" at bounding box center [462, 190] width 83 height 20
type input "1"
click at [511, 270] on span "Add New" at bounding box center [516, 279] width 19 height 25
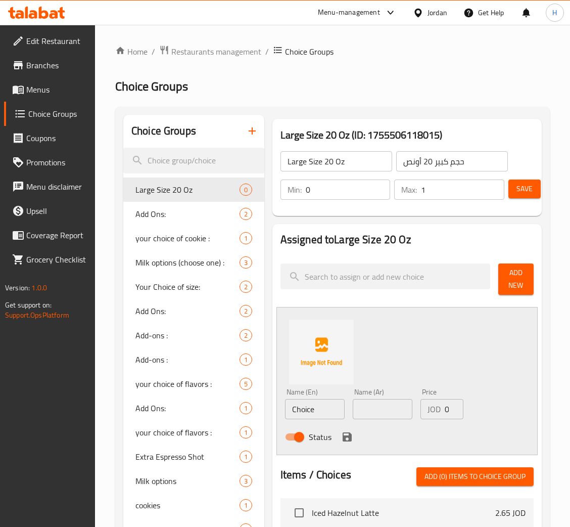
click at [330, 412] on input "Choice" at bounding box center [315, 409] width 60 height 20
click at [350, 158] on input "Large Size 20 Oz" at bounding box center [337, 161] width 112 height 20
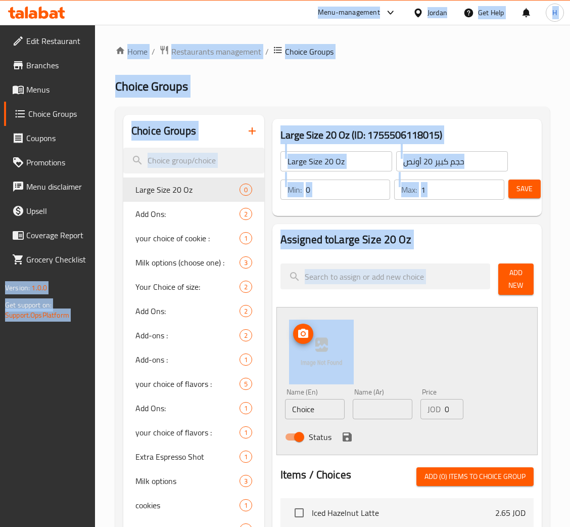
copy div "Menu-management Jordan Get Help H Edit Restaurant Branches Menus Choice Groups …"
drag, startPoint x: 341, startPoint y: 318, endPoint x: 332, endPoint y: 397, distance: 80.4
click at [333, 394] on div "Large Size 20 Oz (ID: 1755506118015) Large Size 20 Oz ​ حجم كبير 20 أونص ​ Min:…" at bounding box center [405, 504] width 282 height 778
click at [329, 408] on input "Choice" at bounding box center [315, 409] width 60 height 20
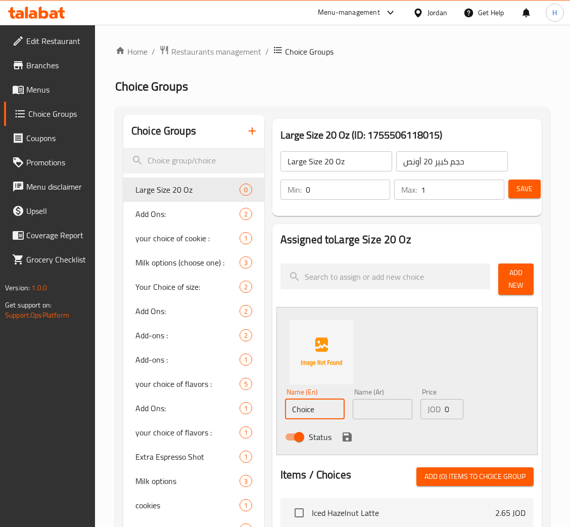
click at [360, 156] on input "Large Size 20 Oz" at bounding box center [337, 161] width 112 height 20
click at [332, 404] on input "Choice" at bounding box center [315, 409] width 60 height 20
paste input "Large Size 20 Oz"
type input "Large Size 20 Oz"
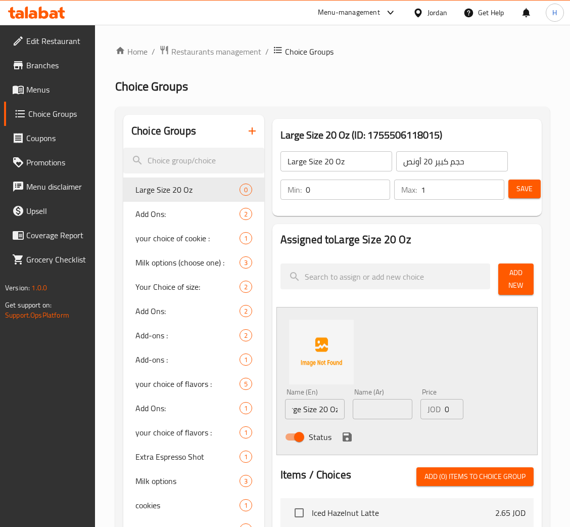
click at [436, 172] on div "حجم كبير 20 أونص ​" at bounding box center [452, 161] width 116 height 24
click at [436, 164] on input "حجم كبير 20 أونص" at bounding box center [452, 161] width 112 height 20
click at [400, 408] on input "text" at bounding box center [383, 409] width 60 height 20
paste input "حجم كبير 20 أونص"
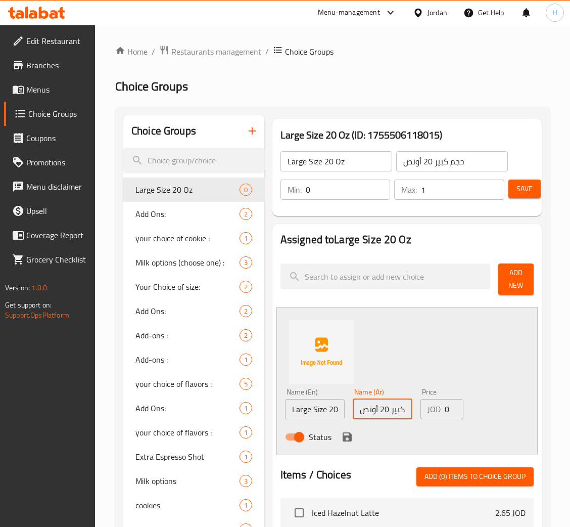
scroll to position [0, 16]
type input "حجم كبير 20 أونص"
type input "1"
click at [348, 435] on icon "save" at bounding box center [347, 436] width 9 height 9
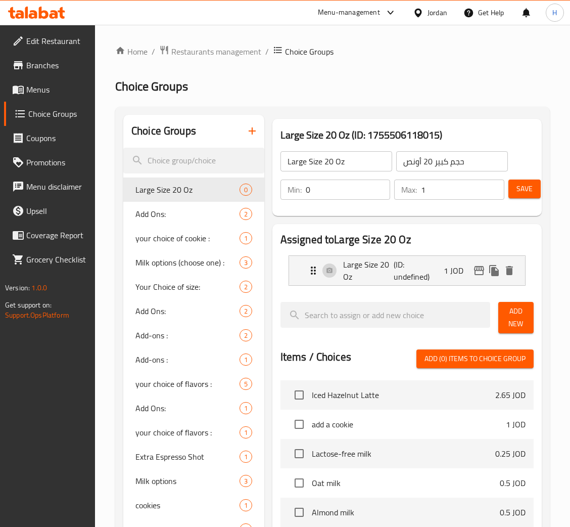
click at [538, 194] on button "Save" at bounding box center [525, 189] width 32 height 19
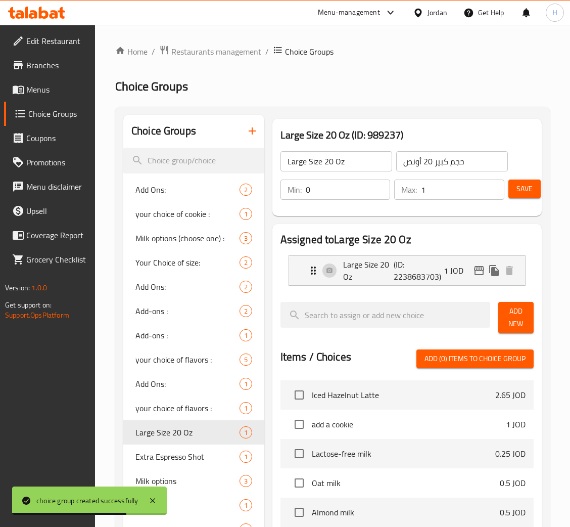
click at [353, 58] on ol "Home / Restaurants management / Choice Groups" at bounding box center [332, 51] width 435 height 13
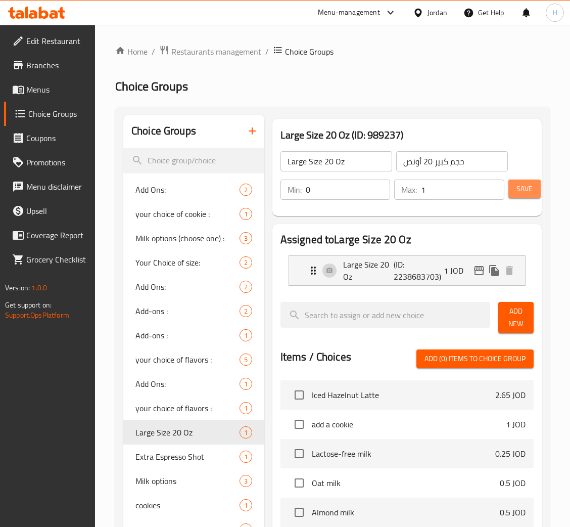
click at [526, 180] on button "Save" at bounding box center [525, 189] width 32 height 19
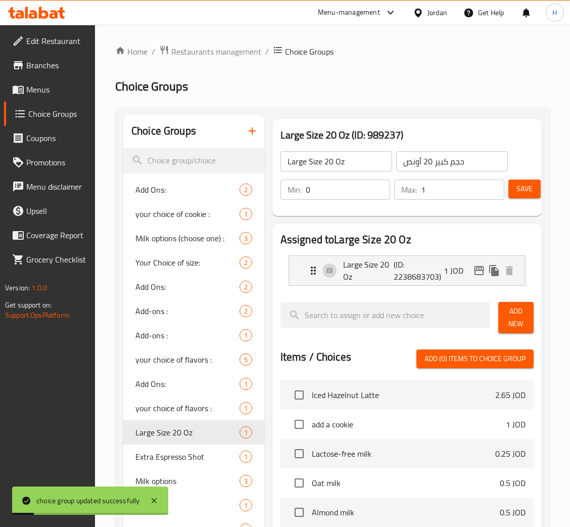
click at [246, 124] on button "button" at bounding box center [252, 131] width 24 height 24
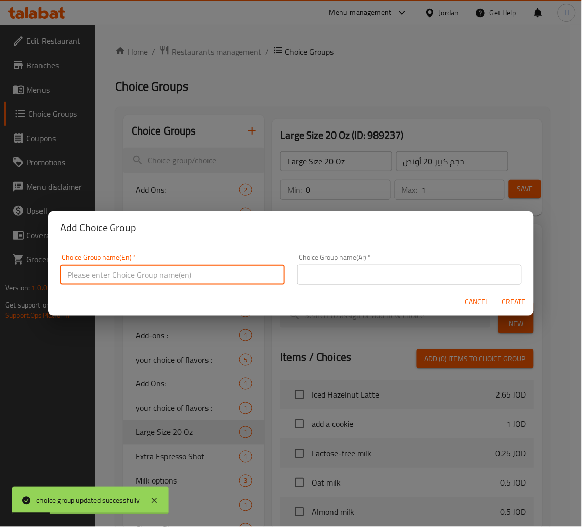
click at [237, 268] on input "text" at bounding box center [172, 274] width 225 height 20
type input "Extra Espresso Shot"
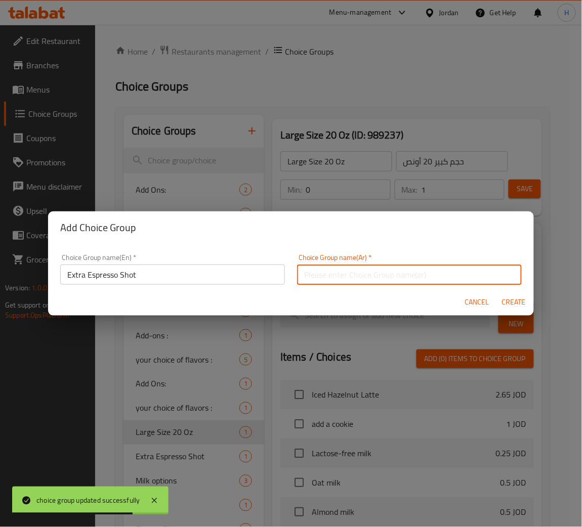
type input "ل"
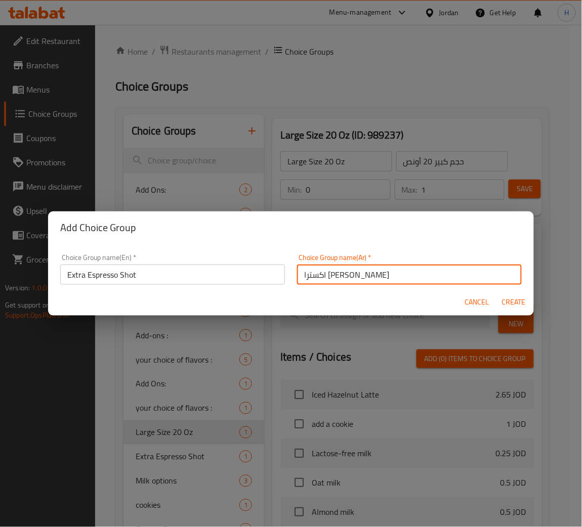
type input "اكسترا ايسبريسو شوت"
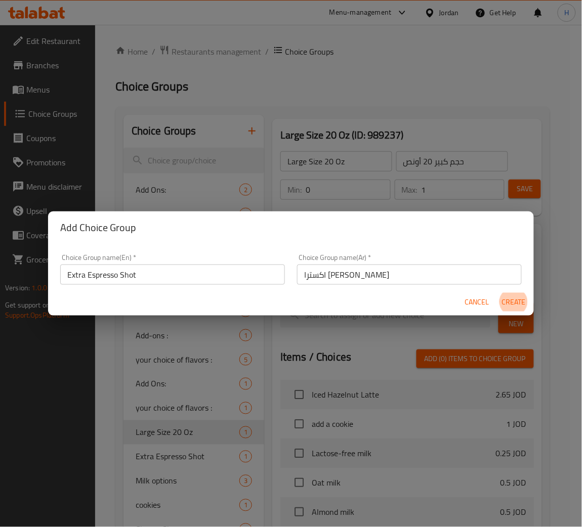
click at [497, 293] on button "Create" at bounding box center [513, 302] width 32 height 19
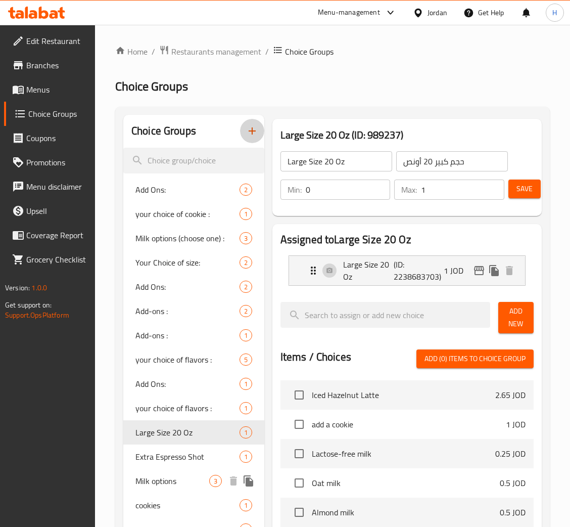
click at [193, 461] on span "Extra Espresso Shot" at bounding box center [188, 457] width 104 height 12
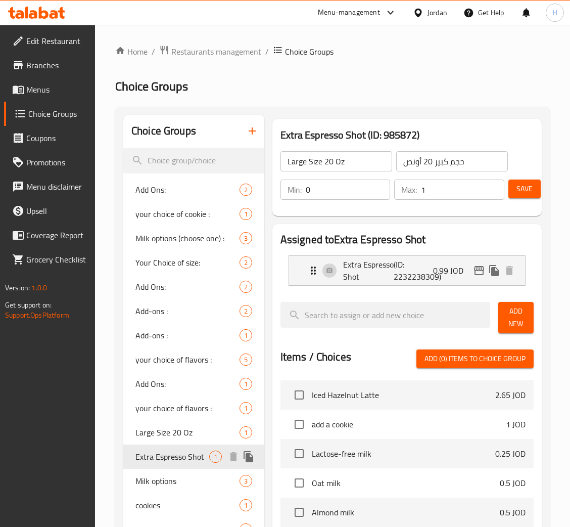
type input "Extra Espresso Shot"
type input "شوت إسبريسو أضافي"
click at [480, 269] on icon "edit" at bounding box center [479, 270] width 12 height 12
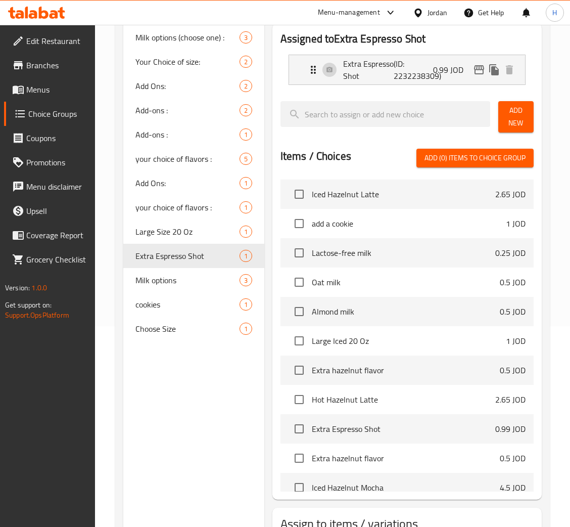
scroll to position [277, 0]
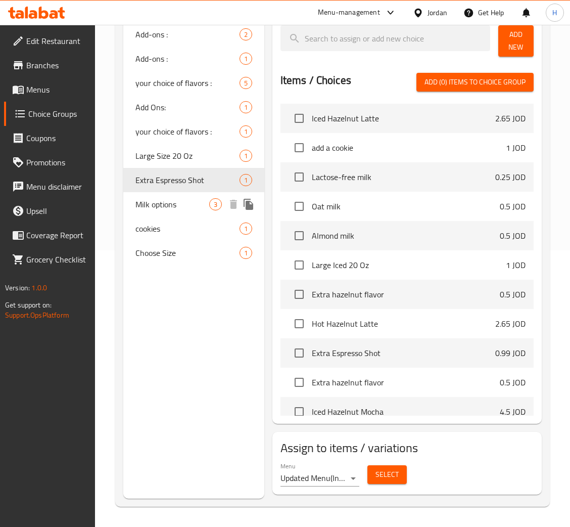
click at [166, 198] on span "Milk options" at bounding box center [173, 204] width 74 height 12
type input "Milk options"
type input "خيارات الحليب"
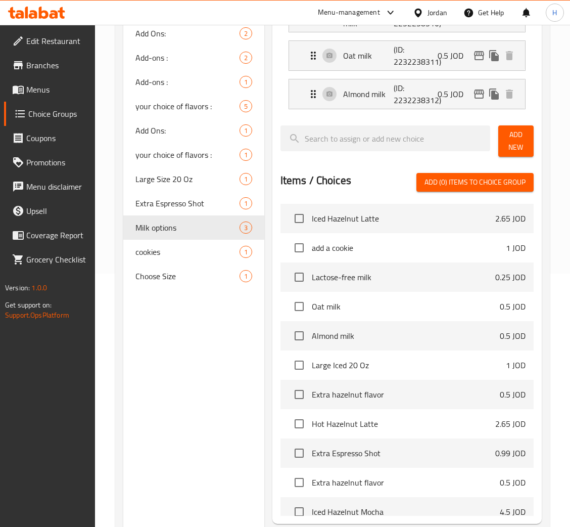
scroll to position [0, 0]
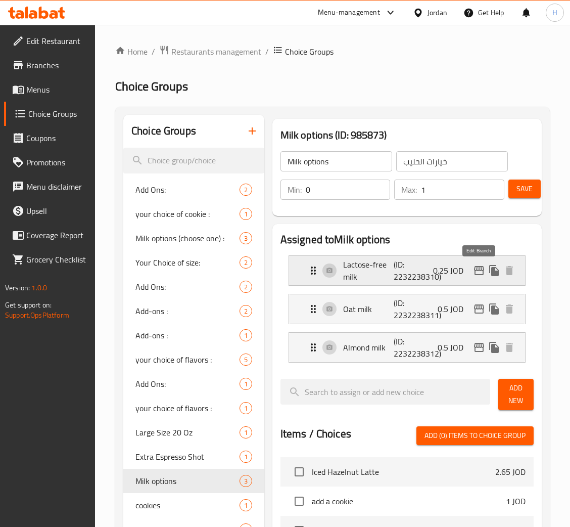
click at [478, 274] on icon "edit" at bounding box center [479, 270] width 12 height 12
click at [475, 312] on icon "edit" at bounding box center [479, 308] width 10 height 9
click at [475, 349] on icon "edit" at bounding box center [479, 347] width 10 height 9
click at [198, 160] on input "search" at bounding box center [193, 161] width 141 height 26
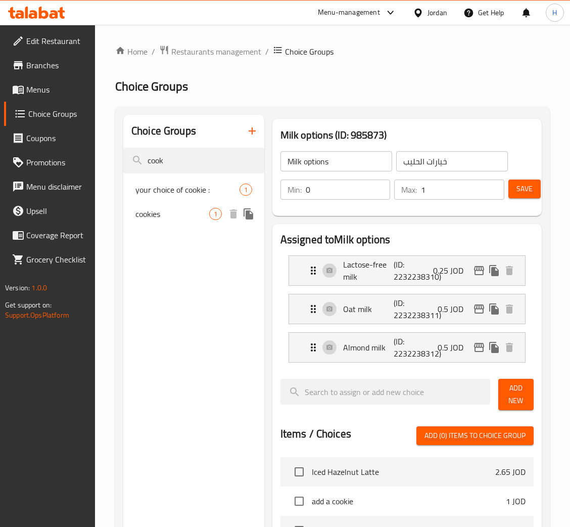
type input "cook"
click at [185, 206] on div "cookies 1" at bounding box center [193, 214] width 141 height 24
type input "cookies"
type input "كوكيز"
type input "5"
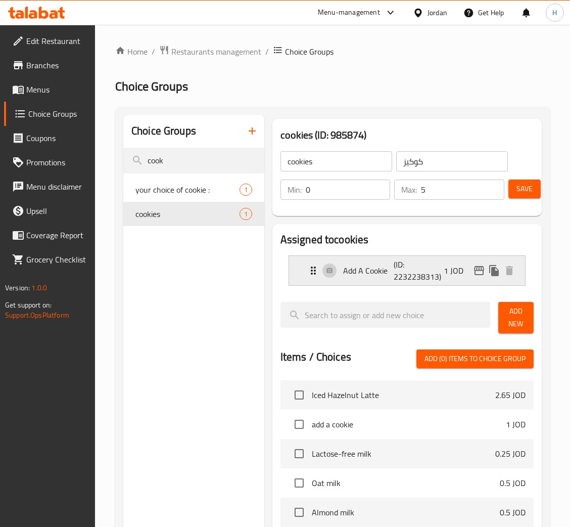
click at [478, 268] on icon "edit" at bounding box center [479, 270] width 12 height 12
click at [413, 282] on p "(ID: 2232238313)" at bounding box center [411, 270] width 34 height 24
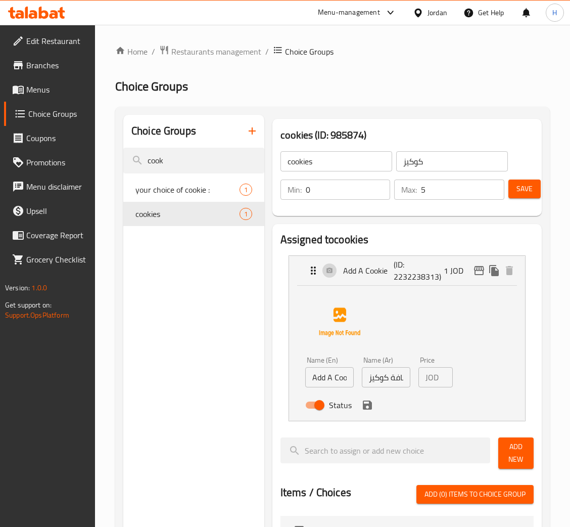
click at [347, 376] on input "Add A Cookie" at bounding box center [329, 377] width 49 height 20
click at [335, 376] on input "Add A Cookie" at bounding box center [329, 377] width 49 height 20
click at [333, 378] on input "Add A Cookie" at bounding box center [329, 377] width 49 height 20
drag, startPoint x: 371, startPoint y: 409, endPoint x: 385, endPoint y: 405, distance: 14.9
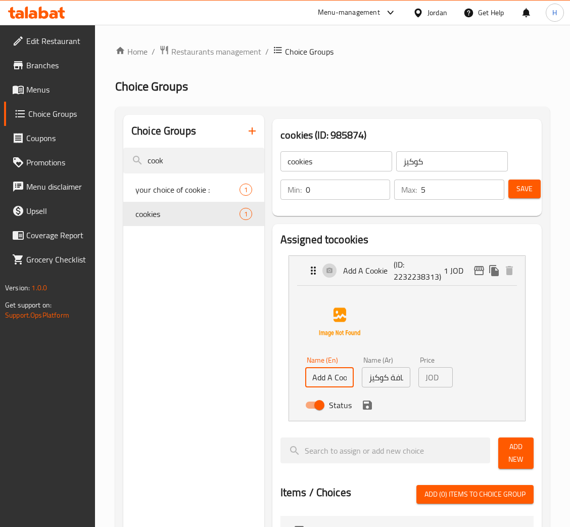
click at [369, 409] on icon "save" at bounding box center [367, 405] width 9 height 9
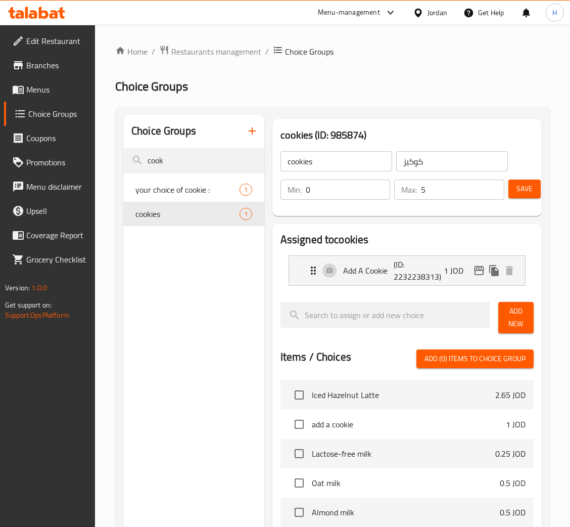
drag, startPoint x: 506, startPoint y: 323, endPoint x: 503, endPoint y: 342, distance: 19.5
click at [507, 323] on span "Add New" at bounding box center [516, 317] width 19 height 25
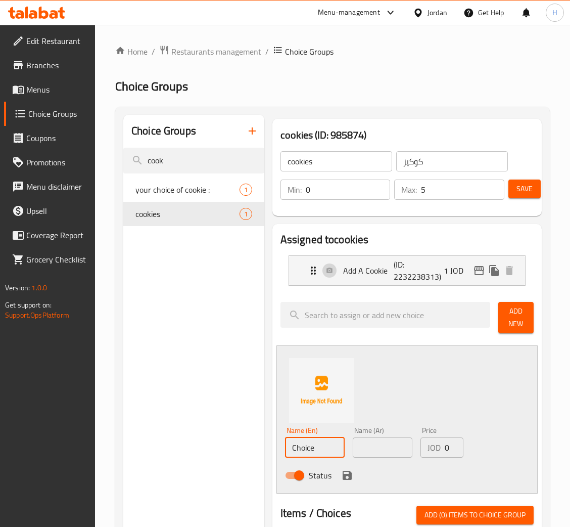
click at [325, 452] on input "Choice" at bounding box center [315, 447] width 60 height 20
type input "Add 2 Cookies"
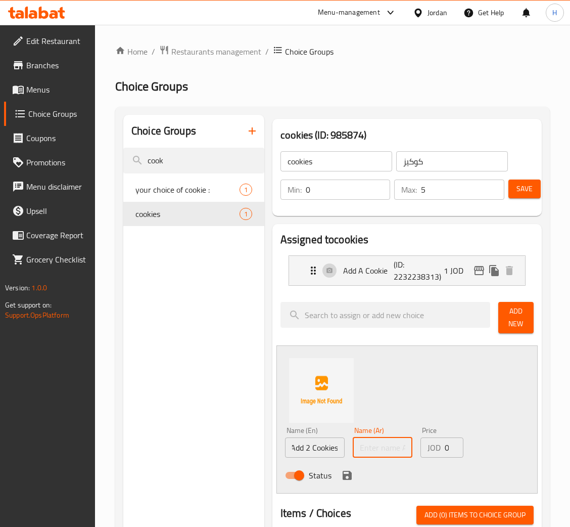
scroll to position [0, 0]
click at [400, 272] on p "(ID: 2232238313)" at bounding box center [411, 270] width 34 height 24
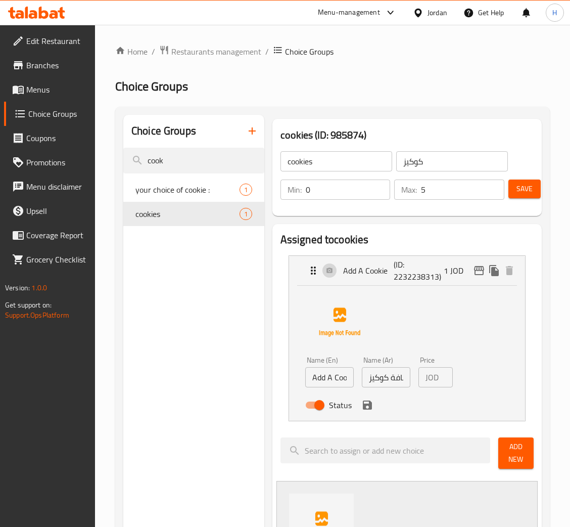
scroll to position [0, 8]
drag, startPoint x: 386, startPoint y: 379, endPoint x: 497, endPoint y: 378, distance: 111.3
click at [497, 378] on div "Name (En) Add A Cookie Name (En) Name (Ar) أضافة كوكيز Name (Ar) Price JOD 1 Pr…" at bounding box center [407, 351] width 204 height 127
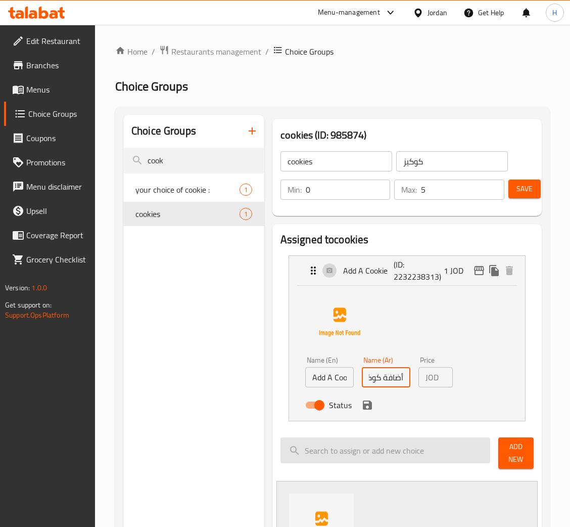
scroll to position [379, 0]
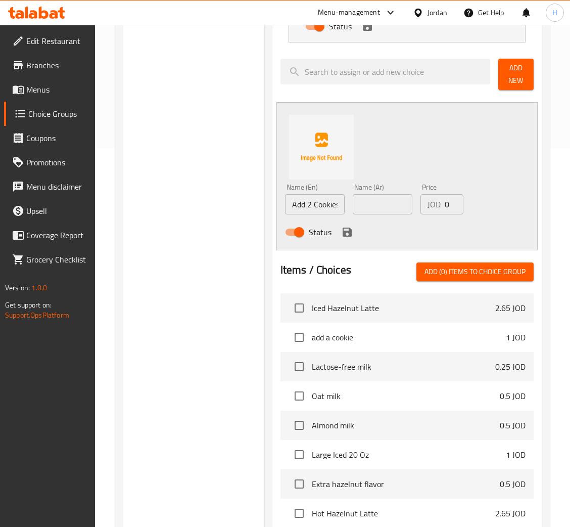
click at [395, 209] on input "text" at bounding box center [383, 204] width 60 height 20
type input "اضافة 2 كوكيز"
type input "2"
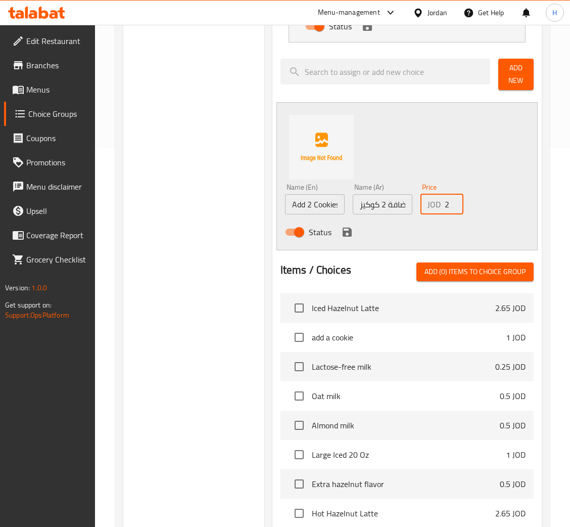
click at [351, 234] on icon "save" at bounding box center [347, 232] width 12 height 12
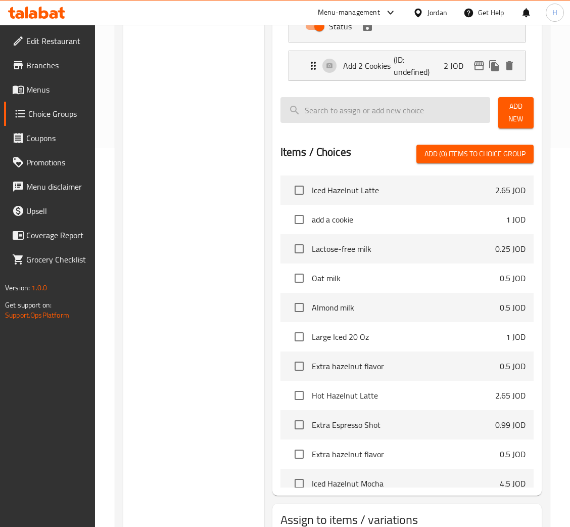
scroll to position [227, 0]
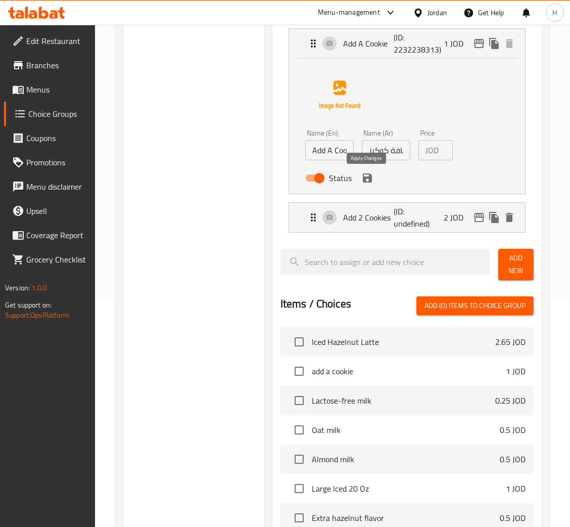
click at [364, 181] on icon "save" at bounding box center [367, 177] width 9 height 9
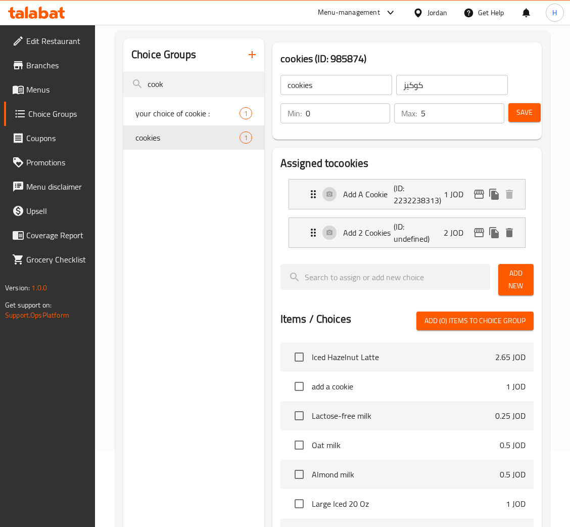
scroll to position [76, 0]
click at [515, 294] on button "Add New" at bounding box center [516, 279] width 35 height 31
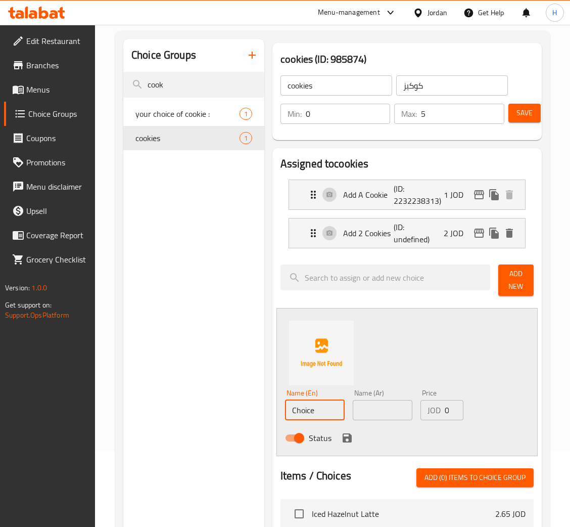
click at [333, 406] on input "Choice" at bounding box center [315, 410] width 60 height 20
type input "Add 3 Cookies"
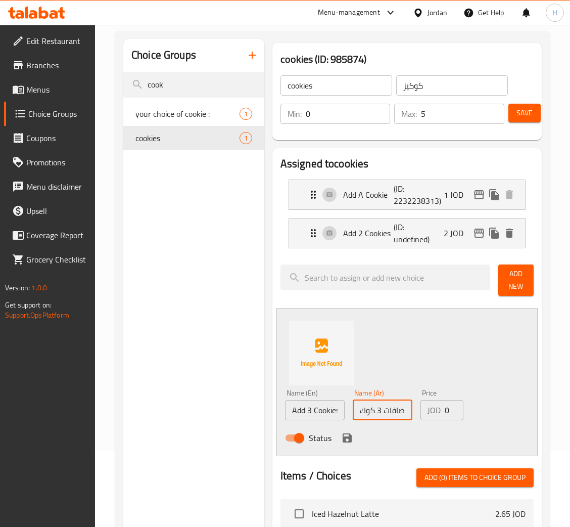
scroll to position [0, 7]
type input "اضافات 3 كوكيز"
type input "3"
click at [346, 432] on icon "save" at bounding box center [347, 438] width 12 height 12
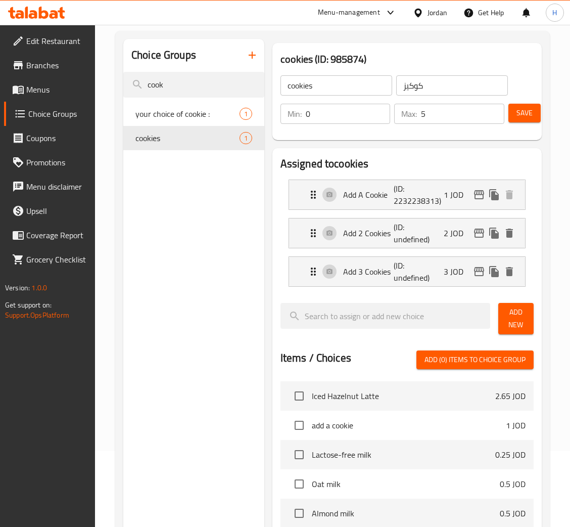
click at [524, 327] on button "Add New" at bounding box center [516, 318] width 35 height 31
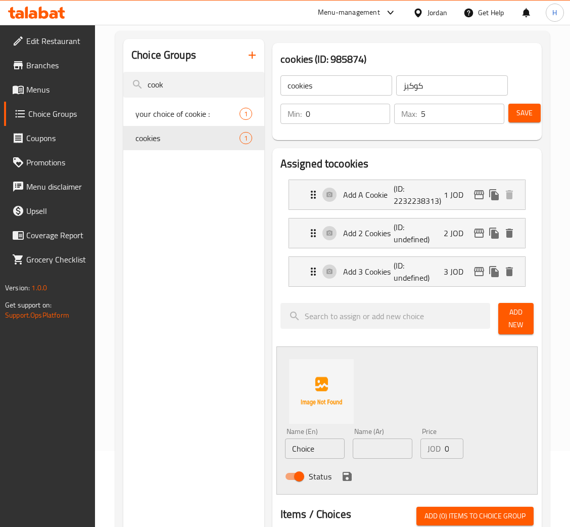
click at [323, 453] on input "Choice" at bounding box center [315, 448] width 60 height 20
type input "Add 4 Cookies"
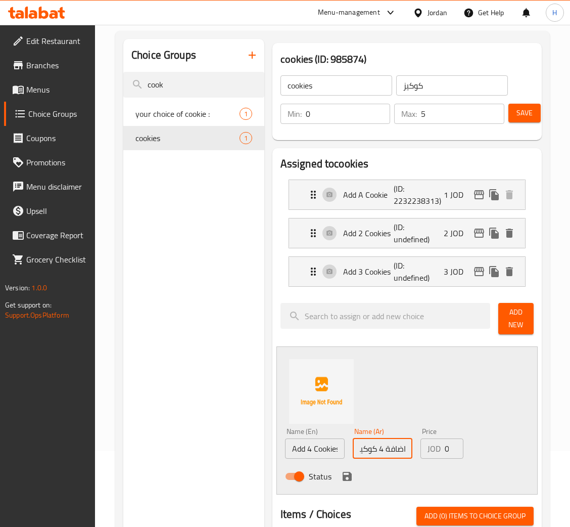
type input "اضافة 4 كوكيز"
type input "4"
click at [345, 479] on icon "save" at bounding box center [347, 476] width 12 height 12
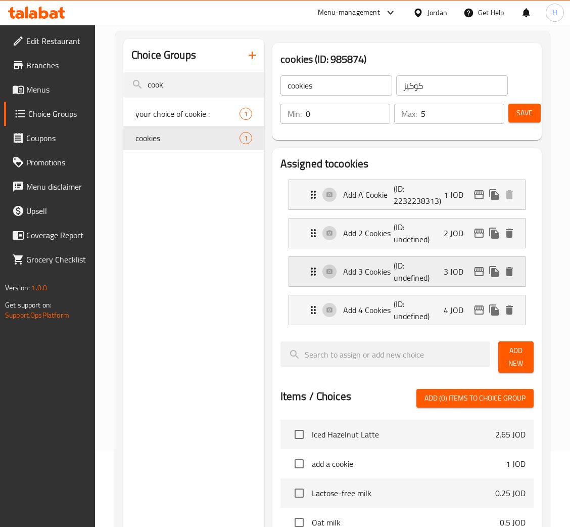
click at [408, 269] on p "(ID: undefined)" at bounding box center [411, 271] width 34 height 24
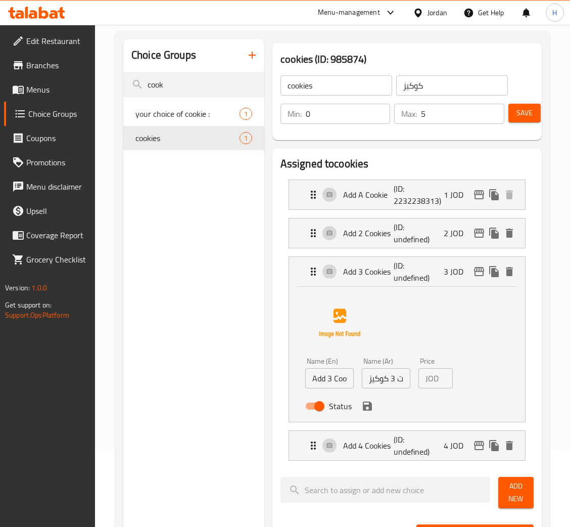
click at [401, 383] on input "اضافات 3 كوكيز" at bounding box center [386, 378] width 49 height 20
type input "اضافة 3 كوكيز"
click at [365, 412] on icon "save" at bounding box center [368, 406] width 12 height 12
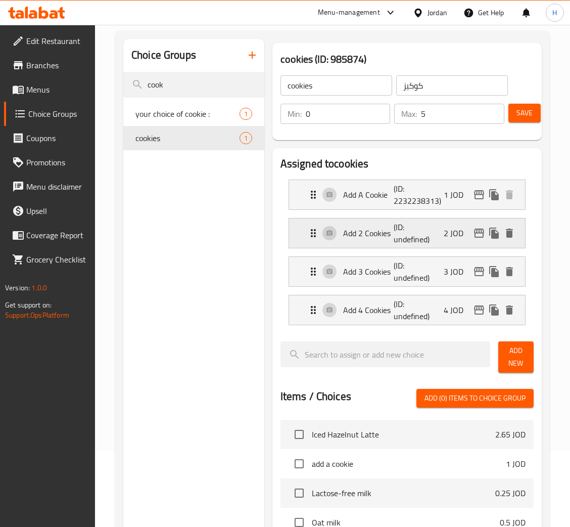
scroll to position [0, 0]
click at [414, 241] on p "(ID: undefined)" at bounding box center [411, 233] width 34 height 24
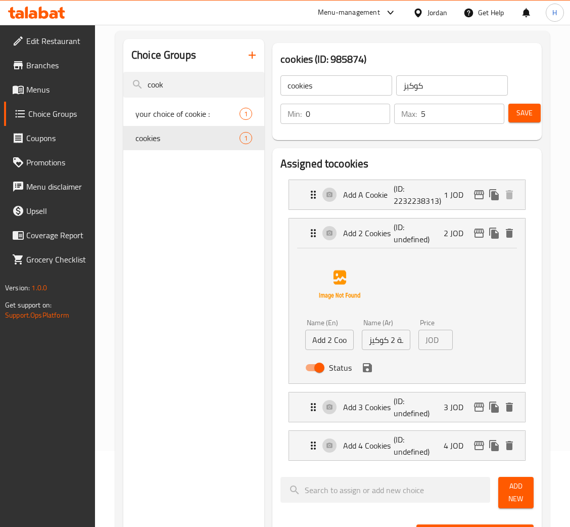
click at [392, 338] on input "اضافة 2 كوكيز" at bounding box center [386, 340] width 49 height 20
drag, startPoint x: 392, startPoint y: 340, endPoint x: 428, endPoint y: 333, distance: 37.1
click at [428, 333] on div "Name (En) Add 2 Cookies Name (En) Name (Ar) اضافة 2 كوكيز Name (Ar) Price JOD 2…" at bounding box center [386, 348] width 170 height 66
click at [440, 452] on div "Add 4 Cookies (ID: undefined) 4 JOD" at bounding box center [410, 445] width 206 height 29
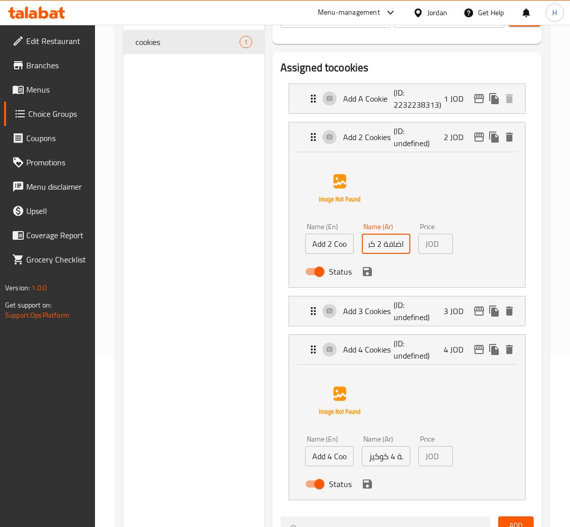
scroll to position [303, 0]
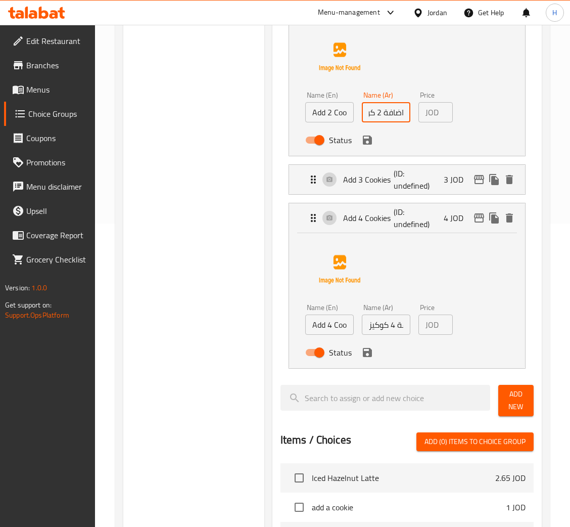
click at [364, 142] on icon "save" at bounding box center [367, 140] width 9 height 9
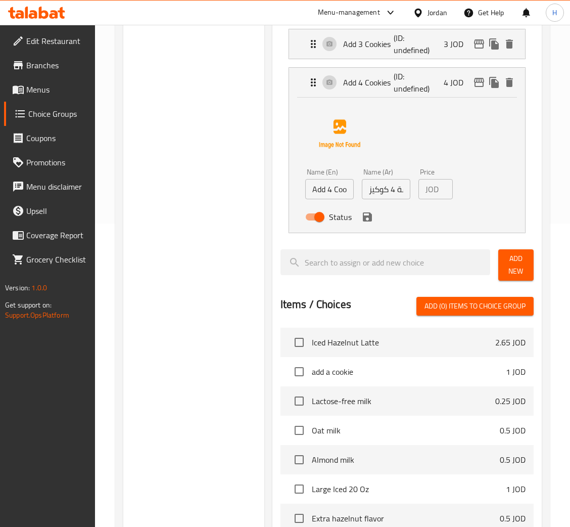
scroll to position [0, 0]
click at [367, 220] on icon "save" at bounding box center [368, 217] width 12 height 12
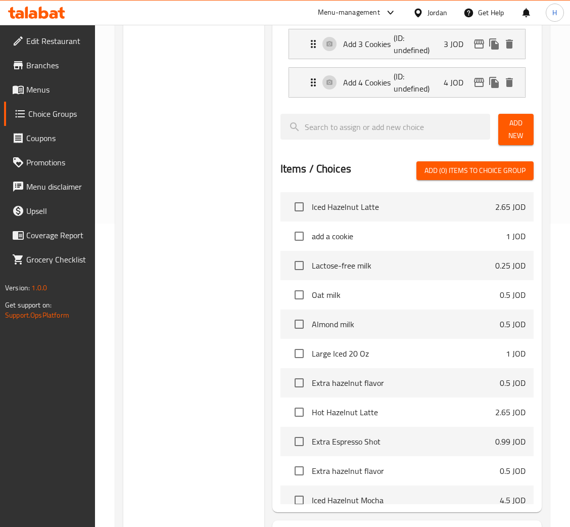
click at [507, 130] on span "Add New" at bounding box center [516, 129] width 19 height 25
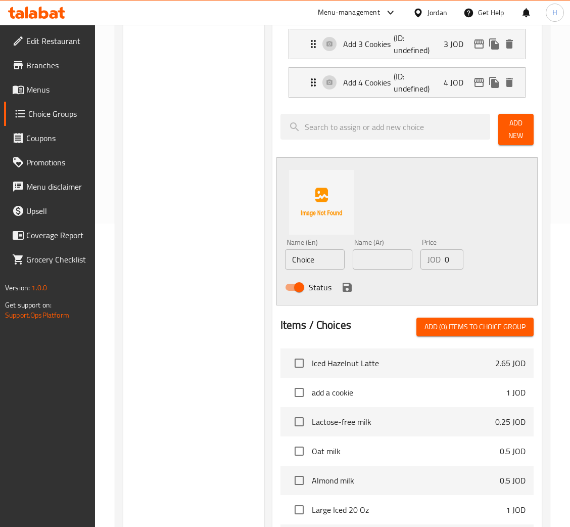
click at [319, 253] on input "Choice" at bounding box center [315, 259] width 60 height 20
type input "Add 5 Cookies"
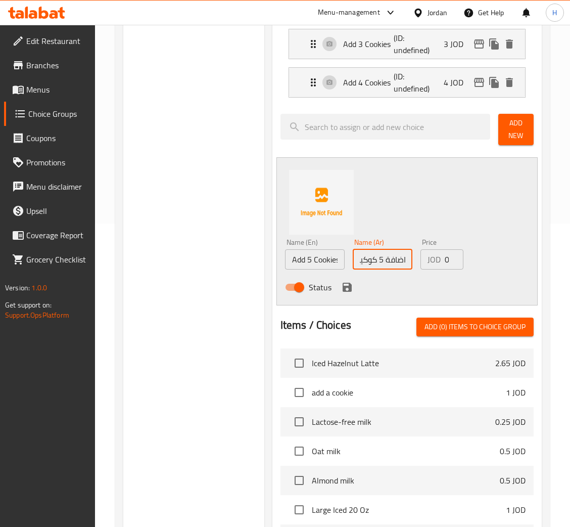
type input "اضافة 5 كوكيز"
type input "5"
click at [344, 285] on icon "save" at bounding box center [347, 287] width 12 height 12
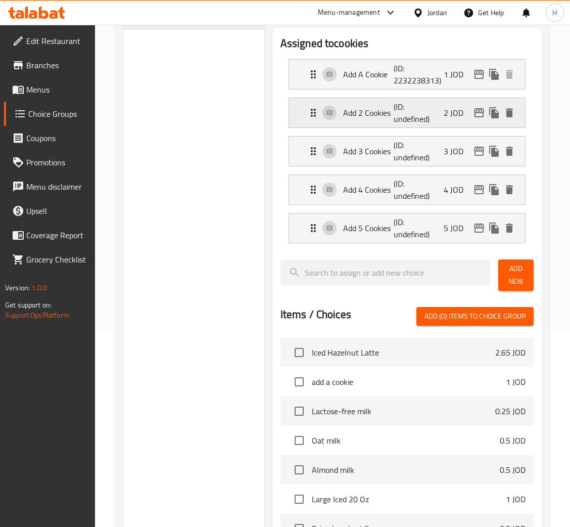
scroll to position [76, 0]
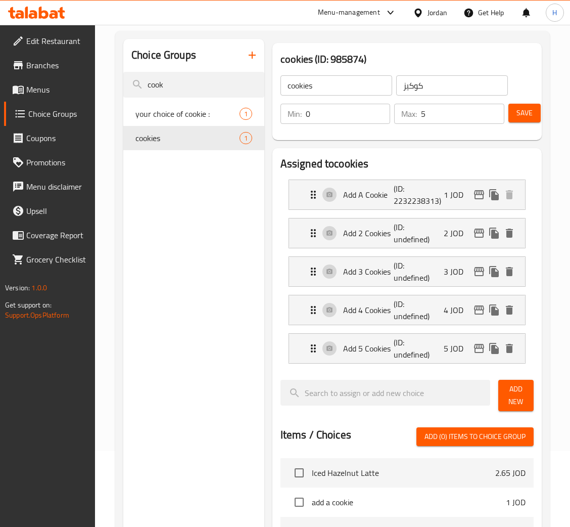
click at [530, 118] on span "Save" at bounding box center [525, 113] width 16 height 13
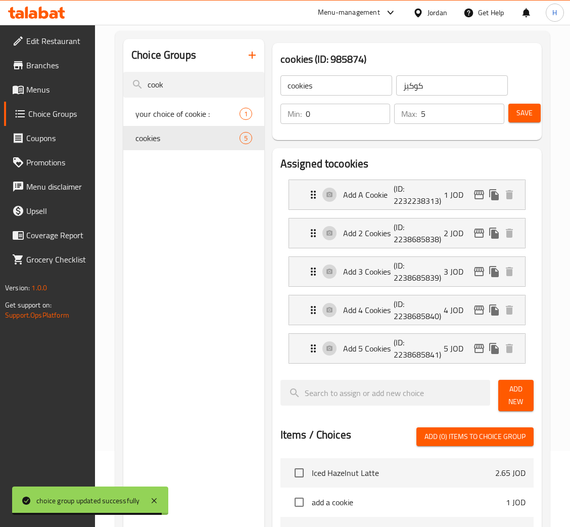
click at [512, 112] on button "Save" at bounding box center [525, 113] width 32 height 19
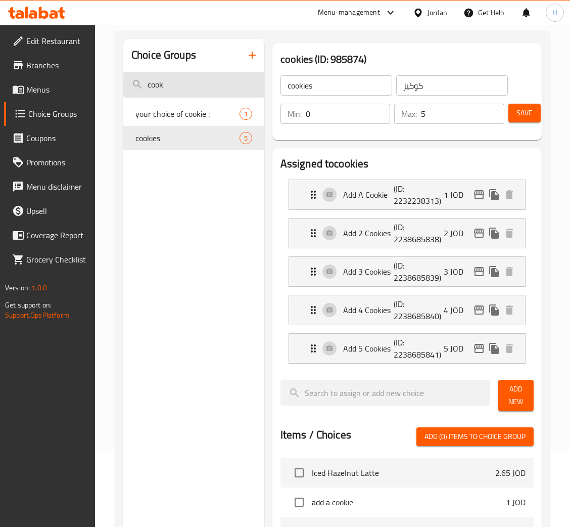
click at [168, 82] on input "cook" at bounding box center [193, 85] width 141 height 26
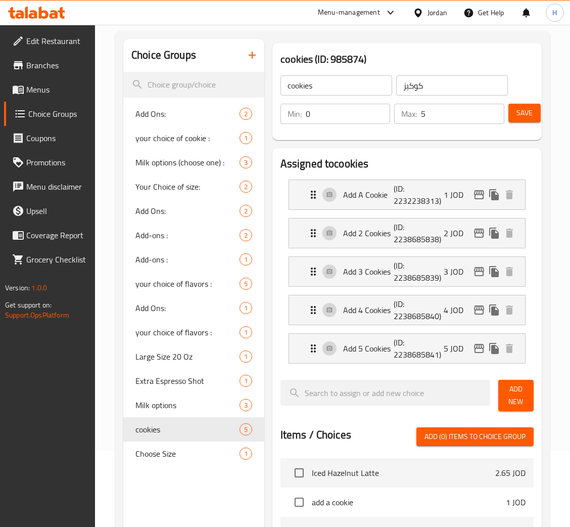
click at [61, 90] on span "Menus" at bounding box center [56, 89] width 61 height 12
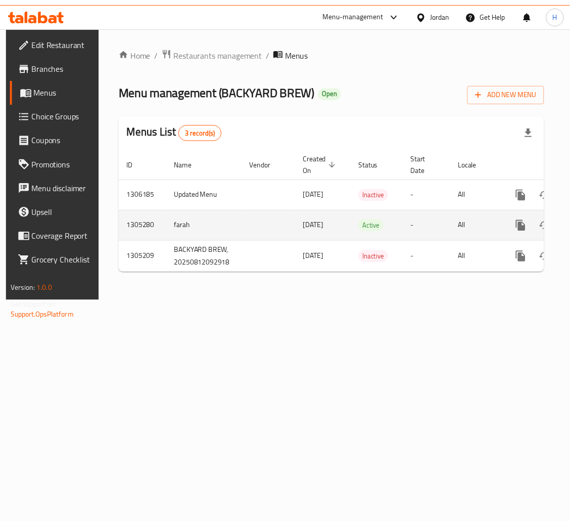
scroll to position [0, 57]
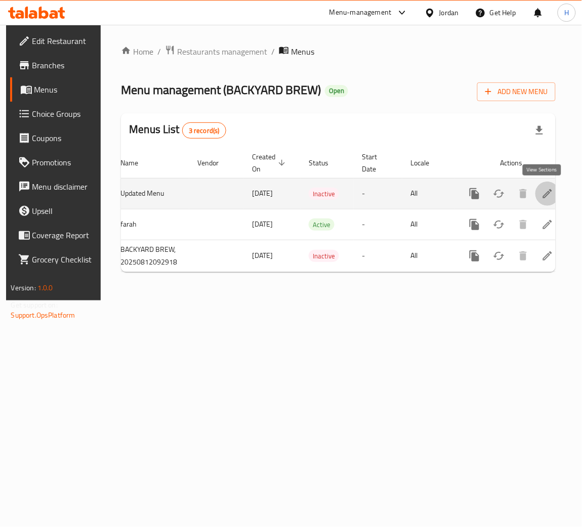
click at [535, 197] on link "enhanced table" at bounding box center [547, 194] width 24 height 24
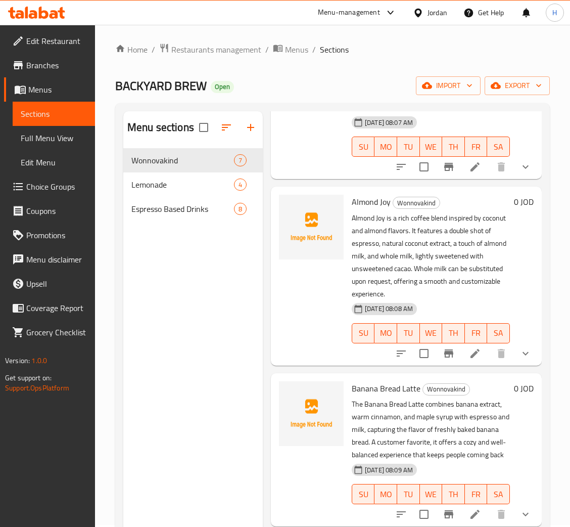
scroll to position [227, 0]
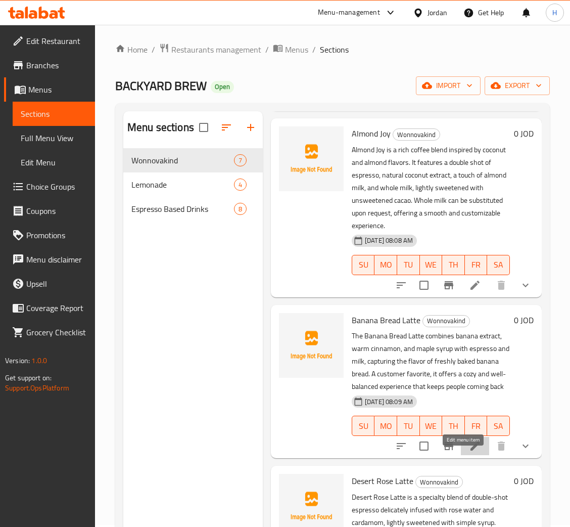
drag, startPoint x: 462, startPoint y: 458, endPoint x: 474, endPoint y: 439, distance: 22.7
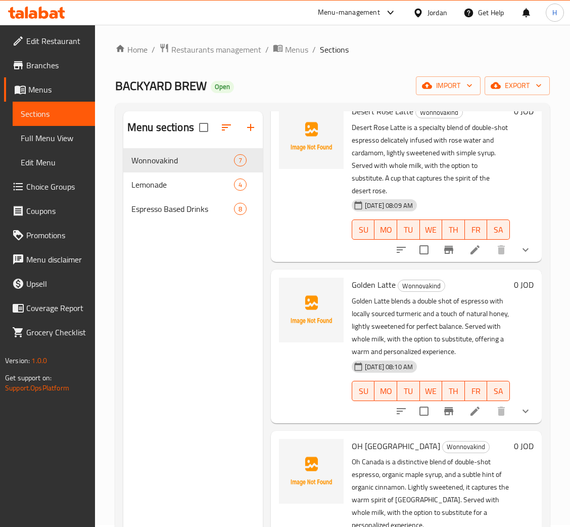
scroll to position [607, 0]
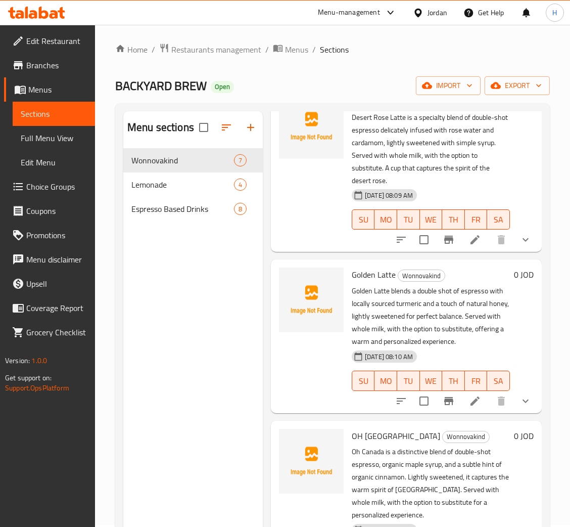
drag, startPoint x: 465, startPoint y: 251, endPoint x: 477, endPoint y: 338, distance: 87.4
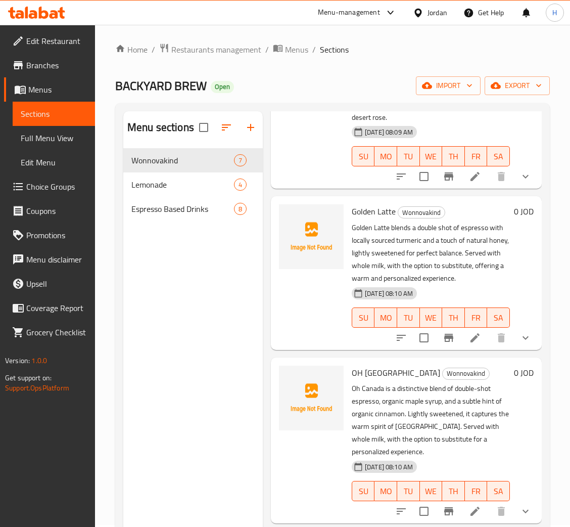
scroll to position [752, 0]
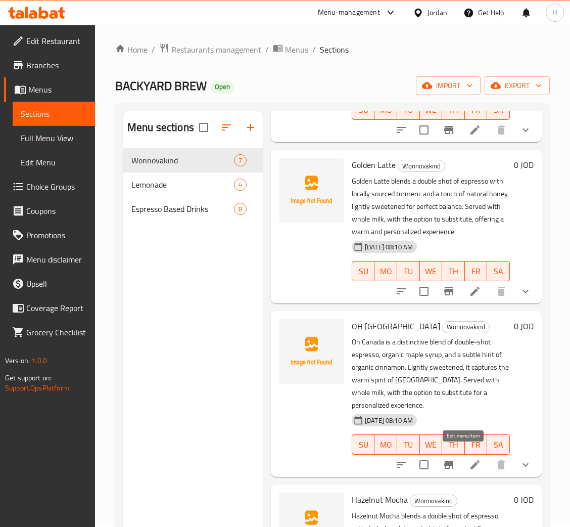
drag, startPoint x: 459, startPoint y: 455, endPoint x: 470, endPoint y: 476, distance: 24.0
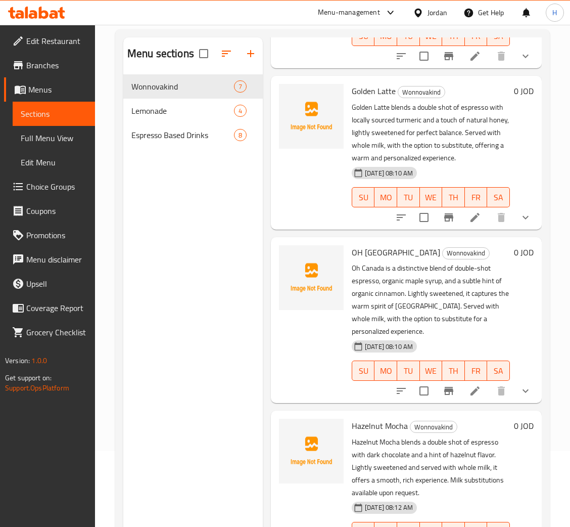
scroll to position [143, 0]
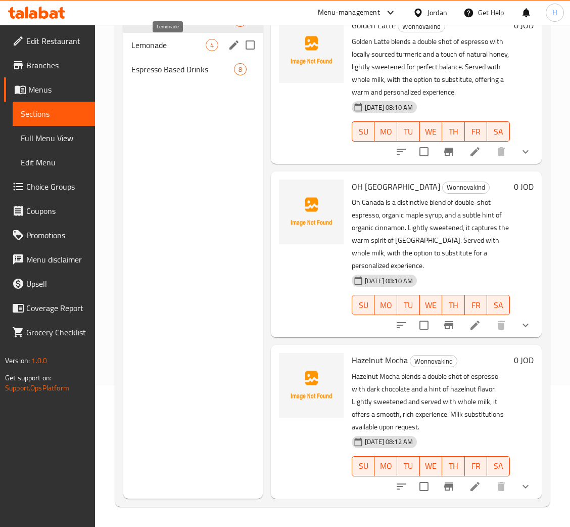
drag, startPoint x: 180, startPoint y: 45, endPoint x: 188, endPoint y: 48, distance: 8.8
click at [179, 45] on span "Lemonade" at bounding box center [168, 45] width 74 height 12
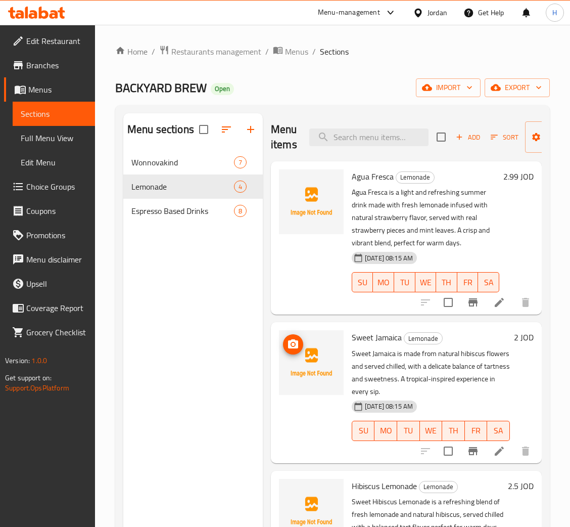
drag, startPoint x: 464, startPoint y: 324, endPoint x: 341, endPoint y: 283, distance: 128.9
click at [322, 265] on div at bounding box center [311, 237] width 73 height 145
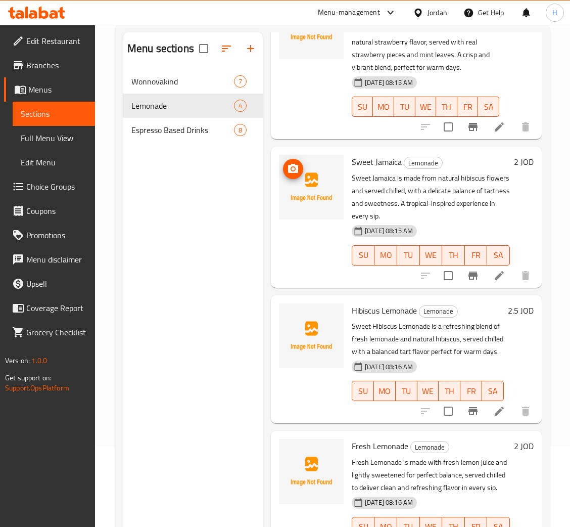
scroll to position [143, 0]
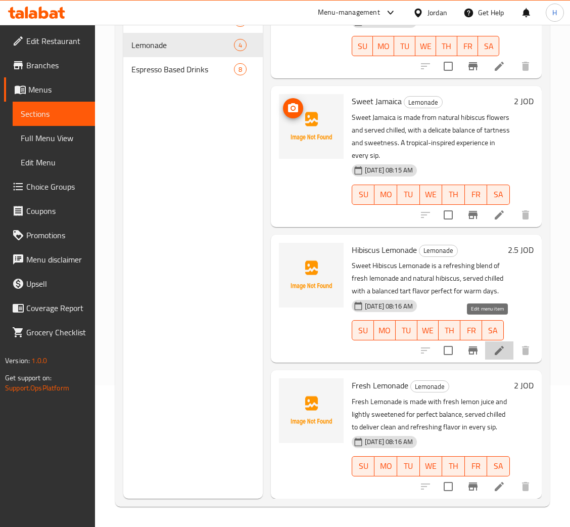
drag, startPoint x: 487, startPoint y: 326, endPoint x: 488, endPoint y: 333, distance: 7.1
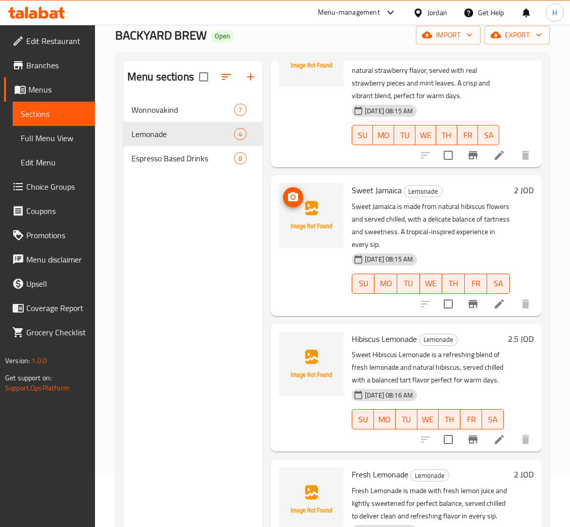
scroll to position [0, 0]
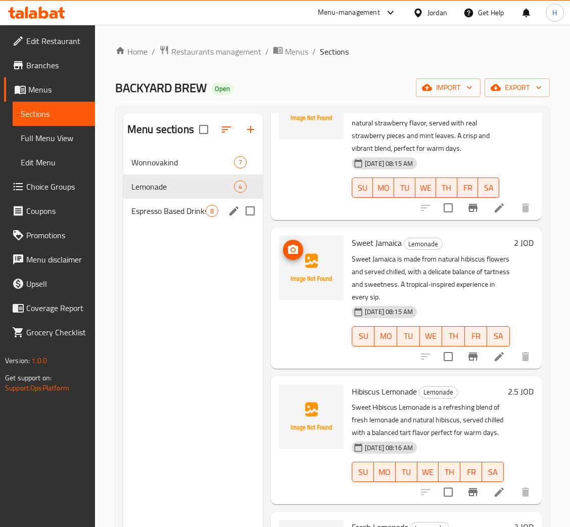
click at [186, 209] on span "Espresso Based Drinks" at bounding box center [168, 211] width 74 height 12
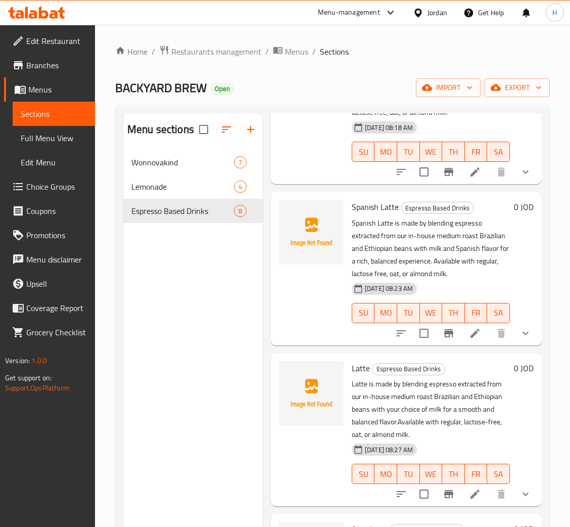
click at [147, 328] on div "Menu sections Wonnovakind 7 Lemonade 4 Espresso Based Drinks 8" at bounding box center [193, 376] width 140 height 527
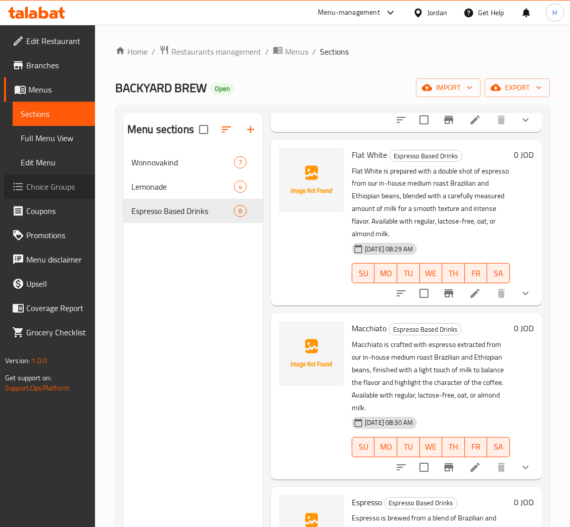
click at [71, 190] on span "Choice Groups" at bounding box center [56, 187] width 61 height 12
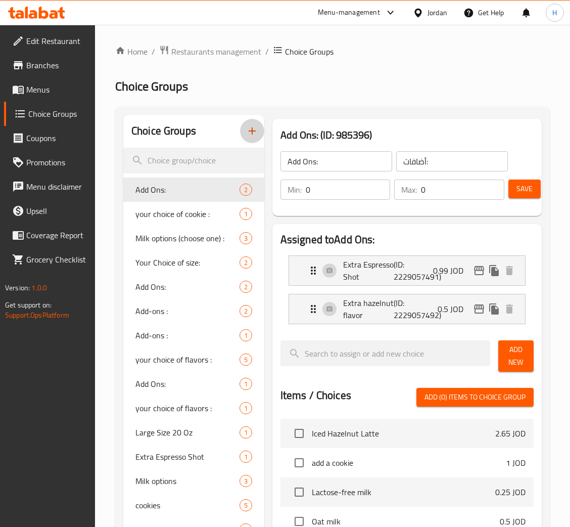
click at [253, 141] on button "button" at bounding box center [252, 131] width 24 height 24
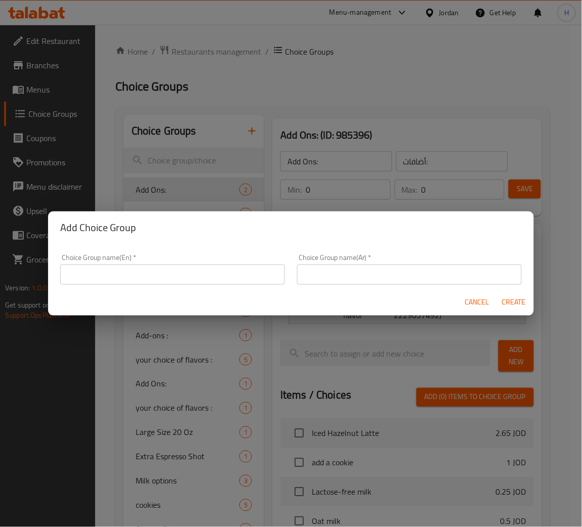
click at [275, 276] on input "text" at bounding box center [172, 274] width 225 height 20
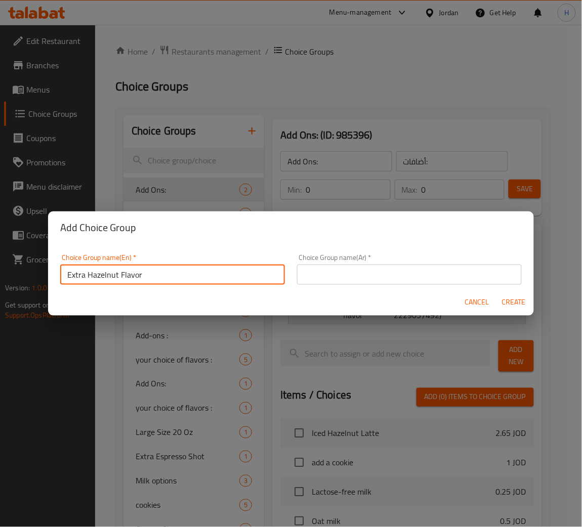
type input "Extra Hazelnut Flavor"
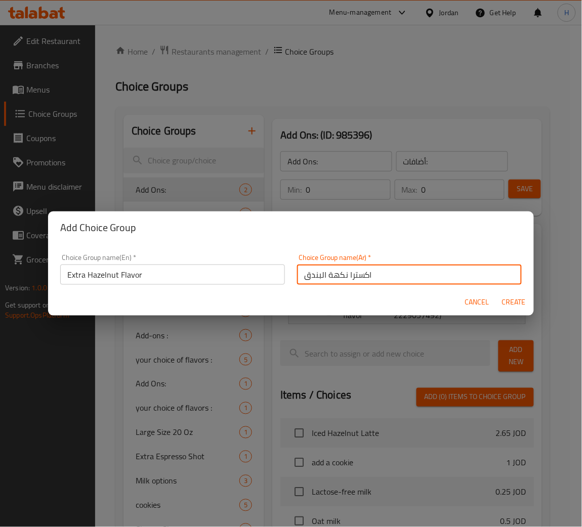
type input "اكسترا نكهة البندق"
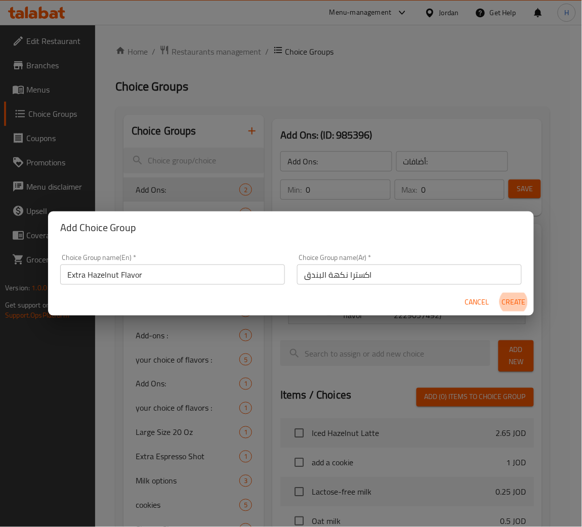
click at [497, 293] on button "Create" at bounding box center [513, 302] width 32 height 19
type input "Extra Hazelnut Flavor"
type input "اكسترا نكهة البندق"
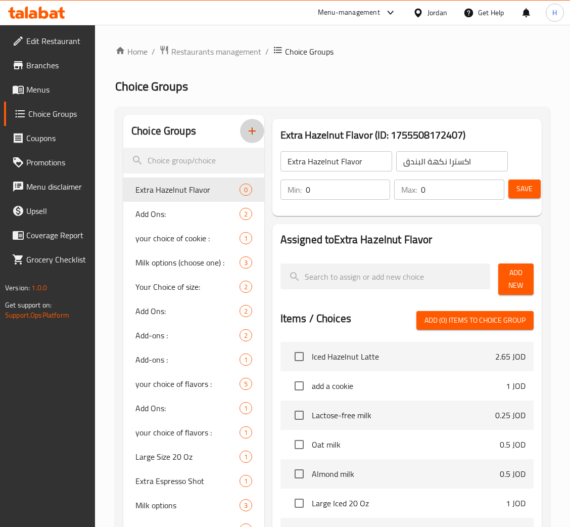
click at [513, 287] on span "Add New" at bounding box center [516, 279] width 19 height 25
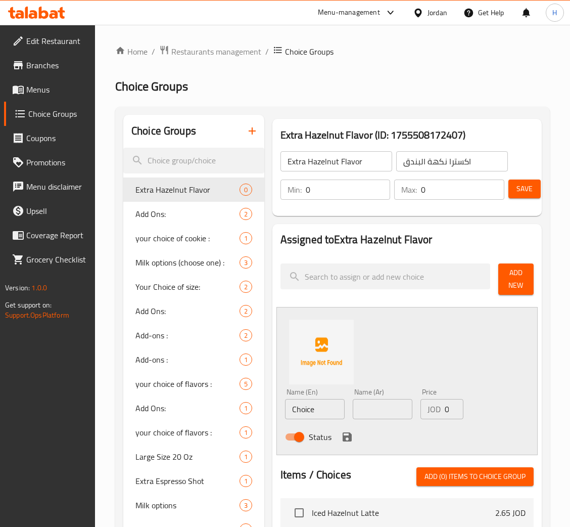
click at [456, 191] on input "0" at bounding box center [462, 190] width 83 height 20
type input "1"
click at [357, 165] on input "Extra Hazelnut Flavor" at bounding box center [337, 161] width 112 height 20
click at [330, 403] on input "Choice" at bounding box center [315, 409] width 60 height 20
paste input "Extra Hazelnut Flavor"
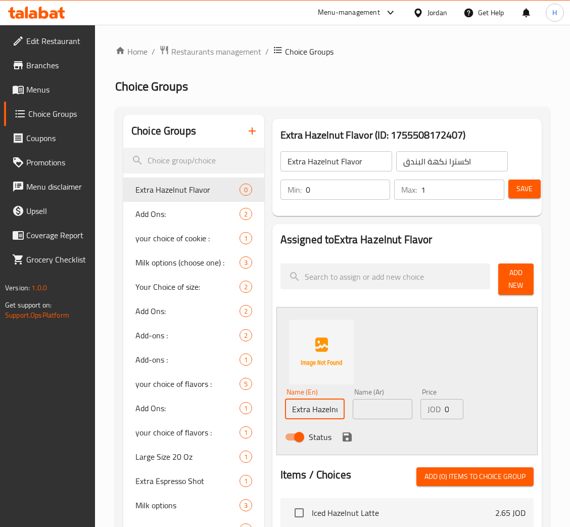
scroll to position [0, 26]
type input "Extra Hazelnut Flavor"
drag, startPoint x: 439, startPoint y: 164, endPoint x: 433, endPoint y: 189, distance: 26.0
click at [440, 163] on input "اكسترا نكهة البندق" at bounding box center [452, 161] width 112 height 20
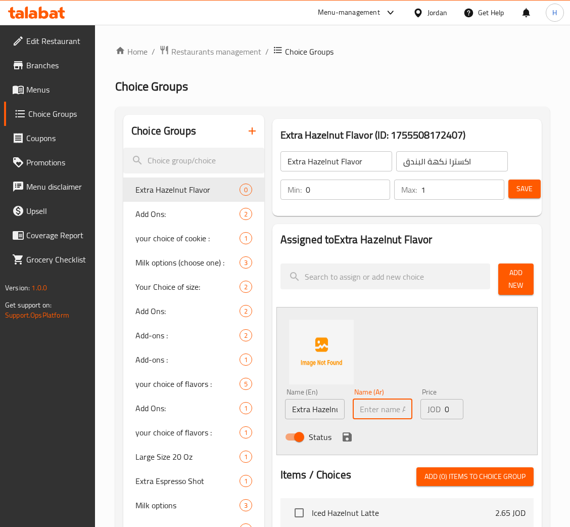
click at [390, 405] on input "text" at bounding box center [383, 409] width 60 height 20
paste input "اكسترا نكهة البندق"
type input "اكسترا نكهة البندق"
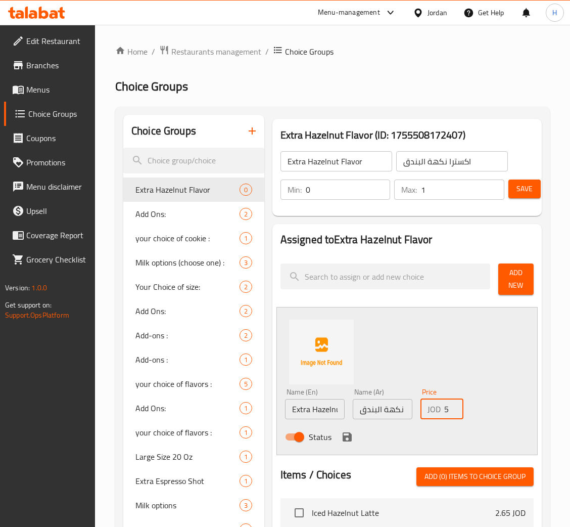
type input "0.5"
click at [345, 436] on icon "save" at bounding box center [347, 436] width 9 height 9
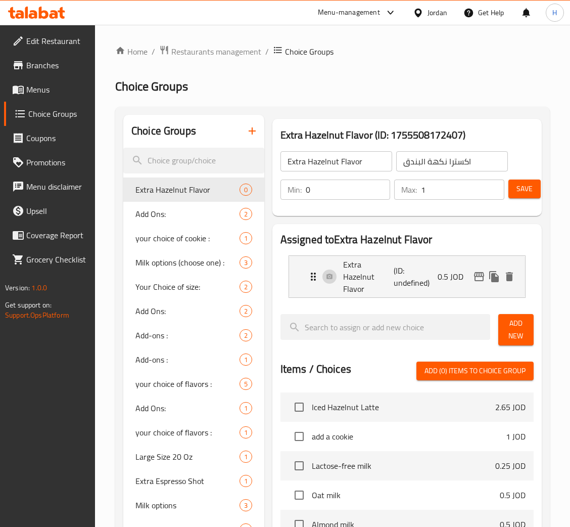
click at [527, 178] on div "Save" at bounding box center [517, 190] width 21 height 24
click at [533, 193] on span "Save" at bounding box center [525, 189] width 16 height 13
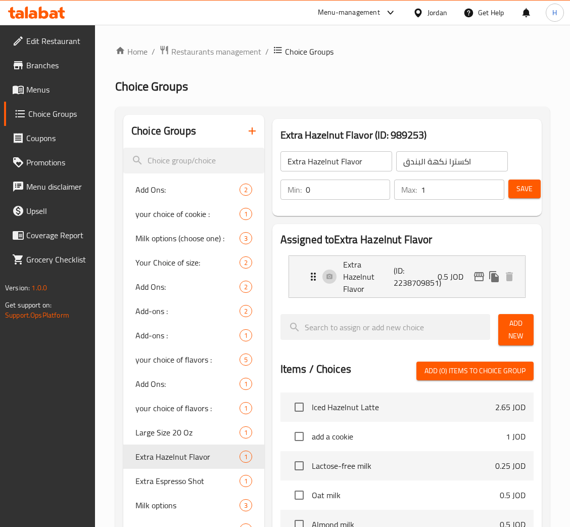
click at [537, 189] on button "Save" at bounding box center [525, 189] width 32 height 19
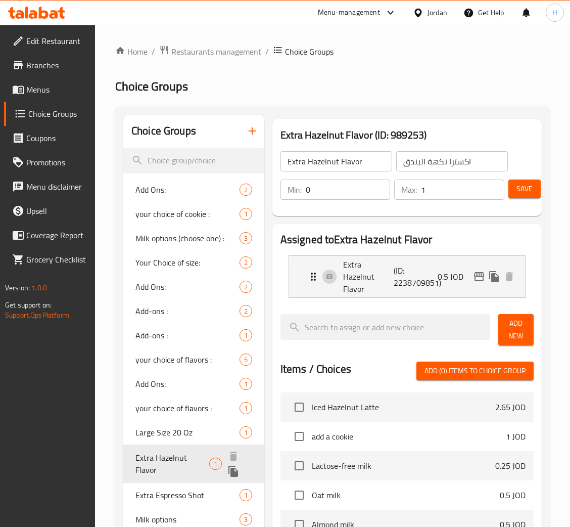
click at [238, 466] on icon "duplicate" at bounding box center [234, 471] width 10 height 11
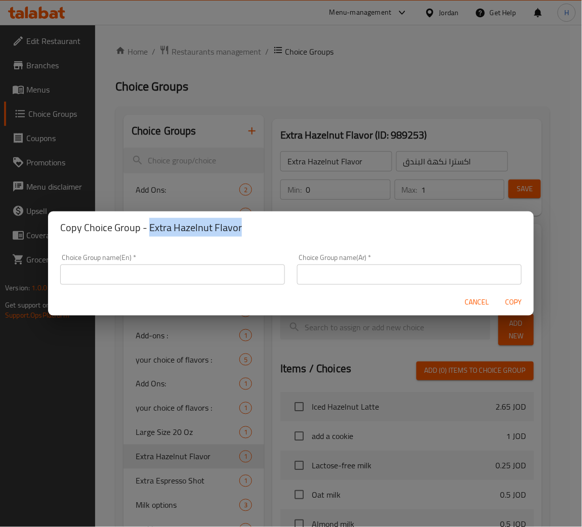
drag, startPoint x: 241, startPoint y: 230, endPoint x: 148, endPoint y: 236, distance: 93.2
click at [148, 236] on h2 "Copy Choice Group - Extra Hazelnut Flavor" at bounding box center [290, 227] width 461 height 16
copy h2 "Extra Hazelnut Flavor"
click at [150, 280] on input "text" at bounding box center [172, 274] width 225 height 20
paste input "Extra Hazelnut Flavor"
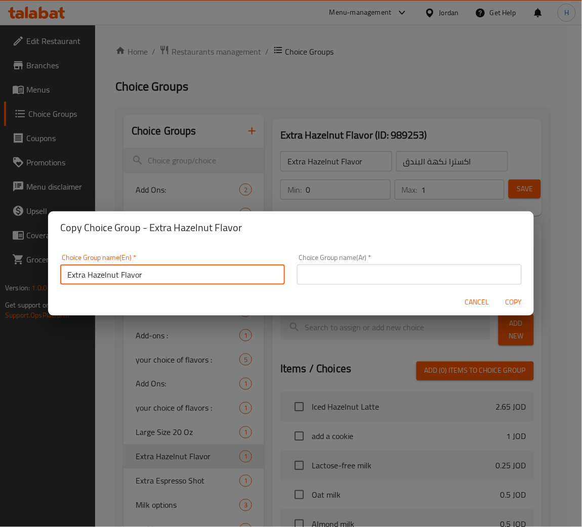
drag, startPoint x: 120, startPoint y: 276, endPoint x: 89, endPoint y: 276, distance: 31.4
click at [89, 276] on input "Extra Hazelnut Flavor" at bounding box center [172, 274] width 225 height 20
type input "Extra SpanishFlavor"
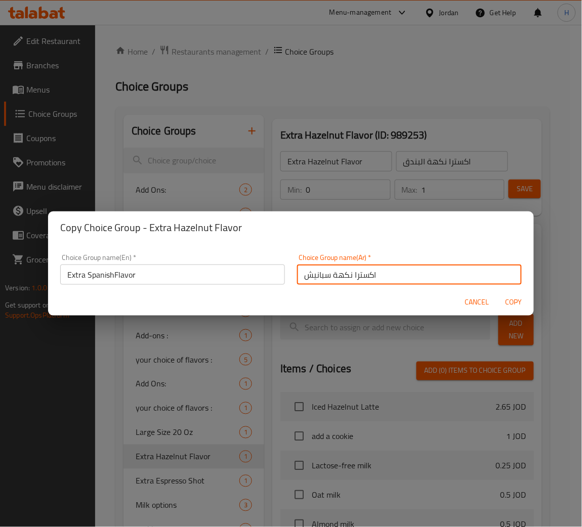
type input "اكسترا نكهة سبانيش"
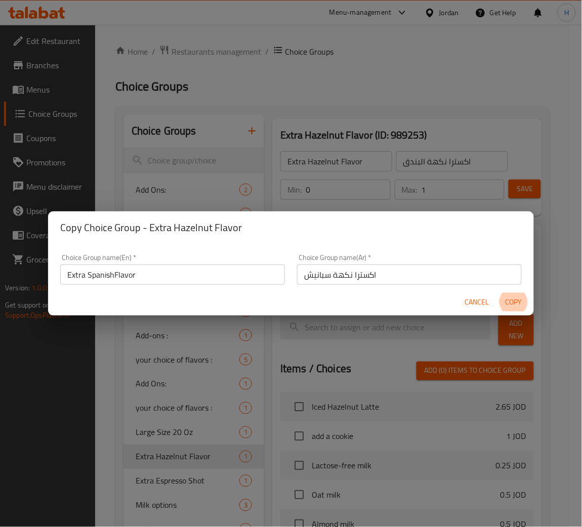
click at [497, 293] on button "Copy" at bounding box center [513, 302] width 32 height 19
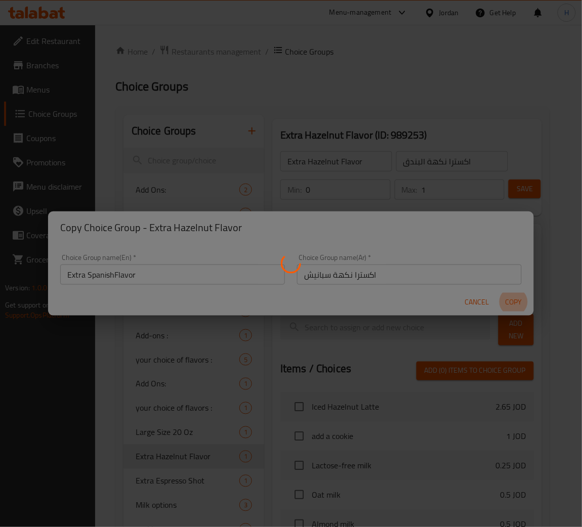
type input "Extra SpanishFlavor"
type input "اكسترا نكهة سبانيش"
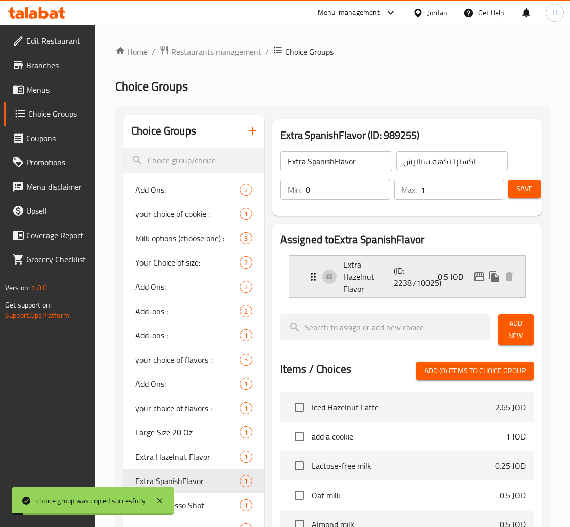
click at [402, 278] on p "(ID: 2238710025)" at bounding box center [411, 276] width 34 height 24
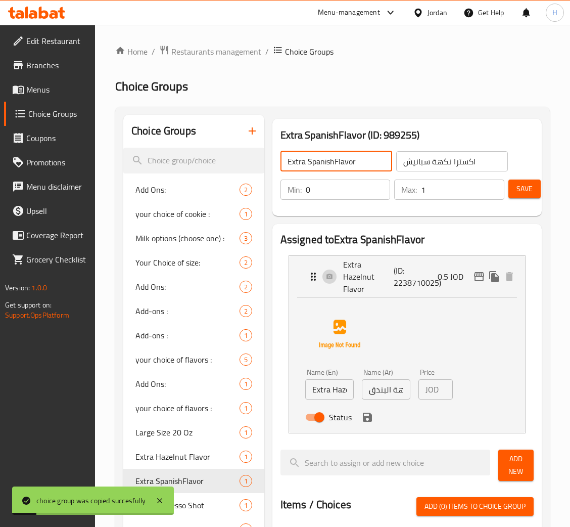
click at [360, 162] on input "Extra SpanishFlavor" at bounding box center [337, 161] width 112 height 20
click at [347, 382] on input "Extra Hazelnut Flavor" at bounding box center [329, 389] width 49 height 20
paste input "Spanish"
type input "Extra SpanishFlavor"
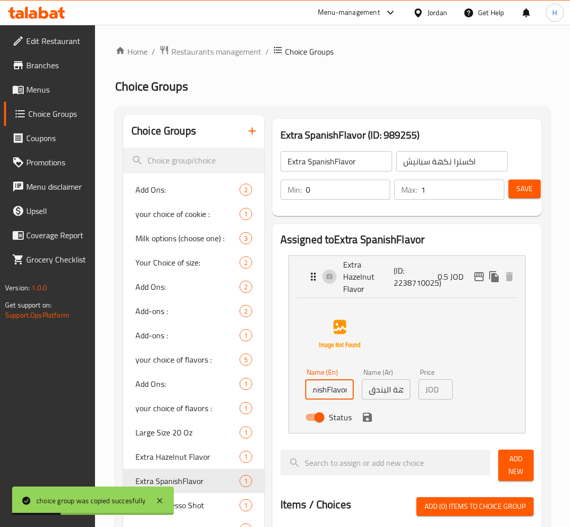
click at [445, 163] on input "اكسترا نكهة سبانيش" at bounding box center [452, 161] width 112 height 20
click at [390, 379] on input "اكسترا نكهة البندق" at bounding box center [386, 389] width 49 height 20
paste input "بانيش"
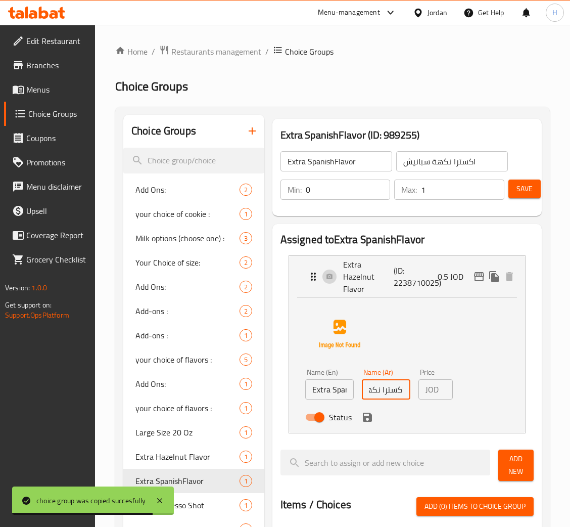
type input "اكسترا نكهة سبانيش"
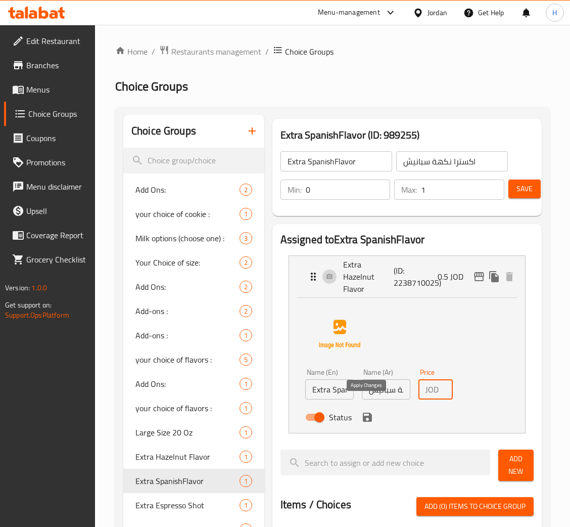
click at [367, 413] on icon "save" at bounding box center [367, 417] width 9 height 9
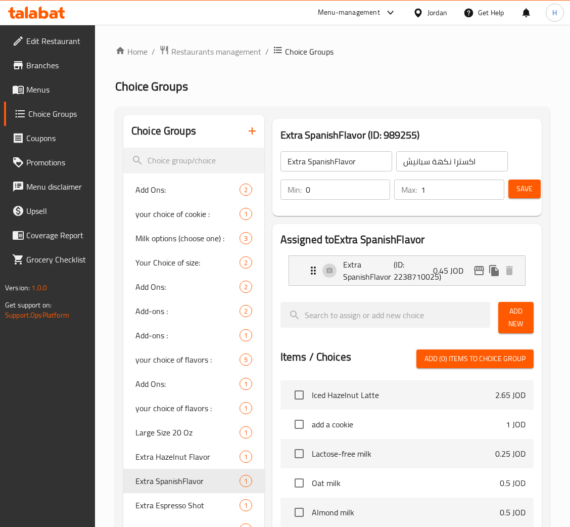
type input "0.45"
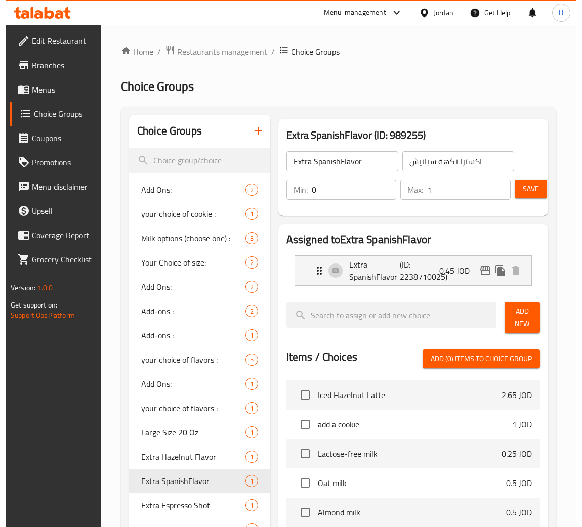
scroll to position [0, 0]
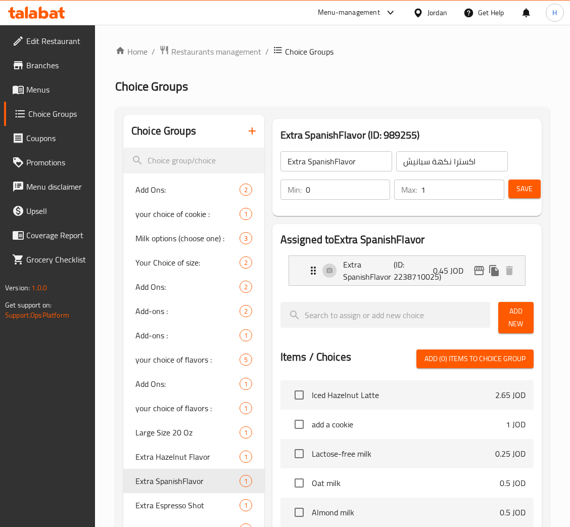
click at [526, 190] on span "Save" at bounding box center [525, 189] width 16 height 13
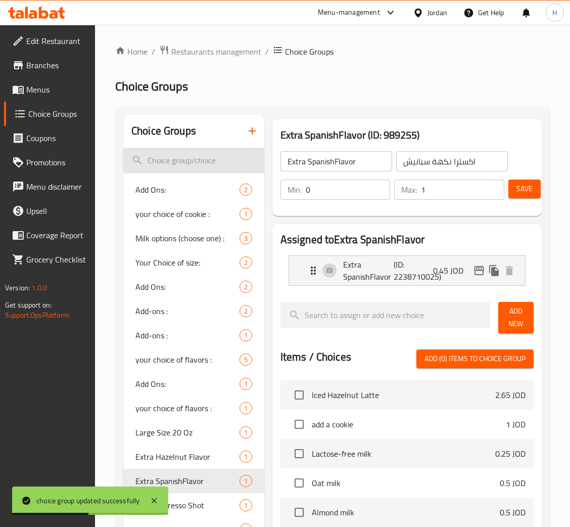
click at [224, 162] on input "search" at bounding box center [193, 161] width 141 height 26
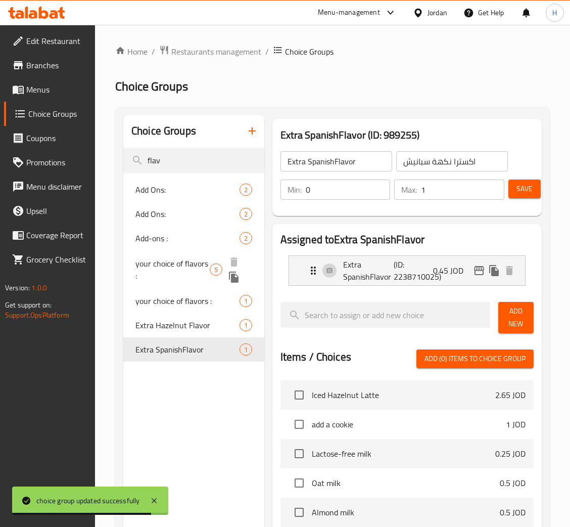
type input "flav"
click at [173, 265] on span "your choice of flavors :" at bounding box center [173, 269] width 74 height 24
type input "your choice of flavors :"
type input "اختيارك من النكهات:"
type input "0"
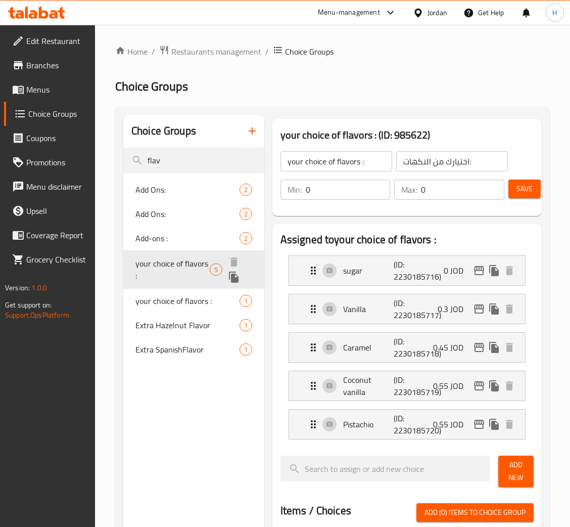
click at [232, 277] on icon "duplicate" at bounding box center [234, 277] width 10 height 11
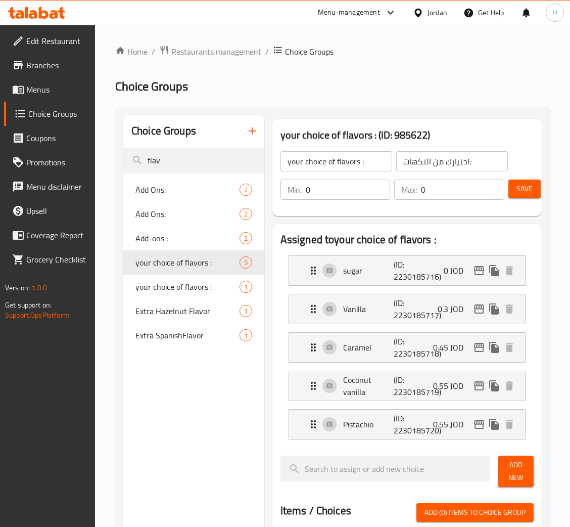
click at [368, 163] on input "your choice of flavors :" at bounding box center [337, 161] width 112 height 20
type input "Your Choice Of Flavor"
type input "خ"
type input "اختيارك من النكهة"
click at [517, 185] on span "Save" at bounding box center [525, 189] width 16 height 13
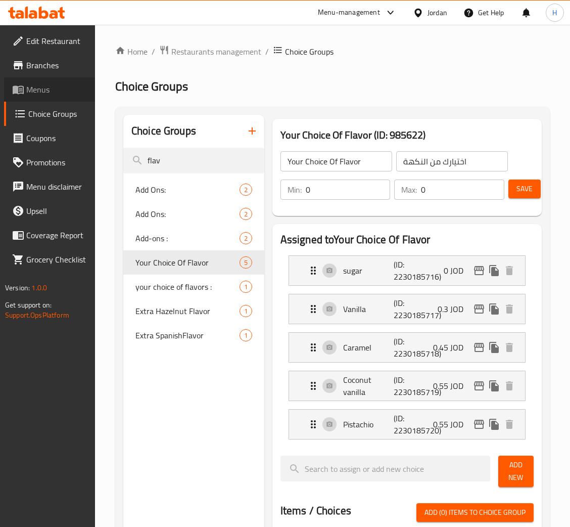
click at [64, 93] on span "Menus" at bounding box center [56, 89] width 61 height 12
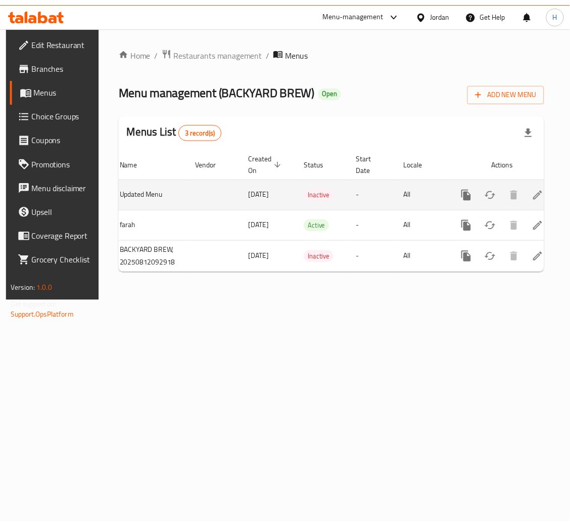
scroll to position [0, 57]
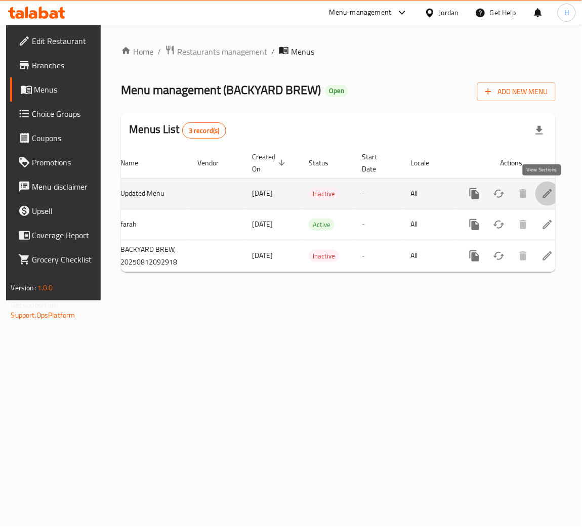
click at [543, 193] on icon "enhanced table" at bounding box center [547, 193] width 9 height 9
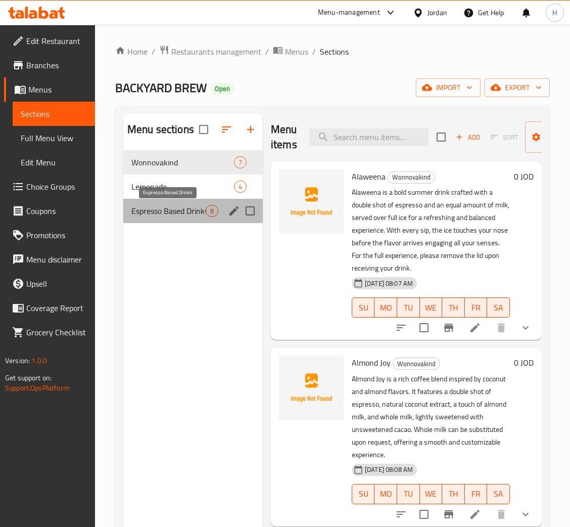
click at [141, 211] on span "Espresso Based Drinks" at bounding box center [168, 211] width 74 height 12
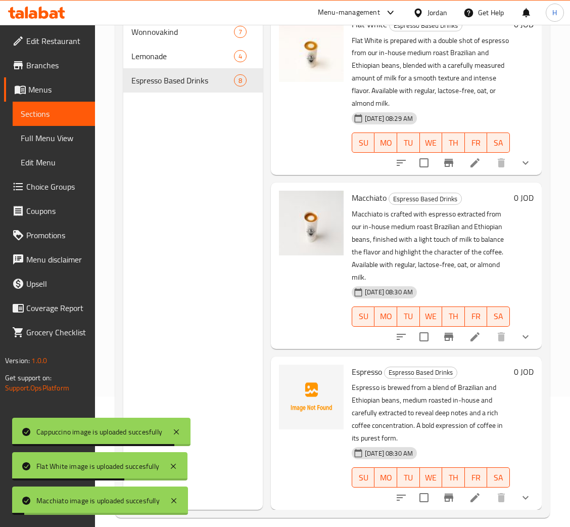
scroll to position [143, 0]
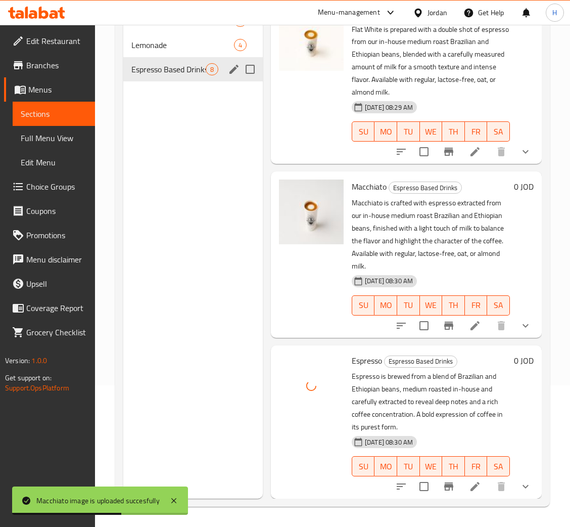
click at [174, 46] on span "Lemonade" at bounding box center [182, 45] width 103 height 12
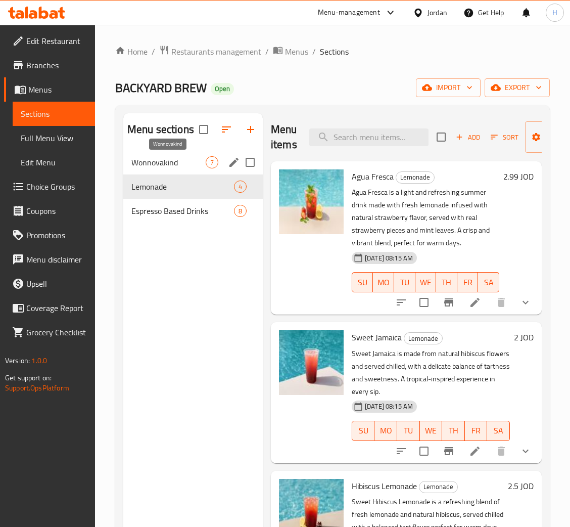
click at [194, 168] on span "Wonnovakind" at bounding box center [168, 162] width 74 height 12
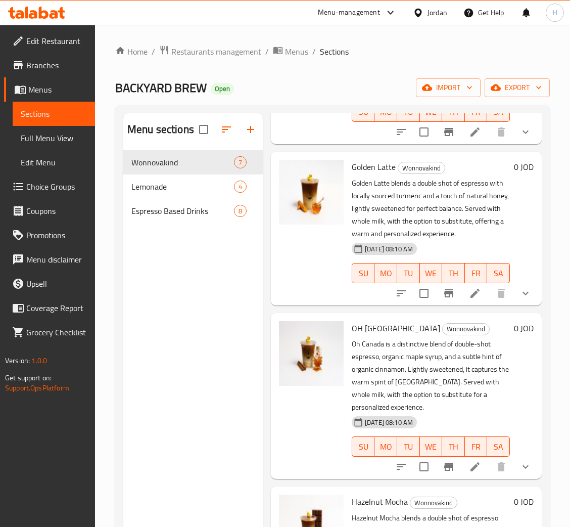
click at [47, 83] on span "Menus" at bounding box center [57, 89] width 59 height 12
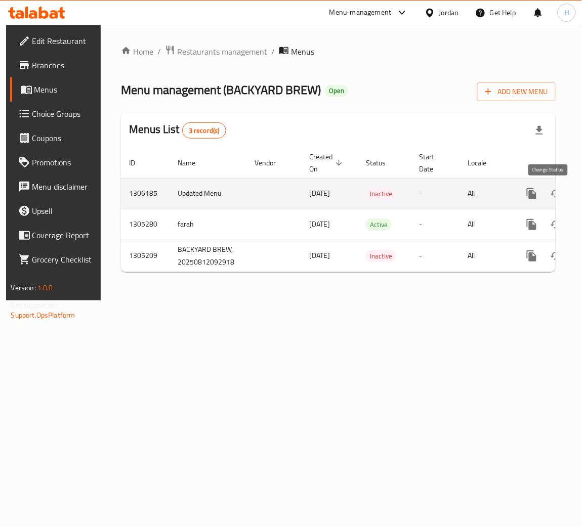
click at [547, 202] on button "enhanced table" at bounding box center [556, 194] width 24 height 24
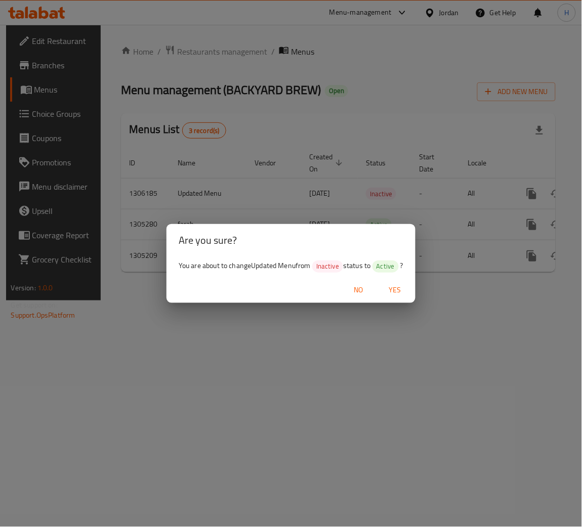
click at [406, 286] on span "Yes" at bounding box center [395, 290] width 24 height 13
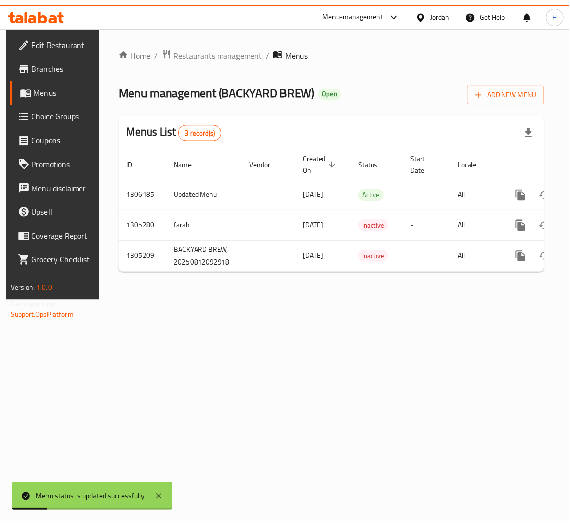
scroll to position [0, 57]
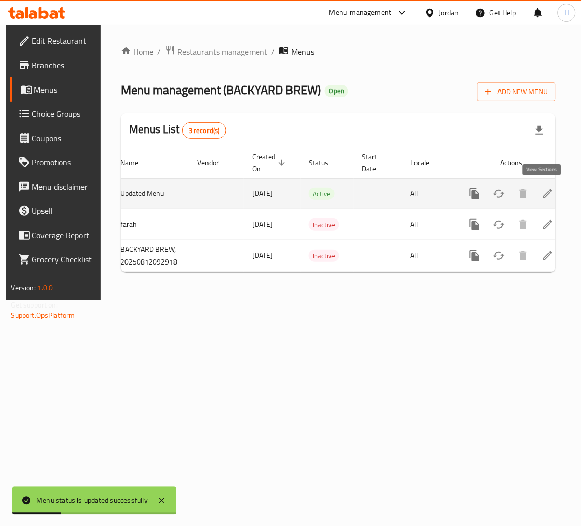
click at [541, 194] on icon "enhanced table" at bounding box center [547, 194] width 12 height 12
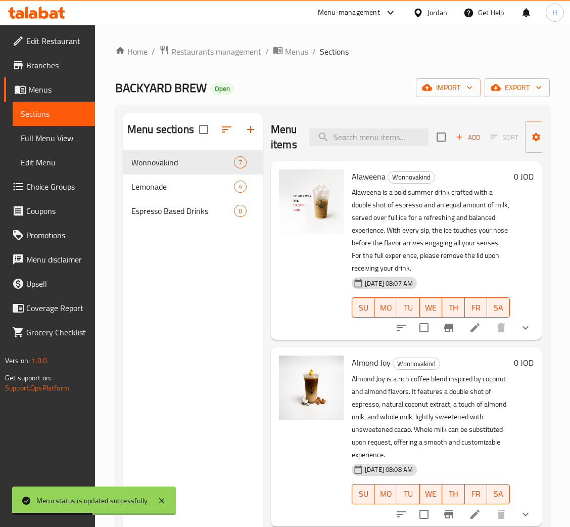
click at [207, 300] on div "Menu sections Wonnovakind 7 Lemonade 4 Espresso Based Drinks 8" at bounding box center [193, 376] width 140 height 527
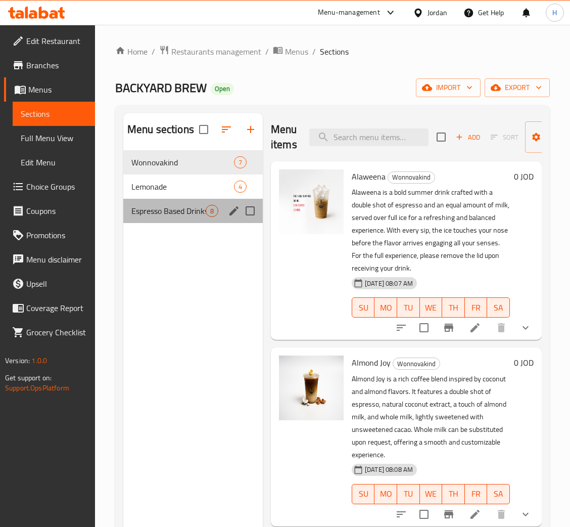
click at [183, 200] on div "Espresso Based Drinks 8" at bounding box center [193, 211] width 140 height 24
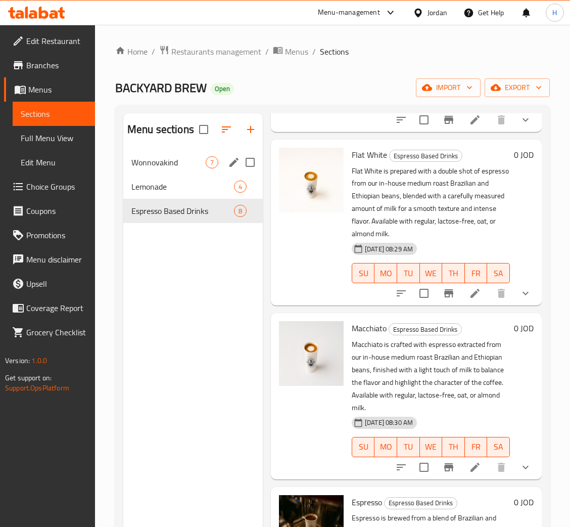
click at [189, 159] on span "Wonnovakind" at bounding box center [168, 162] width 74 height 12
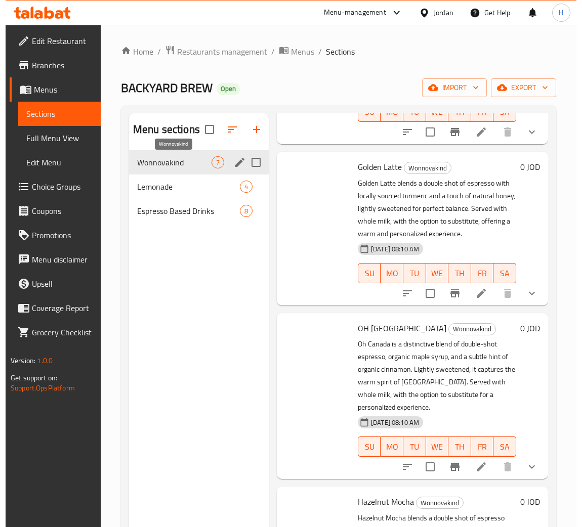
scroll to position [752, 0]
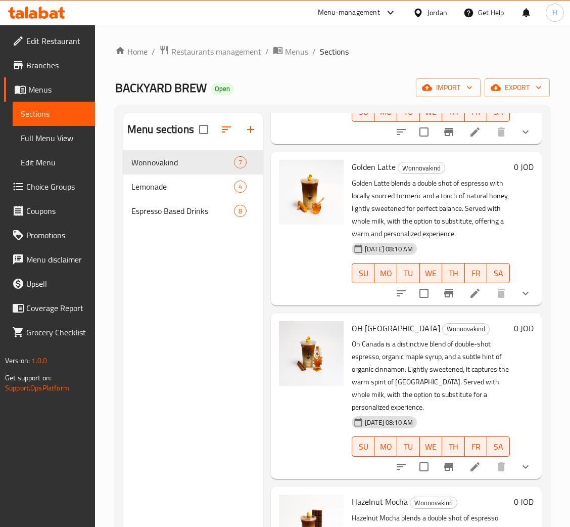
click at [53, 83] on span "Menus" at bounding box center [57, 89] width 59 height 12
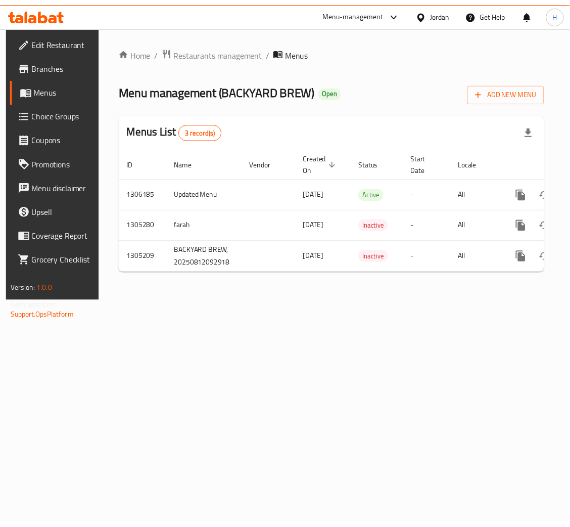
scroll to position [0, 57]
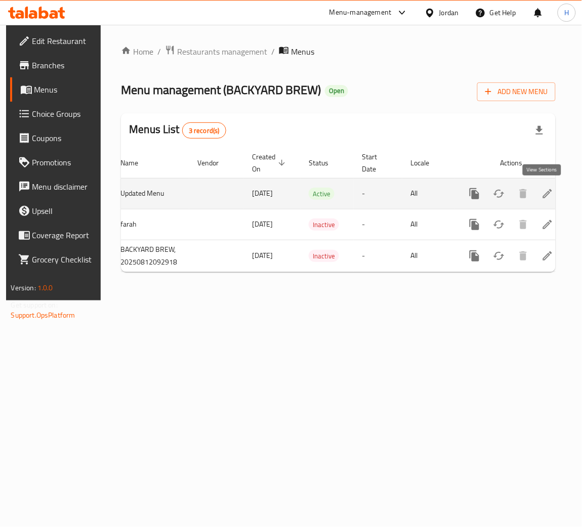
click at [535, 201] on link "enhanced table" at bounding box center [547, 194] width 24 height 24
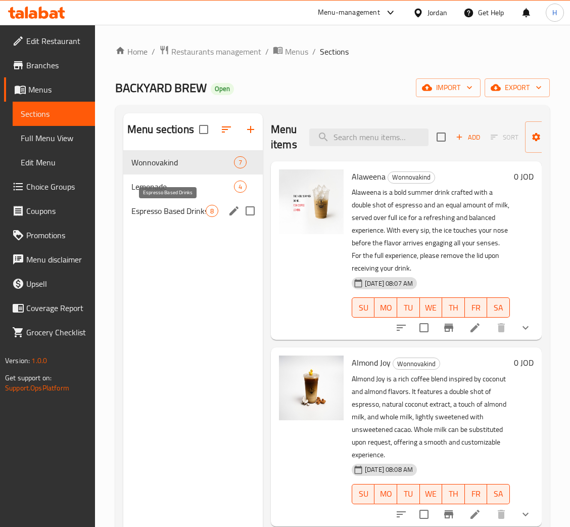
click at [188, 209] on span "Espresso Based Drinks" at bounding box center [168, 211] width 74 height 12
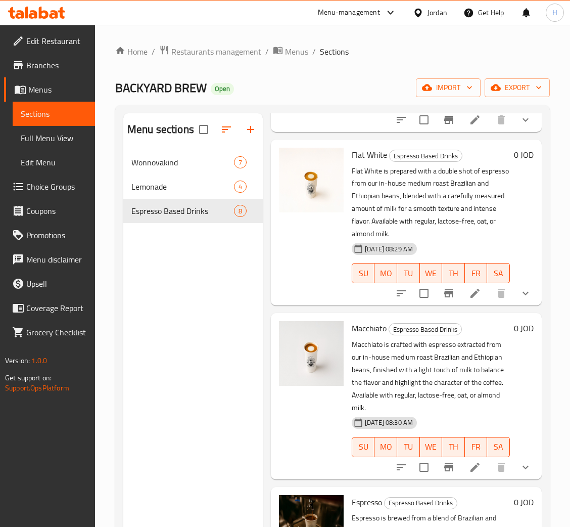
scroll to position [143, 0]
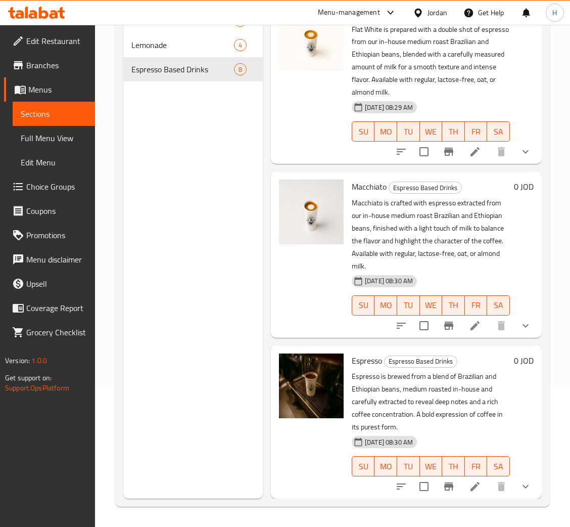
click at [81, 181] on span "Choice Groups" at bounding box center [56, 187] width 61 height 12
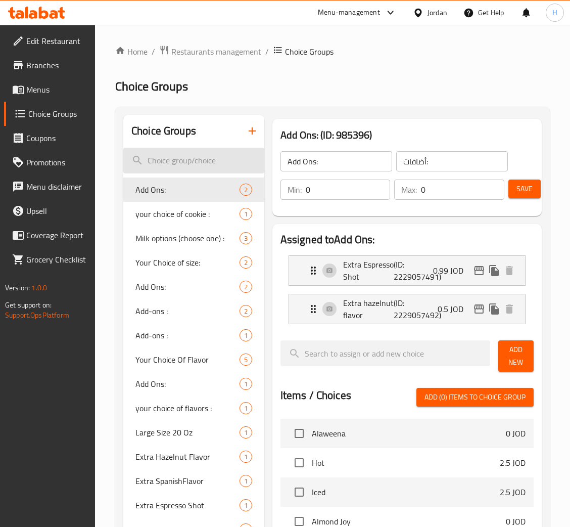
click at [199, 160] on input "search" at bounding box center [193, 161] width 141 height 26
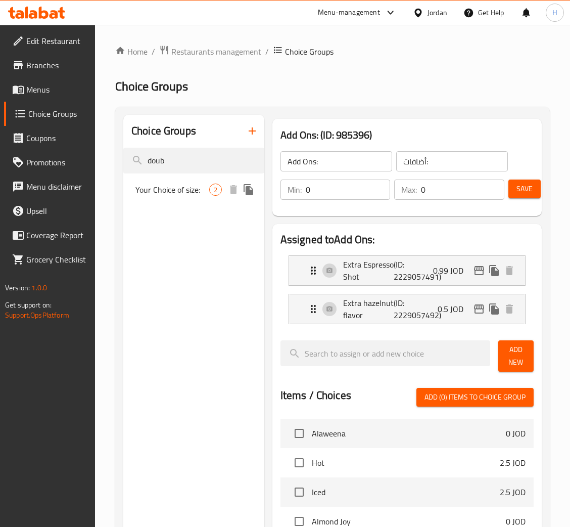
type input "doub"
click at [214, 205] on nav "Your Choice of size: 2" at bounding box center [193, 189] width 141 height 32
click at [209, 197] on div "Your Choice of size: 2" at bounding box center [193, 190] width 141 height 24
type input "Your Choice of size:"
type input "اختيارك من الحجم :"
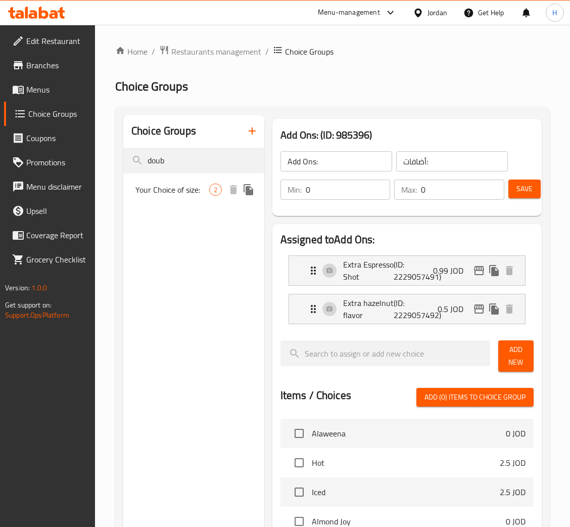
type input "1"
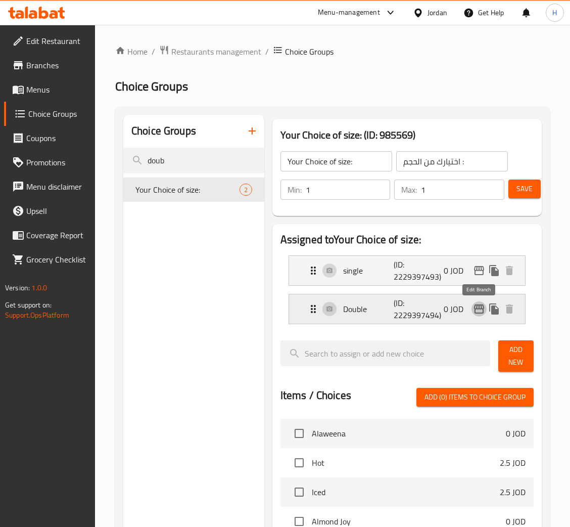
click at [482, 307] on icon "edit" at bounding box center [479, 309] width 12 height 12
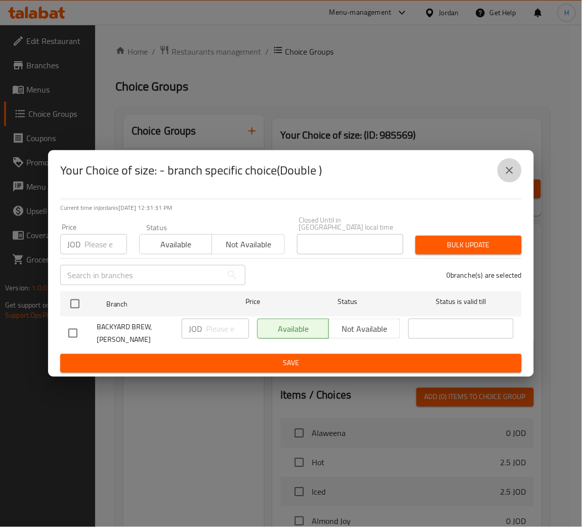
click at [509, 176] on icon "close" at bounding box center [509, 170] width 12 height 12
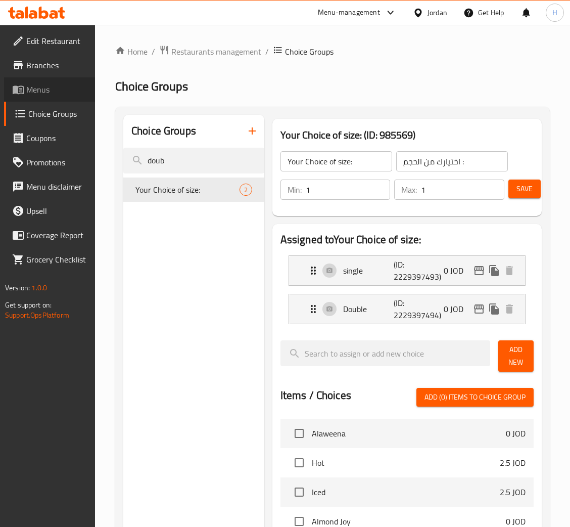
click at [65, 86] on span "Menus" at bounding box center [56, 89] width 61 height 12
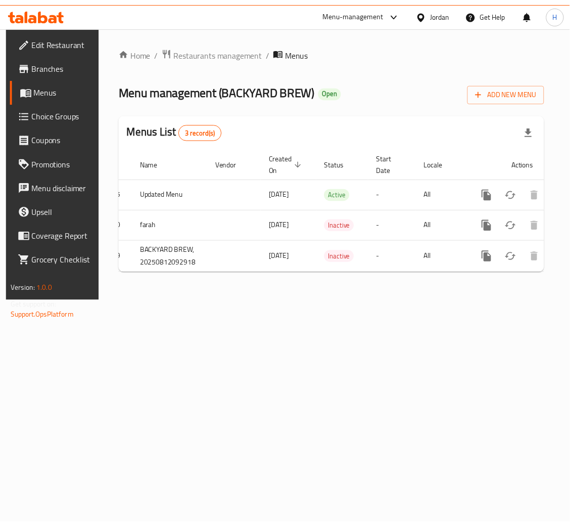
scroll to position [0, 57]
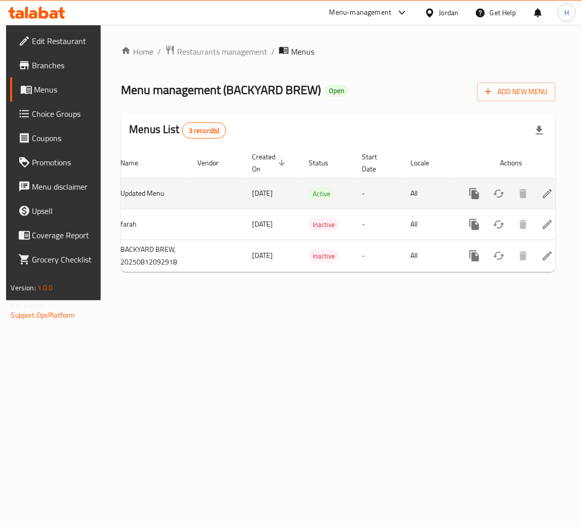
click at [548, 193] on link "enhanced table" at bounding box center [547, 194] width 24 height 24
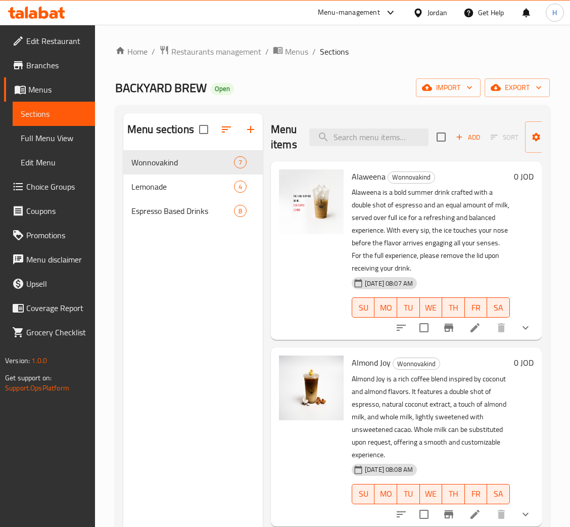
click at [60, 181] on span "Choice Groups" at bounding box center [56, 187] width 61 height 12
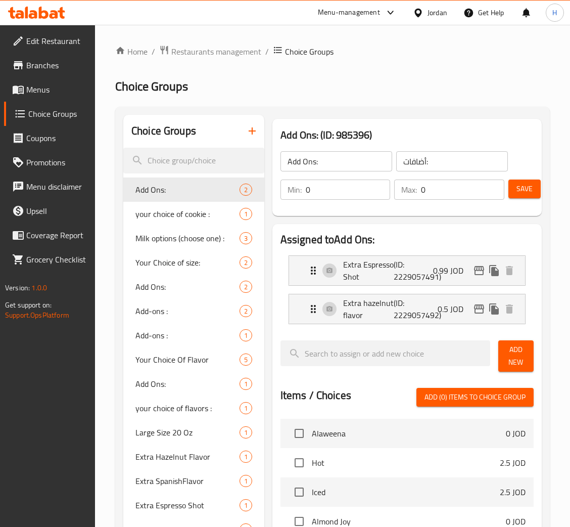
click at [244, 130] on button "button" at bounding box center [252, 131] width 24 height 24
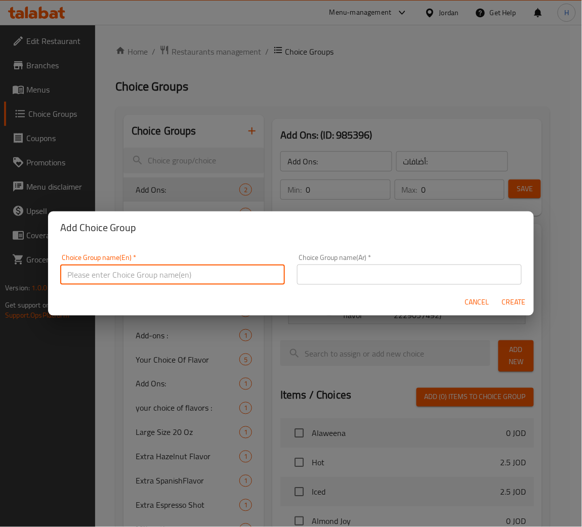
click at [243, 269] on input "text" at bounding box center [172, 274] width 225 height 20
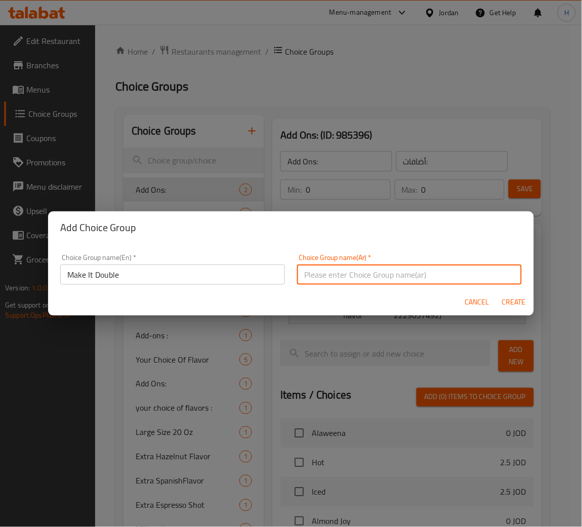
click at [242, 269] on div "Choice Group name(En)   * Make It Double Choice Group name(En) *" at bounding box center [172, 269] width 225 height 31
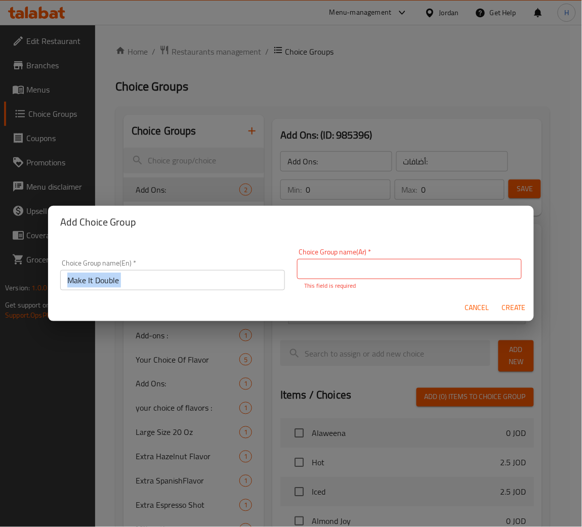
click at [242, 269] on div "Choice Group name(En)   * Make It Double Choice Group name(En) *" at bounding box center [172, 274] width 225 height 31
click at [236, 275] on input "Make It Double" at bounding box center [172, 280] width 225 height 20
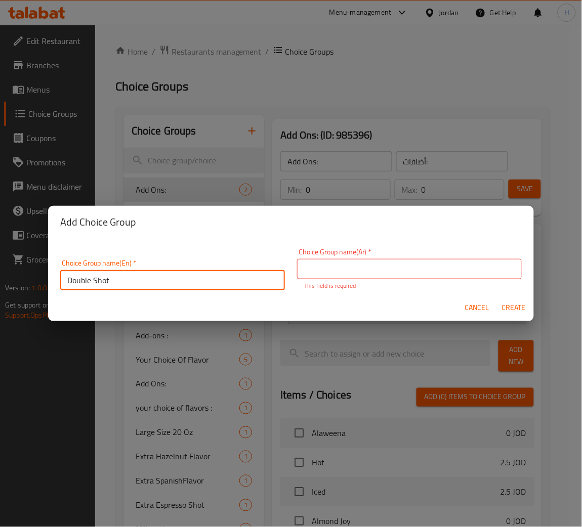
type input "Double Shot"
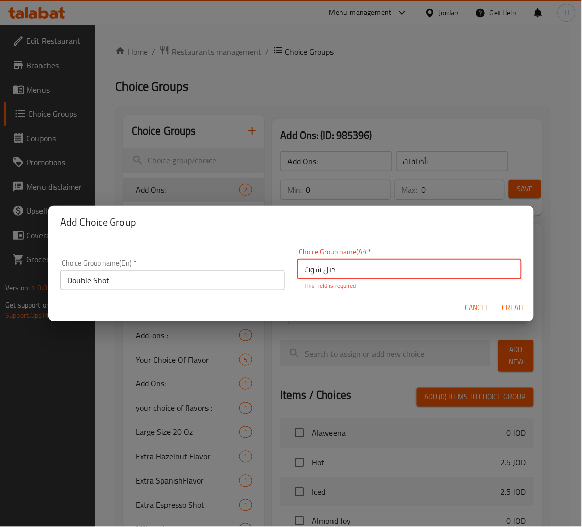
type input "دبل شوت"
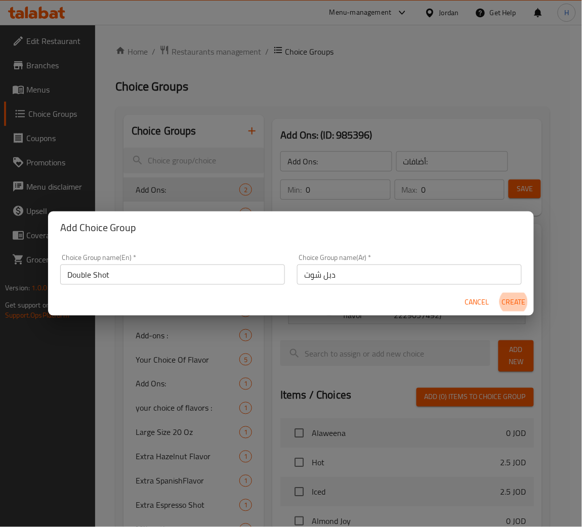
click at [497, 293] on button "Create" at bounding box center [513, 302] width 32 height 19
type input "Double Shot"
type input "دبل شوت"
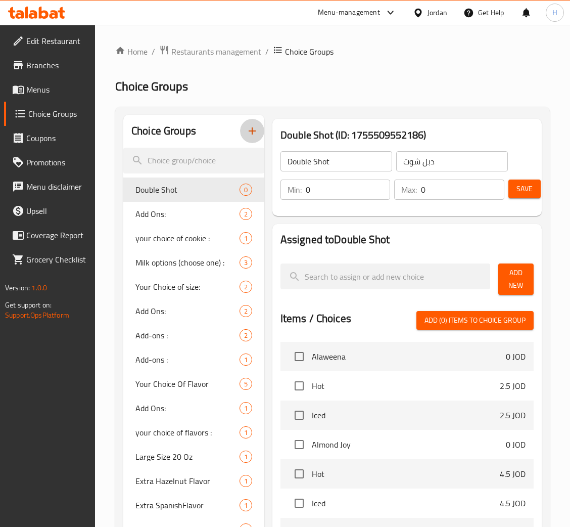
click at [451, 179] on div "Max: 0 ​" at bounding box center [449, 190] width 114 height 24
click at [426, 197] on input "0" at bounding box center [462, 190] width 83 height 20
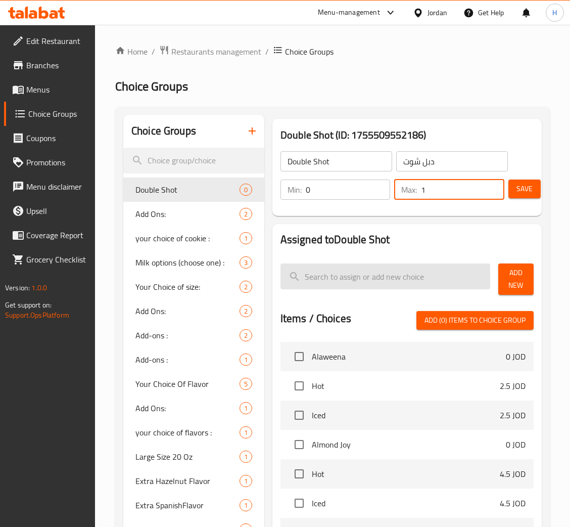
type input "1"
click at [518, 293] on button "Add New" at bounding box center [516, 278] width 35 height 31
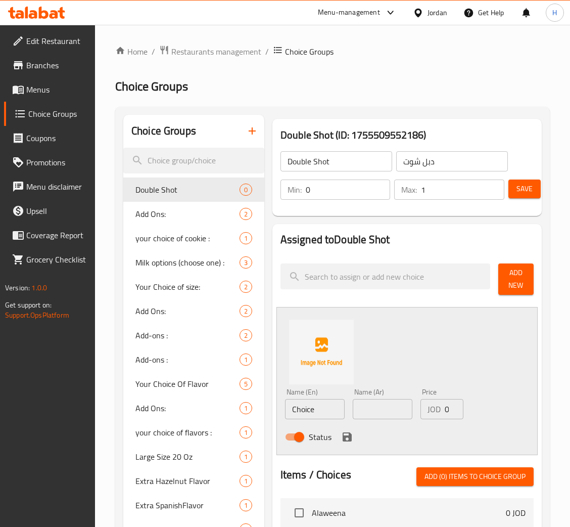
click at [361, 174] on div "Min: 0 ​ Max: 1 ​ Save" at bounding box center [405, 189] width 261 height 32
click at [356, 165] on input "Double Shot" at bounding box center [337, 161] width 112 height 20
click at [324, 405] on input "Choice" at bounding box center [315, 409] width 60 height 20
paste input "Double Shot"
type input "Double Shot"
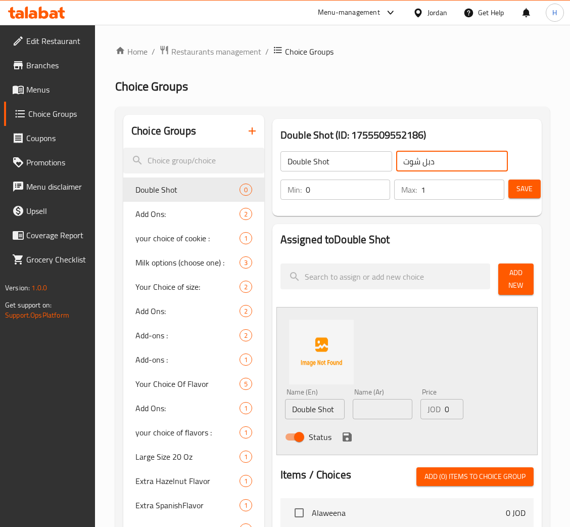
drag, startPoint x: 439, startPoint y: 168, endPoint x: 426, endPoint y: 247, distance: 79.9
click at [439, 168] on input "دبل شوت" at bounding box center [452, 161] width 112 height 20
click at [381, 409] on input "text" at bounding box center [383, 409] width 60 height 20
paste input "دبل شوت"
type input "دبل شوت"
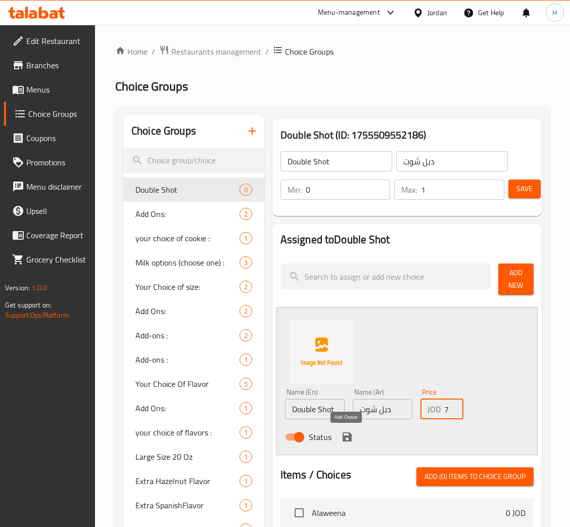
scroll to position [0, 11]
type input "1.75"
click at [345, 439] on icon "save" at bounding box center [347, 437] width 12 height 12
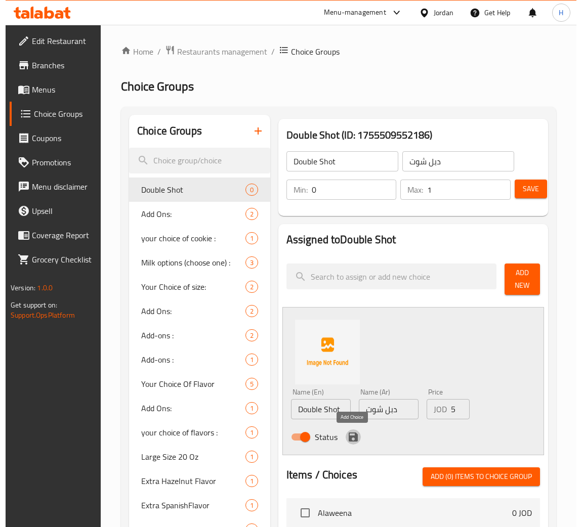
scroll to position [0, 0]
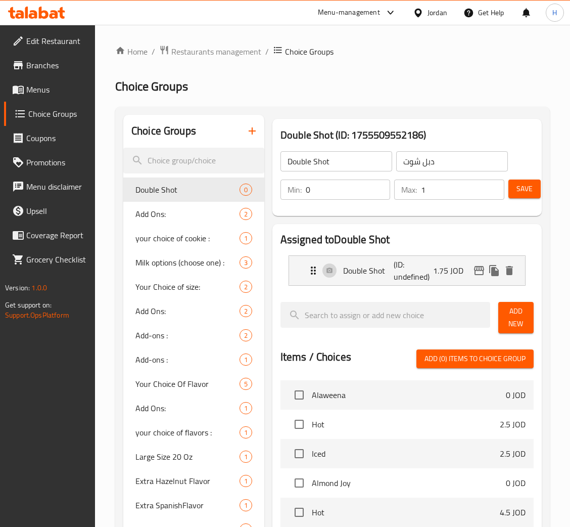
click at [524, 195] on span "Save" at bounding box center [525, 189] width 16 height 13
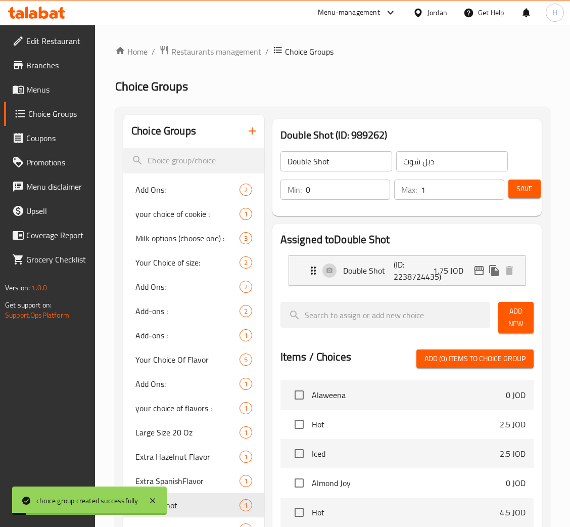
click at [51, 92] on span "Menus" at bounding box center [56, 89] width 61 height 12
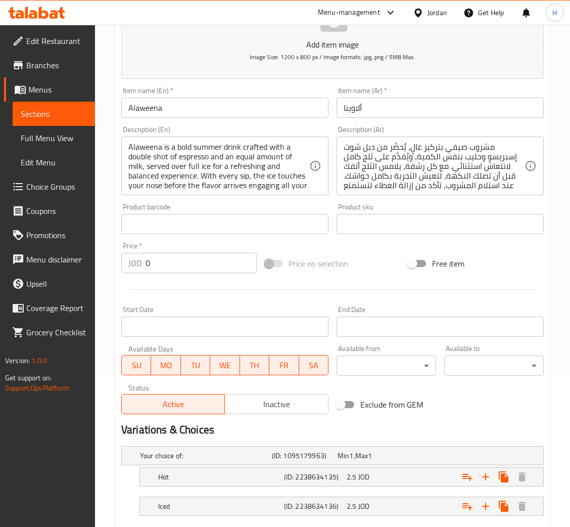
scroll to position [210, 0]
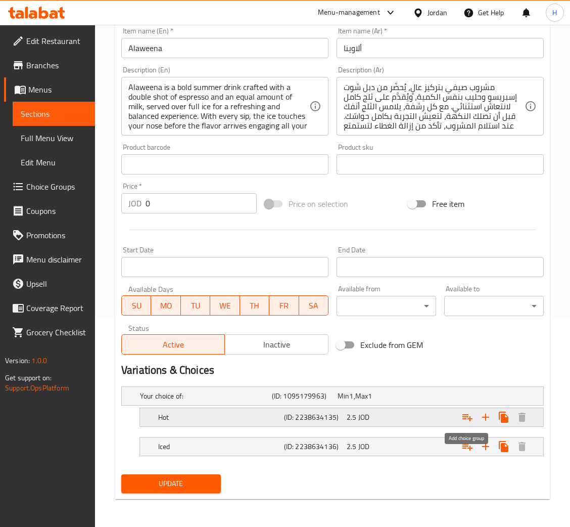
click at [468, 416] on icon "Expand" at bounding box center [468, 417] width 10 height 7
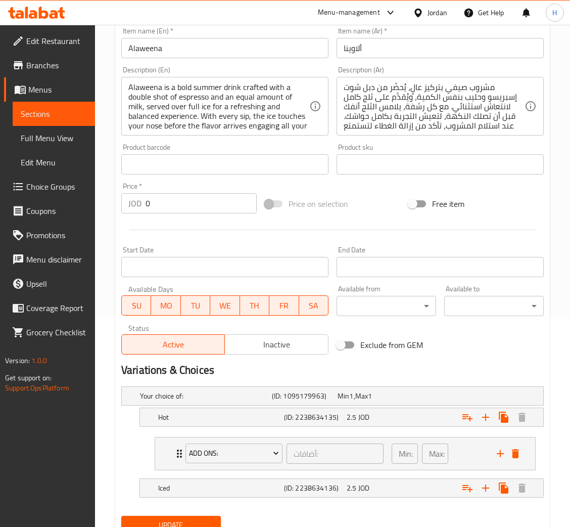
click at [247, 470] on li "Add Ons: أضافات: ​ Min: 0 ​ Max: 0 ​ Extra Espresso Shot (ID: 2229057491) 0.99 …" at bounding box center [345, 453] width 397 height 41
click at [239, 464] on div "Add Ons:" at bounding box center [234, 453] width 101 height 24
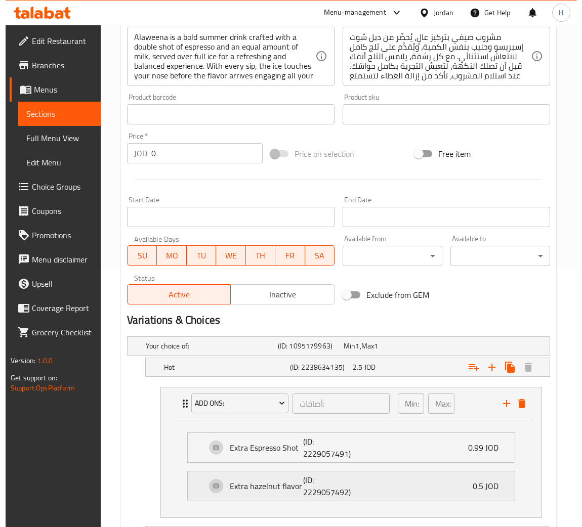
scroll to position [349, 0]
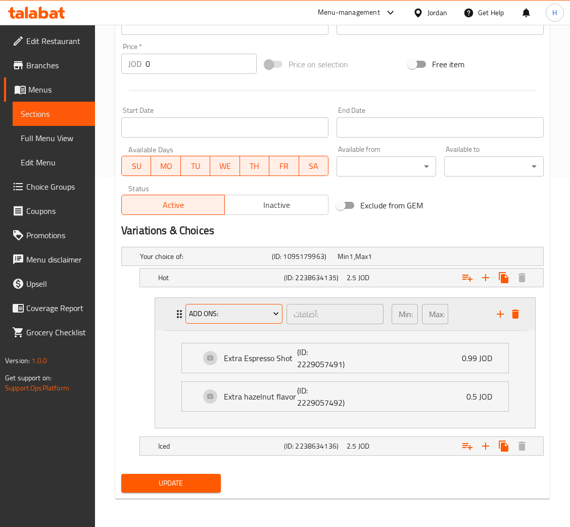
click at [260, 317] on span "Add Ons:" at bounding box center [234, 313] width 90 height 13
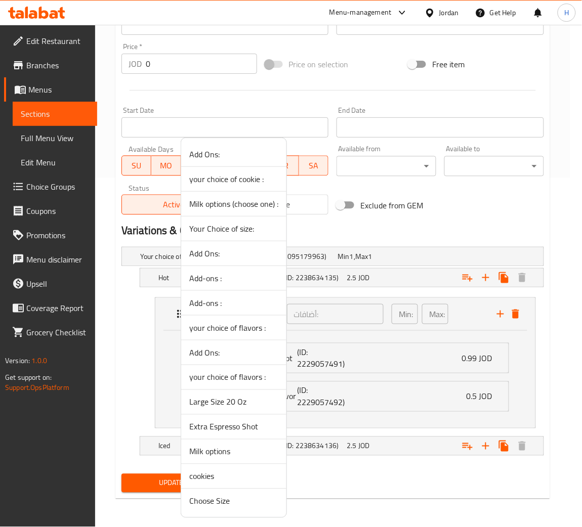
click at [250, 428] on span "Extra Espresso Shot" at bounding box center [233, 427] width 89 height 12
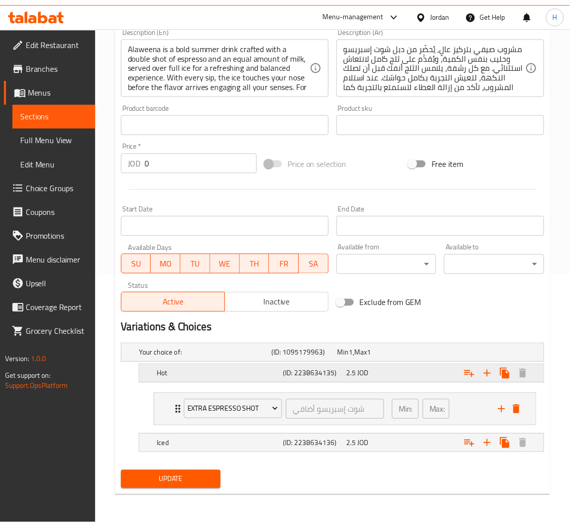
scroll to position [251, 0]
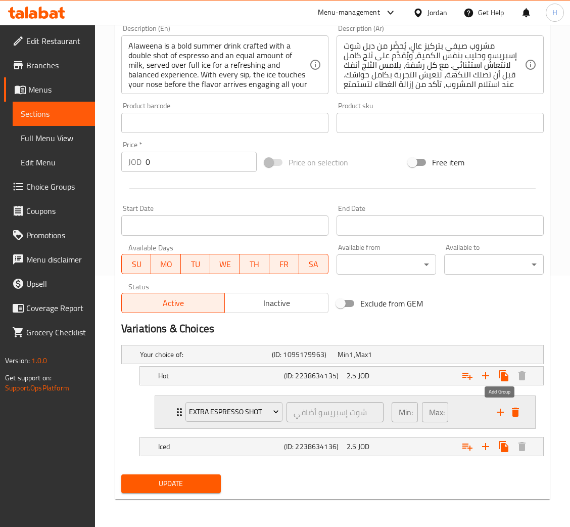
click at [502, 411] on icon "add" at bounding box center [500, 412] width 7 height 7
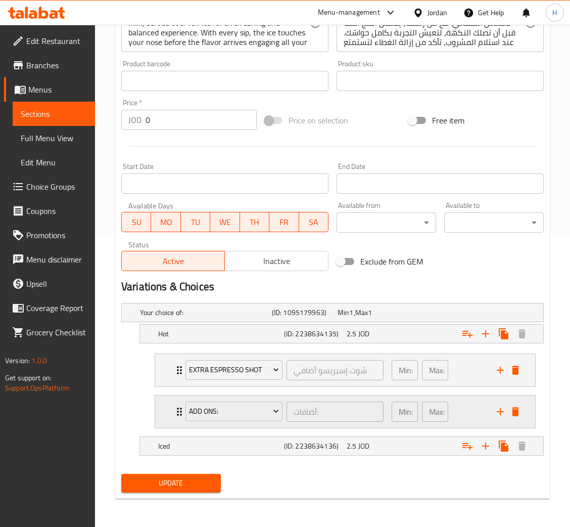
click at [262, 425] on div "Add Ons: أضافات: ​" at bounding box center [285, 411] width 210 height 32
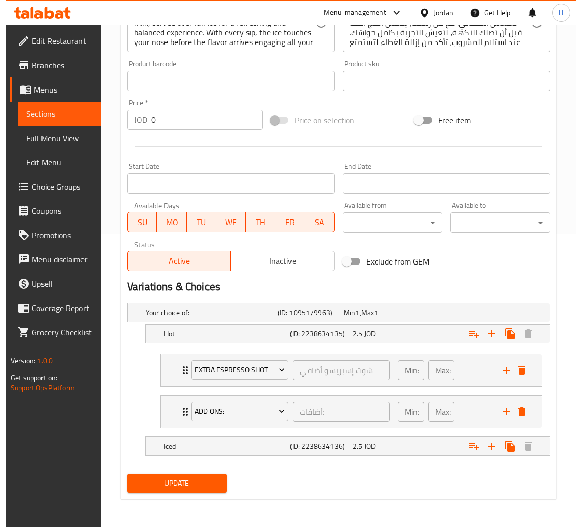
scroll to position [349, 0]
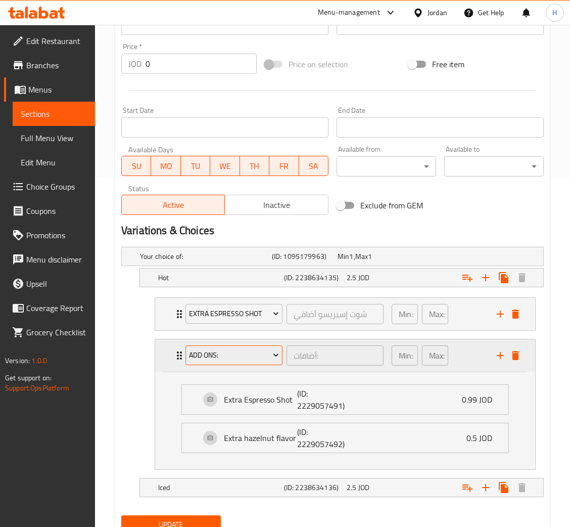
click at [258, 359] on span "Add Ons:" at bounding box center [234, 355] width 90 height 13
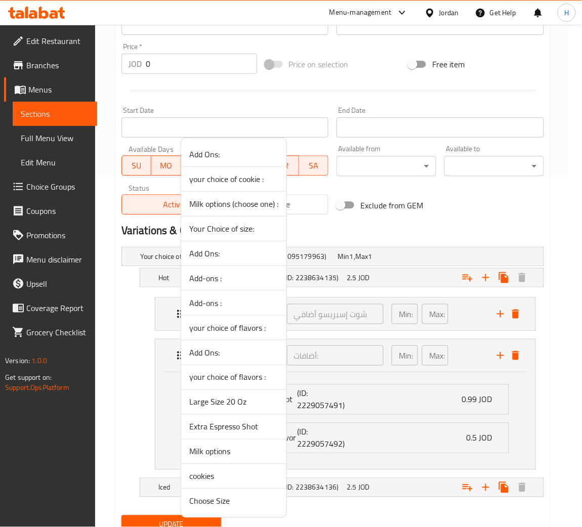
click at [242, 454] on span "Milk options" at bounding box center [233, 452] width 89 height 12
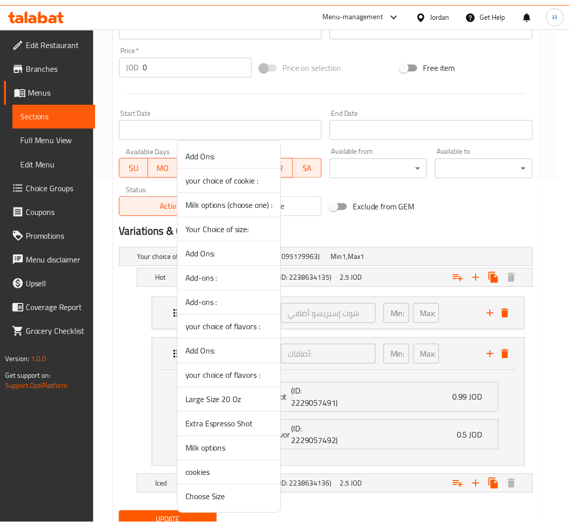
scroll to position [293, 0]
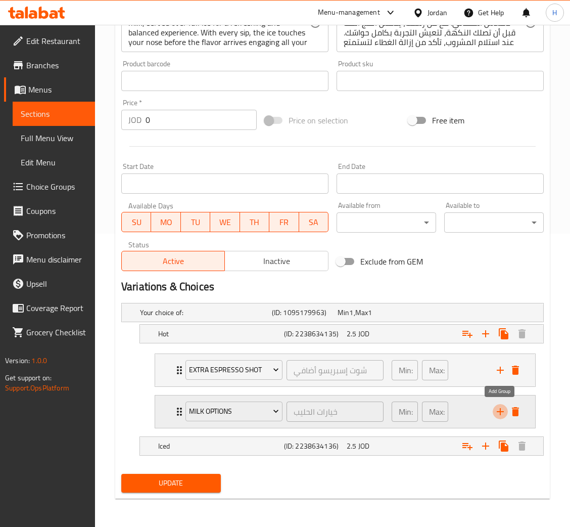
click at [497, 412] on icon "add" at bounding box center [500, 411] width 7 height 7
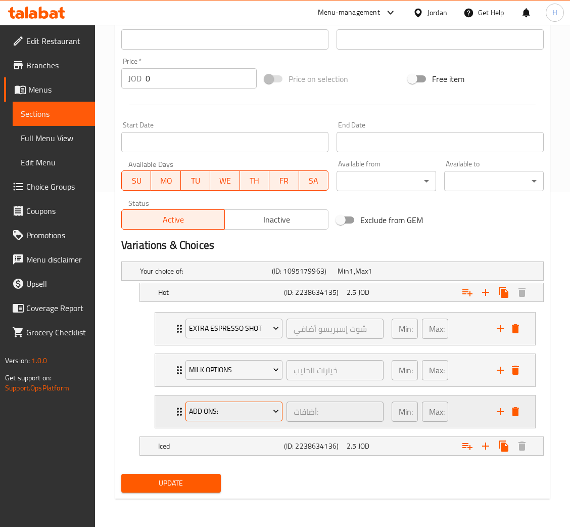
click at [243, 413] on span "Add Ons:" at bounding box center [234, 411] width 90 height 13
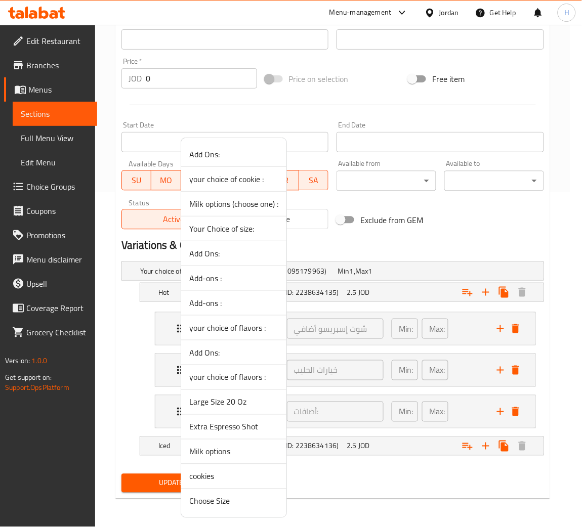
click at [247, 475] on span "cookies" at bounding box center [233, 476] width 89 height 12
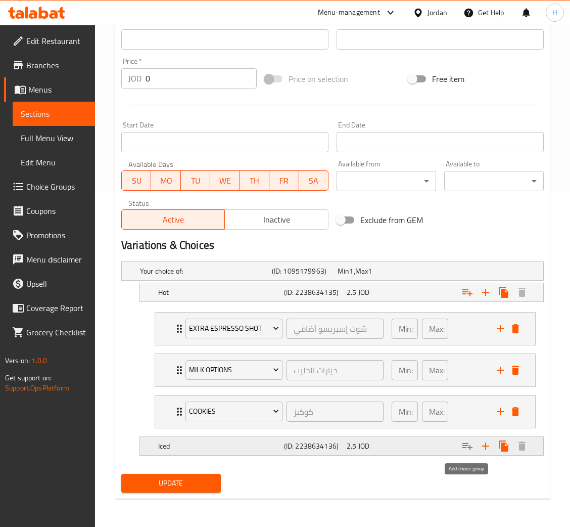
click at [467, 450] on icon "Expand" at bounding box center [468, 446] width 12 height 12
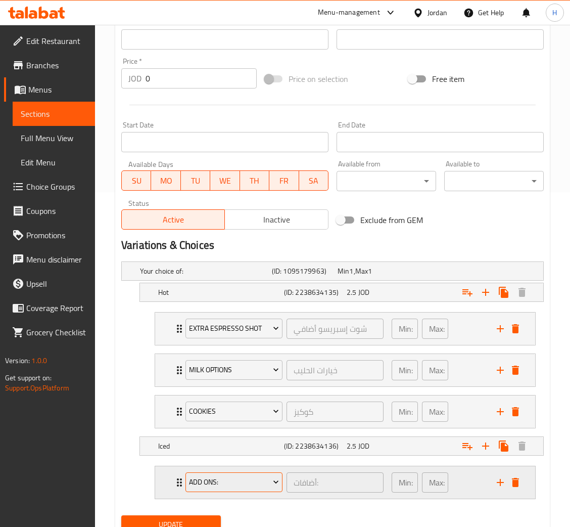
click at [250, 488] on span "Add Ons:" at bounding box center [234, 482] width 90 height 13
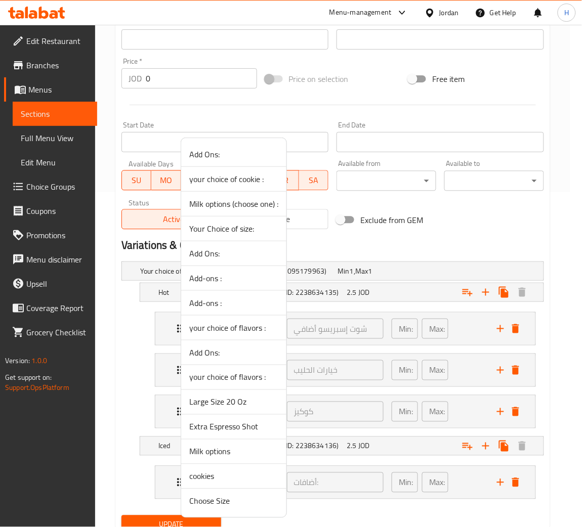
click at [247, 406] on span "Large Size 20 Oz" at bounding box center [233, 402] width 89 height 12
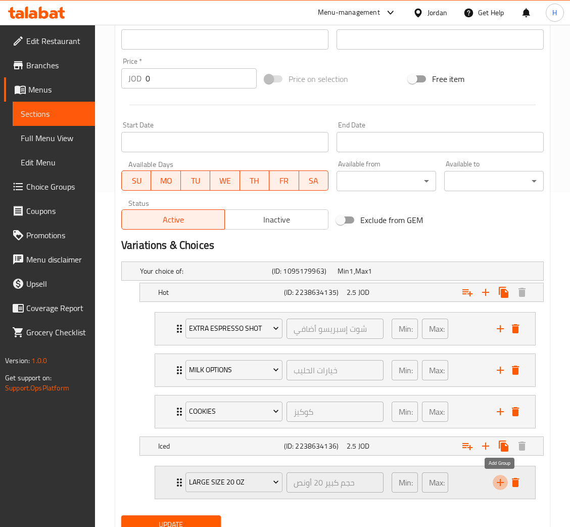
click at [496, 485] on icon "add" at bounding box center [501, 482] width 12 height 12
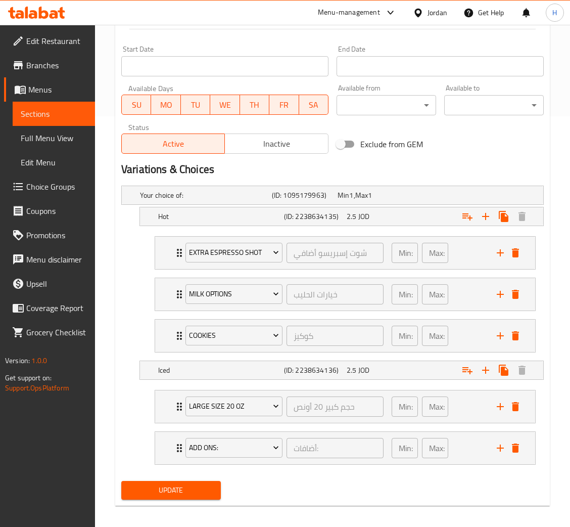
scroll to position [418, 0]
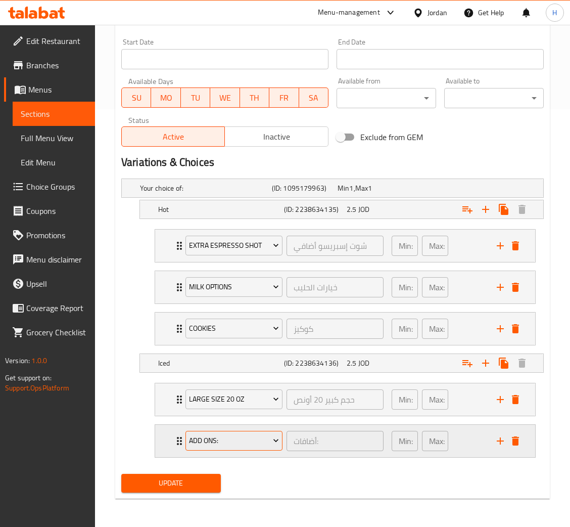
click at [237, 447] on span "Add Ons:" at bounding box center [234, 440] width 90 height 13
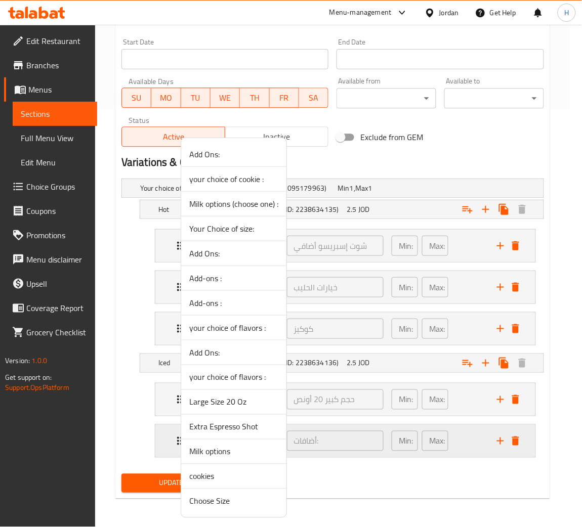
click at [244, 442] on li "Milk options" at bounding box center [233, 451] width 105 height 25
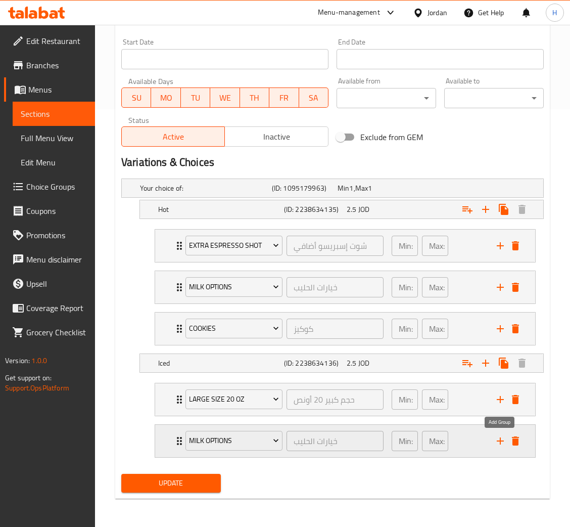
click at [499, 442] on icon "add" at bounding box center [501, 441] width 12 height 12
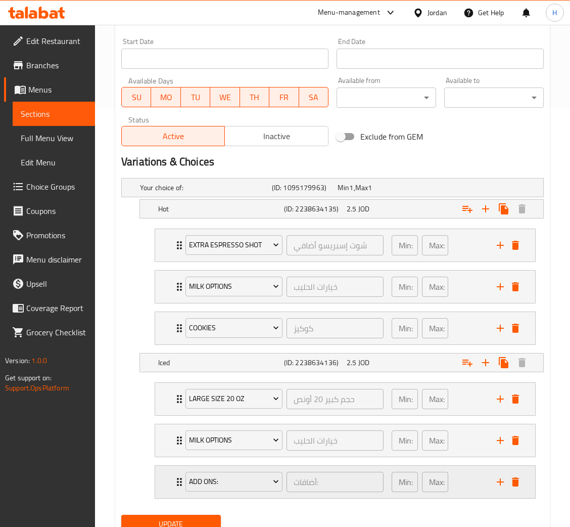
scroll to position [460, 0]
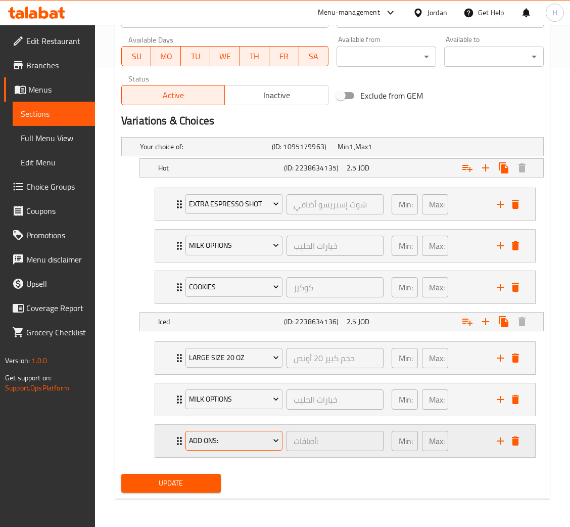
click at [219, 448] on button "Add Ons:" at bounding box center [234, 441] width 97 height 20
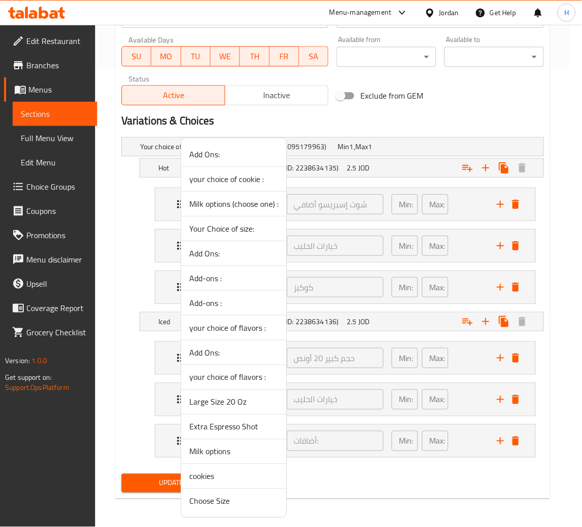
click at [227, 479] on span "cookies" at bounding box center [233, 476] width 89 height 12
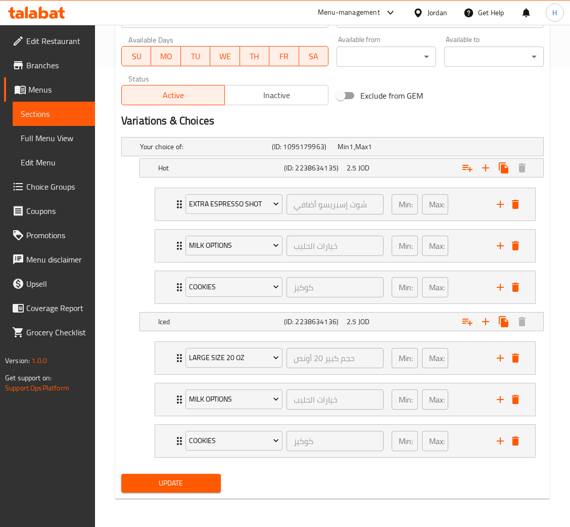
click at [176, 487] on span "Update" at bounding box center [170, 483] width 83 height 13
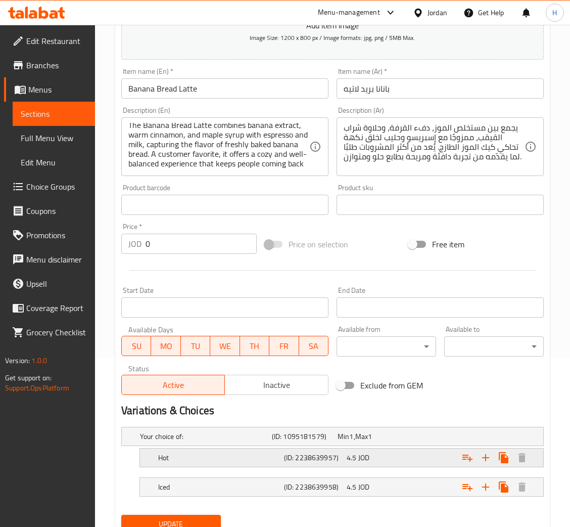
scroll to position [210, 0]
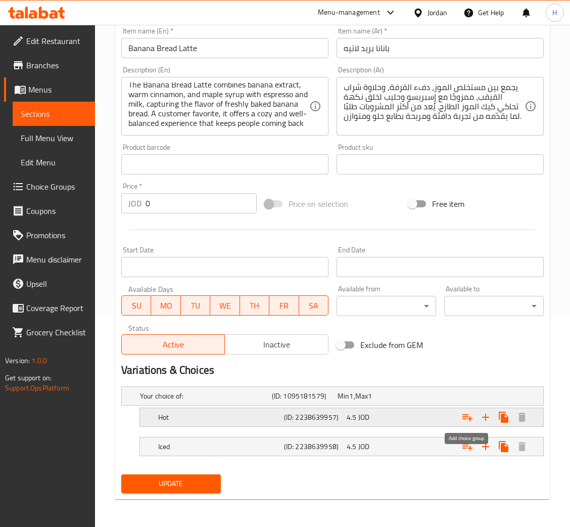
click at [466, 415] on icon "Expand" at bounding box center [468, 417] width 12 height 12
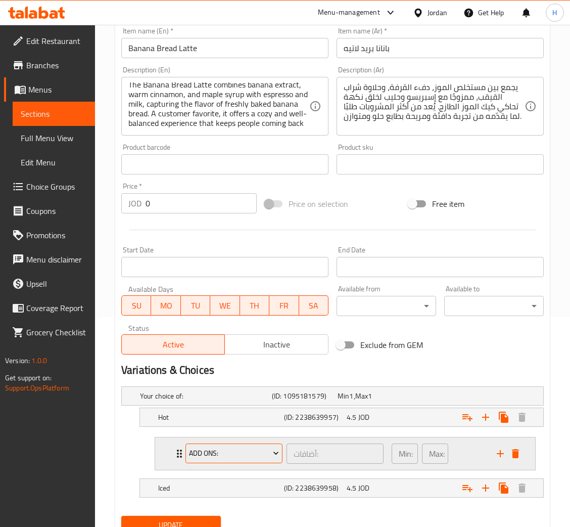
click at [254, 461] on button "Add Ons:" at bounding box center [234, 454] width 97 height 20
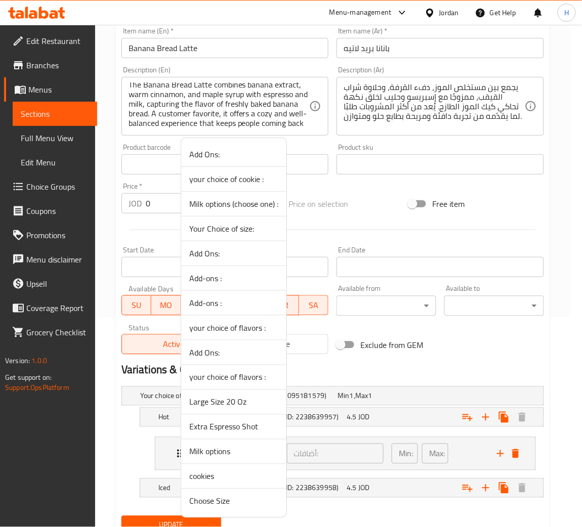
click at [234, 426] on span "Extra Espresso Shot" at bounding box center [233, 427] width 89 height 12
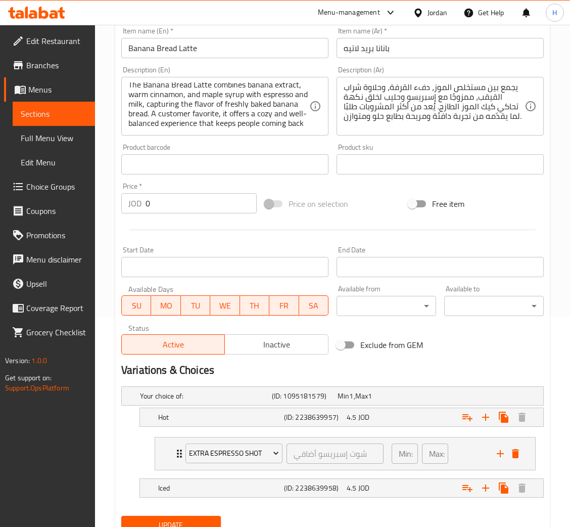
click at [460, 368] on h2 "Variations & Choices" at bounding box center [332, 370] width 423 height 15
click at [500, 451] on icon "add" at bounding box center [501, 454] width 12 height 12
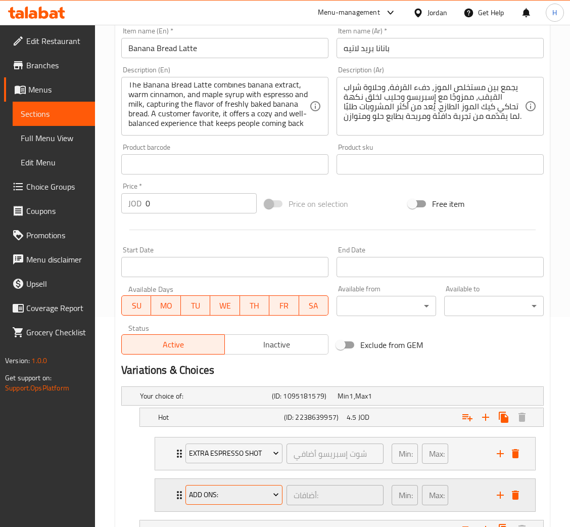
click at [234, 497] on span "Add Ons:" at bounding box center [234, 495] width 90 height 13
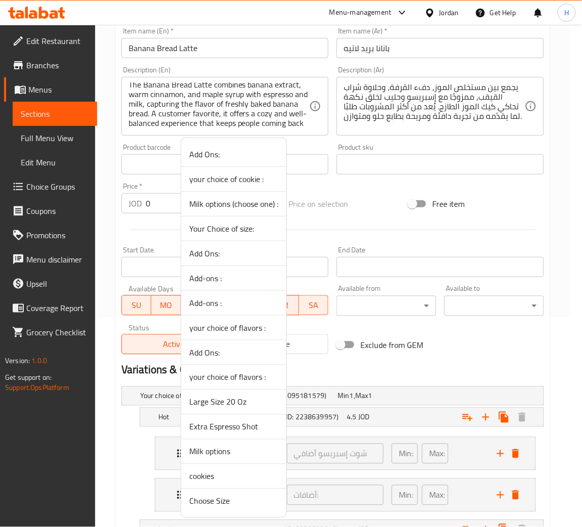
click at [220, 457] on span "Milk options" at bounding box center [233, 452] width 89 height 12
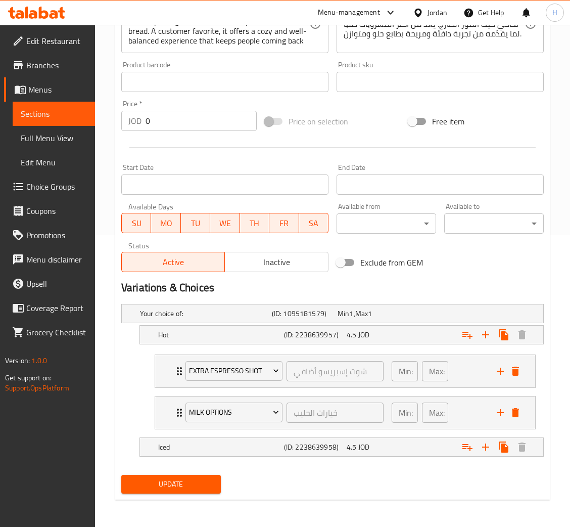
scroll to position [293, 0]
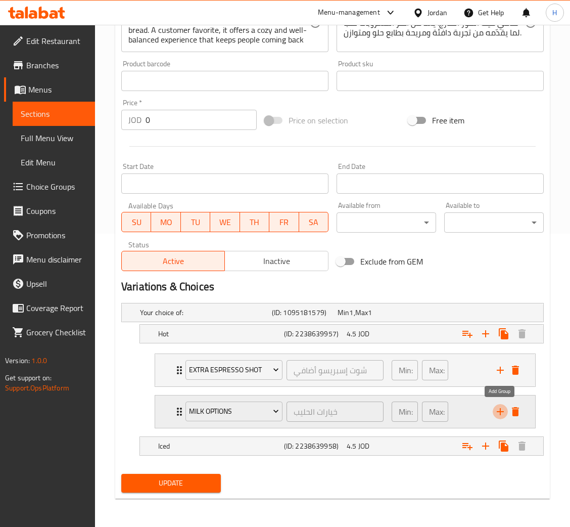
click at [502, 410] on icon "add" at bounding box center [501, 412] width 12 height 12
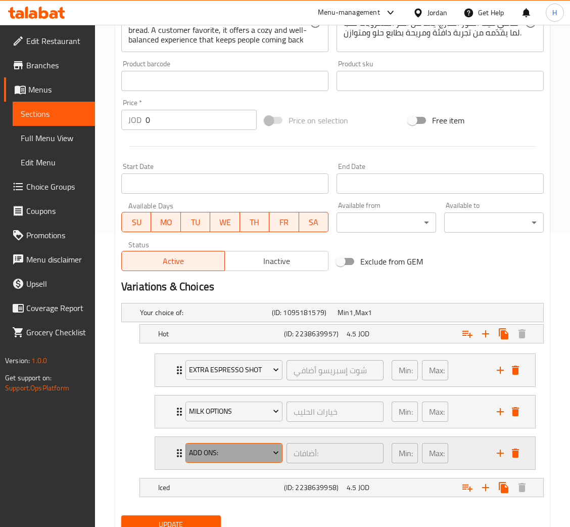
click at [230, 459] on span "Add Ons:" at bounding box center [234, 453] width 90 height 13
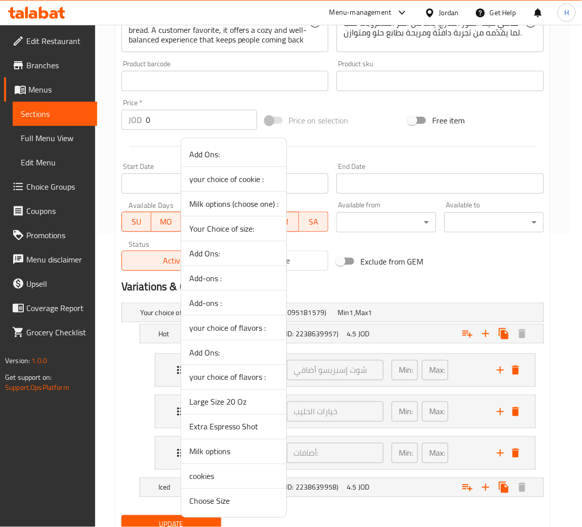
click at [228, 479] on span "cookies" at bounding box center [233, 476] width 89 height 12
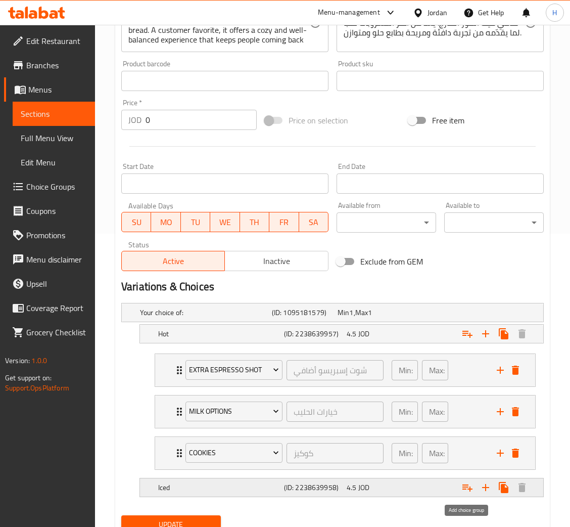
click at [468, 494] on button "Expand" at bounding box center [468, 487] width 18 height 18
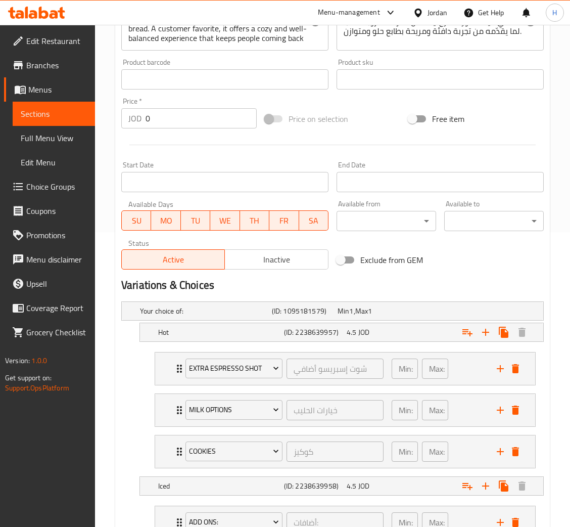
scroll to position [377, 0]
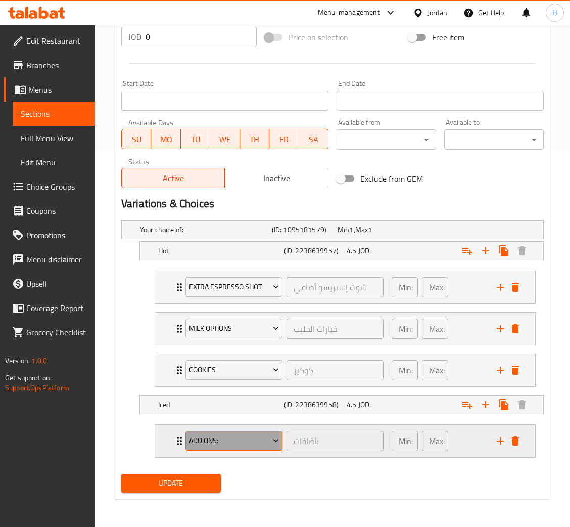
click at [232, 443] on span "Add Ons:" at bounding box center [234, 440] width 90 height 13
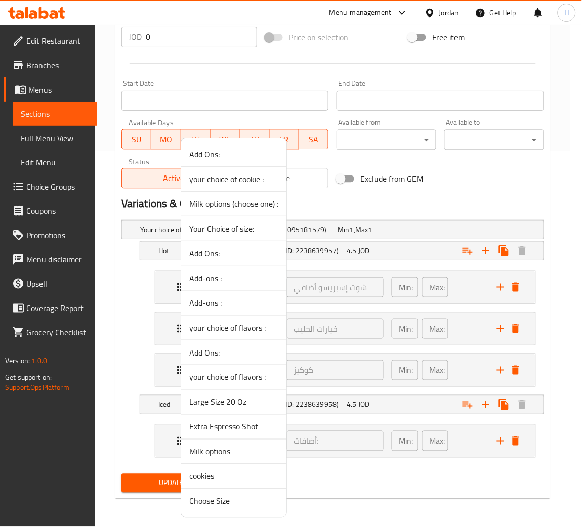
click at [240, 406] on span "Large Size 20 Oz" at bounding box center [233, 402] width 89 height 12
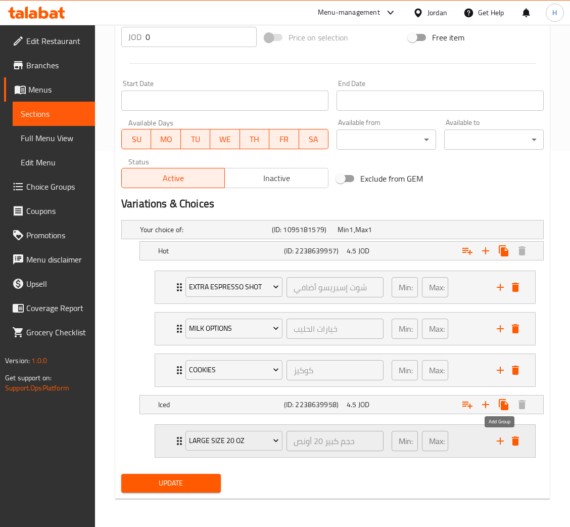
click at [499, 442] on icon "add" at bounding box center [501, 441] width 12 height 12
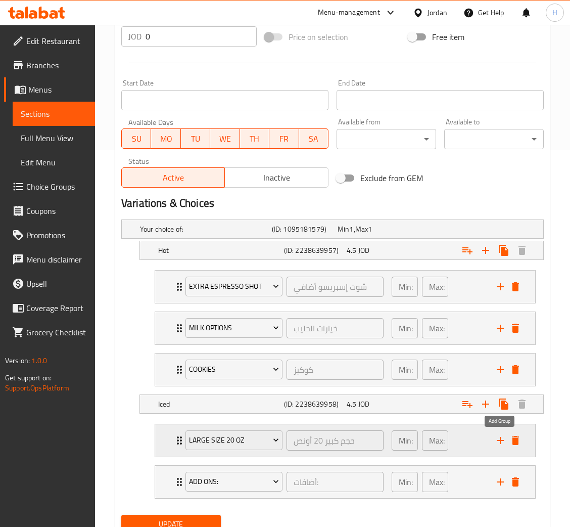
click at [499, 442] on icon "add" at bounding box center [501, 440] width 12 height 12
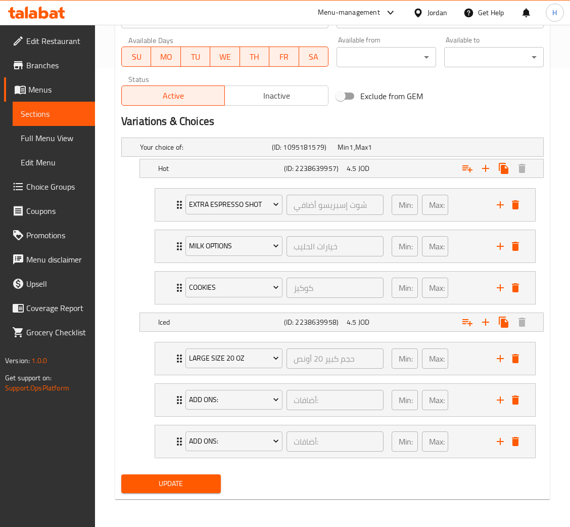
scroll to position [460, 0]
click at [210, 410] on div "Add Ons:" at bounding box center [234, 399] width 101 height 24
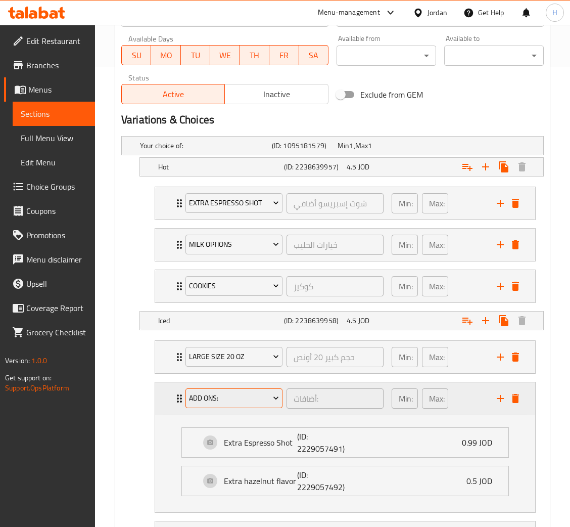
click at [216, 403] on span "Add Ons:" at bounding box center [234, 398] width 90 height 13
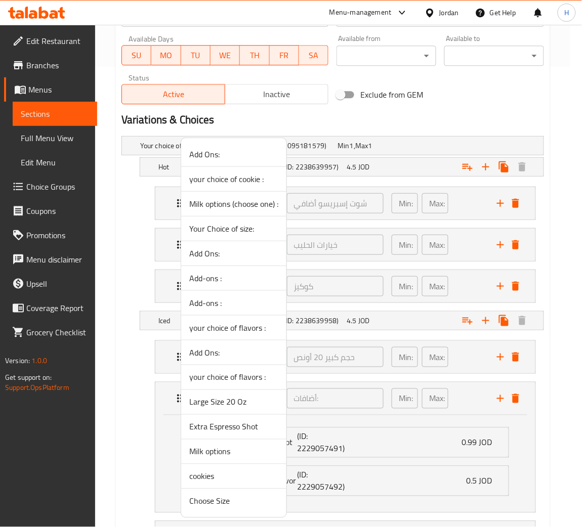
click at [223, 454] on span "Milk options" at bounding box center [233, 452] width 89 height 12
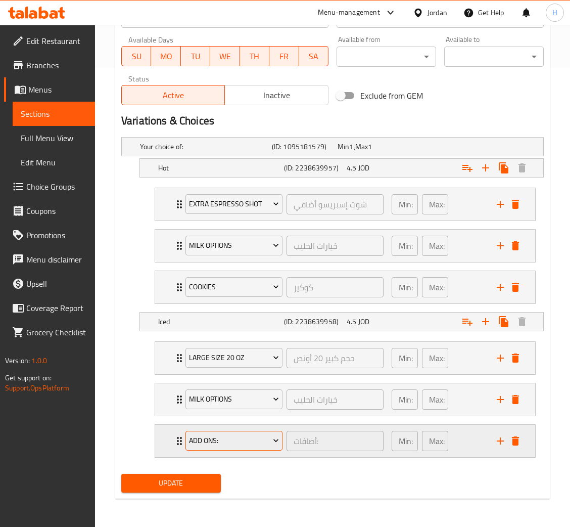
click at [235, 433] on button "Add Ons:" at bounding box center [234, 441] width 97 height 20
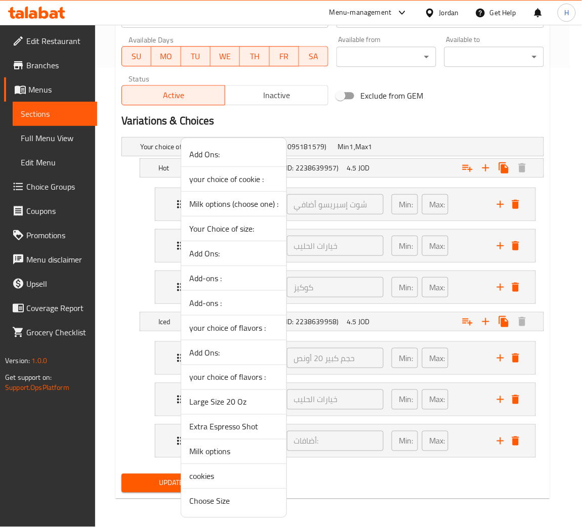
click at [226, 472] on span "cookies" at bounding box center [233, 476] width 89 height 12
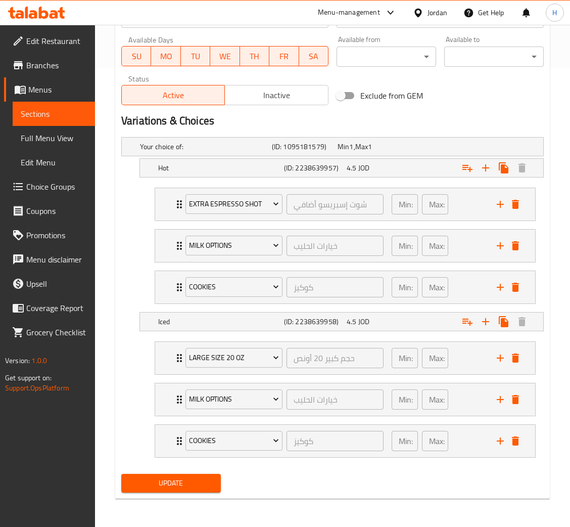
click at [198, 479] on span "Update" at bounding box center [170, 483] width 83 height 13
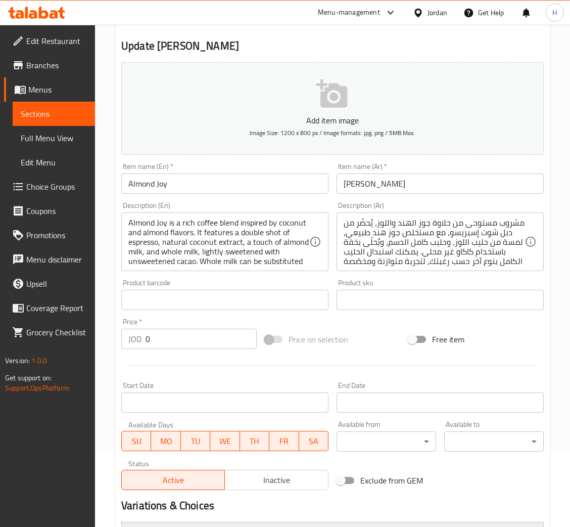
scroll to position [210, 0]
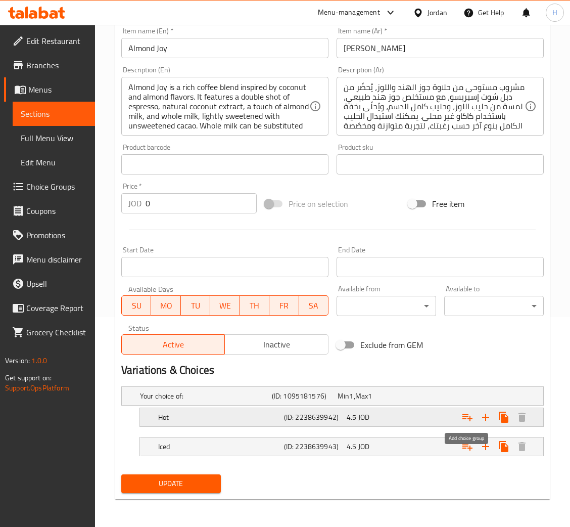
click at [470, 421] on icon "Expand" at bounding box center [468, 417] width 12 height 12
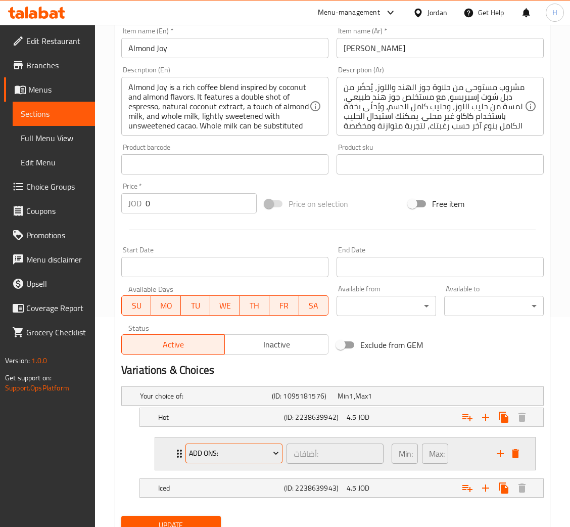
click at [226, 455] on span "Add Ons:" at bounding box center [234, 453] width 90 height 13
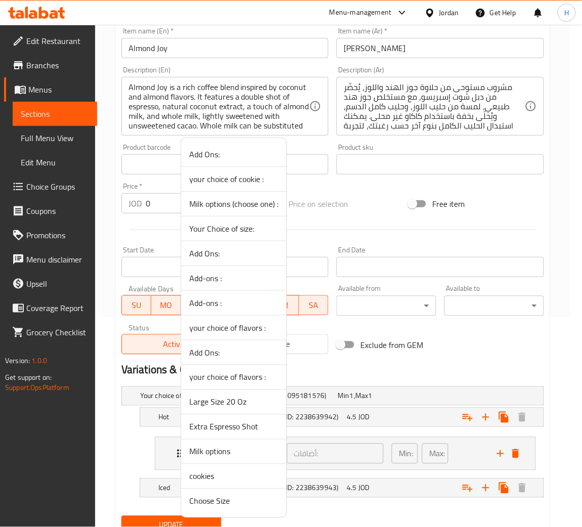
click at [244, 428] on span "Extra Espresso Shot" at bounding box center [233, 427] width 89 height 12
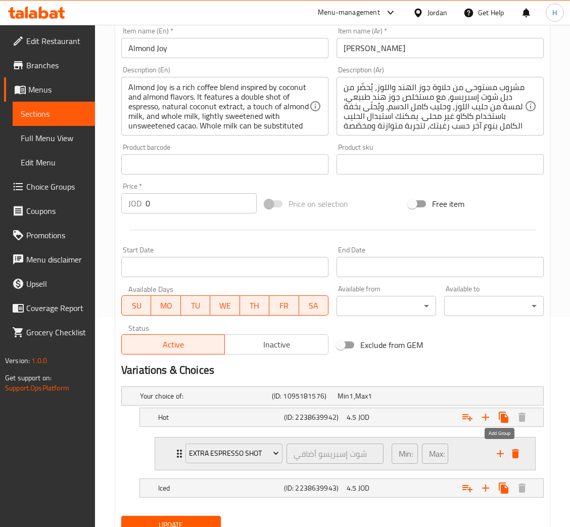
click at [499, 454] on icon "add" at bounding box center [501, 454] width 12 height 12
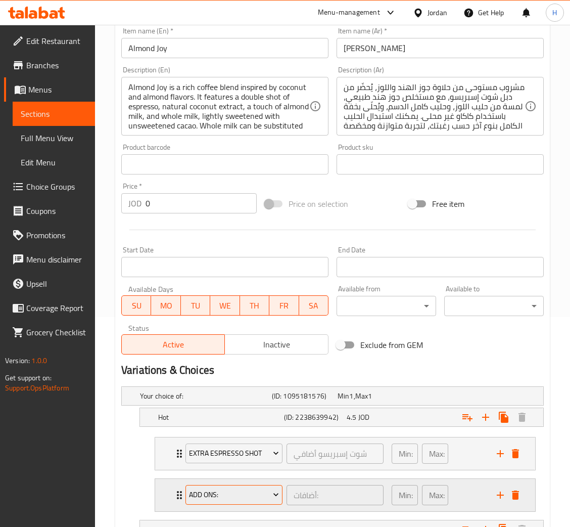
click at [244, 491] on span "Add Ons:" at bounding box center [234, 495] width 90 height 13
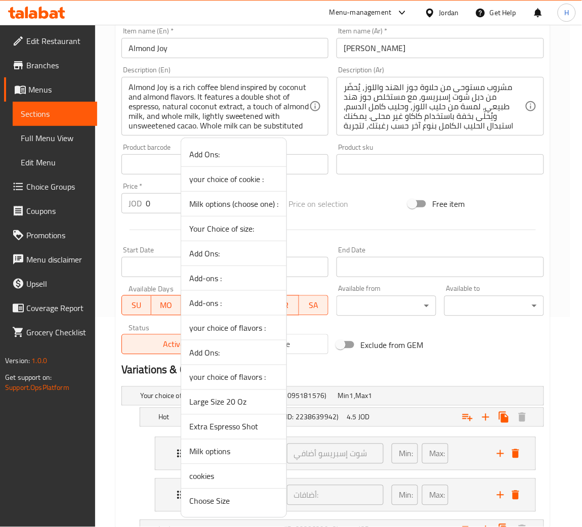
click at [245, 452] on span "Milk options" at bounding box center [233, 452] width 89 height 12
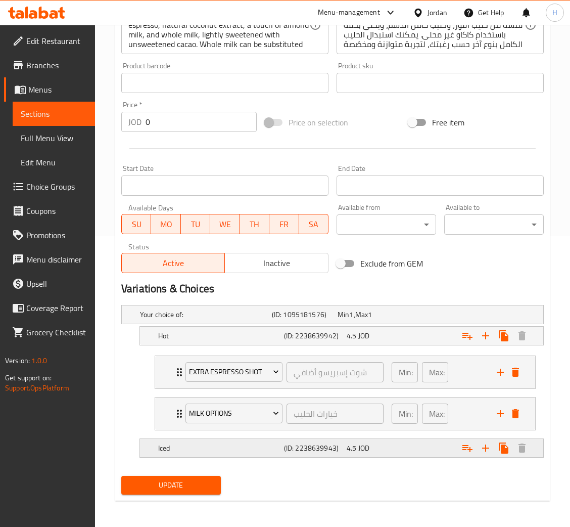
scroll to position [293, 0]
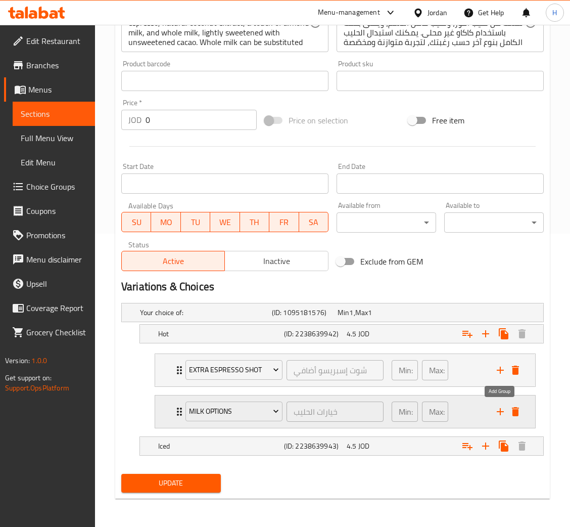
click at [500, 414] on icon "add" at bounding box center [500, 411] width 7 height 7
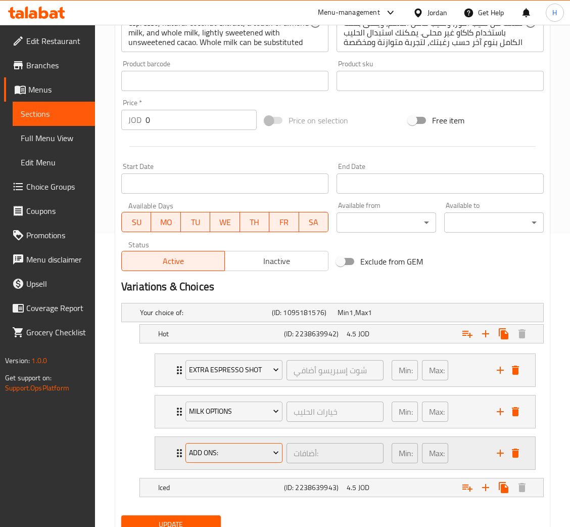
click at [259, 452] on span "Add Ons:" at bounding box center [234, 453] width 90 height 13
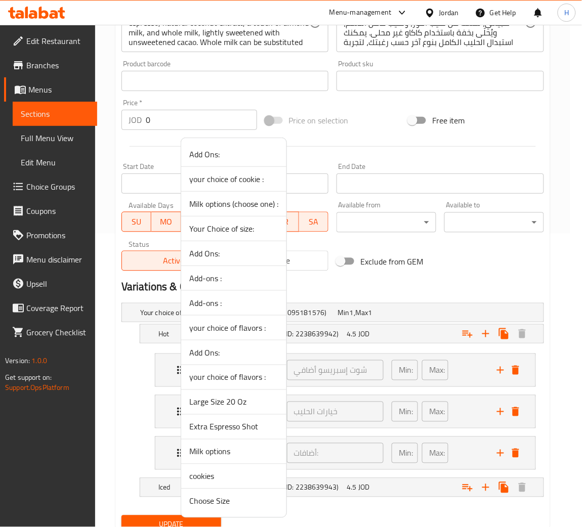
click at [223, 476] on span "cookies" at bounding box center [233, 476] width 89 height 12
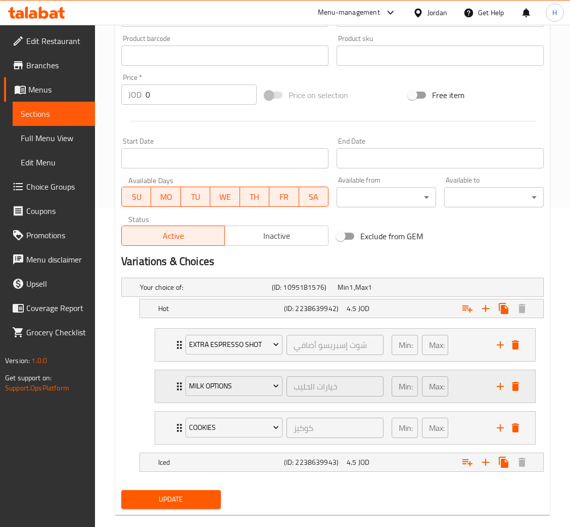
scroll to position [335, 0]
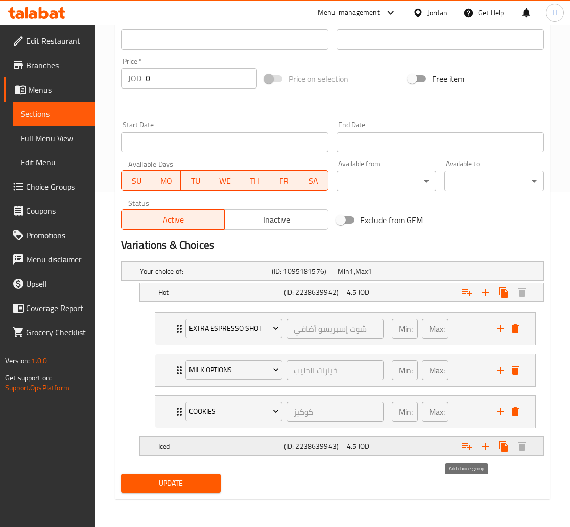
drag, startPoint x: 462, startPoint y: 448, endPoint x: 454, endPoint y: 456, distance: 11.4
click at [462, 448] on icon "Expand" at bounding box center [468, 446] width 12 height 12
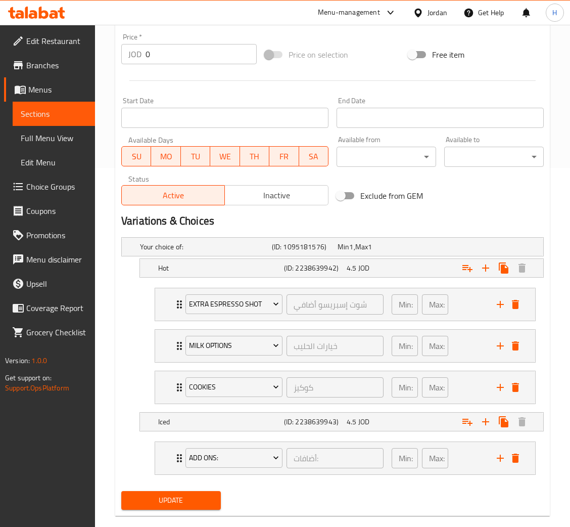
scroll to position [377, 0]
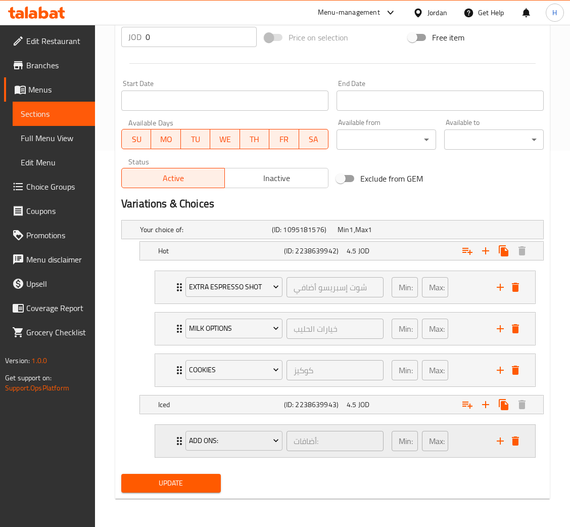
click at [242, 452] on div "Add Ons:" at bounding box center [234, 441] width 101 height 24
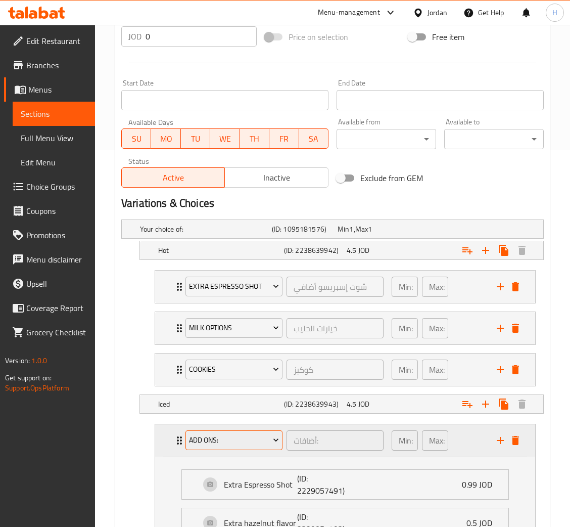
click at [248, 448] on button "Add Ons:" at bounding box center [234, 440] width 97 height 20
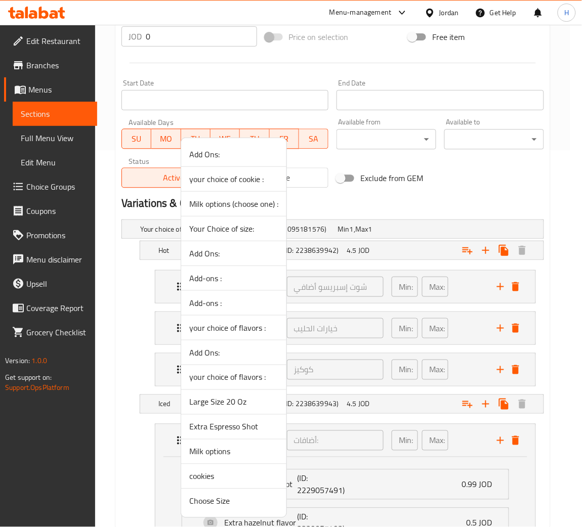
click at [253, 397] on span "Large Size 20 Oz" at bounding box center [233, 402] width 89 height 12
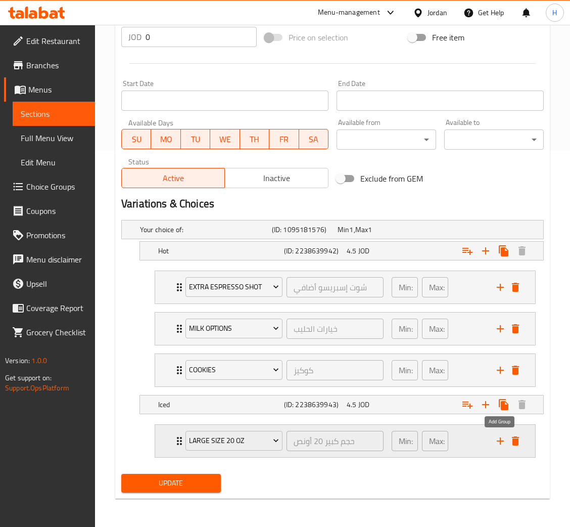
click at [498, 440] on icon "add" at bounding box center [501, 441] width 12 height 12
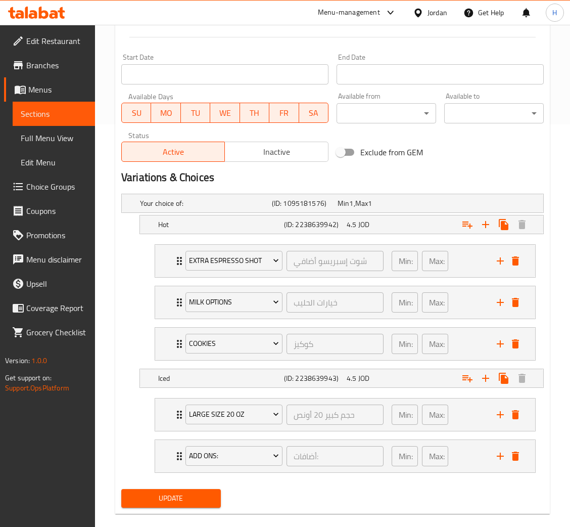
scroll to position [418, 0]
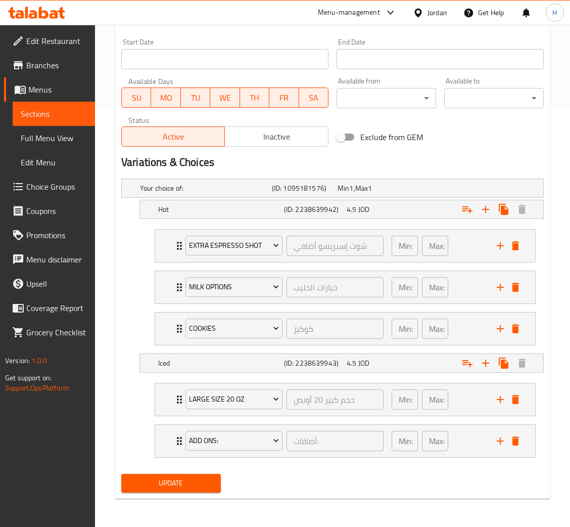
click at [368, 487] on div "Update" at bounding box center [332, 483] width 431 height 27
click at [254, 437] on span "Add Ons:" at bounding box center [234, 440] width 90 height 13
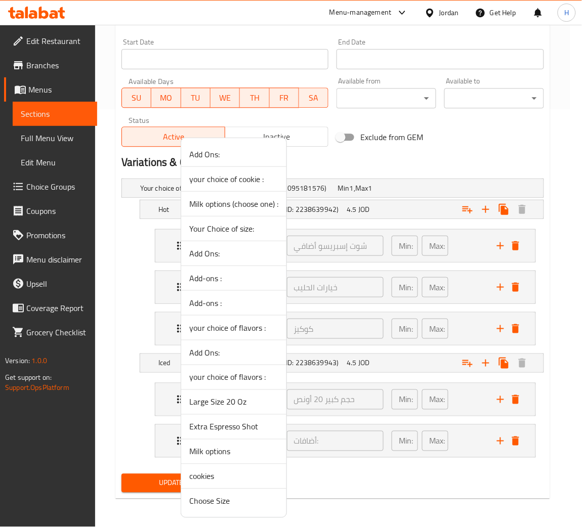
click at [229, 454] on span "Milk options" at bounding box center [233, 452] width 89 height 12
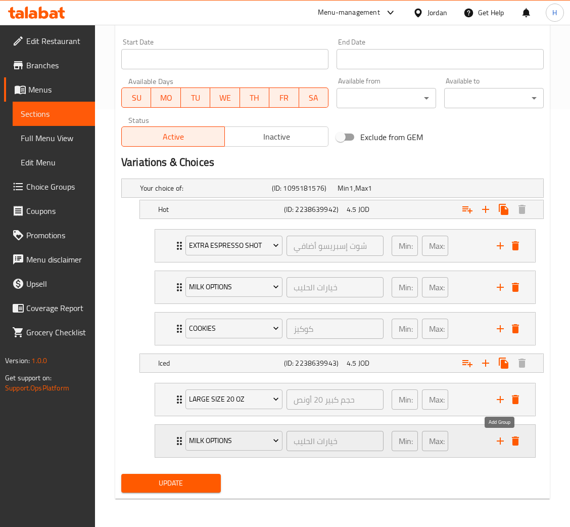
click at [499, 442] on icon "add" at bounding box center [501, 441] width 12 height 12
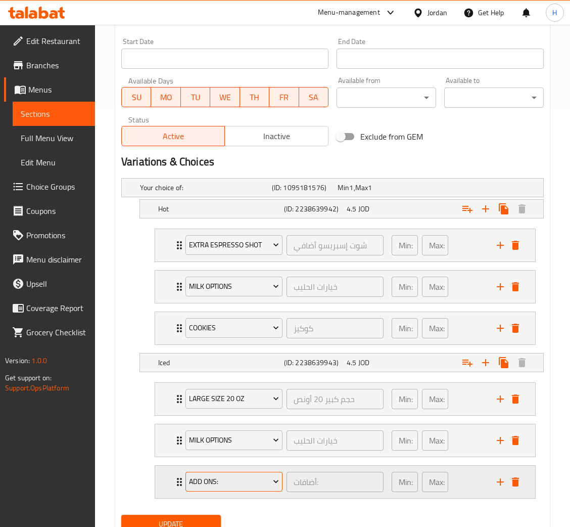
click at [245, 484] on span "Add Ons:" at bounding box center [234, 481] width 90 height 13
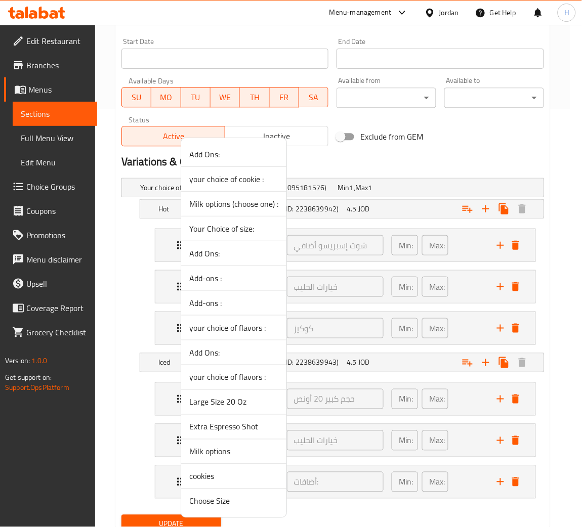
click at [238, 481] on span "cookies" at bounding box center [233, 476] width 89 height 12
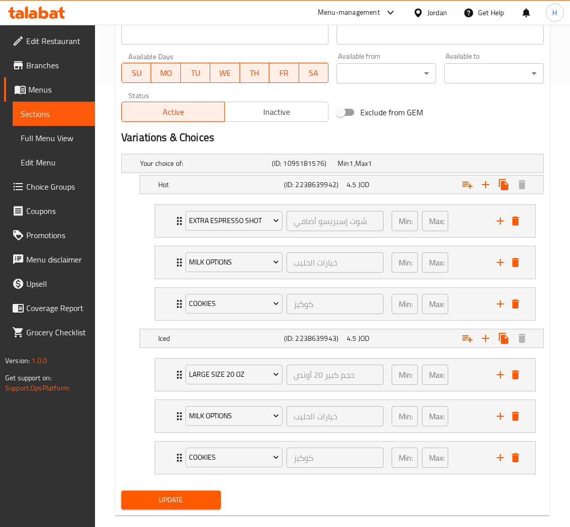
scroll to position [460, 0]
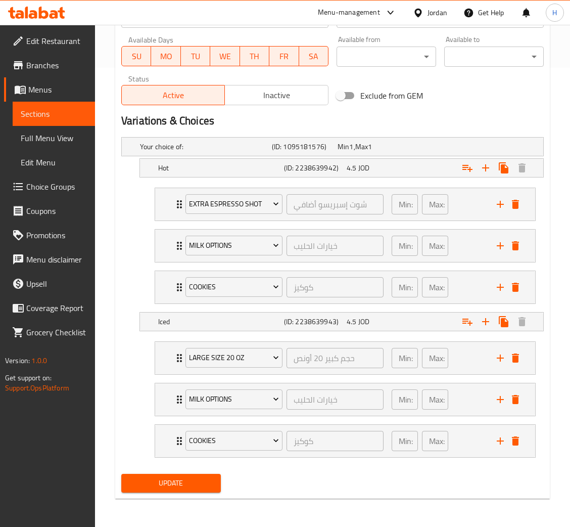
click at [183, 485] on span "Update" at bounding box center [170, 483] width 83 height 13
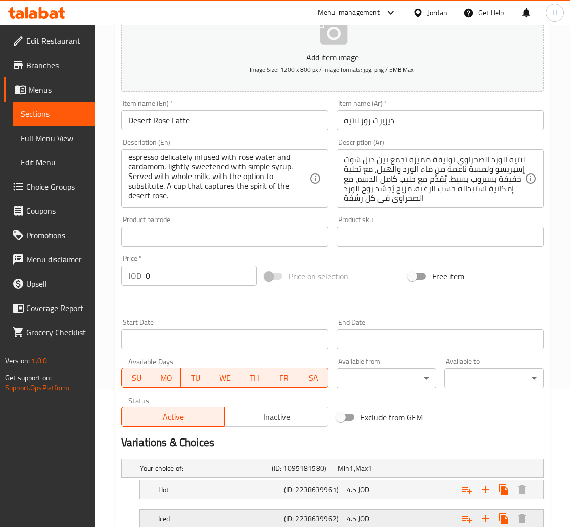
scroll to position [210, 0]
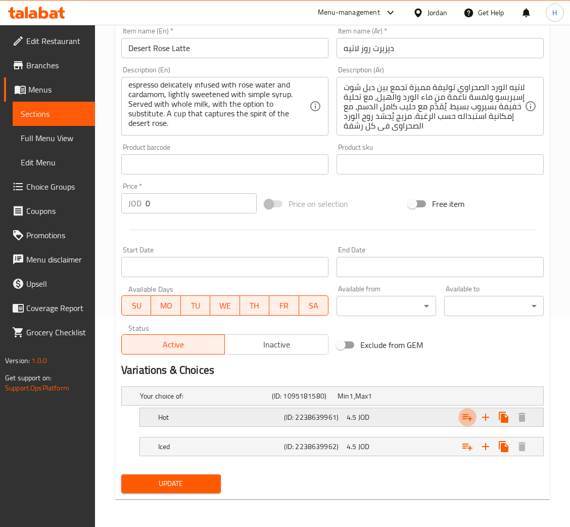
click at [467, 417] on icon "Expand" at bounding box center [468, 417] width 10 height 7
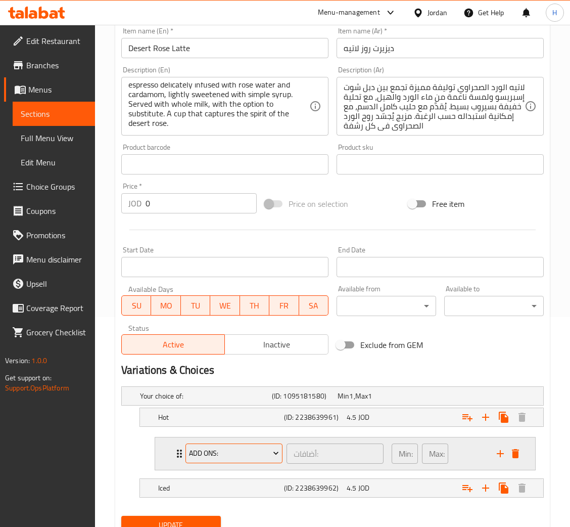
click at [245, 455] on span "Add Ons:" at bounding box center [234, 453] width 90 height 13
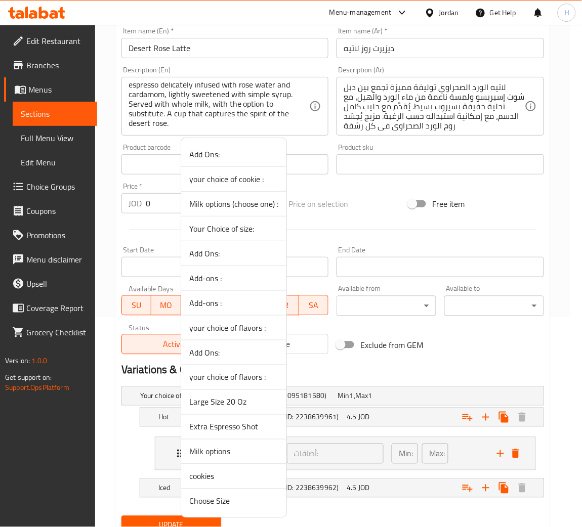
click at [378, 374] on div at bounding box center [291, 263] width 582 height 527
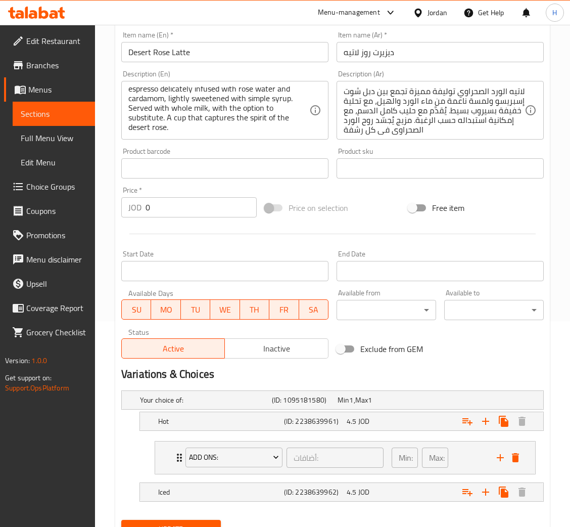
scroll to position [251, 0]
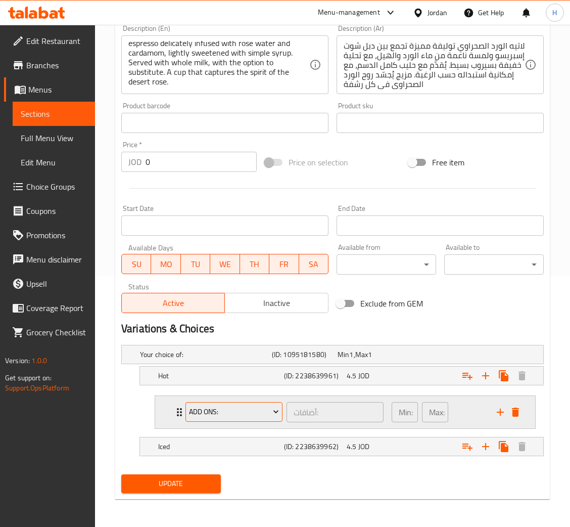
click at [245, 411] on span "Add Ons:" at bounding box center [234, 412] width 90 height 13
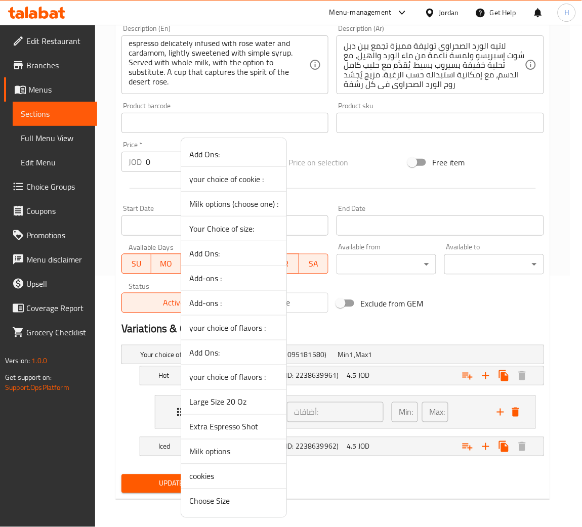
click at [351, 495] on div at bounding box center [291, 263] width 582 height 527
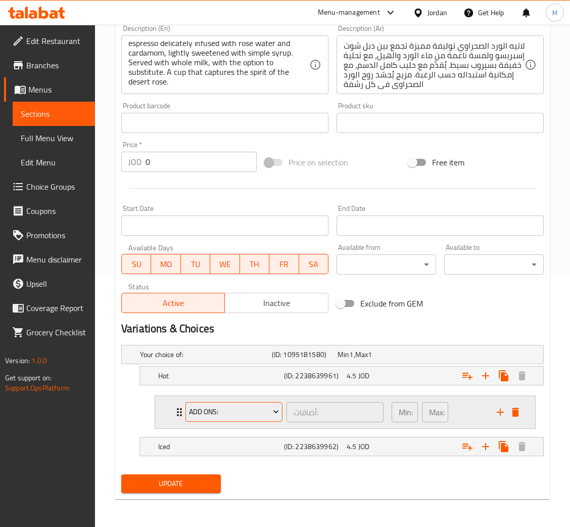
click at [245, 417] on span "Add Ons:" at bounding box center [234, 412] width 90 height 13
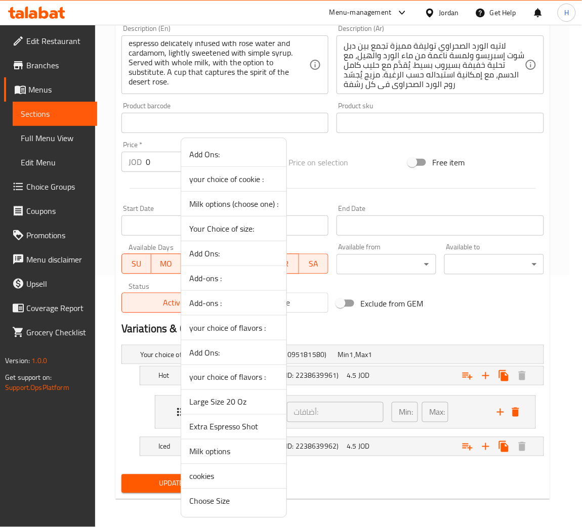
click at [388, 327] on div at bounding box center [291, 263] width 582 height 527
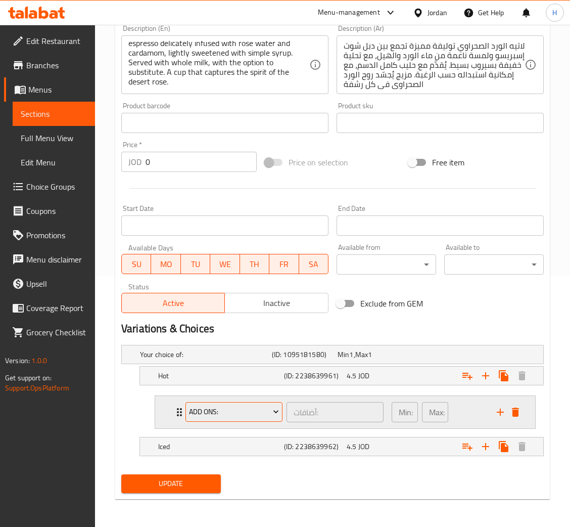
click at [239, 407] on span "Add Ons:" at bounding box center [234, 412] width 90 height 13
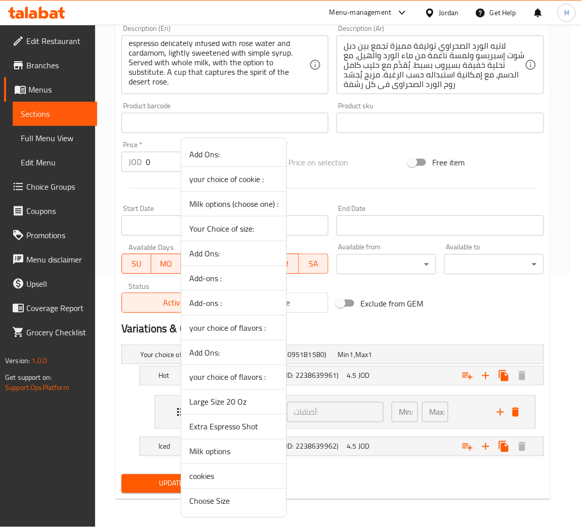
click at [224, 427] on span "Extra Espresso Shot" at bounding box center [233, 427] width 89 height 12
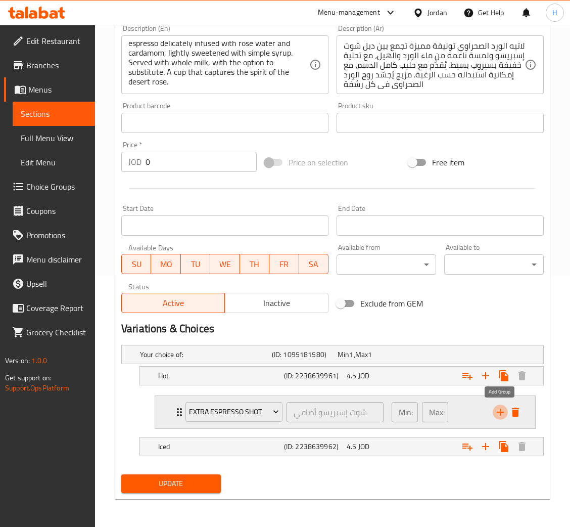
click at [500, 412] on icon "add" at bounding box center [500, 412] width 7 height 7
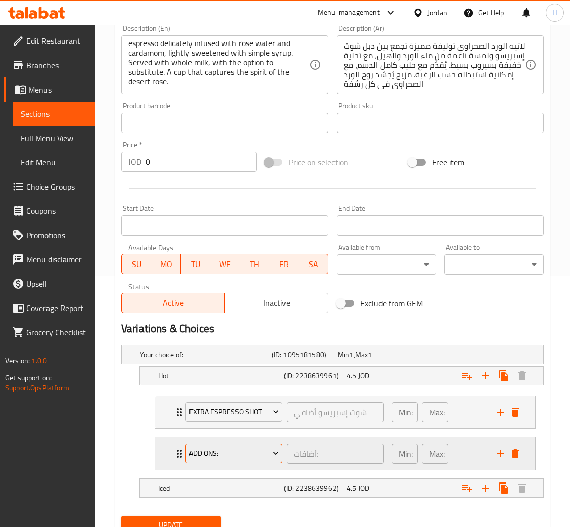
click at [257, 457] on span "Add Ons:" at bounding box center [234, 453] width 90 height 13
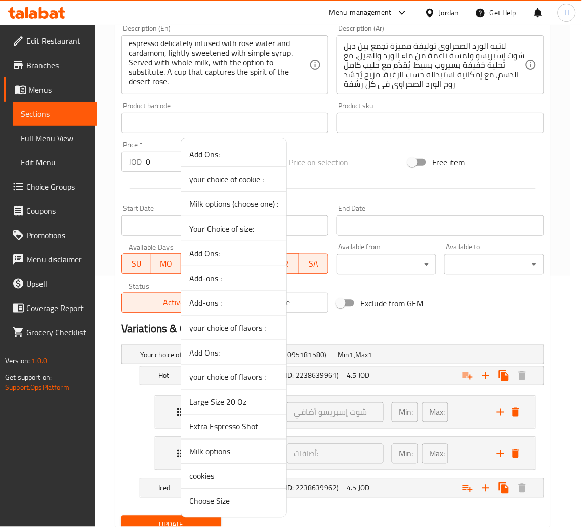
click at [242, 450] on span "Milk options" at bounding box center [233, 452] width 89 height 12
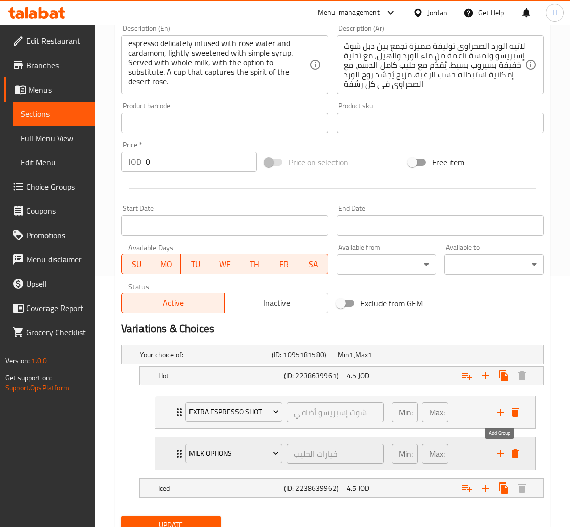
click at [502, 451] on icon "add" at bounding box center [501, 454] width 12 height 12
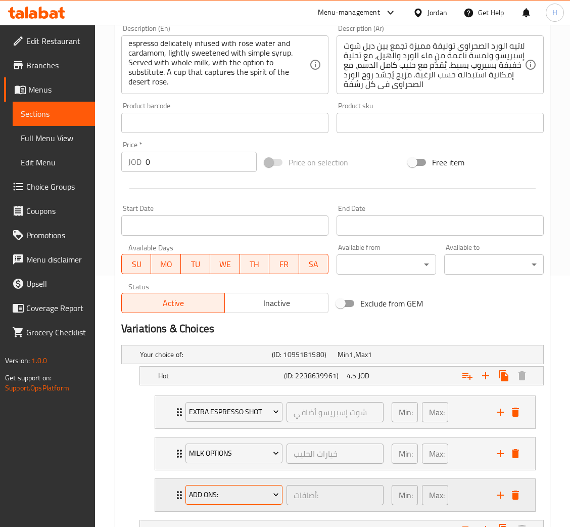
click at [240, 496] on span "Add Ons:" at bounding box center [234, 495] width 90 height 13
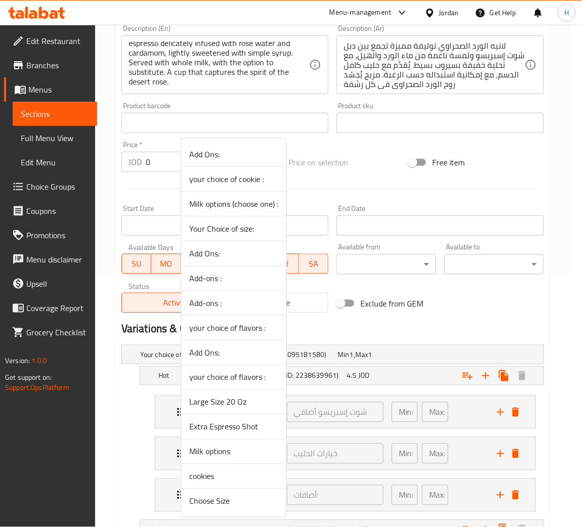
click at [230, 481] on span "cookies" at bounding box center [233, 476] width 89 height 12
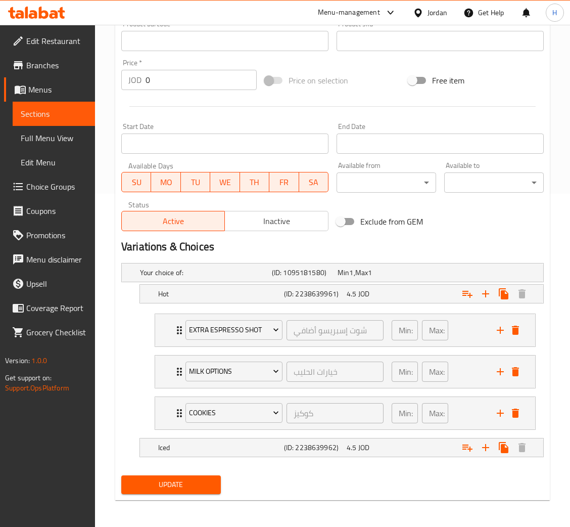
scroll to position [335, 0]
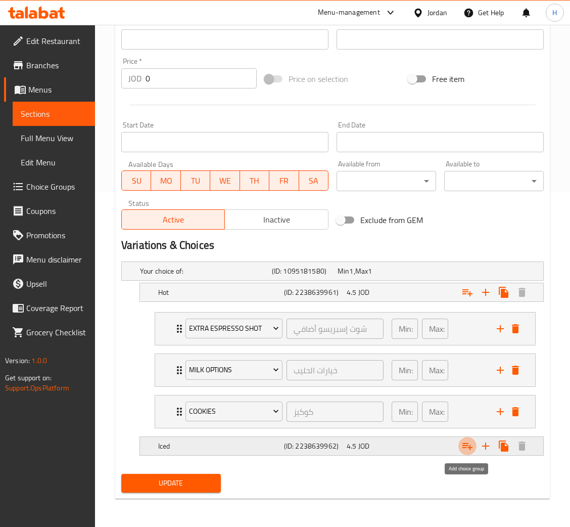
click at [462, 449] on icon "Expand" at bounding box center [468, 446] width 12 height 12
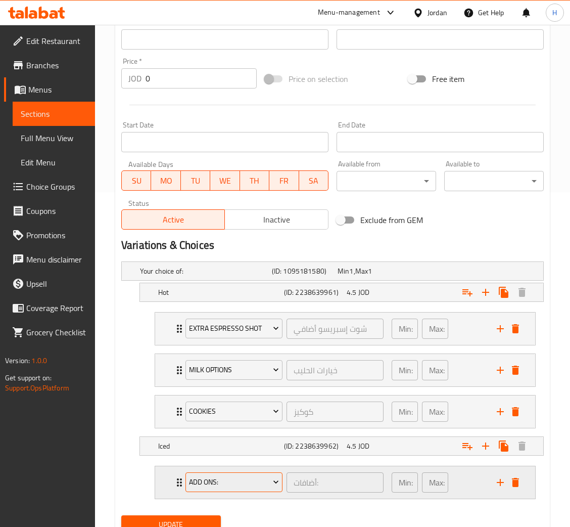
click at [212, 489] on span "Add Ons:" at bounding box center [234, 482] width 90 height 13
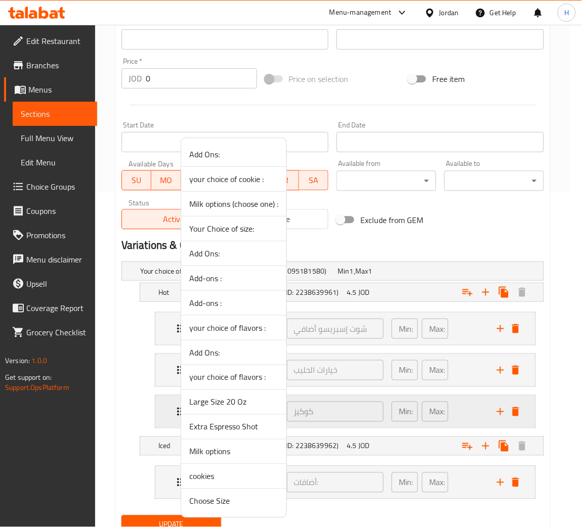
click at [224, 397] on span "Large Size 20 Oz" at bounding box center [233, 402] width 89 height 12
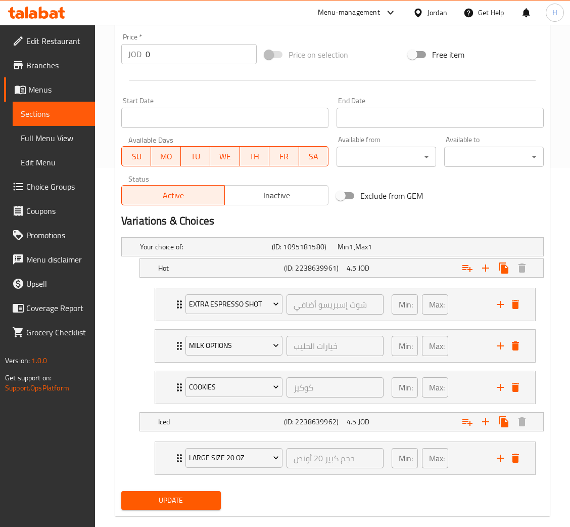
scroll to position [377, 0]
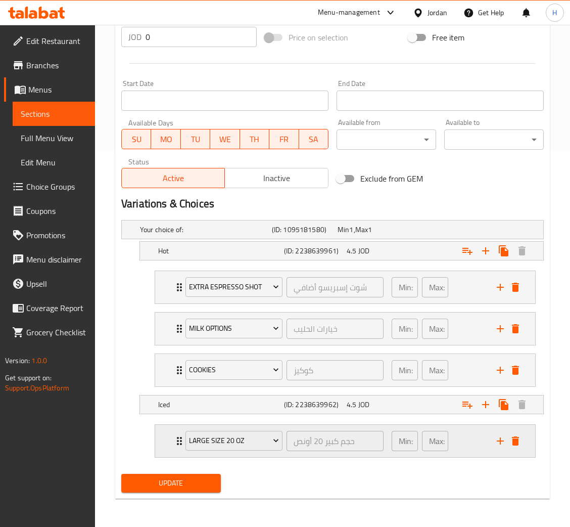
click at [499, 442] on icon "add" at bounding box center [501, 441] width 12 height 12
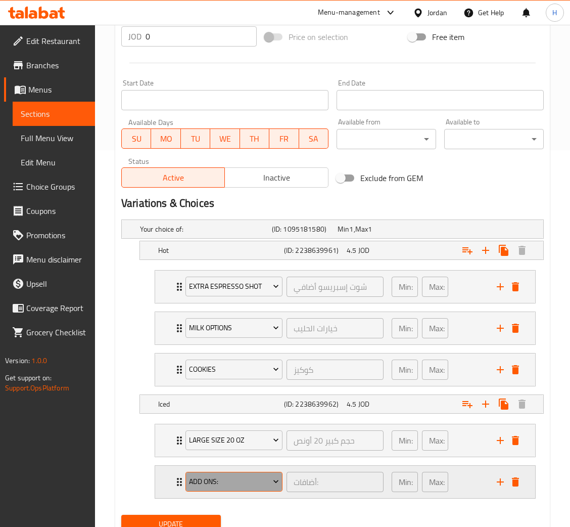
click at [224, 488] on span "Add Ons:" at bounding box center [234, 481] width 90 height 13
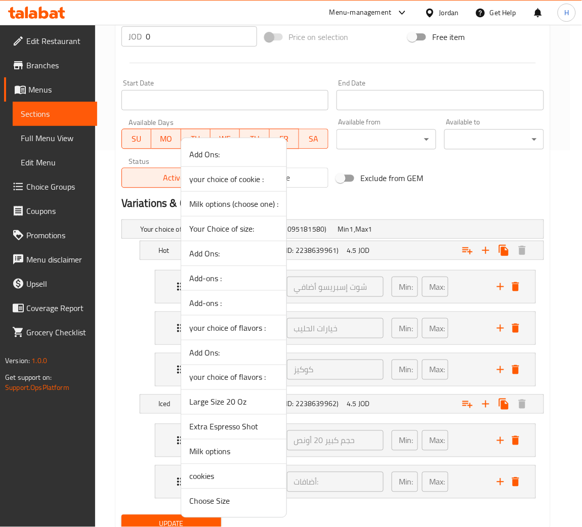
click at [247, 449] on span "Milk options" at bounding box center [233, 452] width 89 height 12
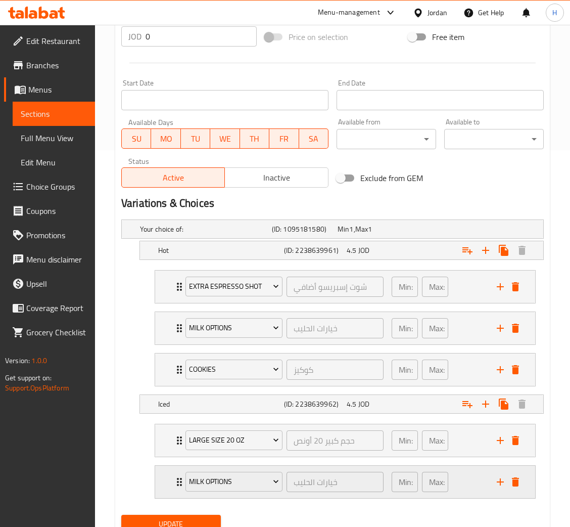
click at [498, 484] on icon "add" at bounding box center [501, 482] width 12 height 12
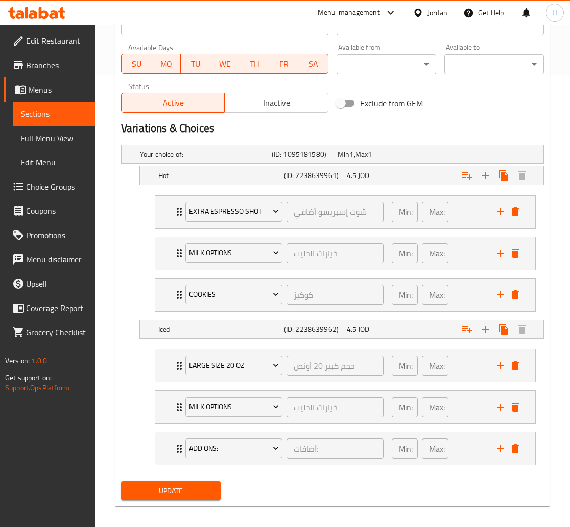
scroll to position [453, 0]
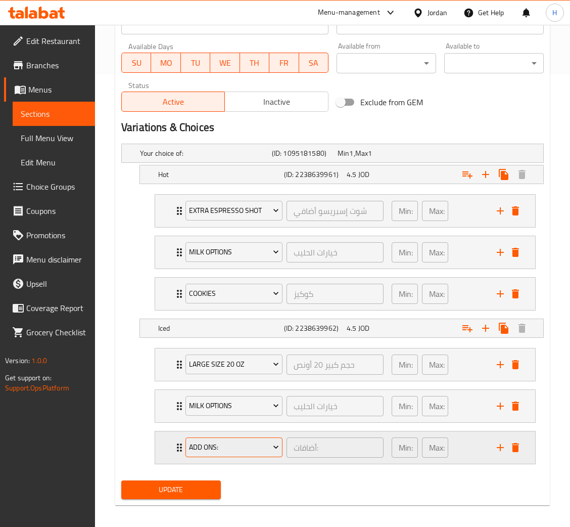
click at [239, 458] on button "Add Ons:" at bounding box center [234, 447] width 97 height 20
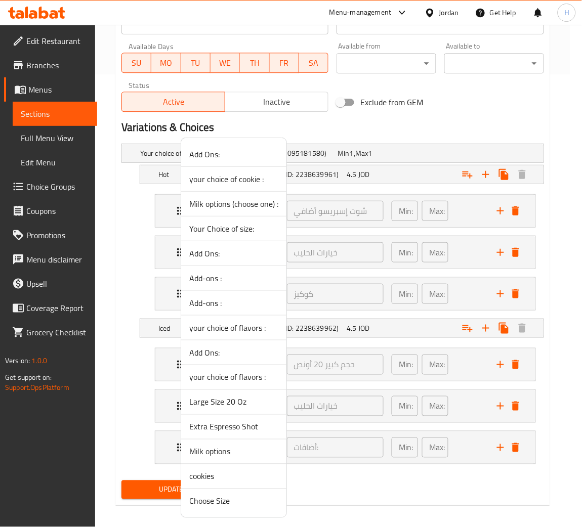
click at [223, 479] on span "cookies" at bounding box center [233, 476] width 89 height 12
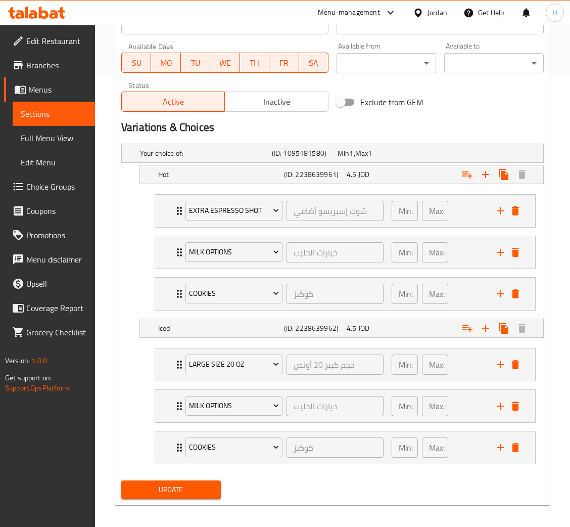
drag, startPoint x: 168, startPoint y: 490, endPoint x: 168, endPoint y: 485, distance: 5.1
click at [167, 486] on span "Update" at bounding box center [170, 489] width 83 height 13
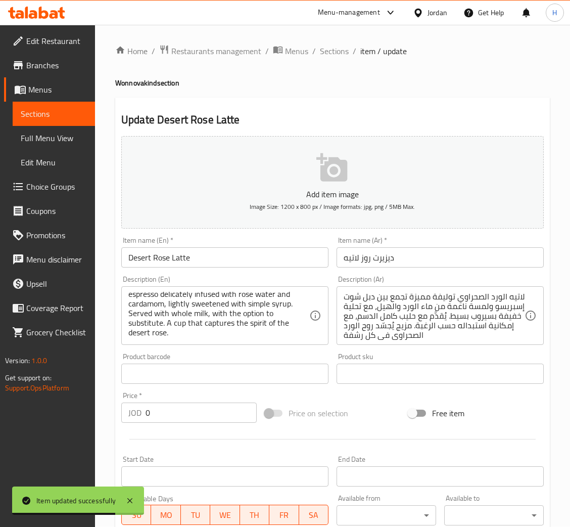
scroll to position [0, 0]
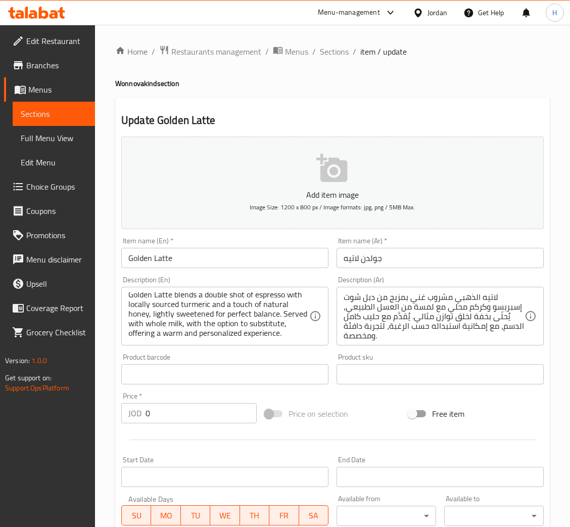
scroll to position [210, 0]
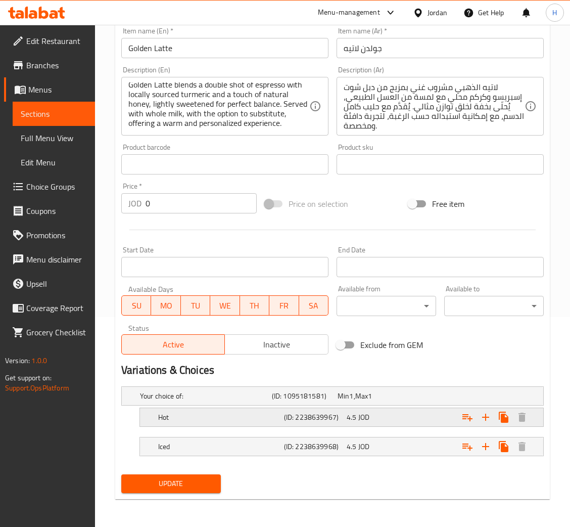
click at [459, 417] on button "Expand" at bounding box center [468, 417] width 18 height 18
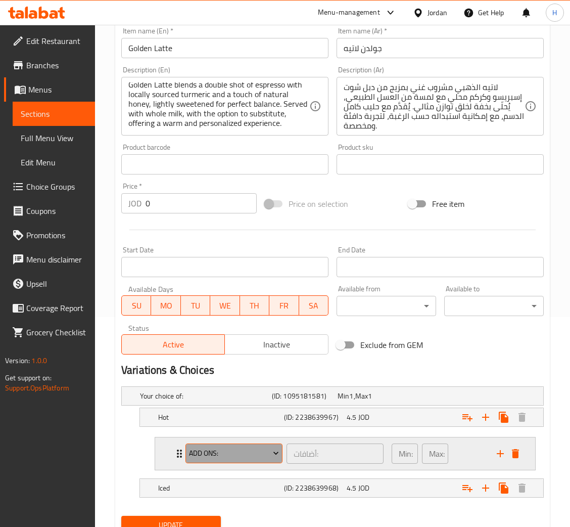
click at [241, 449] on span "Add Ons:" at bounding box center [234, 453] width 90 height 13
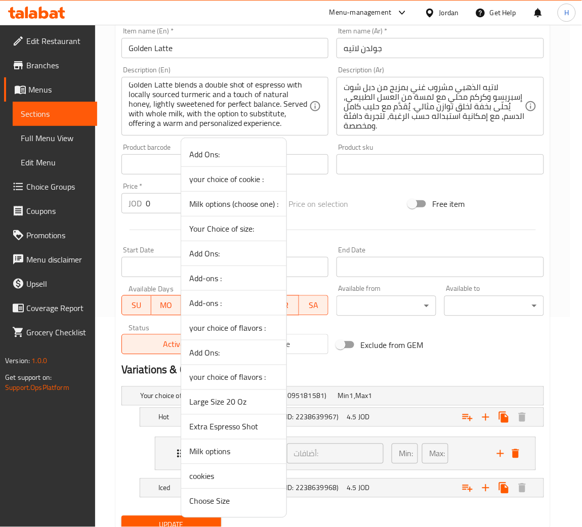
click at [253, 431] on span "Extra Espresso Shot" at bounding box center [233, 427] width 89 height 12
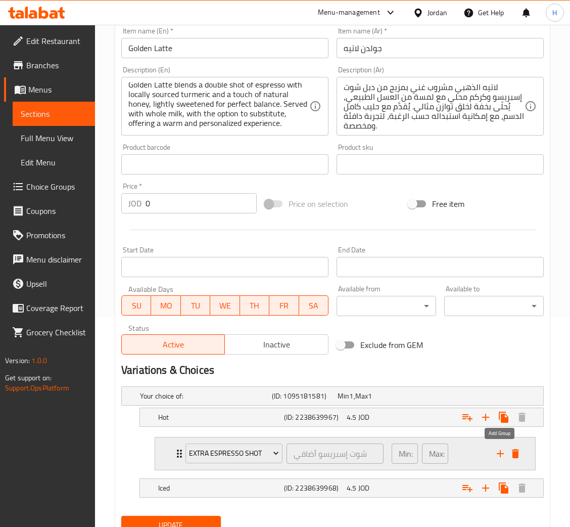
click at [495, 455] on icon "add" at bounding box center [501, 454] width 12 height 12
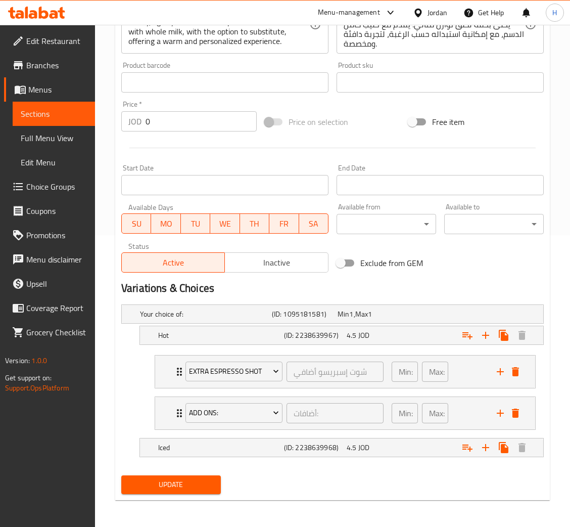
scroll to position [293, 0]
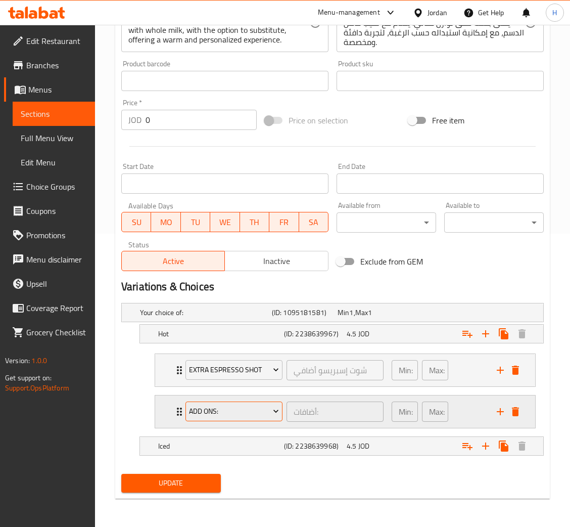
click at [231, 418] on button "Add Ons:" at bounding box center [234, 412] width 97 height 20
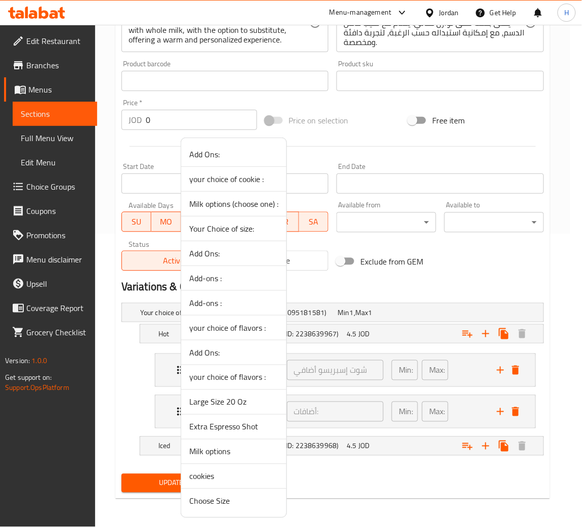
click at [429, 284] on div at bounding box center [291, 263] width 582 height 527
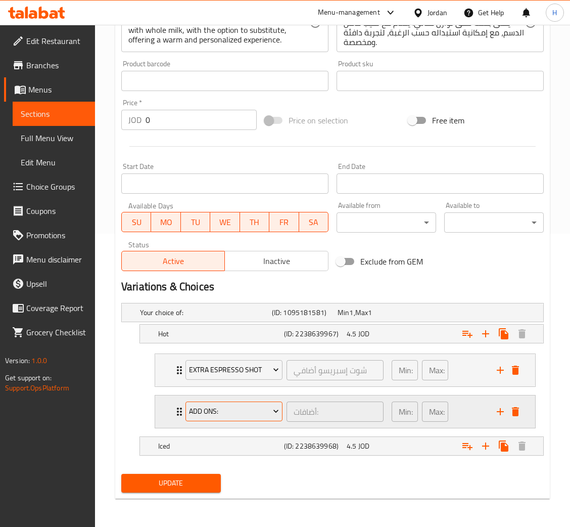
click at [270, 409] on span "Add Ons:" at bounding box center [234, 411] width 90 height 13
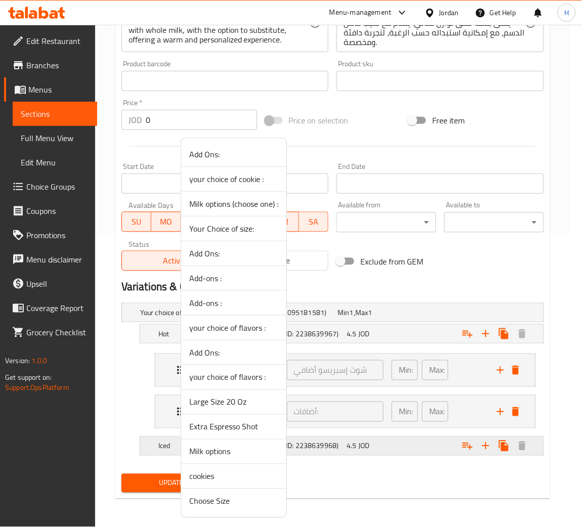
click at [239, 455] on span "Milk options" at bounding box center [233, 452] width 89 height 12
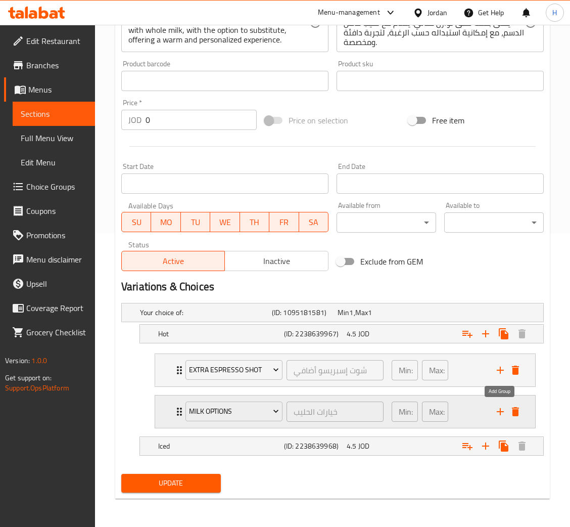
click at [497, 414] on icon "add" at bounding box center [501, 412] width 12 height 12
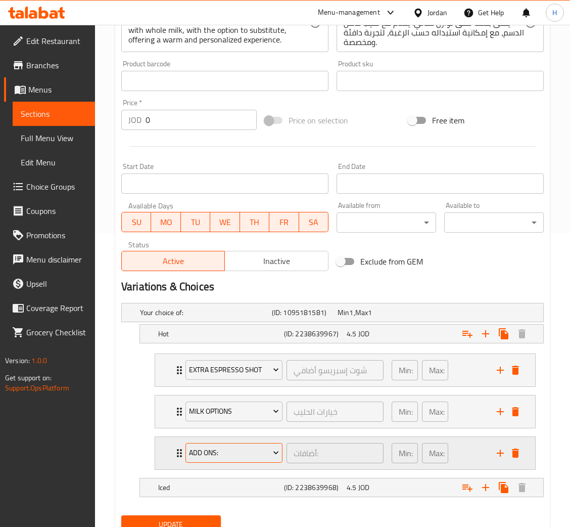
click at [245, 445] on button "Add Ons:" at bounding box center [234, 453] width 97 height 20
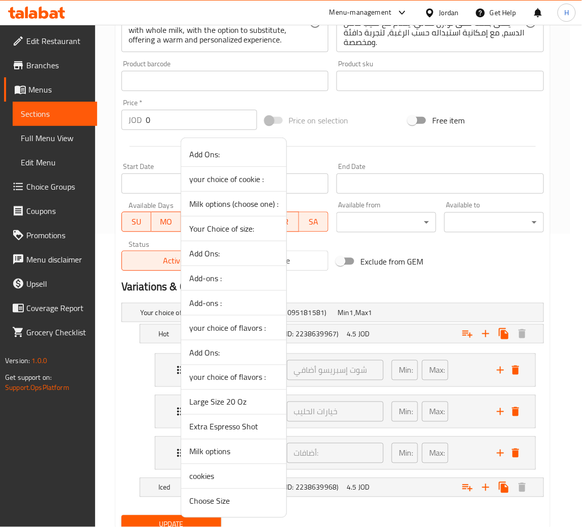
click at [227, 479] on span "cookies" at bounding box center [233, 476] width 89 height 12
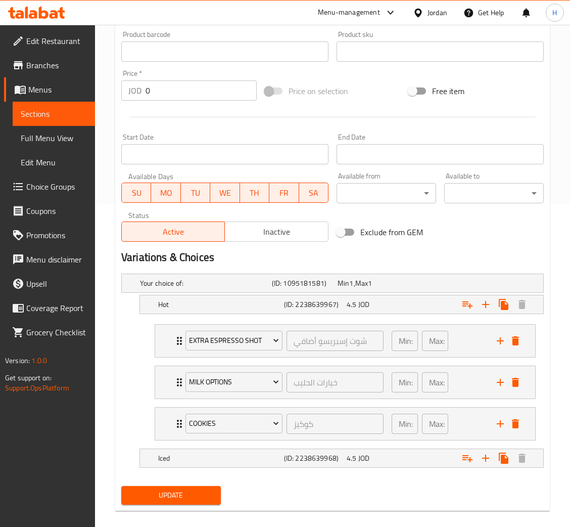
scroll to position [335, 0]
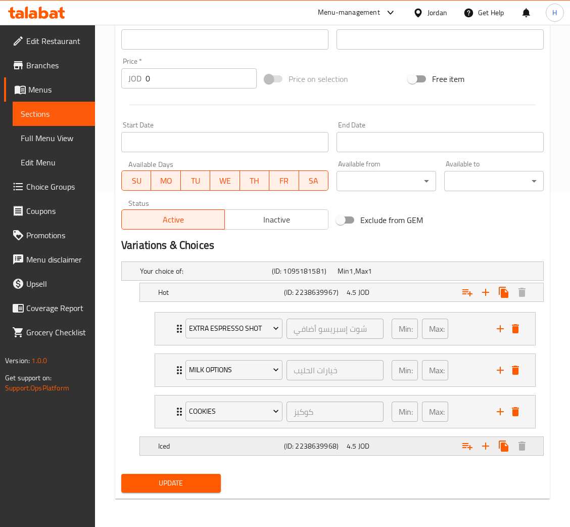
click at [466, 296] on icon "Expand" at bounding box center [468, 292] width 10 height 7
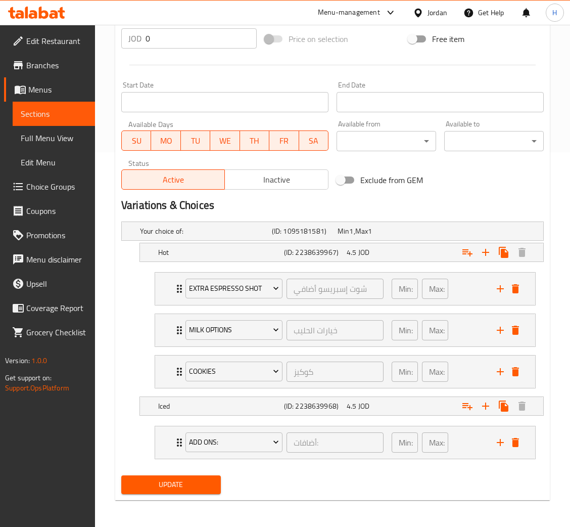
scroll to position [377, 0]
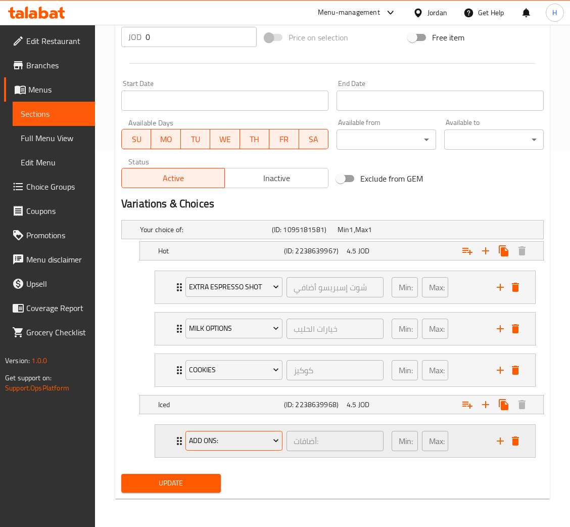
click at [243, 432] on button "Add Ons:" at bounding box center [234, 441] width 97 height 20
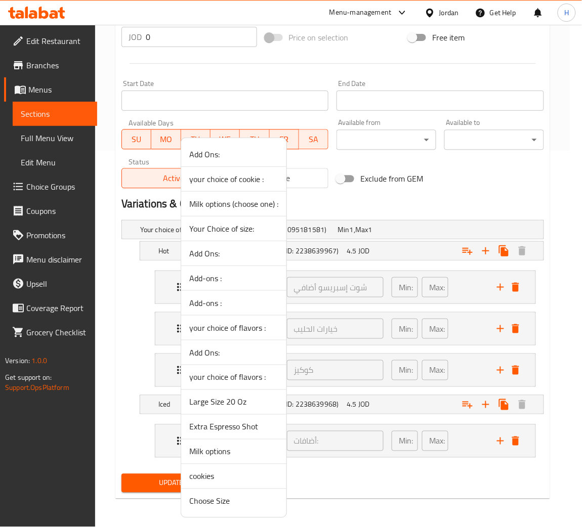
click at [238, 406] on span "Large Size 20 Oz" at bounding box center [233, 402] width 89 height 12
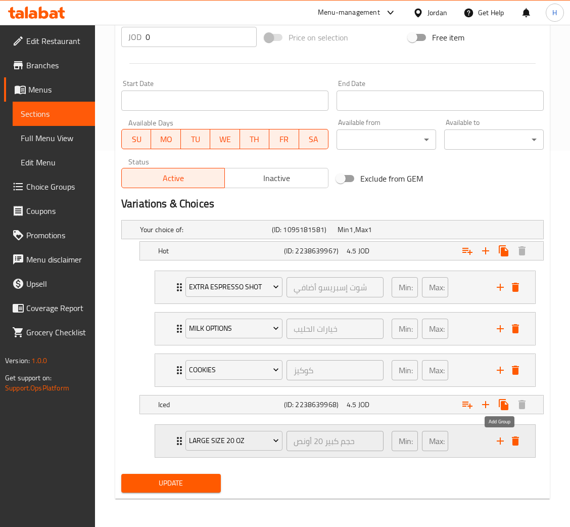
click at [498, 442] on icon "add" at bounding box center [501, 441] width 12 height 12
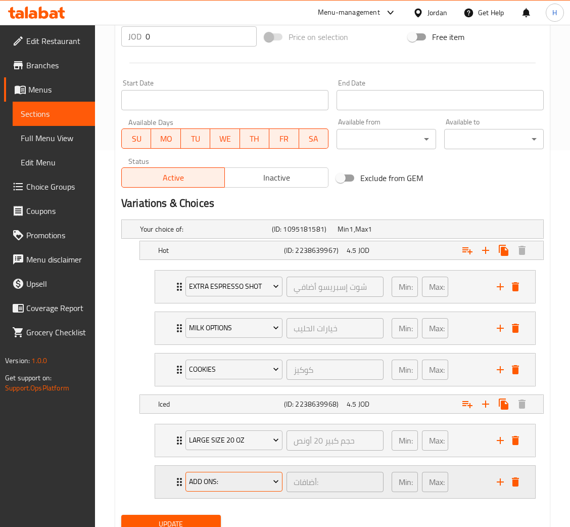
click at [254, 485] on span "Add Ons:" at bounding box center [234, 481] width 90 height 13
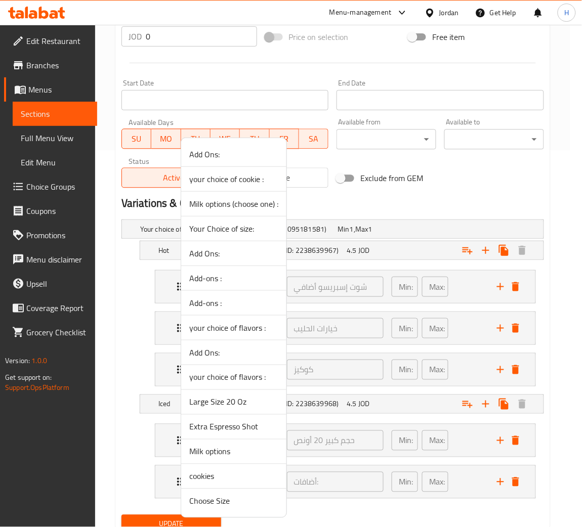
click at [241, 456] on span "Milk options" at bounding box center [233, 452] width 89 height 12
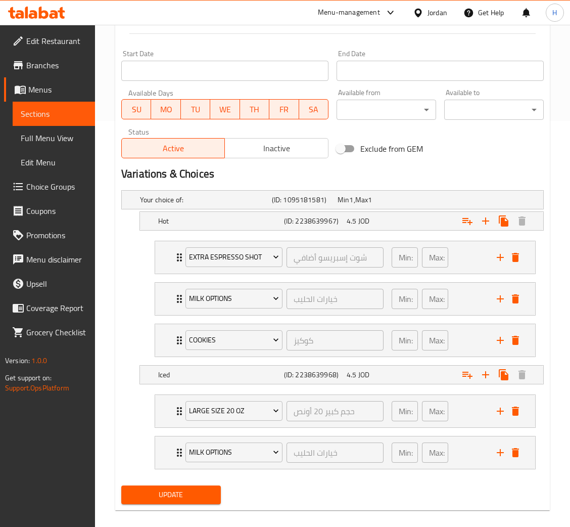
scroll to position [418, 0]
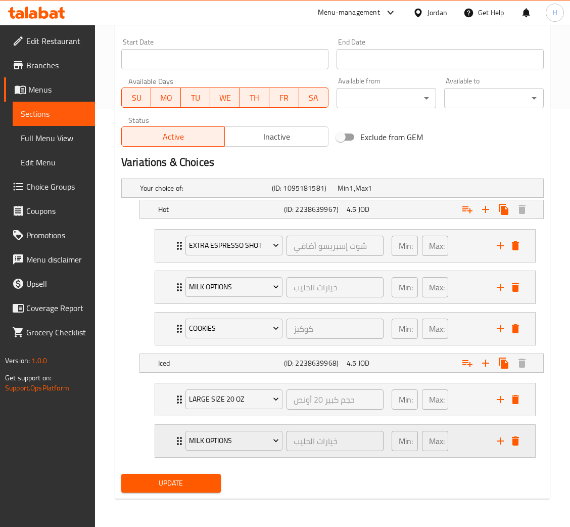
click at [496, 439] on icon "add" at bounding box center [501, 441] width 12 height 12
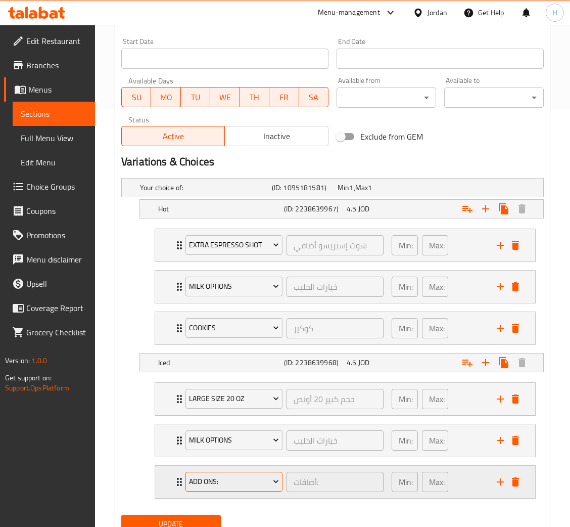
click at [240, 482] on span "Add Ons:" at bounding box center [234, 481] width 90 height 13
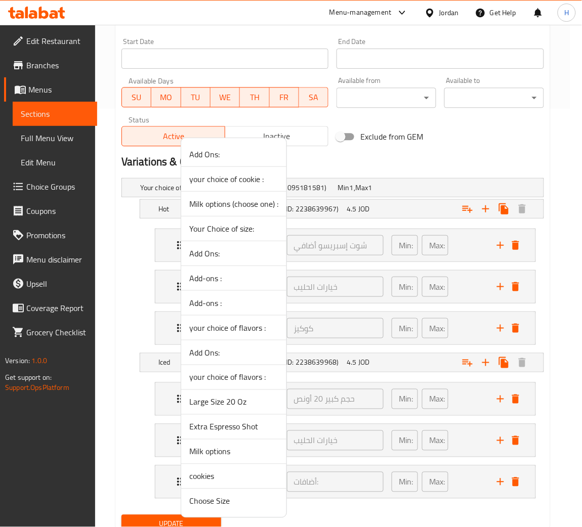
click at [230, 485] on li "cookies" at bounding box center [233, 476] width 105 height 25
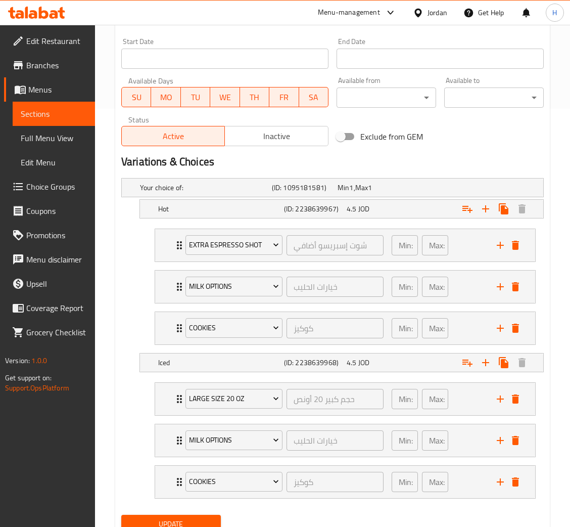
click at [184, 522] on span "Update" at bounding box center [170, 524] width 83 height 13
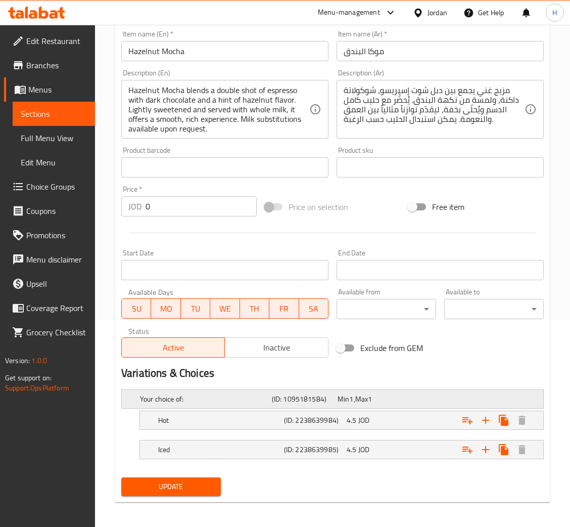
scroll to position [210, 0]
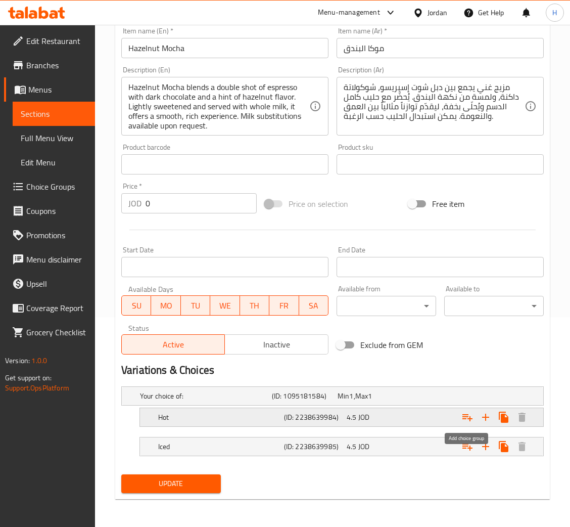
click at [466, 417] on icon "Expand" at bounding box center [468, 417] width 10 height 7
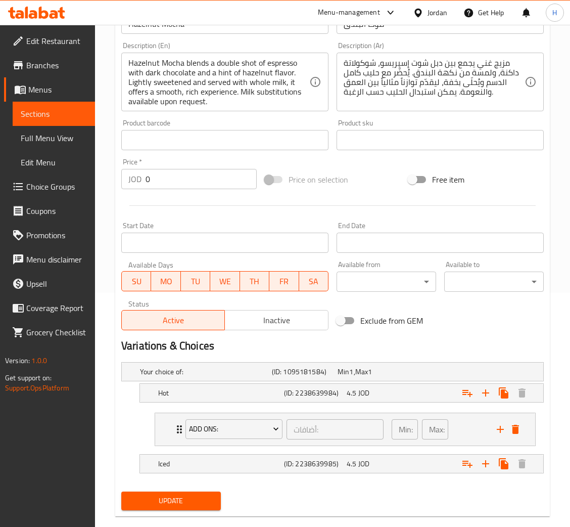
scroll to position [251, 0]
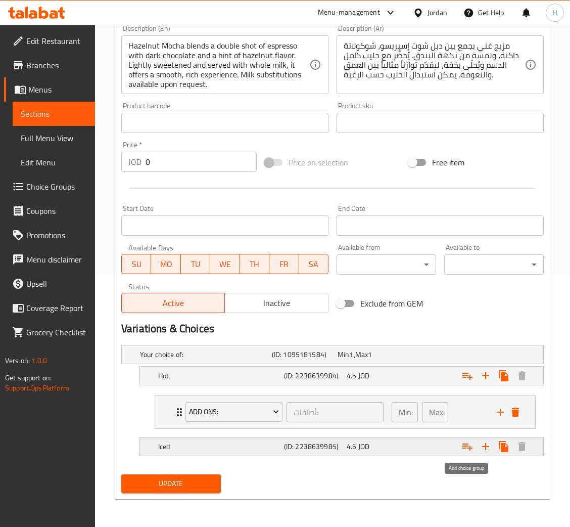
click at [466, 448] on icon "Expand" at bounding box center [468, 446] width 12 height 12
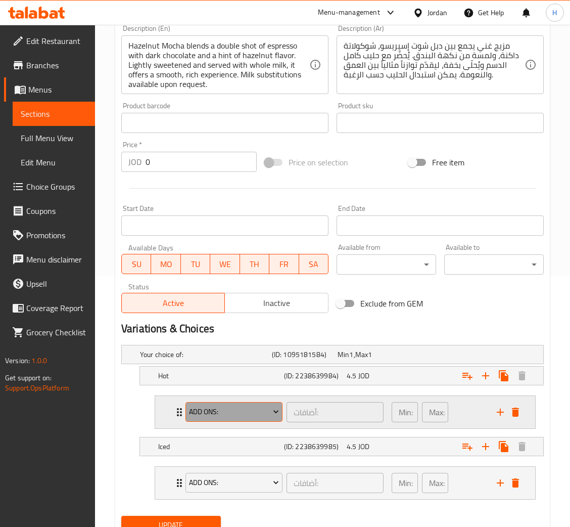
click at [259, 414] on span "Add Ons:" at bounding box center [234, 412] width 90 height 13
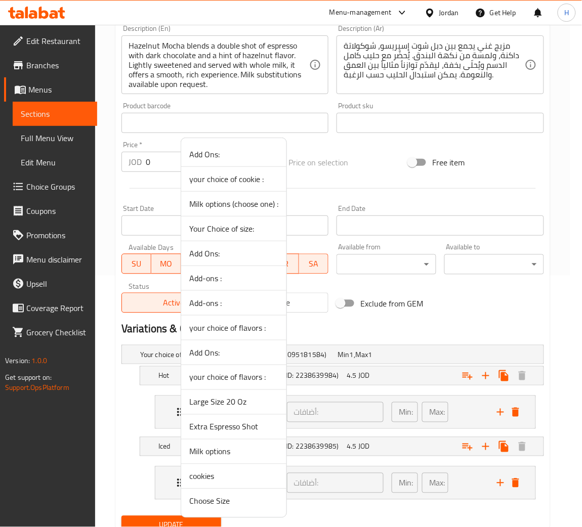
click at [526, 309] on div at bounding box center [291, 263] width 582 height 527
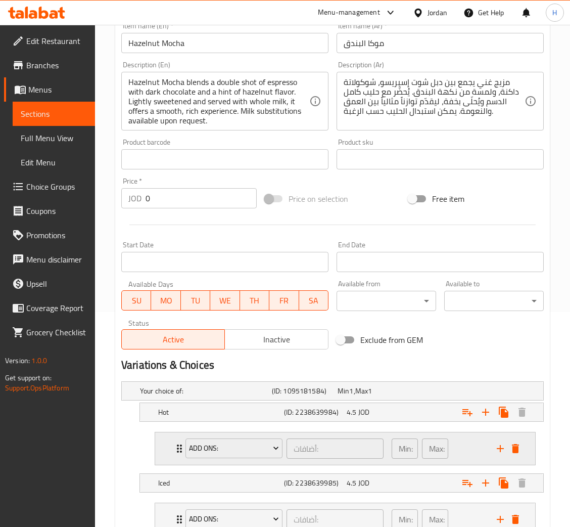
scroll to position [293, 0]
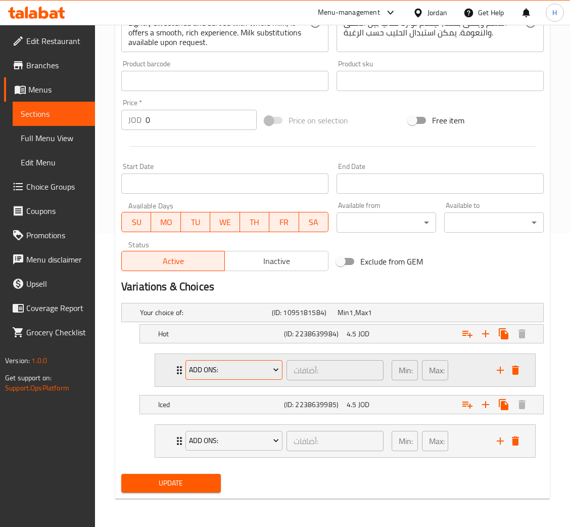
click at [254, 366] on span "Add Ons:" at bounding box center [234, 370] width 90 height 13
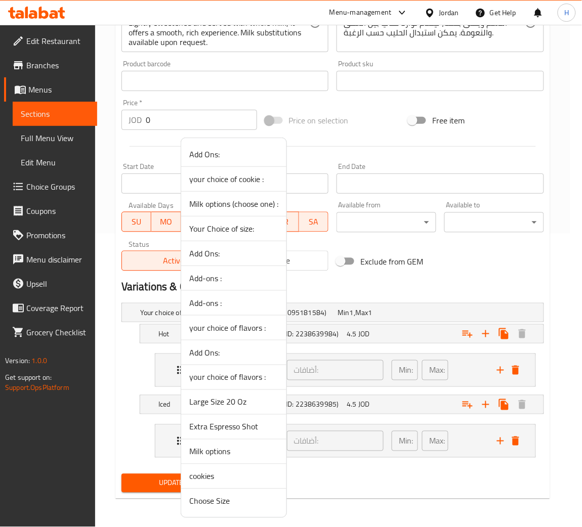
click at [244, 424] on span "Extra Espresso Shot" at bounding box center [233, 427] width 89 height 12
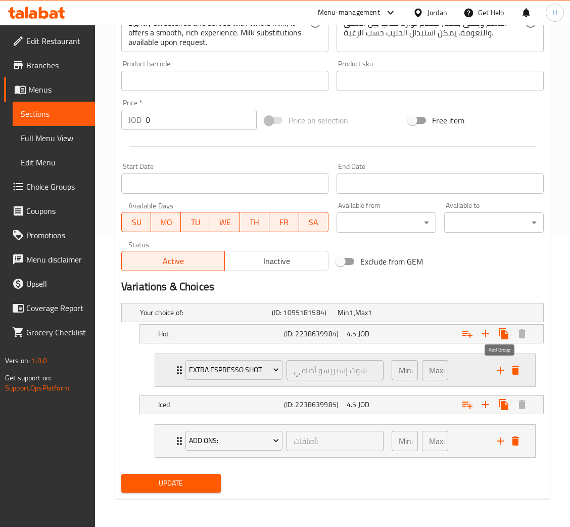
click at [497, 369] on icon "add" at bounding box center [501, 370] width 12 height 12
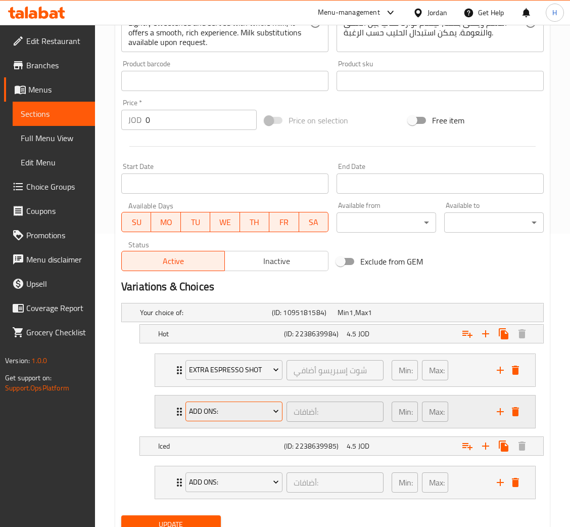
click at [208, 411] on span "Add Ons:" at bounding box center [234, 411] width 90 height 13
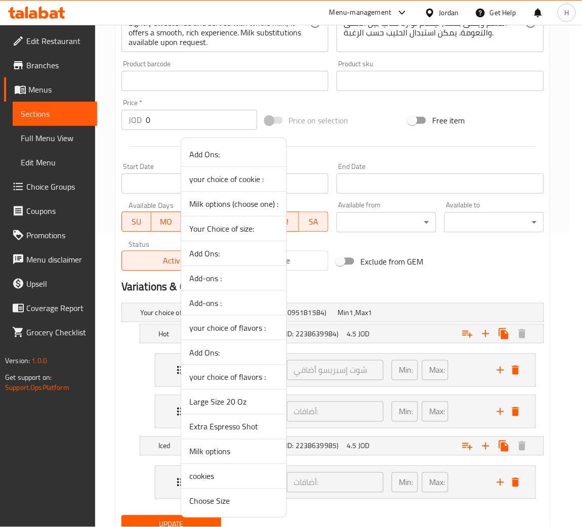
click at [238, 451] on span "Milk options" at bounding box center [233, 452] width 89 height 12
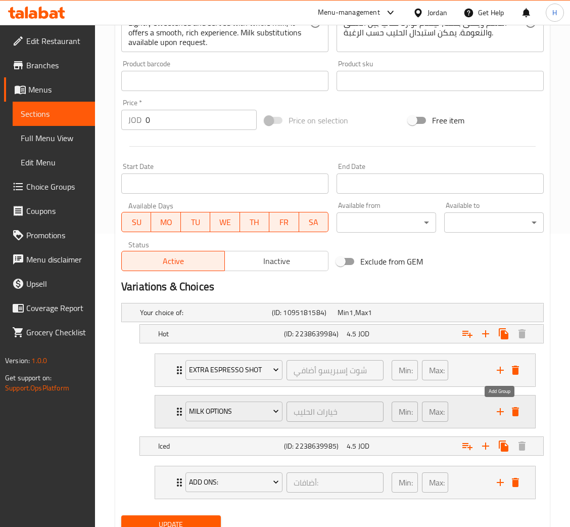
click at [497, 411] on icon "add" at bounding box center [501, 412] width 12 height 12
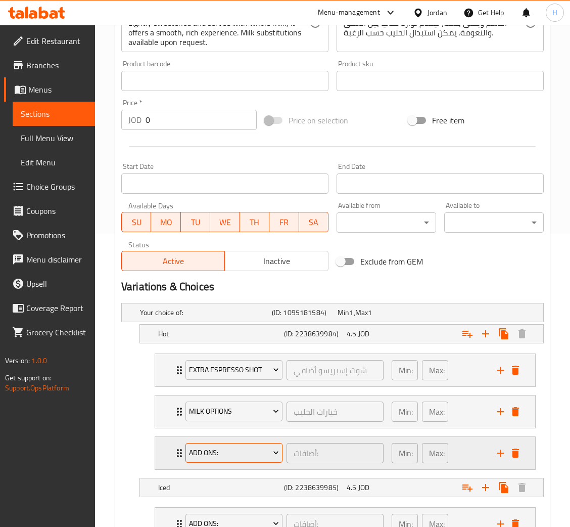
click at [260, 454] on span "Add Ons:" at bounding box center [234, 453] width 90 height 13
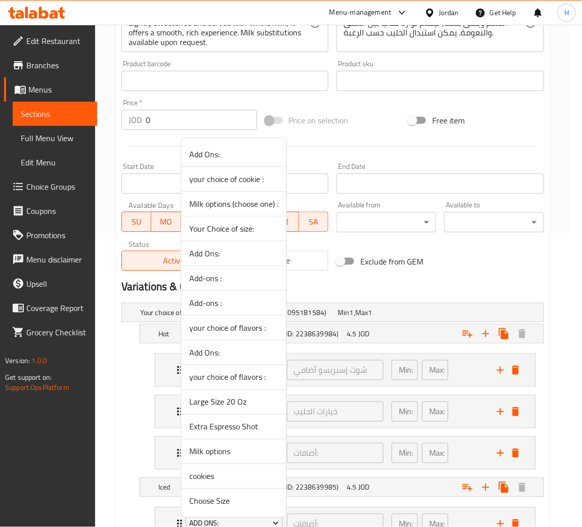
click at [227, 479] on span "cookies" at bounding box center [233, 476] width 89 height 12
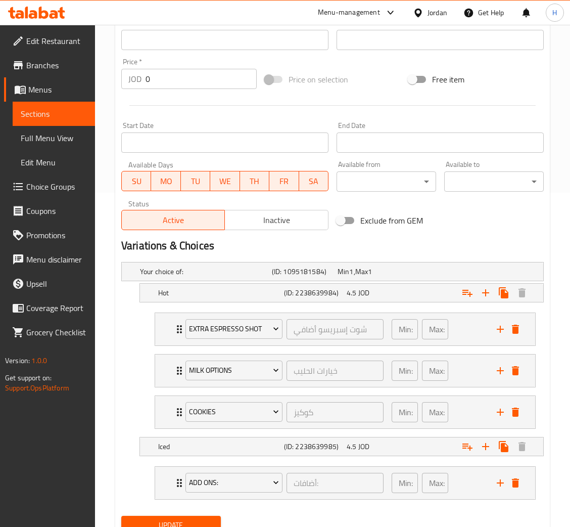
scroll to position [377, 0]
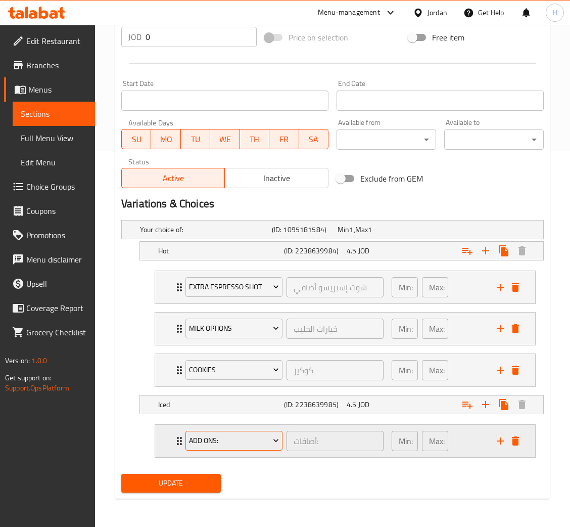
click at [248, 443] on span "Add Ons:" at bounding box center [234, 440] width 90 height 13
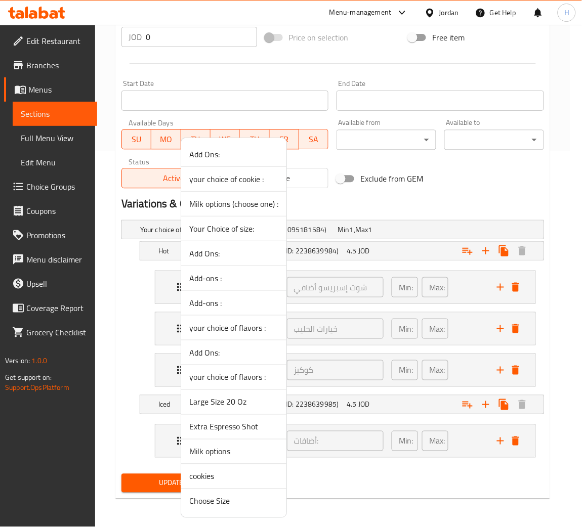
click at [245, 403] on span "Large Size 20 Oz" at bounding box center [233, 402] width 89 height 12
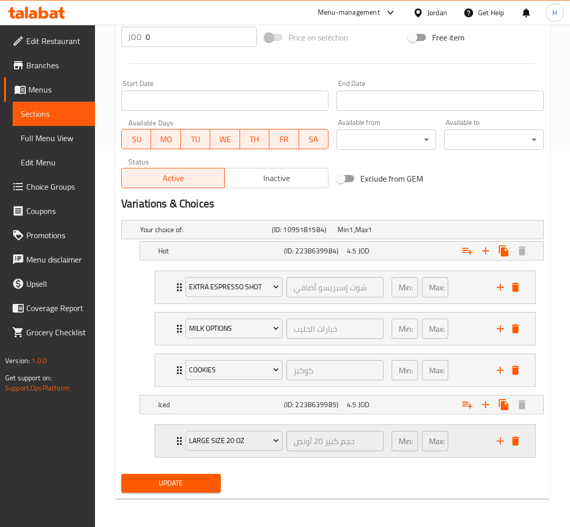
click at [499, 441] on icon "add" at bounding box center [500, 440] width 7 height 7
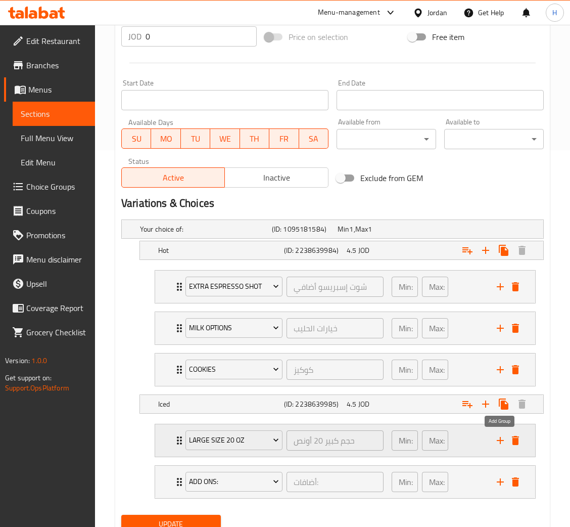
click at [499, 441] on icon "add" at bounding box center [500, 440] width 7 height 7
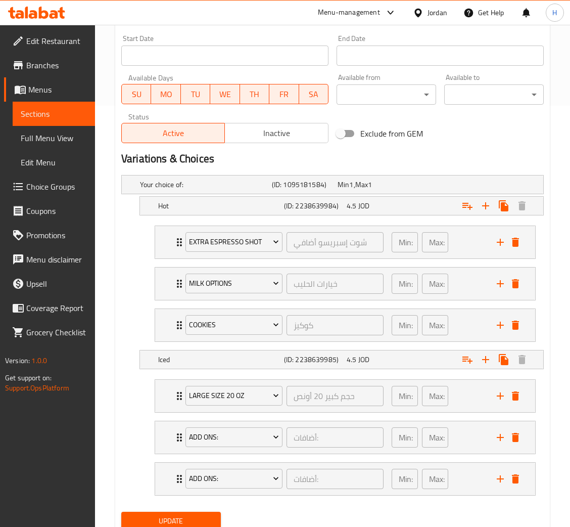
scroll to position [453, 0]
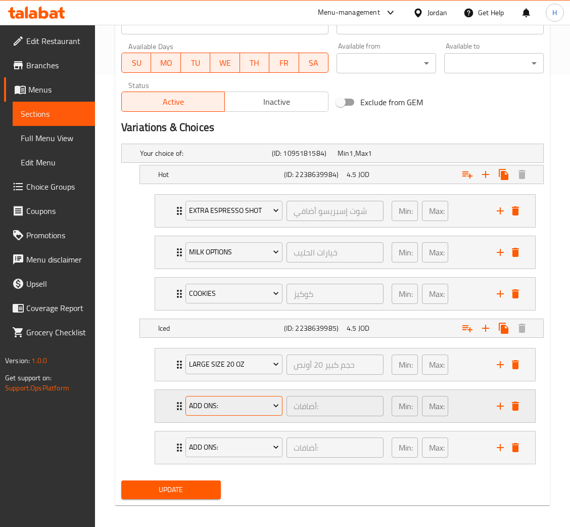
click at [230, 415] on button "Add Ons:" at bounding box center [234, 406] width 97 height 20
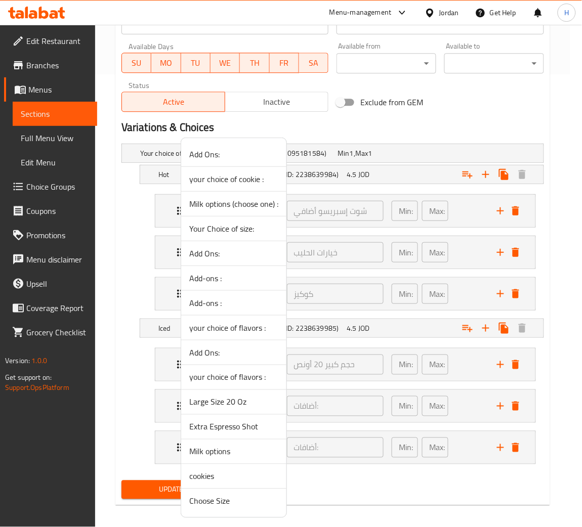
click at [220, 451] on span "Milk options" at bounding box center [233, 452] width 89 height 12
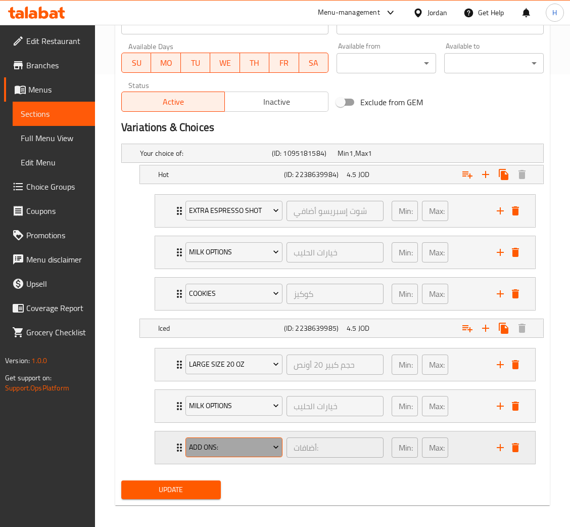
click at [230, 451] on span "Add Ons:" at bounding box center [234, 447] width 90 height 13
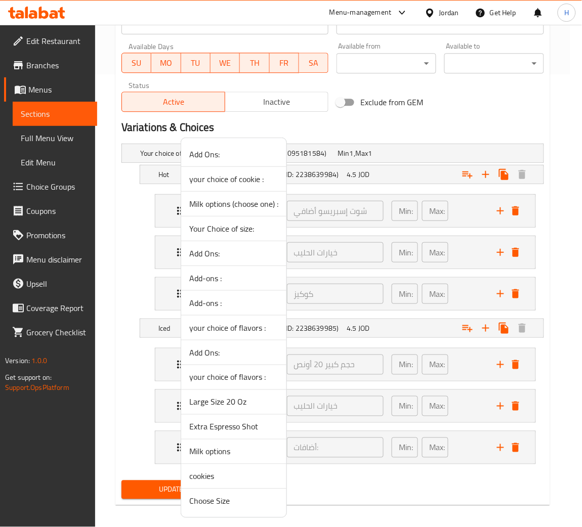
click at [251, 476] on span "cookies" at bounding box center [233, 476] width 89 height 12
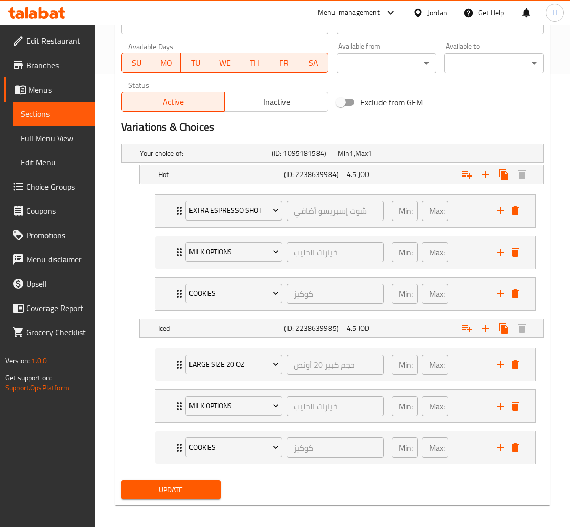
click at [195, 491] on span "Update" at bounding box center [170, 489] width 83 height 13
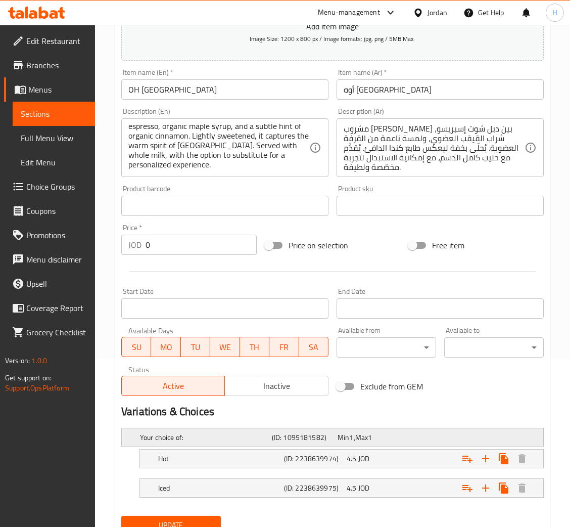
scroll to position [210, 0]
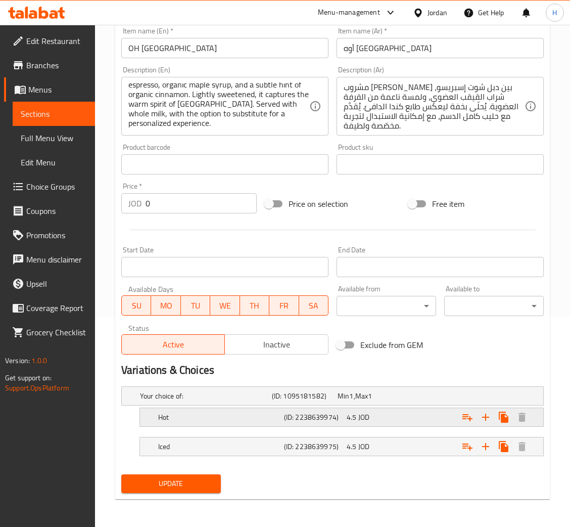
click at [471, 417] on icon "Expand" at bounding box center [468, 417] width 12 height 12
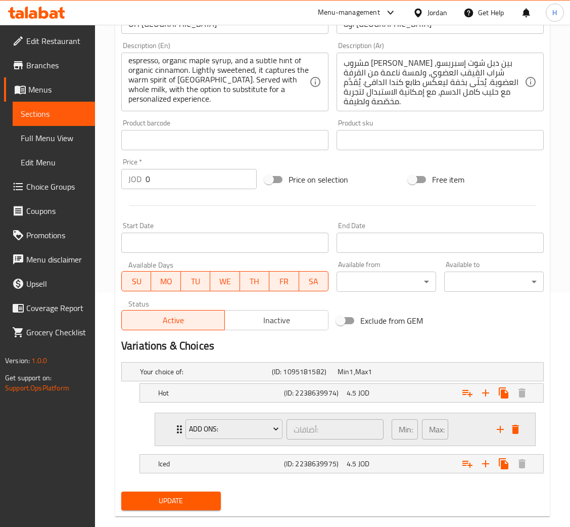
scroll to position [251, 0]
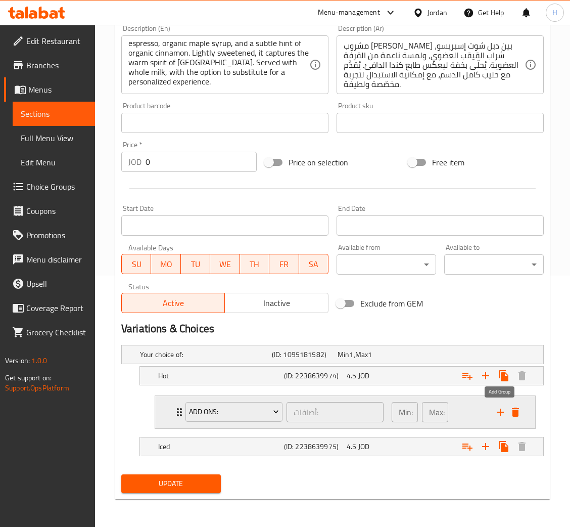
click at [501, 409] on icon "add" at bounding box center [501, 412] width 12 height 12
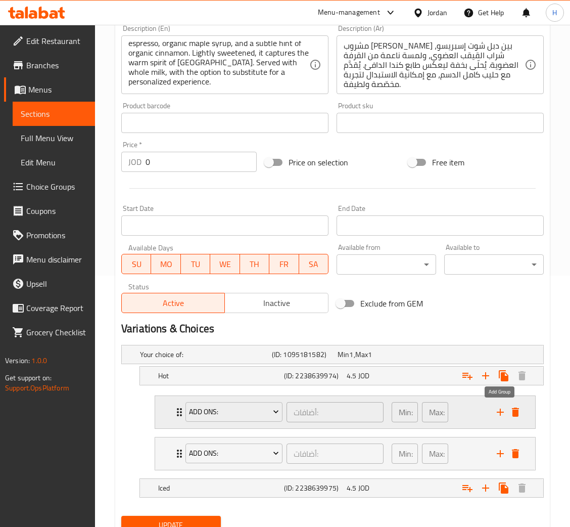
click at [499, 410] on icon "add" at bounding box center [501, 412] width 12 height 12
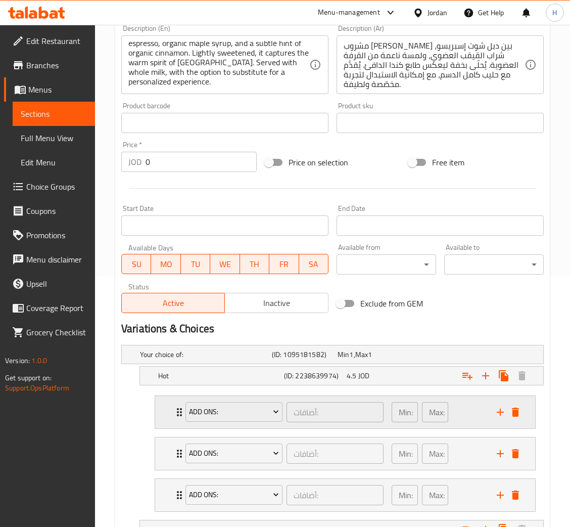
click at [273, 422] on div "Add Ons:" at bounding box center [234, 412] width 101 height 24
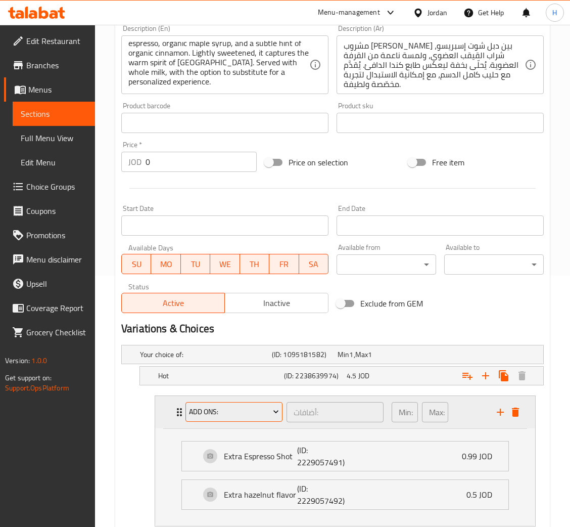
click at [266, 417] on span "Add Ons:" at bounding box center [234, 412] width 90 height 13
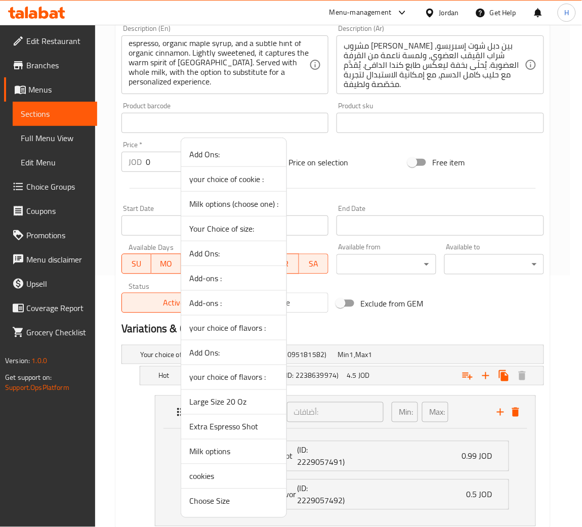
click at [241, 428] on span "Extra Espresso Shot" at bounding box center [233, 427] width 89 height 12
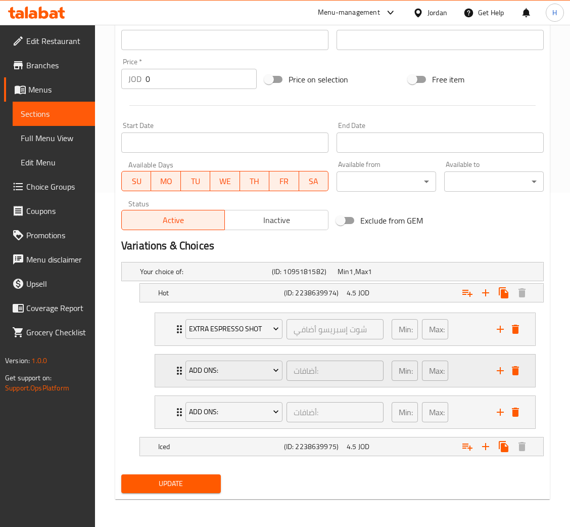
scroll to position [335, 0]
click at [232, 368] on span "Add Ons:" at bounding box center [234, 370] width 90 height 13
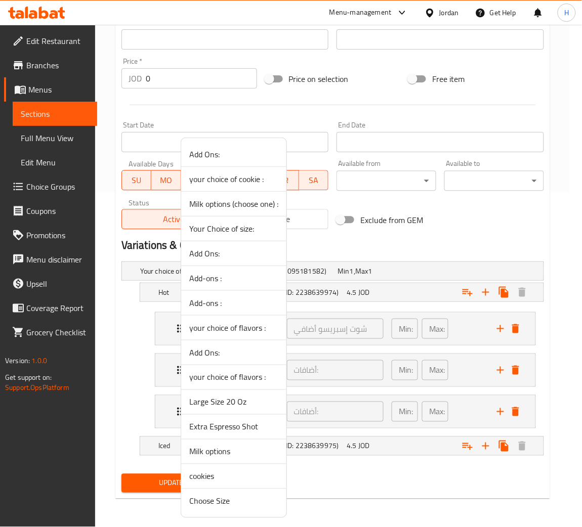
click at [221, 455] on span "Milk options" at bounding box center [233, 452] width 89 height 12
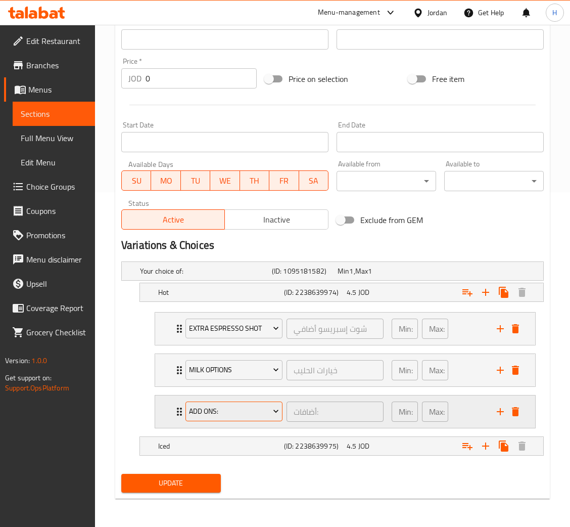
click at [248, 409] on span "Add Ons:" at bounding box center [234, 411] width 90 height 13
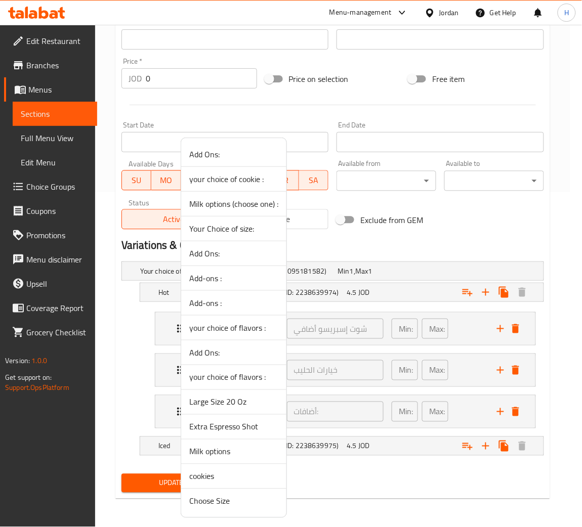
click at [232, 476] on span "cookies" at bounding box center [233, 476] width 89 height 12
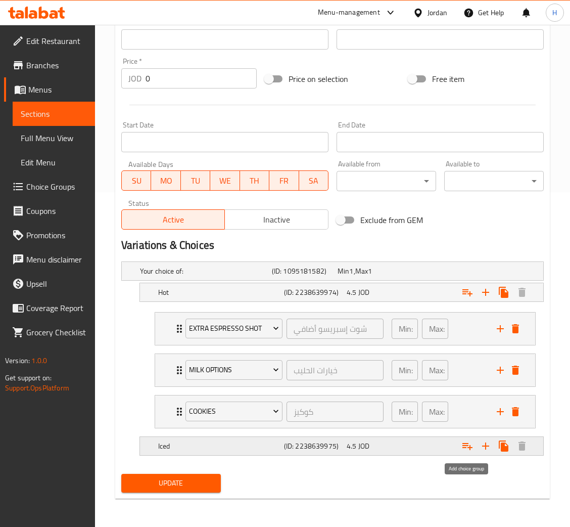
click at [465, 448] on icon "Expand" at bounding box center [468, 446] width 10 height 7
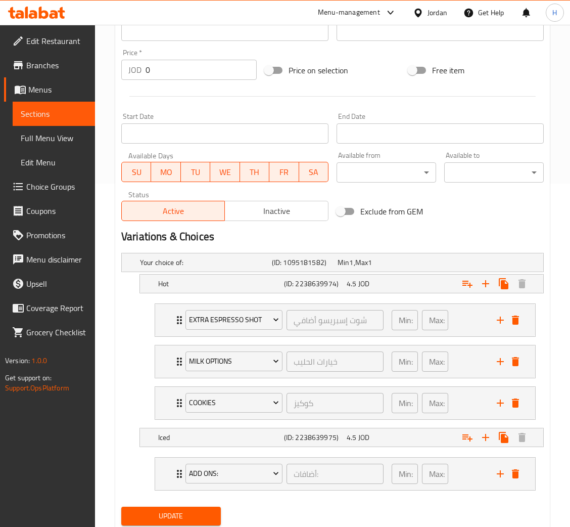
scroll to position [377, 0]
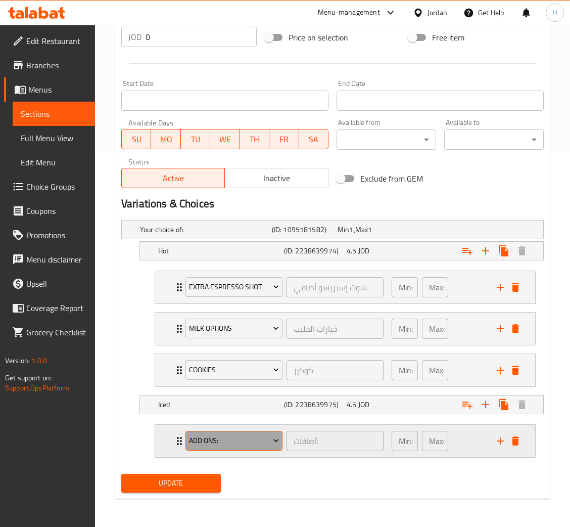
click at [253, 437] on span "Add Ons:" at bounding box center [234, 440] width 90 height 13
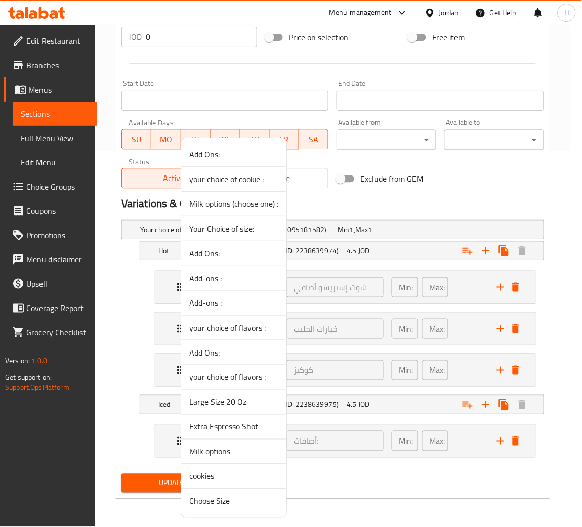
click at [259, 401] on span "Large Size 20 Oz" at bounding box center [233, 402] width 89 height 12
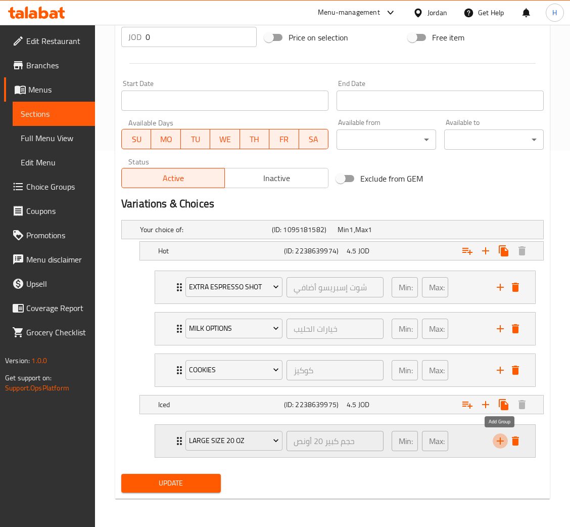
click at [502, 442] on icon "add" at bounding box center [501, 441] width 12 height 12
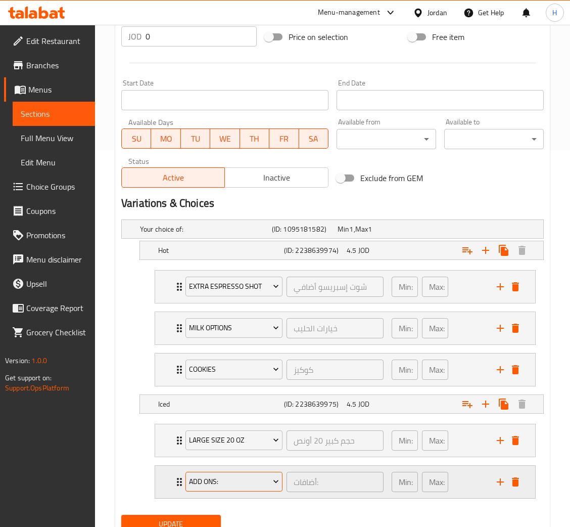
click at [233, 483] on span "Add Ons:" at bounding box center [234, 481] width 90 height 13
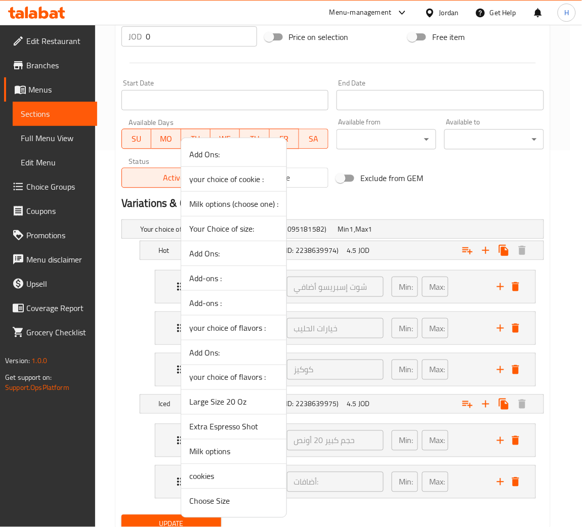
click at [236, 454] on span "Milk options" at bounding box center [233, 452] width 89 height 12
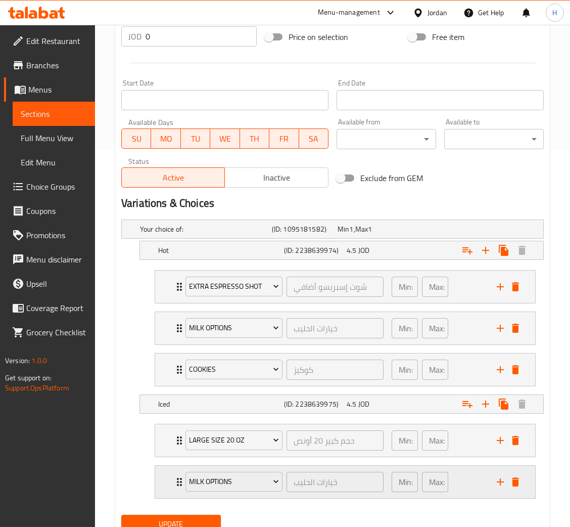
click at [498, 482] on icon "add" at bounding box center [500, 481] width 7 height 7
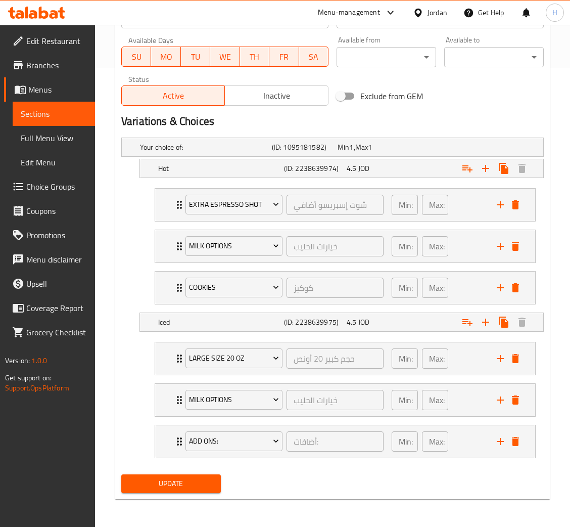
scroll to position [460, 0]
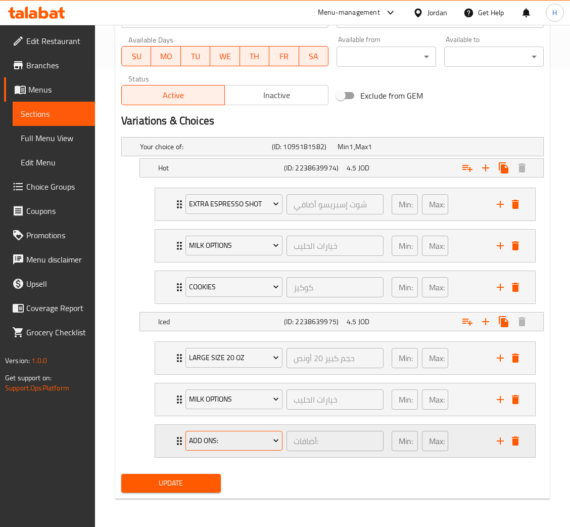
click at [230, 446] on span "Add Ons:" at bounding box center [234, 440] width 90 height 13
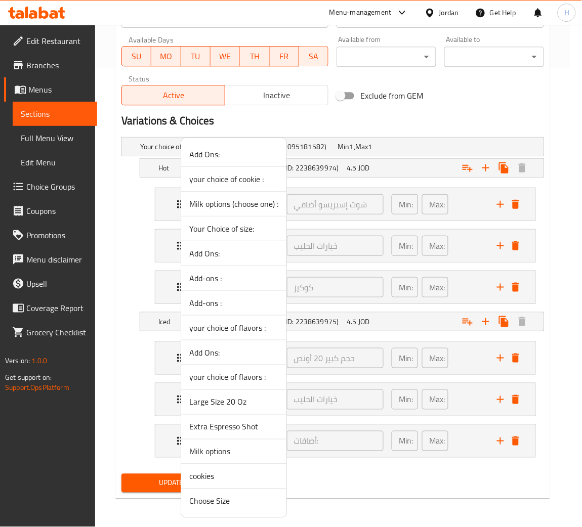
click at [211, 475] on span "cookies" at bounding box center [233, 476] width 89 height 12
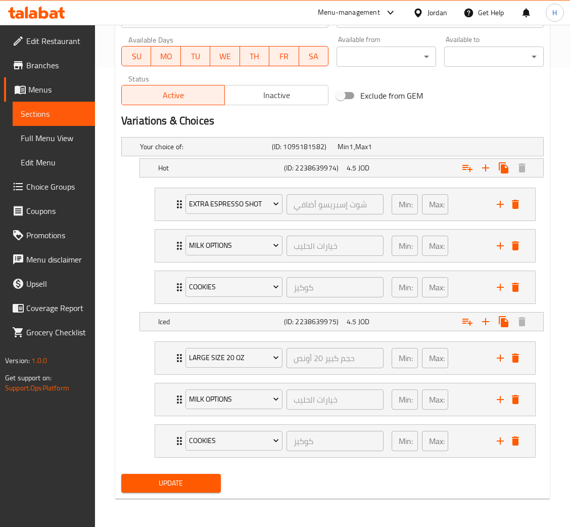
drag, startPoint x: 144, startPoint y: 482, endPoint x: 157, endPoint y: 474, distance: 15.4
click at [145, 482] on span "Update" at bounding box center [170, 483] width 83 height 13
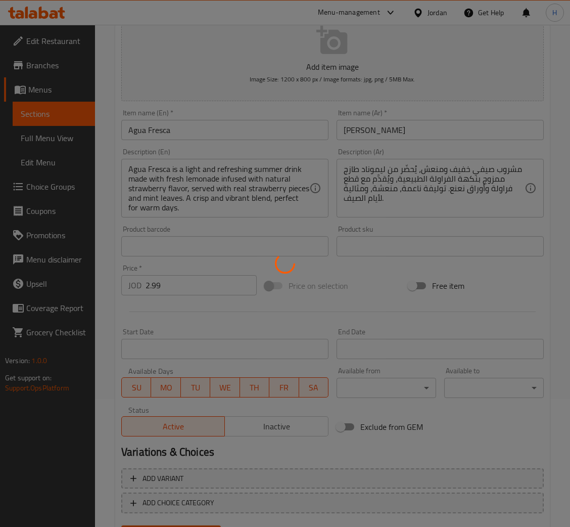
scroll to position [177, 0]
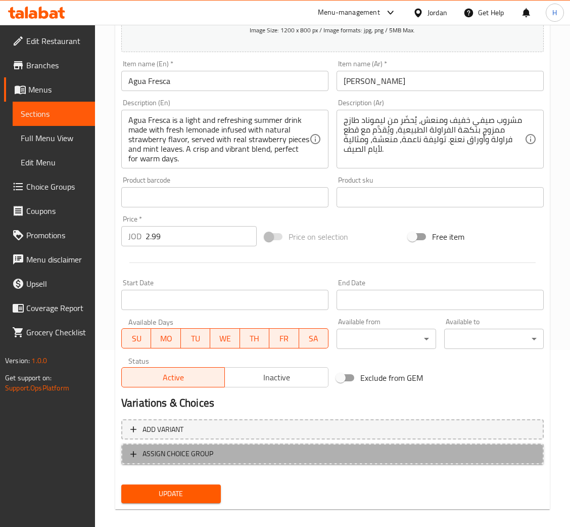
click at [220, 449] on span "ASSIGN CHOICE GROUP" at bounding box center [332, 454] width 405 height 13
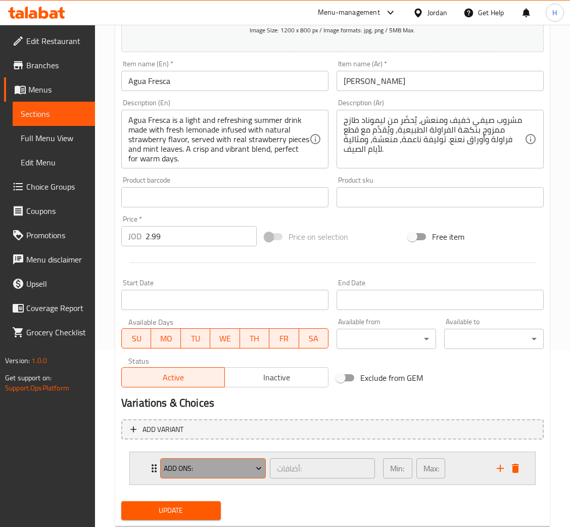
click at [181, 473] on button "Add Ons:" at bounding box center [213, 468] width 106 height 20
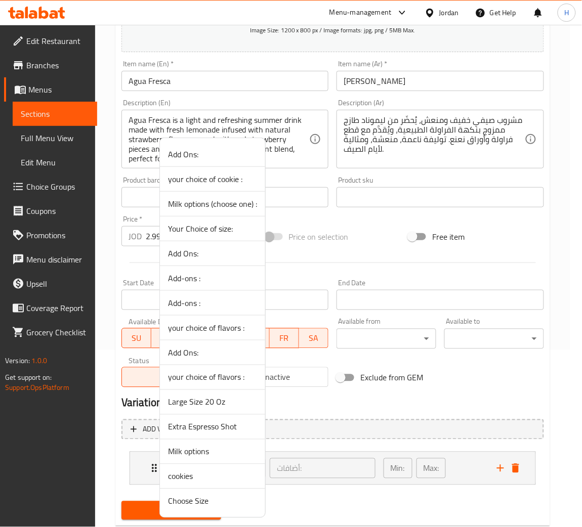
click at [223, 479] on span "cookies" at bounding box center [212, 476] width 89 height 12
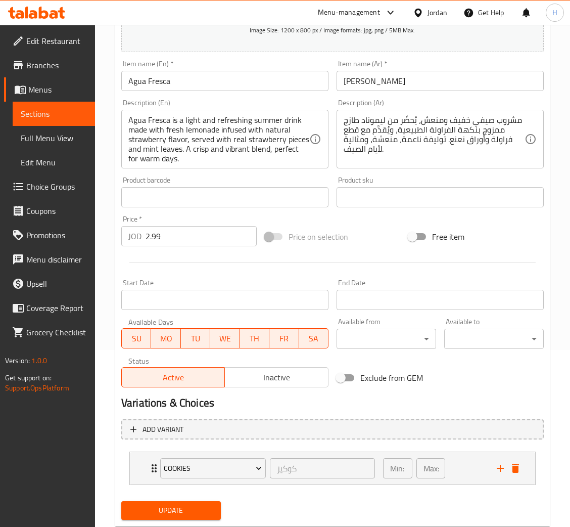
click at [176, 509] on span "Update" at bounding box center [170, 510] width 83 height 13
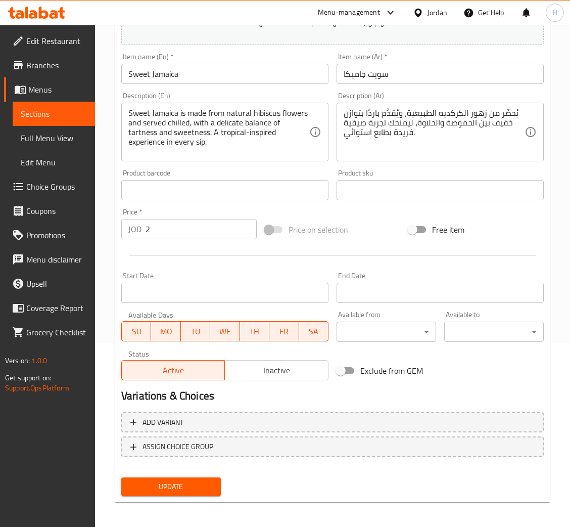
scroll to position [186, 0]
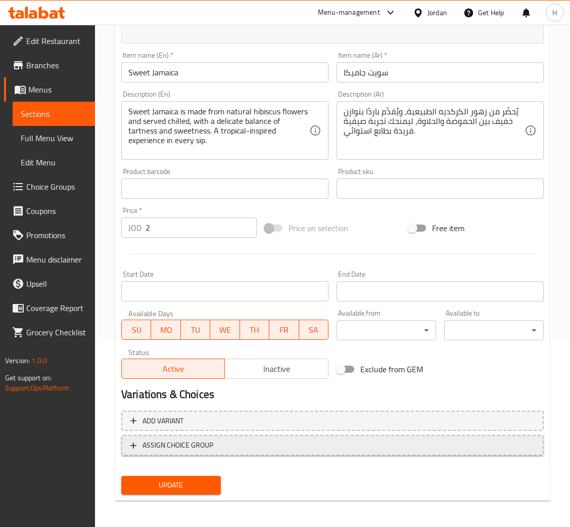
click at [178, 442] on span "ASSIGN CHOICE GROUP" at bounding box center [178, 445] width 71 height 13
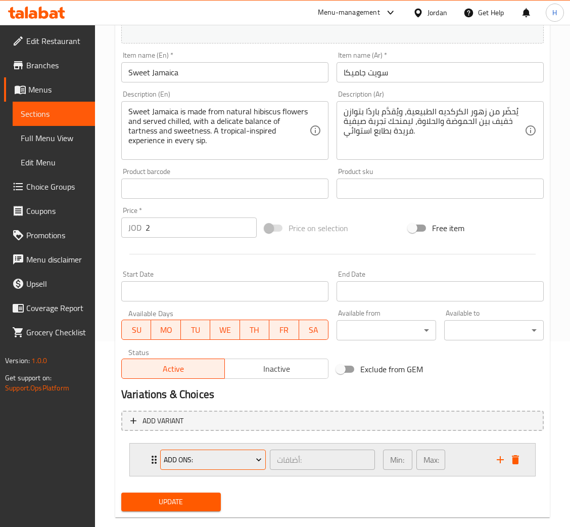
click at [186, 455] on span "Add Ons:" at bounding box center [213, 460] width 98 height 13
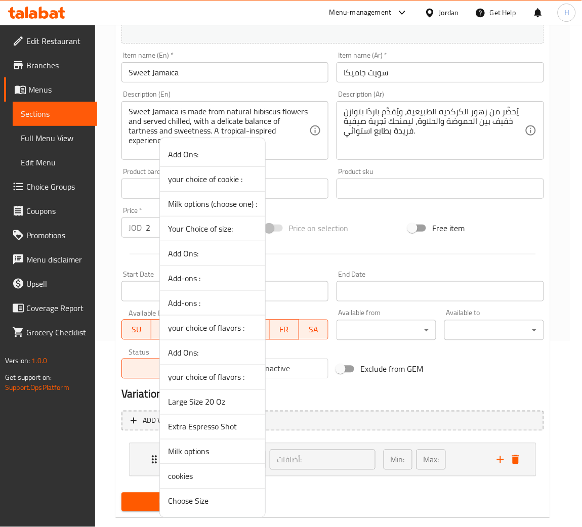
click at [193, 479] on span "cookies" at bounding box center [212, 476] width 89 height 12
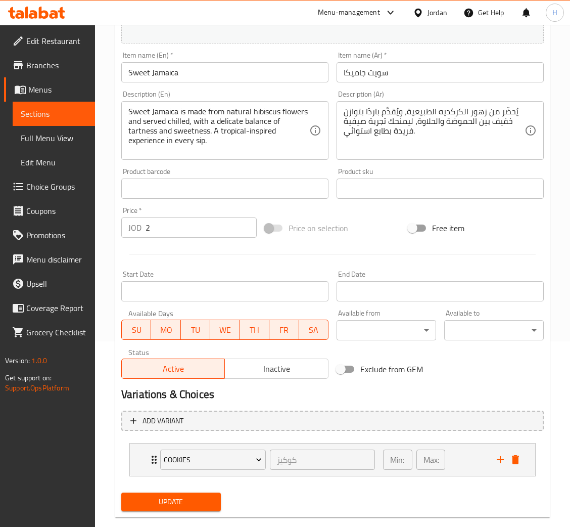
click at [182, 501] on span "Update" at bounding box center [170, 502] width 83 height 13
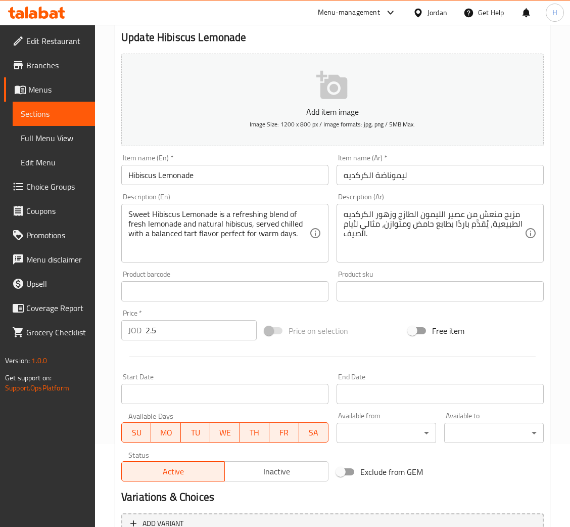
scroll to position [186, 0]
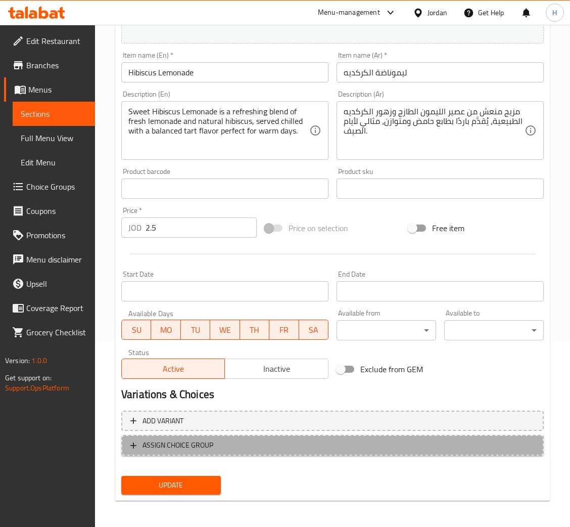
click at [180, 439] on span "ASSIGN CHOICE GROUP" at bounding box center [178, 445] width 71 height 13
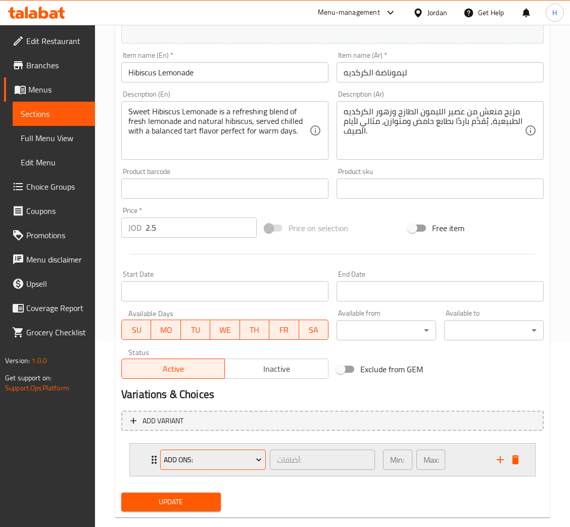
click at [190, 455] on span "Add Ons:" at bounding box center [213, 460] width 98 height 13
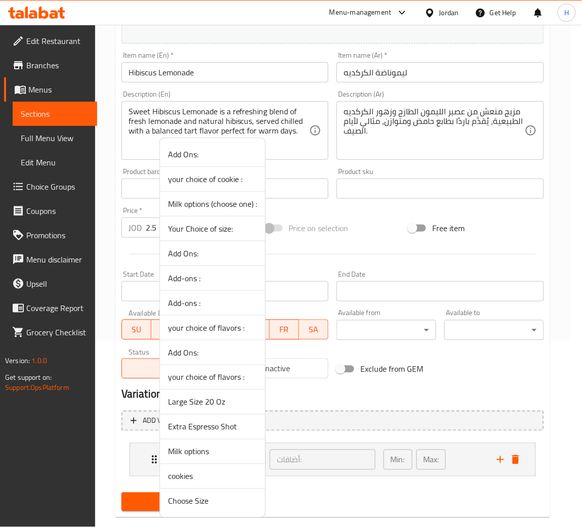
click at [199, 474] on span "cookies" at bounding box center [212, 476] width 89 height 12
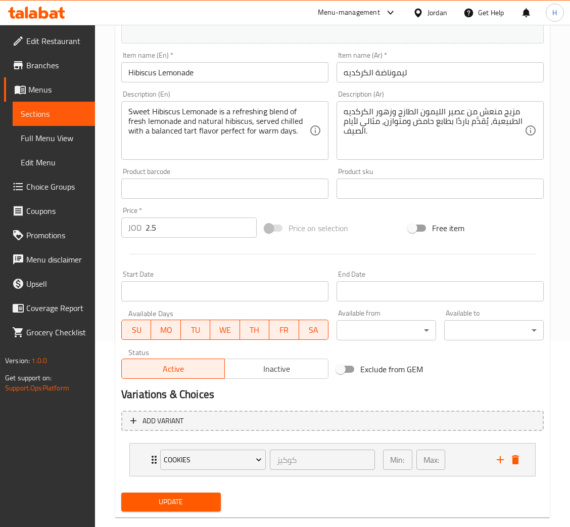
click at [184, 500] on span "Update" at bounding box center [170, 502] width 83 height 13
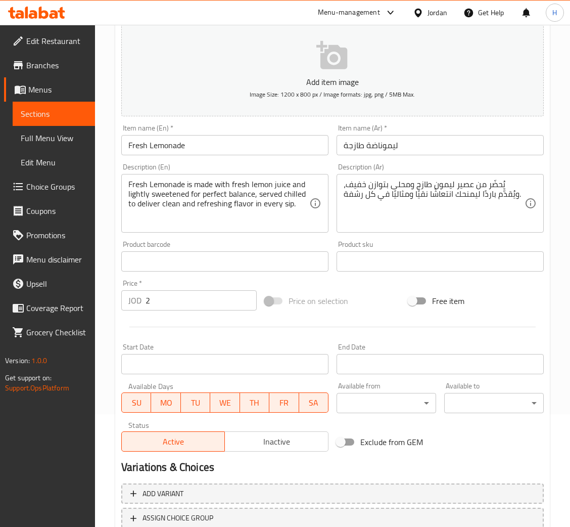
scroll to position [186, 0]
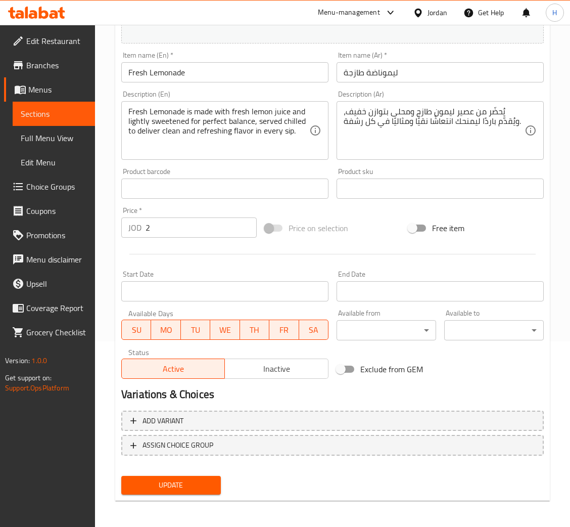
click at [165, 454] on div "Add variant ASSIGN CHOICE GROUP" at bounding box center [332, 440] width 431 height 66
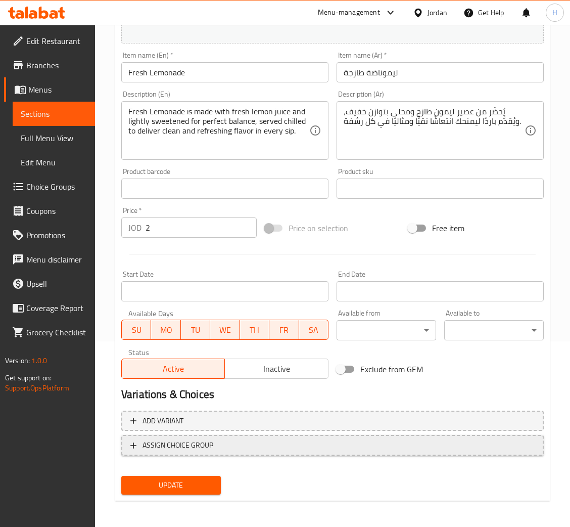
click at [168, 445] on span "ASSIGN CHOICE GROUP" at bounding box center [178, 445] width 71 height 13
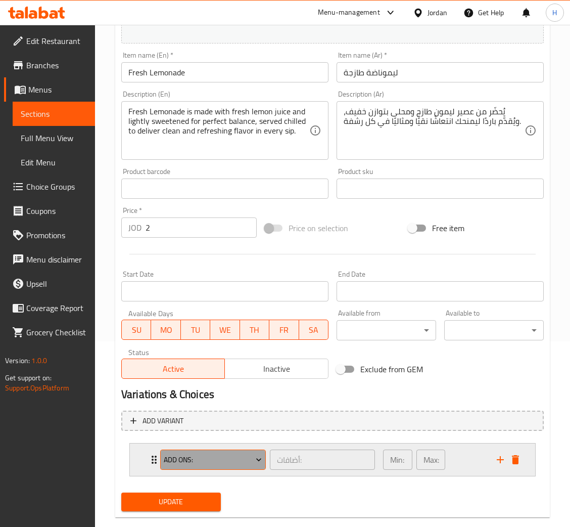
click at [188, 464] on span "Add Ons:" at bounding box center [213, 460] width 98 height 13
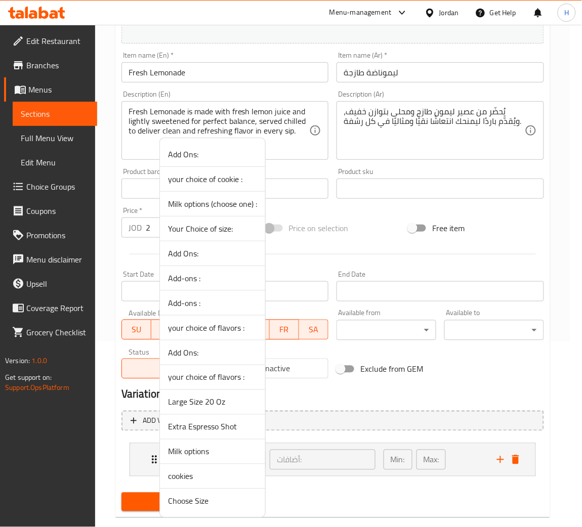
drag, startPoint x: 191, startPoint y: 476, endPoint x: 182, endPoint y: 496, distance: 21.7
click at [192, 476] on span "cookies" at bounding box center [212, 476] width 89 height 12
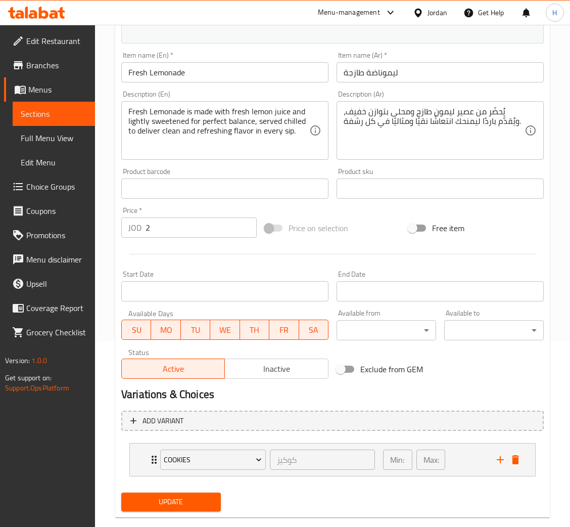
click at [153, 510] on div "Update" at bounding box center [171, 502] width 108 height 27
drag, startPoint x: 154, startPoint y: 500, endPoint x: 283, endPoint y: 397, distance: 164.8
click at [156, 500] on span "Update" at bounding box center [170, 502] width 83 height 13
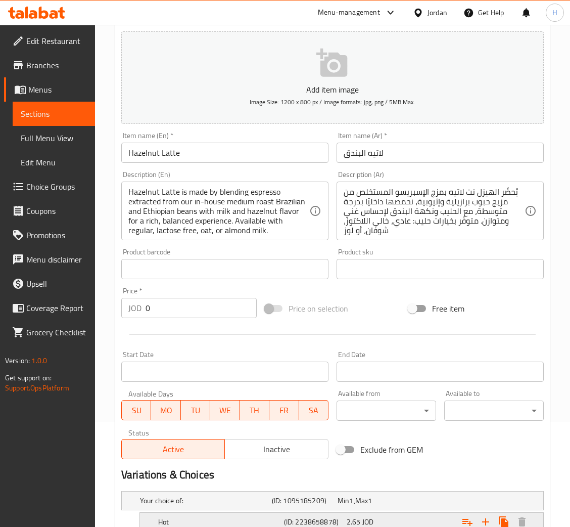
scroll to position [210, 0]
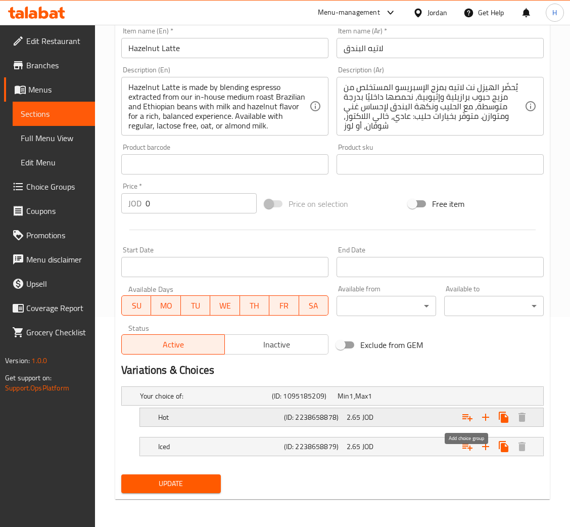
click at [463, 418] on icon "Expand" at bounding box center [468, 417] width 10 height 7
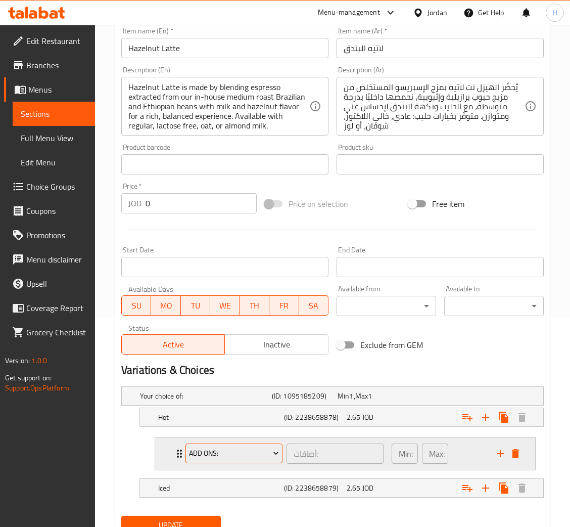
click at [244, 453] on span "Add Ons:" at bounding box center [234, 453] width 90 height 13
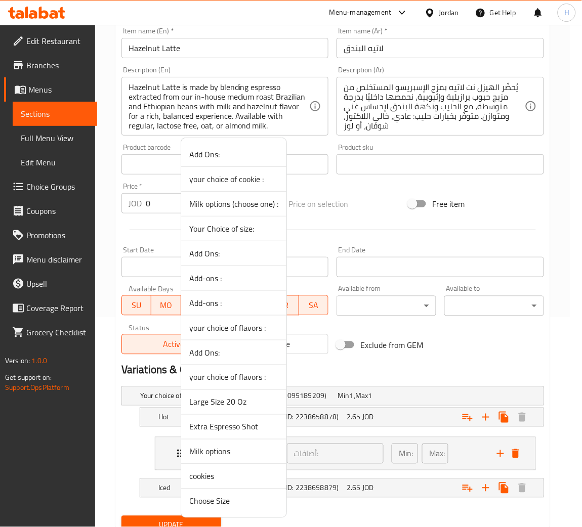
click at [251, 424] on span "Extra Espresso Shot" at bounding box center [233, 427] width 89 height 12
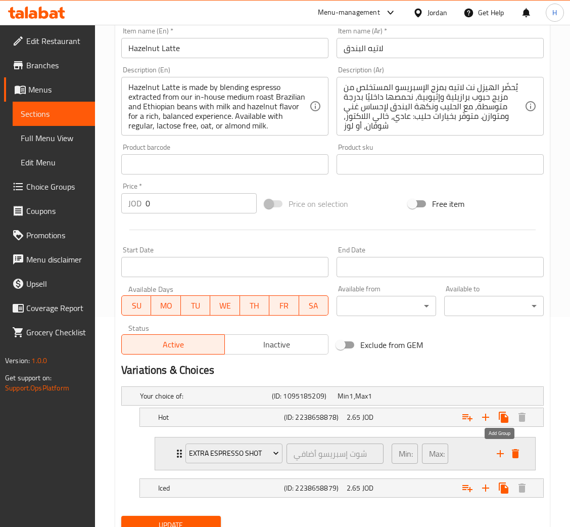
click at [498, 452] on icon "add" at bounding box center [501, 454] width 12 height 12
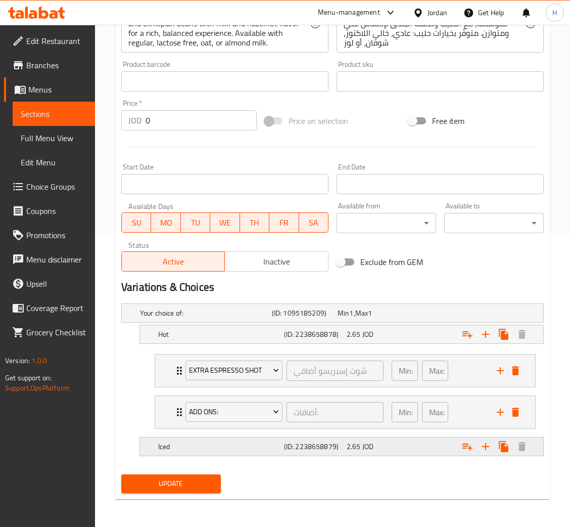
scroll to position [293, 0]
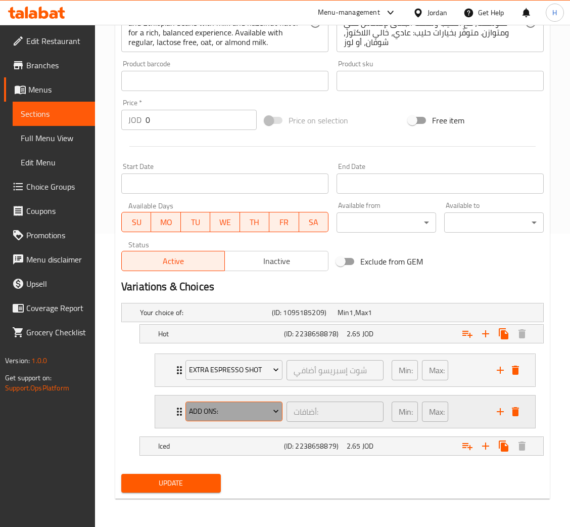
click at [235, 411] on span "Add Ons:" at bounding box center [234, 411] width 90 height 13
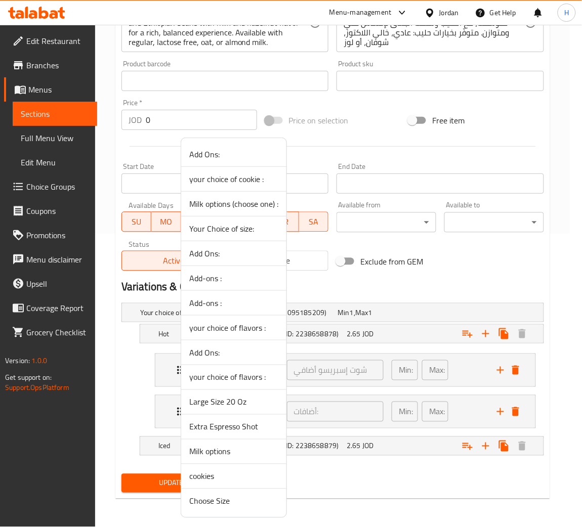
click at [236, 454] on span "Milk options" at bounding box center [233, 452] width 89 height 12
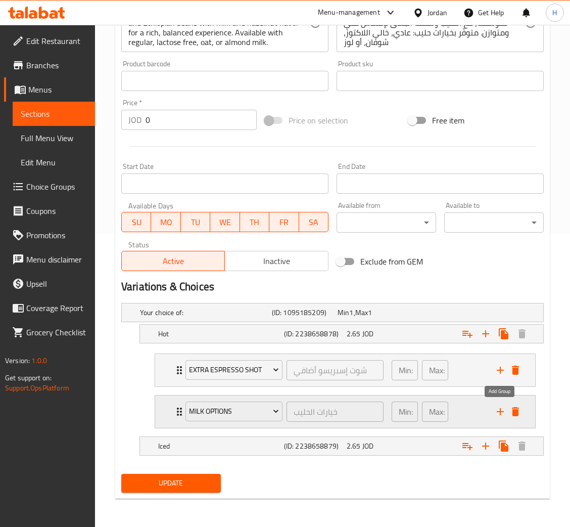
click at [500, 411] on icon "add" at bounding box center [500, 411] width 7 height 7
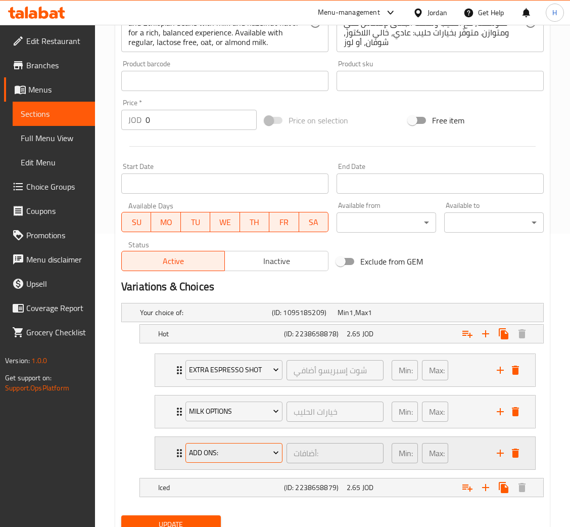
click at [242, 454] on span "Add Ons:" at bounding box center [234, 453] width 90 height 13
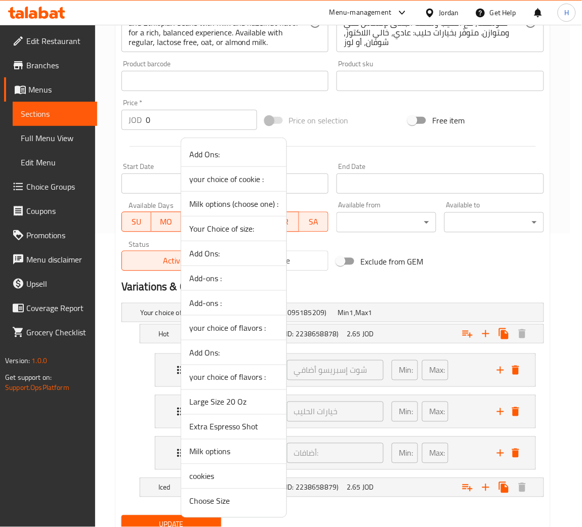
click at [225, 481] on span "cookies" at bounding box center [233, 476] width 89 height 12
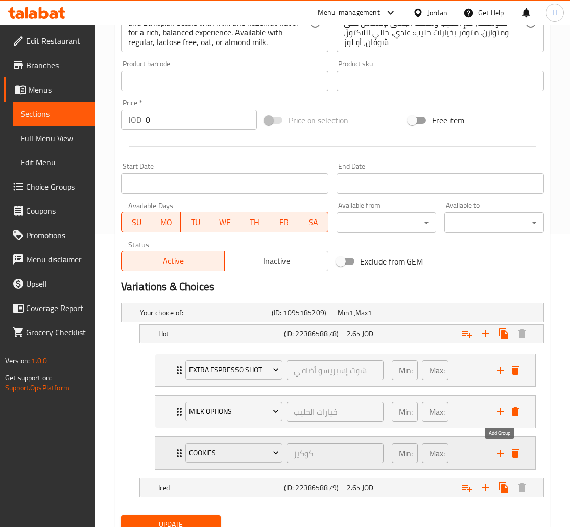
click at [500, 452] on icon "add" at bounding box center [500, 453] width 7 height 7
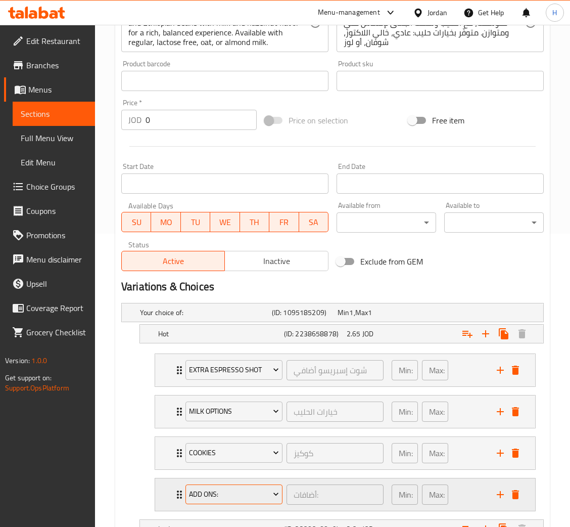
click at [209, 493] on span "Add Ons:" at bounding box center [234, 494] width 90 height 13
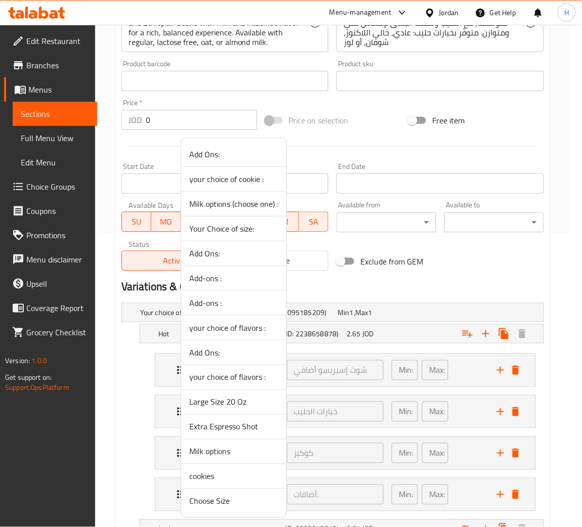
click at [249, 322] on span "your choice of flavors :" at bounding box center [233, 328] width 89 height 12
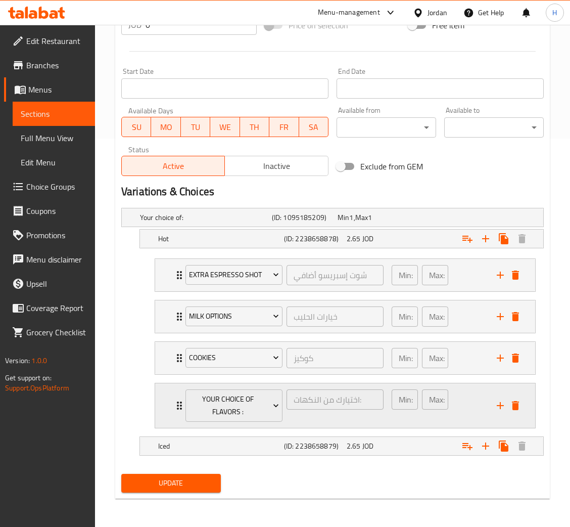
click at [171, 381] on li "your choice of flavors : اختيارك من النكهات: ​ Min: 0 ​ Max: 0 ​ sugar (ID: 223…" at bounding box center [345, 406] width 397 height 54
click at [167, 291] on div "your choice of flavors : اختيارك من النكهات: ​ Min: 0 ​ Max: 0 ​" at bounding box center [345, 275] width 380 height 32
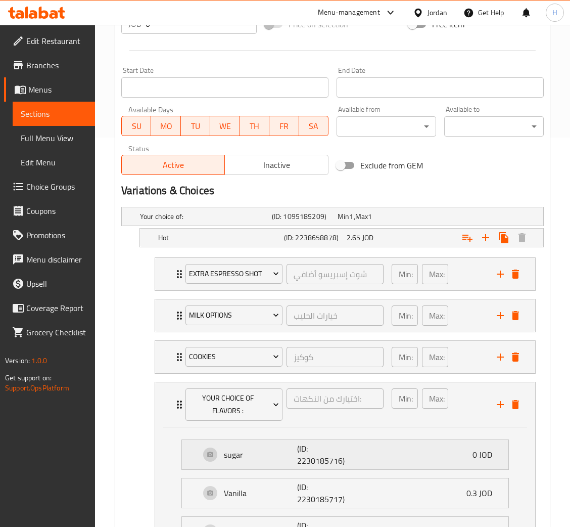
scroll to position [541, 0]
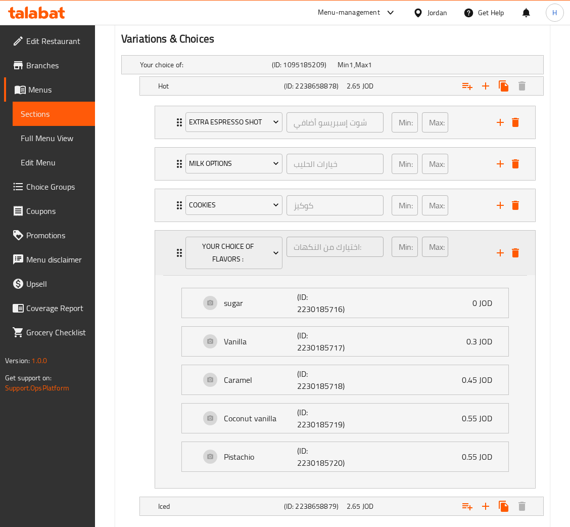
click at [512, 257] on icon "delete" at bounding box center [516, 253] width 12 height 12
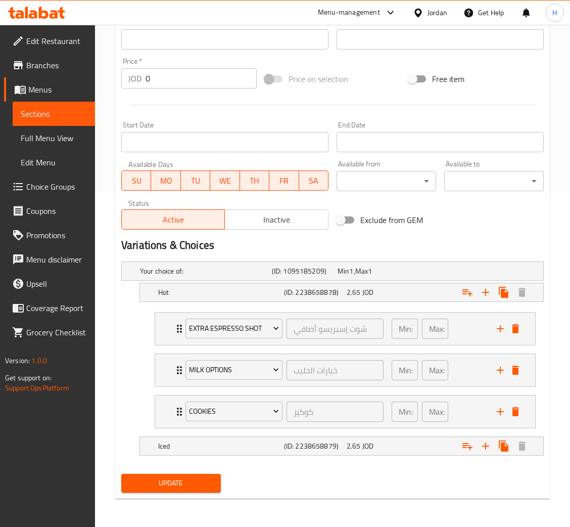
scroll to position [335, 0]
click at [466, 448] on icon "Expand" at bounding box center [468, 446] width 12 height 12
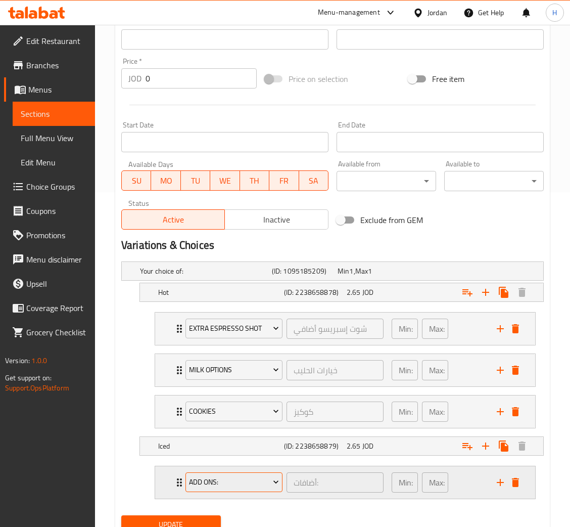
click at [216, 480] on span "Add Ons:" at bounding box center [234, 482] width 90 height 13
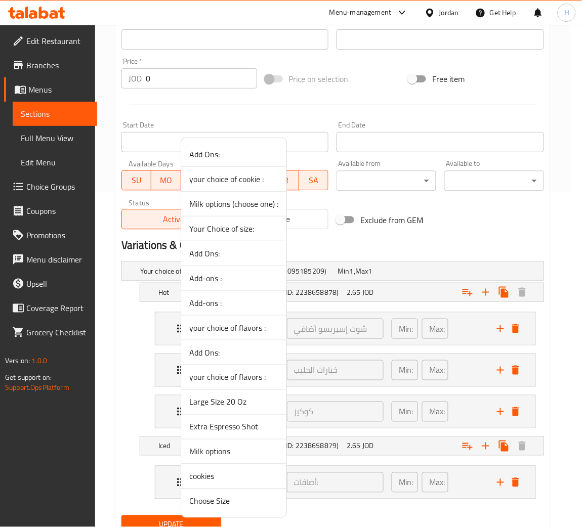
click at [239, 407] on span "Large Size 20 Oz" at bounding box center [233, 402] width 89 height 12
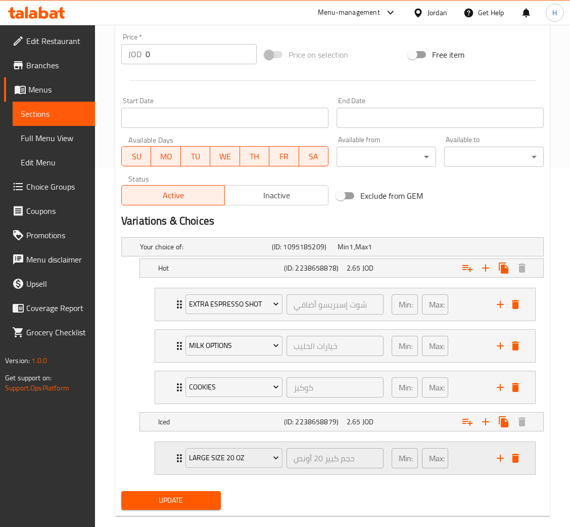
scroll to position [377, 0]
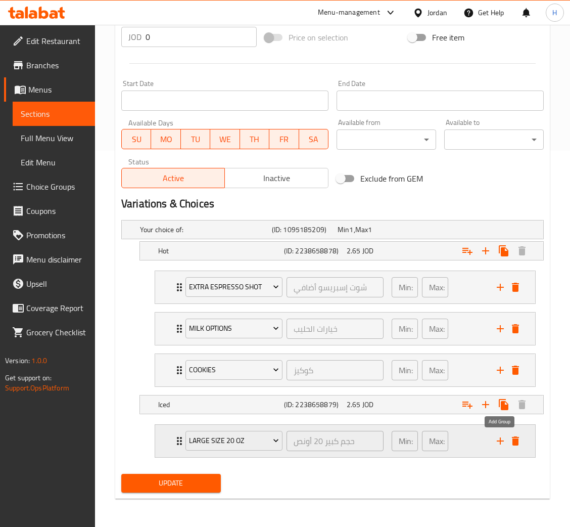
click at [497, 440] on icon "add" at bounding box center [501, 441] width 12 height 12
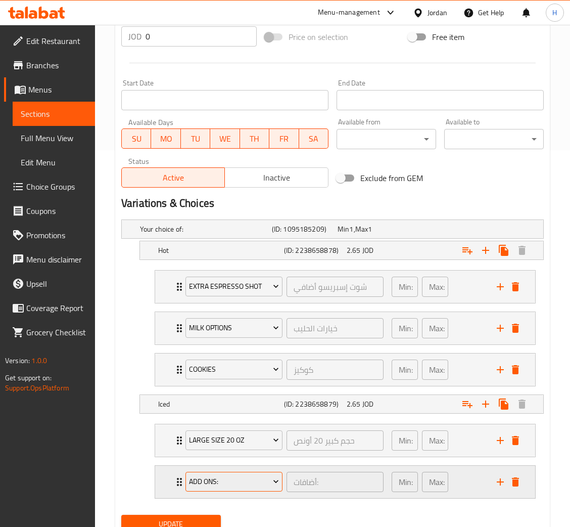
click at [232, 487] on span "Add Ons:" at bounding box center [234, 481] width 90 height 13
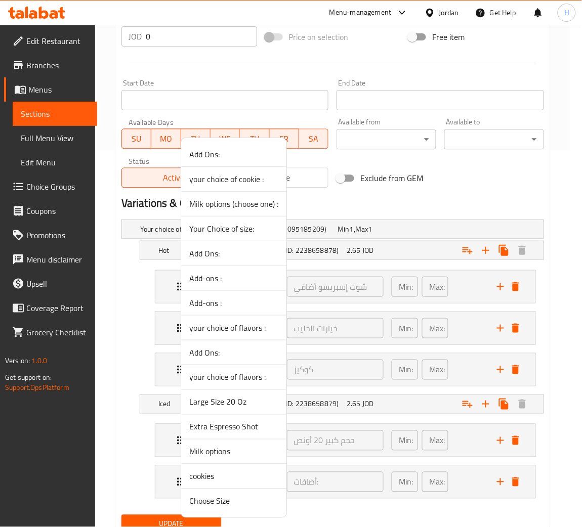
click at [227, 453] on span "Milk options" at bounding box center [233, 452] width 89 height 12
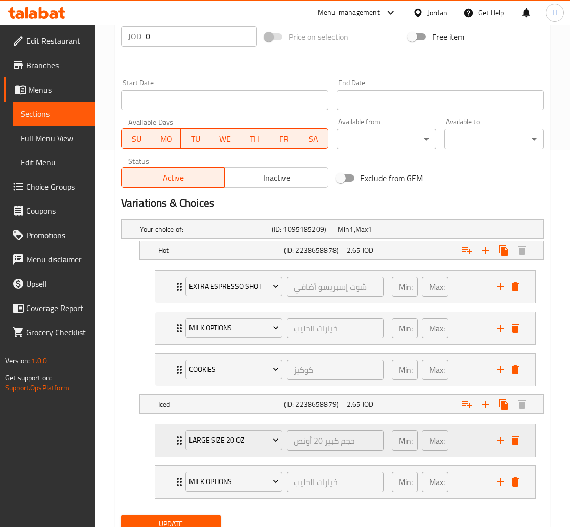
scroll to position [418, 0]
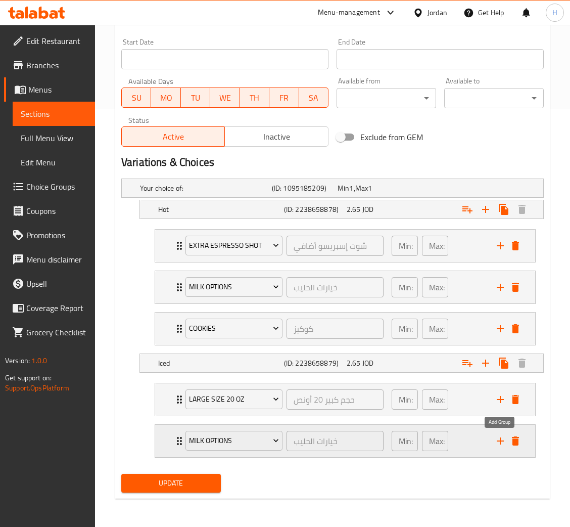
click at [502, 443] on icon "add" at bounding box center [501, 441] width 12 height 12
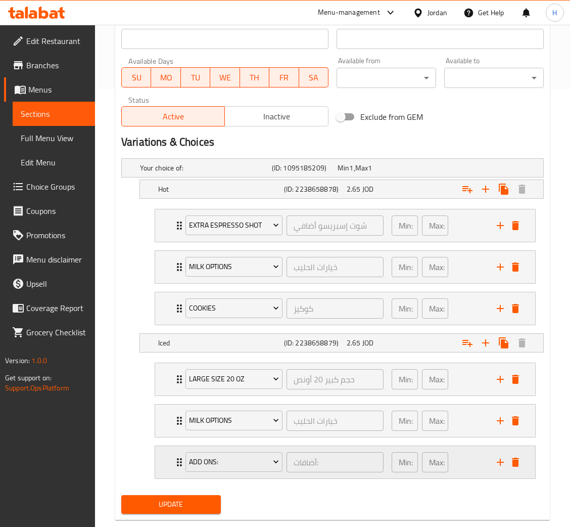
scroll to position [460, 0]
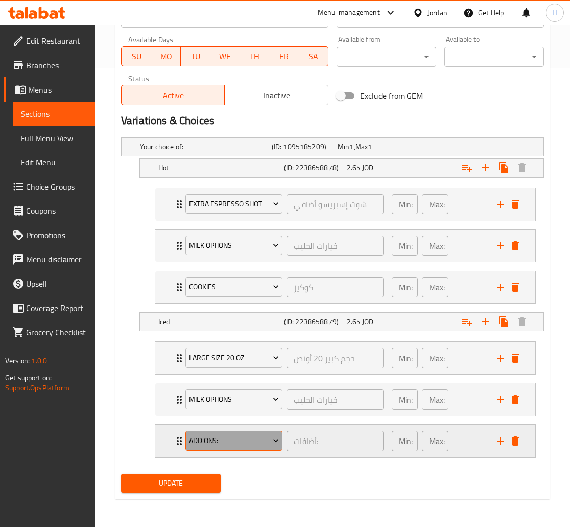
click at [256, 448] on button "Add Ons:" at bounding box center [234, 441] width 97 height 20
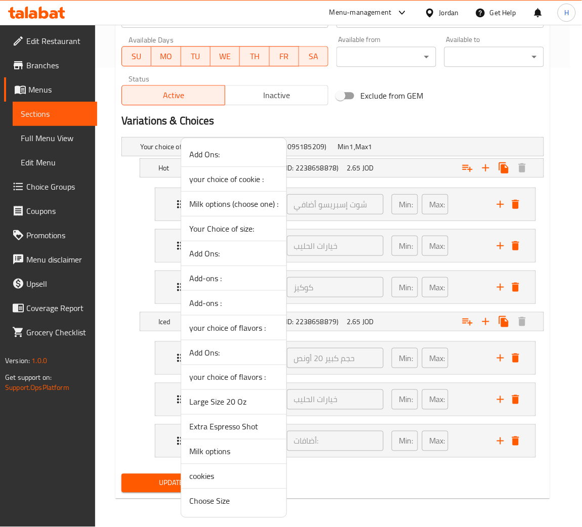
click at [224, 481] on span "cookies" at bounding box center [233, 476] width 89 height 12
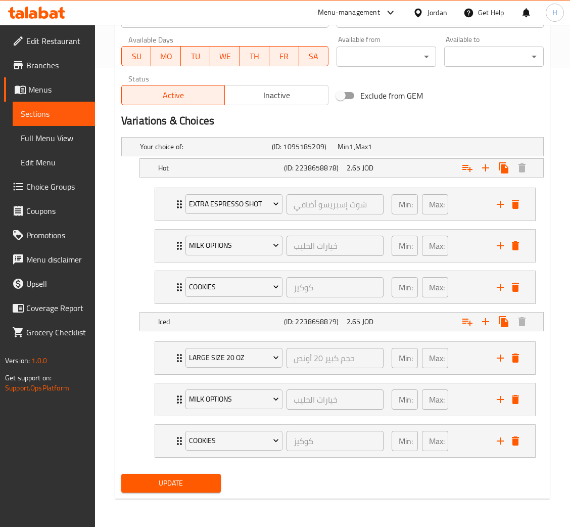
click at [171, 481] on span "Update" at bounding box center [170, 483] width 83 height 13
drag, startPoint x: 169, startPoint y: 493, endPoint x: 128, endPoint y: 114, distance: 381.0
click at [169, 493] on button "Update" at bounding box center [171, 483] width 100 height 19
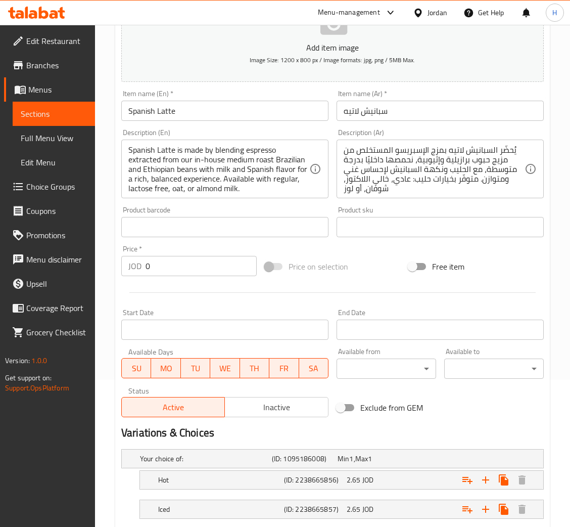
scroll to position [210, 0]
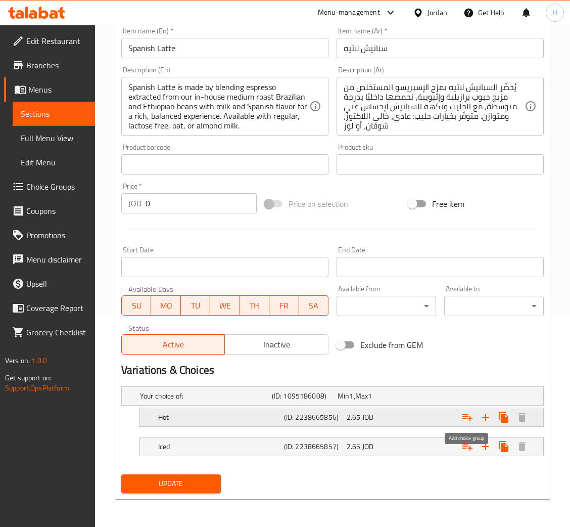
click at [467, 419] on icon "Expand" at bounding box center [468, 417] width 12 height 12
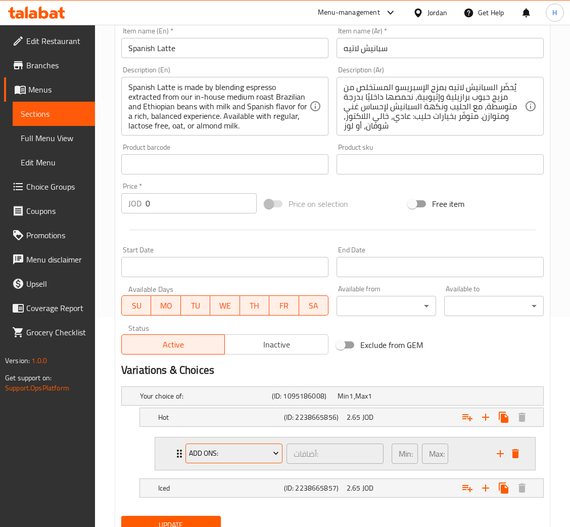
click at [247, 450] on span "Add Ons:" at bounding box center [234, 453] width 90 height 13
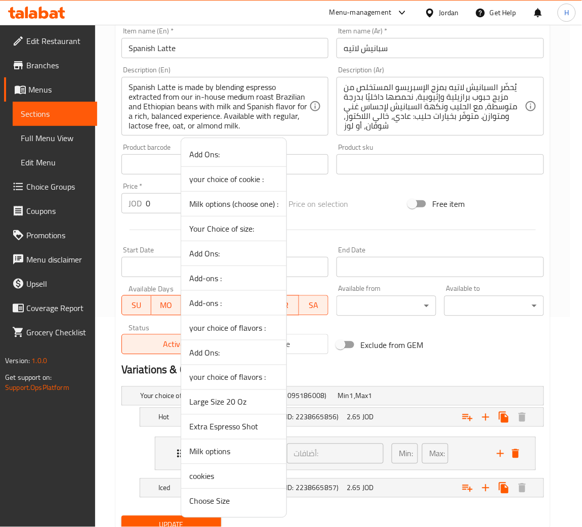
click at [244, 423] on span "Extra Espresso Shot" at bounding box center [233, 427] width 89 height 12
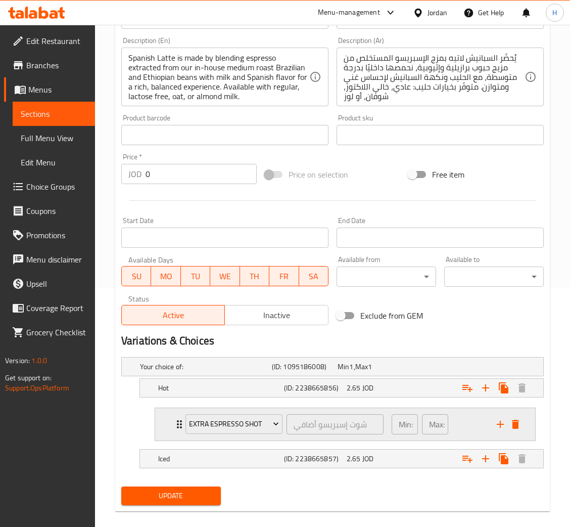
scroll to position [251, 0]
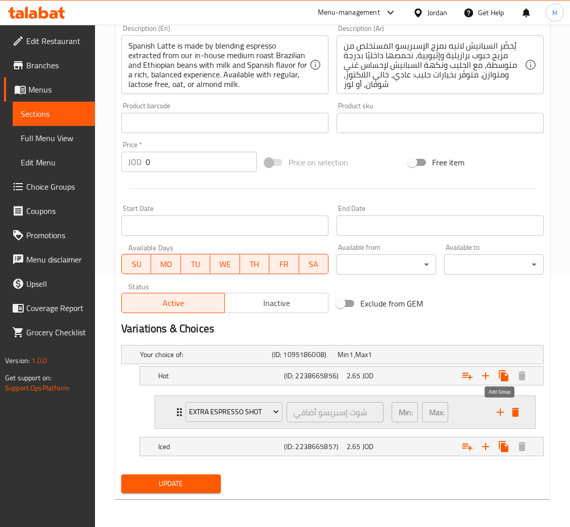
click at [497, 409] on icon "add" at bounding box center [501, 412] width 12 height 12
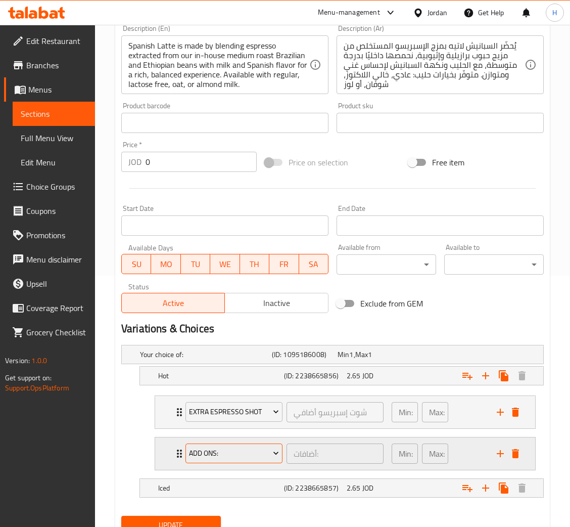
click at [258, 451] on span "Add Ons:" at bounding box center [234, 453] width 90 height 13
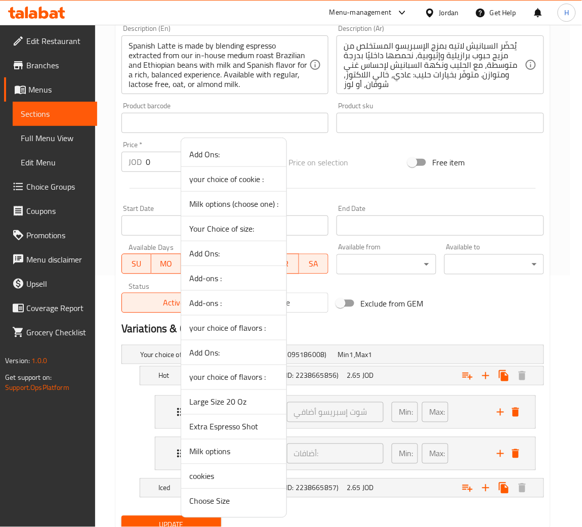
click at [223, 451] on span "Milk options" at bounding box center [233, 452] width 89 height 12
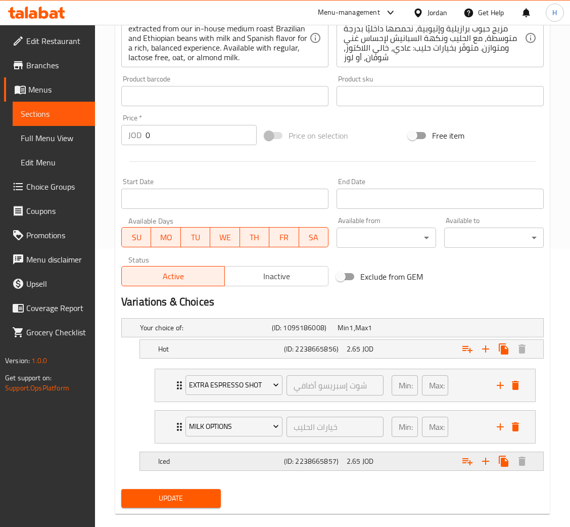
scroll to position [293, 0]
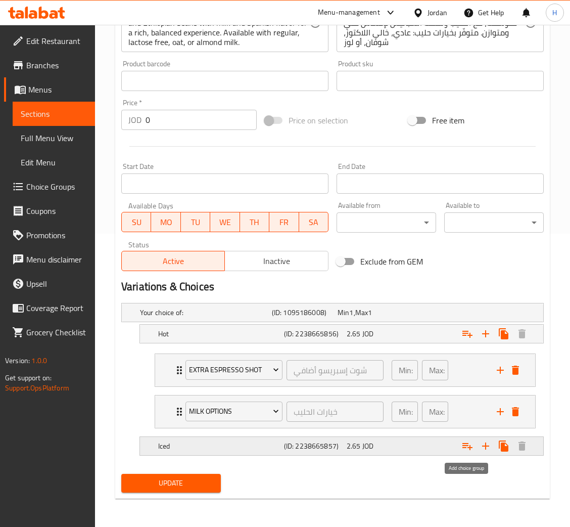
click at [463, 446] on icon "Expand" at bounding box center [468, 446] width 12 height 12
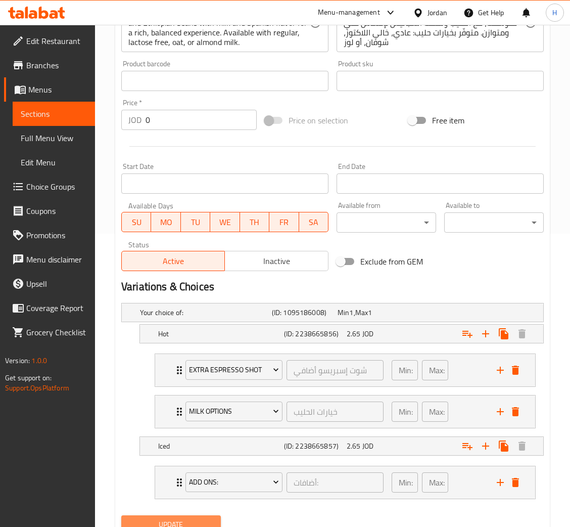
click at [175, 523] on span "Update" at bounding box center [170, 524] width 83 height 13
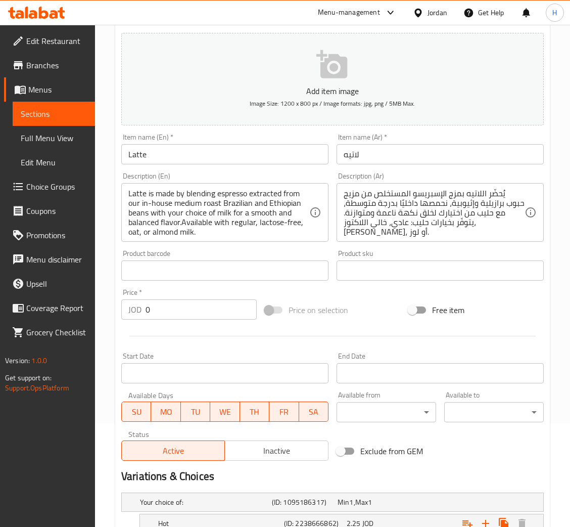
scroll to position [210, 0]
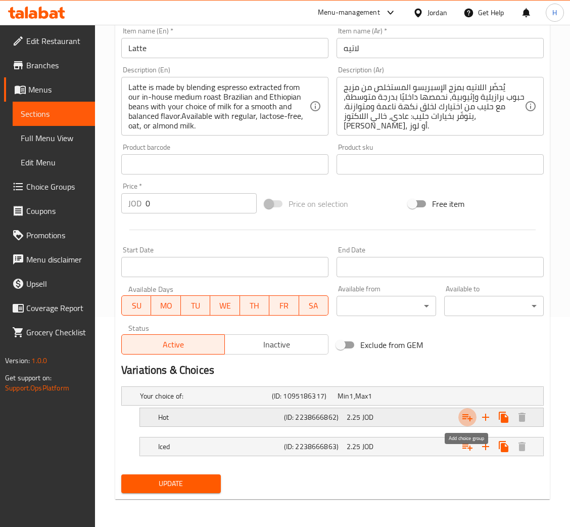
click at [462, 419] on icon "Expand" at bounding box center [468, 417] width 12 height 12
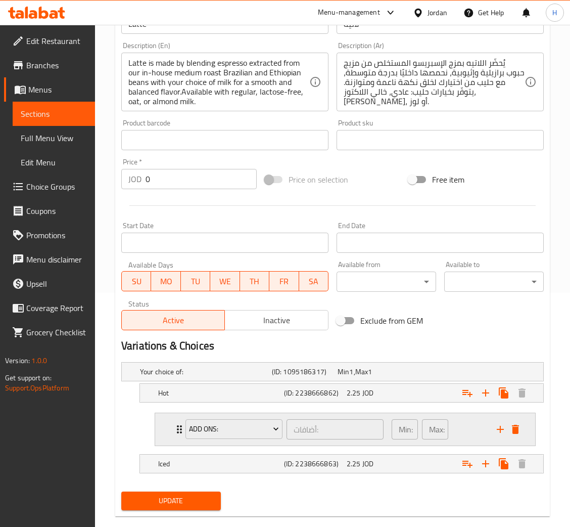
scroll to position [251, 0]
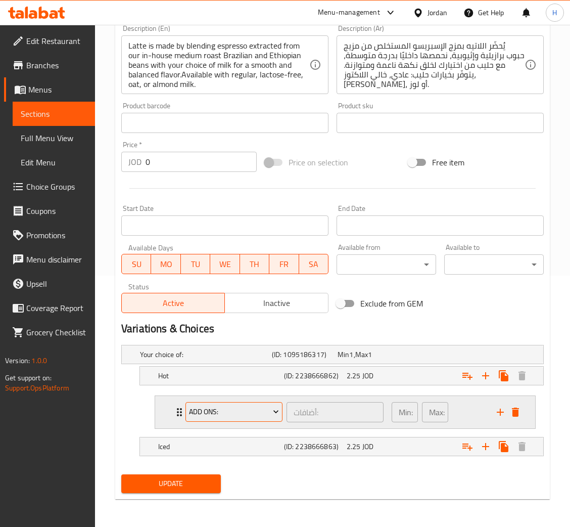
click at [208, 414] on span "Add Ons:" at bounding box center [234, 412] width 90 height 13
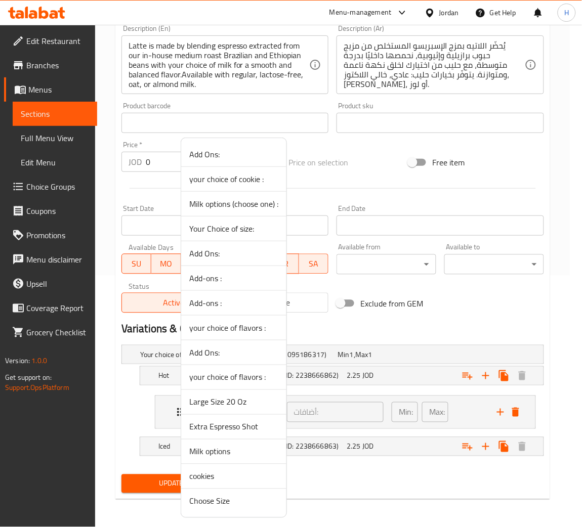
click at [230, 432] on span "Extra Espresso Shot" at bounding box center [233, 427] width 89 height 12
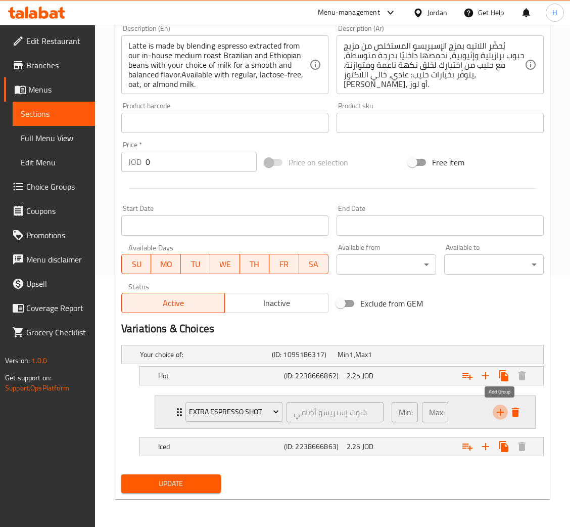
click at [497, 413] on icon "add" at bounding box center [501, 412] width 12 height 12
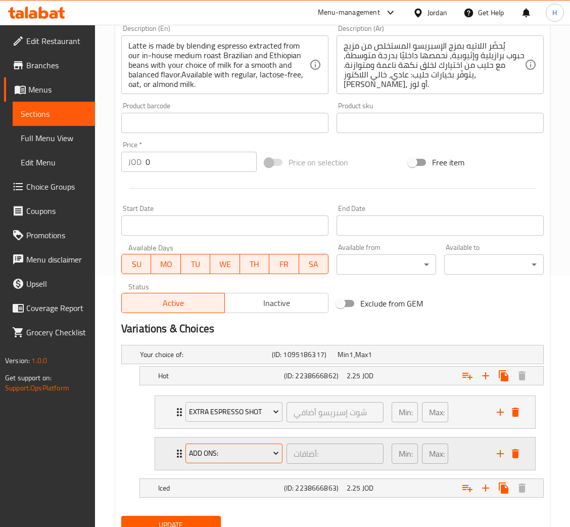
click at [252, 456] on span "Add Ons:" at bounding box center [234, 453] width 90 height 13
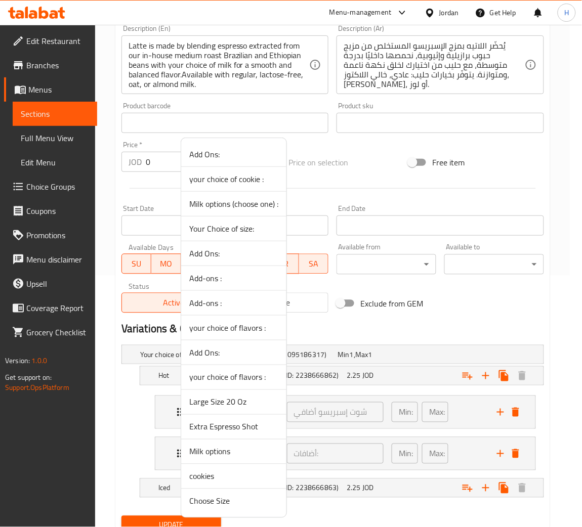
click at [213, 451] on span "Milk options" at bounding box center [233, 452] width 89 height 12
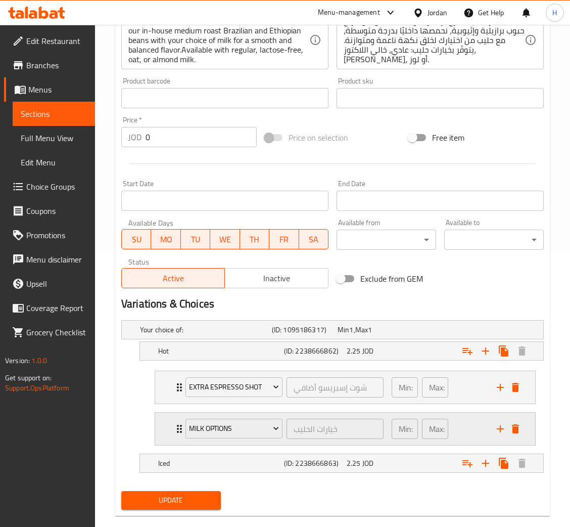
scroll to position [293, 0]
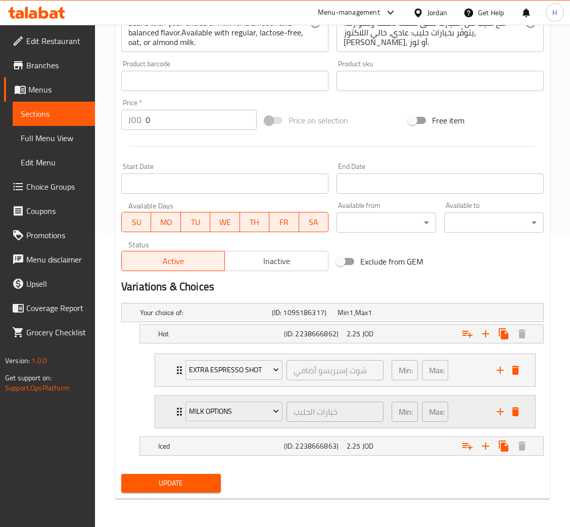
click at [497, 413] on icon "add" at bounding box center [501, 412] width 12 height 12
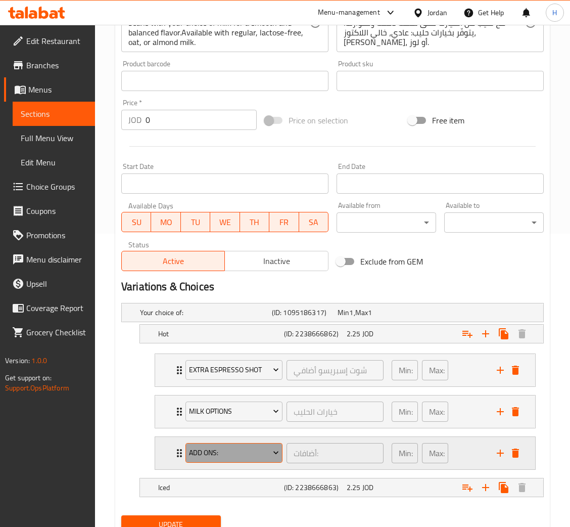
click at [229, 458] on span "Add Ons:" at bounding box center [234, 453] width 90 height 13
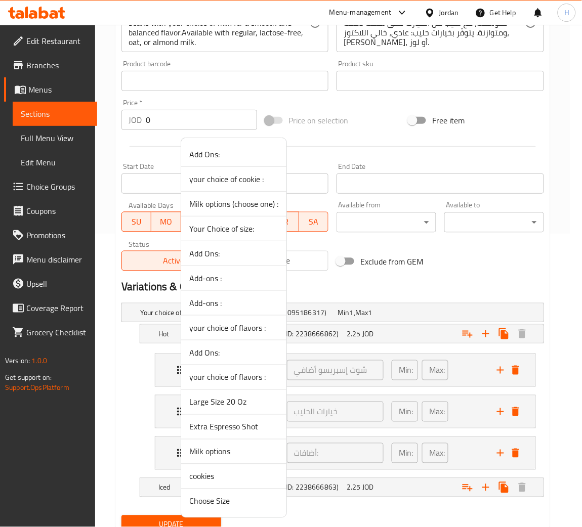
click at [386, 280] on div at bounding box center [291, 263] width 582 height 527
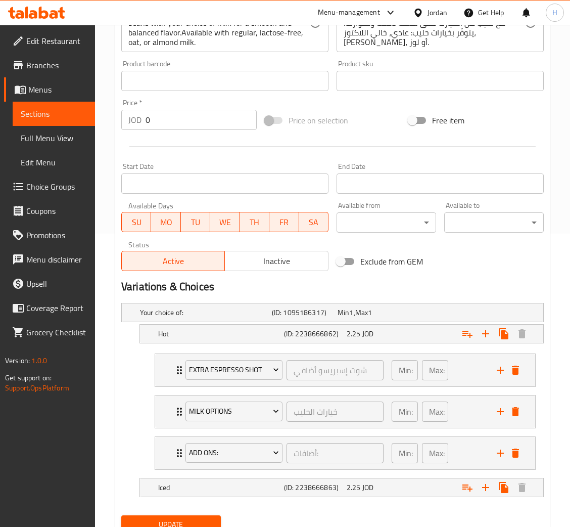
click at [171, 522] on span "Update" at bounding box center [170, 524] width 83 height 13
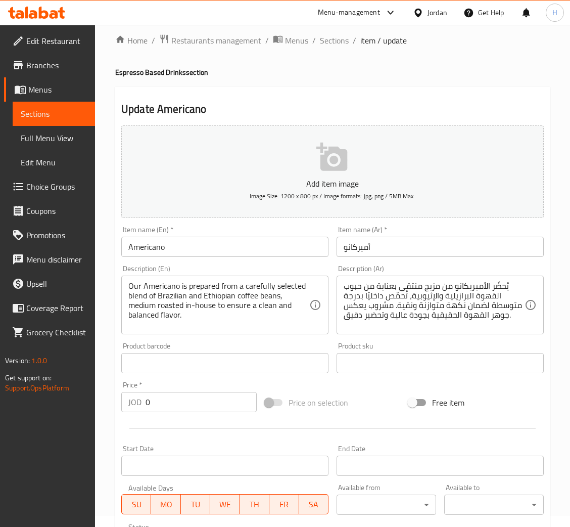
scroll to position [210, 0]
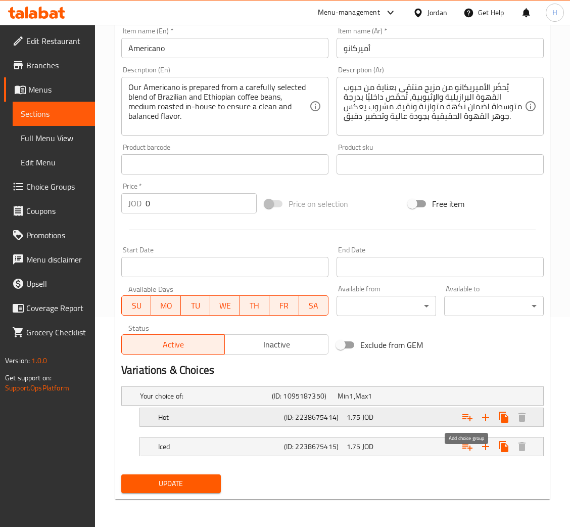
drag, startPoint x: 466, startPoint y: 416, endPoint x: 455, endPoint y: 424, distance: 13.8
click at [466, 416] on icon "Expand" at bounding box center [468, 417] width 10 height 7
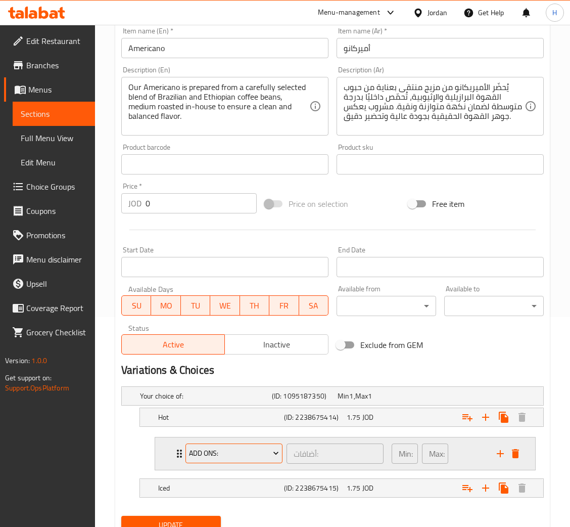
click at [213, 444] on button "Add Ons:" at bounding box center [234, 454] width 97 height 20
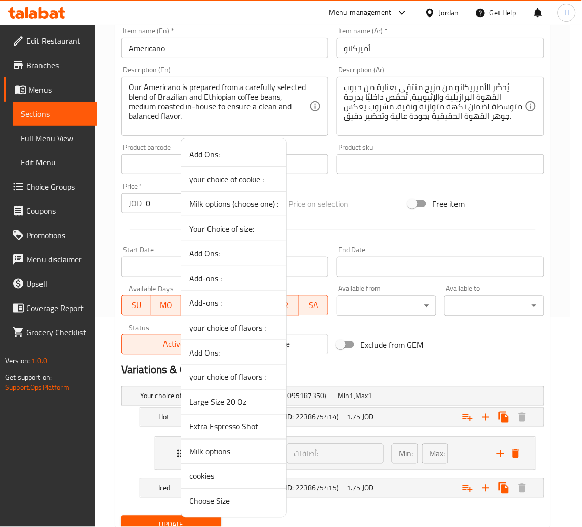
click at [227, 429] on span "Extra Espresso Shot" at bounding box center [233, 427] width 89 height 12
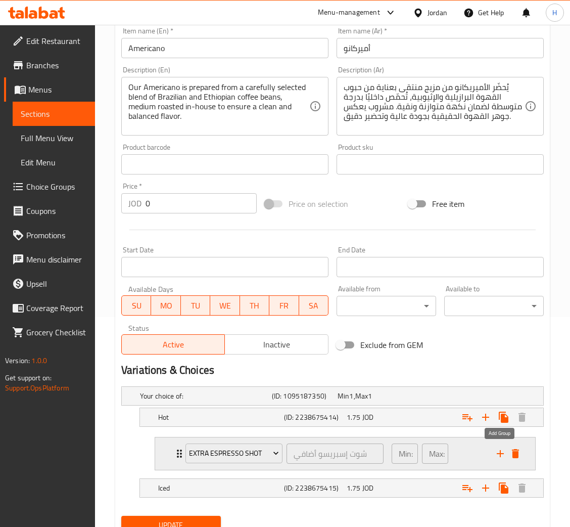
click at [501, 455] on icon "add" at bounding box center [501, 454] width 12 height 12
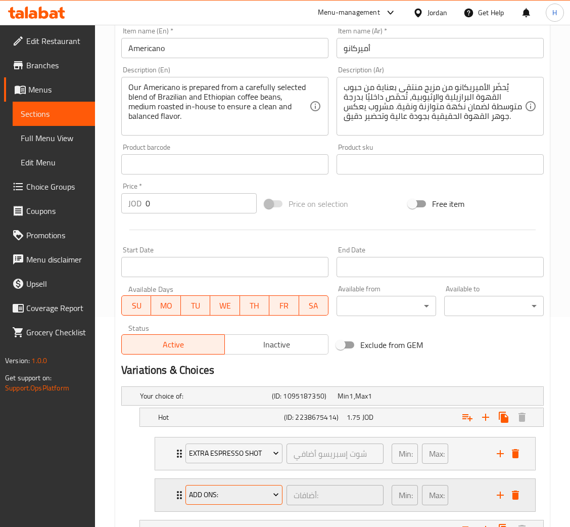
click at [211, 504] on button "Add Ons:" at bounding box center [234, 495] width 97 height 20
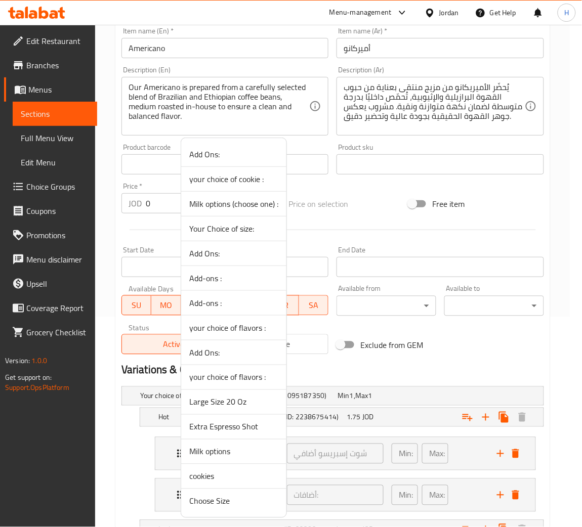
click at [221, 481] on span "cookies" at bounding box center [233, 476] width 89 height 12
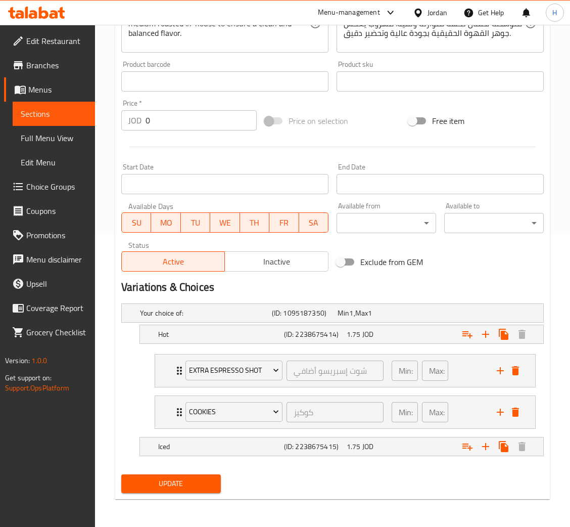
scroll to position [293, 0]
click at [464, 446] on icon "Expand" at bounding box center [468, 446] width 10 height 7
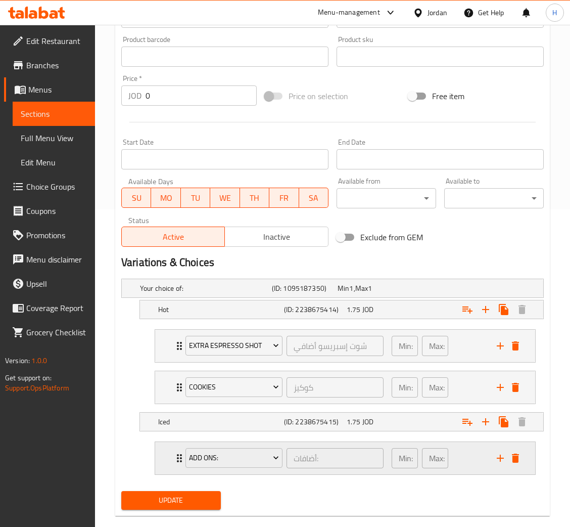
scroll to position [335, 0]
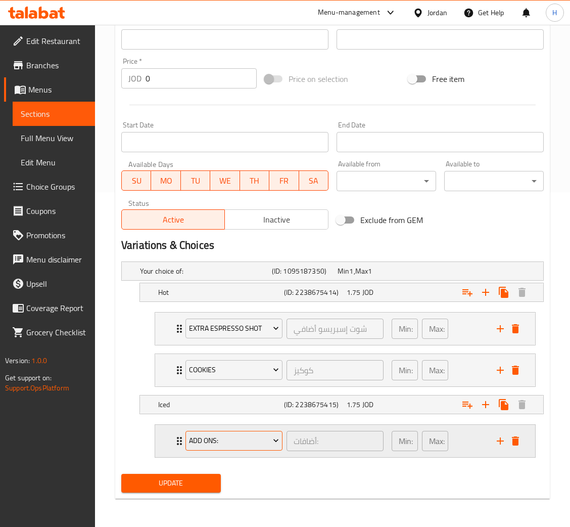
click at [226, 444] on span "Add Ons:" at bounding box center [234, 440] width 90 height 13
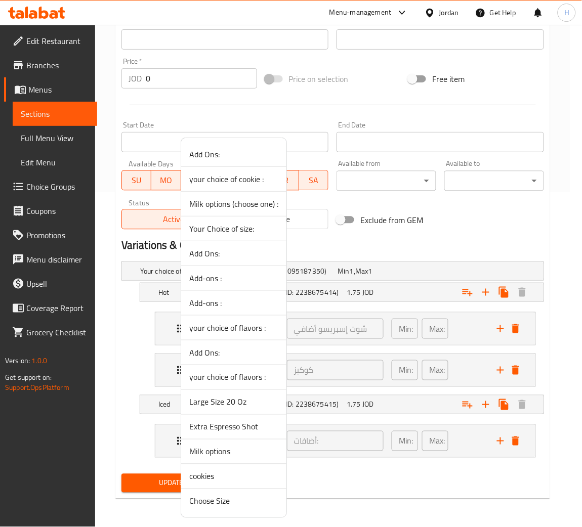
click at [241, 402] on span "Large Size 20 Oz" at bounding box center [233, 402] width 89 height 12
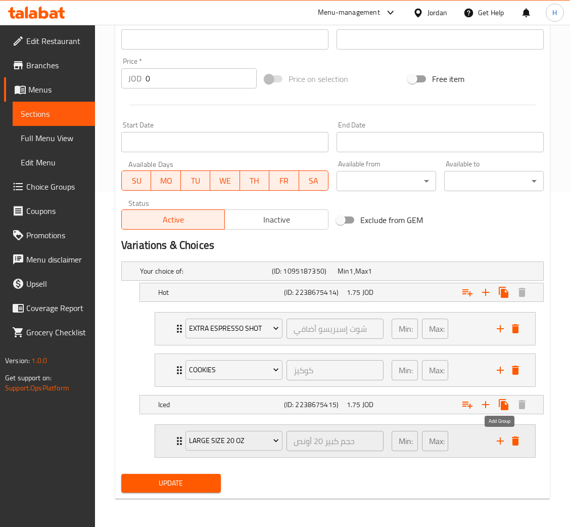
click at [500, 439] on icon "add" at bounding box center [501, 441] width 12 height 12
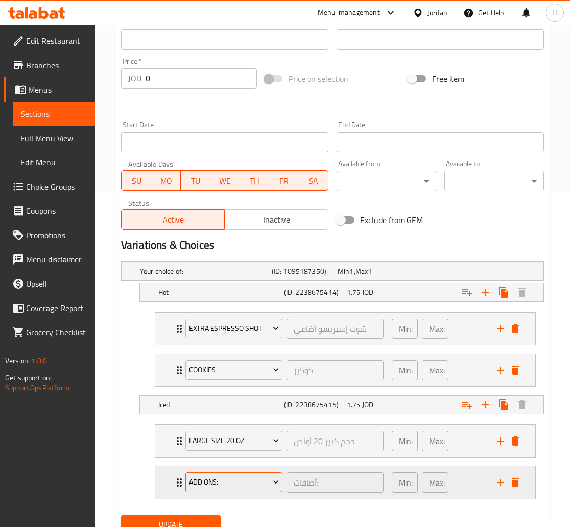
click at [219, 490] on button "Add Ons:" at bounding box center [234, 482] width 97 height 20
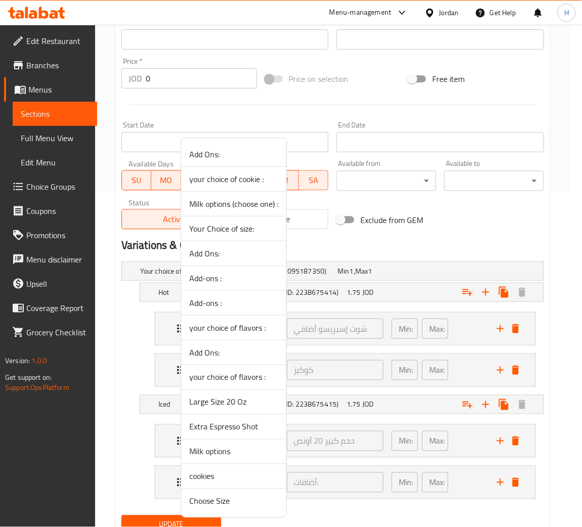
drag, startPoint x: 223, startPoint y: 478, endPoint x: 199, endPoint y: 524, distance: 52.5
click at [223, 477] on span "cookies" at bounding box center [233, 476] width 89 height 12
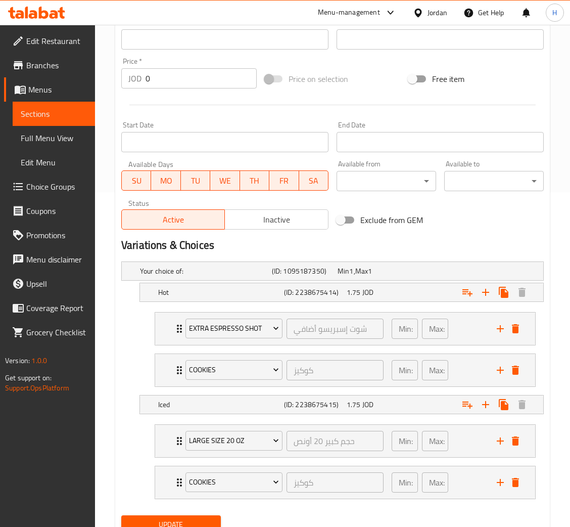
click at [183, 523] on span "Update" at bounding box center [170, 524] width 83 height 13
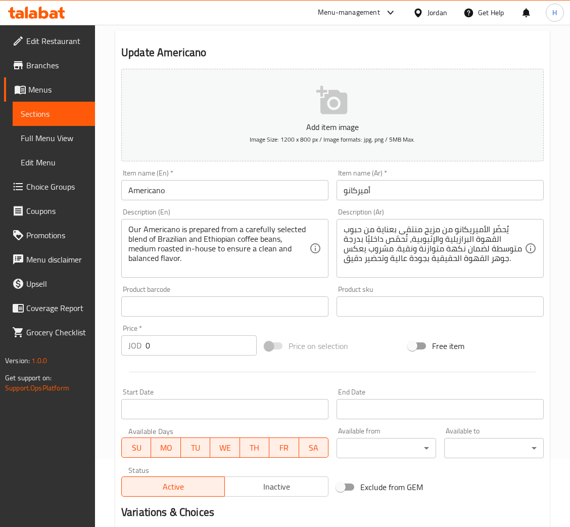
scroll to position [152, 0]
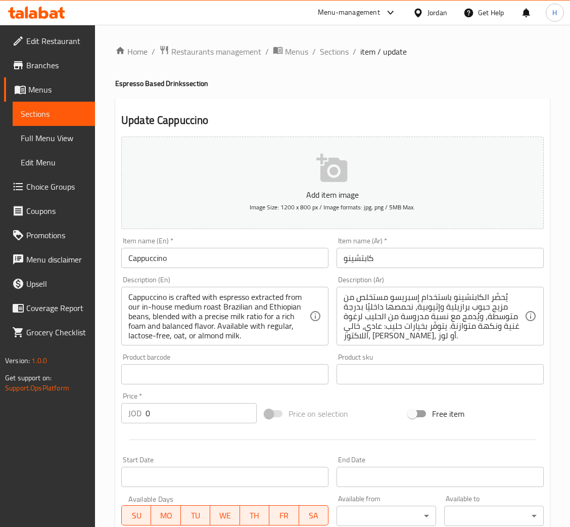
scroll to position [210, 0]
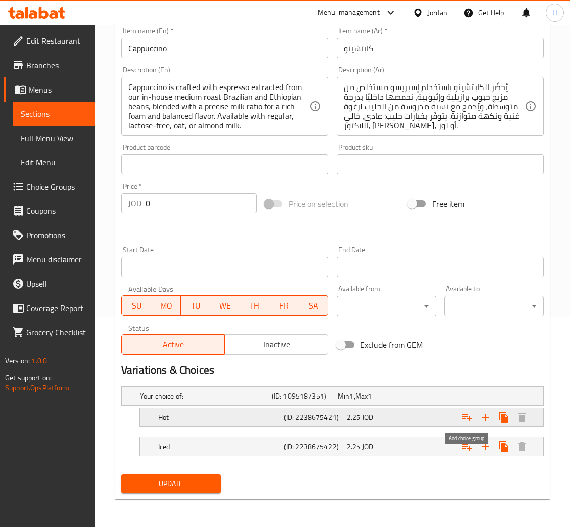
click at [463, 417] on icon "Expand" at bounding box center [468, 417] width 12 height 12
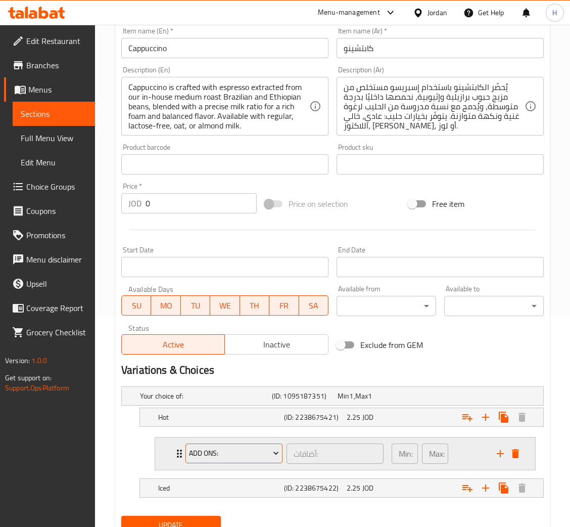
click at [233, 451] on span "Add Ons:" at bounding box center [234, 453] width 90 height 13
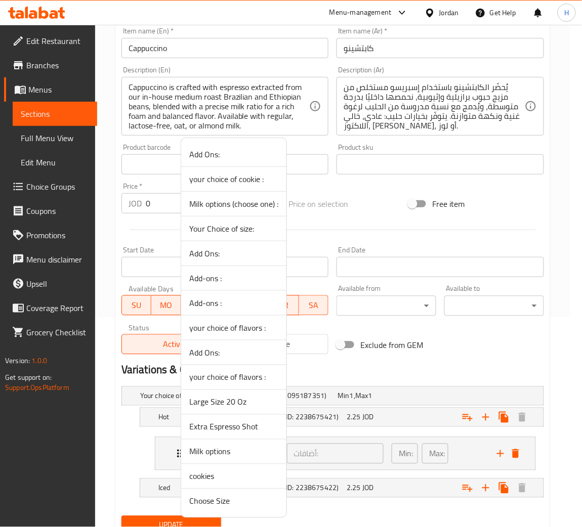
click at [232, 426] on span "Extra Espresso Shot" at bounding box center [233, 427] width 89 height 12
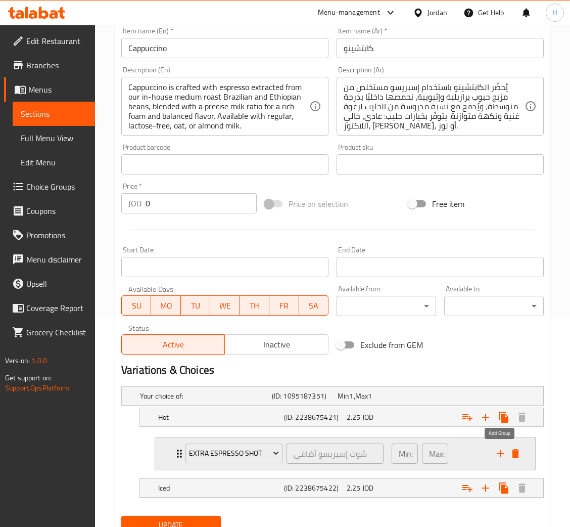
click at [499, 453] on icon "add" at bounding box center [500, 453] width 7 height 7
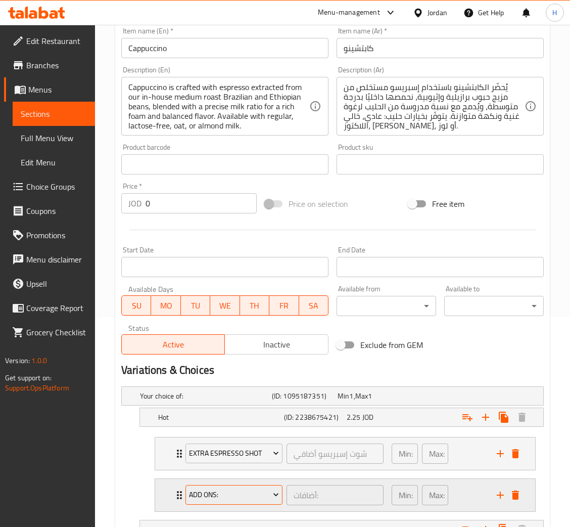
click at [229, 496] on span "Add Ons:" at bounding box center [234, 495] width 90 height 13
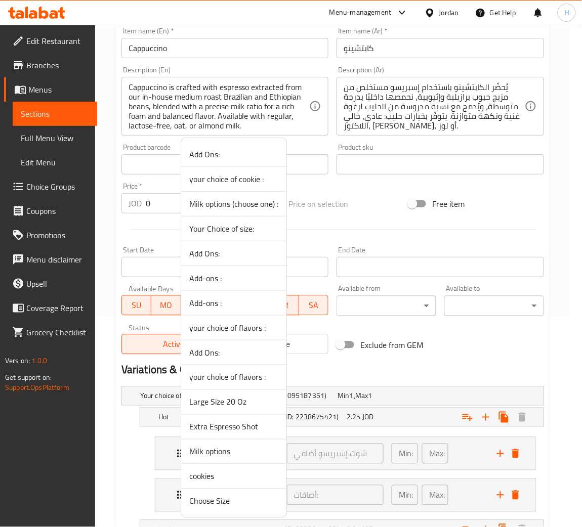
click at [226, 446] on span "Milk options" at bounding box center [233, 452] width 89 height 12
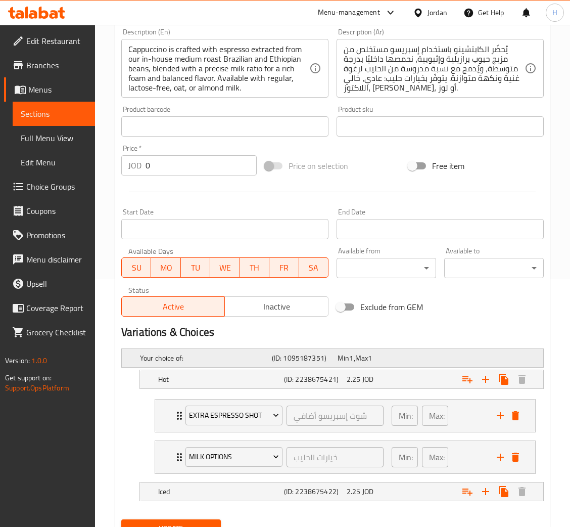
scroll to position [293, 0]
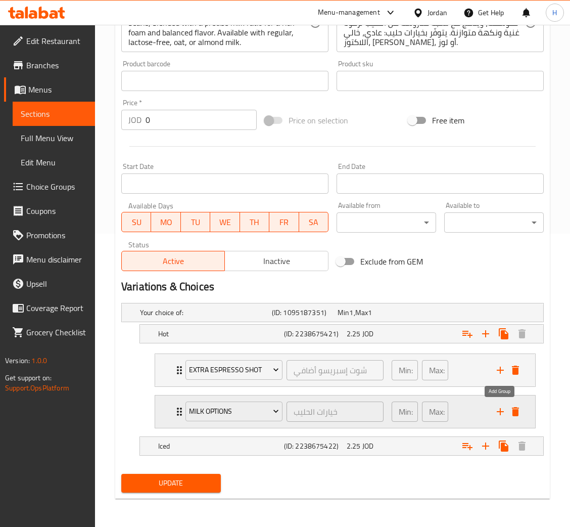
click at [500, 414] on icon "add" at bounding box center [500, 411] width 7 height 7
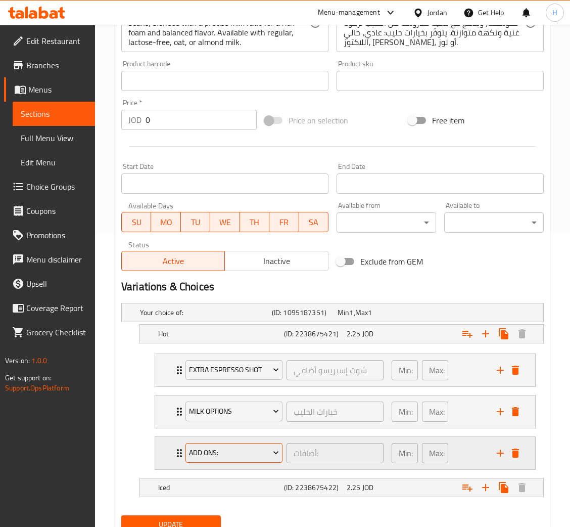
click at [225, 451] on span "Add Ons:" at bounding box center [234, 453] width 90 height 13
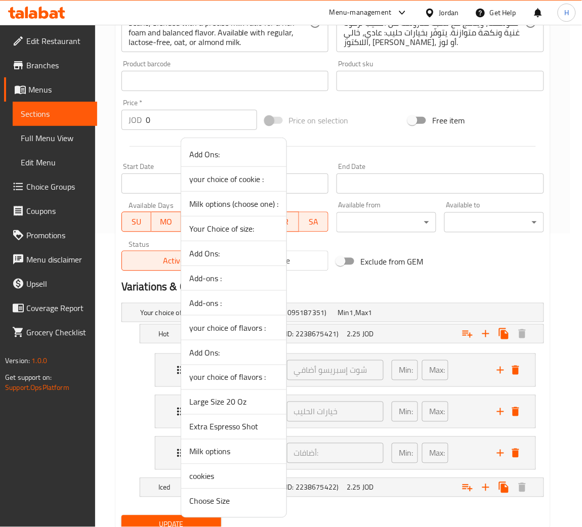
click at [395, 279] on div at bounding box center [291, 263] width 582 height 527
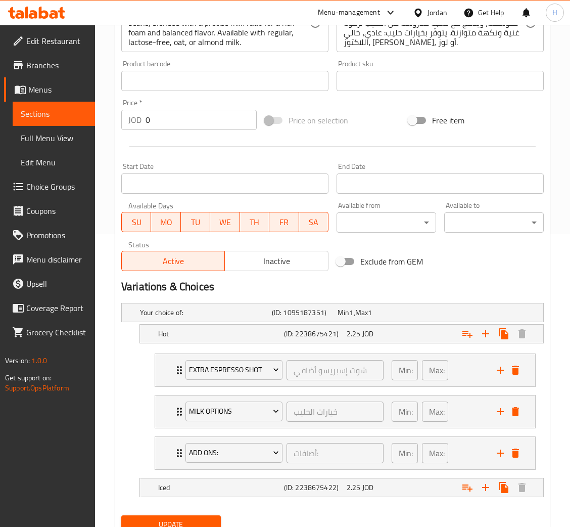
scroll to position [0, 0]
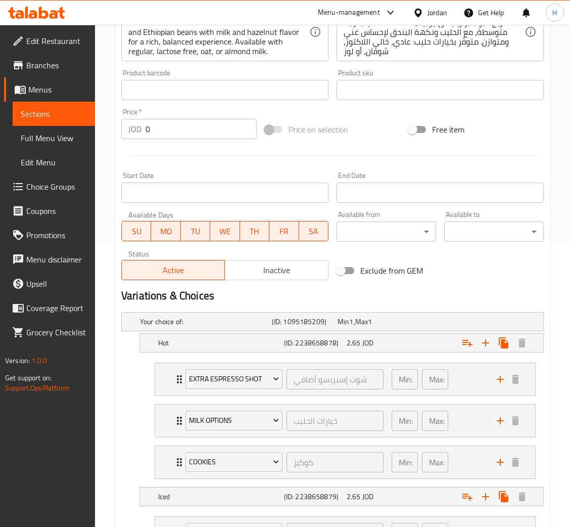
scroll to position [379, 0]
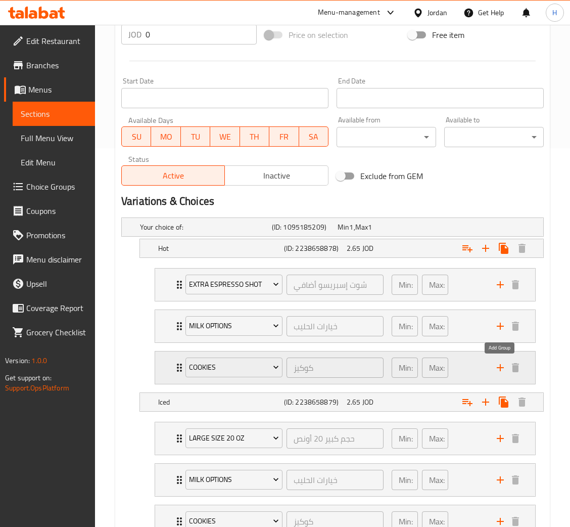
click at [499, 369] on icon "add" at bounding box center [501, 368] width 12 height 12
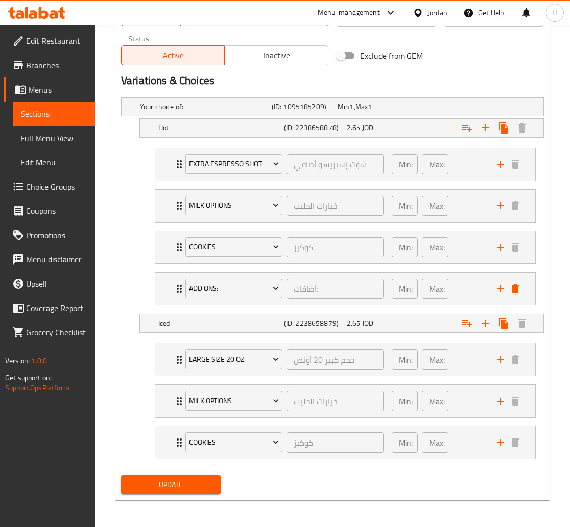
scroll to position [502, 0]
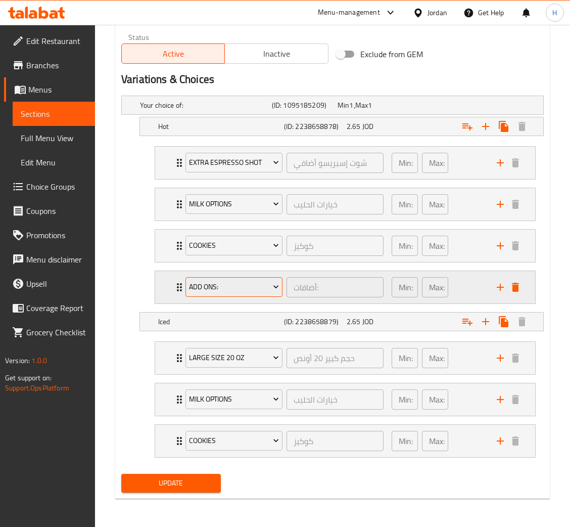
click at [224, 283] on span "Add Ons:" at bounding box center [234, 287] width 90 height 13
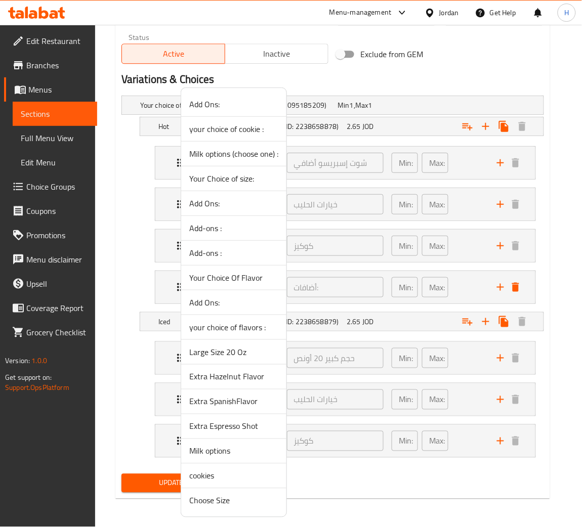
click at [250, 381] on span "Extra Hazelnut Flavor" at bounding box center [233, 377] width 89 height 12
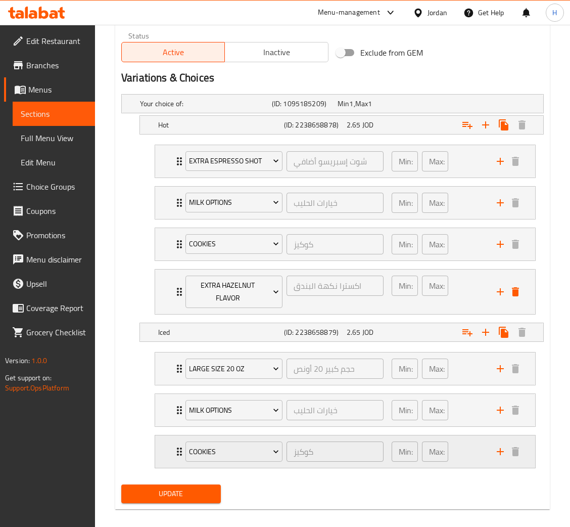
click at [497, 455] on icon "add" at bounding box center [501, 452] width 12 height 12
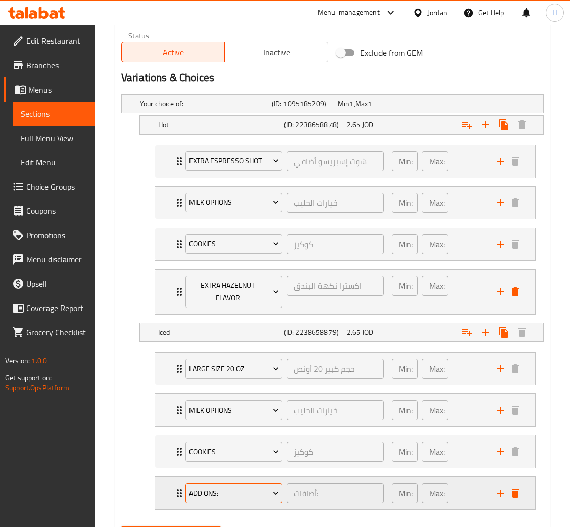
click at [252, 492] on span "Add Ons:" at bounding box center [234, 493] width 90 height 13
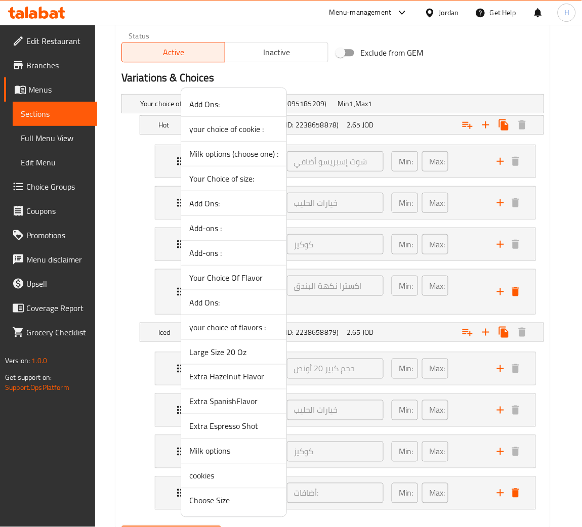
click at [241, 381] on span "Extra Hazelnut Flavor" at bounding box center [233, 377] width 89 height 12
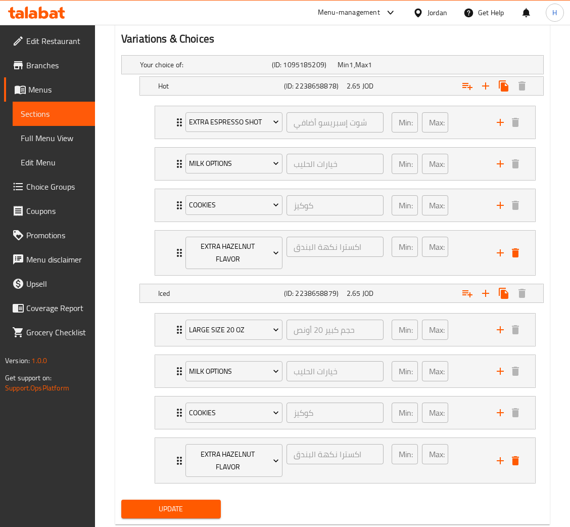
scroll to position [569, 0]
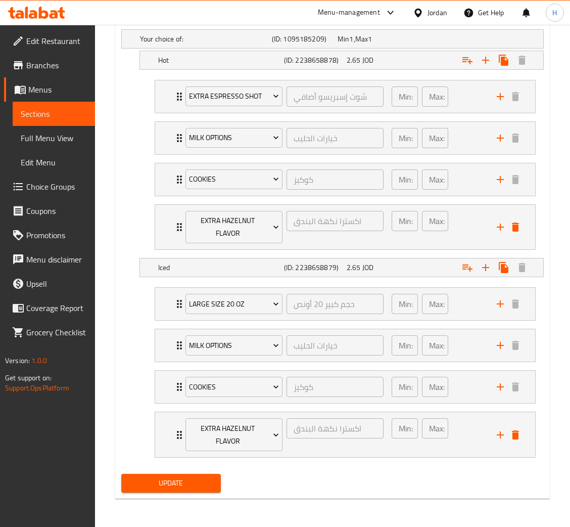
click at [168, 486] on span "Update" at bounding box center [170, 483] width 83 height 13
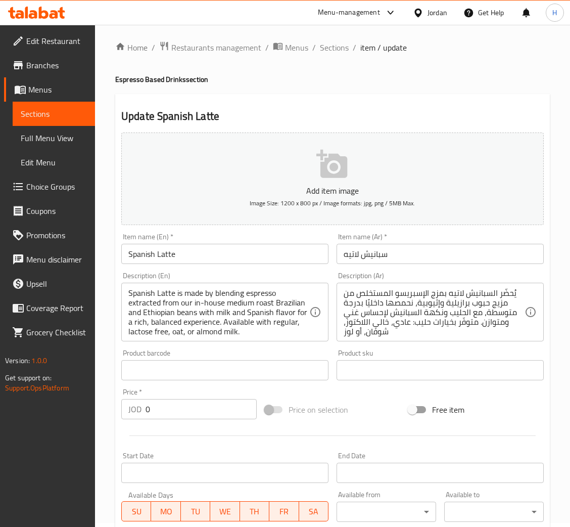
scroll to position [335, 0]
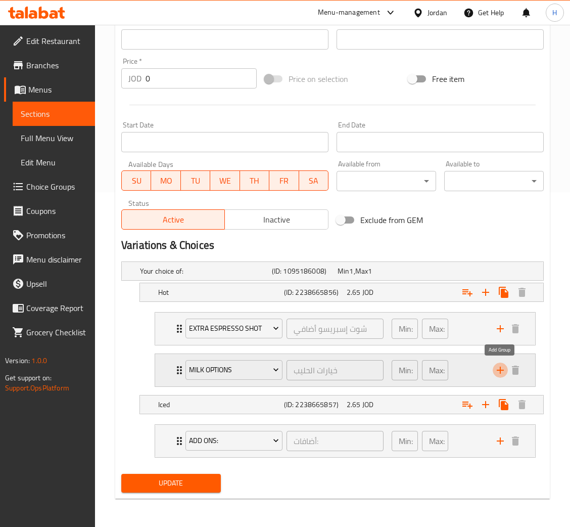
drag, startPoint x: 501, startPoint y: 373, endPoint x: 487, endPoint y: 384, distance: 18.3
click at [501, 372] on icon "add" at bounding box center [501, 370] width 12 height 12
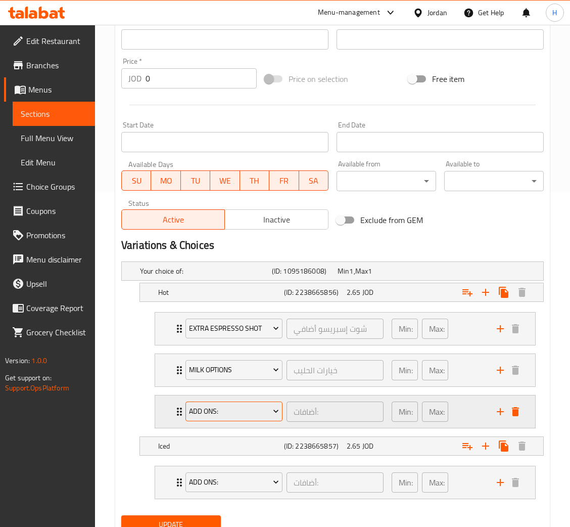
click at [222, 409] on span "Add Ons:" at bounding box center [234, 411] width 90 height 13
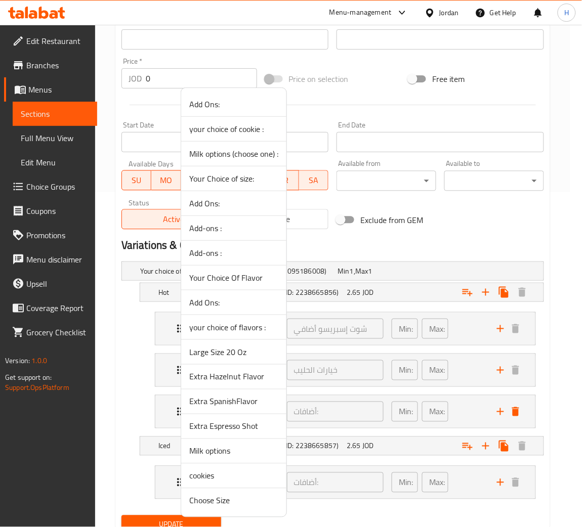
click at [247, 402] on span "Extra SpanishFlavor" at bounding box center [233, 401] width 89 height 12
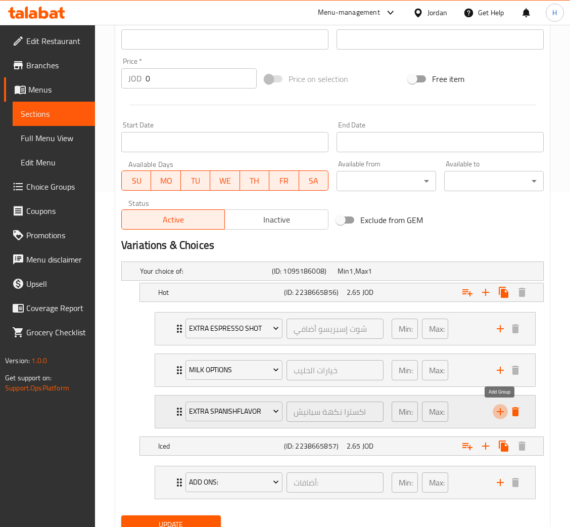
click at [499, 412] on icon "add" at bounding box center [501, 412] width 12 height 12
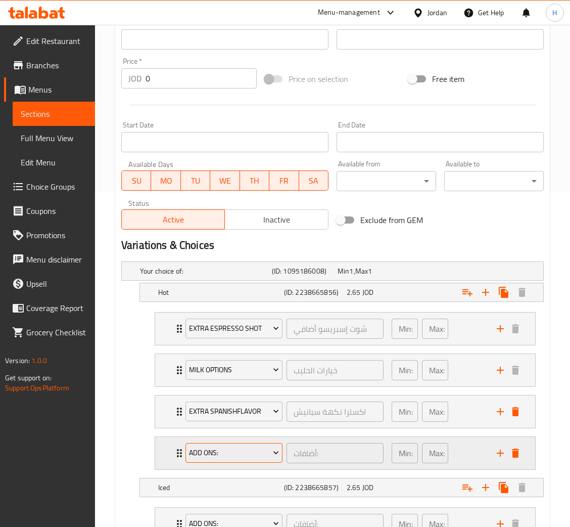
click at [217, 454] on span "Add Ons:" at bounding box center [234, 453] width 90 height 13
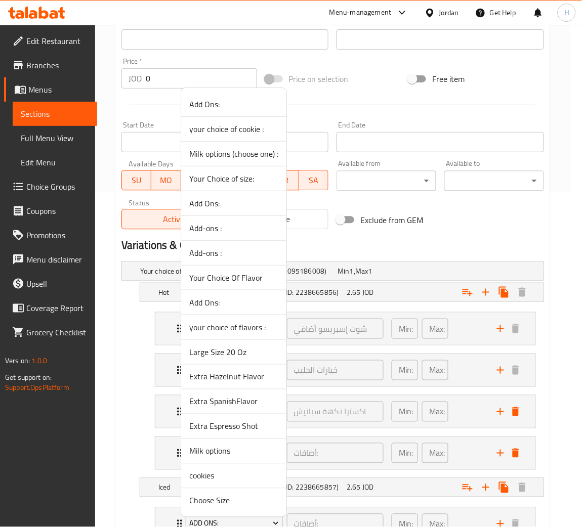
click at [231, 471] on span "cookies" at bounding box center [233, 476] width 89 height 12
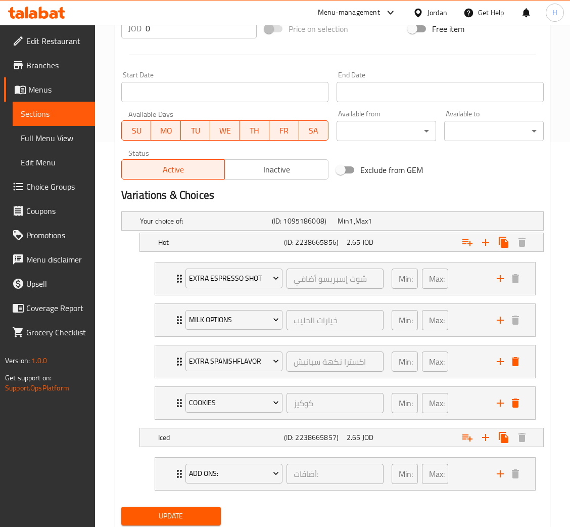
scroll to position [418, 0]
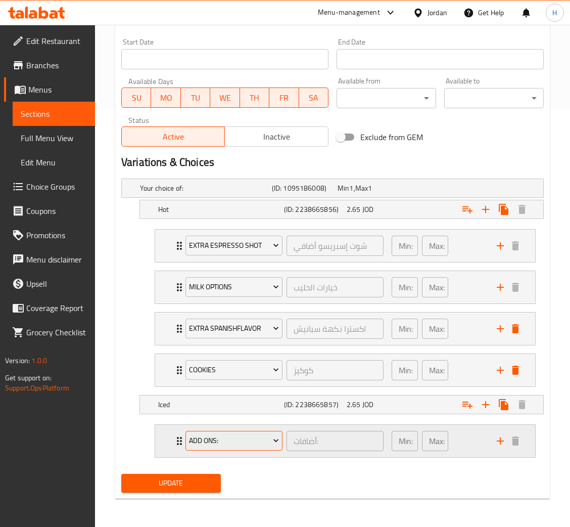
click at [248, 446] on span "Add Ons:" at bounding box center [234, 440] width 90 height 13
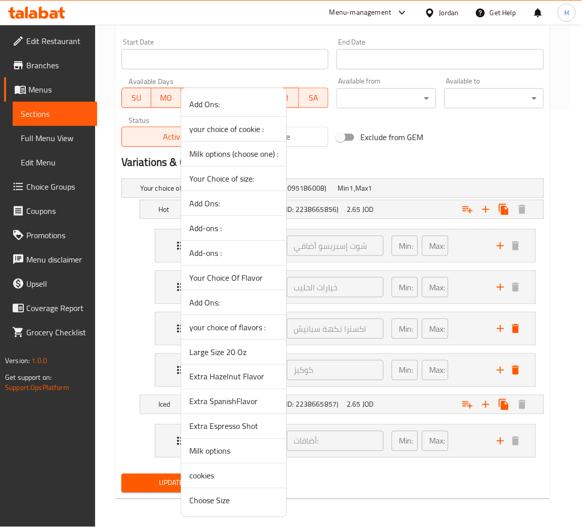
click at [215, 348] on span "Large Size 20 Oz" at bounding box center [233, 352] width 89 height 12
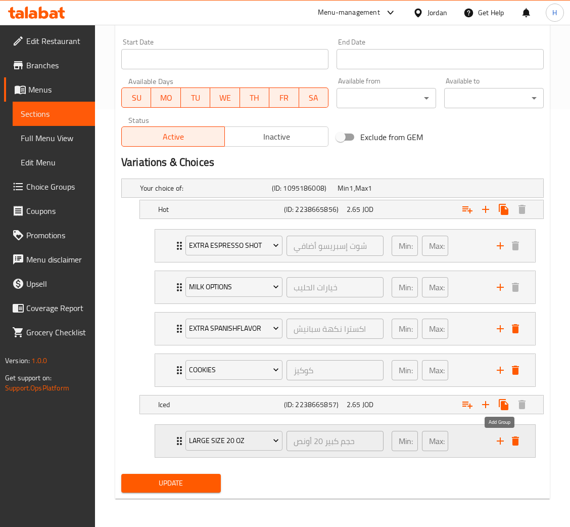
click at [501, 437] on icon "add" at bounding box center [501, 441] width 12 height 12
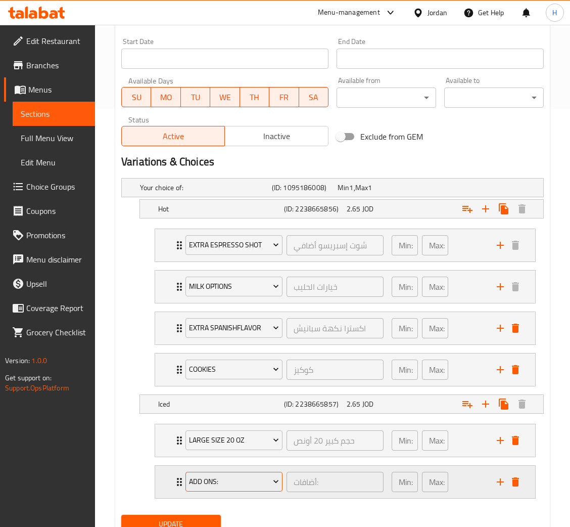
click at [221, 488] on span "Add Ons:" at bounding box center [234, 481] width 90 height 13
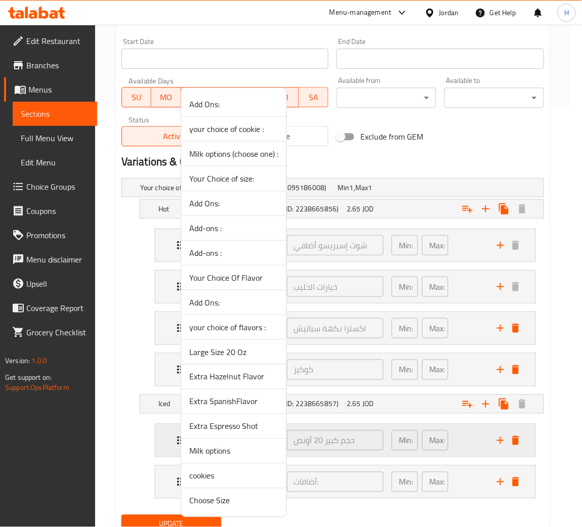
click at [230, 453] on span "Milk options" at bounding box center [233, 451] width 89 height 12
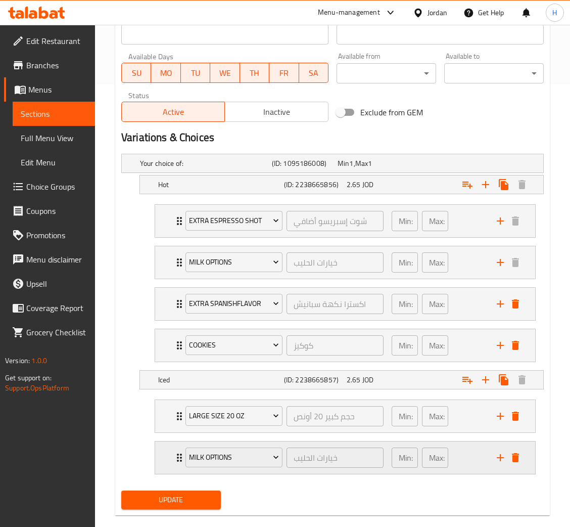
scroll to position [460, 0]
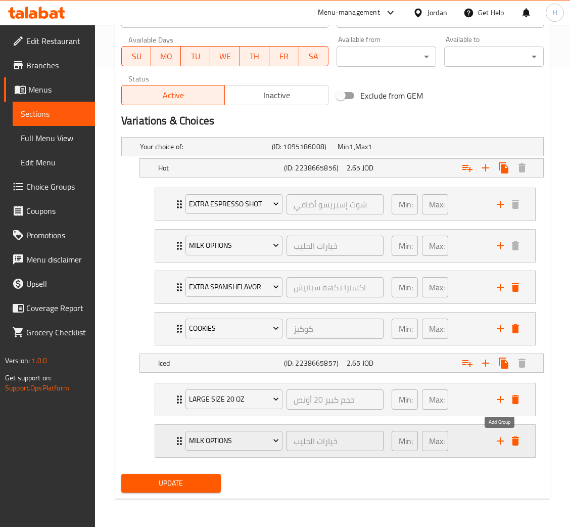
click at [498, 444] on icon "add" at bounding box center [501, 441] width 12 height 12
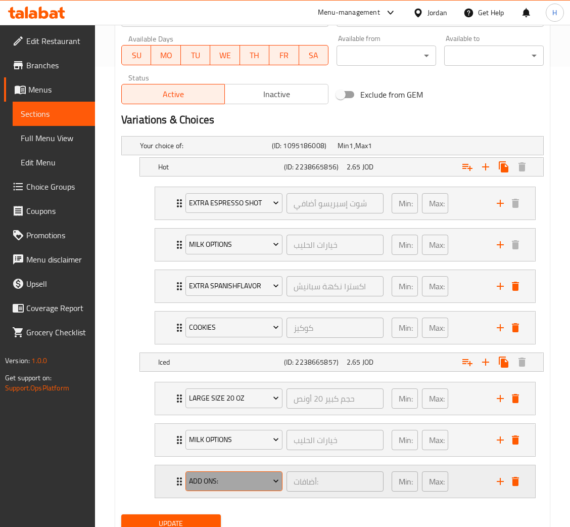
click at [229, 481] on span "Add Ons:" at bounding box center [234, 481] width 90 height 13
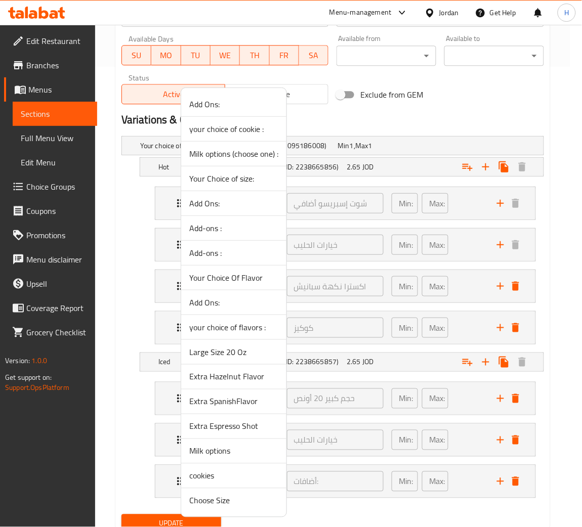
click at [253, 403] on span "Extra SpanishFlavor" at bounding box center [233, 401] width 89 height 12
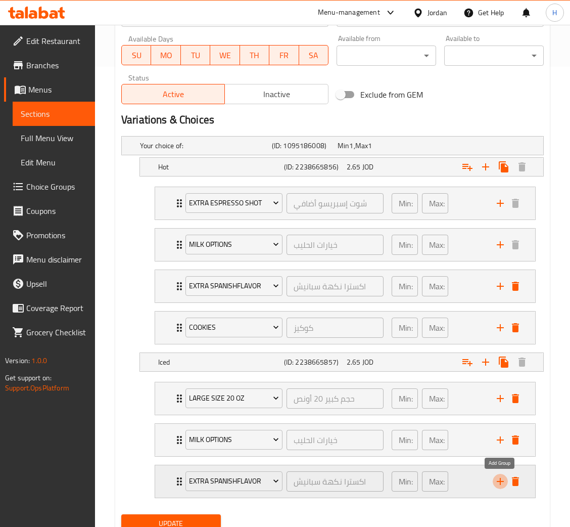
click at [498, 483] on icon "add" at bounding box center [501, 481] width 12 height 12
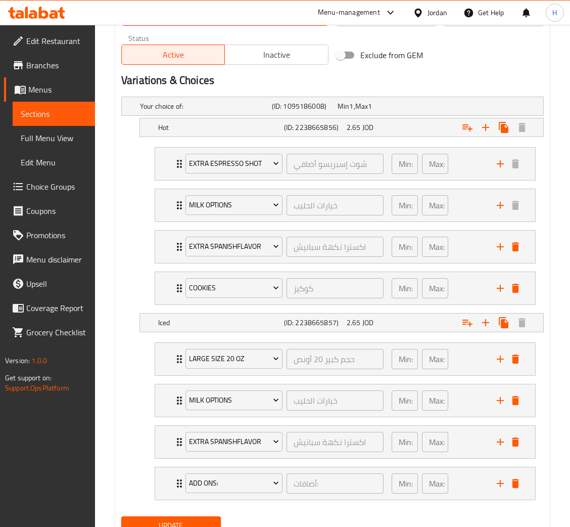
scroll to position [544, 0]
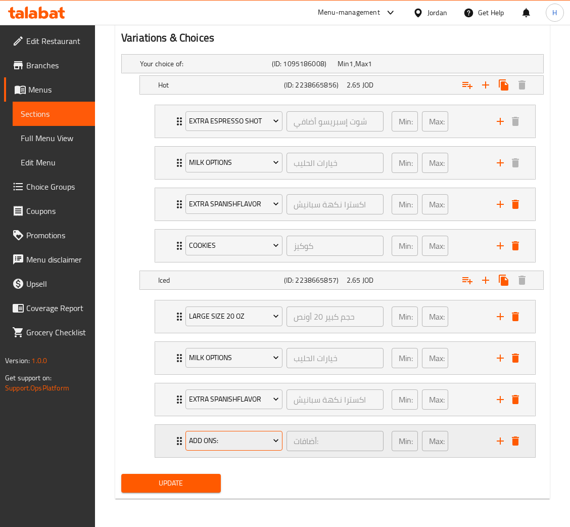
click at [222, 447] on span "Add Ons:" at bounding box center [234, 440] width 90 height 13
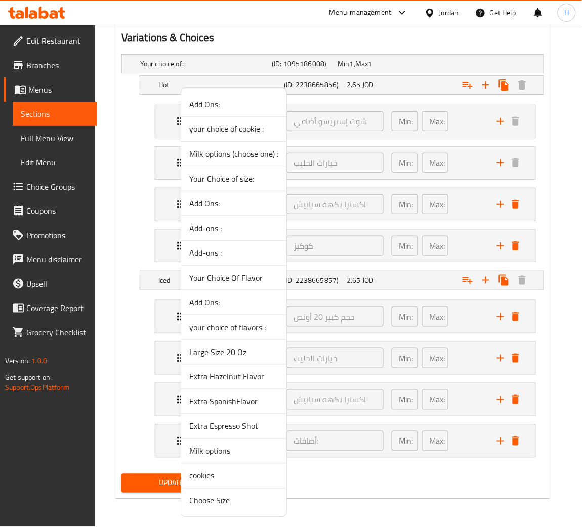
click at [217, 470] on span "cookies" at bounding box center [233, 476] width 89 height 12
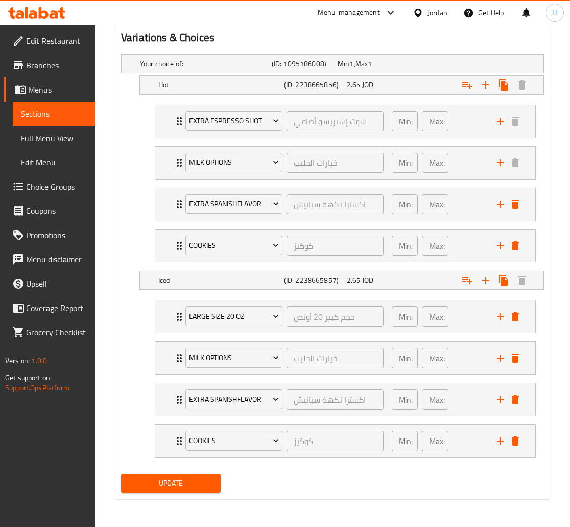
click at [177, 478] on span "Update" at bounding box center [170, 483] width 83 height 13
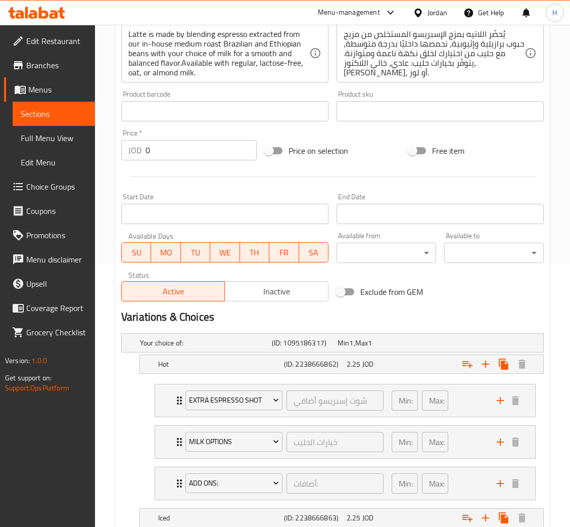
scroll to position [335, 0]
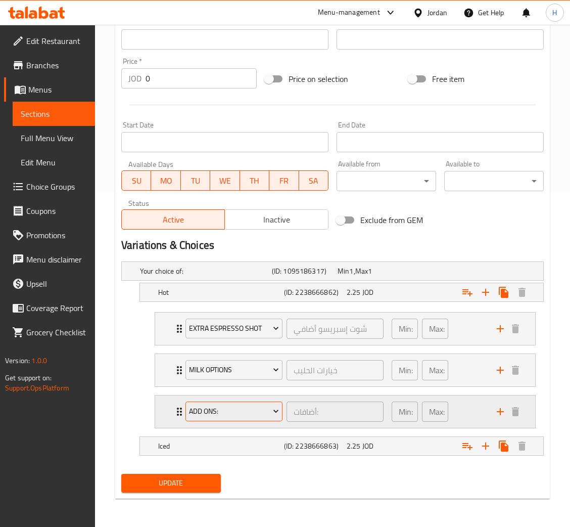
click at [242, 412] on span "Add Ons:" at bounding box center [234, 411] width 90 height 13
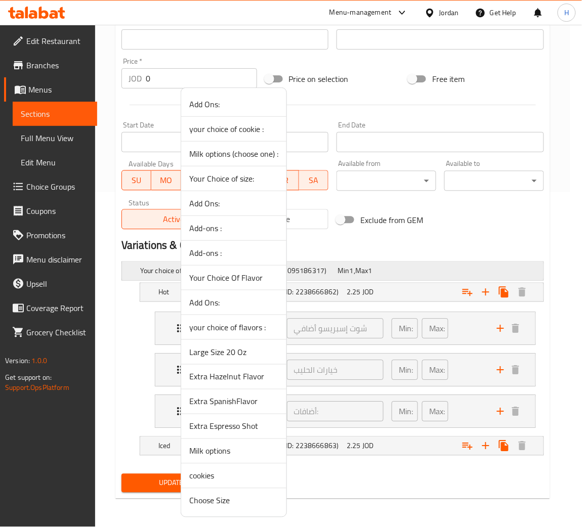
click at [245, 272] on span "Your Choice Of Flavor" at bounding box center [233, 278] width 89 height 12
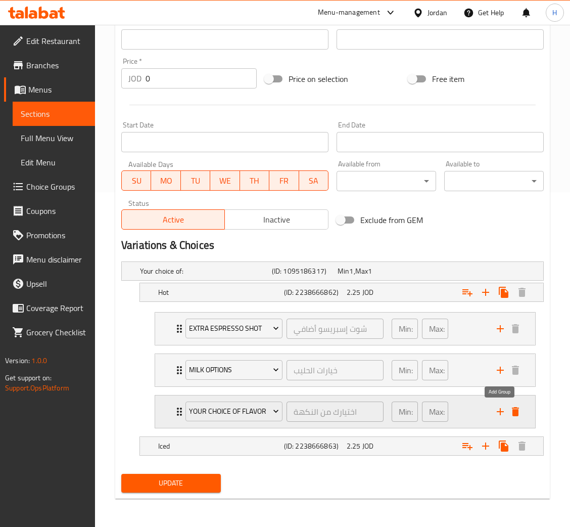
click at [499, 415] on icon "add" at bounding box center [501, 412] width 12 height 12
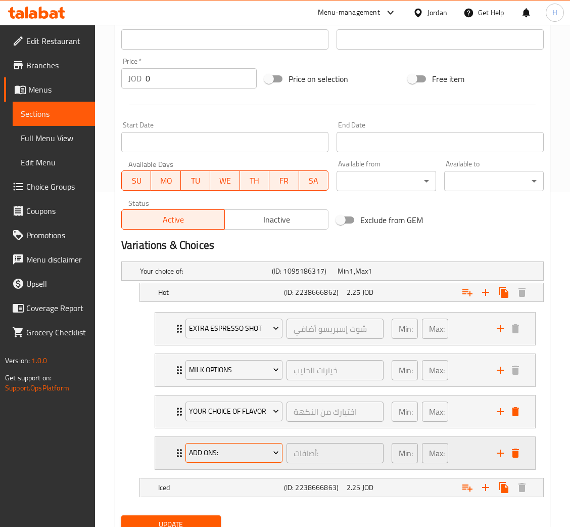
click at [233, 450] on span "Add Ons:" at bounding box center [234, 453] width 90 height 13
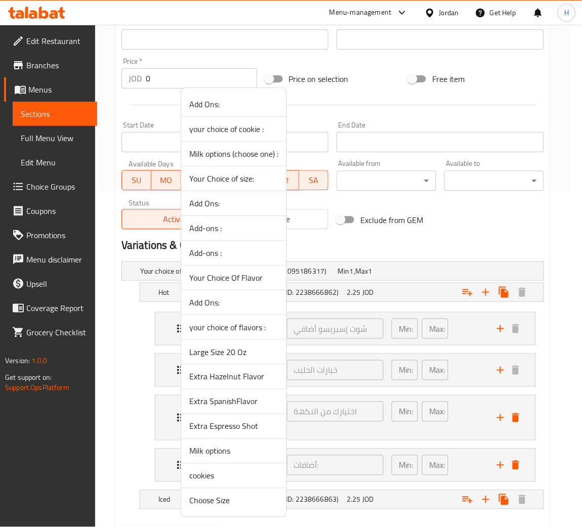
click at [219, 479] on span "cookies" at bounding box center [233, 476] width 89 height 12
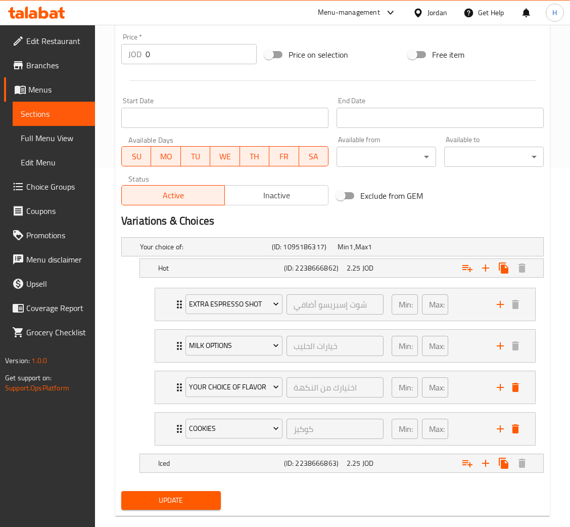
scroll to position [377, 0]
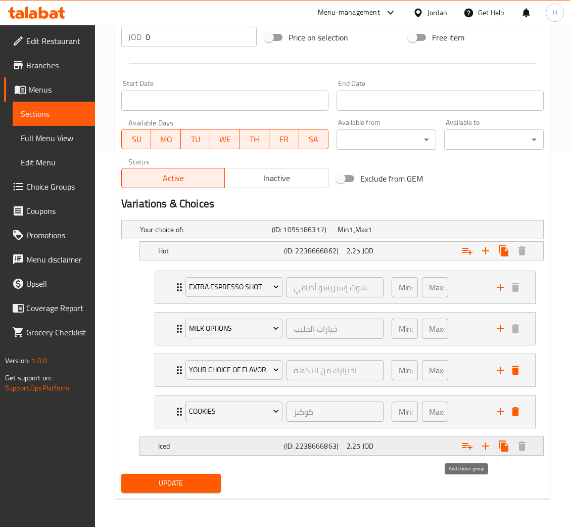
click at [468, 449] on icon "Expand" at bounding box center [468, 446] width 12 height 12
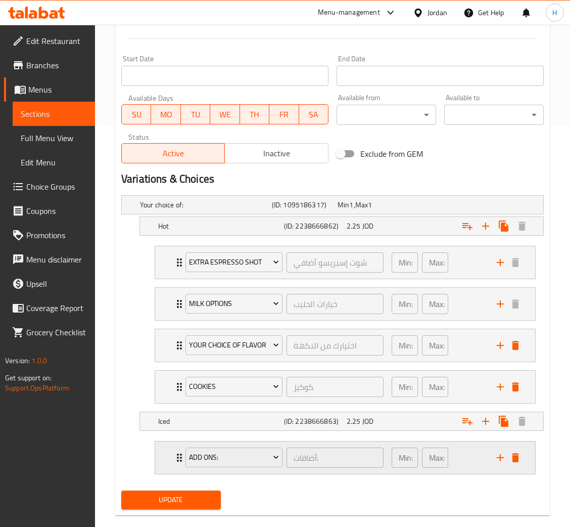
scroll to position [418, 0]
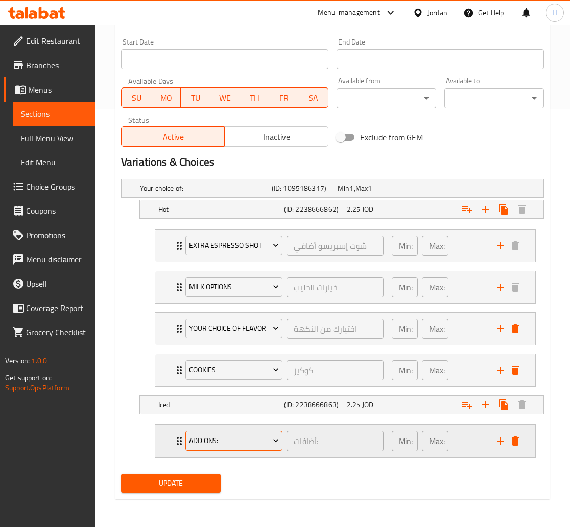
click at [242, 447] on span "Add Ons:" at bounding box center [234, 440] width 90 height 13
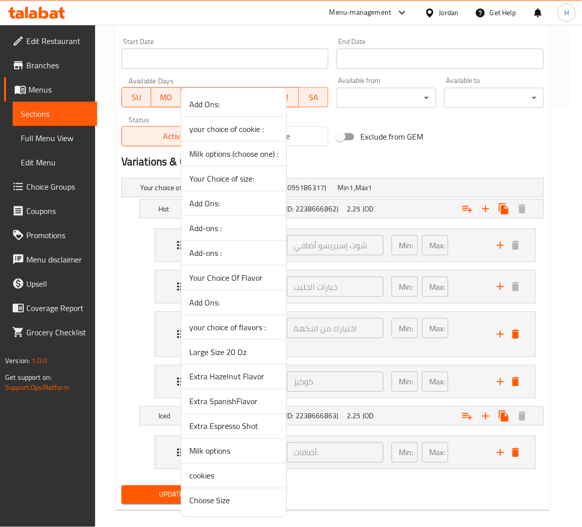
click at [243, 352] on span "Large Size 20 Oz" at bounding box center [233, 352] width 89 height 12
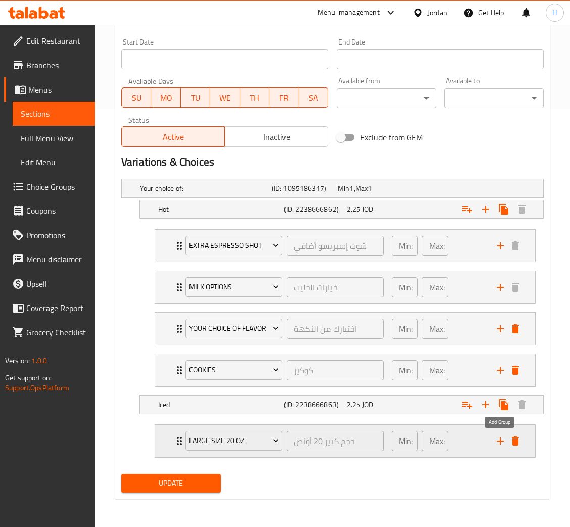
click at [500, 439] on icon "add" at bounding box center [500, 440] width 7 height 7
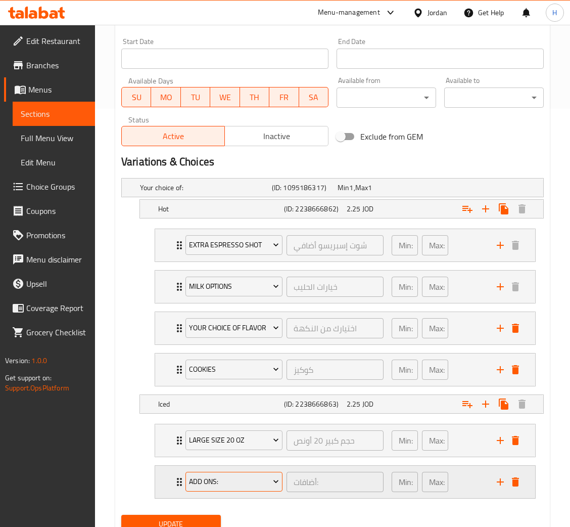
click at [244, 481] on span "Add Ons:" at bounding box center [234, 481] width 90 height 13
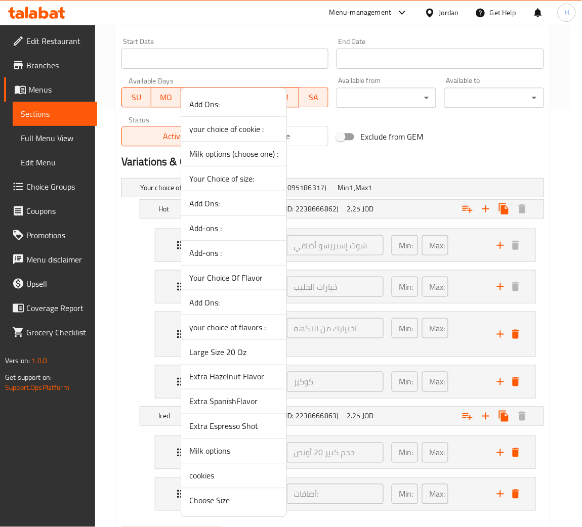
click at [221, 456] on span "Milk options" at bounding box center [233, 451] width 89 height 12
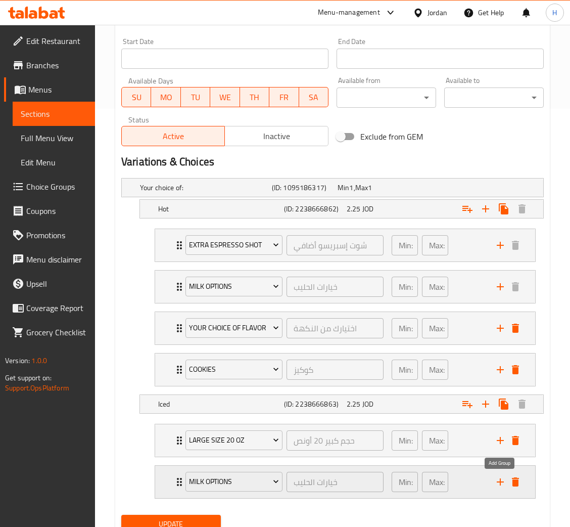
click at [498, 481] on icon "add" at bounding box center [501, 482] width 12 height 12
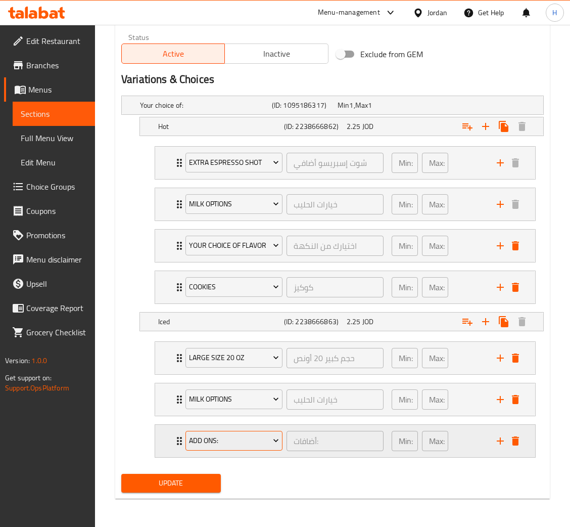
scroll to position [502, 0]
click at [196, 447] on span "Add Ons:" at bounding box center [234, 440] width 90 height 13
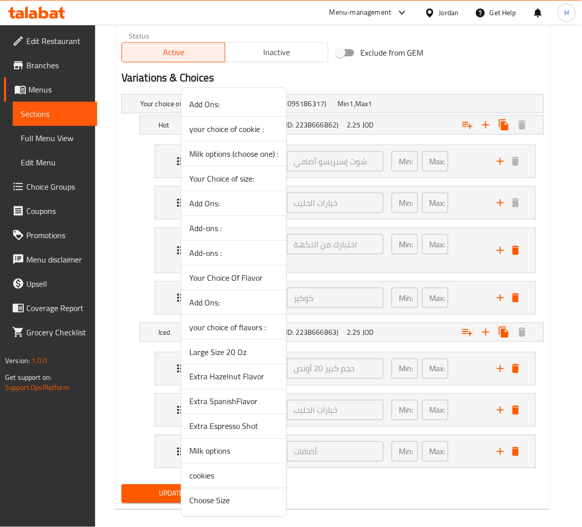
click at [244, 276] on span "Your Choice Of Flavor" at bounding box center [233, 278] width 89 height 12
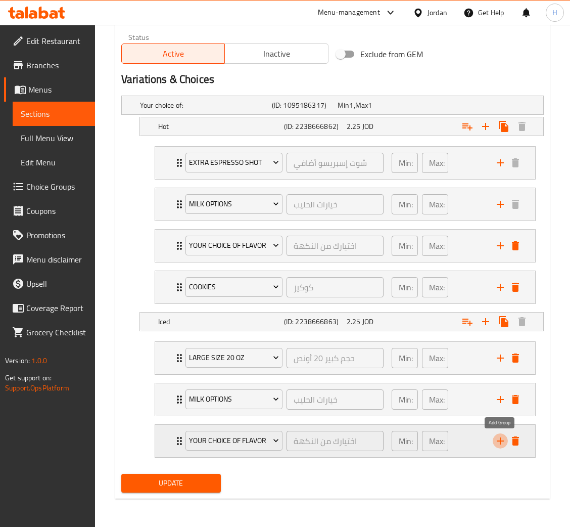
click at [499, 438] on icon "add" at bounding box center [501, 441] width 12 height 12
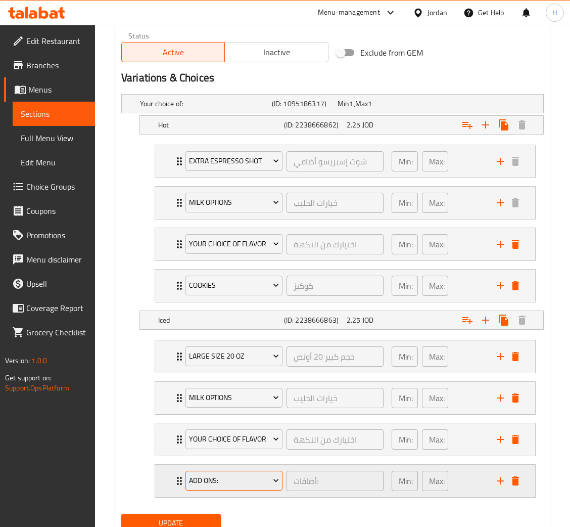
click at [263, 481] on span "Add Ons:" at bounding box center [234, 480] width 90 height 13
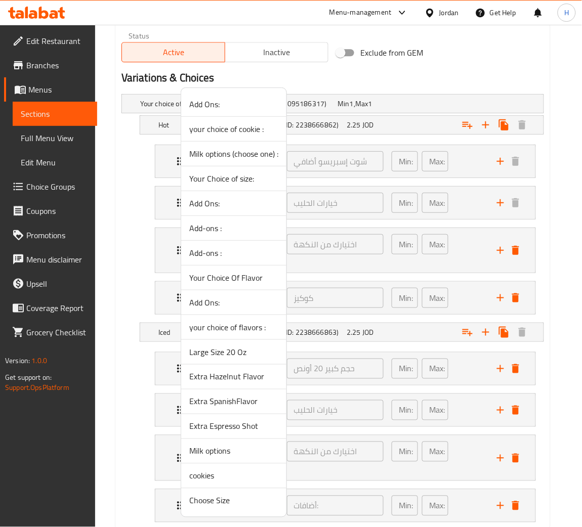
click at [231, 472] on span "cookies" at bounding box center [233, 476] width 89 height 12
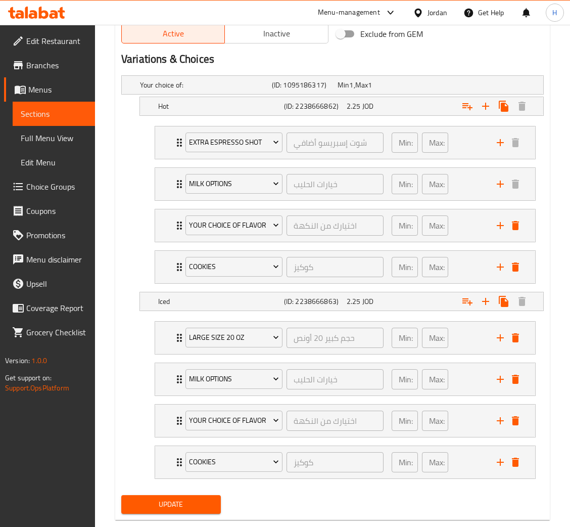
scroll to position [544, 0]
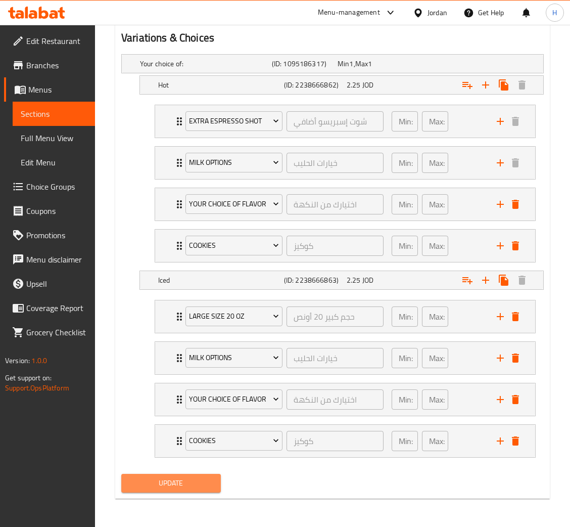
click at [178, 484] on span "Update" at bounding box center [170, 483] width 83 height 13
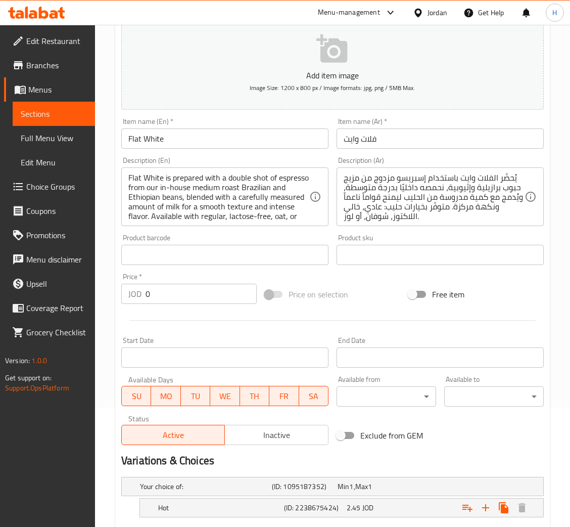
scroll to position [210, 0]
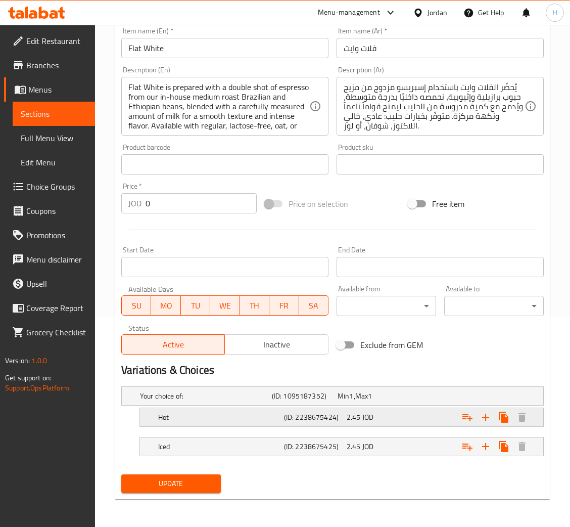
click at [463, 418] on icon "Expand" at bounding box center [468, 417] width 10 height 7
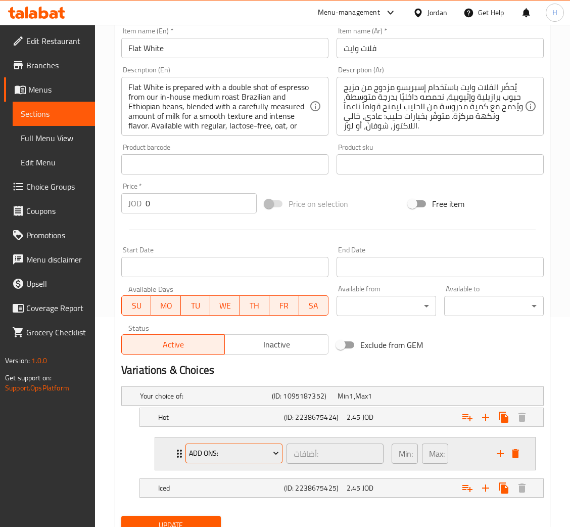
click at [238, 458] on span "Add Ons:" at bounding box center [234, 453] width 90 height 13
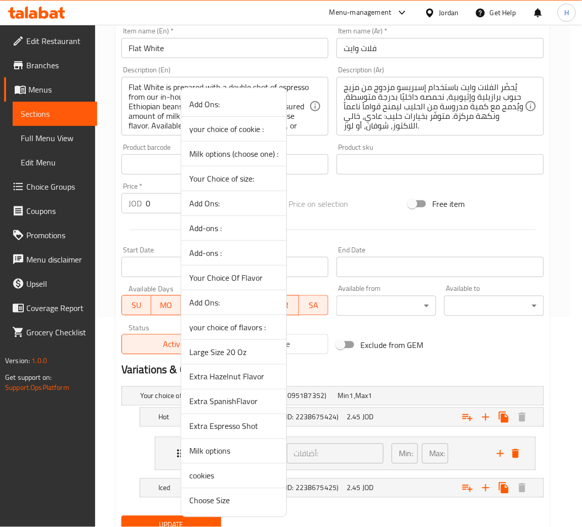
click at [242, 427] on span "Extra Espresso Shot" at bounding box center [233, 426] width 89 height 12
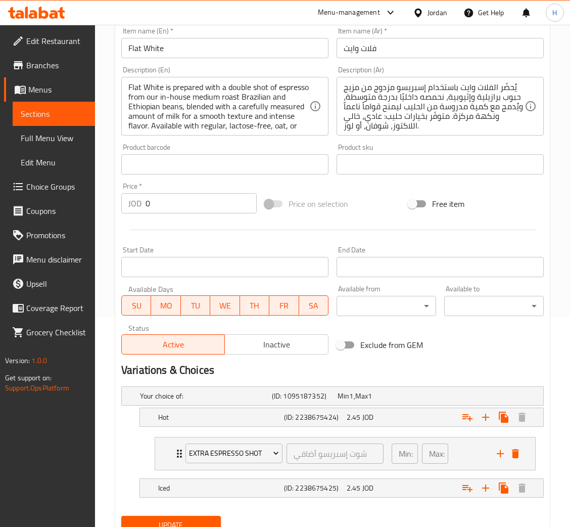
drag, startPoint x: 500, startPoint y: 451, endPoint x: 471, endPoint y: 470, distance: 34.6
click at [499, 450] on icon "add" at bounding box center [501, 454] width 12 height 12
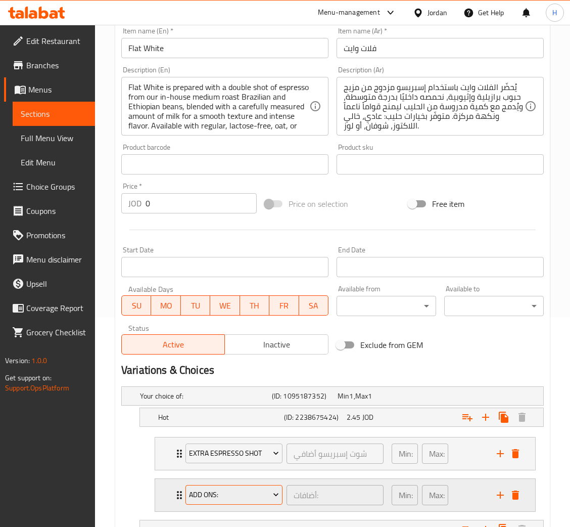
click at [211, 493] on span "Add Ons:" at bounding box center [234, 495] width 90 height 13
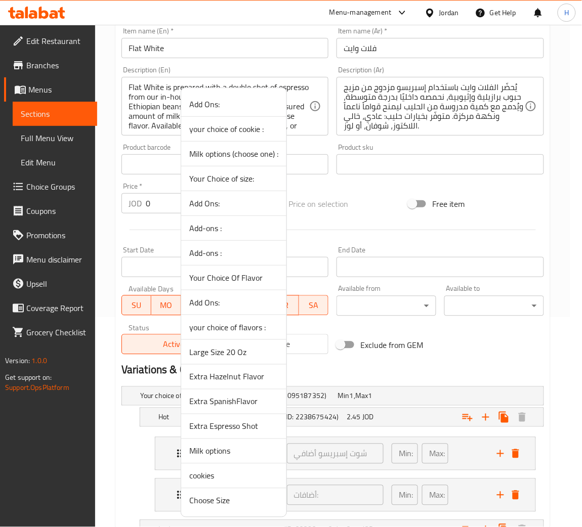
click at [235, 454] on span "Milk options" at bounding box center [233, 451] width 89 height 12
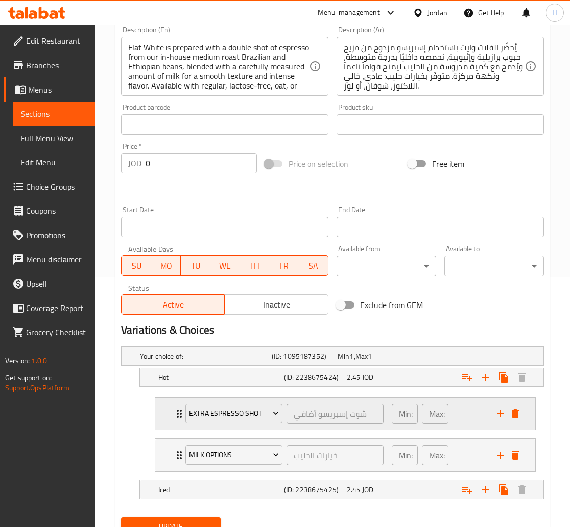
scroll to position [293, 0]
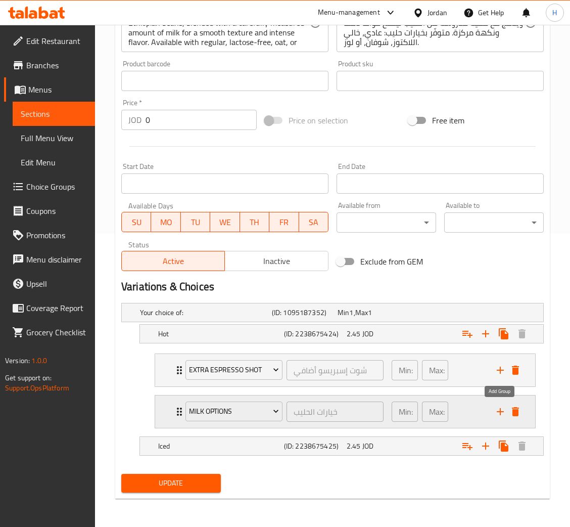
click at [502, 414] on icon "add" at bounding box center [501, 412] width 12 height 12
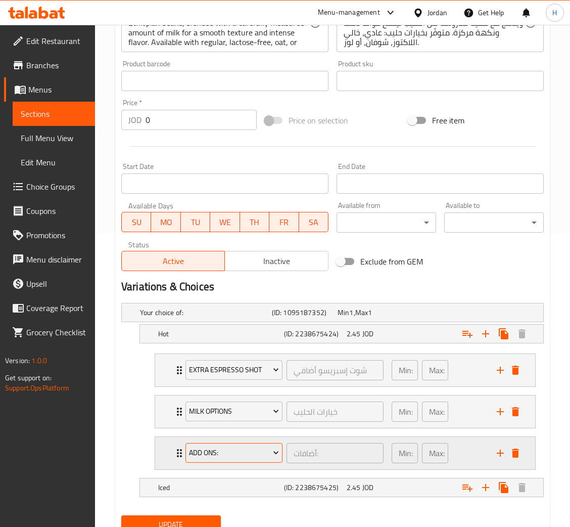
click at [252, 457] on span "Add Ons:" at bounding box center [234, 453] width 90 height 13
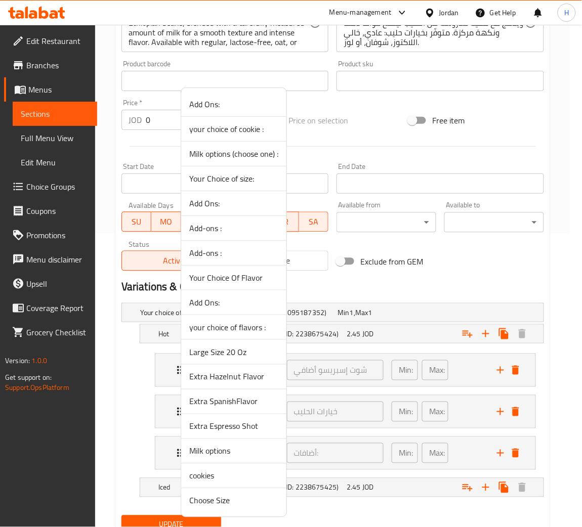
click at [248, 272] on span "Your Choice Of Flavor" at bounding box center [233, 278] width 89 height 12
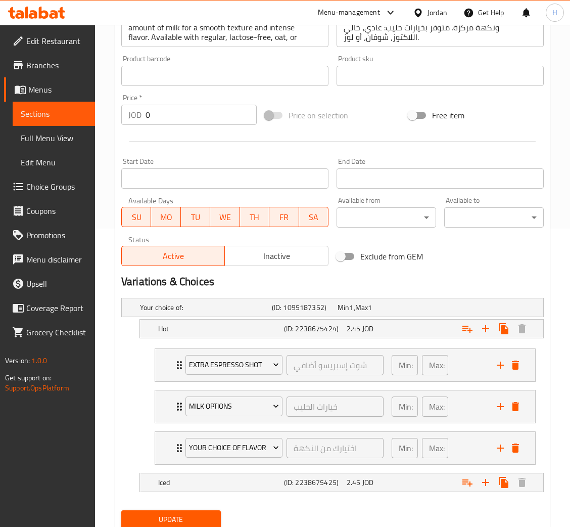
scroll to position [335, 0]
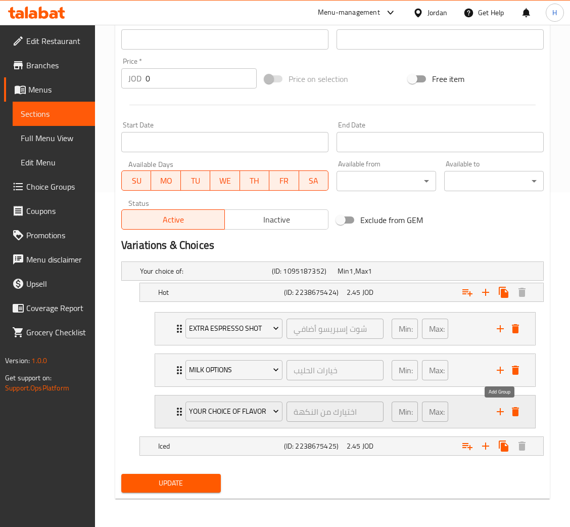
click at [502, 412] on icon "add" at bounding box center [500, 411] width 7 height 7
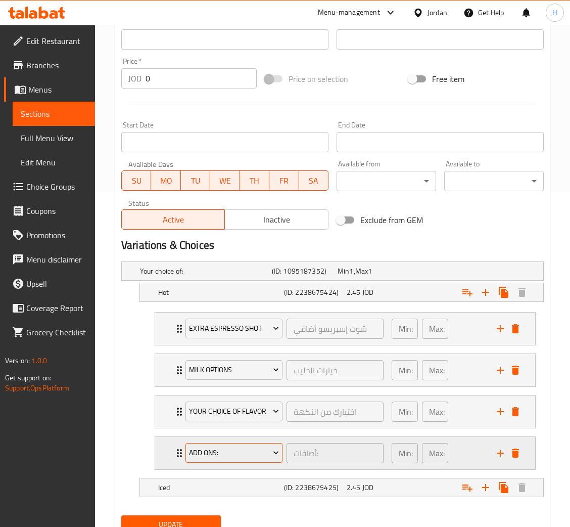
click at [258, 457] on span "Add Ons:" at bounding box center [234, 453] width 90 height 13
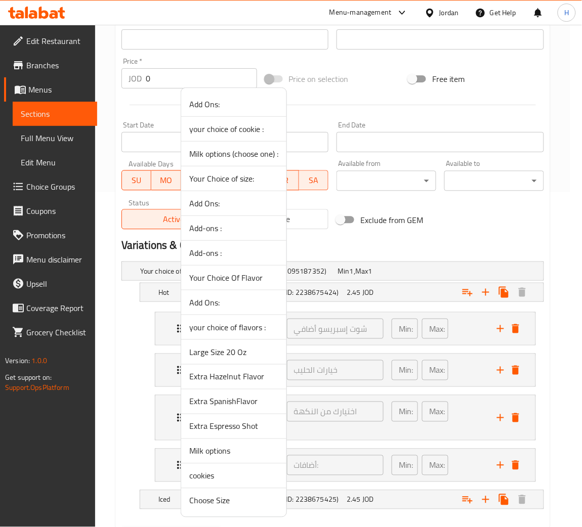
click at [217, 476] on span "cookies" at bounding box center [233, 476] width 89 height 12
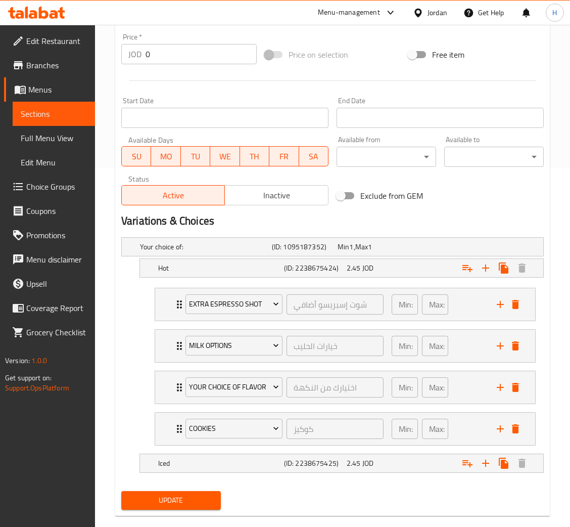
scroll to position [377, 0]
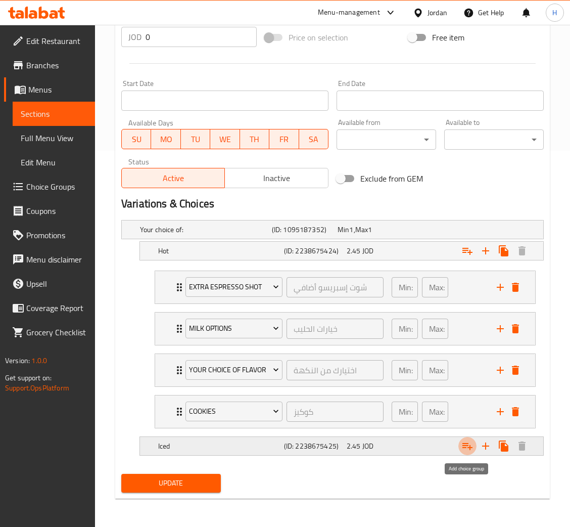
click at [465, 448] on icon "Expand" at bounding box center [468, 446] width 10 height 7
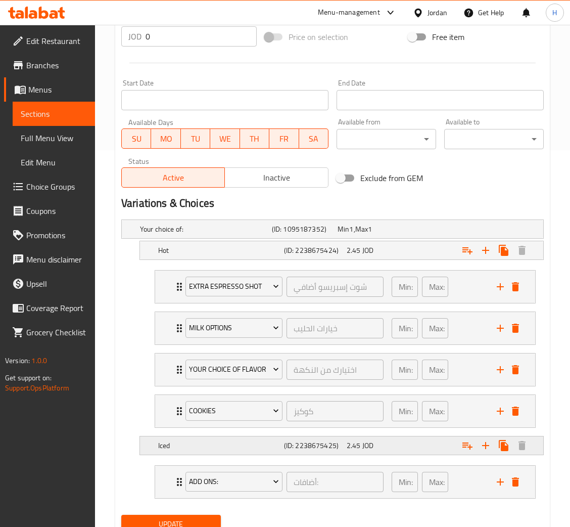
scroll to position [418, 0]
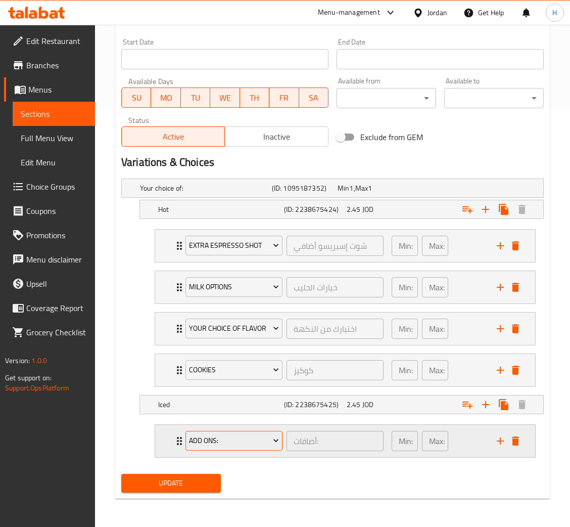
click at [233, 447] on span "Add Ons:" at bounding box center [234, 440] width 90 height 13
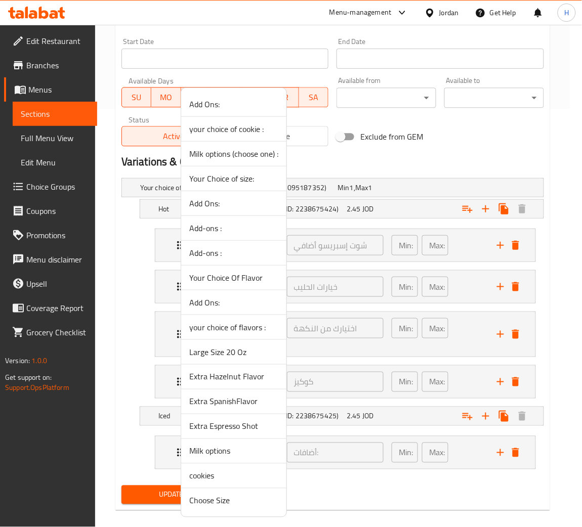
click at [244, 351] on span "Large Size 20 Oz" at bounding box center [233, 352] width 89 height 12
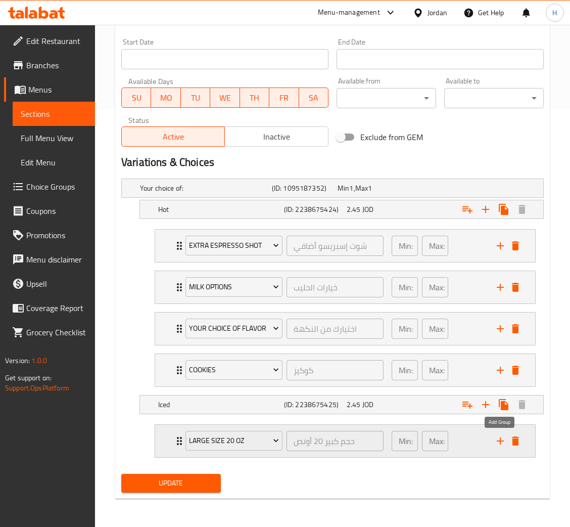
click at [502, 442] on icon "add" at bounding box center [501, 441] width 12 height 12
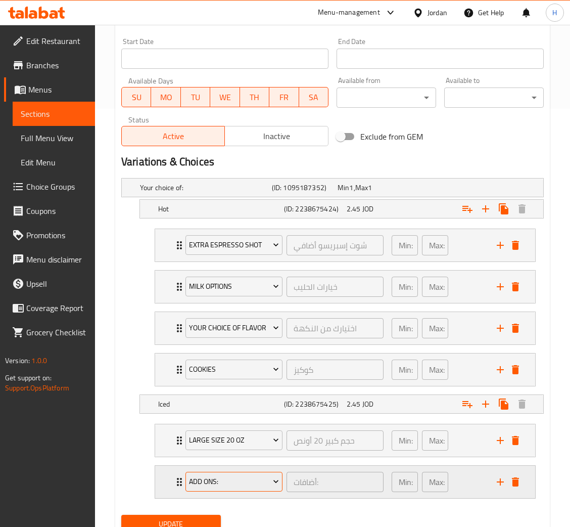
click at [254, 485] on span "Add Ons:" at bounding box center [234, 481] width 90 height 13
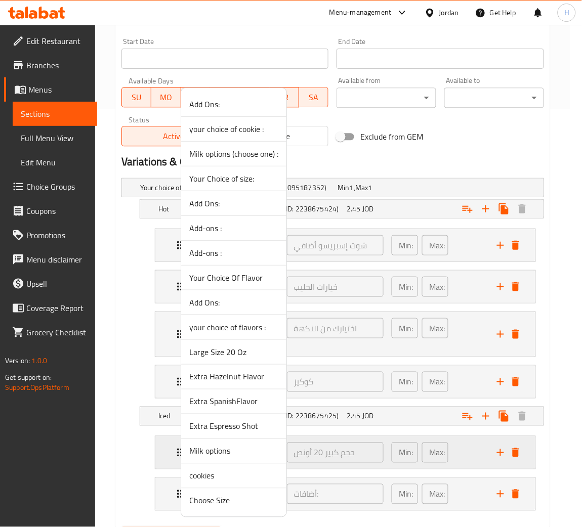
click at [230, 453] on span "Milk options" at bounding box center [233, 451] width 89 height 12
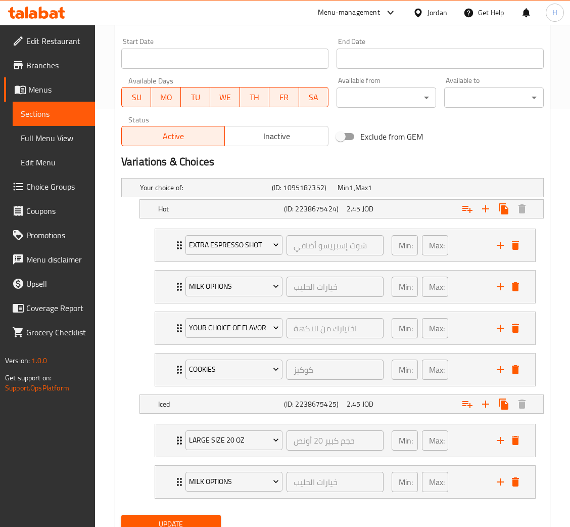
scroll to position [460, 0]
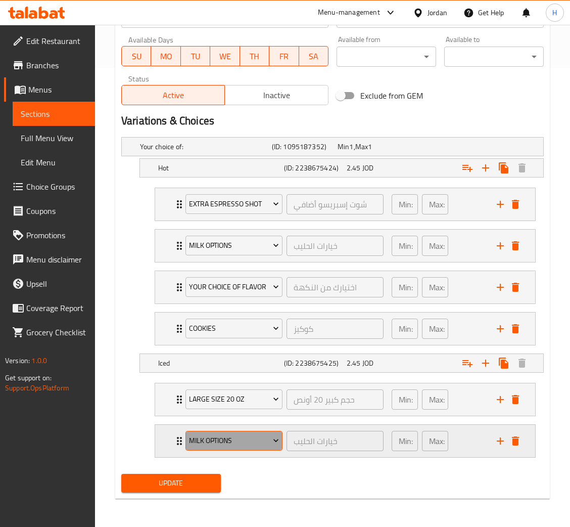
click at [213, 449] on button "Milk options" at bounding box center [234, 441] width 97 height 20
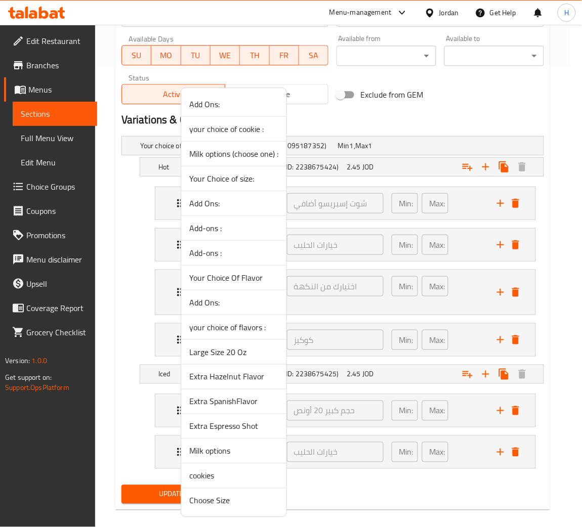
click at [363, 497] on div at bounding box center [291, 263] width 582 height 527
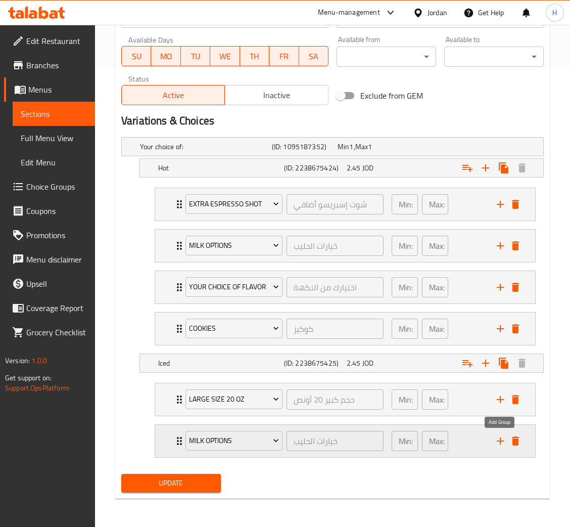
click at [493, 442] on button "add" at bounding box center [500, 440] width 15 height 15
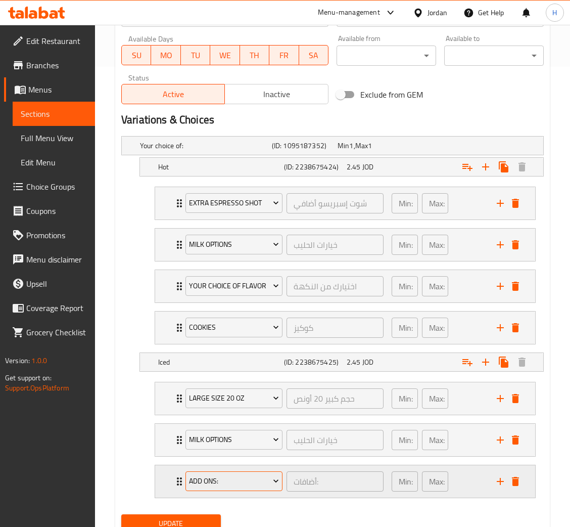
click at [249, 479] on span "Add Ons:" at bounding box center [234, 481] width 90 height 13
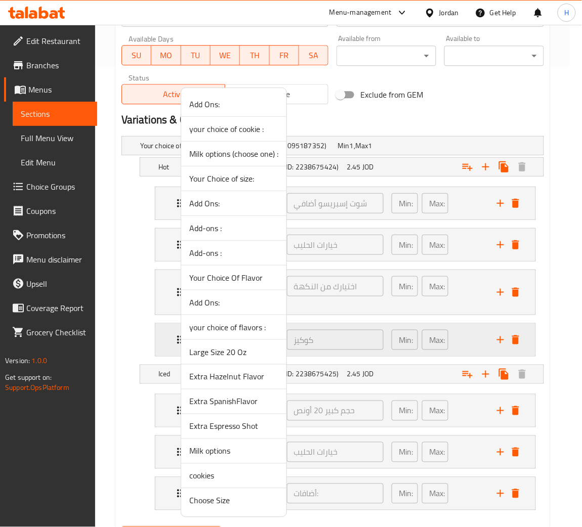
click at [251, 278] on span "Your Choice Of Flavor" at bounding box center [233, 278] width 89 height 12
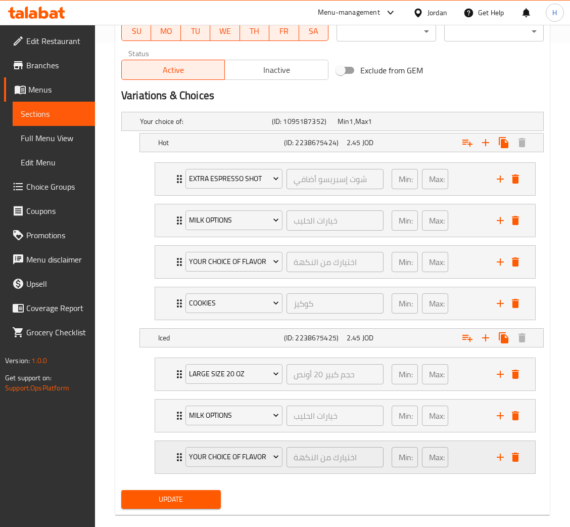
scroll to position [502, 0]
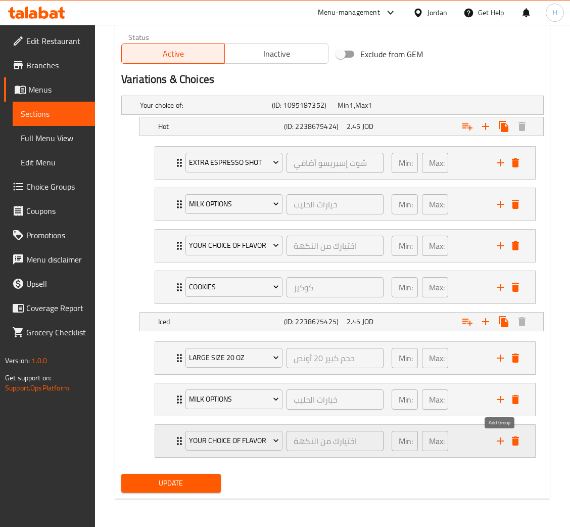
click at [498, 443] on icon "add" at bounding box center [501, 441] width 12 height 12
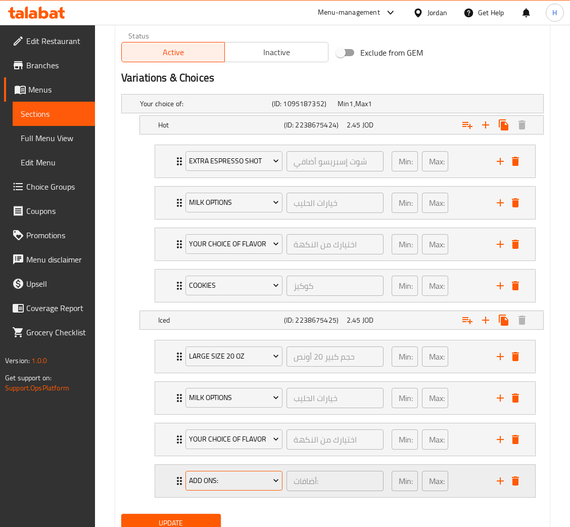
click at [210, 485] on span "Add Ons:" at bounding box center [234, 480] width 90 height 13
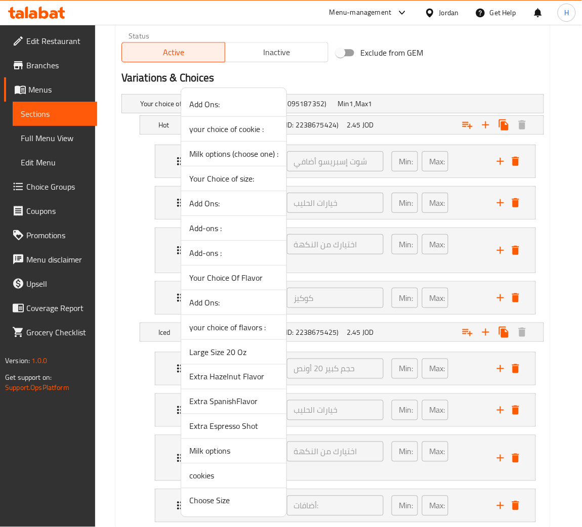
click at [230, 474] on span "cookies" at bounding box center [233, 476] width 89 height 12
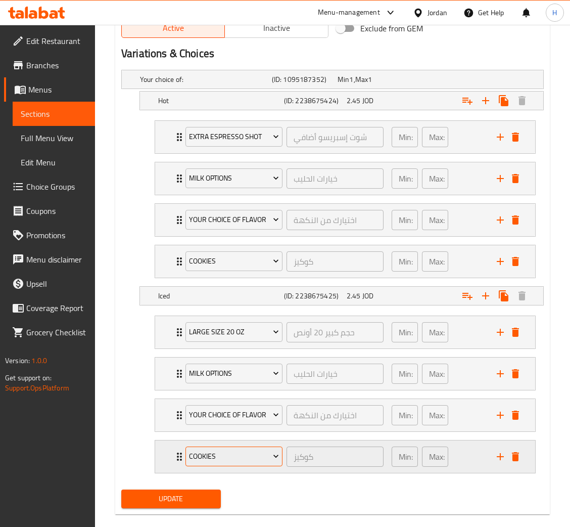
scroll to position [544, 0]
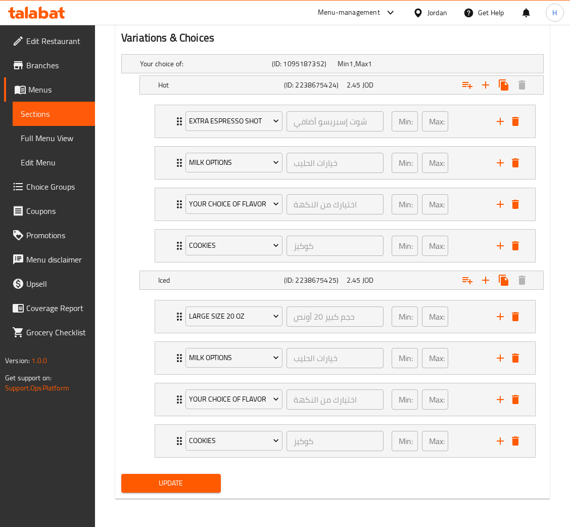
click at [216, 482] on button "Update" at bounding box center [171, 483] width 100 height 19
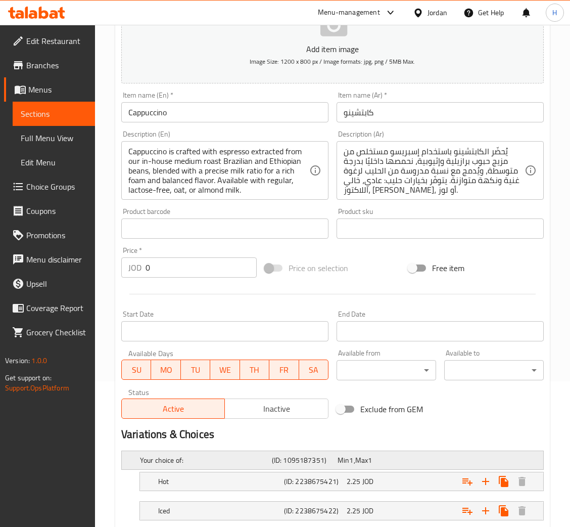
scroll to position [210, 0]
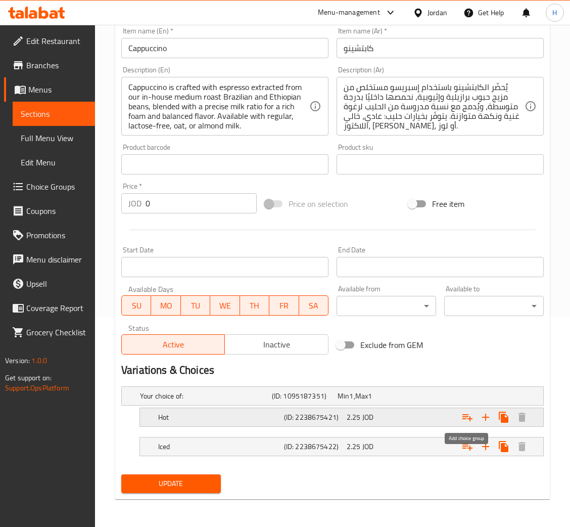
click at [466, 416] on icon "Expand" at bounding box center [468, 417] width 10 height 7
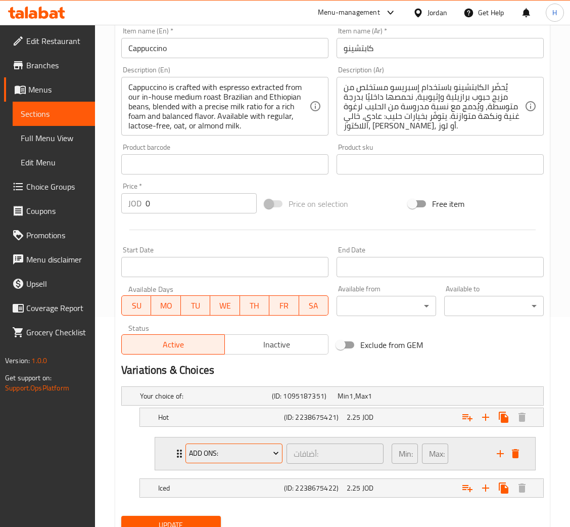
click at [248, 455] on span "Add Ons:" at bounding box center [234, 453] width 90 height 13
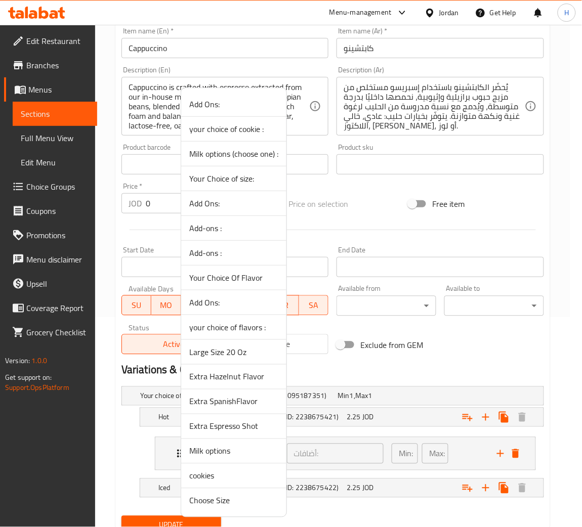
click at [236, 427] on span "Extra Espresso Shot" at bounding box center [233, 426] width 89 height 12
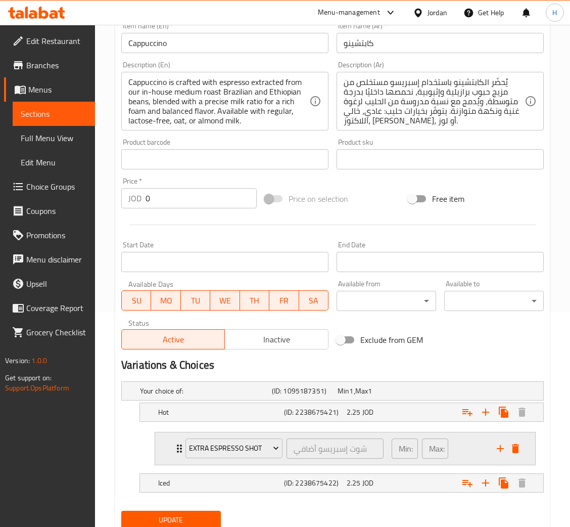
scroll to position [251, 0]
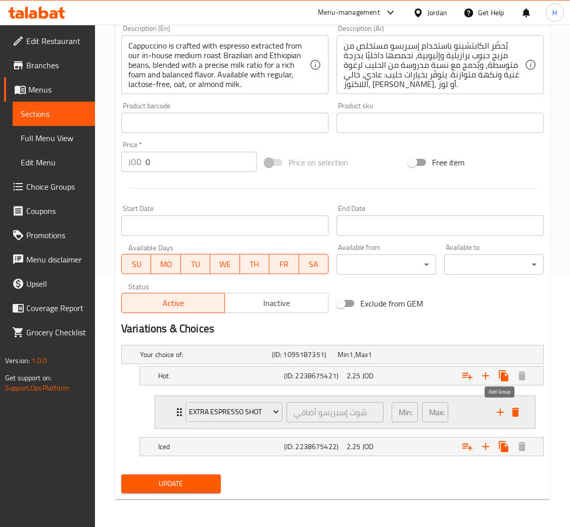
click at [503, 412] on icon "add" at bounding box center [500, 412] width 7 height 7
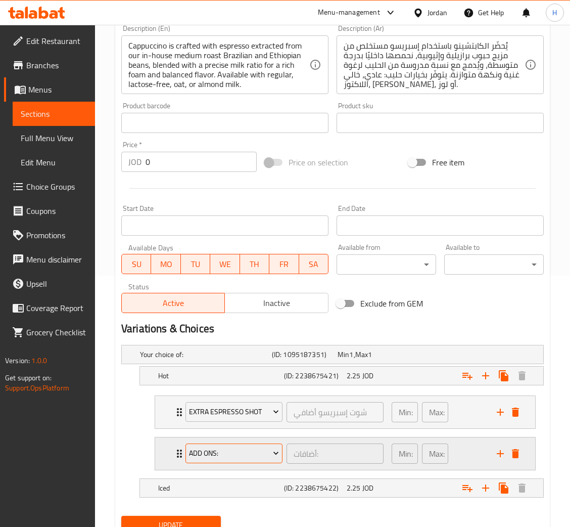
click at [205, 451] on span "Add Ons:" at bounding box center [234, 453] width 90 height 13
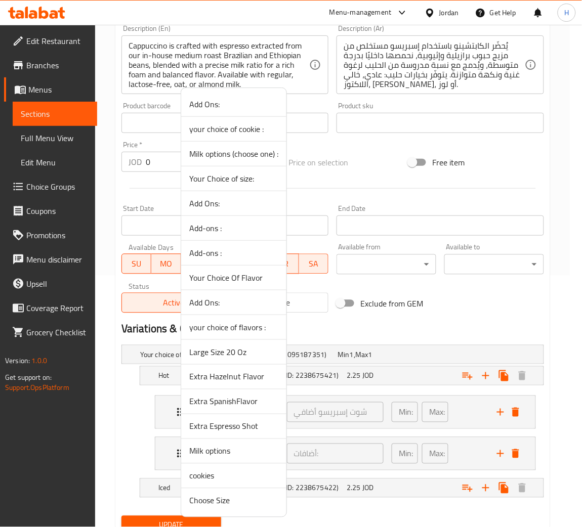
click at [238, 456] on span "Milk options" at bounding box center [233, 451] width 89 height 12
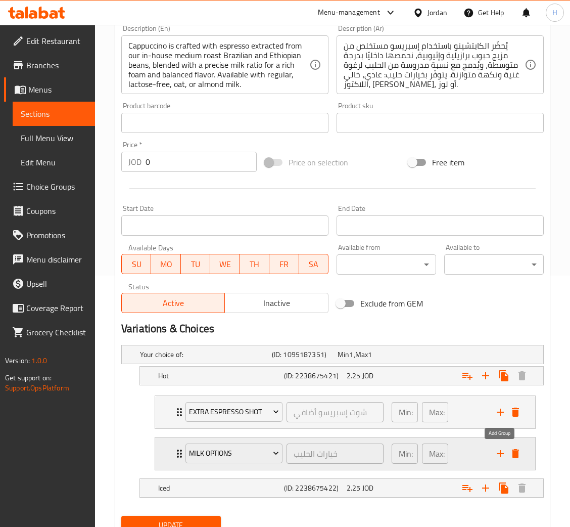
click at [500, 453] on icon "add" at bounding box center [500, 453] width 7 height 7
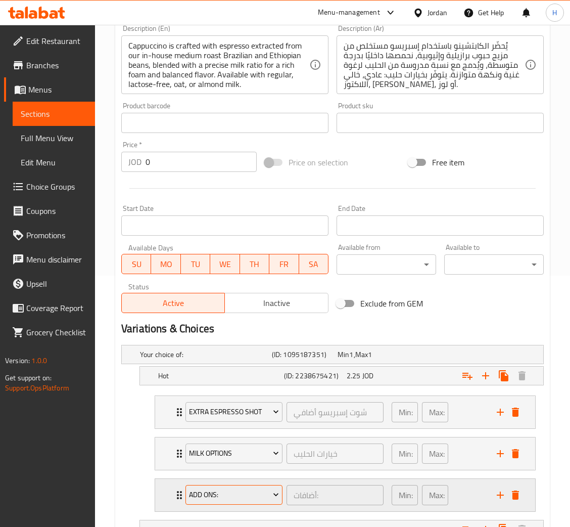
click at [238, 490] on span "Add Ons:" at bounding box center [234, 495] width 90 height 13
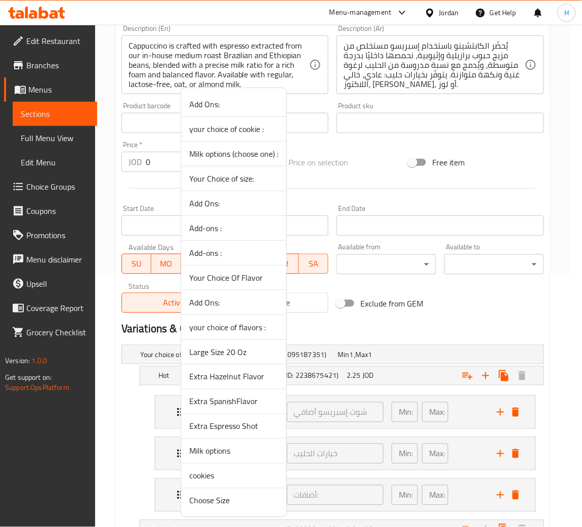
click at [265, 283] on span "Your Choice Of Flavor" at bounding box center [233, 278] width 89 height 12
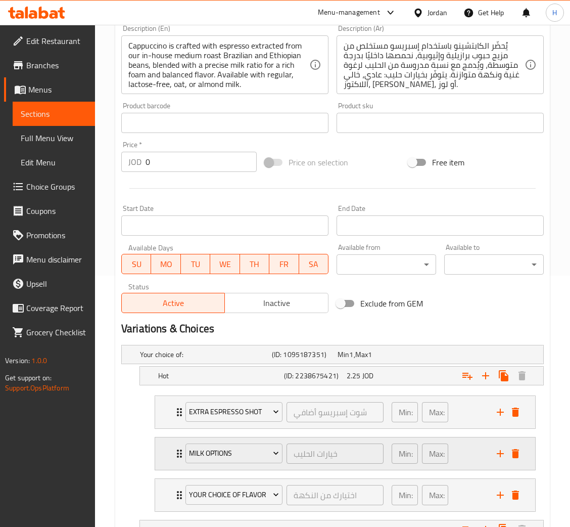
scroll to position [335, 0]
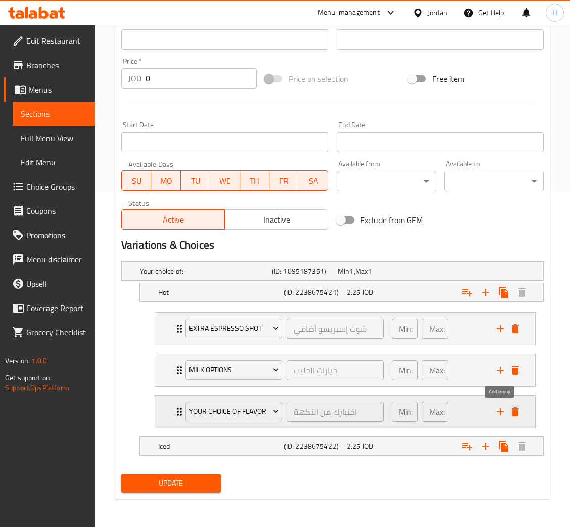
click at [502, 414] on icon "add" at bounding box center [501, 412] width 12 height 12
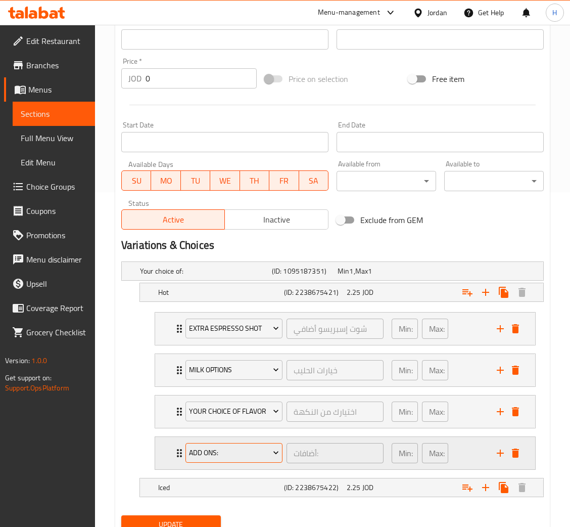
click at [242, 460] on button "Add Ons:" at bounding box center [234, 453] width 97 height 20
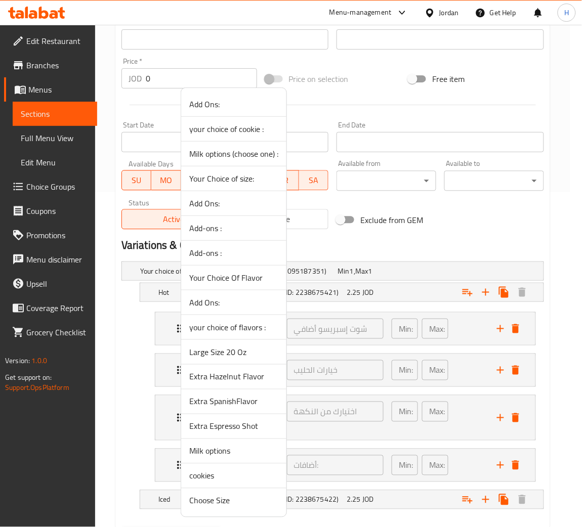
click at [213, 478] on span "cookies" at bounding box center [233, 476] width 89 height 12
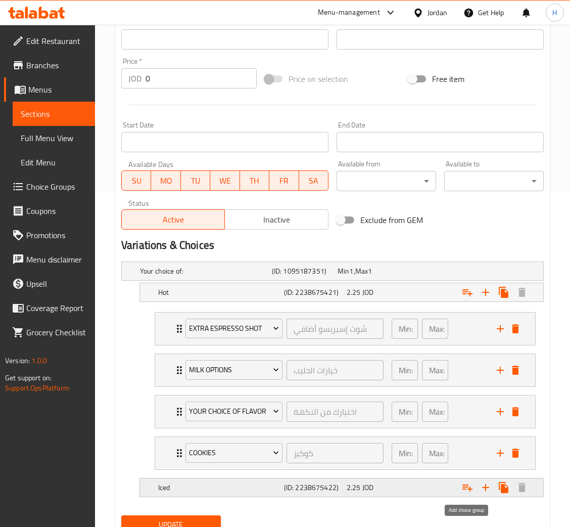
click at [466, 490] on icon "Expand" at bounding box center [468, 487] width 10 height 7
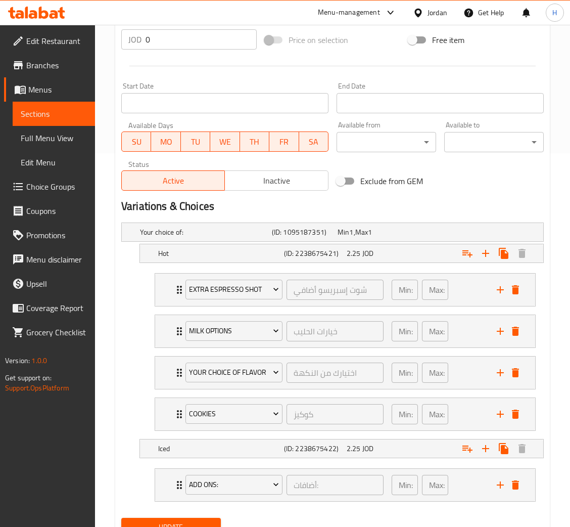
scroll to position [418, 0]
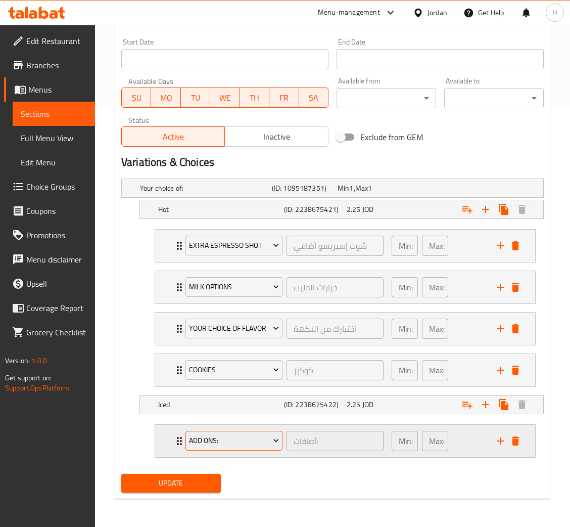
click at [243, 439] on span "Add Ons:" at bounding box center [234, 440] width 90 height 13
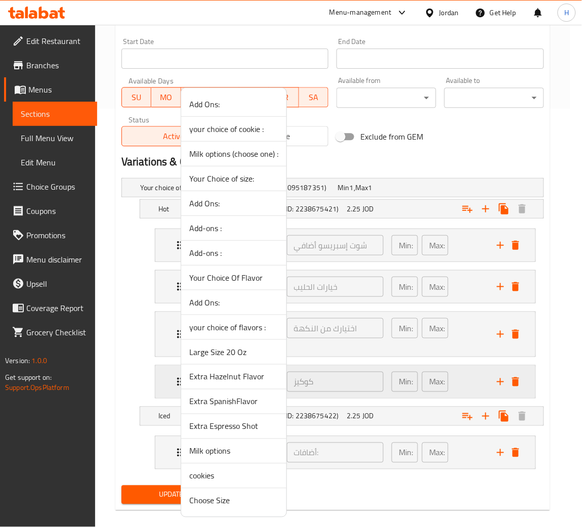
click at [239, 355] on span "Large Size 20 Oz" at bounding box center [233, 352] width 89 height 12
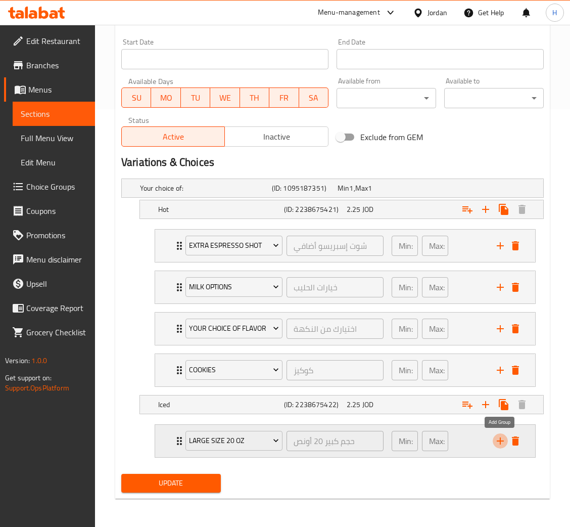
click at [501, 442] on icon "add" at bounding box center [501, 441] width 12 height 12
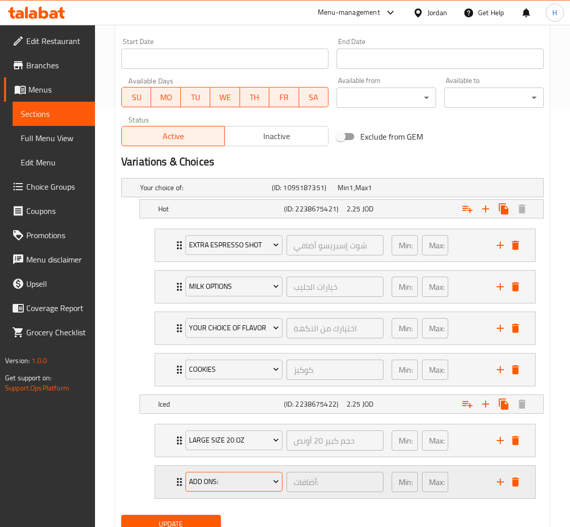
click at [215, 482] on span "Add Ons:" at bounding box center [234, 481] width 90 height 13
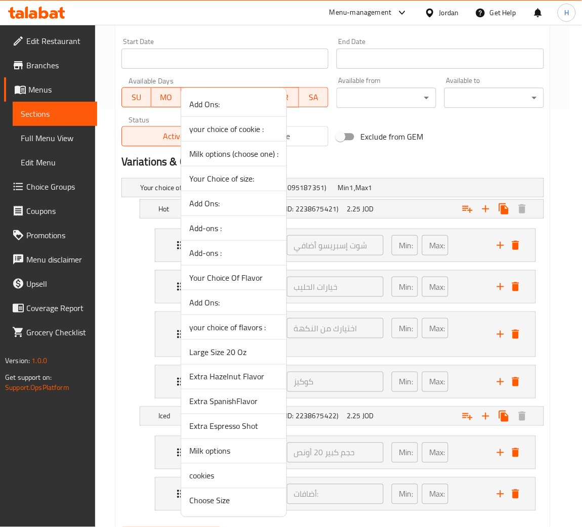
click at [225, 454] on span "Milk options" at bounding box center [233, 451] width 89 height 12
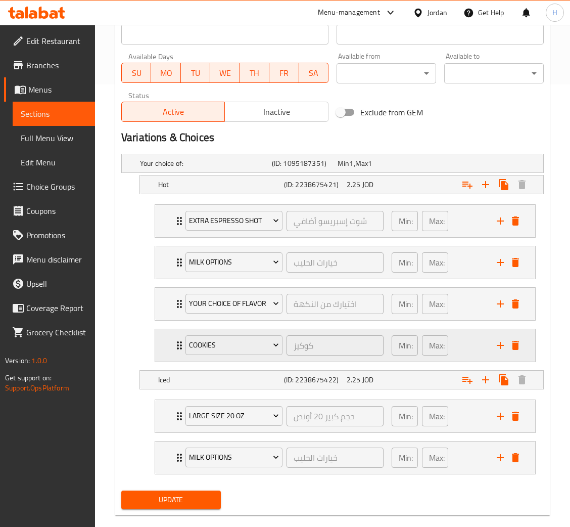
scroll to position [460, 0]
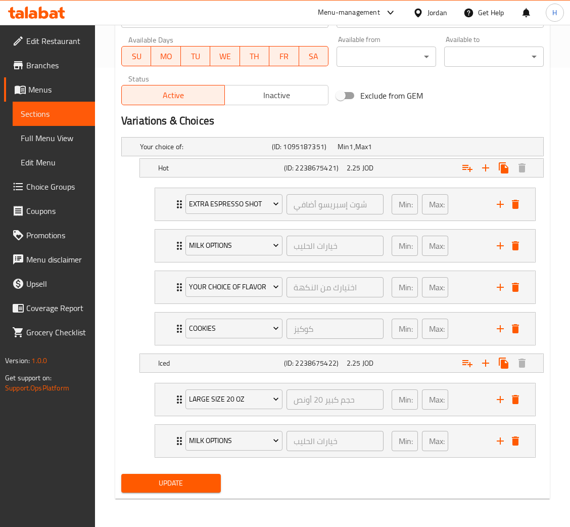
drag, startPoint x: 423, startPoint y: 508, endPoint x: 347, endPoint y: 490, distance: 78.5
click at [347, 490] on div "Update" at bounding box center [332, 483] width 431 height 27
click at [499, 442] on icon "add" at bounding box center [501, 441] width 12 height 12
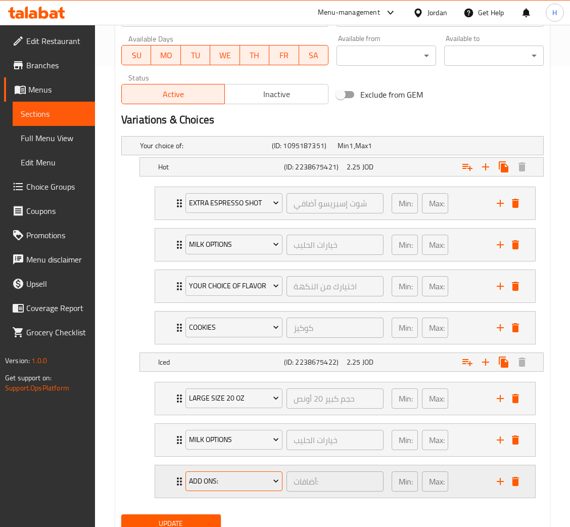
click at [219, 484] on span "Add Ons:" at bounding box center [234, 481] width 90 height 13
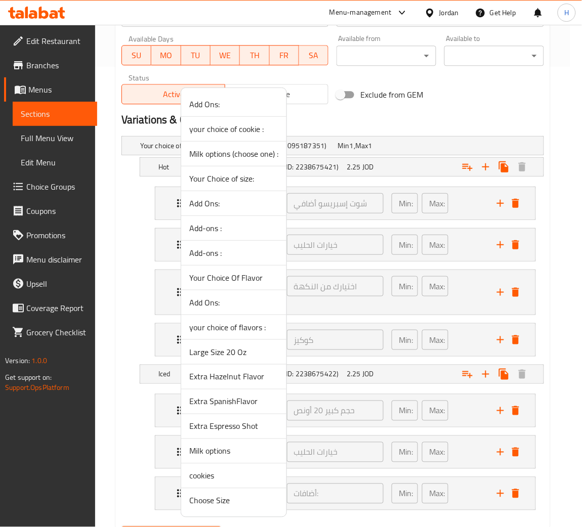
click at [245, 281] on span "Your Choice Of Flavor" at bounding box center [233, 278] width 89 height 12
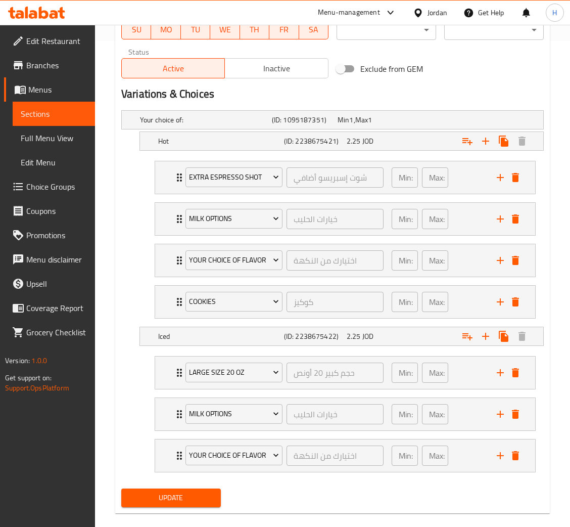
scroll to position [502, 0]
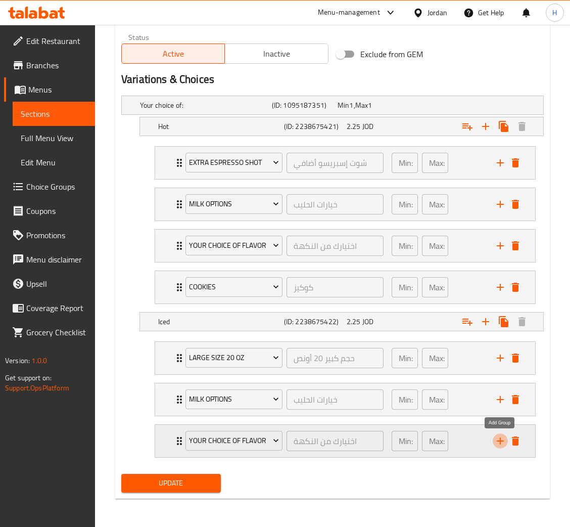
click at [495, 444] on icon "add" at bounding box center [501, 441] width 12 height 12
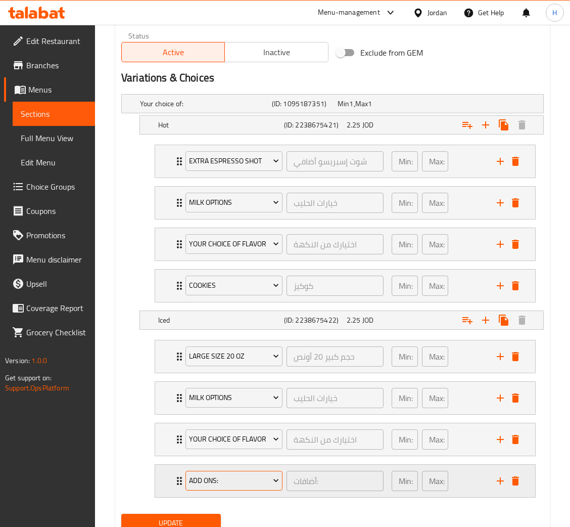
click at [204, 479] on span "Add Ons:" at bounding box center [234, 480] width 90 height 13
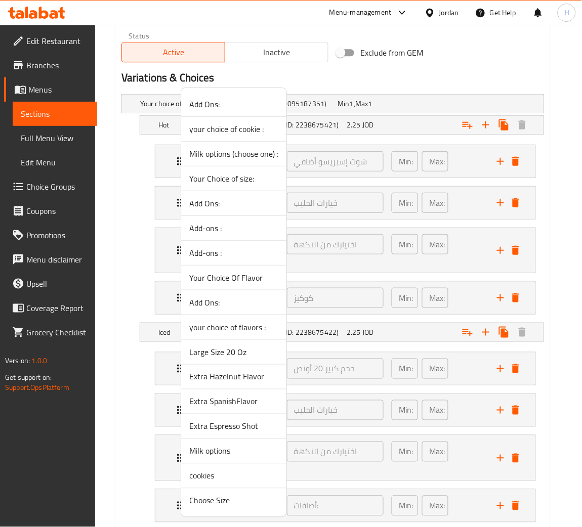
click at [217, 476] on span "cookies" at bounding box center [233, 476] width 89 height 12
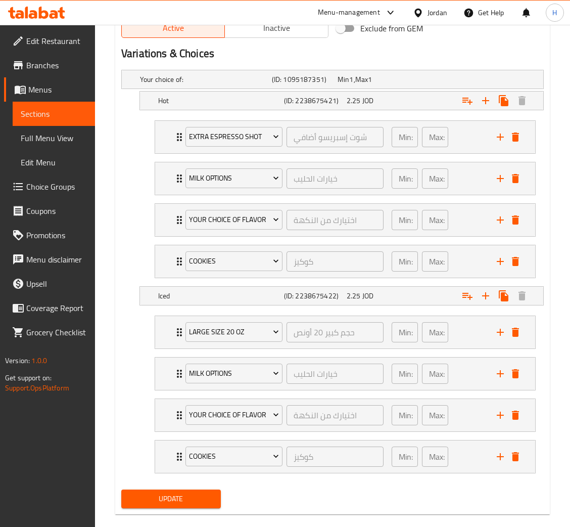
scroll to position [544, 0]
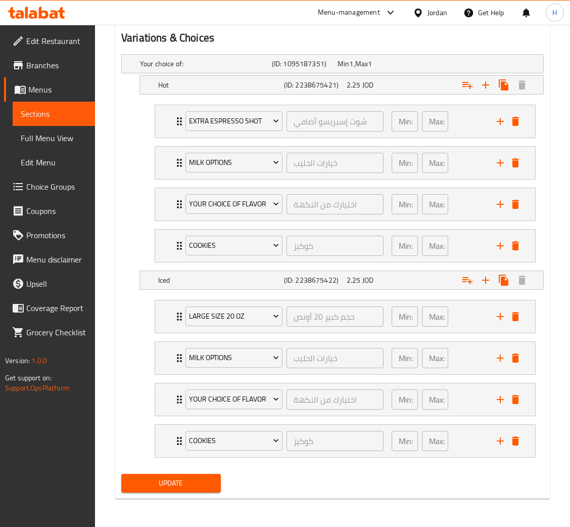
click at [189, 486] on span "Update" at bounding box center [170, 483] width 83 height 13
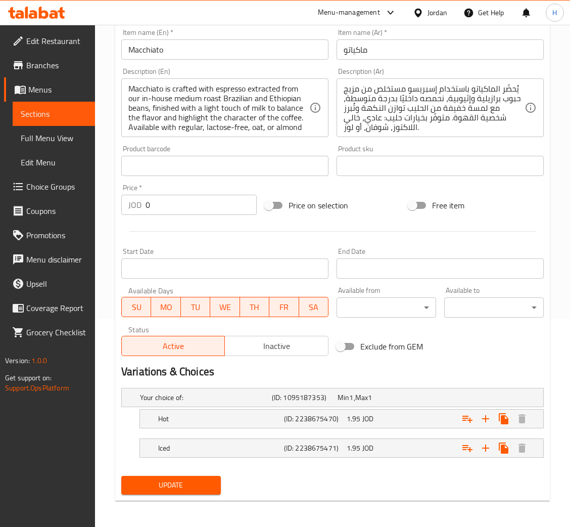
scroll to position [210, 0]
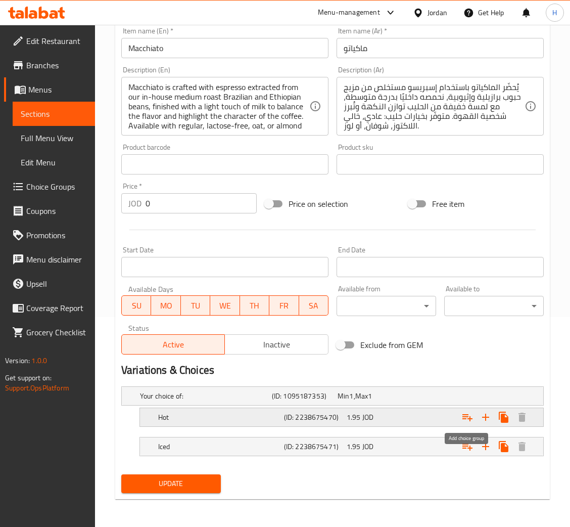
click at [466, 421] on icon "Expand" at bounding box center [468, 417] width 12 height 12
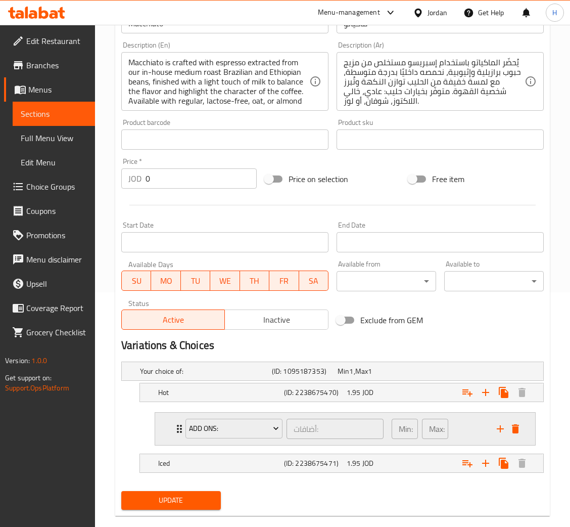
scroll to position [251, 0]
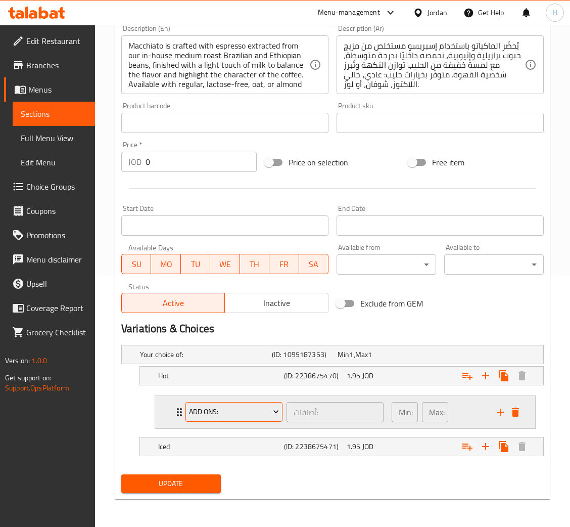
click at [226, 413] on span "Add Ons:" at bounding box center [234, 412] width 90 height 13
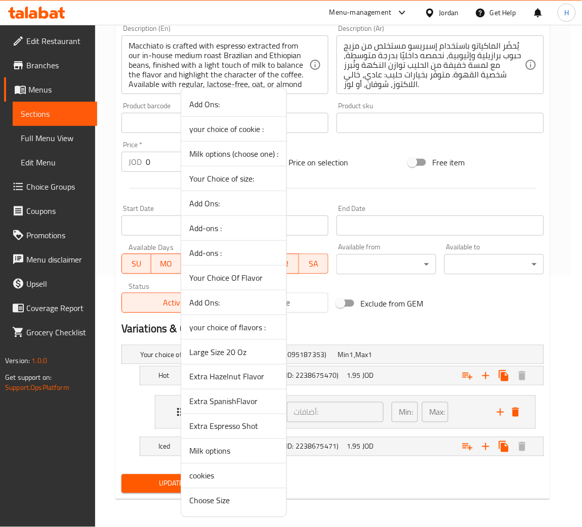
click at [239, 427] on span "Extra Espresso Shot" at bounding box center [233, 426] width 89 height 12
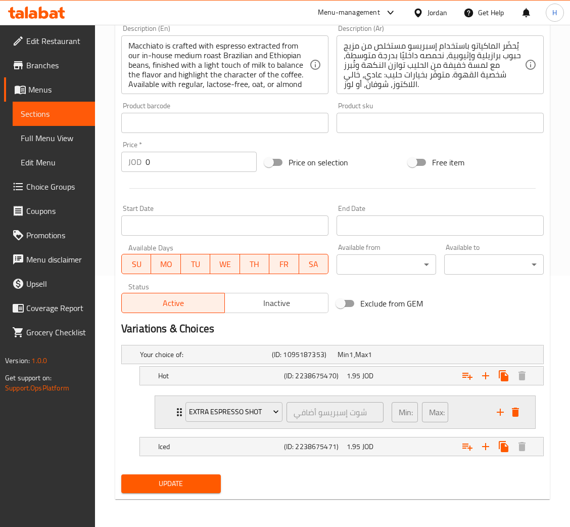
click at [500, 412] on icon "add" at bounding box center [500, 412] width 7 height 7
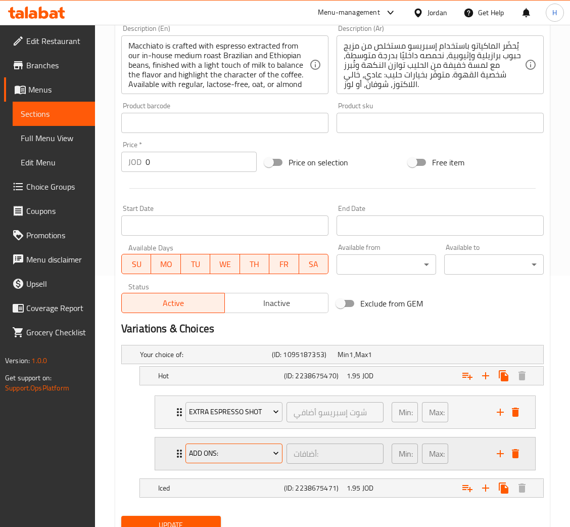
click at [253, 462] on button "Add Ons:" at bounding box center [234, 454] width 97 height 20
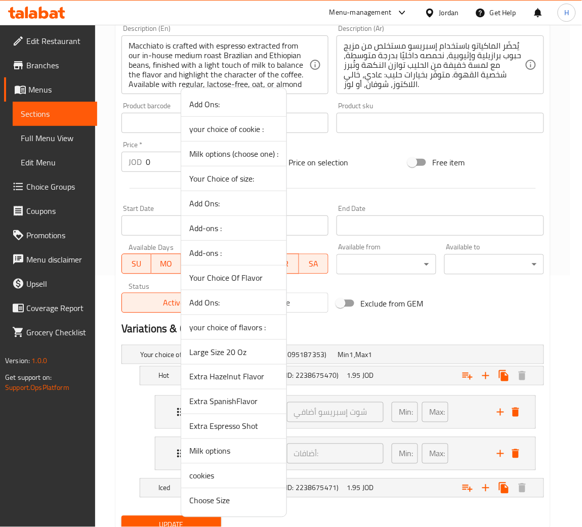
click at [252, 448] on span "Milk options" at bounding box center [233, 451] width 89 height 12
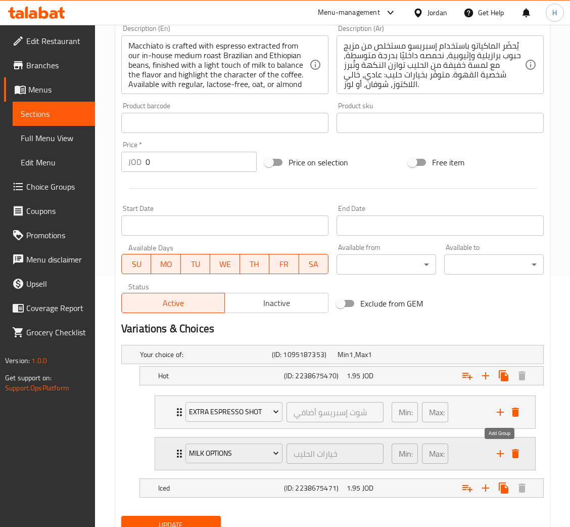
click at [498, 449] on icon "add" at bounding box center [501, 454] width 12 height 12
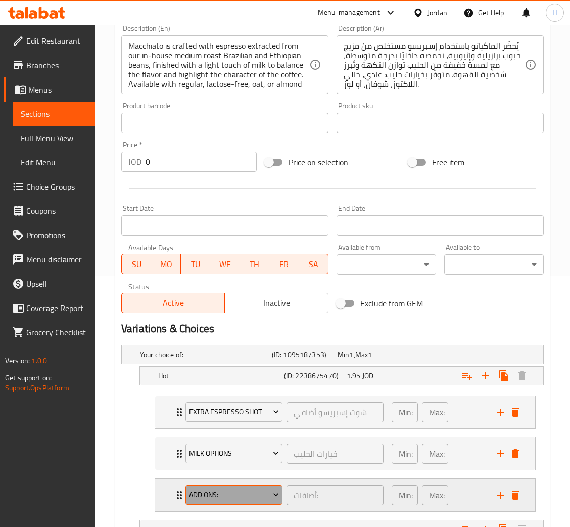
click at [243, 492] on span "Add Ons:" at bounding box center [234, 495] width 90 height 13
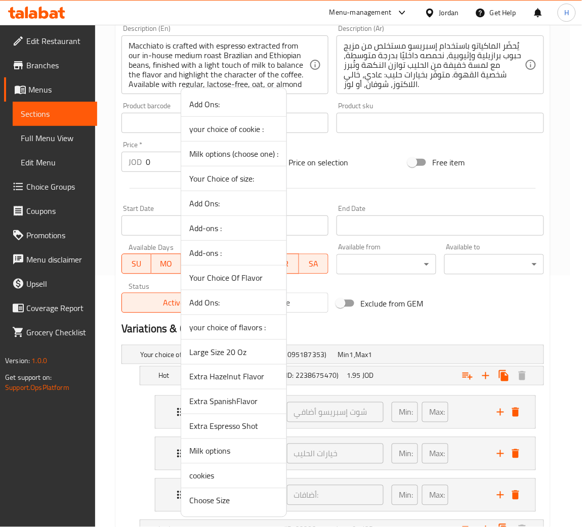
click at [247, 281] on span "Your Choice Of Flavor" at bounding box center [233, 278] width 89 height 12
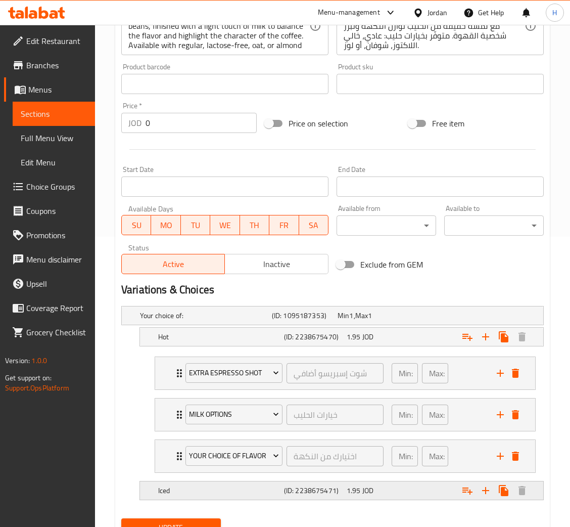
scroll to position [335, 0]
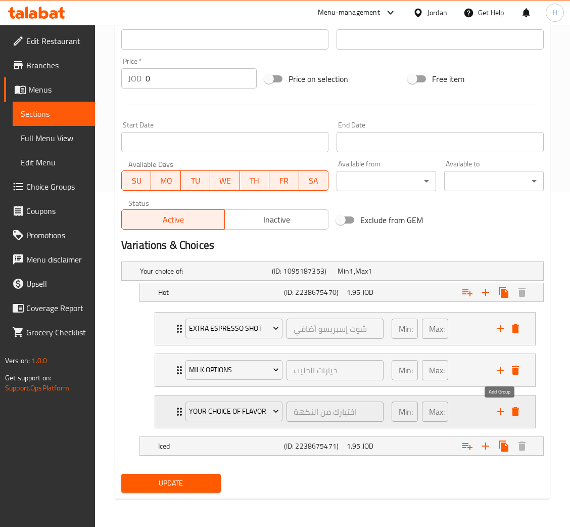
click at [497, 411] on icon "add" at bounding box center [501, 412] width 12 height 12
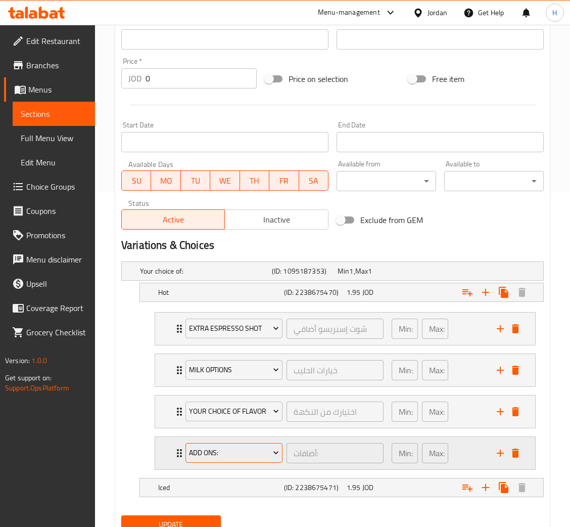
click at [226, 456] on span "Add Ons:" at bounding box center [234, 453] width 90 height 13
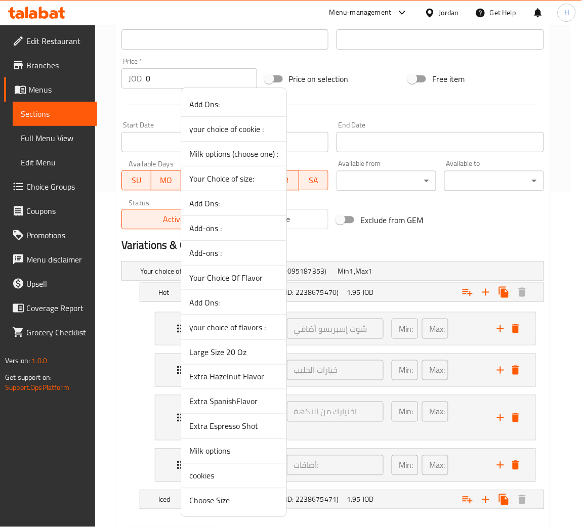
click at [227, 479] on span "cookies" at bounding box center [233, 476] width 89 height 12
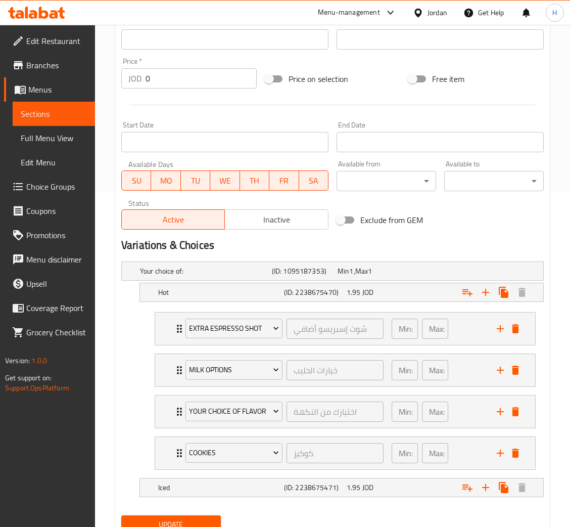
scroll to position [377, 0]
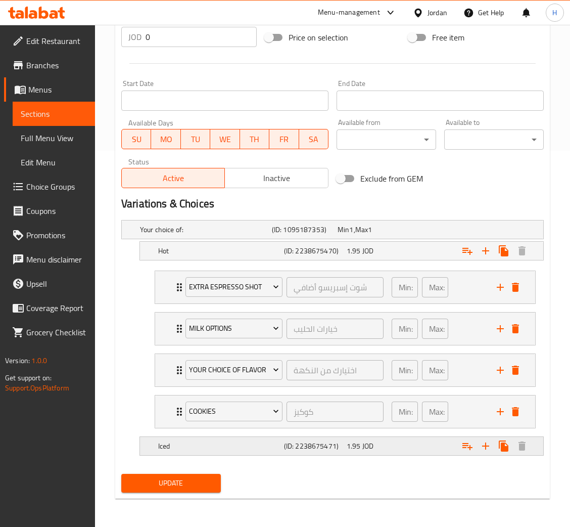
click at [471, 257] on icon "Expand" at bounding box center [468, 251] width 12 height 12
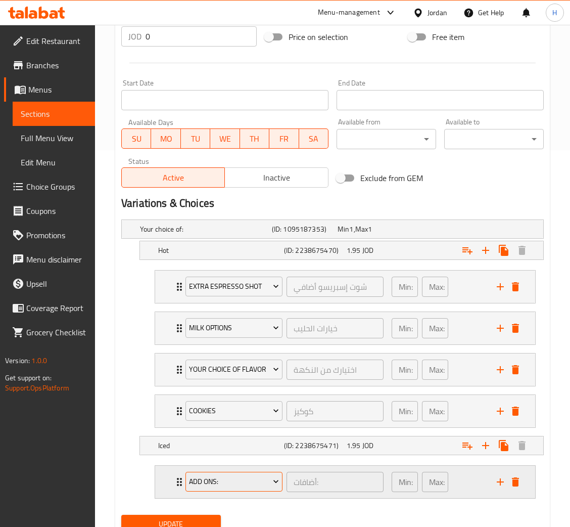
click at [225, 481] on span "Add Ons:" at bounding box center [234, 481] width 90 height 13
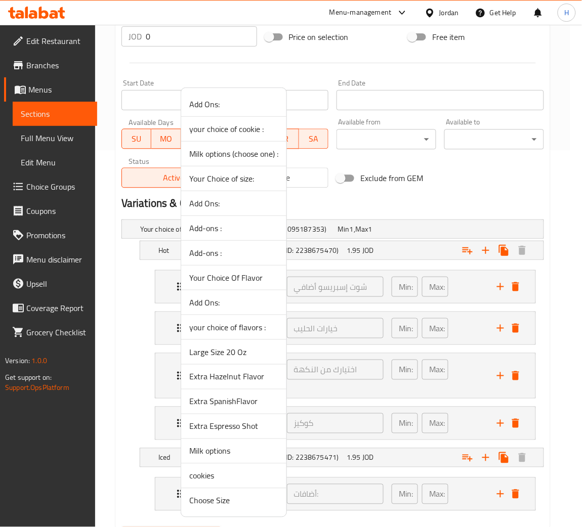
click at [128, 500] on div at bounding box center [291, 263] width 582 height 527
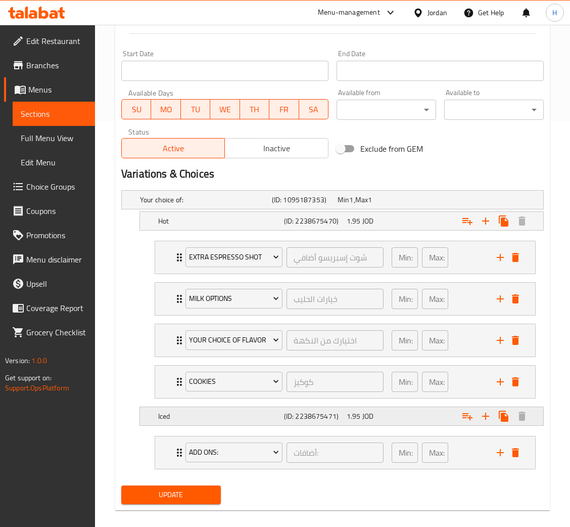
scroll to position [418, 0]
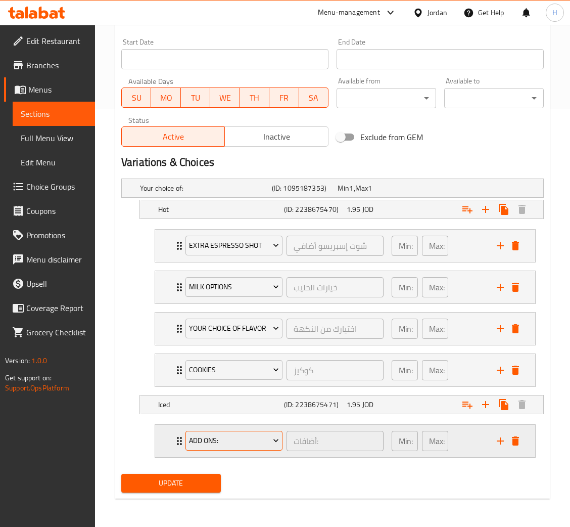
click at [217, 440] on span "Add Ons:" at bounding box center [234, 440] width 90 height 13
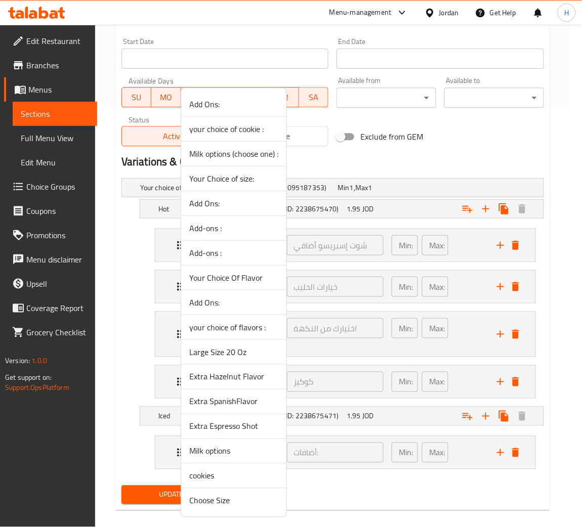
click at [339, 484] on div at bounding box center [291, 263] width 582 height 527
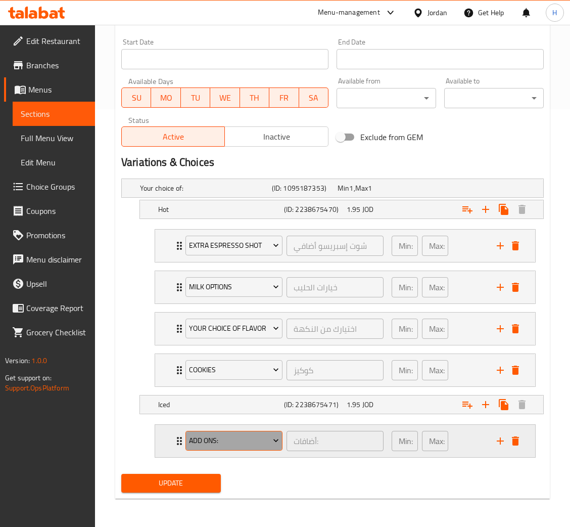
click at [249, 451] on button "Add Ons:" at bounding box center [234, 441] width 97 height 20
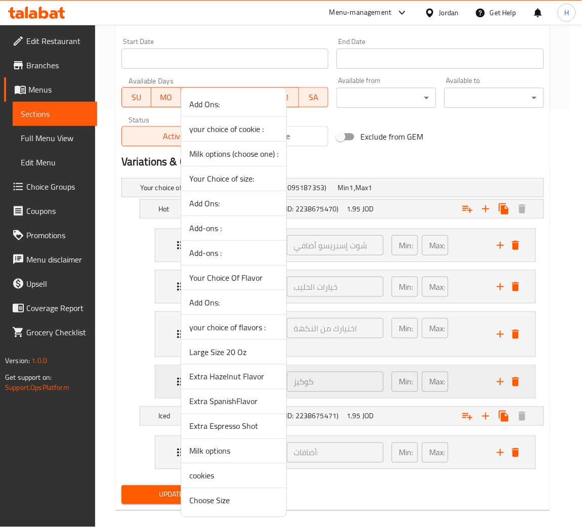
drag, startPoint x: 259, startPoint y: 351, endPoint x: 255, endPoint y: 363, distance: 12.2
click at [257, 354] on span "Large Size 20 Oz" at bounding box center [233, 352] width 89 height 12
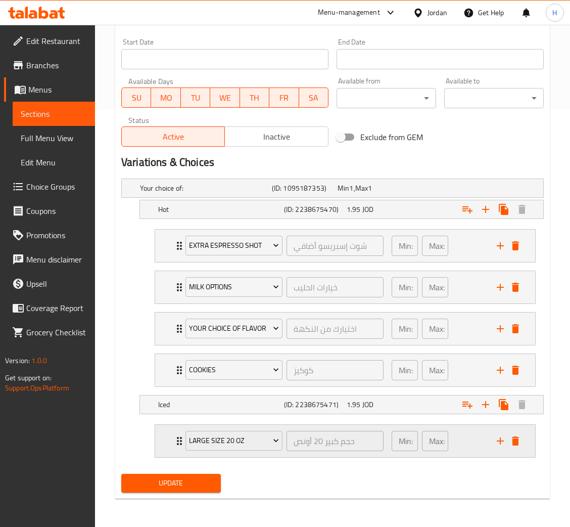
click at [498, 441] on icon "add" at bounding box center [500, 440] width 7 height 7
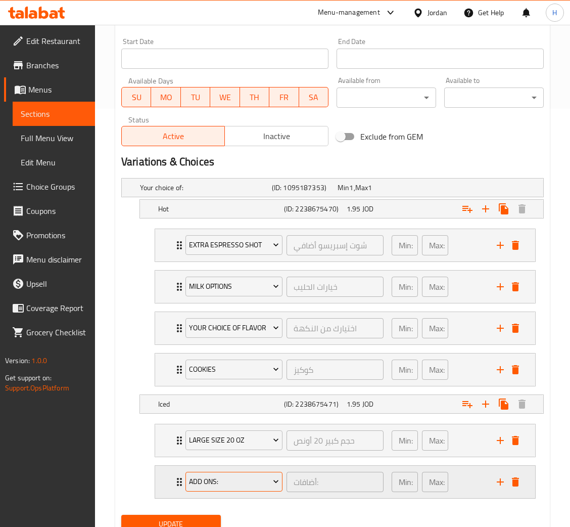
click at [226, 483] on span "Add Ons:" at bounding box center [234, 481] width 90 height 13
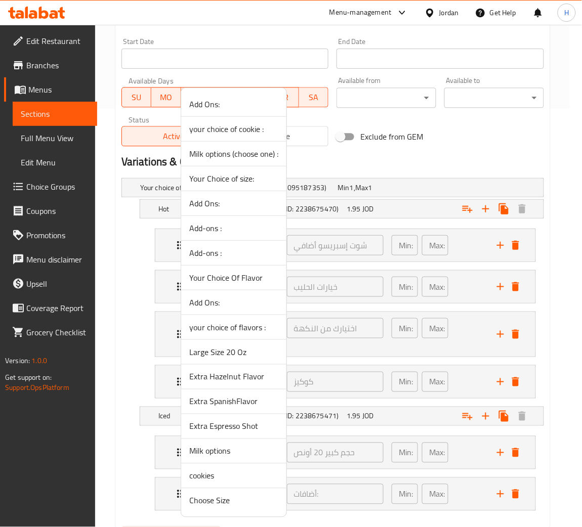
click at [219, 452] on span "Milk options" at bounding box center [233, 451] width 89 height 12
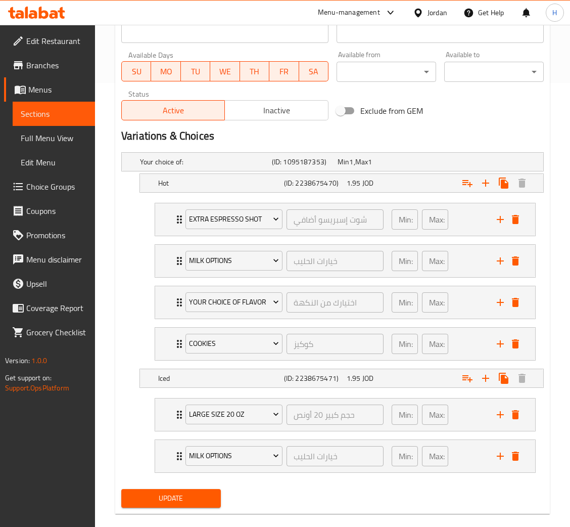
scroll to position [460, 0]
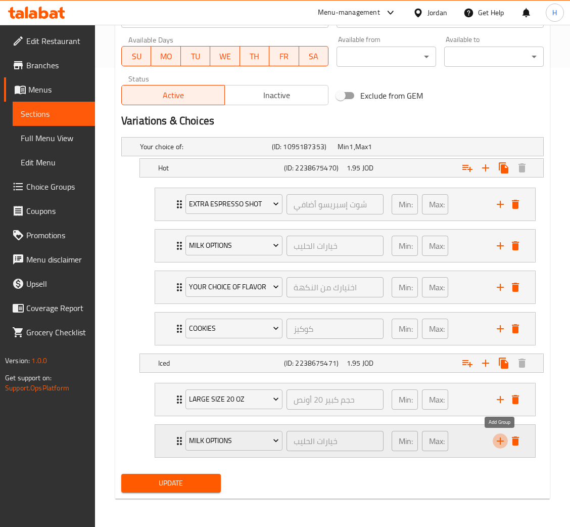
click at [502, 442] on icon "add" at bounding box center [501, 441] width 12 height 12
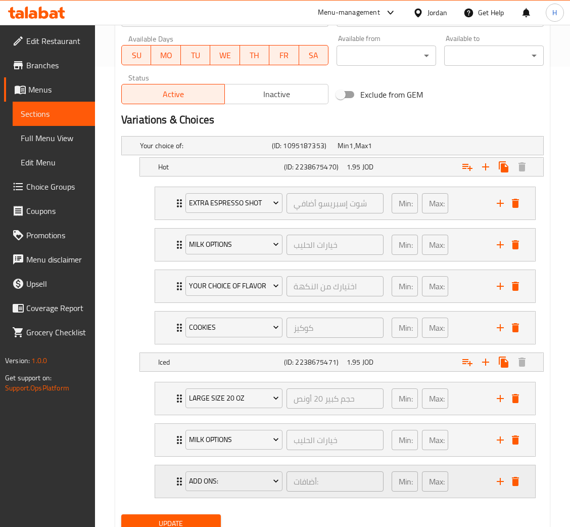
click at [218, 496] on div "Add Ons: أضافات: ​" at bounding box center [285, 481] width 210 height 32
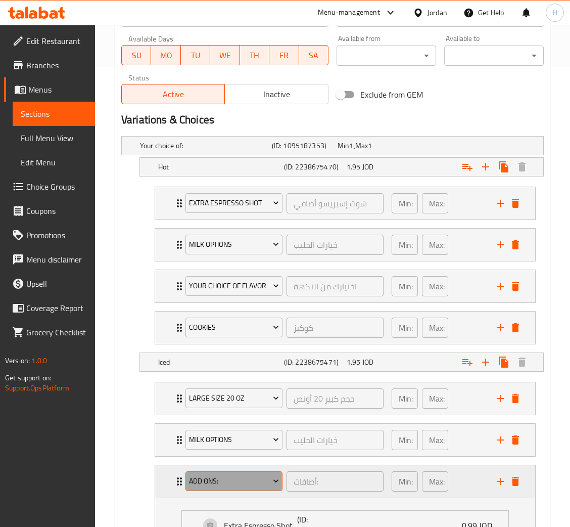
click at [220, 488] on span "Add Ons:" at bounding box center [234, 481] width 90 height 13
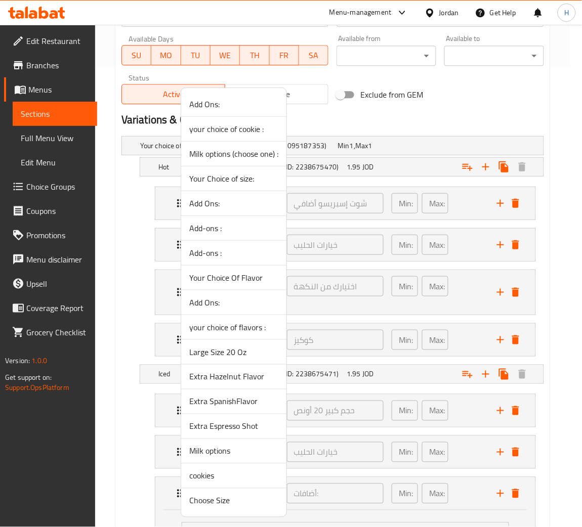
click at [251, 278] on span "Your Choice Of Flavor" at bounding box center [233, 278] width 89 height 12
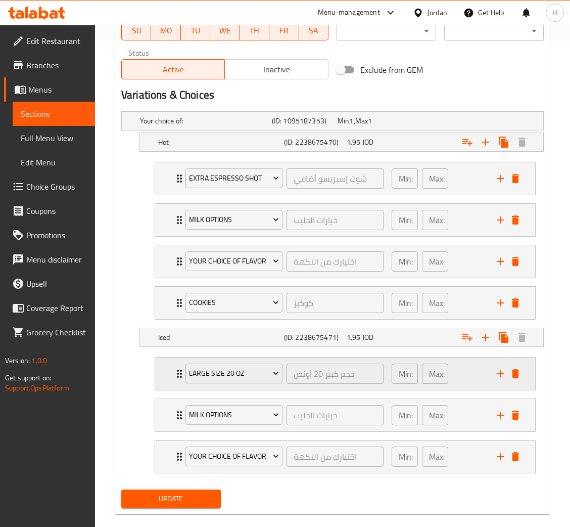
scroll to position [502, 0]
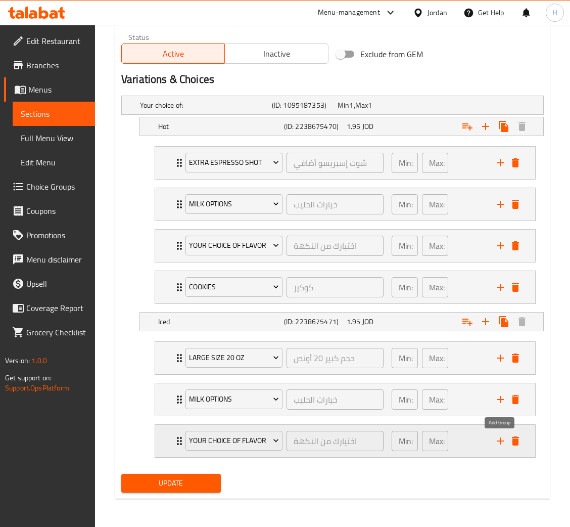
drag, startPoint x: 504, startPoint y: 441, endPoint x: 477, endPoint y: 454, distance: 29.9
click at [503, 441] on icon "add" at bounding box center [500, 440] width 7 height 7
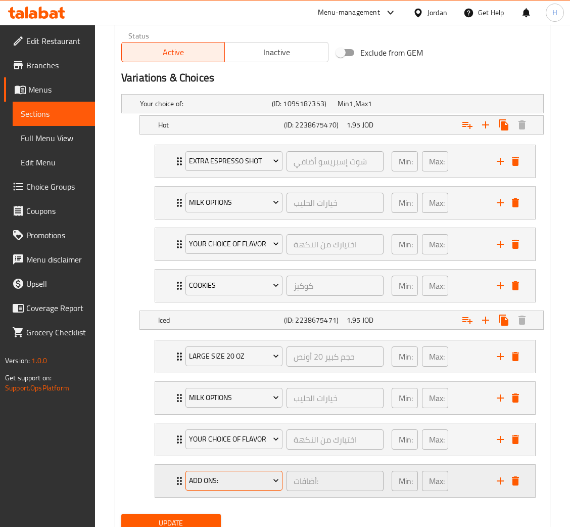
click at [192, 487] on span "Add Ons:" at bounding box center [234, 480] width 90 height 13
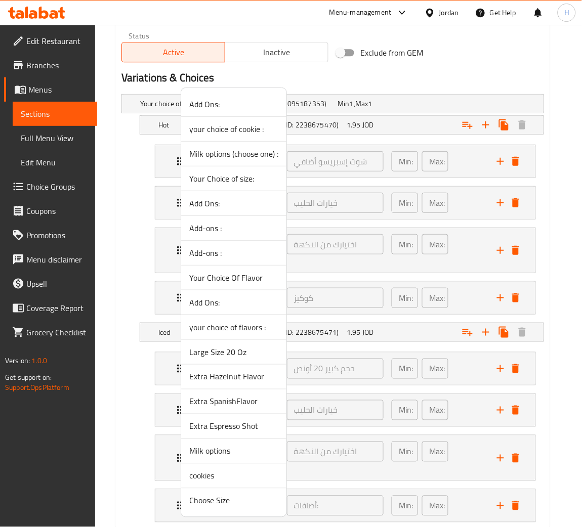
click at [229, 480] on span "cookies" at bounding box center [233, 476] width 89 height 12
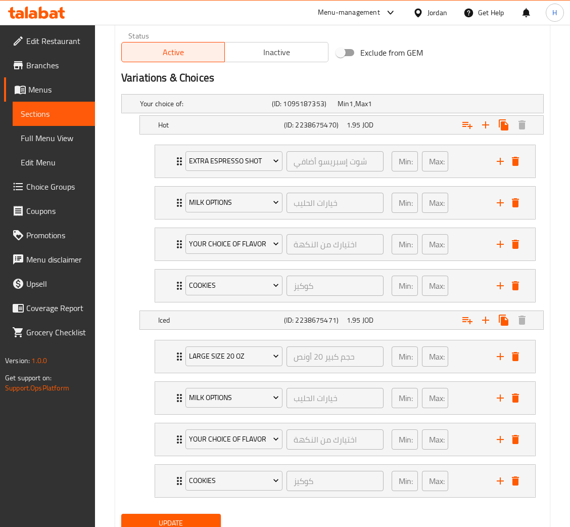
scroll to position [544, 0]
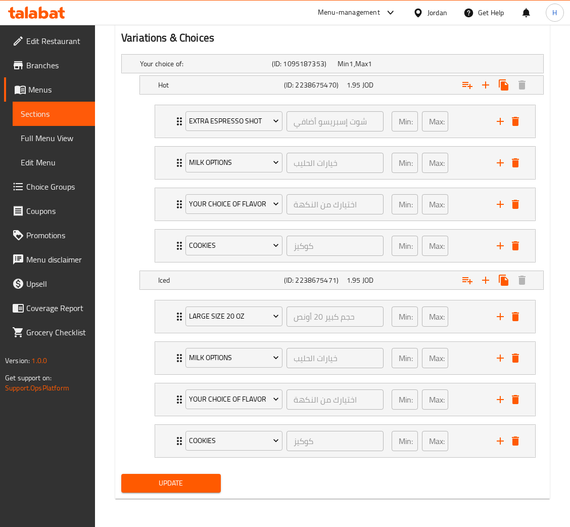
click at [196, 483] on span "Update" at bounding box center [170, 483] width 83 height 13
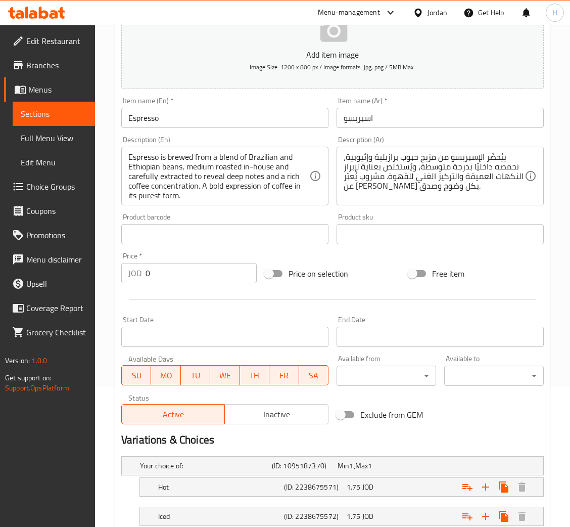
scroll to position [210, 0]
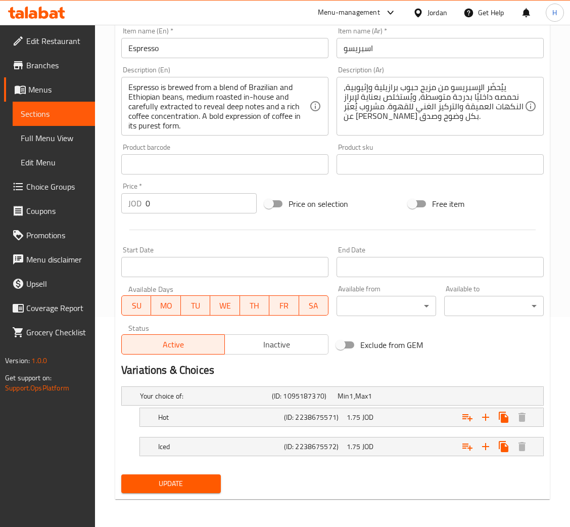
drag, startPoint x: 116, startPoint y: 327, endPoint x: 161, endPoint y: 487, distance: 166.2
click at [162, 486] on span "Update" at bounding box center [170, 483] width 83 height 13
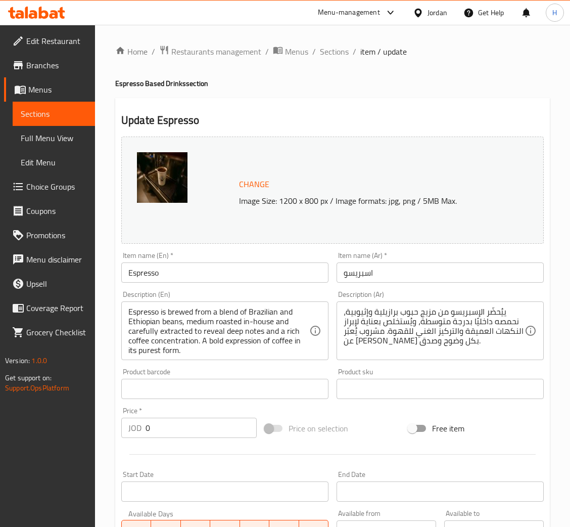
scroll to position [226, 0]
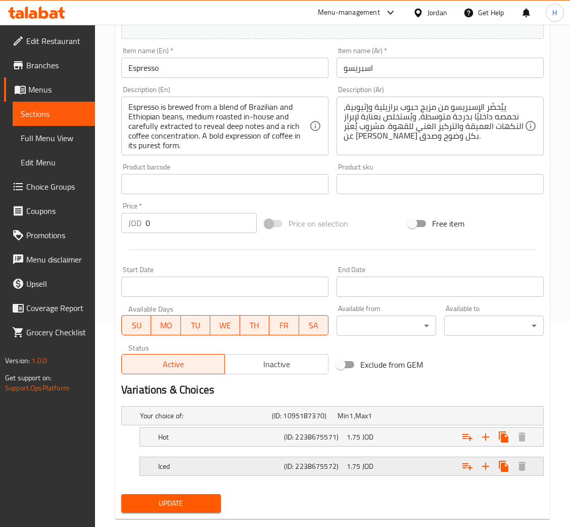
scroll to position [226, 0]
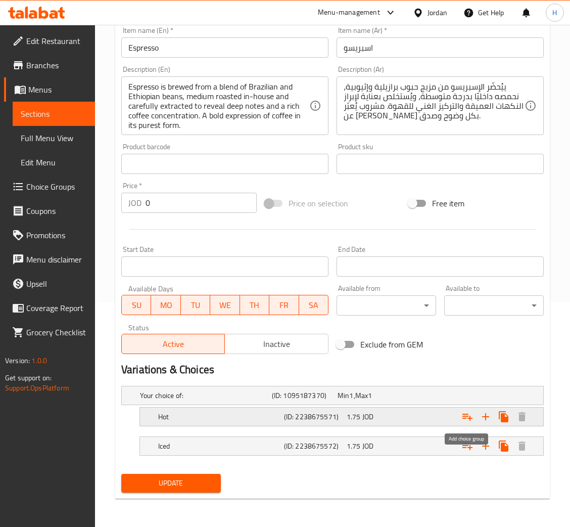
click at [463, 416] on icon "Expand" at bounding box center [468, 417] width 10 height 7
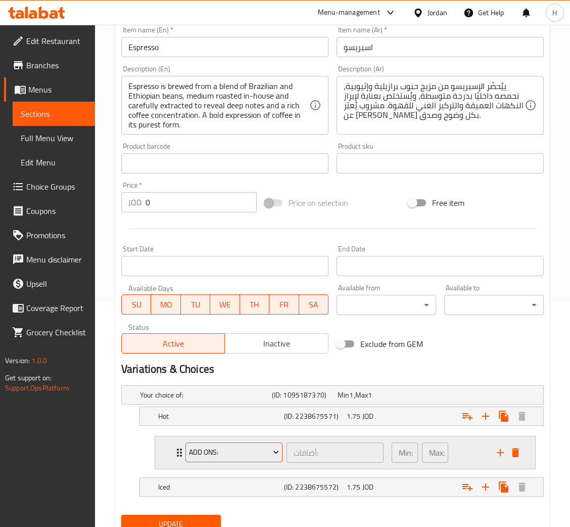
click at [243, 454] on span "Add Ons:" at bounding box center [234, 452] width 90 height 13
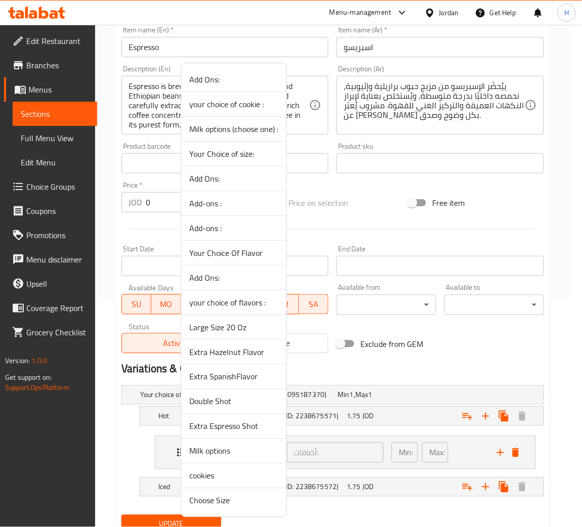
click at [232, 399] on span "Double Shot" at bounding box center [233, 401] width 89 height 12
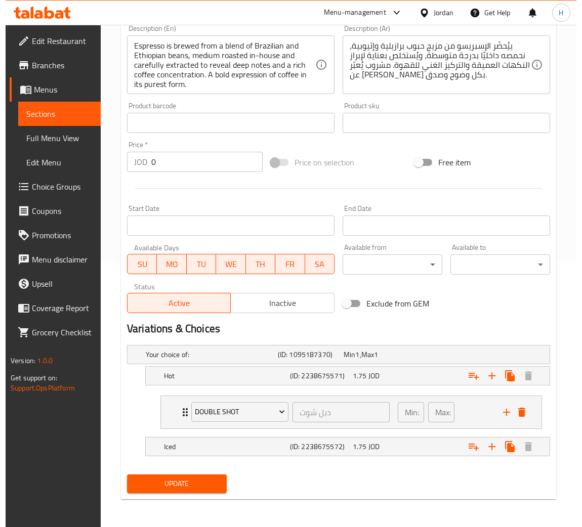
scroll to position [267, 0]
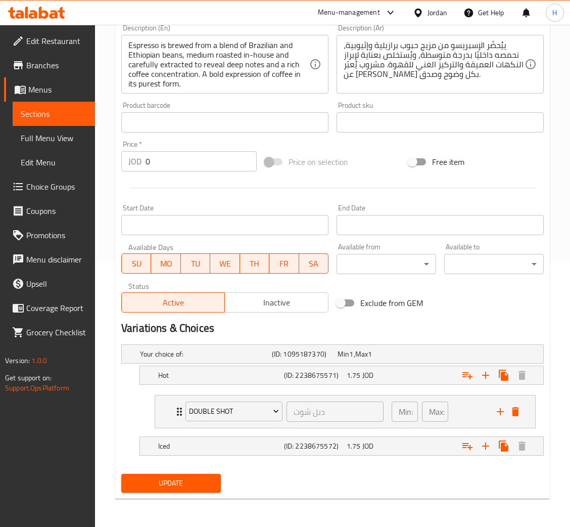
click at [466, 381] on icon "Expand" at bounding box center [468, 375] width 12 height 12
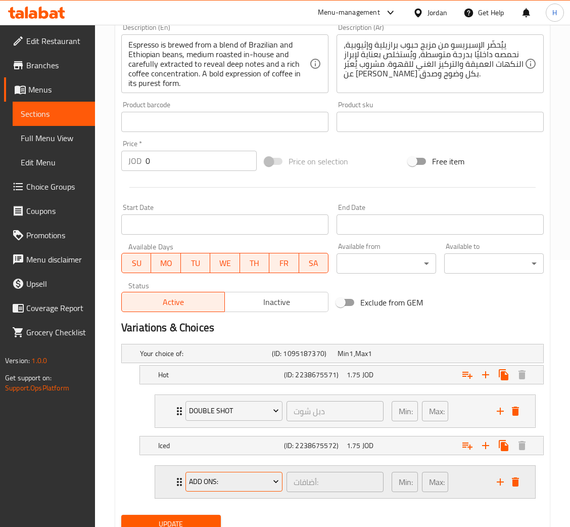
click at [232, 482] on span "Add Ons:" at bounding box center [234, 481] width 90 height 13
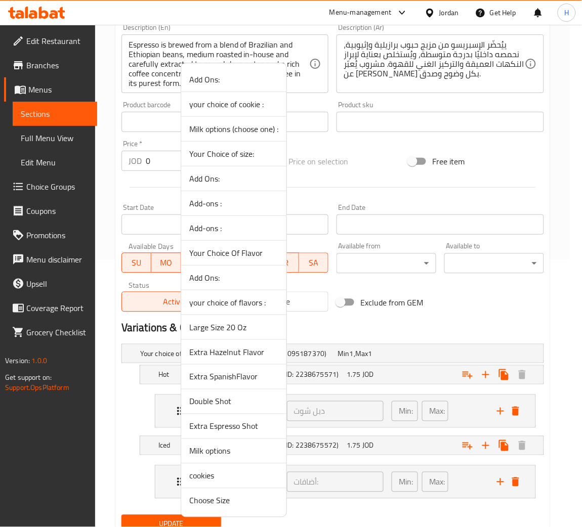
click at [231, 400] on span "Double Shot" at bounding box center [233, 401] width 89 height 12
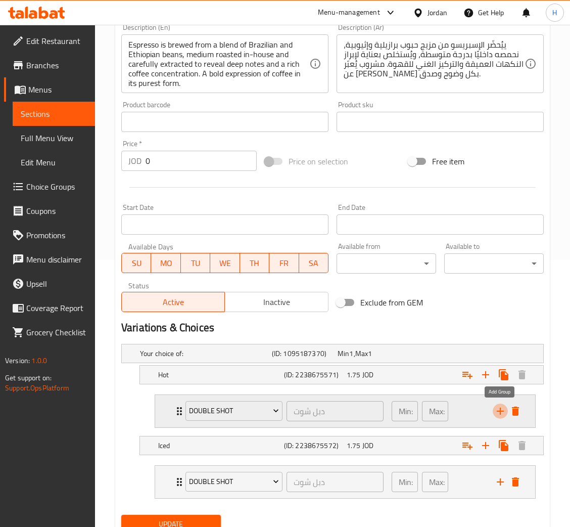
click at [499, 411] on icon "add" at bounding box center [501, 411] width 12 height 12
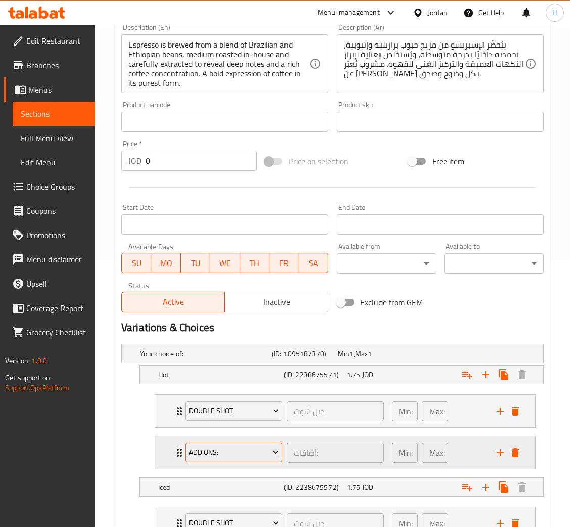
click at [233, 451] on span "Add Ons:" at bounding box center [234, 452] width 90 height 13
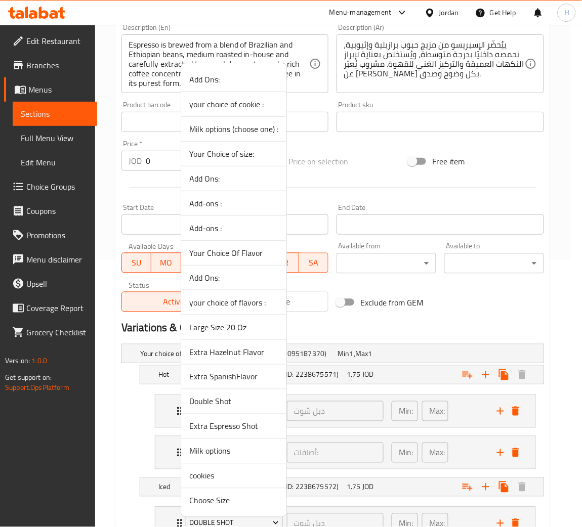
click at [217, 482] on span "cookies" at bounding box center [233, 476] width 89 height 12
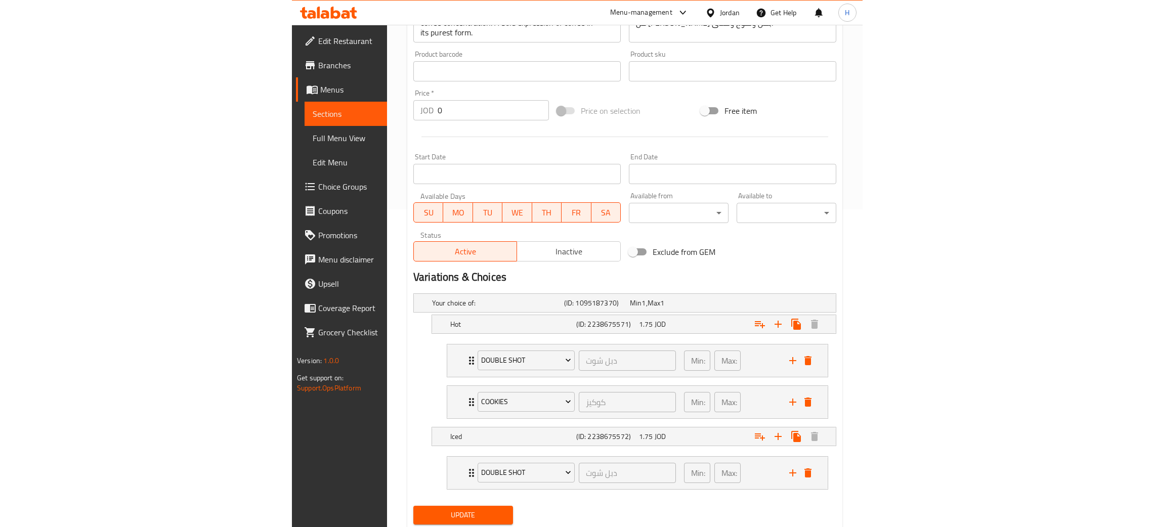
scroll to position [350, 0]
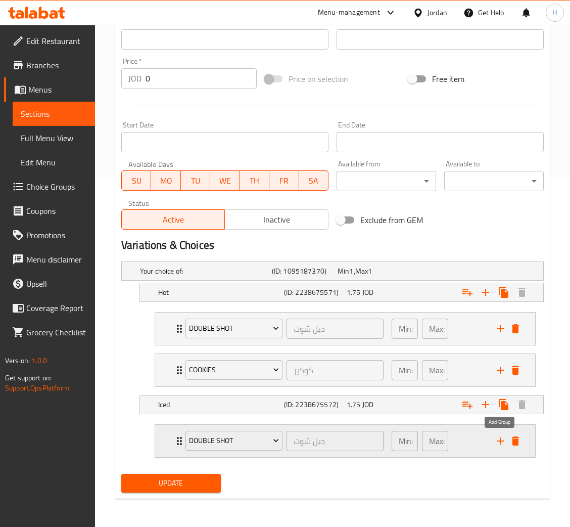
click at [501, 439] on icon "add" at bounding box center [501, 441] width 12 height 12
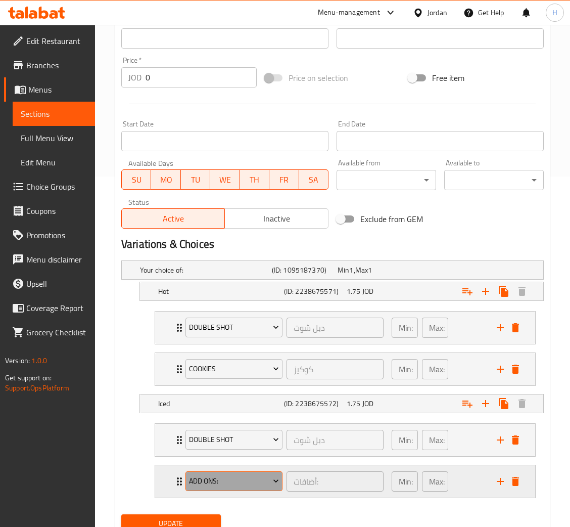
click at [236, 477] on span "Add Ons:" at bounding box center [234, 481] width 90 height 13
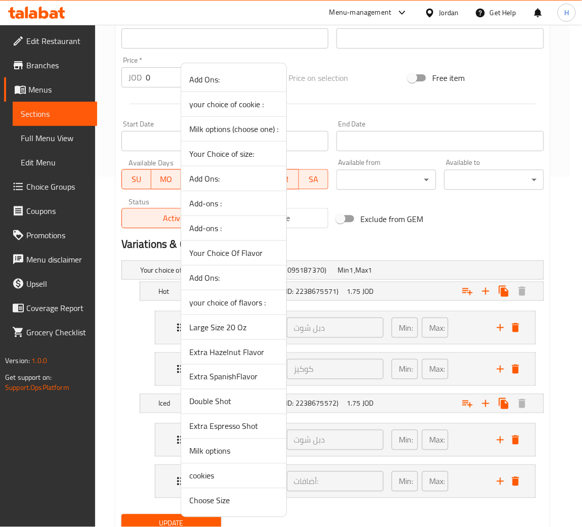
click at [202, 475] on span "cookies" at bounding box center [233, 476] width 89 height 12
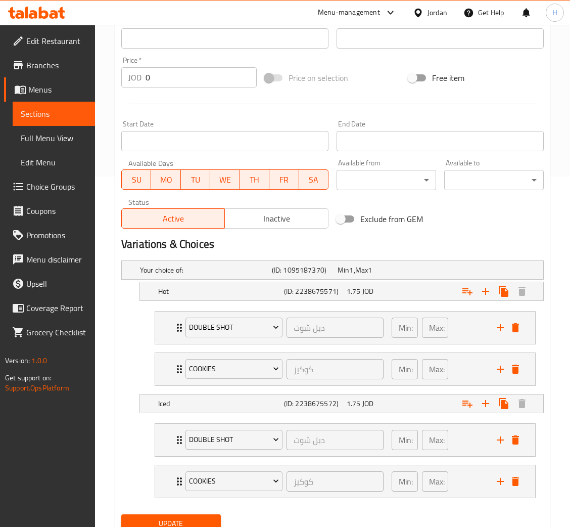
click at [171, 521] on span "Update" at bounding box center [170, 523] width 83 height 13
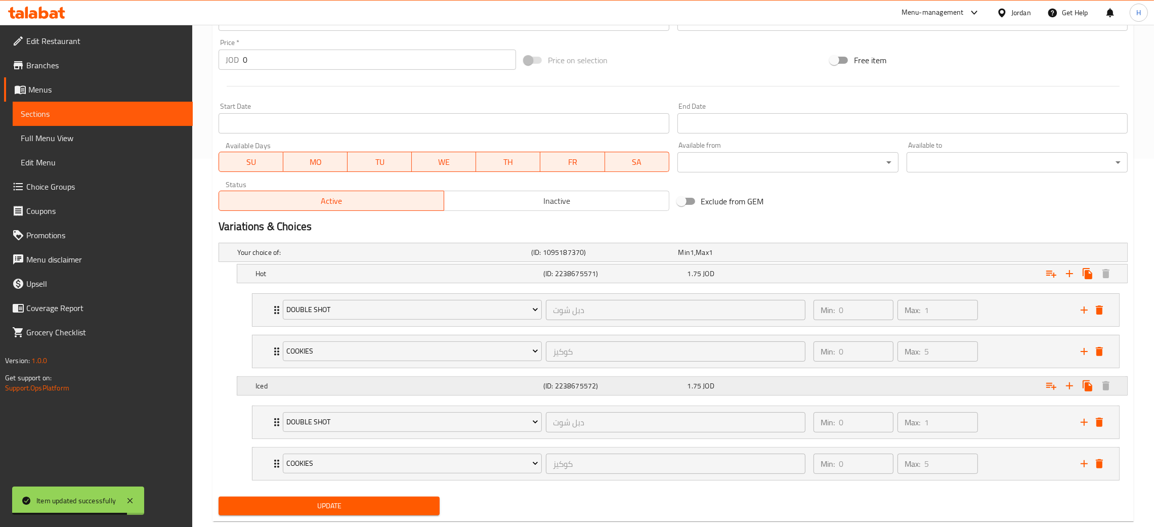
scroll to position [392, 0]
